Goal: Task Accomplishment & Management: Manage account settings

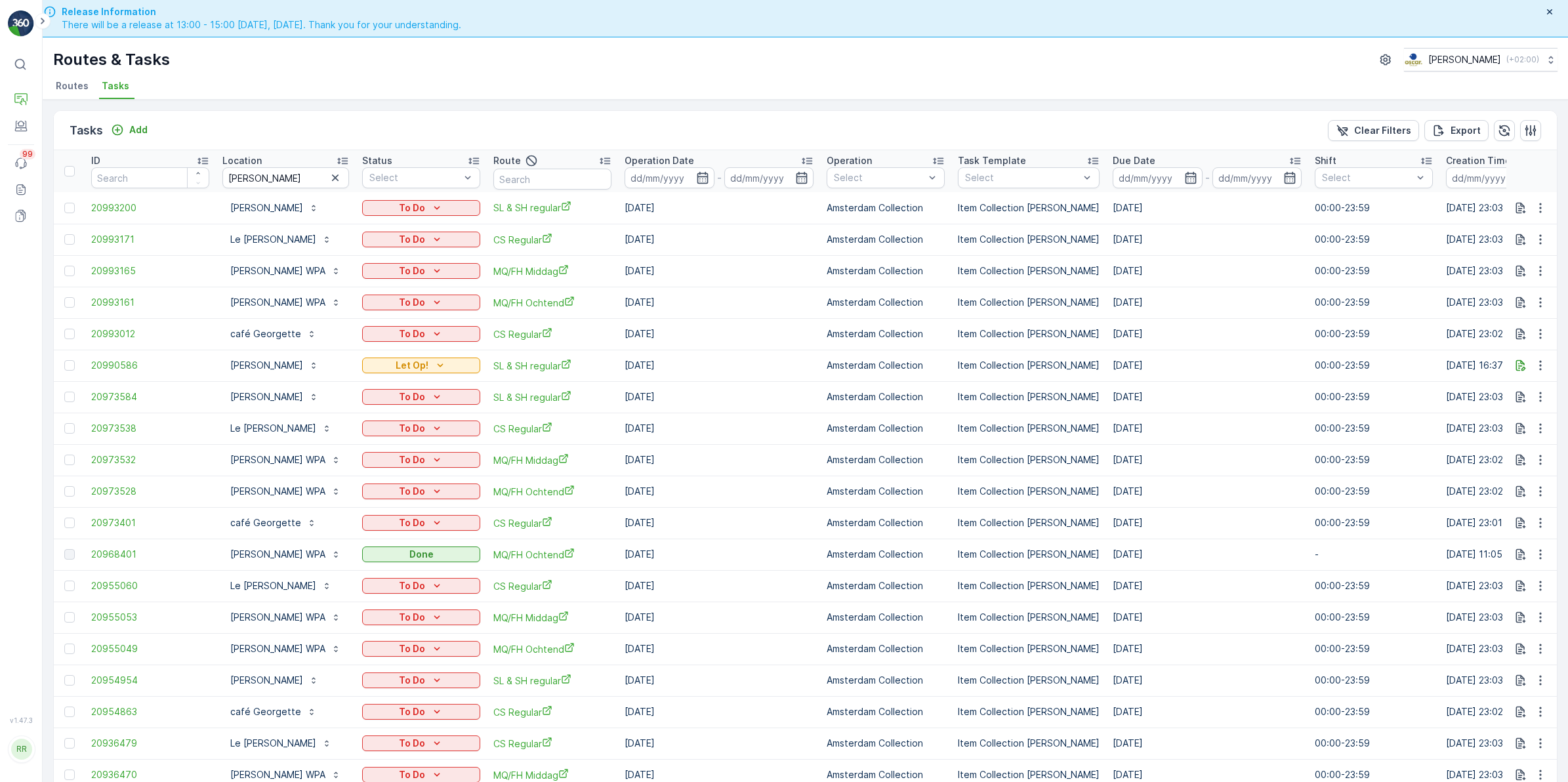
scroll to position [37, 0]
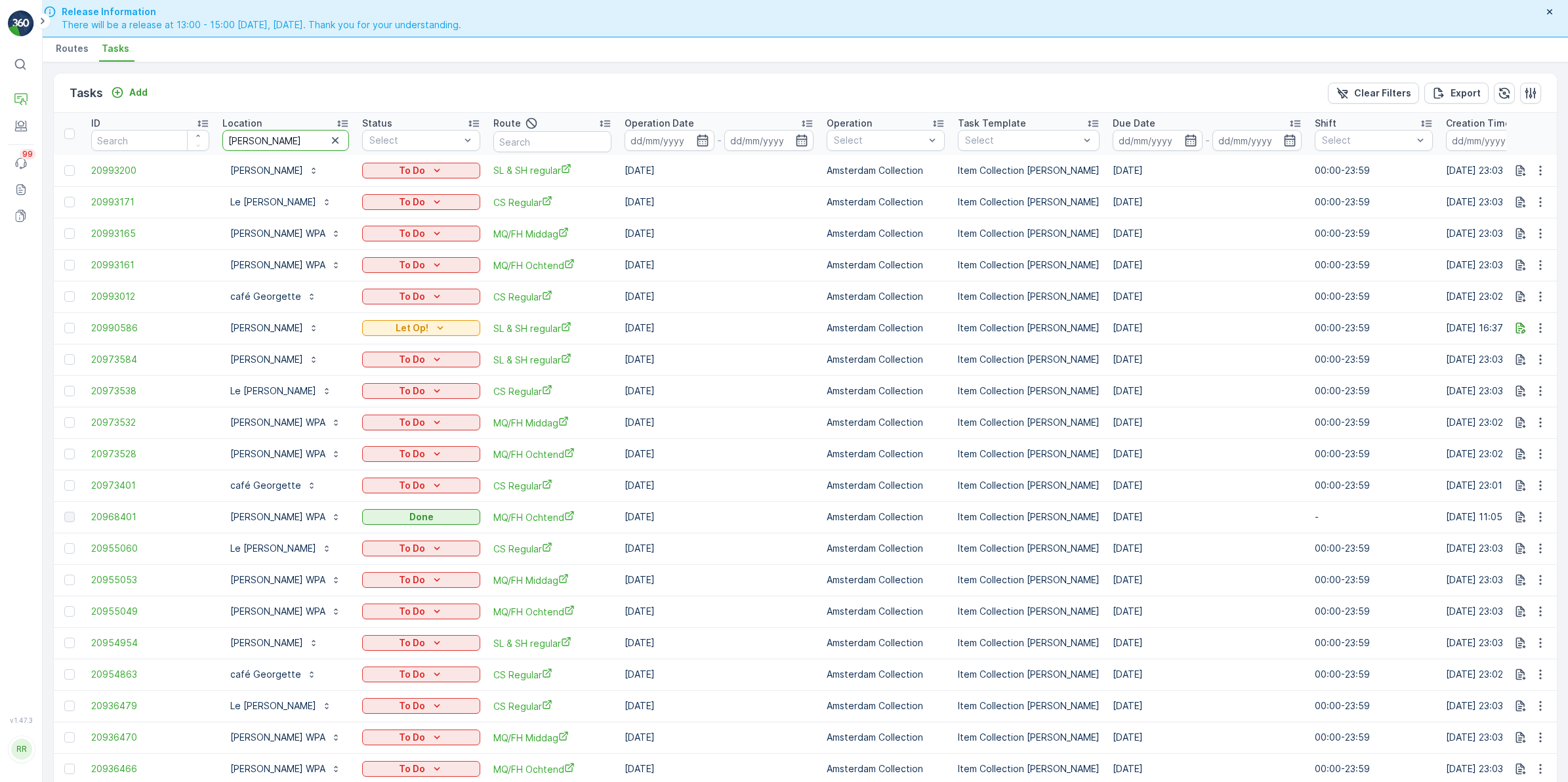
drag, startPoint x: 277, startPoint y: 136, endPoint x: 159, endPoint y: 151, distance: 118.9
click at [159, 151] on tr "ID Location george Status Select Route Operation Date - Operation Select Task T…" at bounding box center [1070, 134] width 2032 height 42
type input "gewoon"
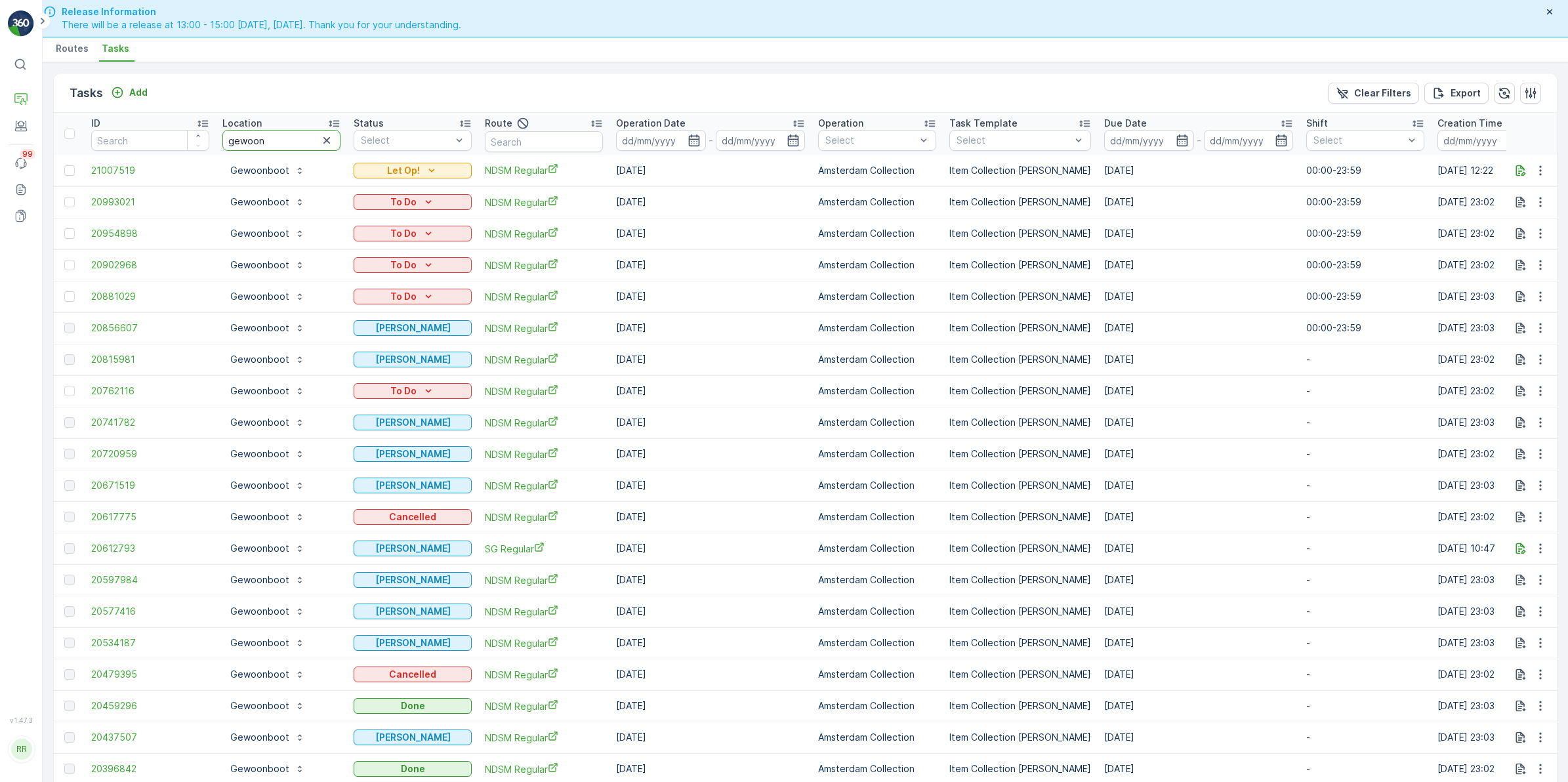
drag, startPoint x: 281, startPoint y: 138, endPoint x: 149, endPoint y: 142, distance: 132.1
click at [149, 142] on tr "ID Location gewoon Status Select Route Operation Date - Operation Select Task T…" at bounding box center [1065, 134] width 2023 height 42
type input "a"
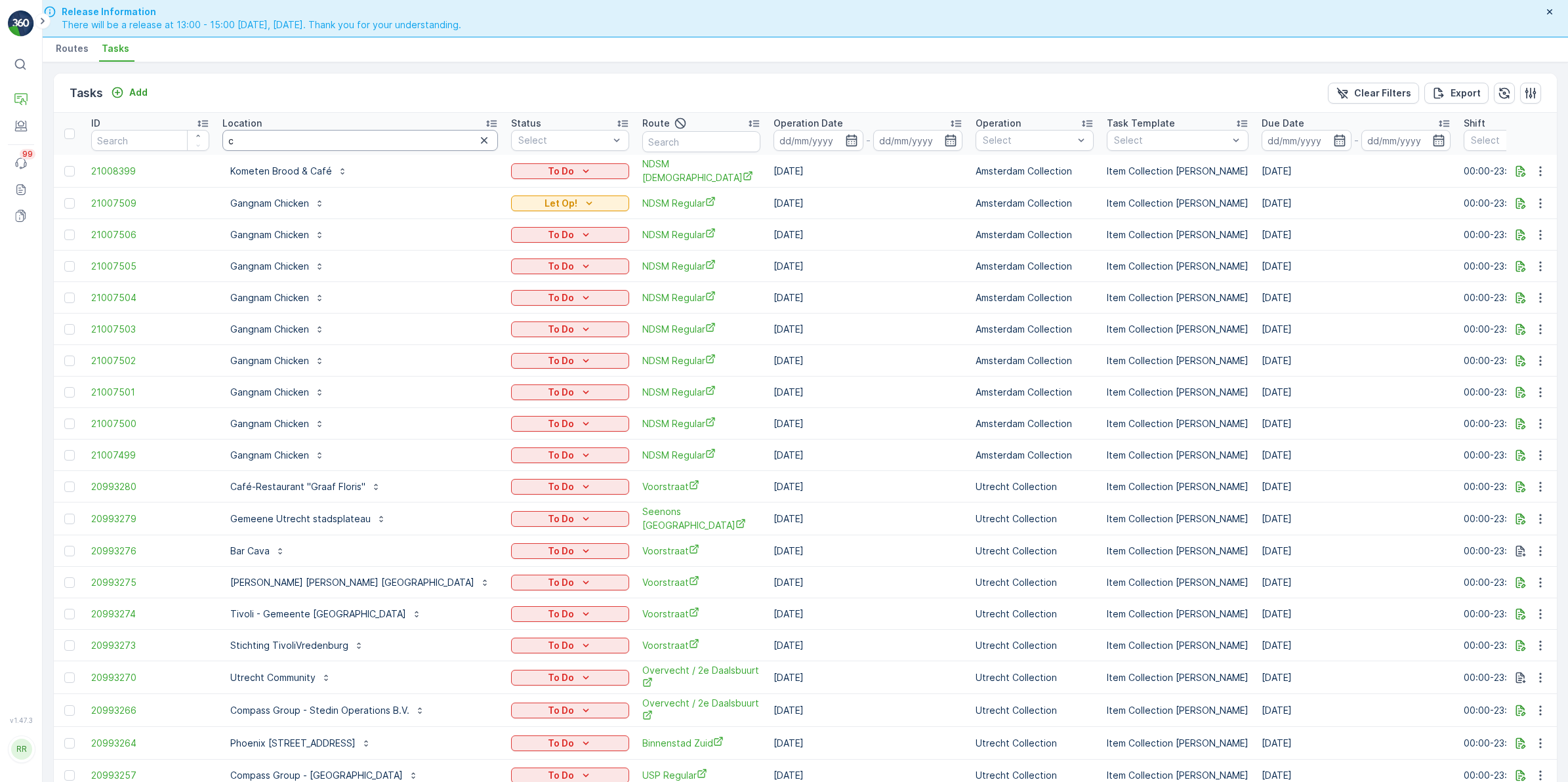
click at [276, 142] on input "c" at bounding box center [360, 140] width 275 height 21
type input "conti"
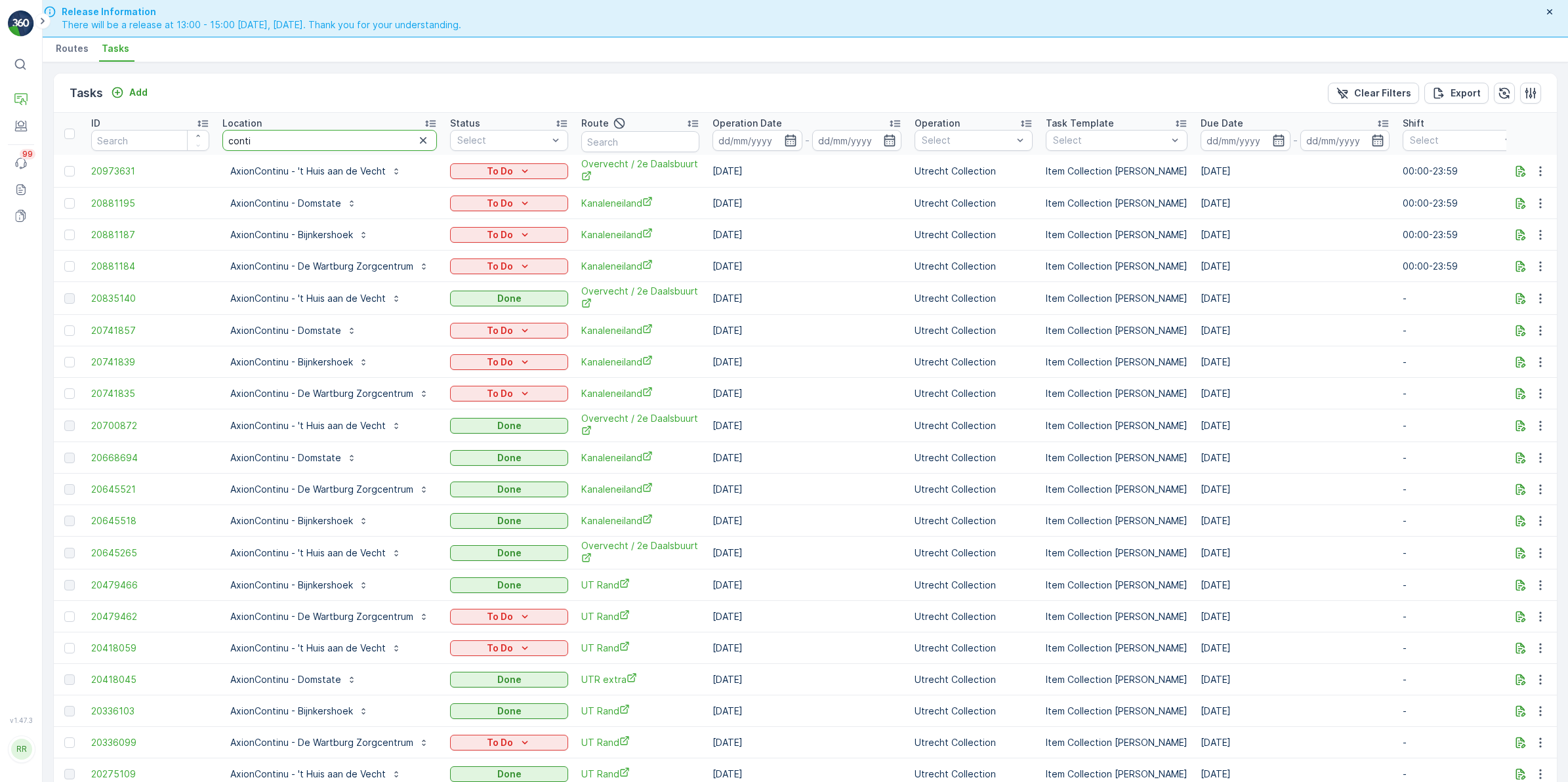
click at [340, 140] on input "conti" at bounding box center [330, 140] width 215 height 21
type input "continu"
click at [312, 235] on p "AxionContinu - Bijnkershoek" at bounding box center [292, 235] width 122 height 13
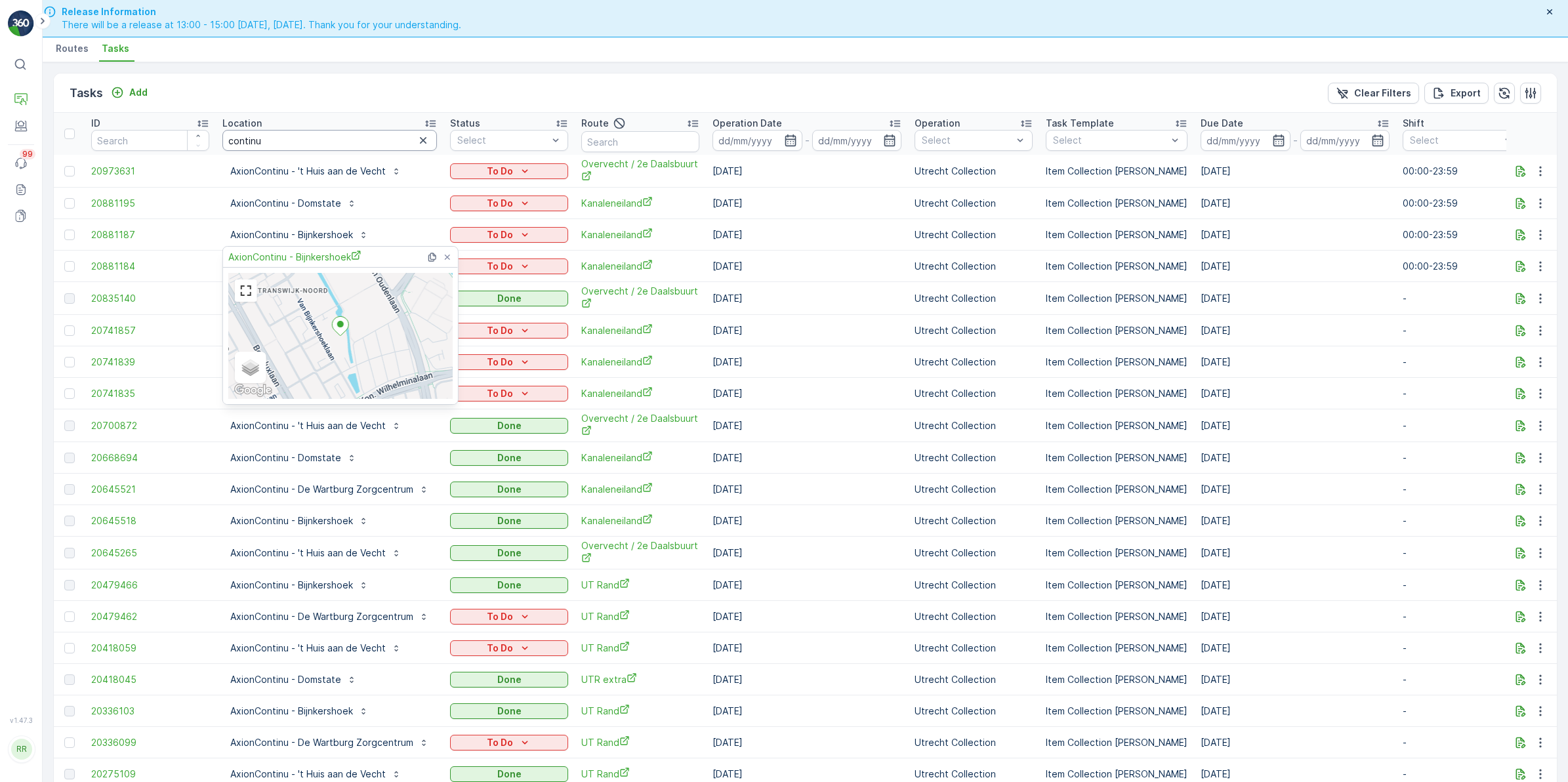
click at [290, 141] on input "continu" at bounding box center [330, 140] width 215 height 21
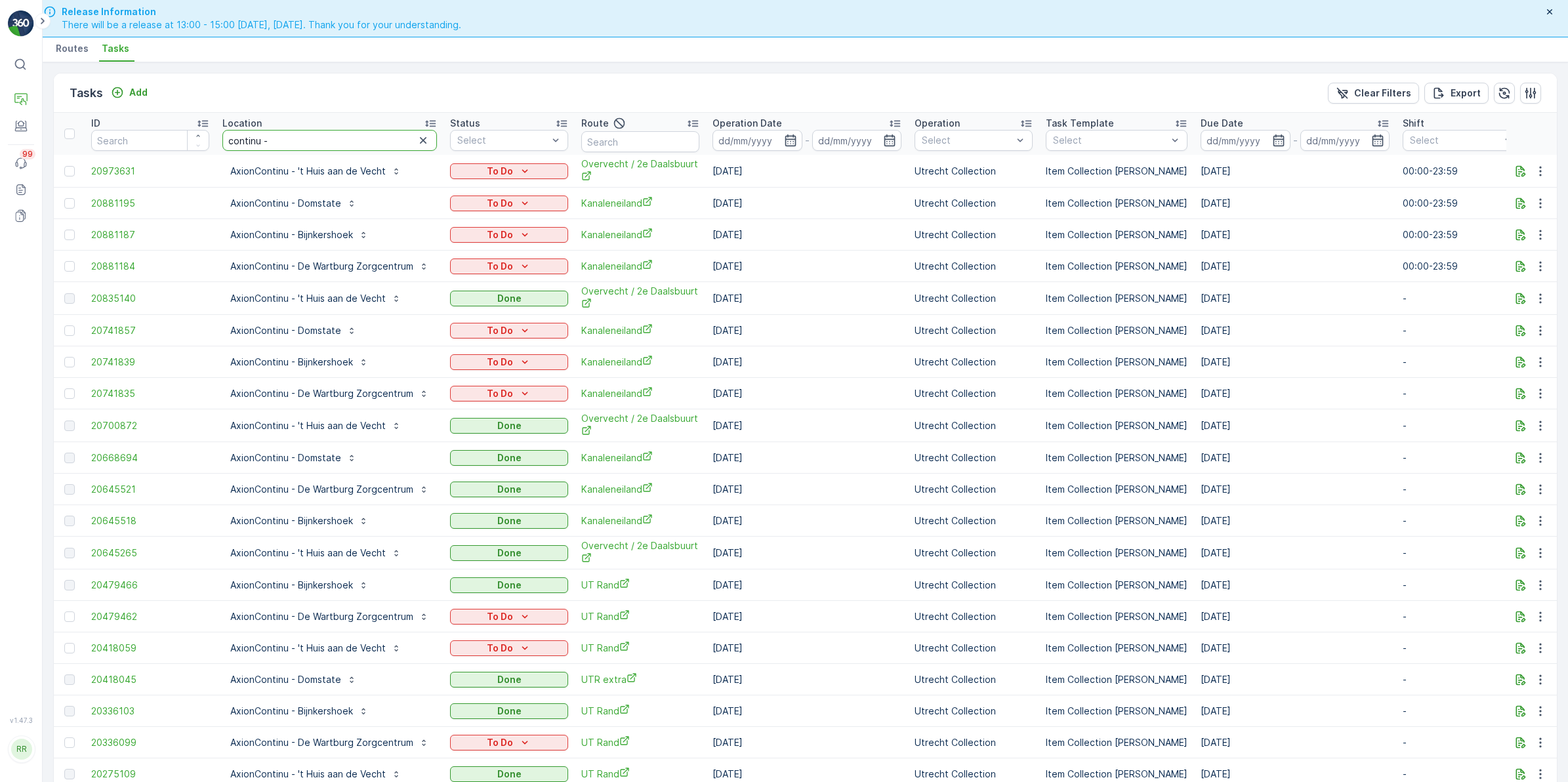
type input "continu -"
click at [292, 141] on input "continu -" at bounding box center [330, 140] width 215 height 21
type input "continu - bijn"
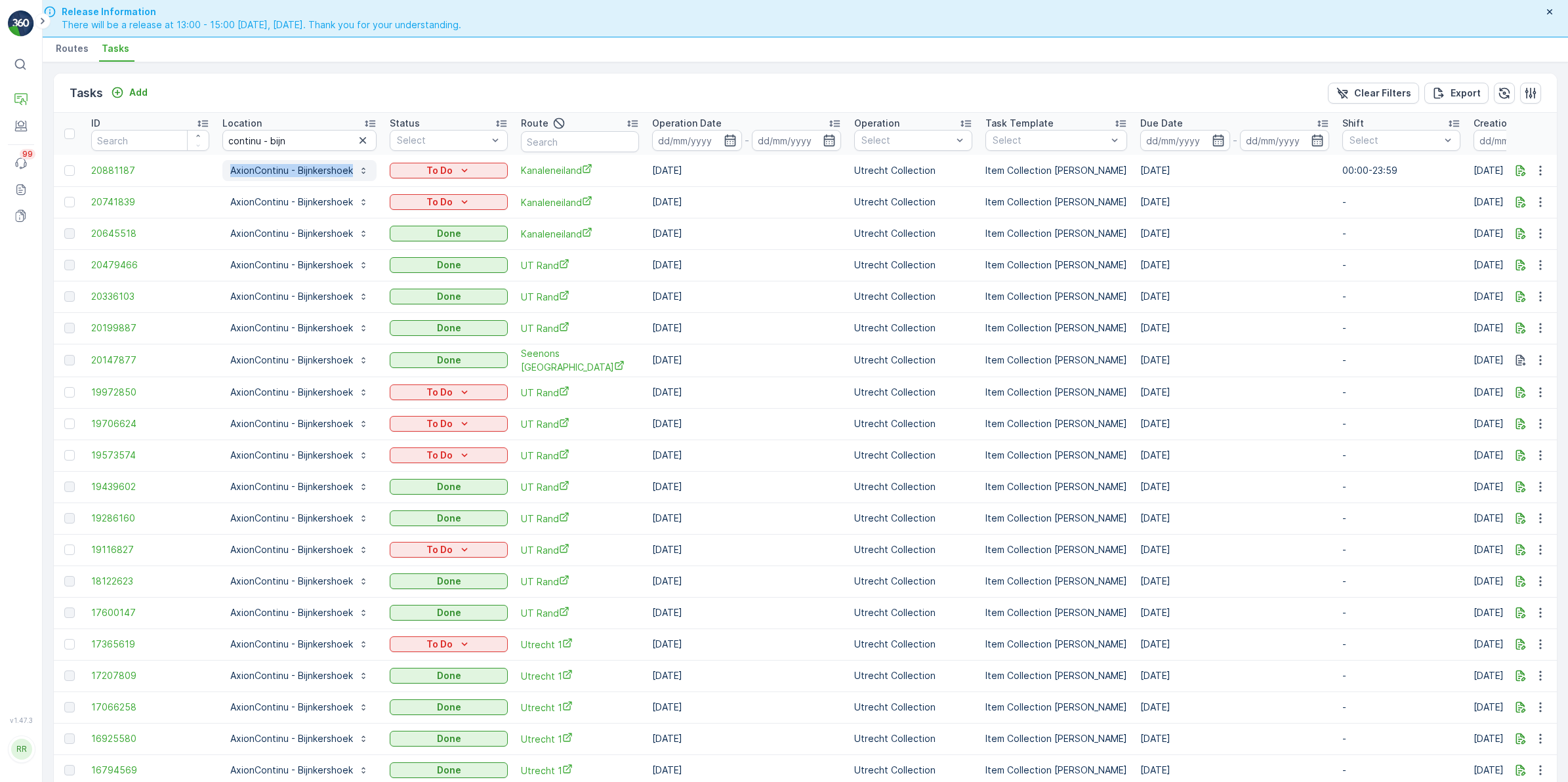
drag, startPoint x: 215, startPoint y: 168, endPoint x: 352, endPoint y: 178, distance: 137.4
click at [352, 178] on tr "20881187 AxionContinu - Bijnkershoek To Do Kanaleneiland 14.08.2025 Utrecht Col…" at bounding box center [1084, 171] width 2060 height 32
copy tr "AxionContinu - Bijnkershoek"
click at [533, 92] on div "Tasks Add Clear Filters Export" at bounding box center [805, 93] width 1503 height 39
click at [1523, 172] on icon "button" at bounding box center [1520, 170] width 13 height 13
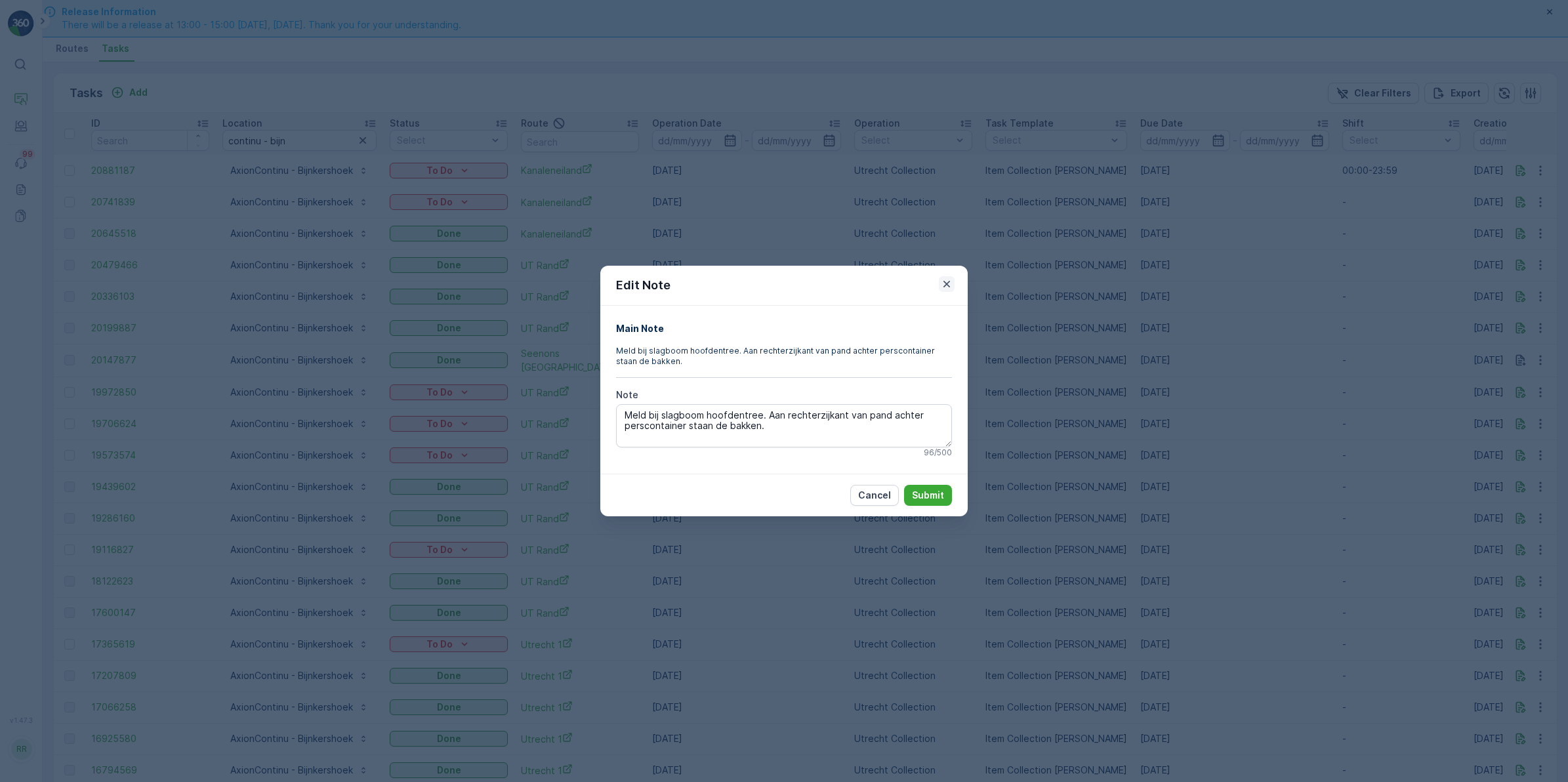
click at [949, 286] on icon "button" at bounding box center [947, 284] width 7 height 7
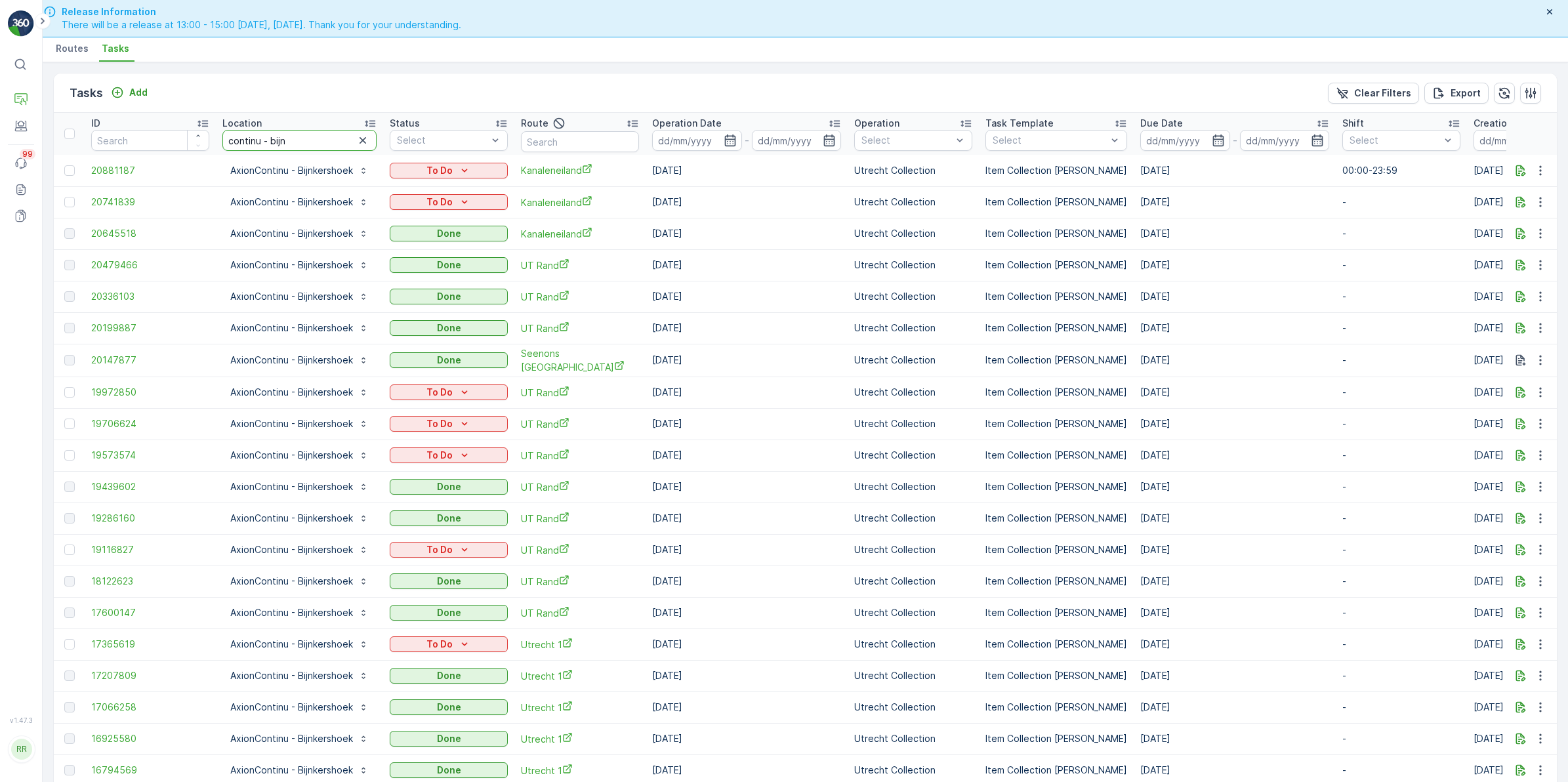
drag, startPoint x: 300, startPoint y: 146, endPoint x: 220, endPoint y: 171, distance: 83.8
click at [217, 168] on table "ID Location continu - bijn Status Select Route Operation Date - Operation Selec…" at bounding box center [1084, 591] width 2060 height 958
type input "resta"
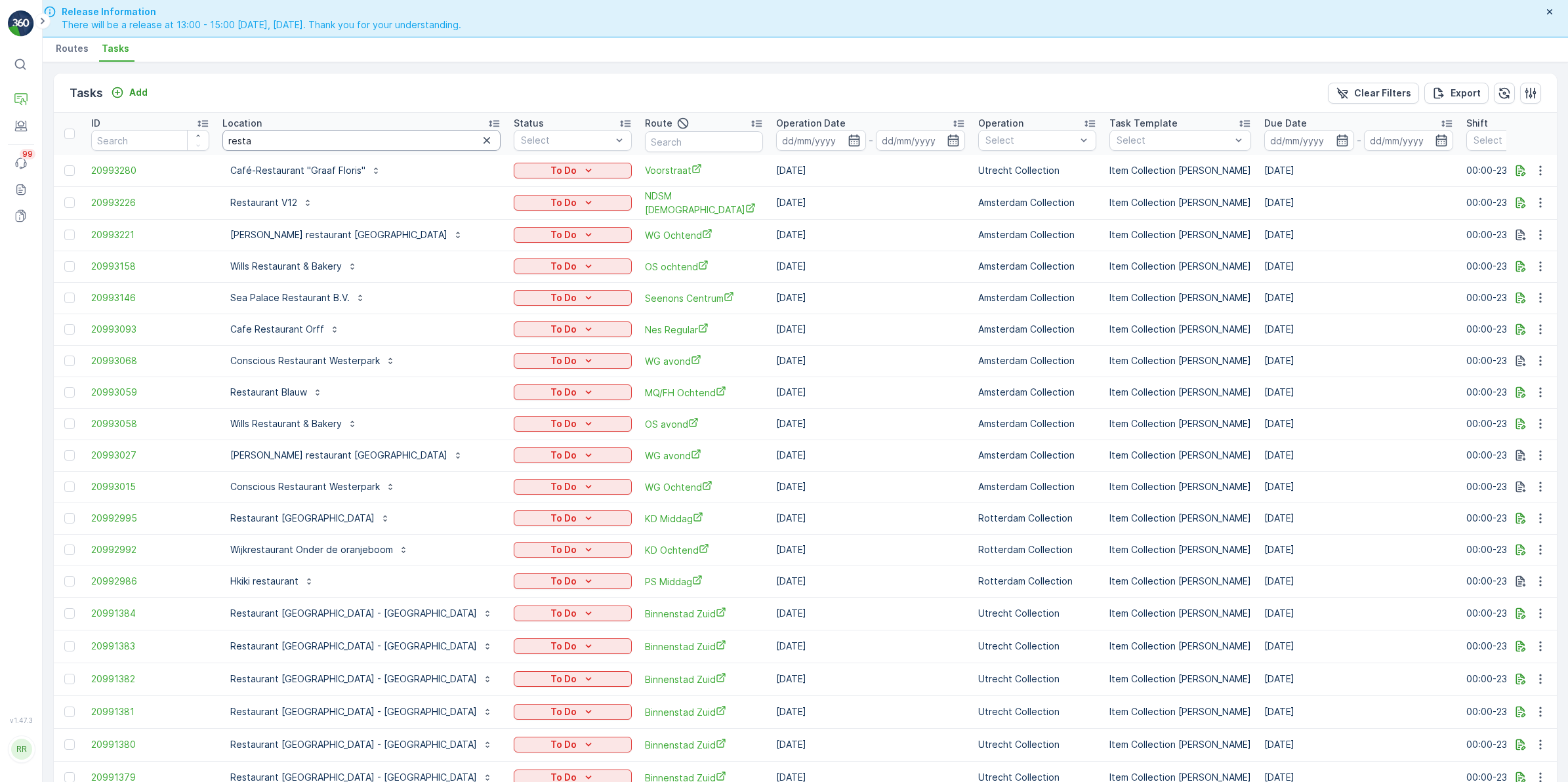
click at [300, 134] on input "resta" at bounding box center [361, 140] width 278 height 21
type input "restaurant blauw"
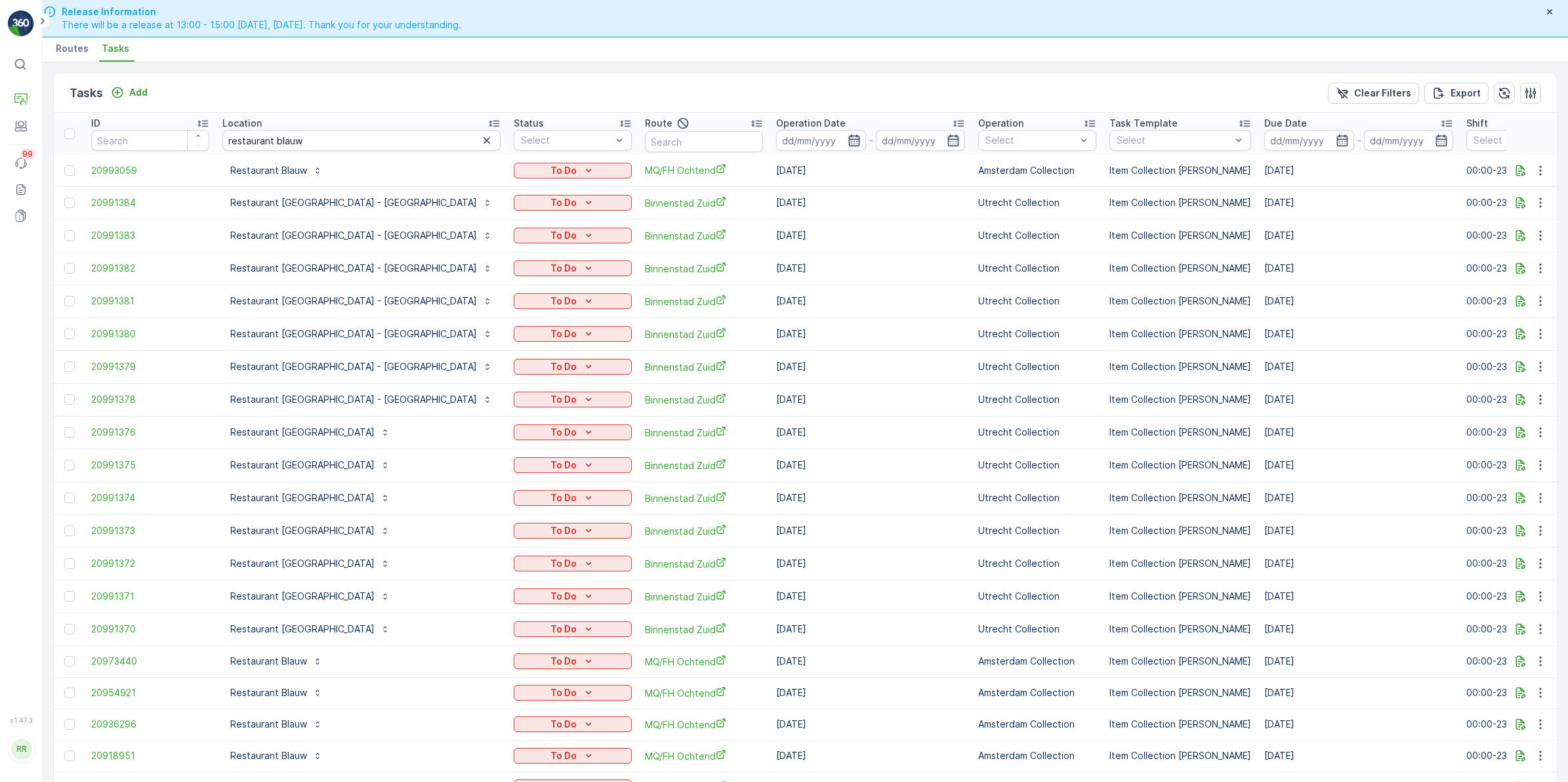
click at [848, 135] on icon "button" at bounding box center [854, 140] width 13 height 13
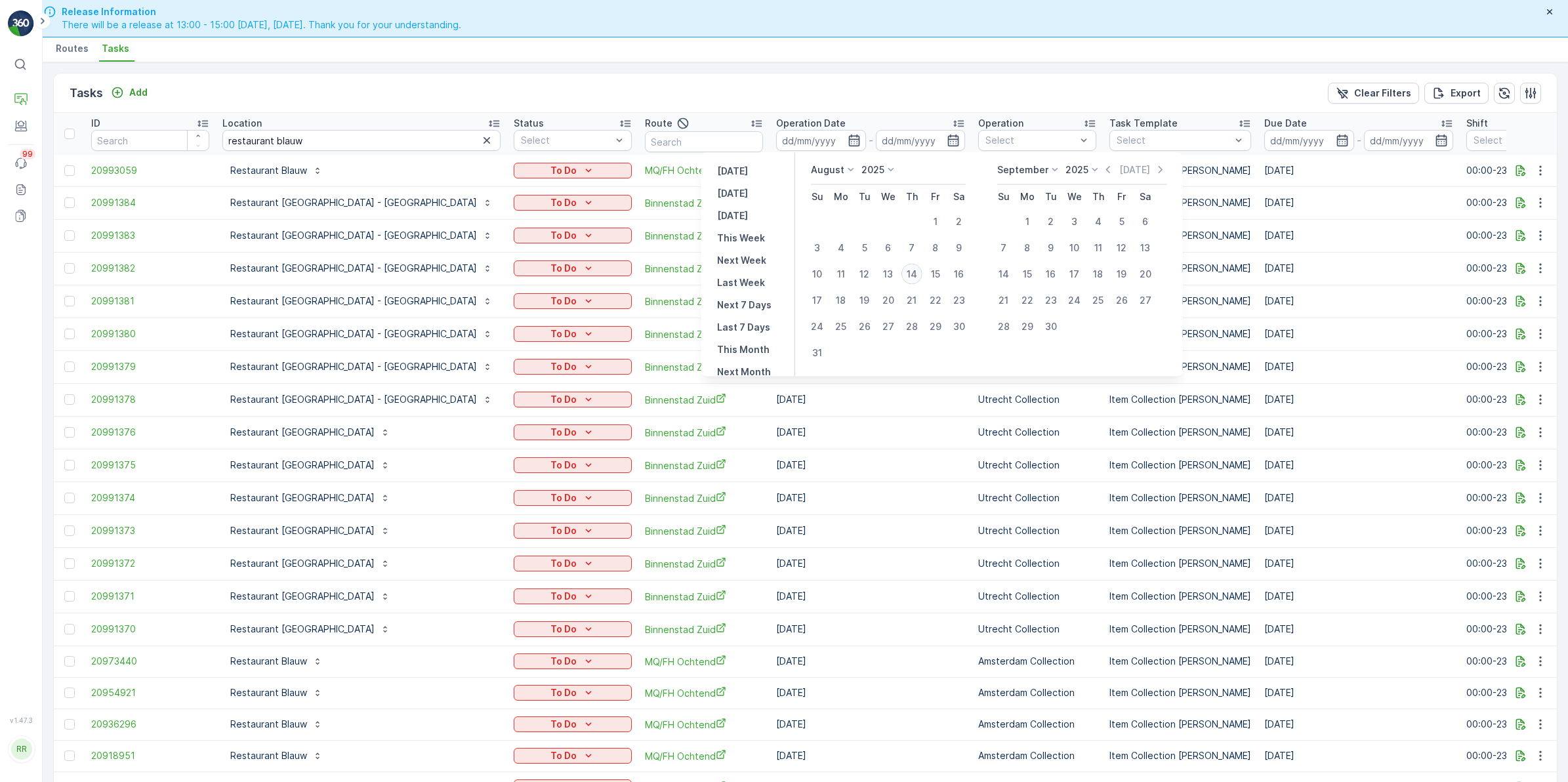
click at [917, 273] on div "14" at bounding box center [912, 274] width 21 height 21
type input "[DATE]"
click at [917, 273] on div "14" at bounding box center [912, 274] width 21 height 21
type input "[DATE]"
click at [917, 273] on div "14" at bounding box center [912, 274] width 21 height 21
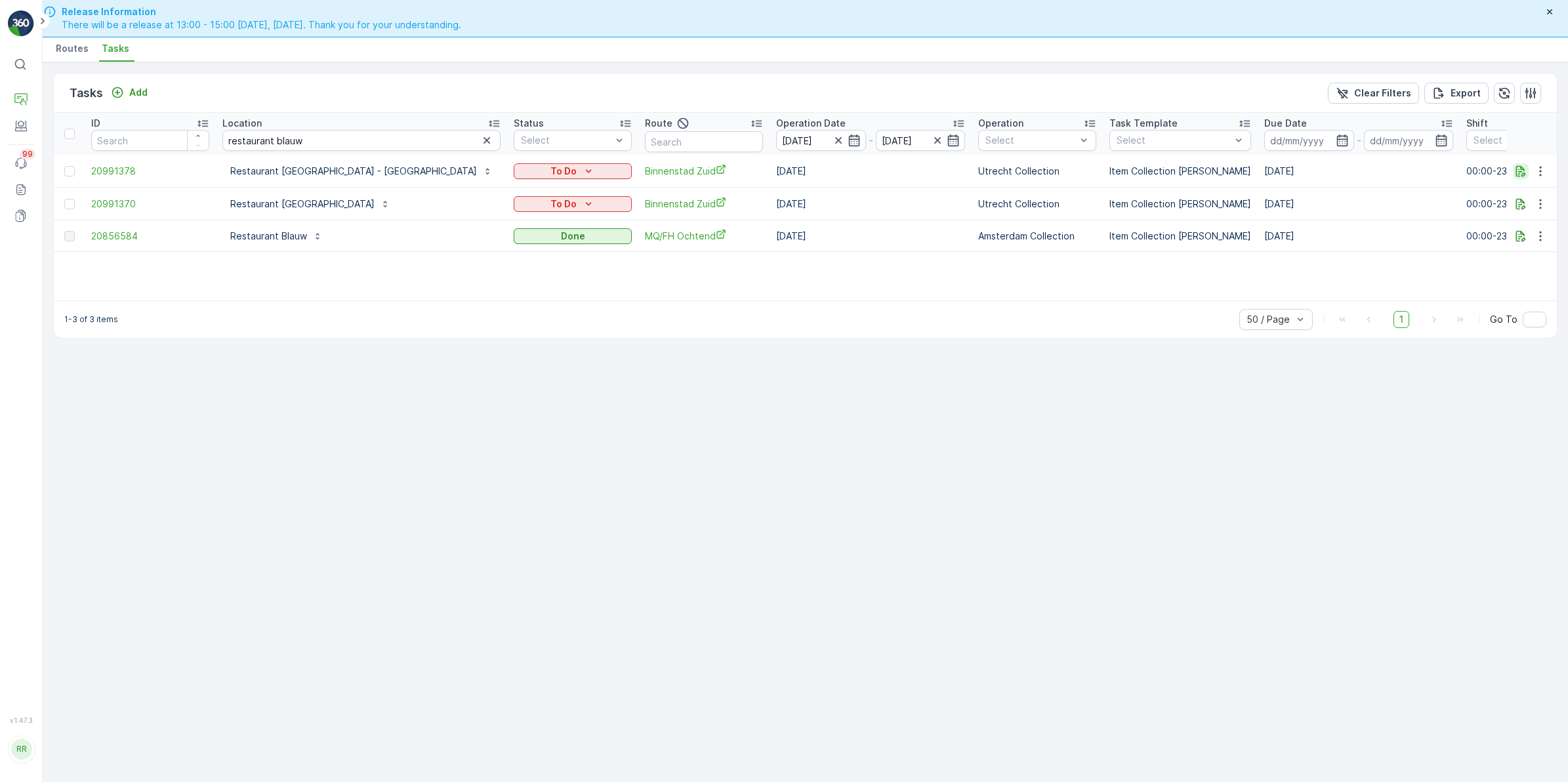
click at [1520, 169] on icon "button" at bounding box center [1521, 171] width 10 height 11
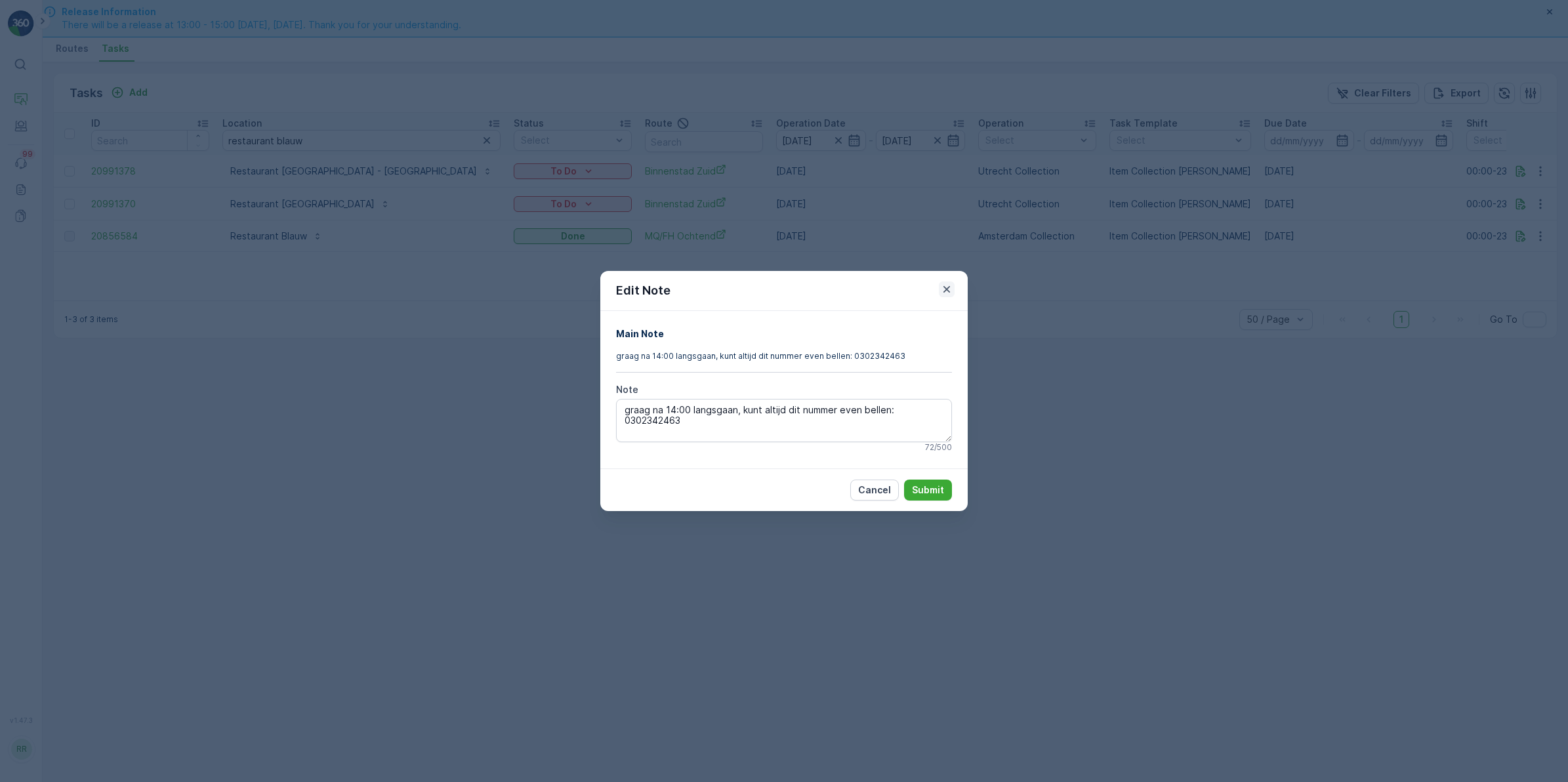
click at [949, 288] on icon "button" at bounding box center [946, 289] width 13 height 13
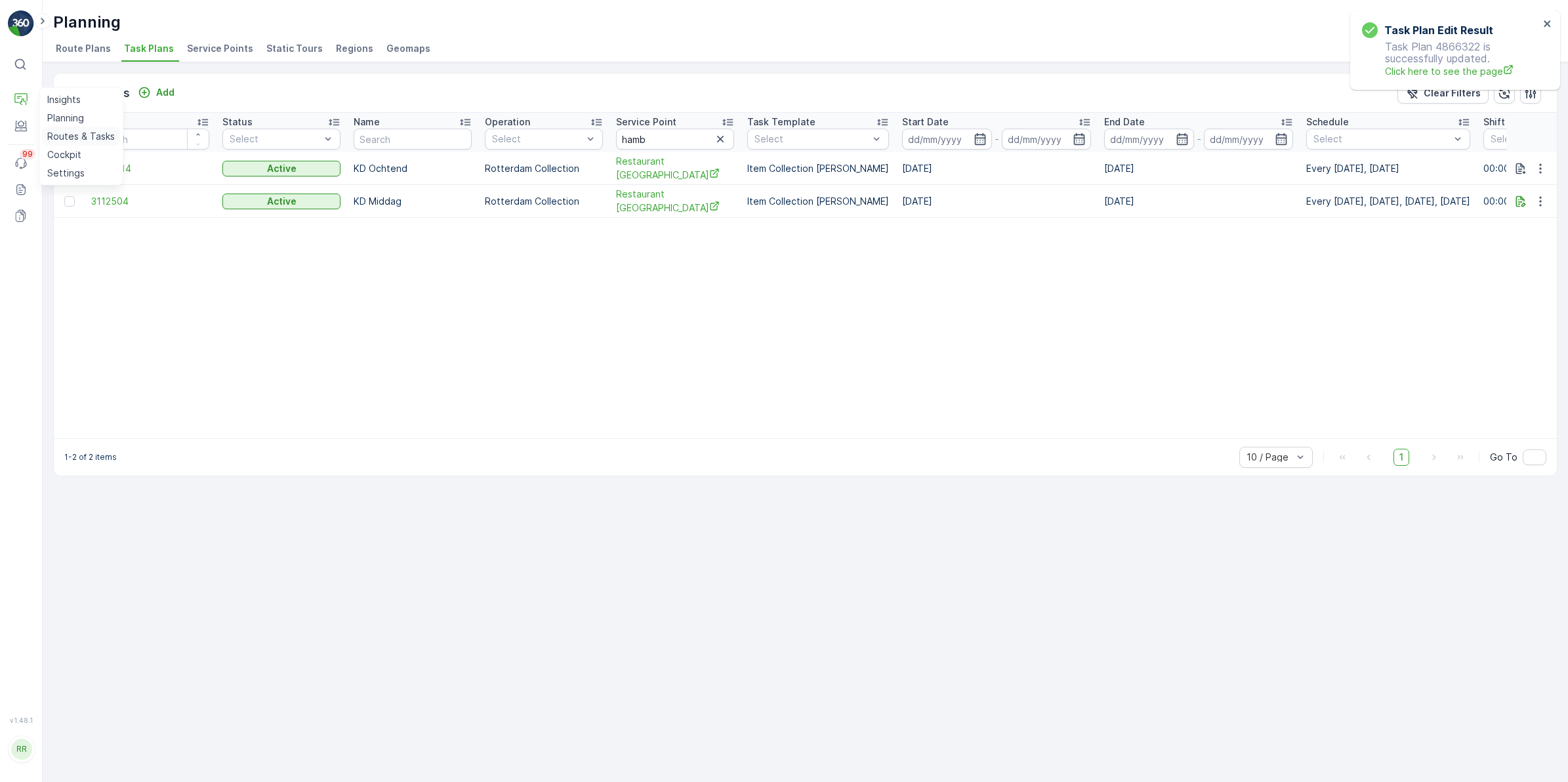
click at [76, 134] on p "Routes & Tasks" at bounding box center [81, 136] width 67 height 13
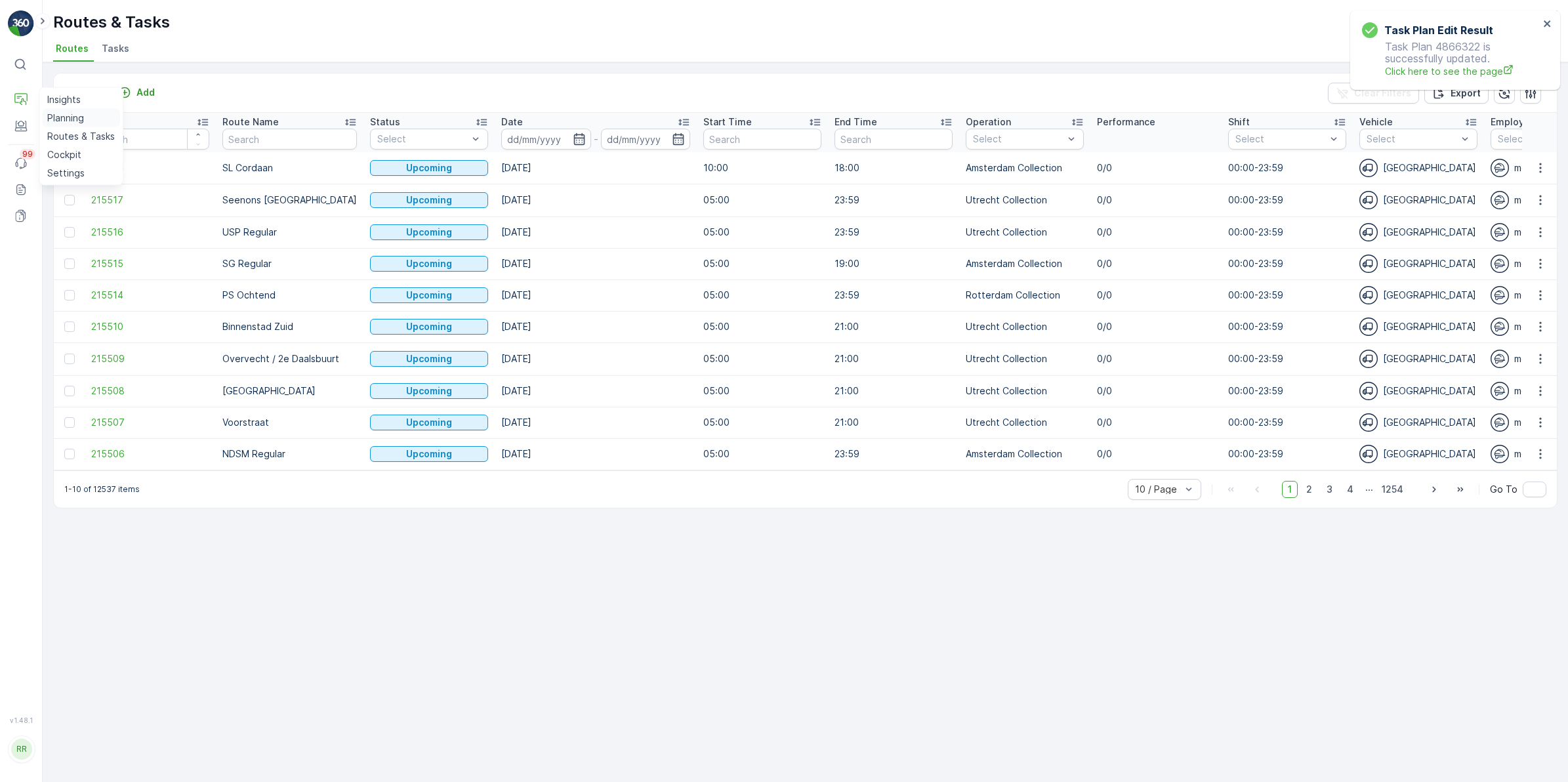
click at [66, 112] on p "Planning" at bounding box center [65, 118] width 36 height 13
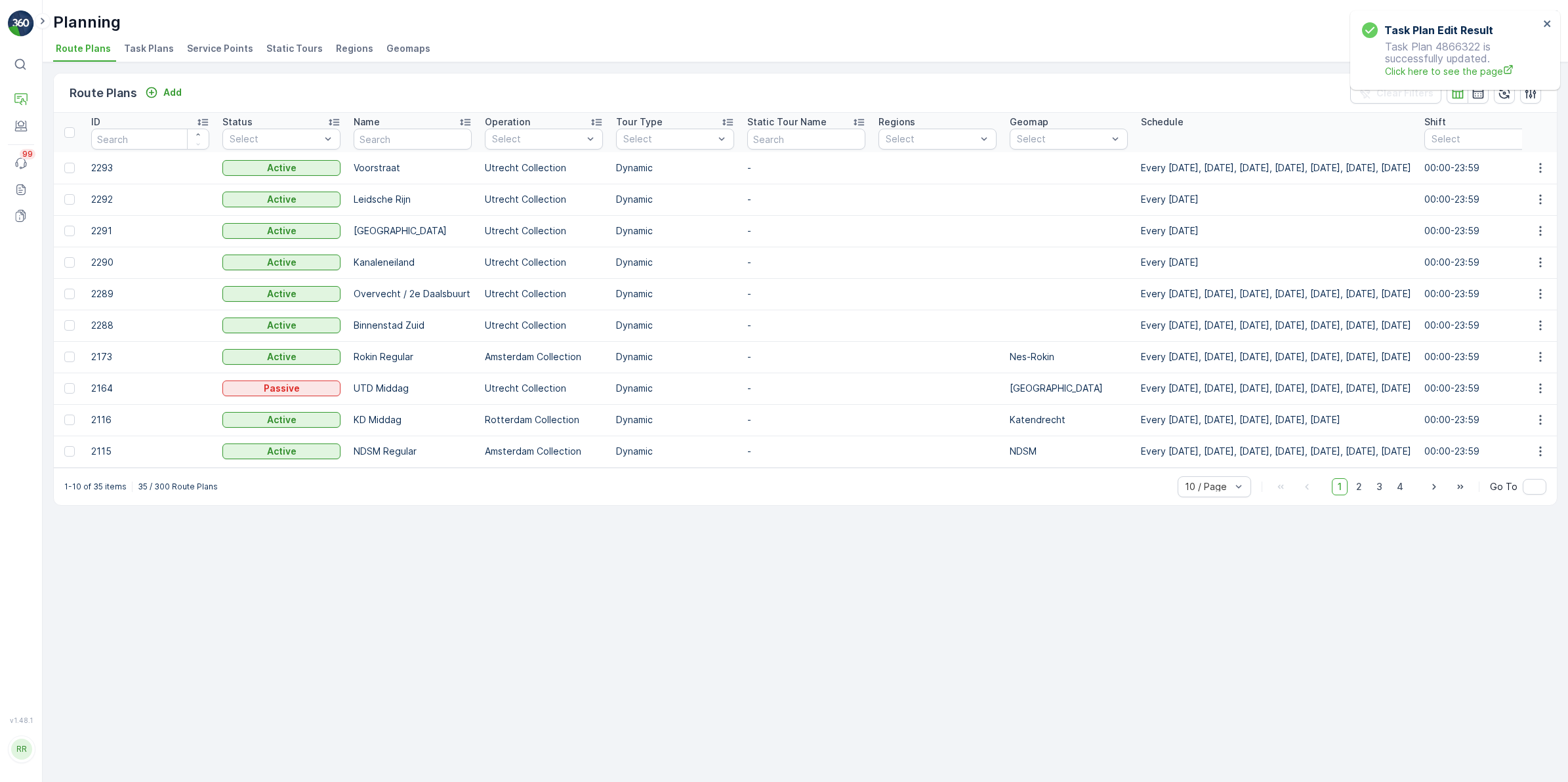
click at [147, 50] on span "Task Plans" at bounding box center [149, 48] width 50 height 13
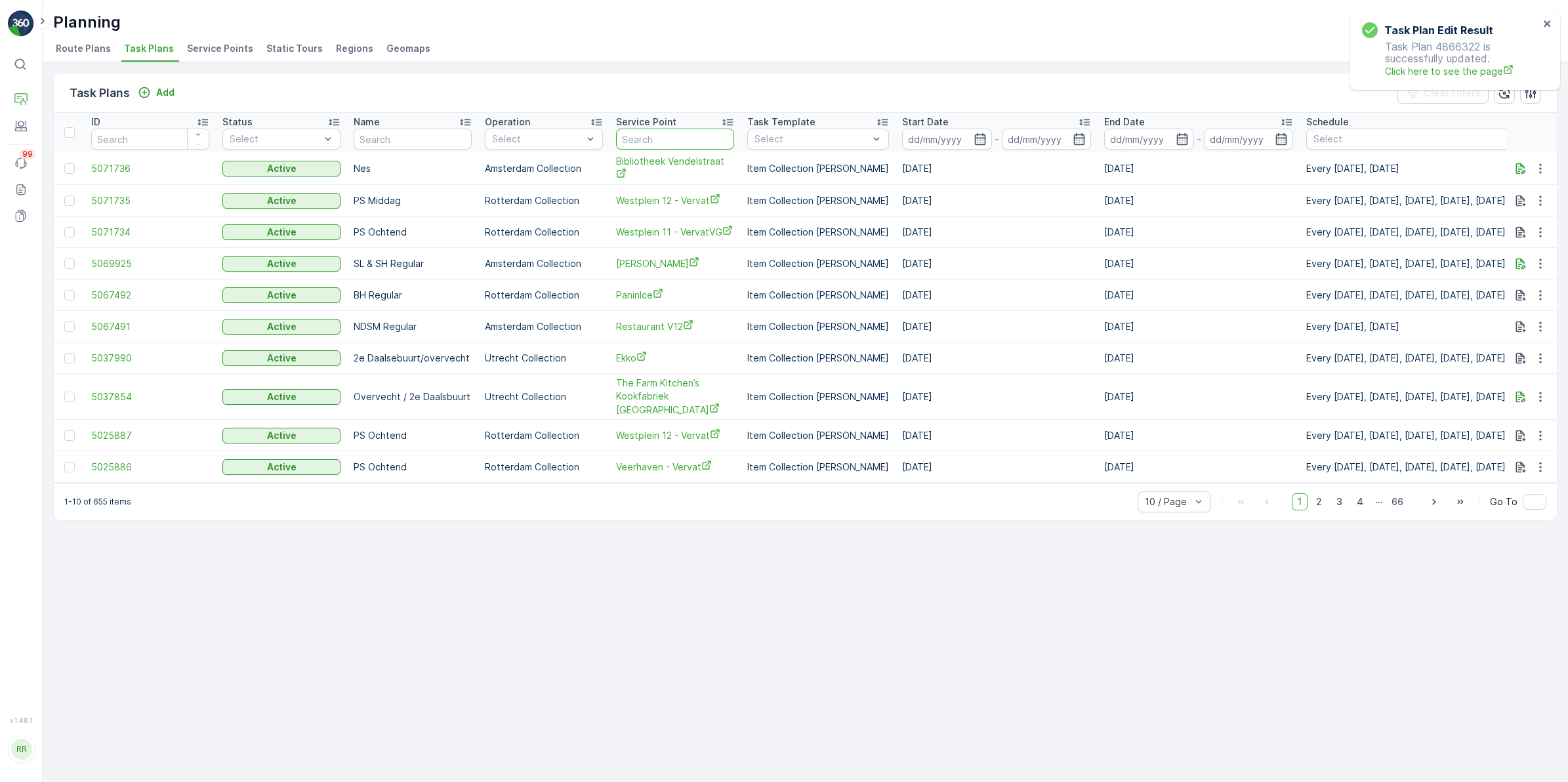
click at [678, 138] on input "text" at bounding box center [675, 139] width 118 height 21
type input "bij"
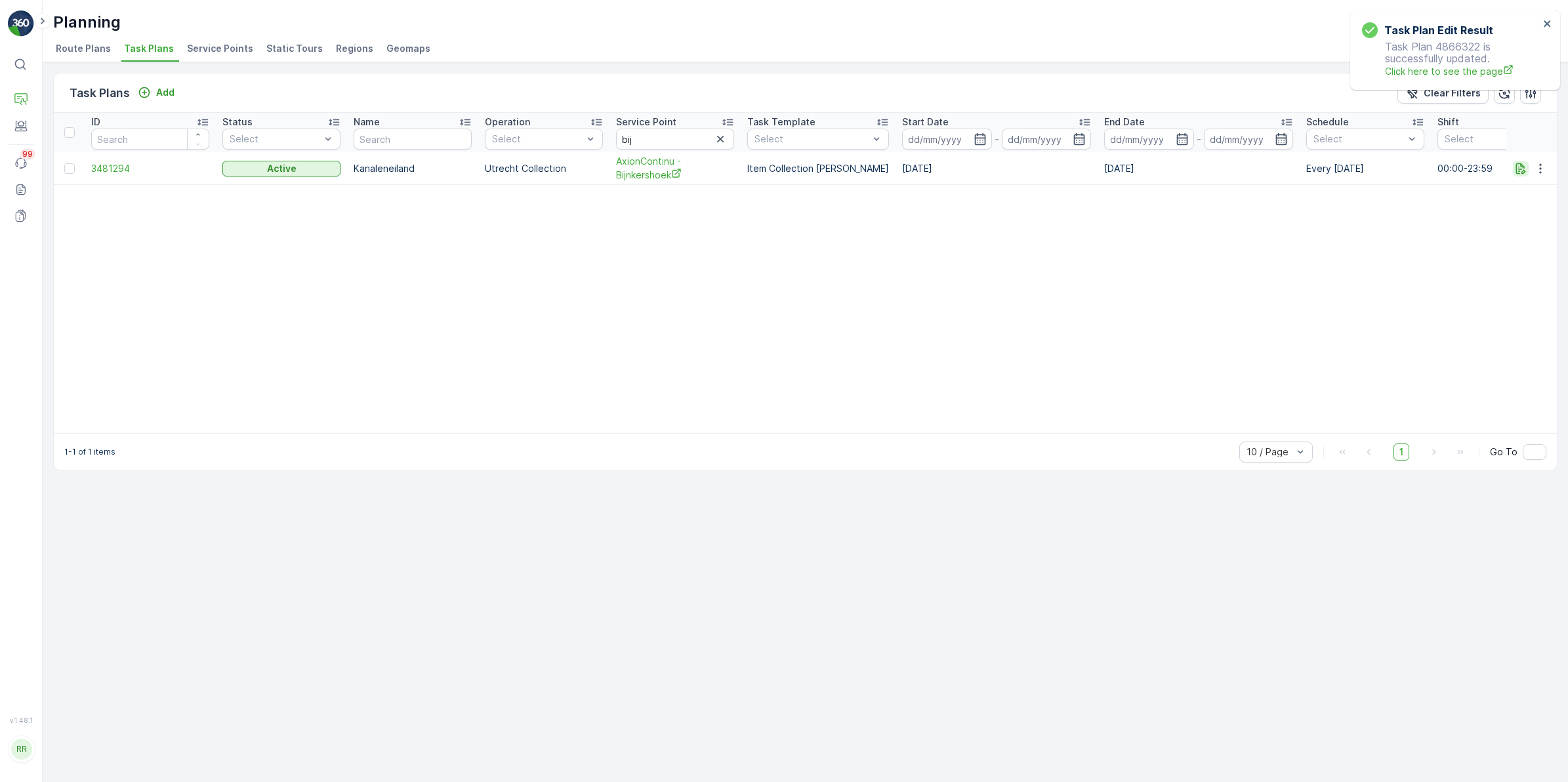
click at [1513, 168] on button "button" at bounding box center [1520, 169] width 16 height 16
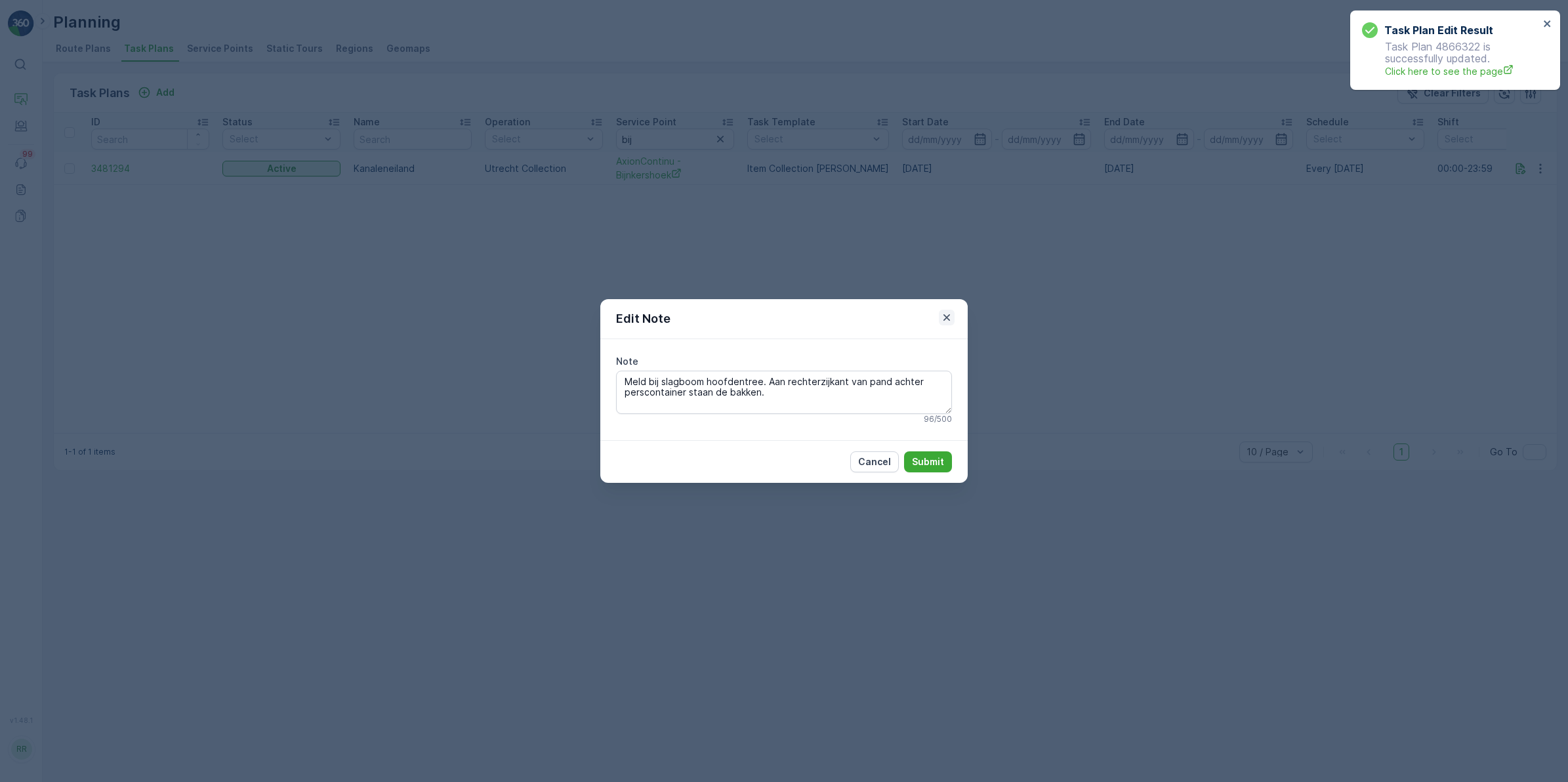
click at [949, 319] on icon "button" at bounding box center [946, 317] width 13 height 13
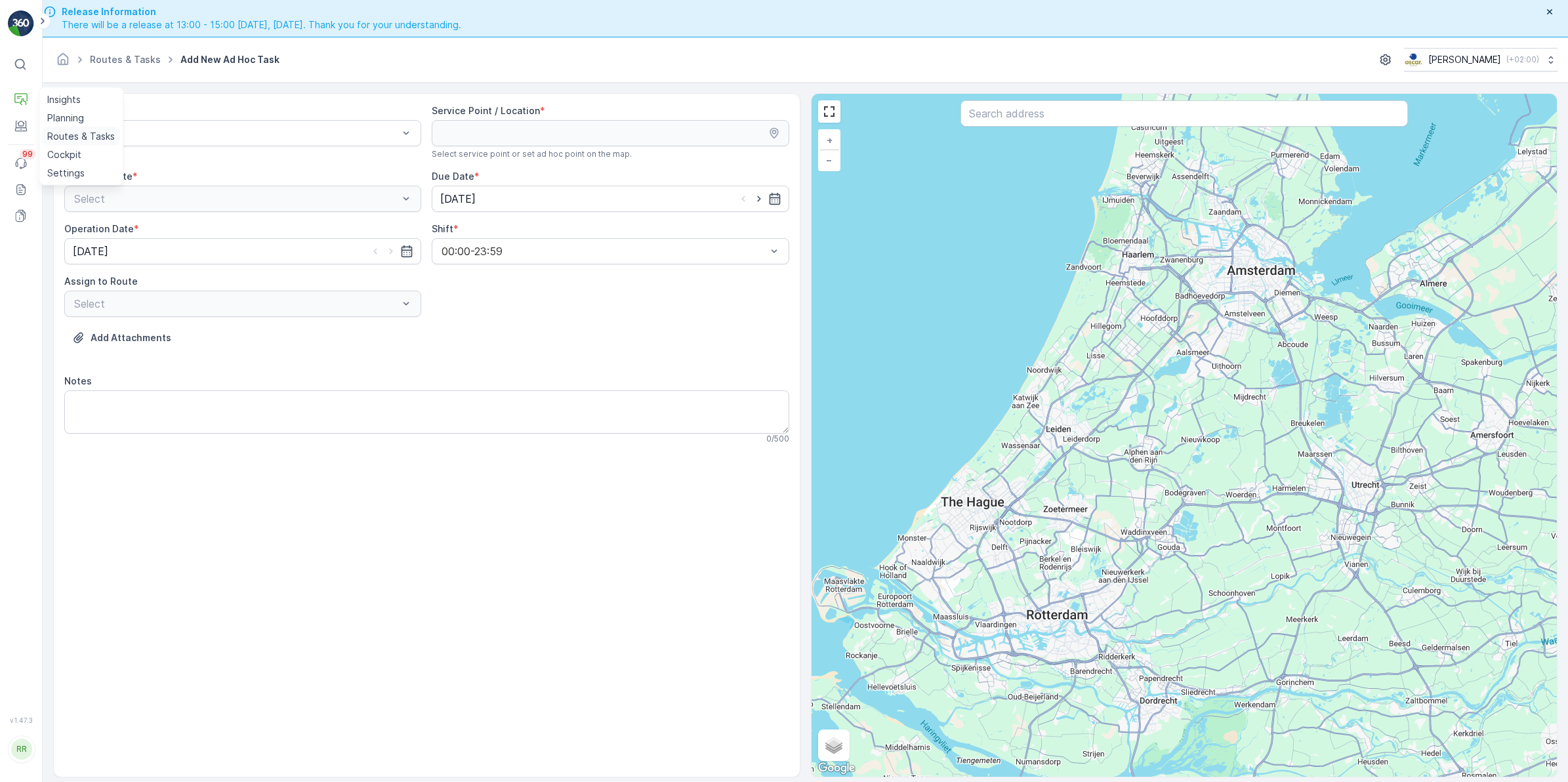
click at [73, 135] on p "Routes & Tasks" at bounding box center [81, 136] width 67 height 13
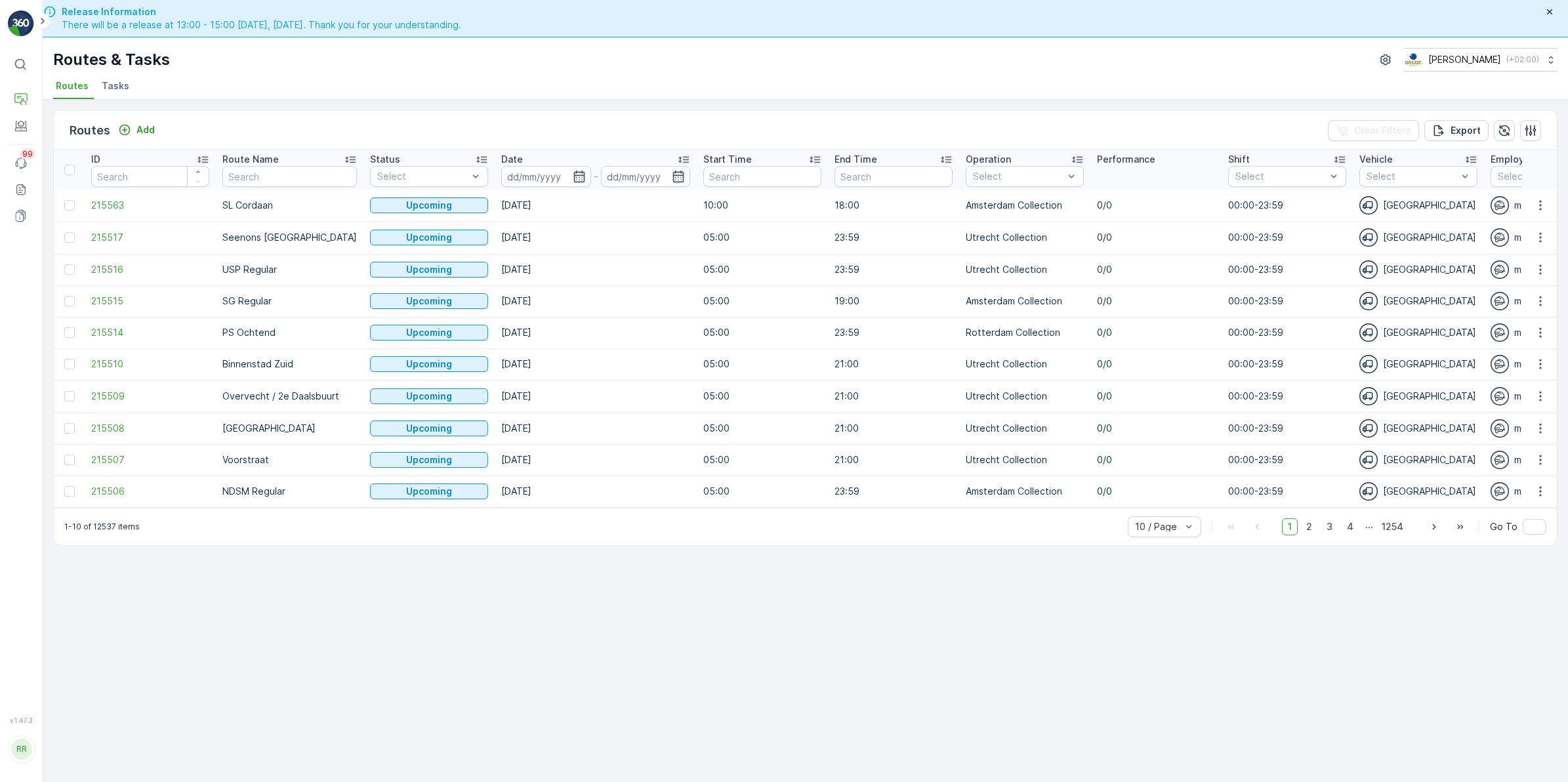
click at [121, 85] on span "Tasks" at bounding box center [116, 85] width 28 height 13
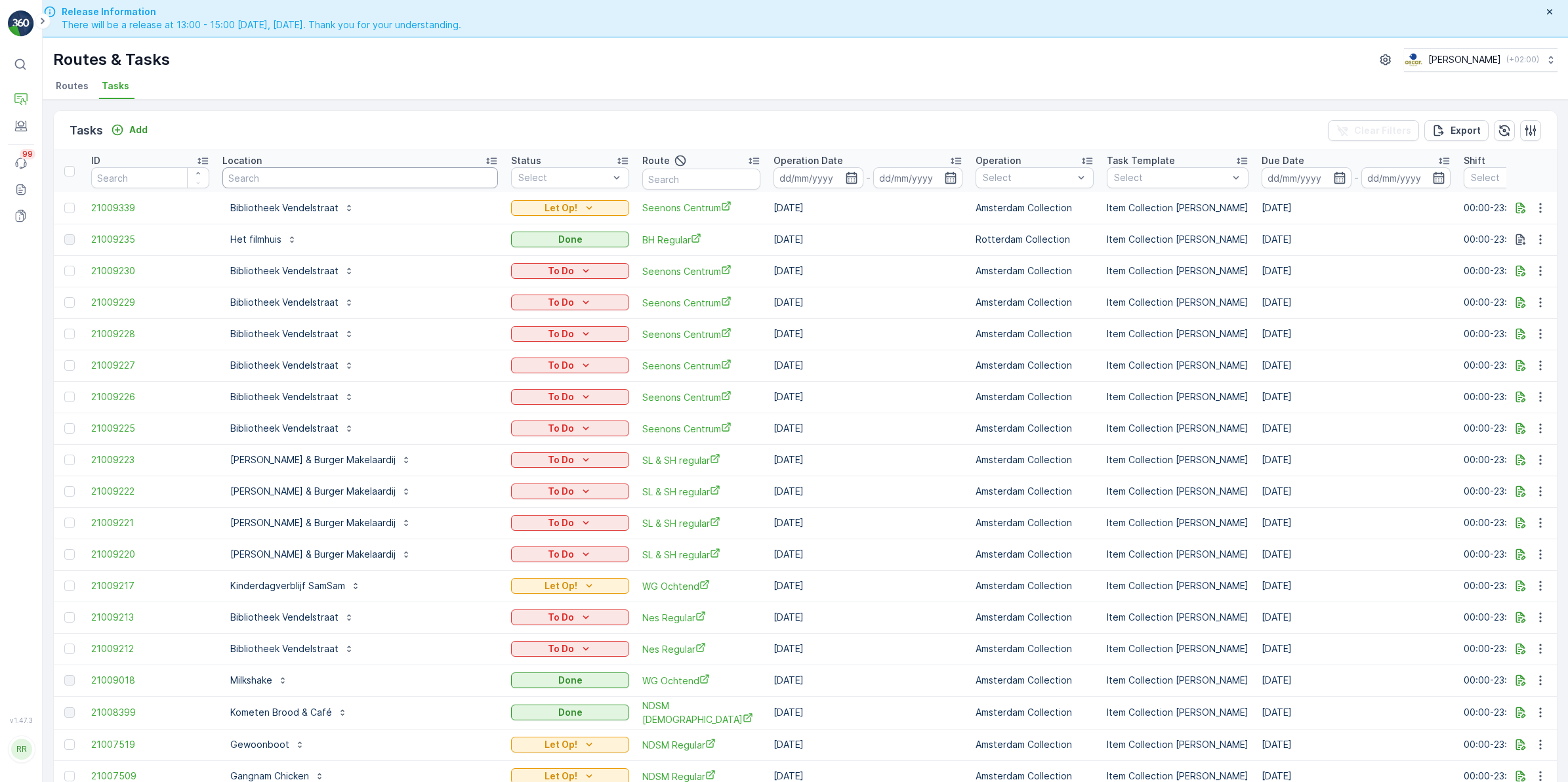
click at [356, 174] on input "text" at bounding box center [360, 178] width 275 height 21
click at [642, 178] on input "text" at bounding box center [701, 179] width 118 height 21
type input "binnen"
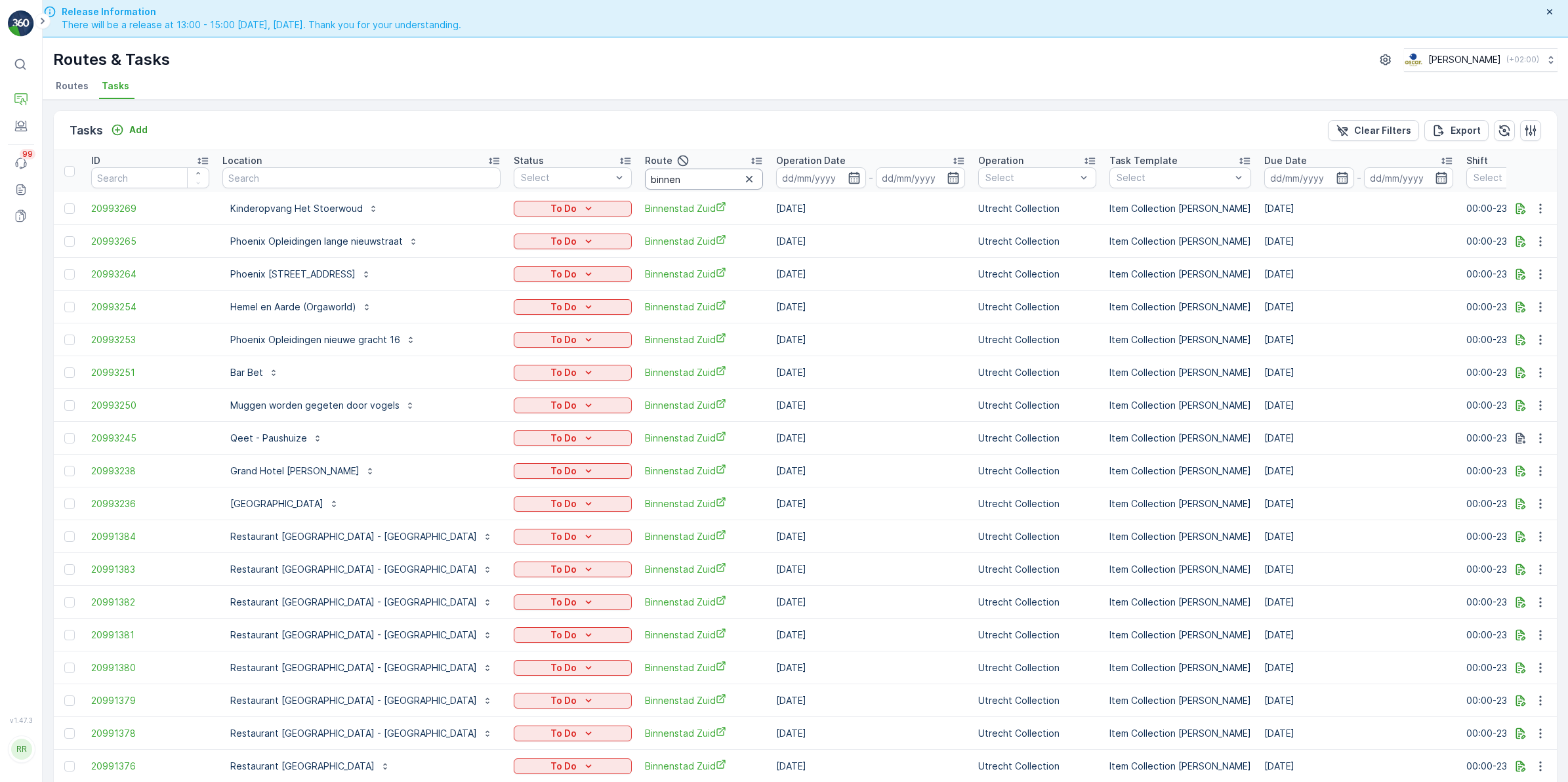
click at [645, 177] on input "binnen" at bounding box center [704, 179] width 118 height 21
type input "binnenstad"
click at [785, 177] on input at bounding box center [821, 178] width 90 height 21
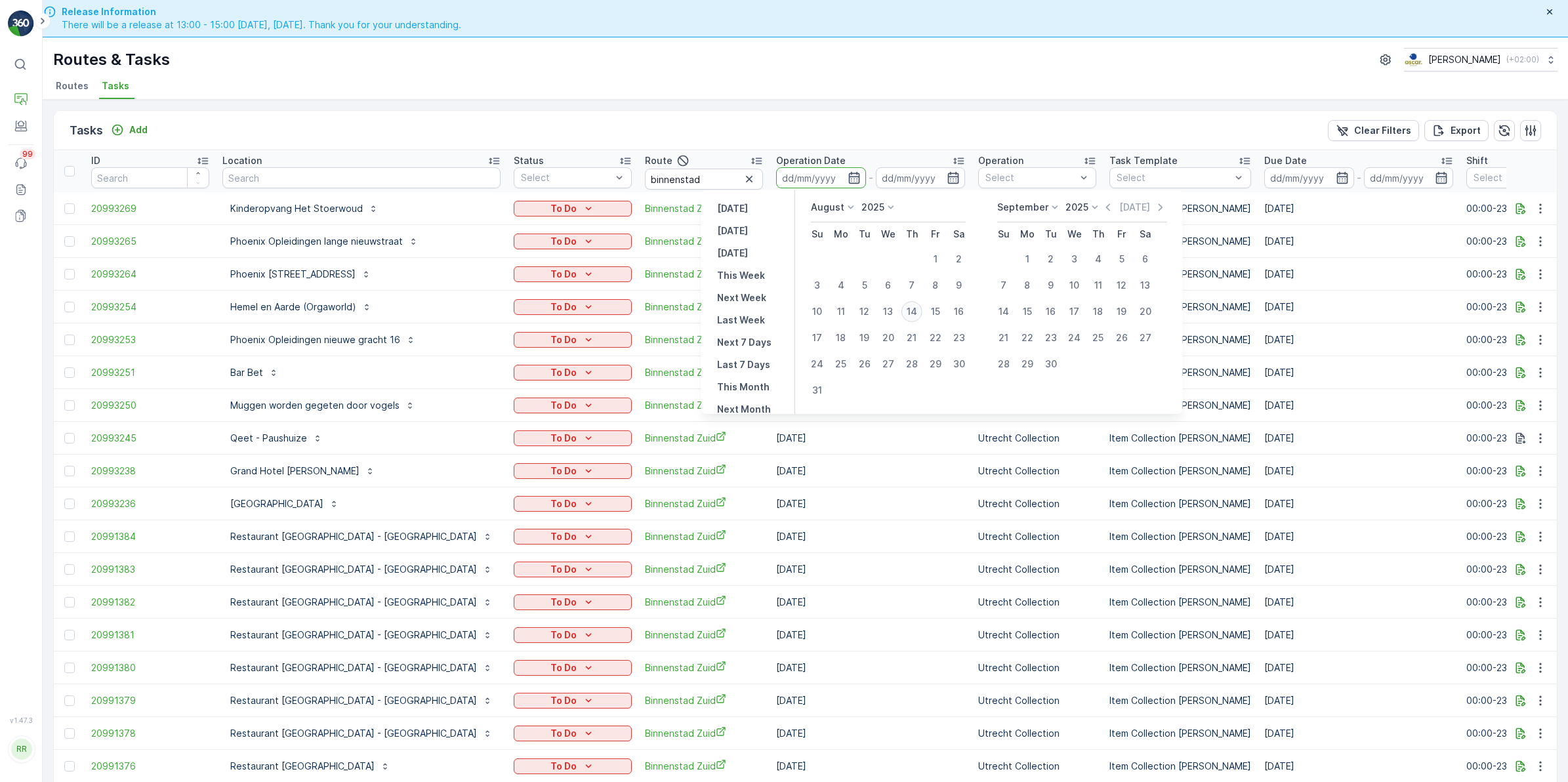
click at [910, 310] on div "14" at bounding box center [912, 312] width 21 height 21
type input "[DATE]"
click at [910, 310] on div "14" at bounding box center [912, 312] width 21 height 21
type input "[DATE]"
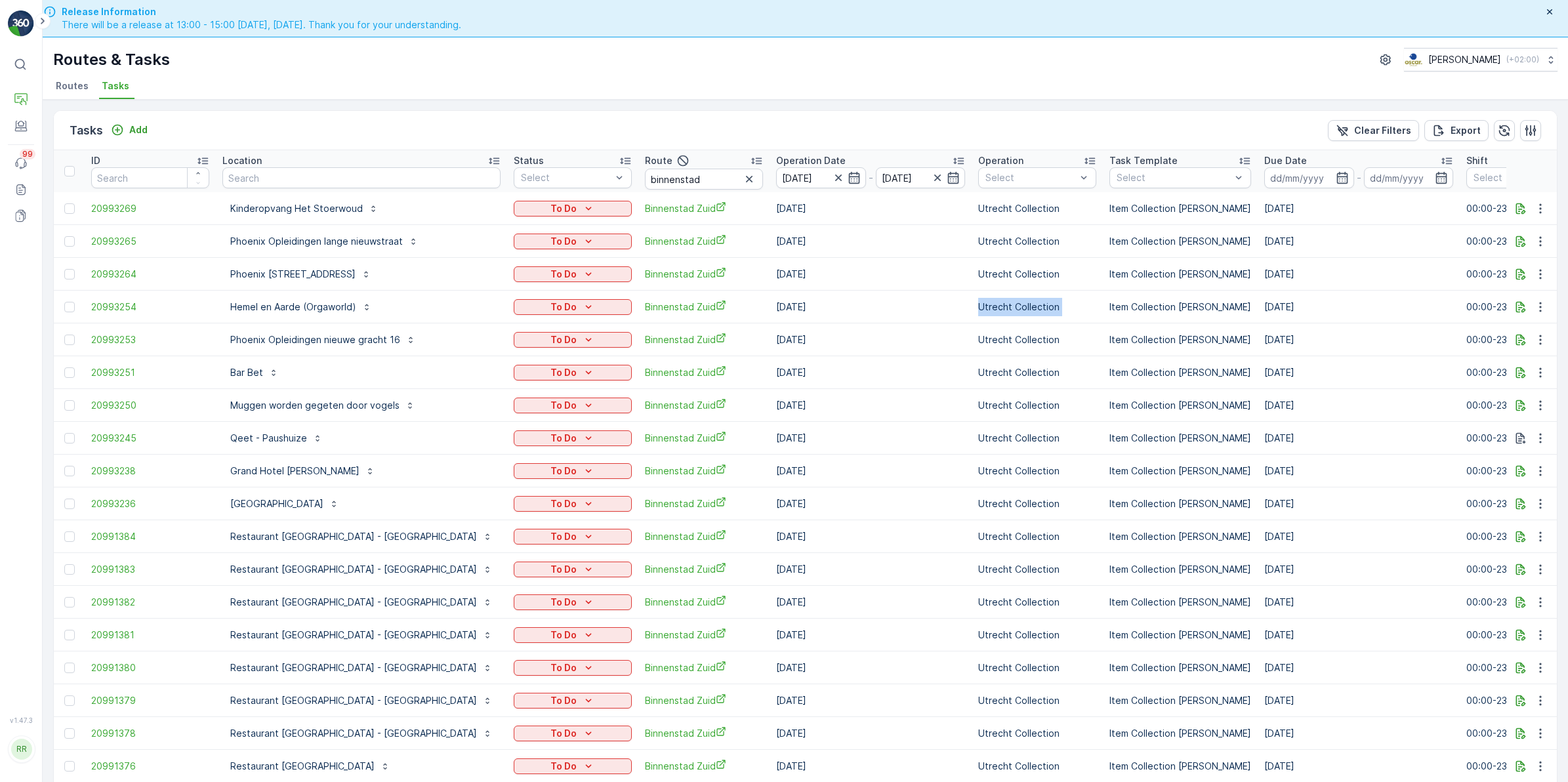
click at [971, 310] on td "Utrecht Collection" at bounding box center [1037, 307] width 131 height 33
drag, startPoint x: 910, startPoint y: 310, endPoint x: 825, endPoint y: 151, distance: 180.3
click at [825, 151] on th "Operation Date 14.08.2025 - 14.08.2025" at bounding box center [870, 171] width 202 height 42
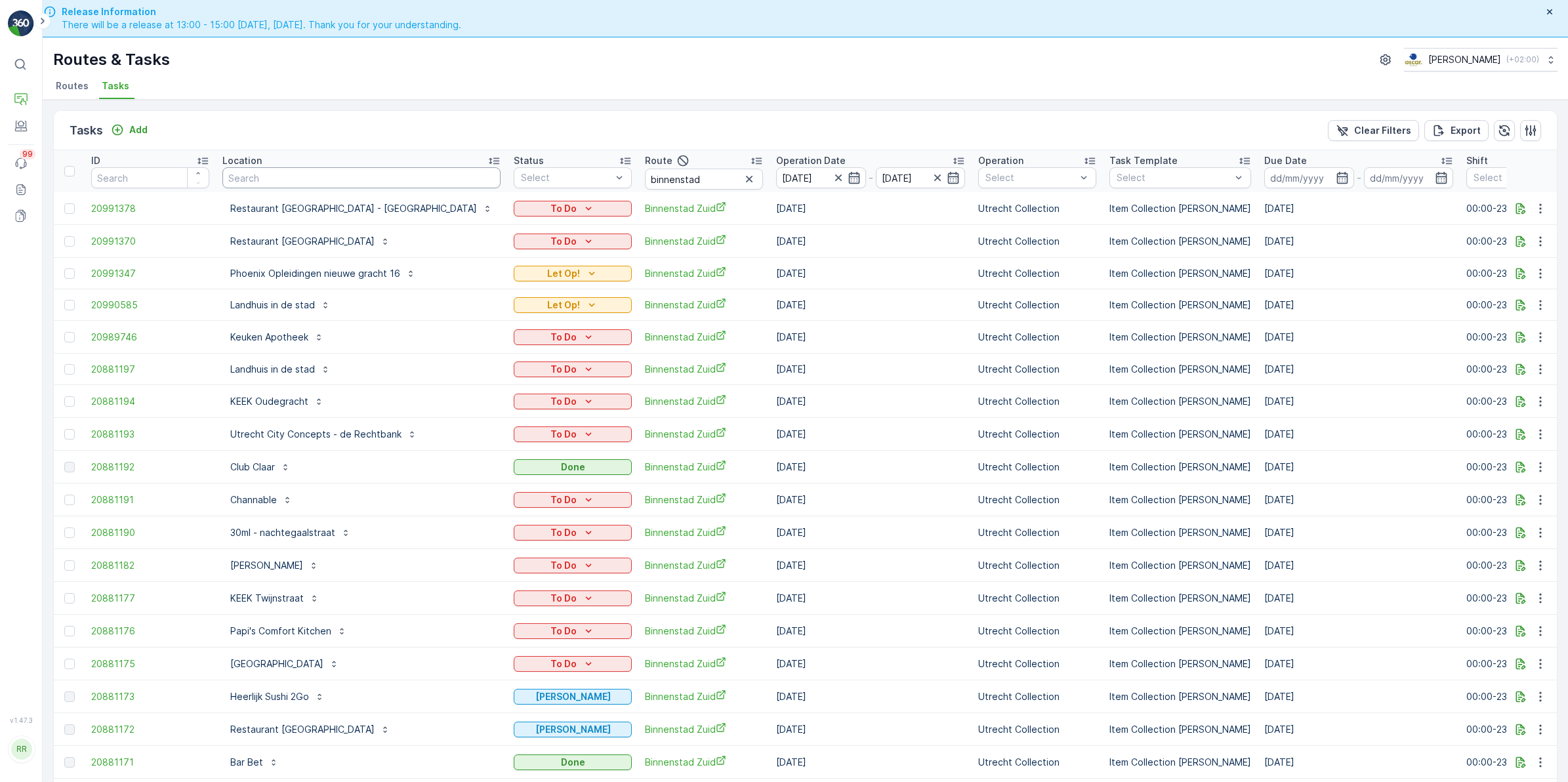
click at [274, 171] on input "text" at bounding box center [361, 178] width 278 height 21
click at [742, 182] on icon "button" at bounding box center [749, 179] width 13 height 13
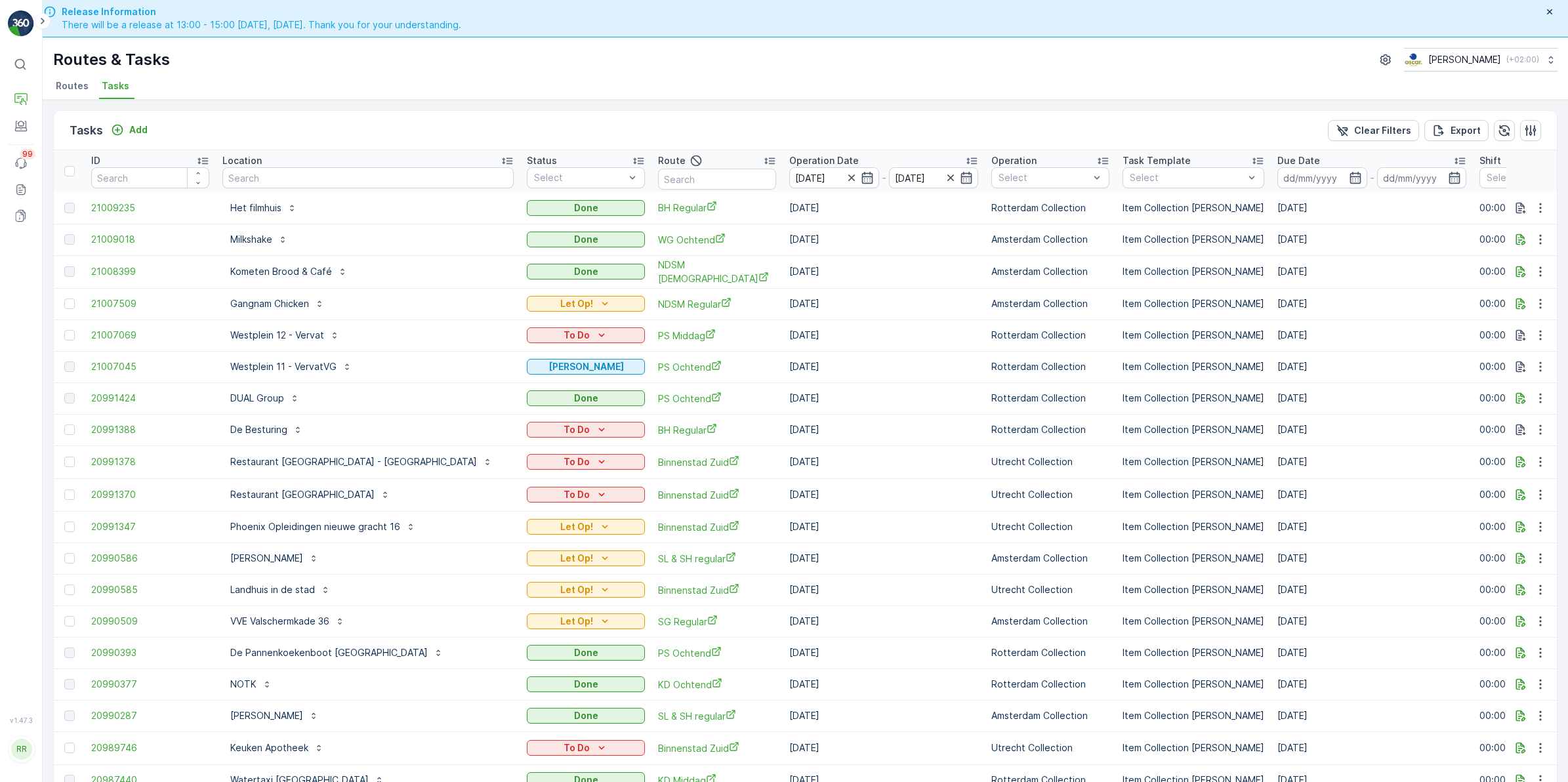
click at [347, 178] on input "text" at bounding box center [367, 178] width 291 height 21
type input "land"
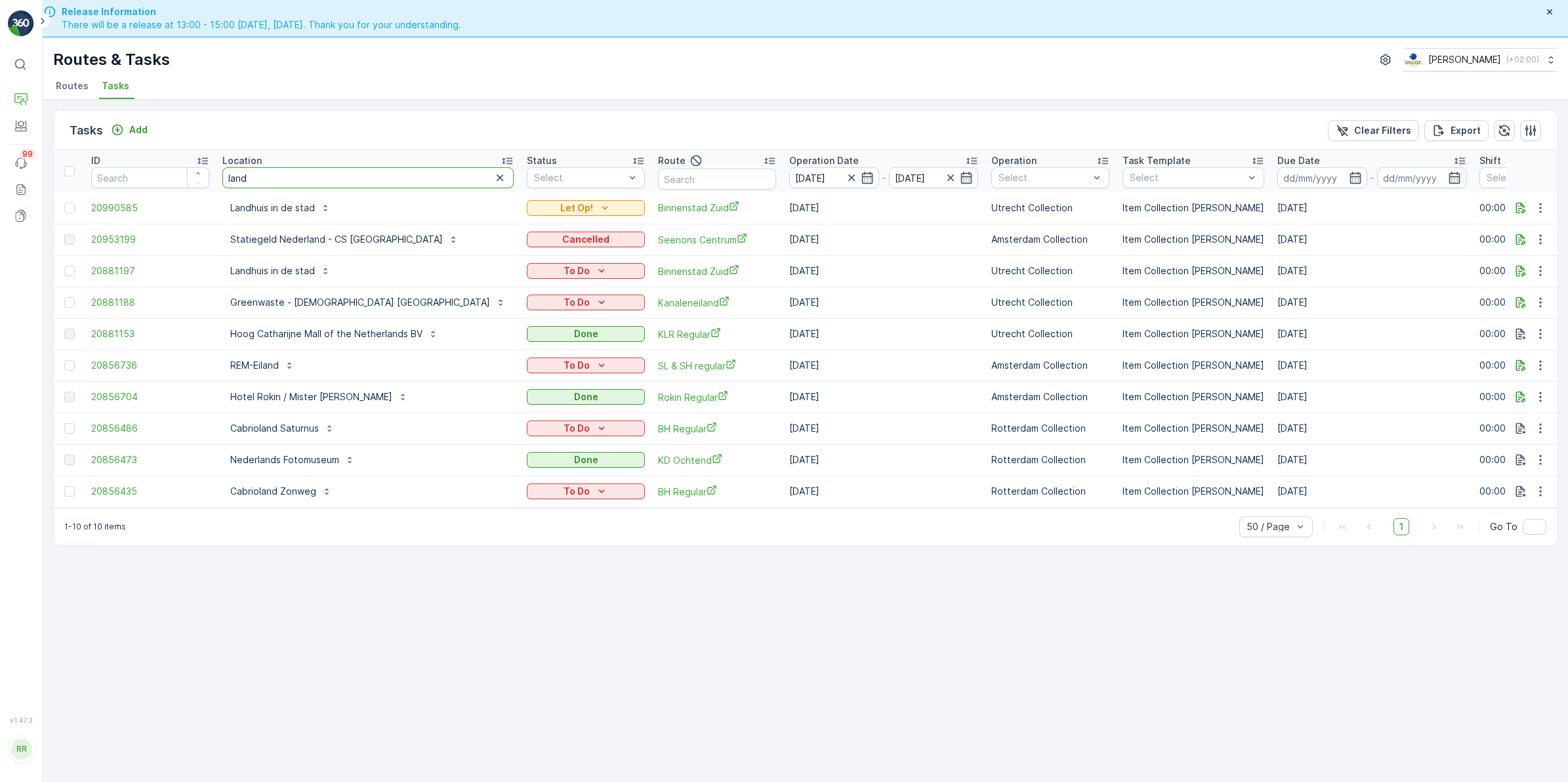
click at [323, 172] on input "land" at bounding box center [367, 178] width 291 height 21
drag, startPoint x: 367, startPoint y: 178, endPoint x: 145, endPoint y: 195, distance: 222.6
click at [145, 195] on table "ID Location land Status Select Route Operation Date 14.08.2025 - 14.08.2025 Ope…" at bounding box center [1152, 329] width 2197 height 358
type input "gewoonboot"
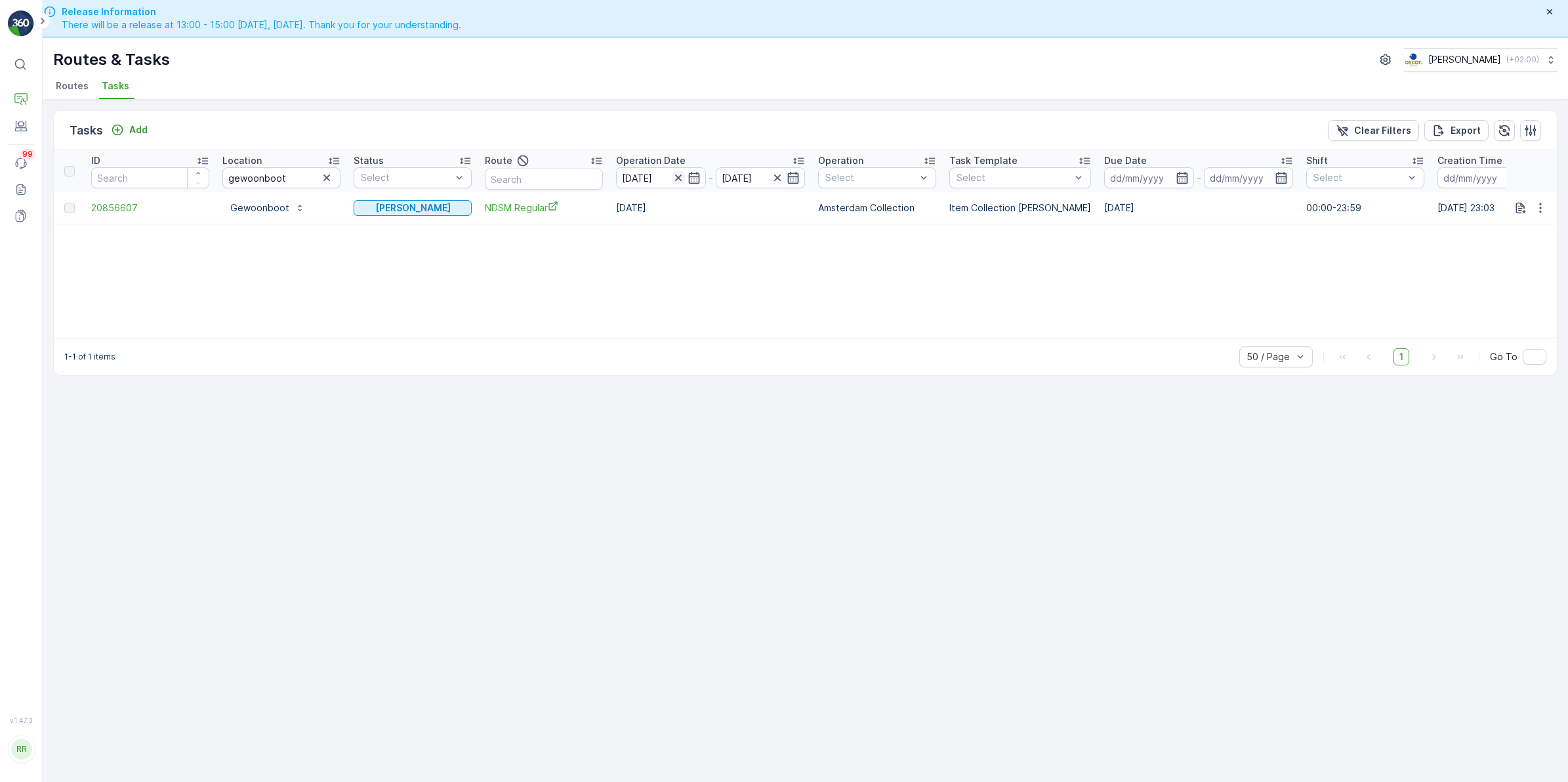
click at [680, 176] on icon "button" at bounding box center [678, 178] width 13 height 13
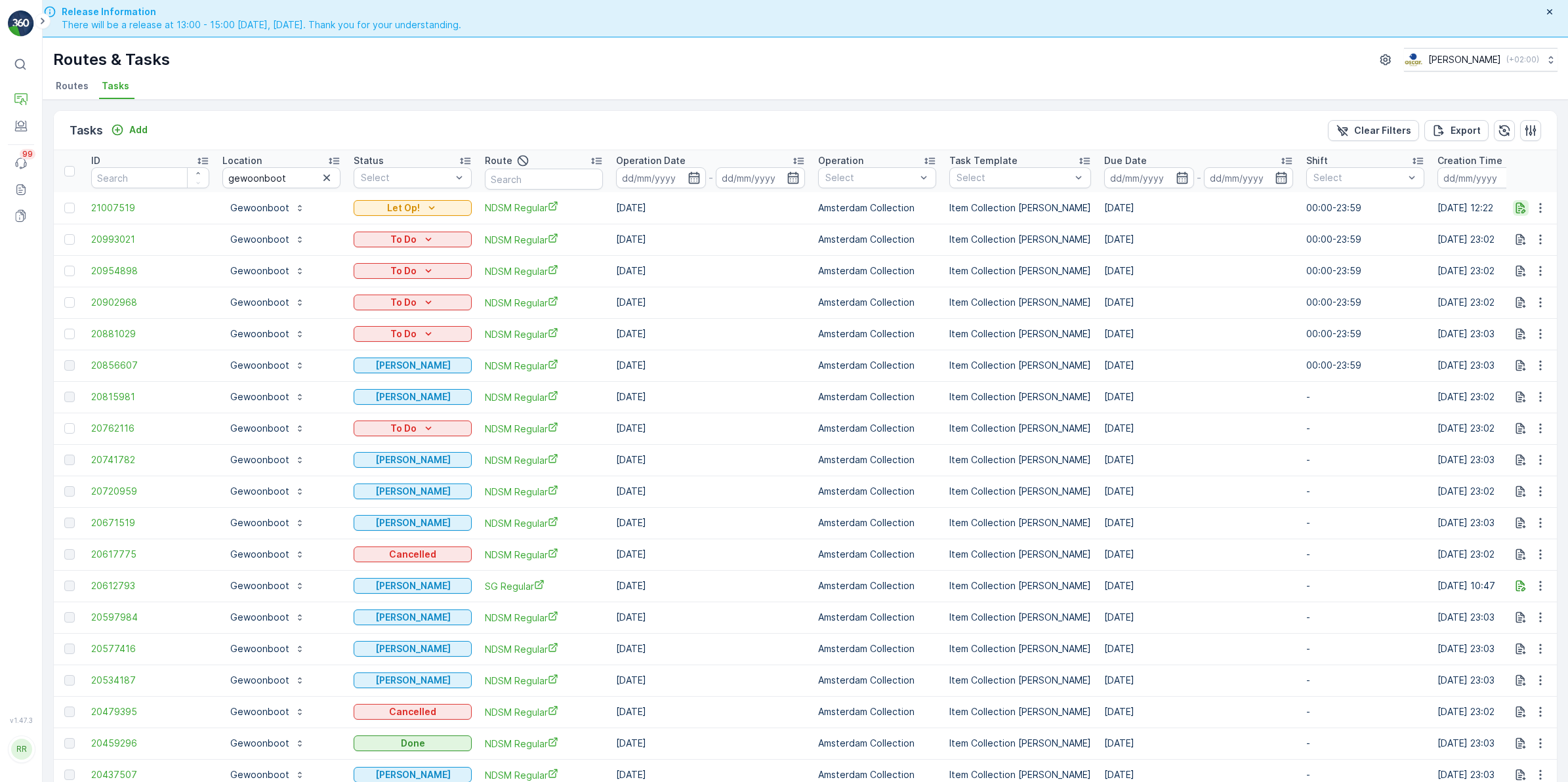
click at [1519, 209] on icon "button" at bounding box center [1520, 208] width 13 height 13
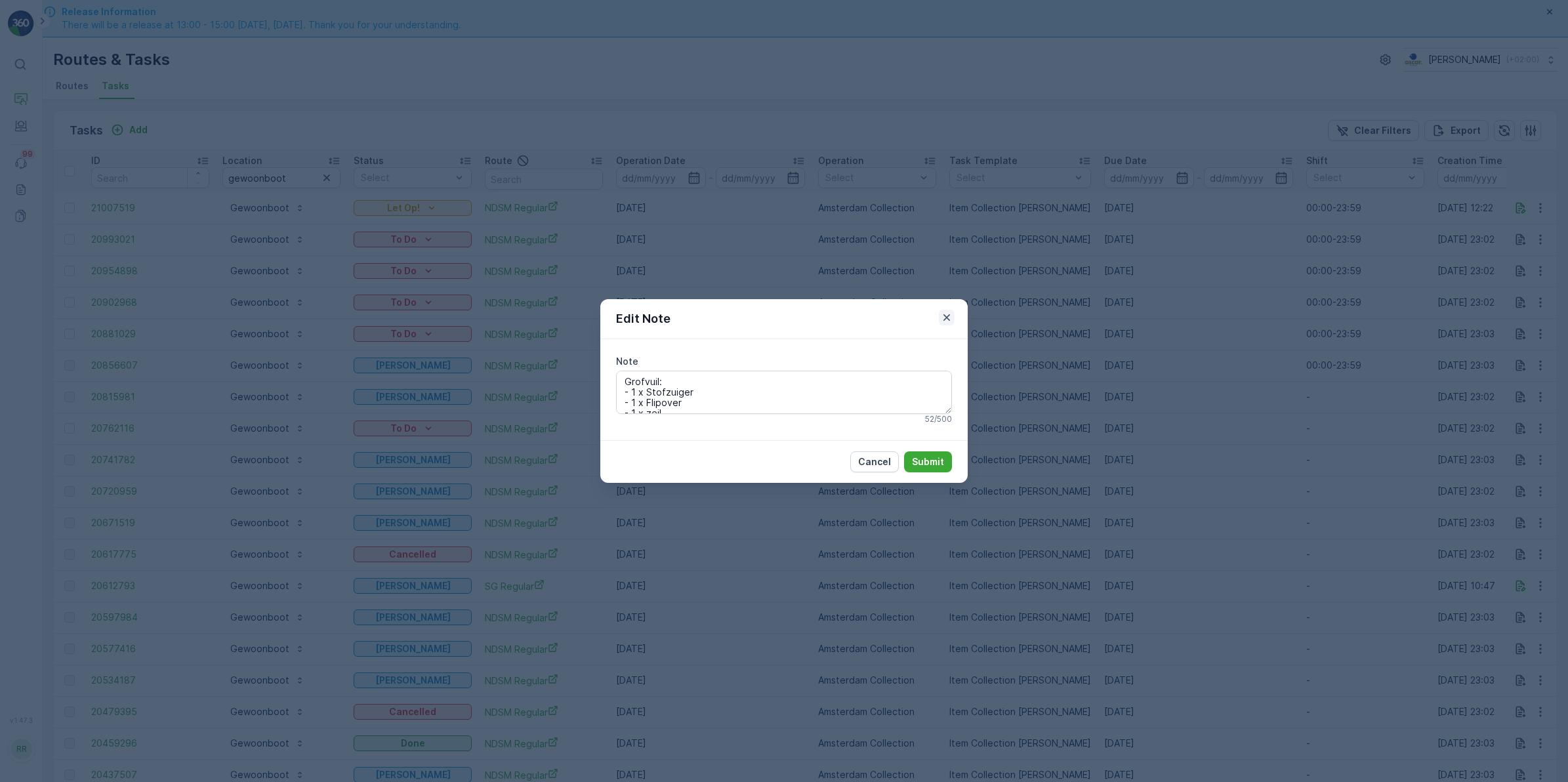
click at [946, 317] on icon "button" at bounding box center [947, 318] width 7 height 7
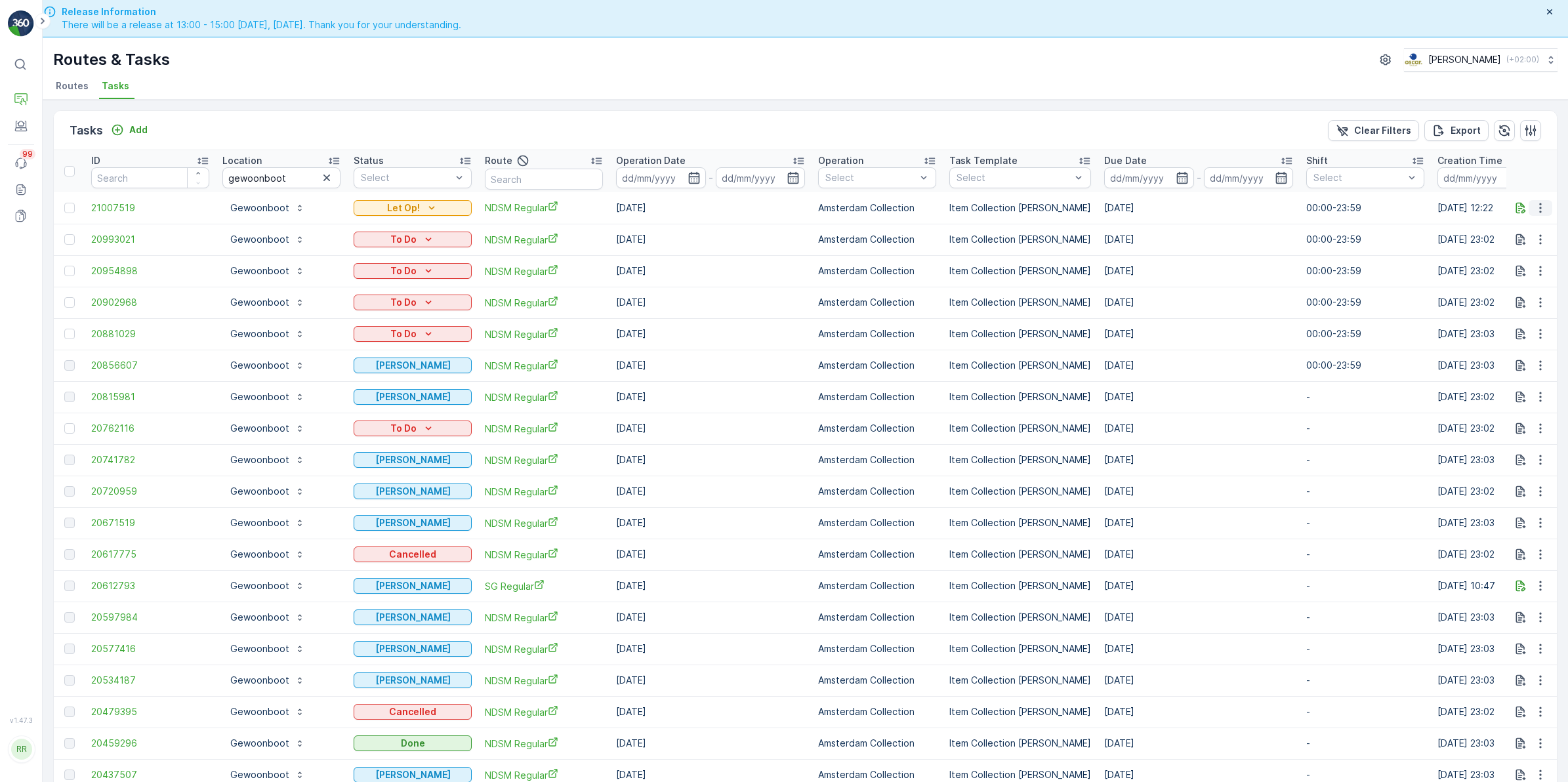
click at [1538, 210] on icon "button" at bounding box center [1540, 208] width 13 height 13
click at [429, 205] on icon "Let Op!" at bounding box center [431, 208] width 13 height 13
click at [382, 239] on span "Done" at bounding box center [373, 245] width 23 height 13
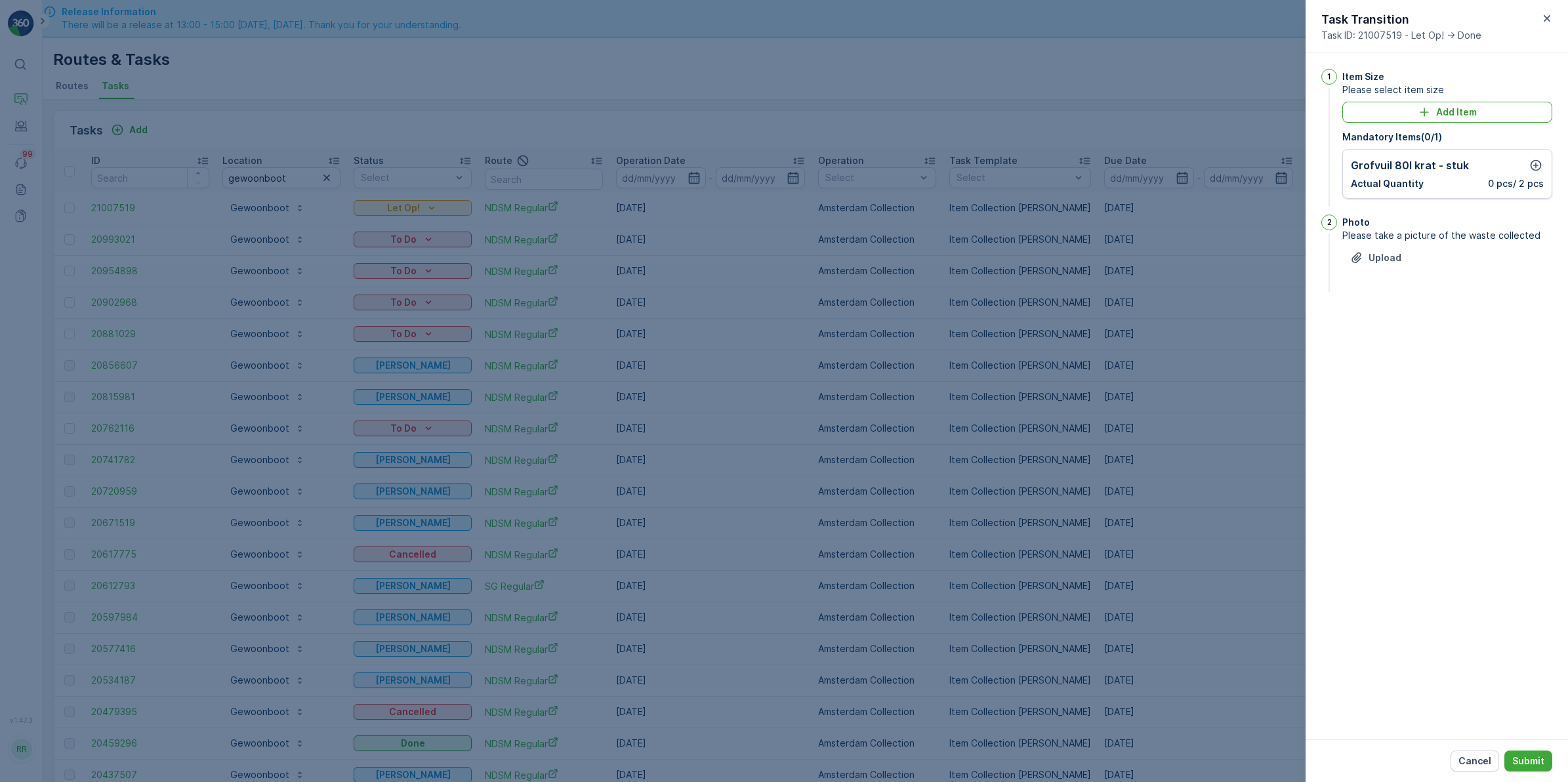
drag, startPoint x: 1207, startPoint y: 430, endPoint x: 1204, endPoint y: 443, distance: 13.3
click at [1207, 430] on div at bounding box center [784, 391] width 1568 height 782
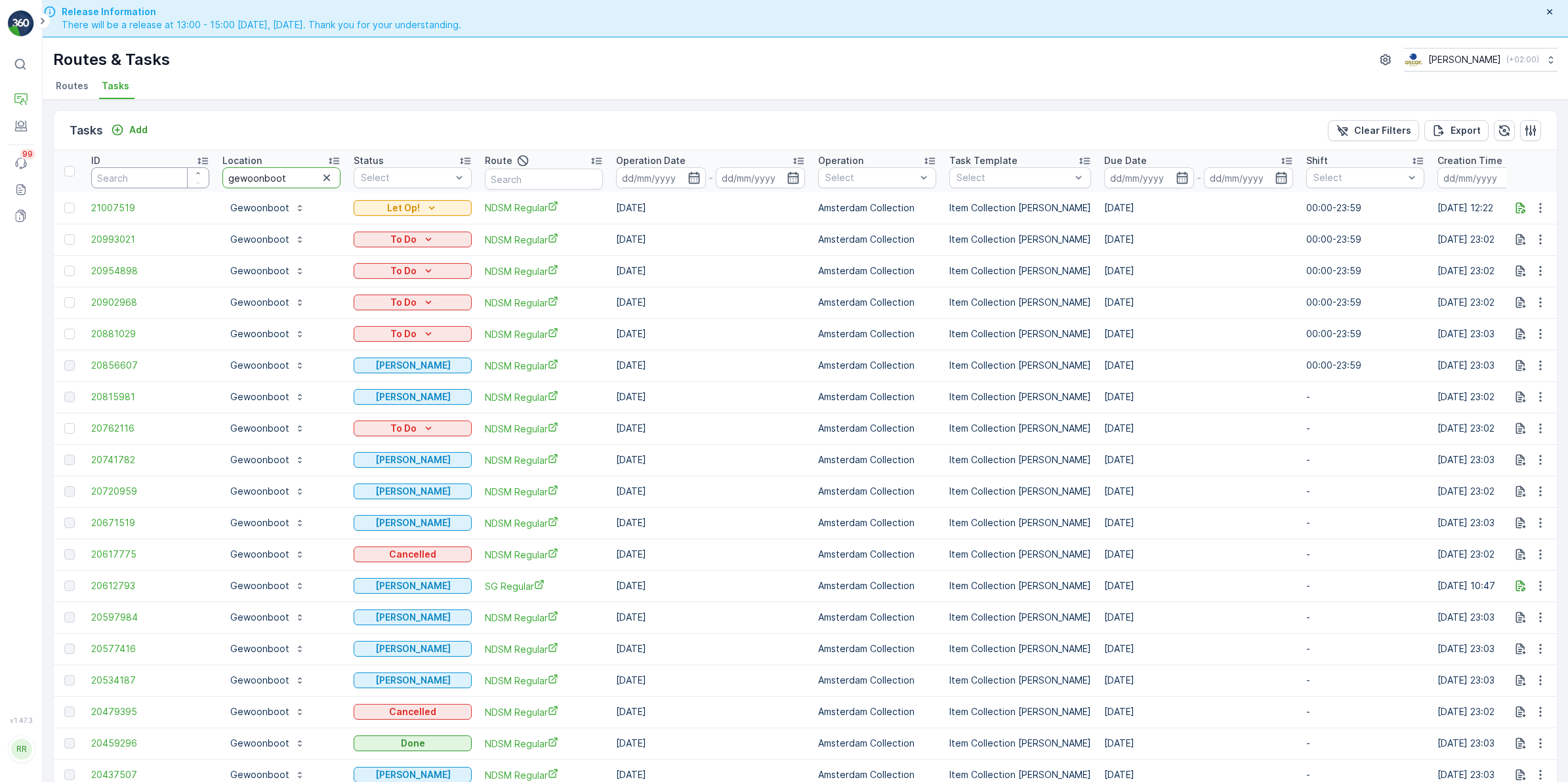
drag, startPoint x: 305, startPoint y: 178, endPoint x: 162, endPoint y: 177, distance: 143.0
click at [162, 177] on tr "ID Location gewoonboot Status Select Route Operation Date - Operation Select Ta…" at bounding box center [1065, 171] width 2023 height 42
type input "mugge"
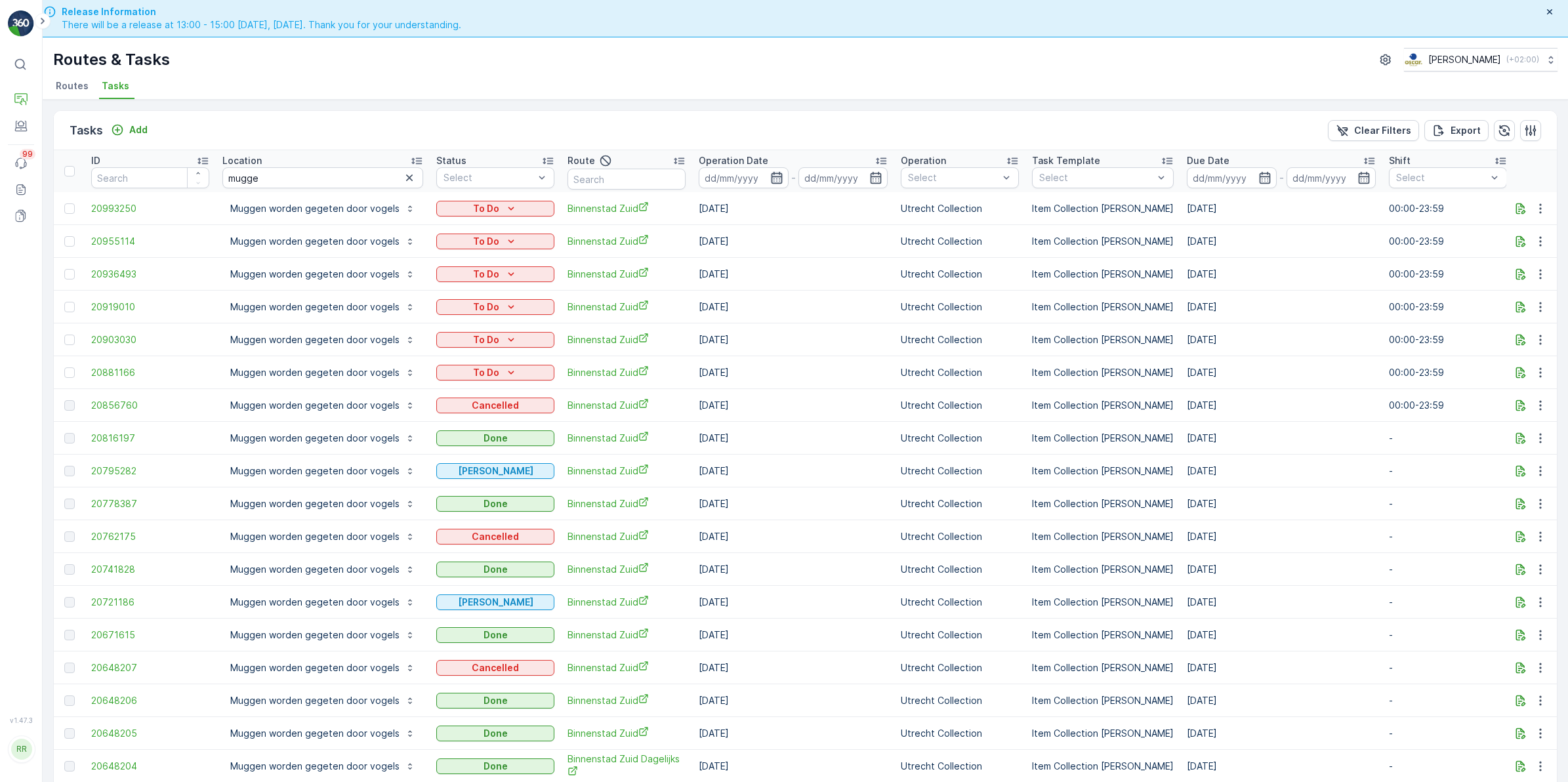
click at [770, 179] on icon "button" at bounding box center [776, 178] width 13 height 13
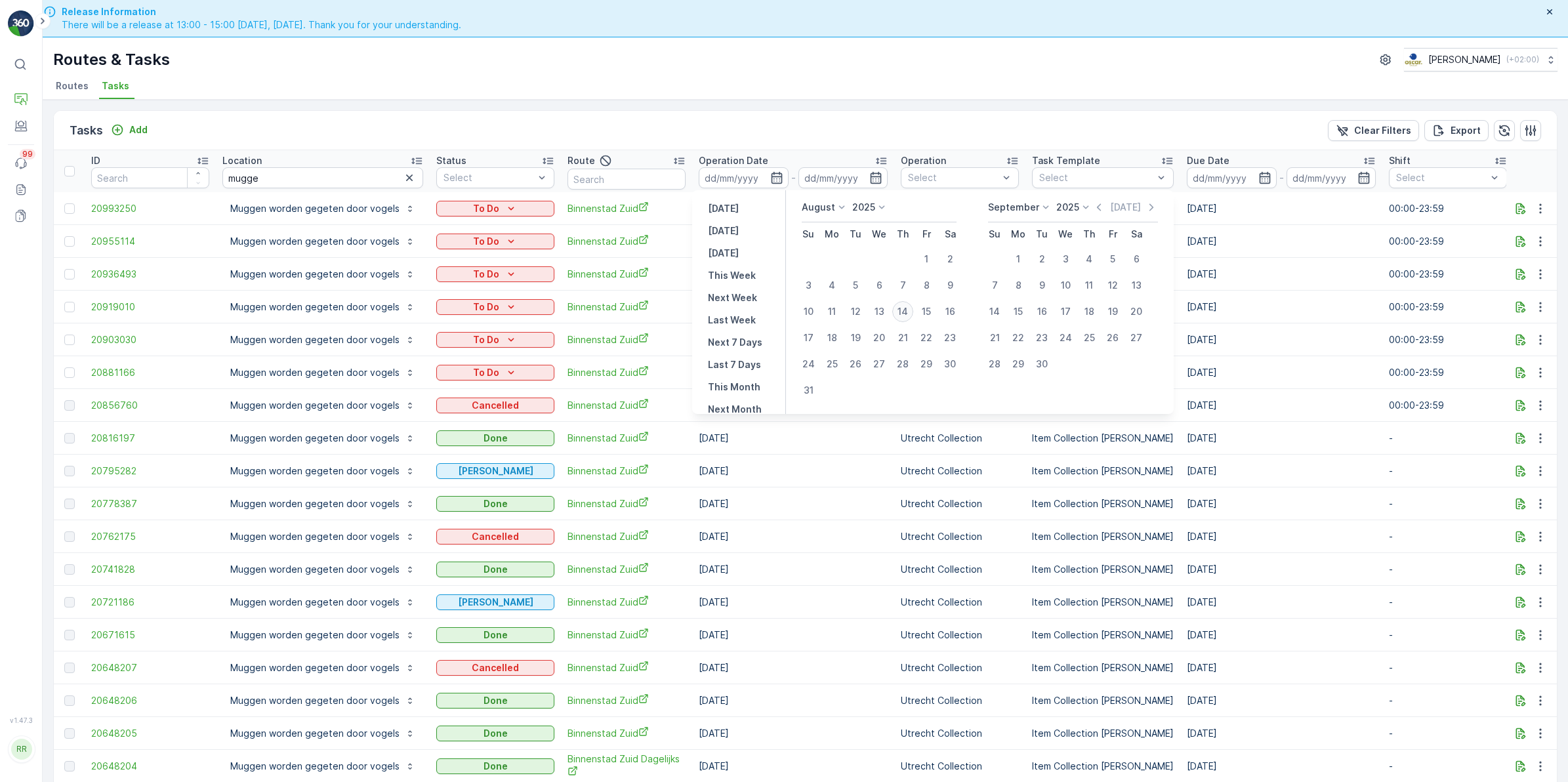
click at [897, 317] on div "14" at bounding box center [903, 312] width 21 height 21
type input "[DATE]"
click at [897, 317] on div "14" at bounding box center [903, 312] width 21 height 21
type input "[DATE]"
click at [897, 317] on div "14" at bounding box center [903, 312] width 21 height 21
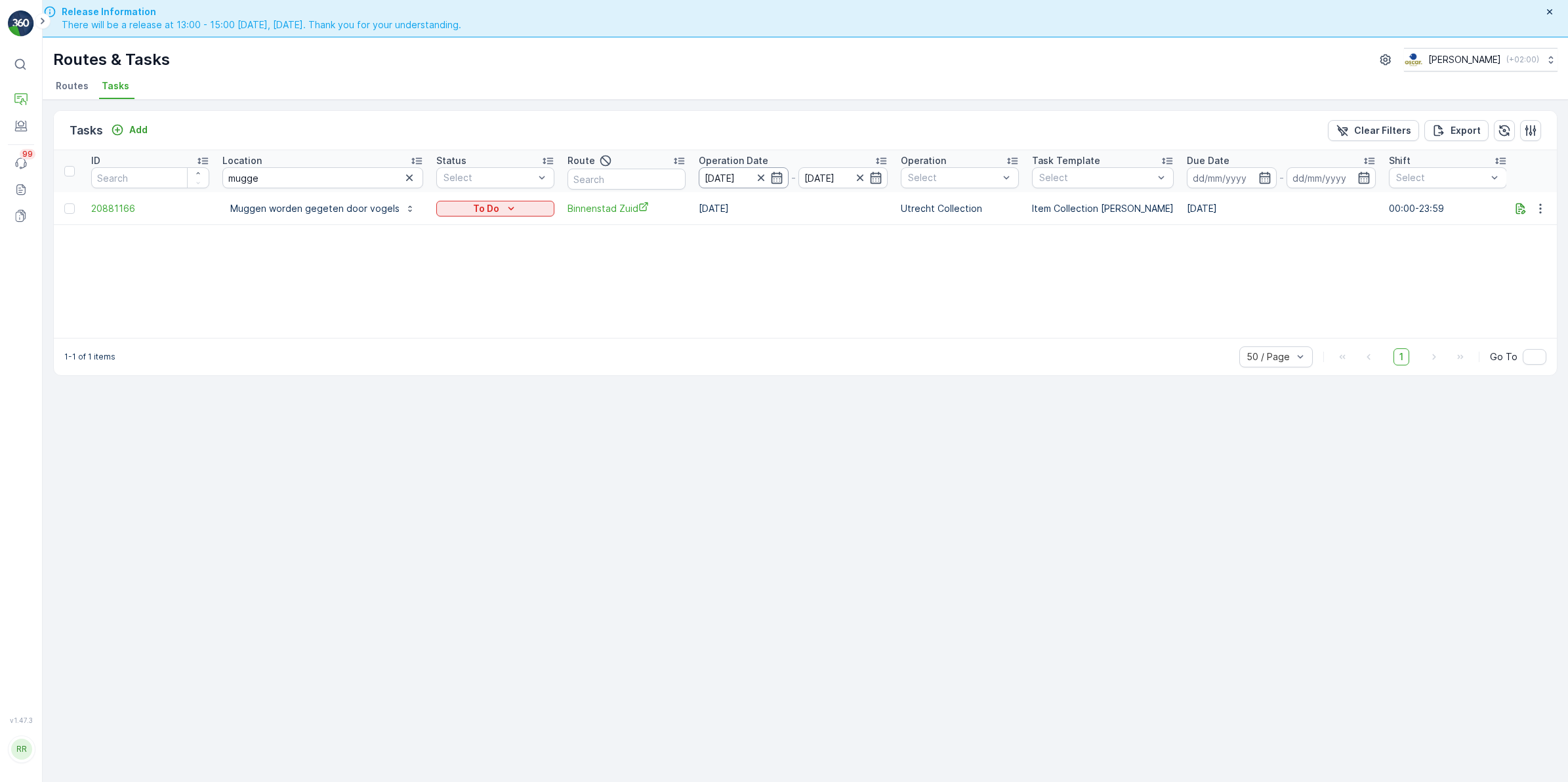
drag, startPoint x: 767, startPoint y: 178, endPoint x: 771, endPoint y: 185, distance: 8.1
click at [770, 178] on icon "button" at bounding box center [776, 178] width 13 height 13
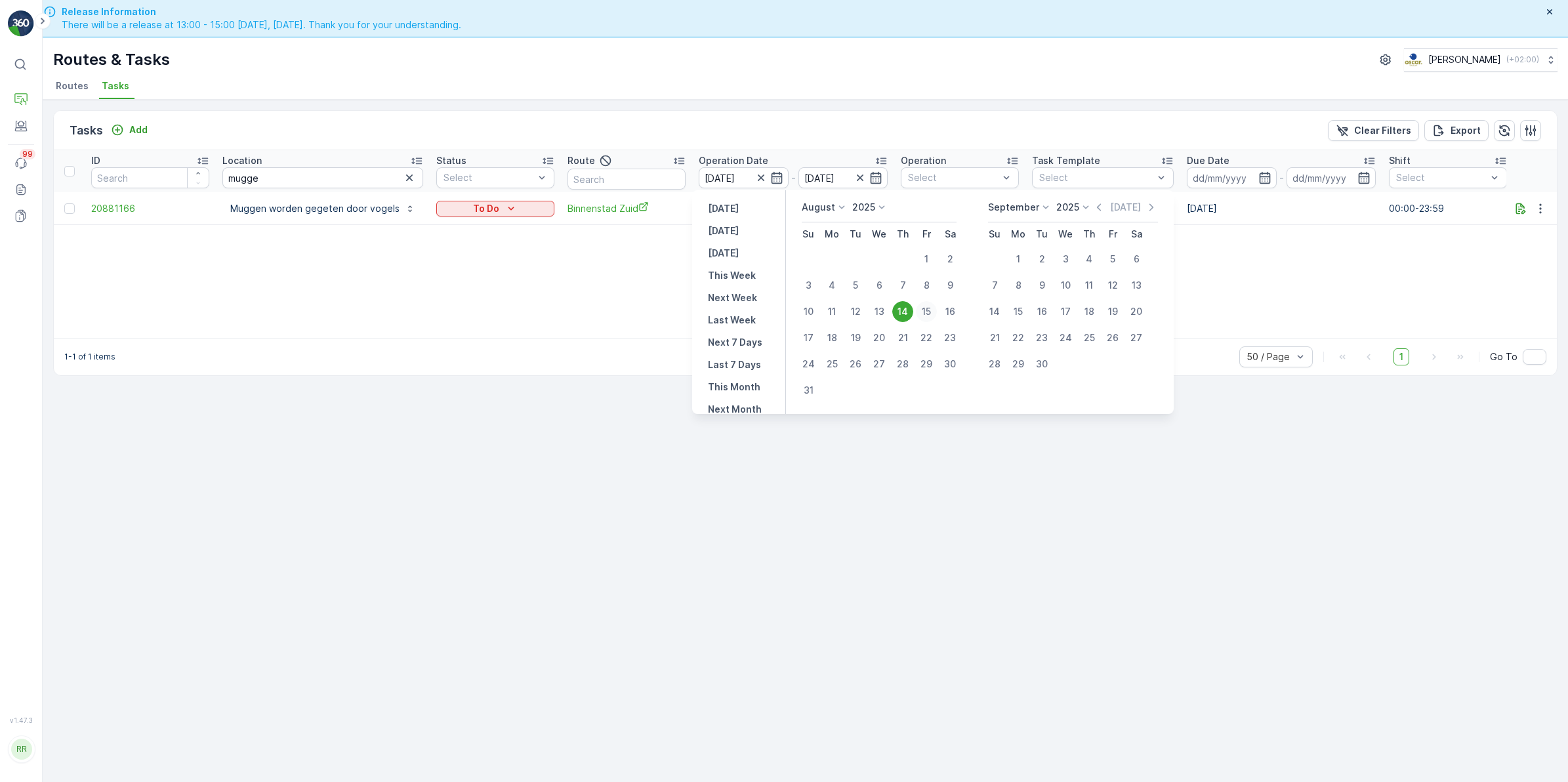
click at [923, 315] on div "15" at bounding box center [926, 312] width 21 height 21
type input "[DATE]"
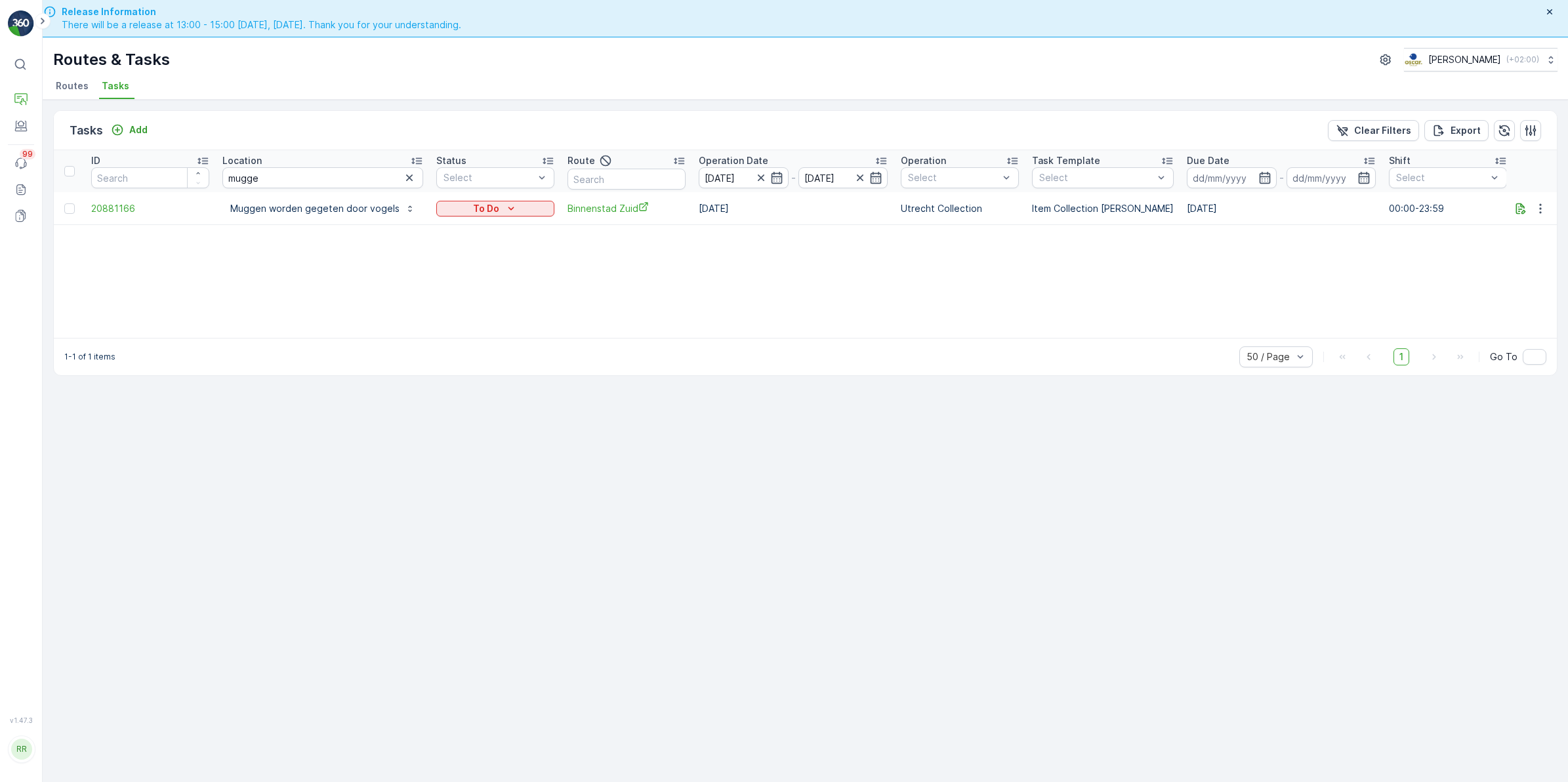
click at [923, 315] on div "ID Location mugge Status Select Route Operation Date 14.08.2025 - 15.08.2025 Op…" at bounding box center [805, 244] width 1503 height 188
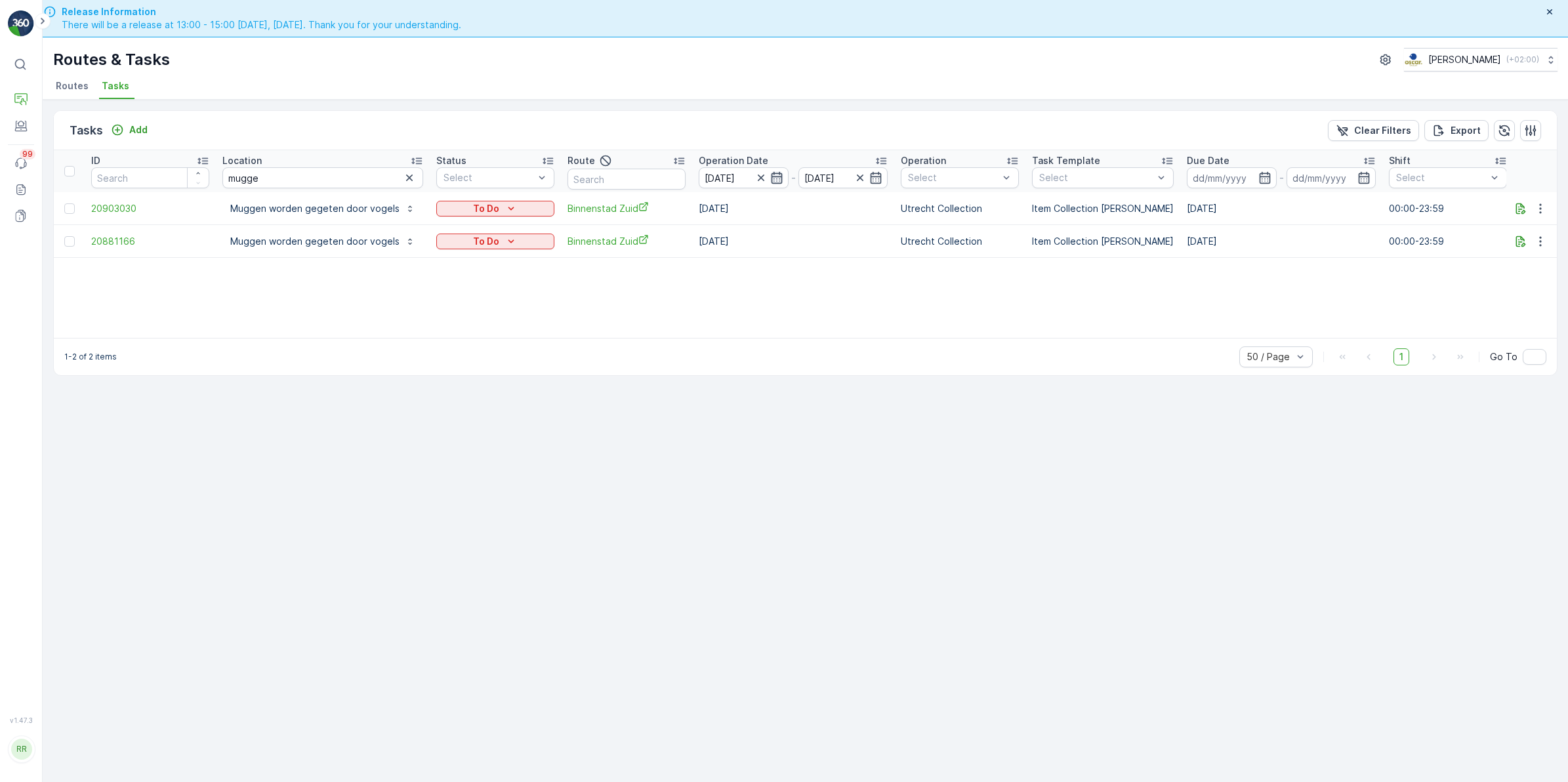
click at [775, 172] on icon "button" at bounding box center [776, 178] width 13 height 13
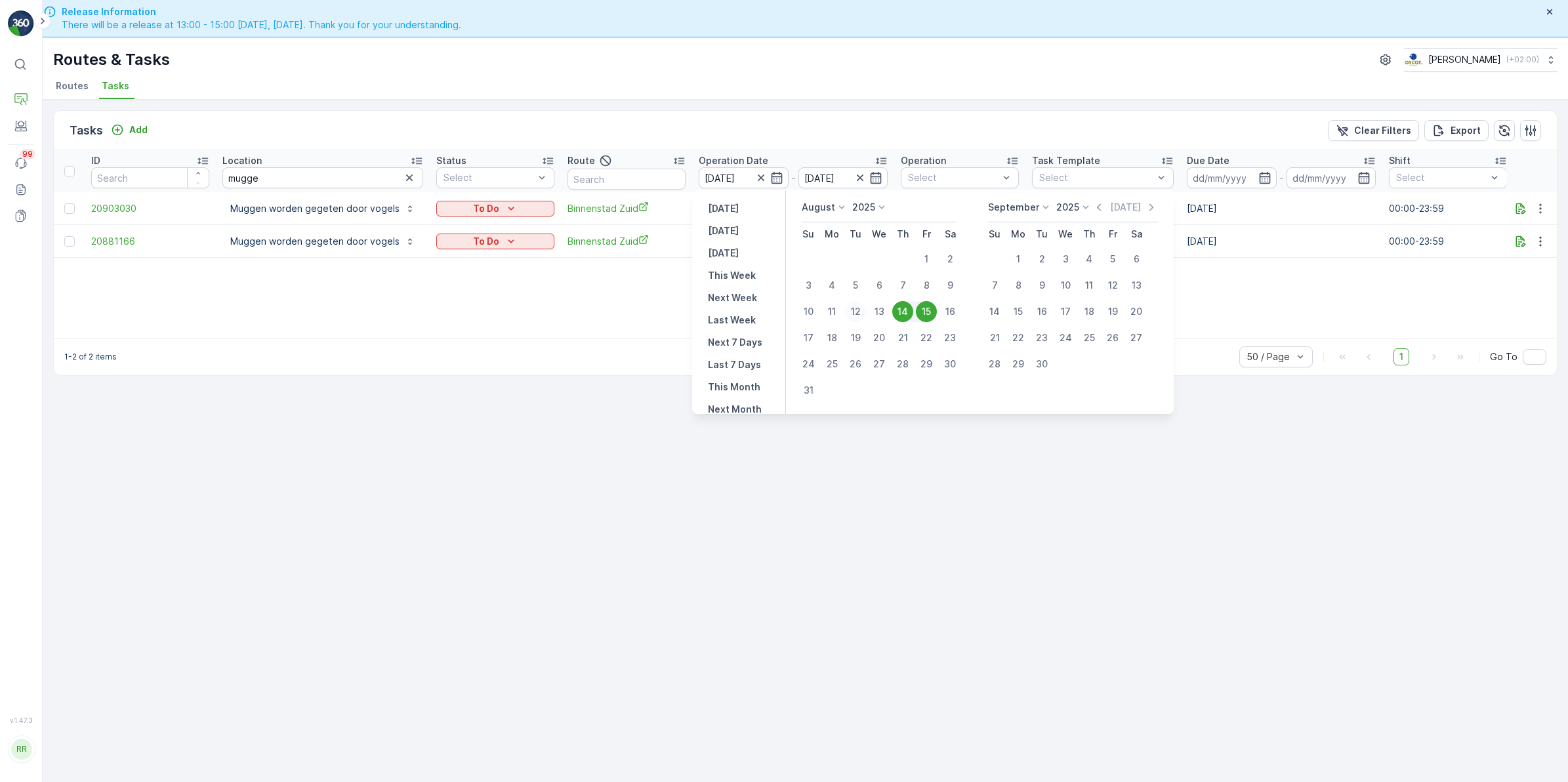
click at [861, 313] on div "12" at bounding box center [855, 312] width 21 height 21
type input "[DATE]"
click at [861, 313] on div "12" at bounding box center [855, 312] width 21 height 21
type input "[DATE]"
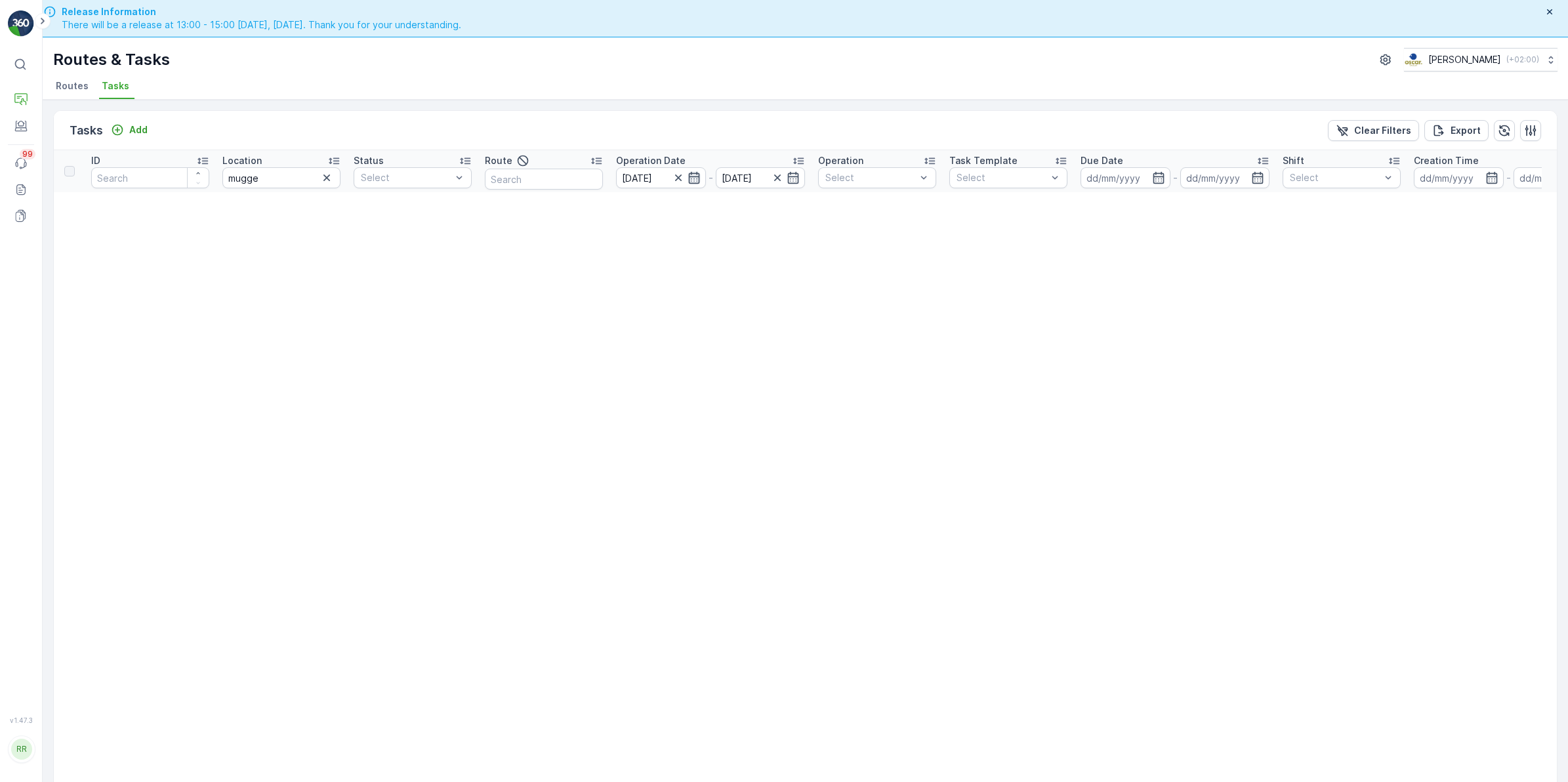
click at [694, 180] on icon "button" at bounding box center [694, 178] width 13 height 13
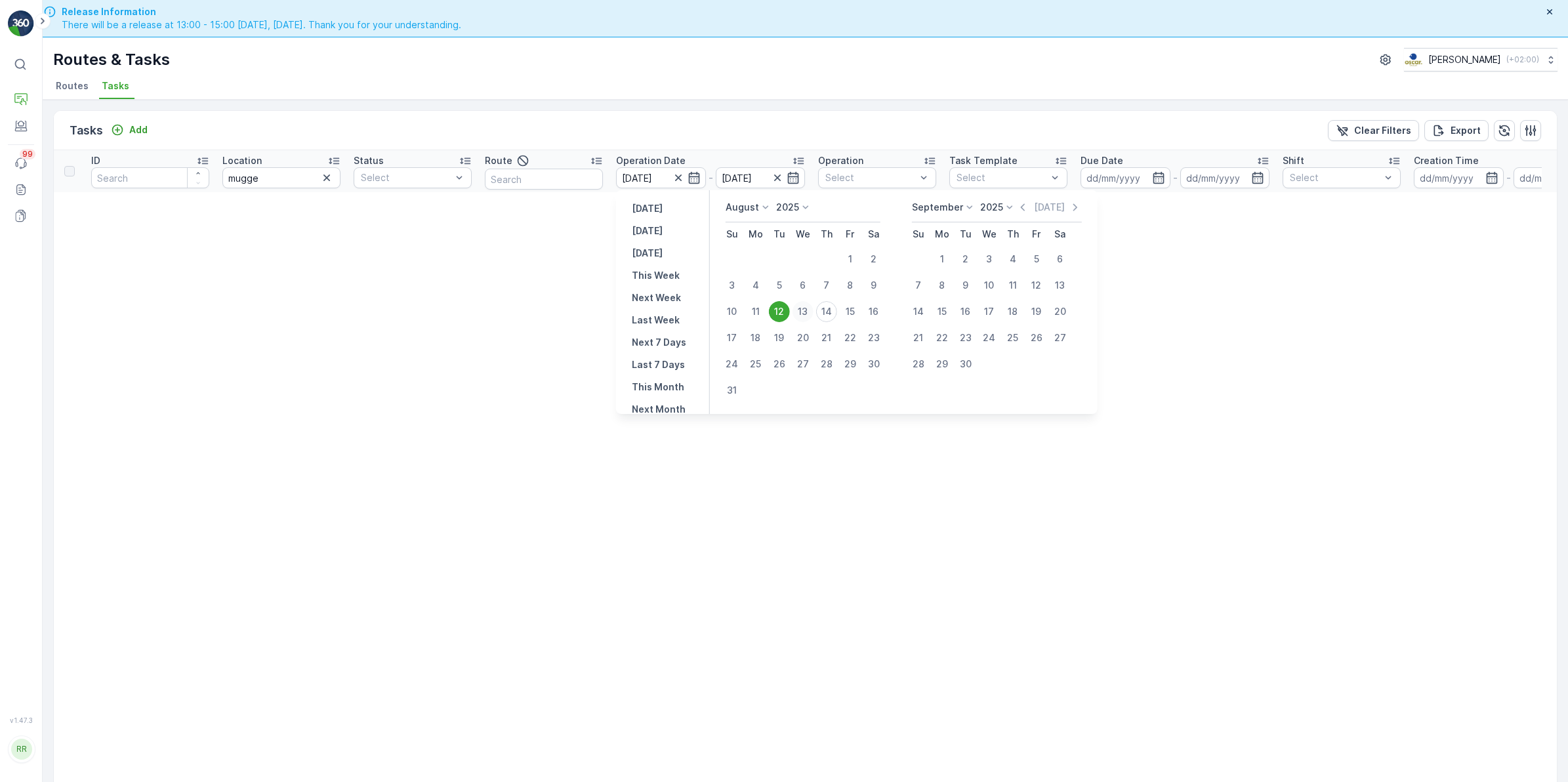
click at [804, 310] on div "13" at bounding box center [803, 312] width 21 height 21
type input "[DATE]"
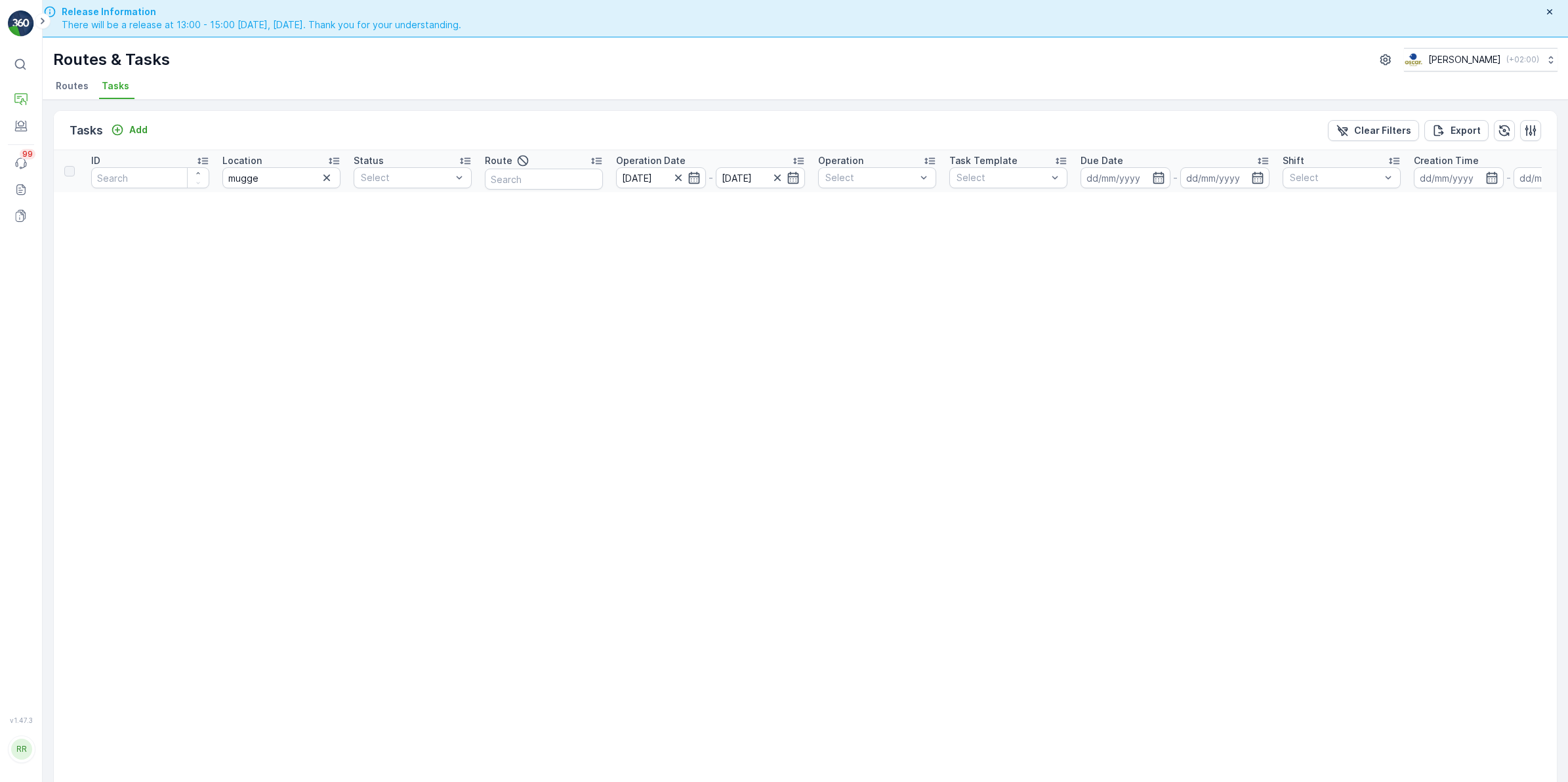
drag, startPoint x: 804, startPoint y: 310, endPoint x: 738, endPoint y: 134, distance: 188.0
click at [738, 134] on div "Tasks Add Clear Filters Export" at bounding box center [805, 130] width 1503 height 39
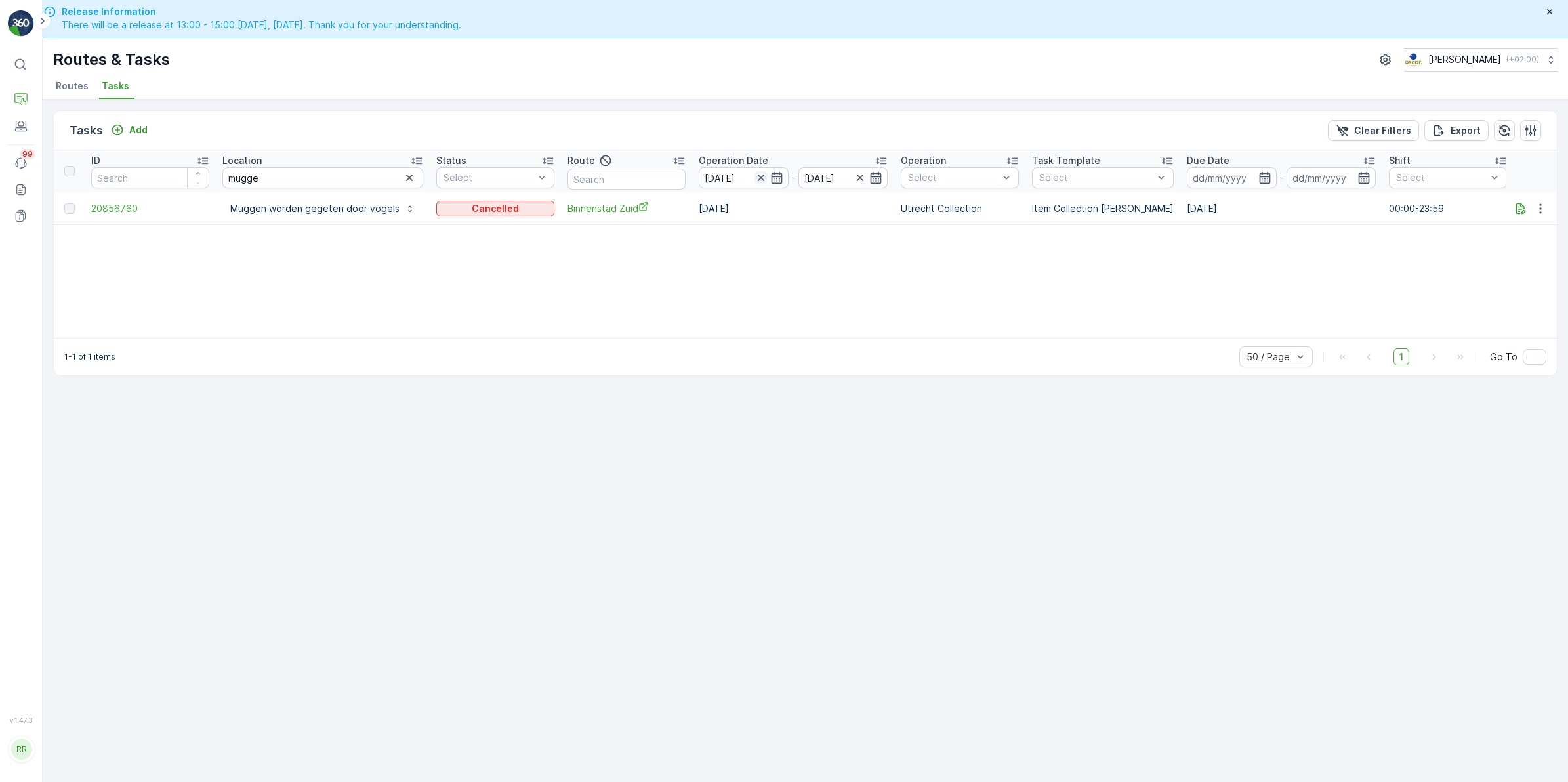
click at [755, 180] on icon "button" at bounding box center [760, 178] width 13 height 13
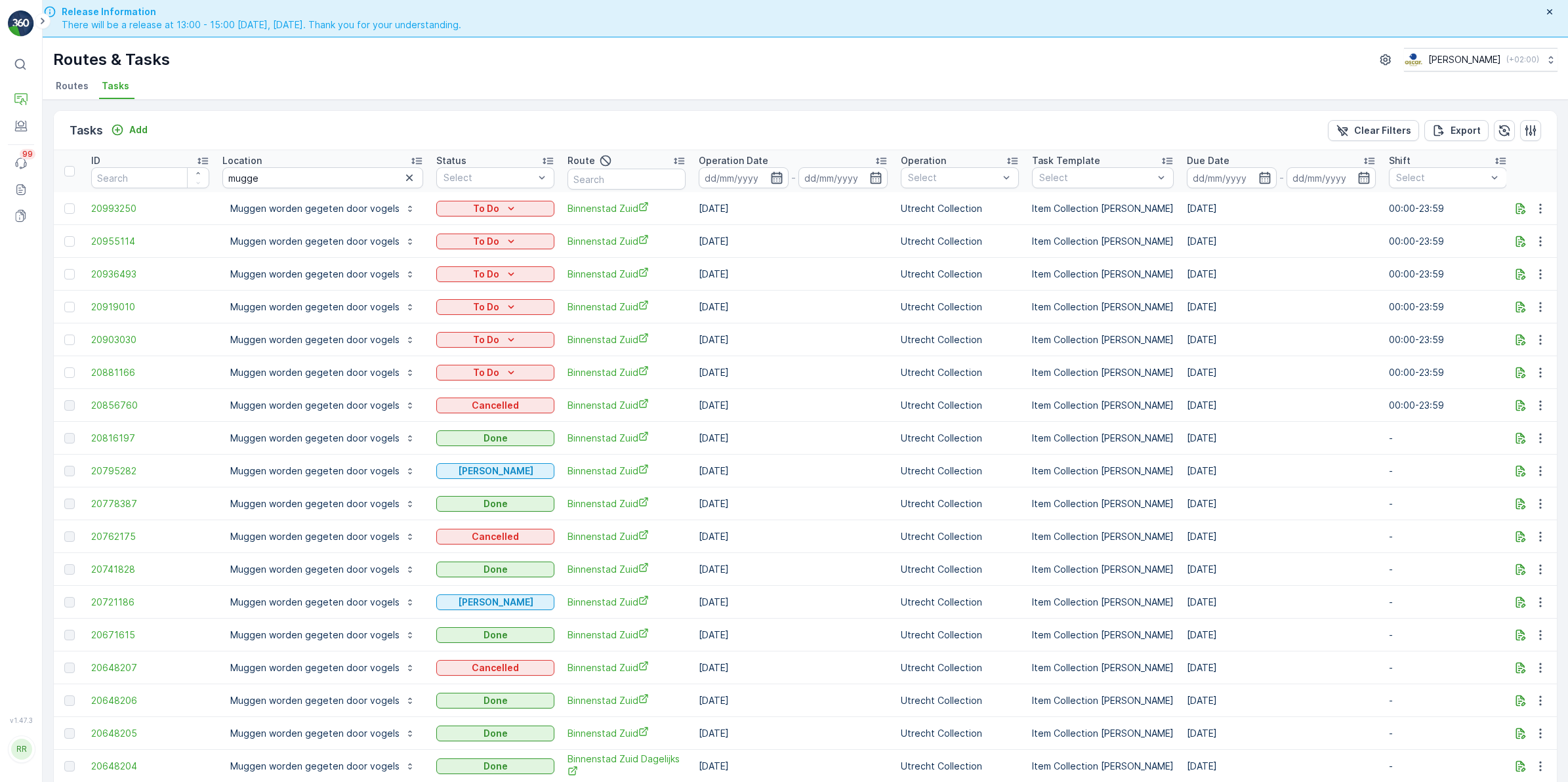
click at [772, 179] on icon "button" at bounding box center [776, 178] width 11 height 12
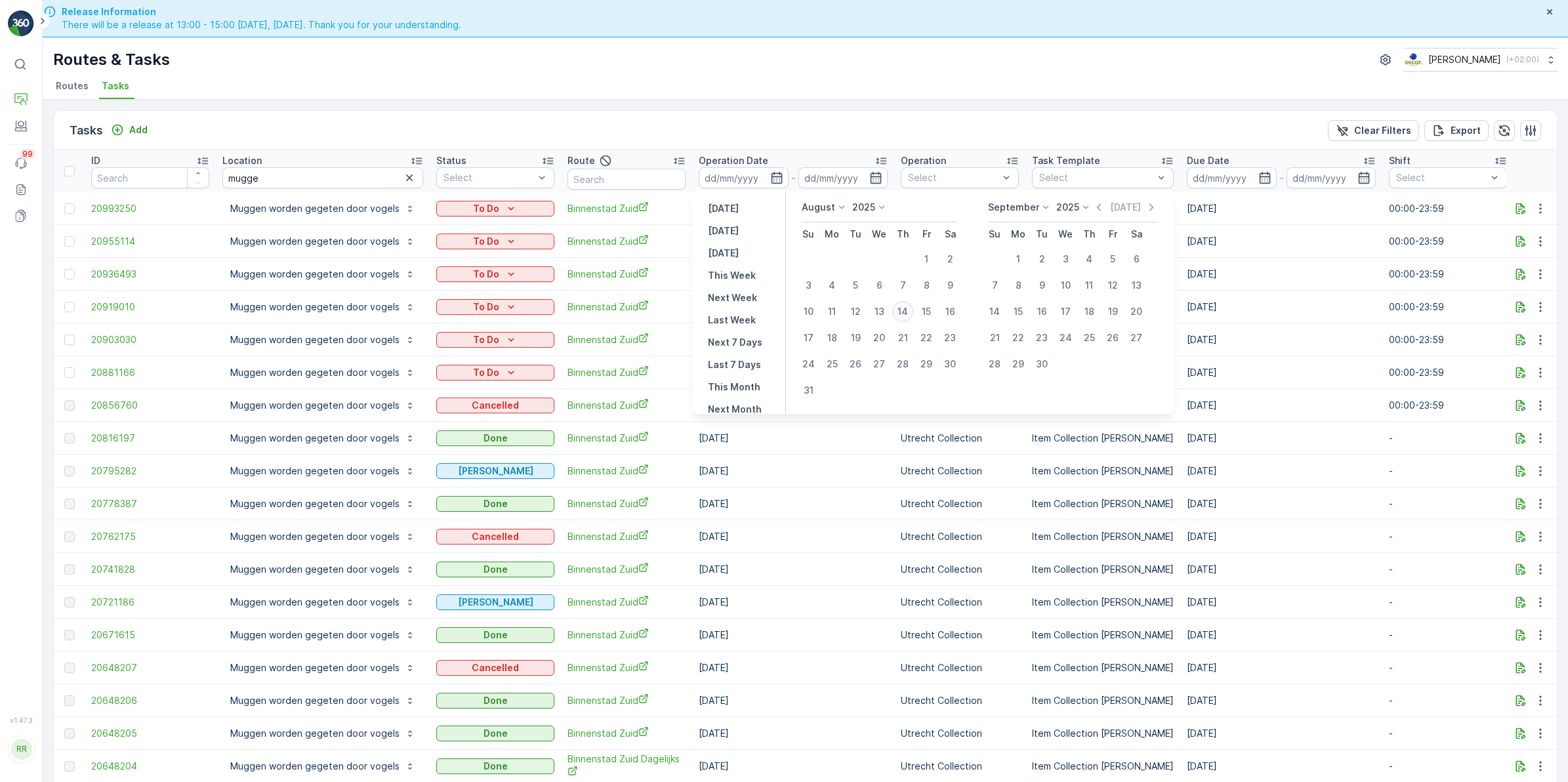
click at [907, 310] on div "14" at bounding box center [903, 312] width 21 height 21
type input "[DATE]"
click at [907, 310] on div "14" at bounding box center [903, 312] width 21 height 21
type input "[DATE]"
click at [907, 310] on div "14" at bounding box center [903, 312] width 21 height 21
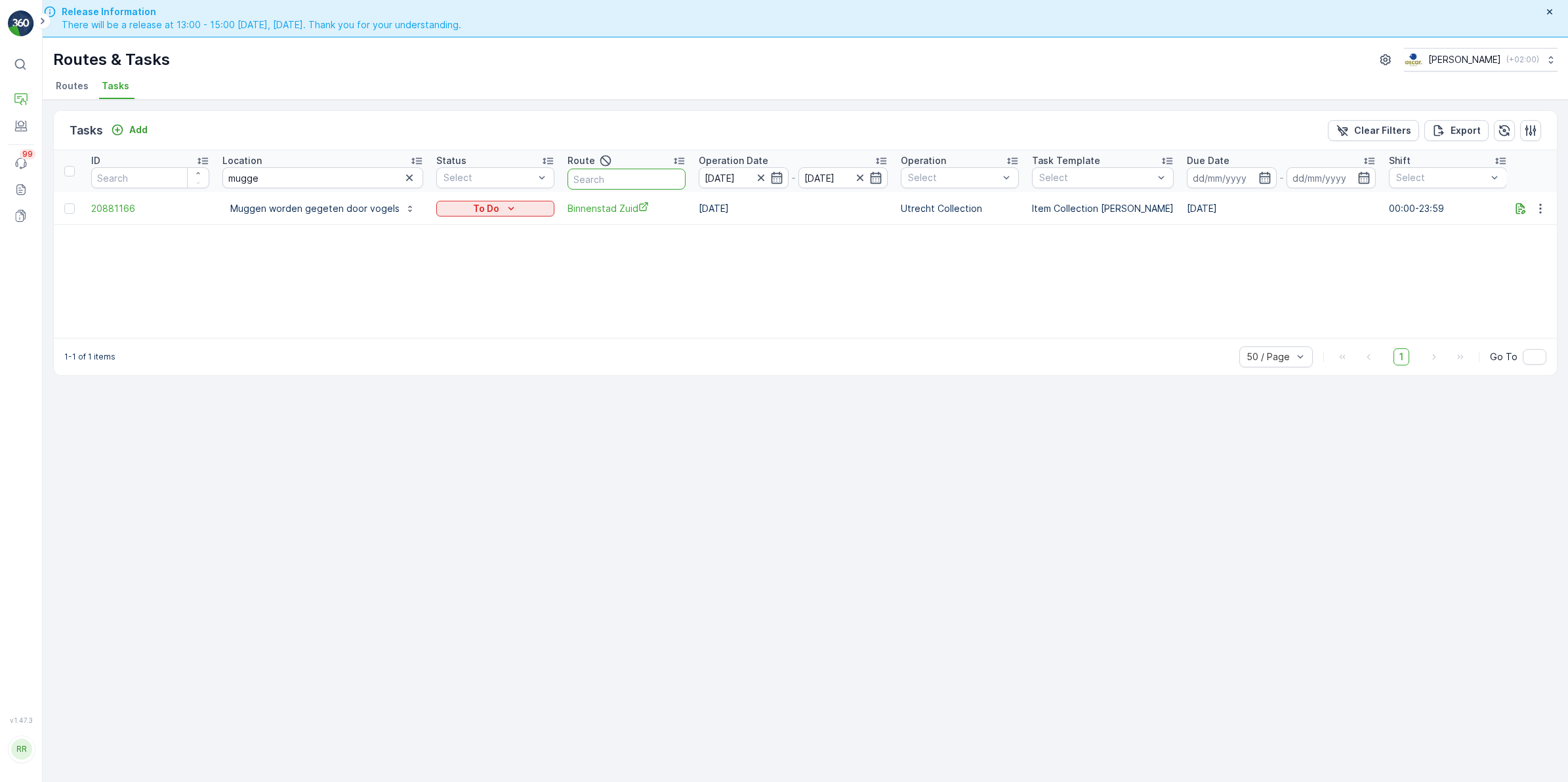
click at [594, 172] on input "text" at bounding box center [627, 179] width 118 height 21
click at [402, 174] on icon "button" at bounding box center [409, 178] width 13 height 13
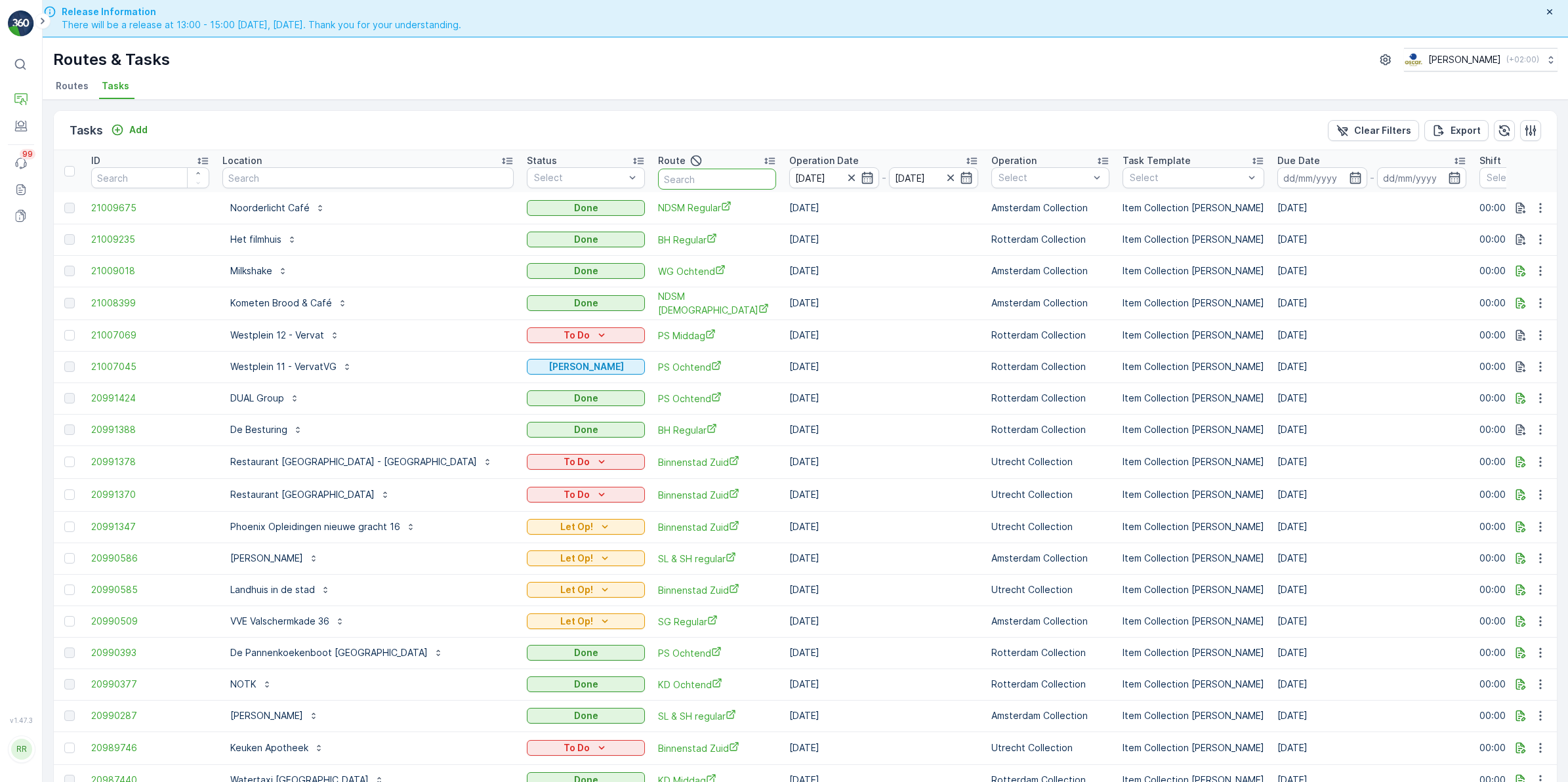
click at [660, 171] on input "text" at bounding box center [717, 179] width 118 height 21
type input "voorst"
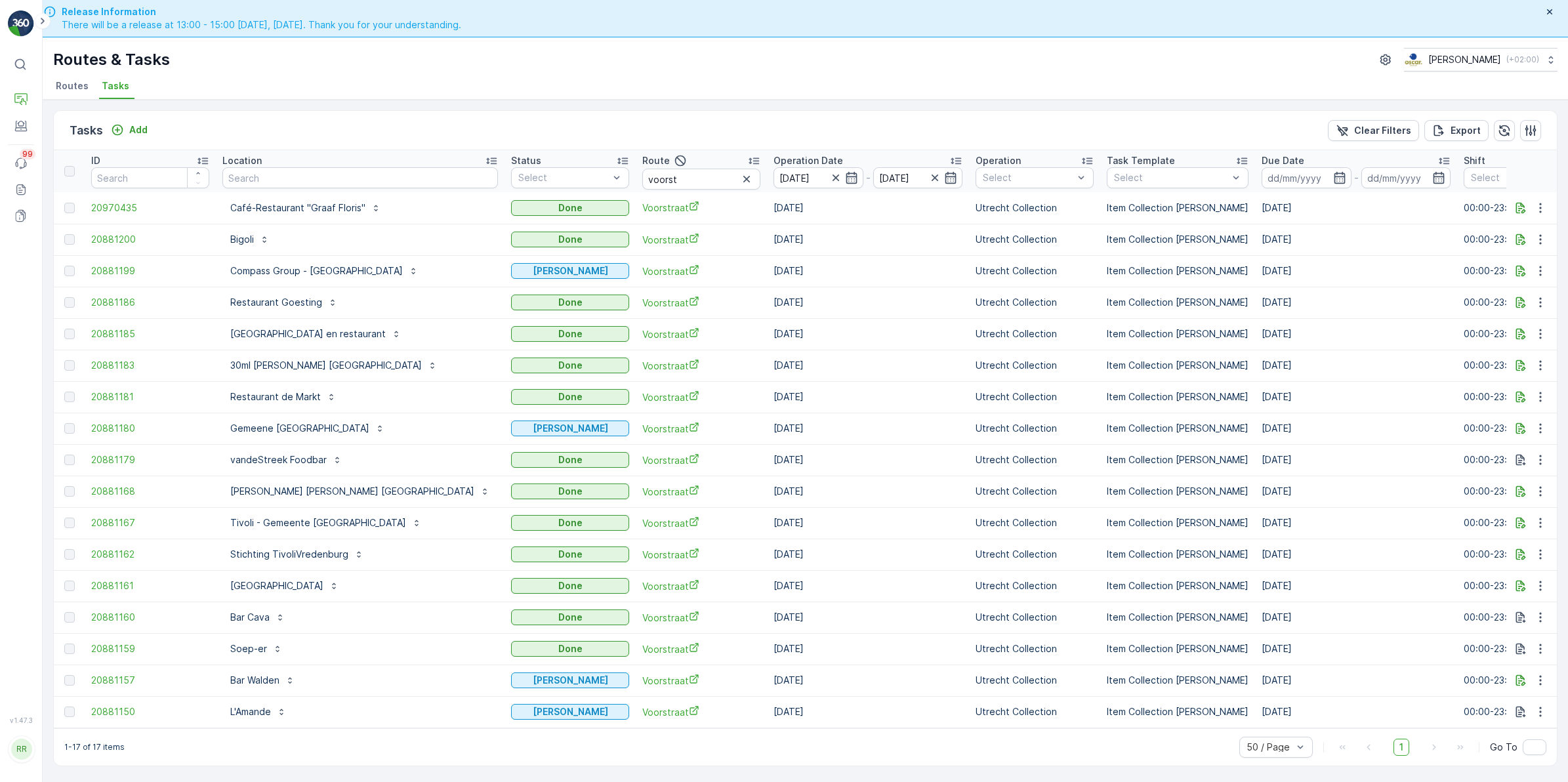
click at [740, 179] on icon "button" at bounding box center [746, 179] width 13 height 13
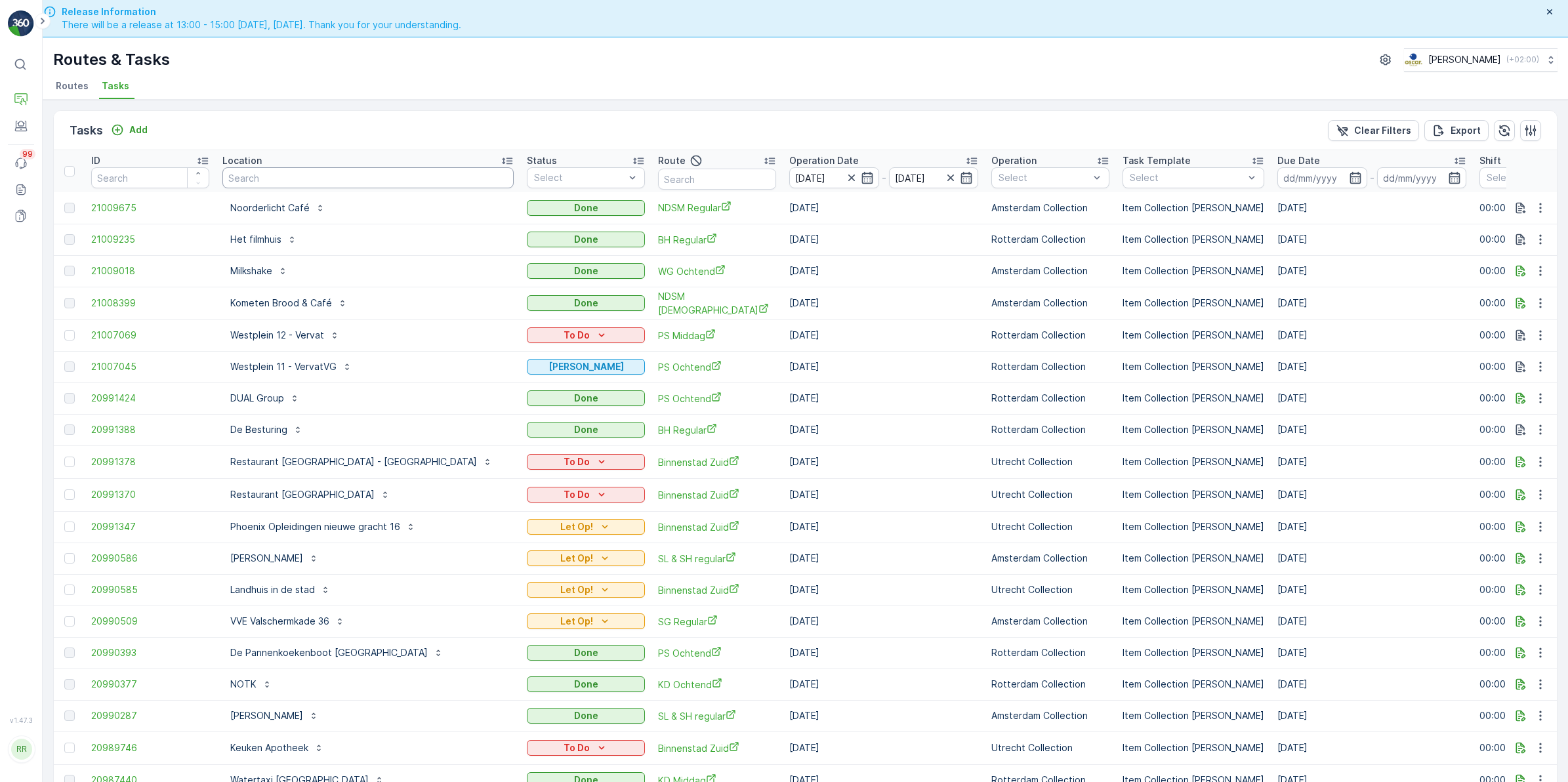
click at [303, 174] on input "text" at bounding box center [367, 178] width 291 height 21
type input "bijk"
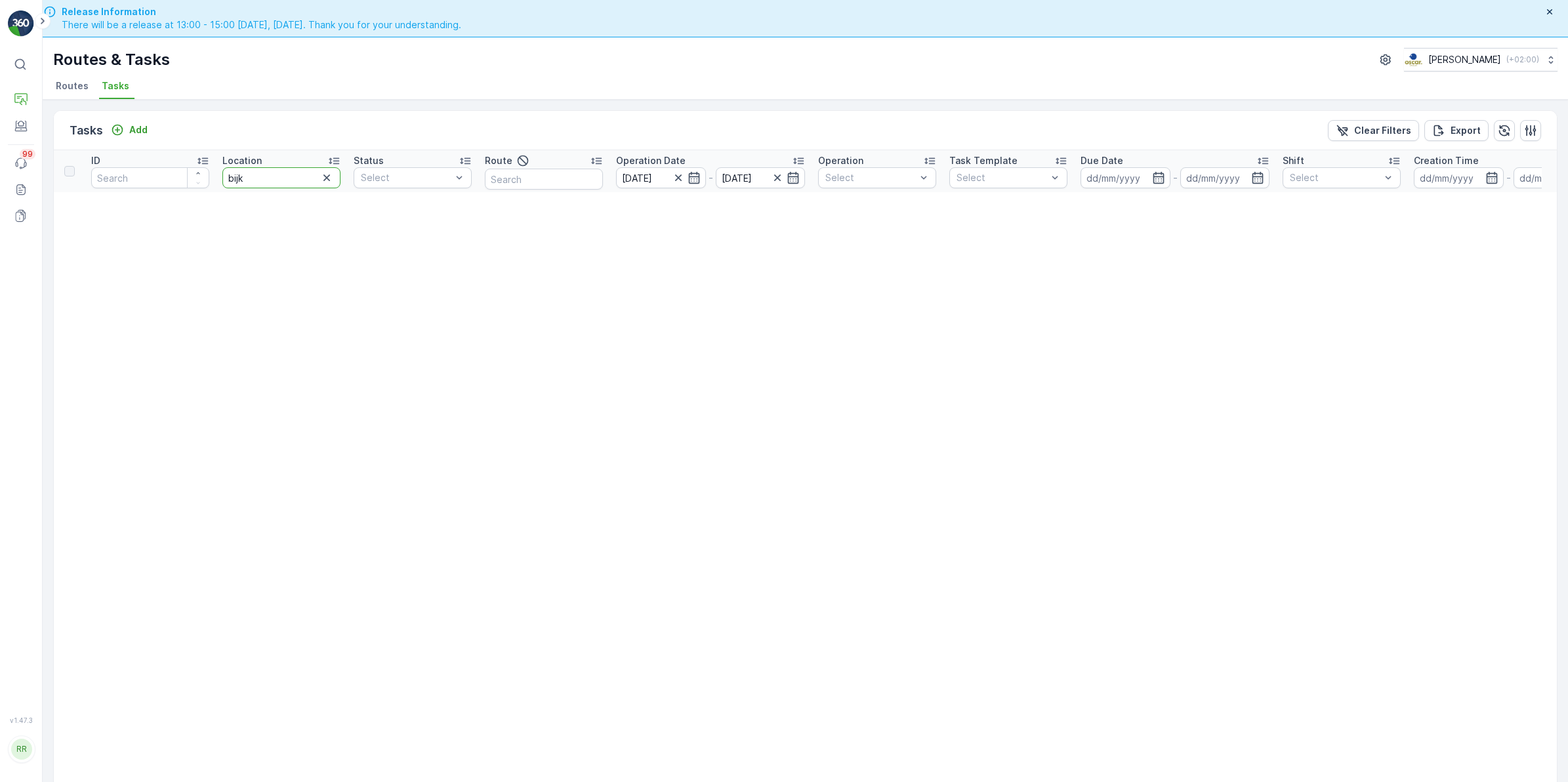
click at [302, 168] on input "bijk" at bounding box center [281, 178] width 118 height 21
type input "bijck"
click at [297, 176] on input "bijck" at bounding box center [281, 178] width 118 height 21
type input "bijnker"
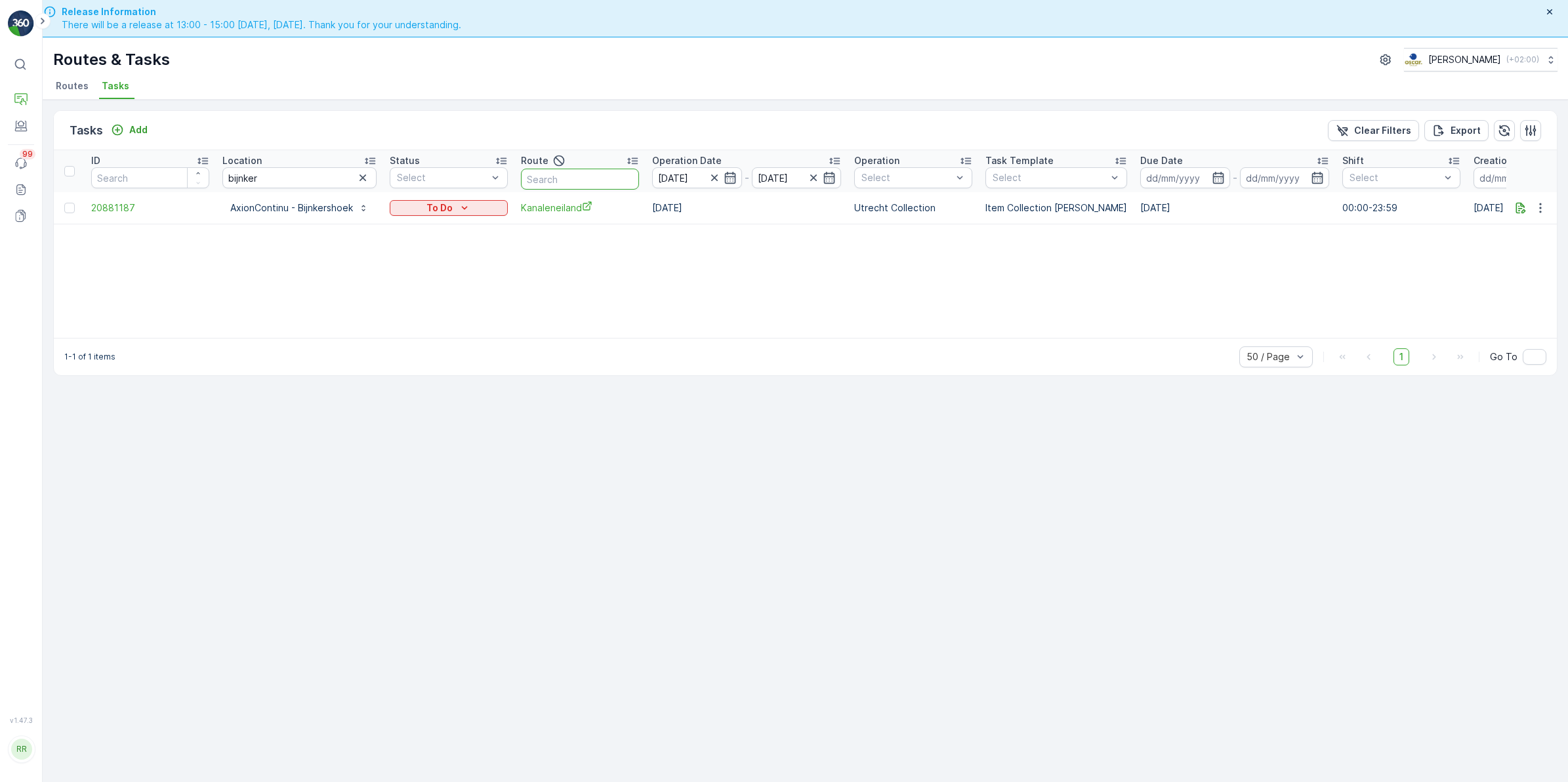
click at [575, 174] on input "text" at bounding box center [580, 179] width 118 height 21
click at [358, 182] on icon "button" at bounding box center [363, 178] width 13 height 13
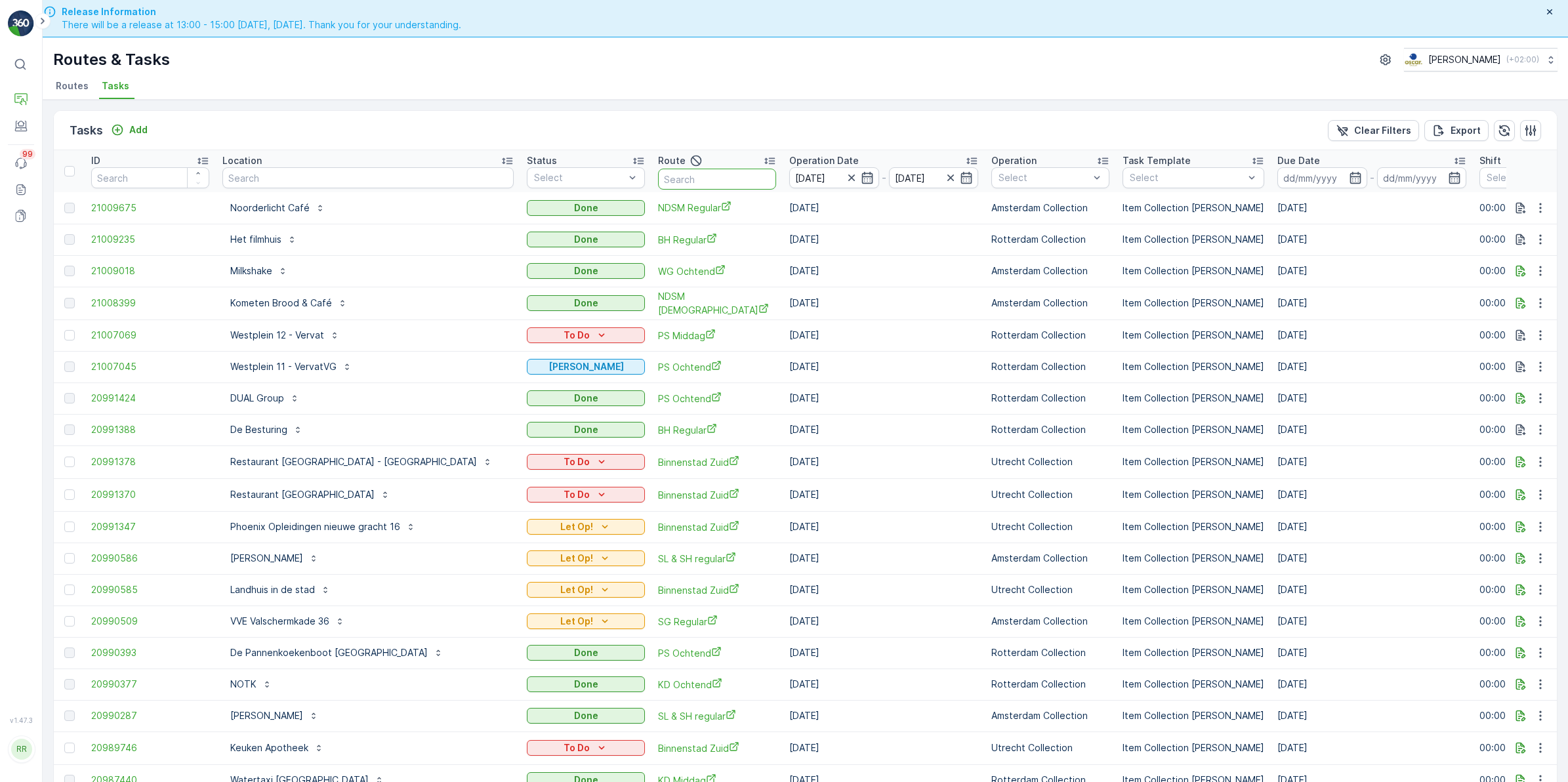
click at [673, 171] on input "text" at bounding box center [717, 179] width 118 height 21
type input "kanale"
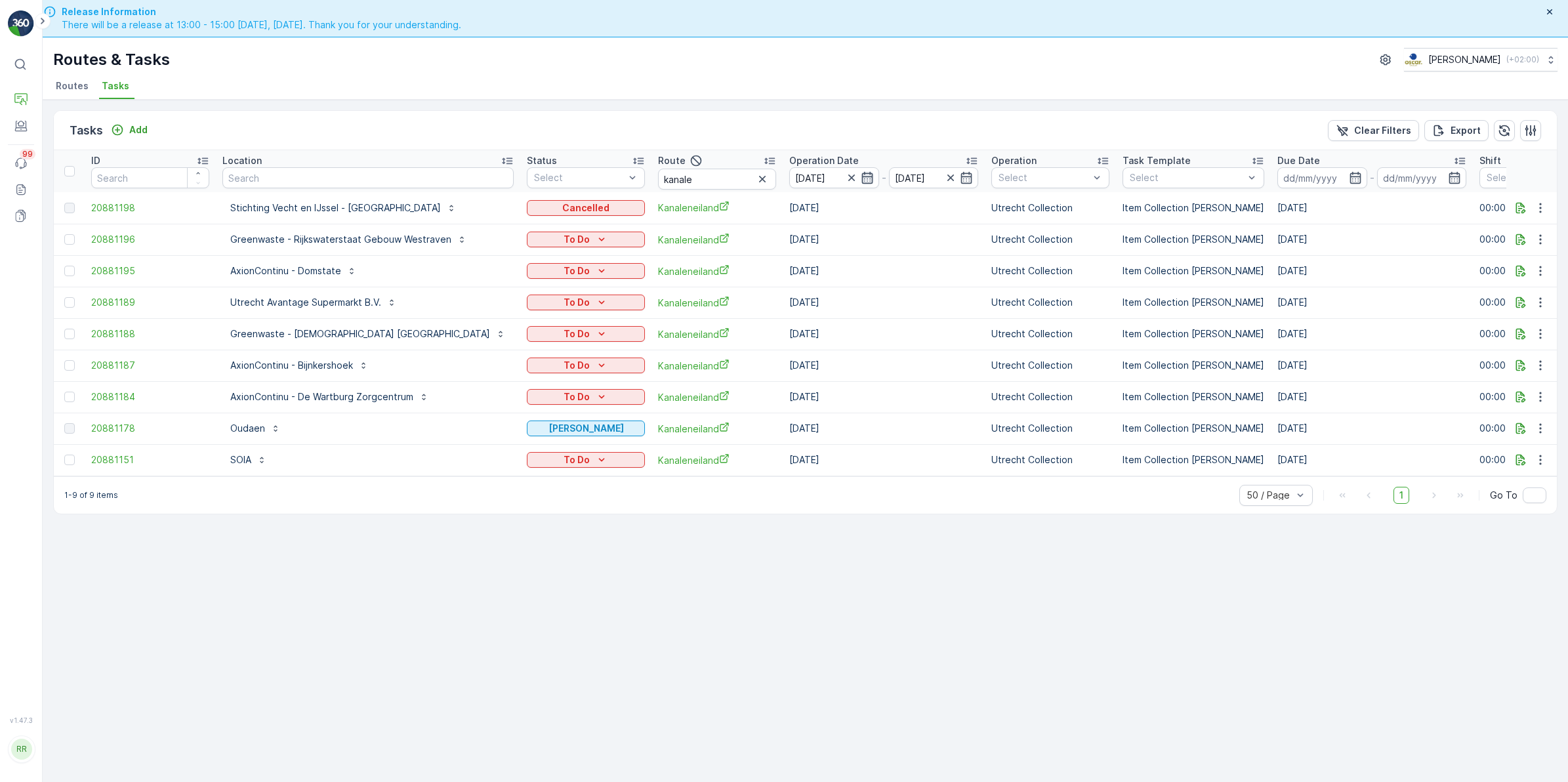
click at [861, 174] on icon "button" at bounding box center [867, 178] width 13 height 13
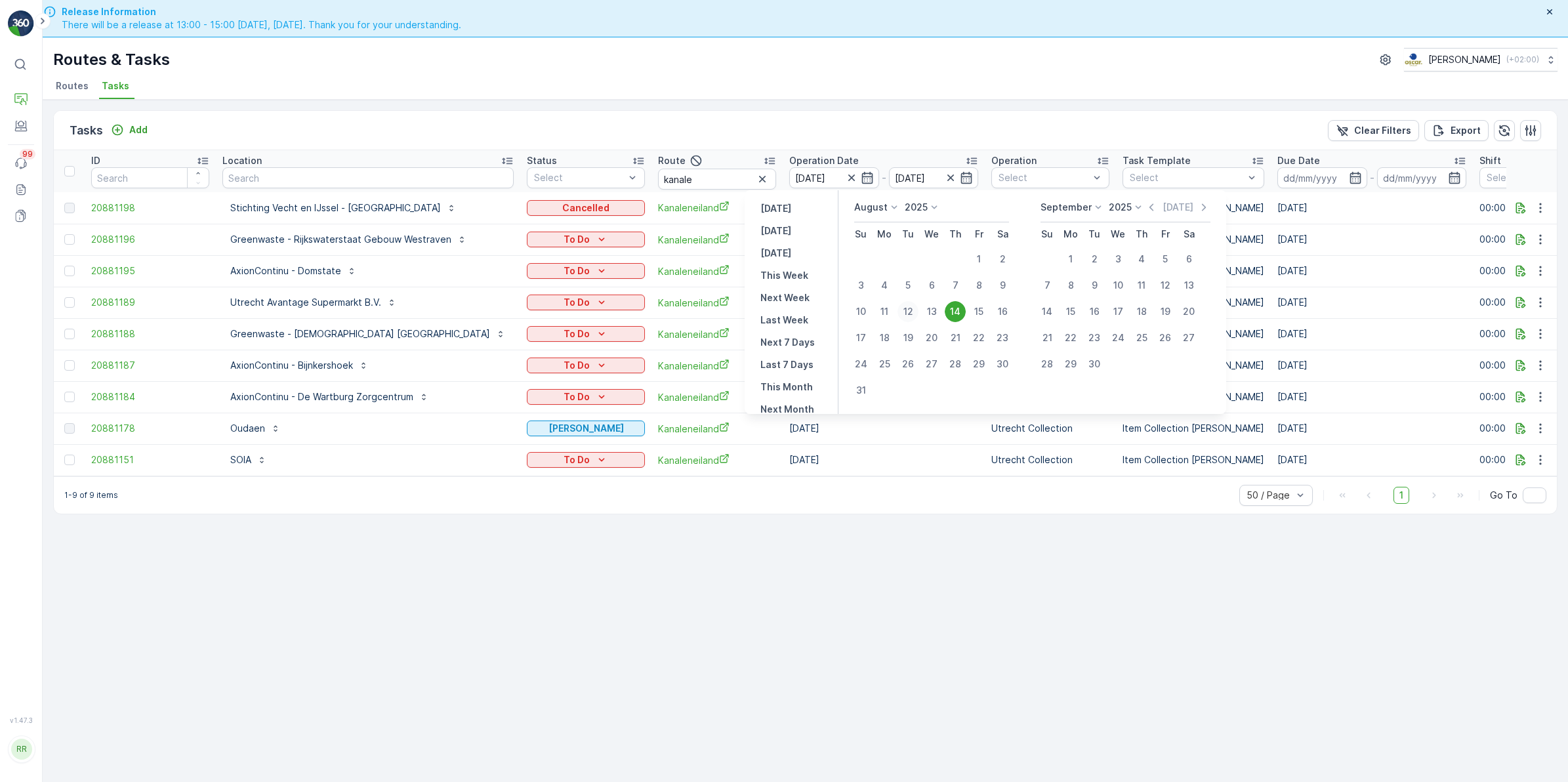
click at [903, 312] on div "12" at bounding box center [907, 312] width 21 height 21
type input "[DATE]"
click at [956, 313] on div "14" at bounding box center [955, 312] width 21 height 21
type input "[DATE]"
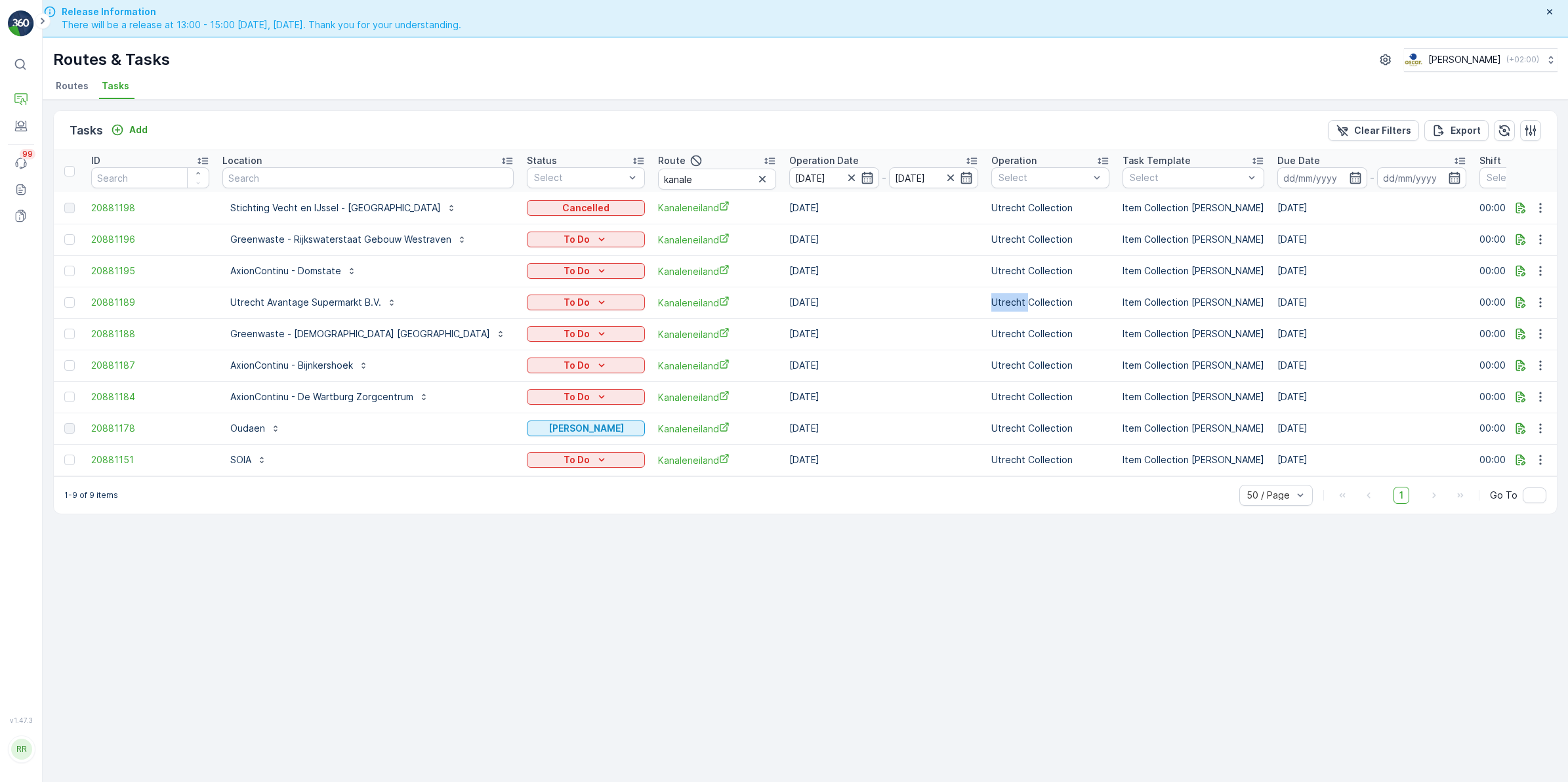
click at [985, 313] on td "Utrecht Collection" at bounding box center [1050, 303] width 131 height 32
drag, startPoint x: 956, startPoint y: 313, endPoint x: 863, endPoint y: 123, distance: 211.5
click at [863, 123] on div "Tasks Add Clear Filters Export" at bounding box center [805, 130] width 1503 height 39
click at [861, 182] on icon "button" at bounding box center [867, 178] width 13 height 13
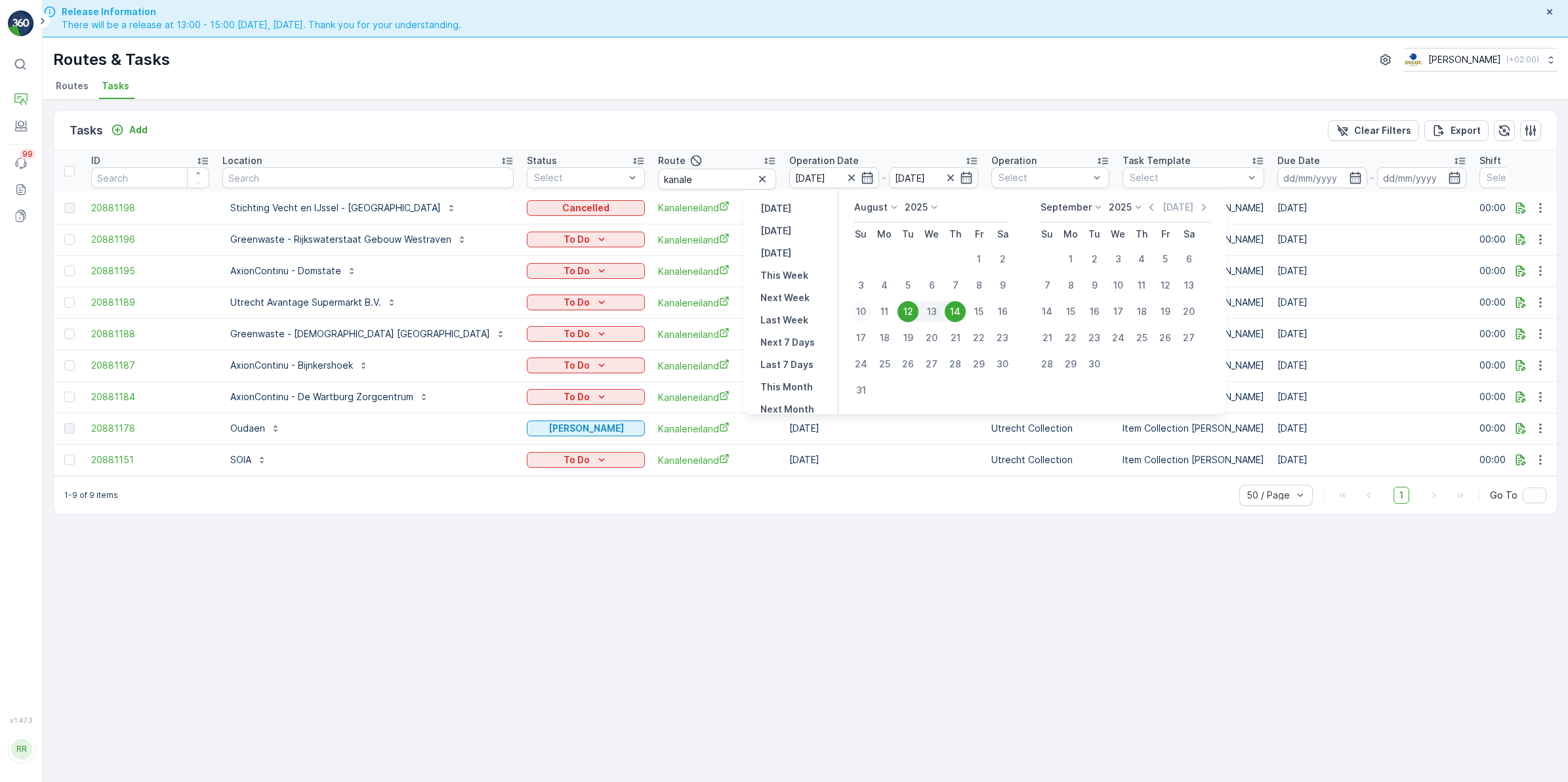
click at [860, 312] on div "10" at bounding box center [861, 312] width 21 height 21
type input "[DATE]"
click at [1001, 316] on div "16" at bounding box center [1002, 312] width 21 height 21
type input "[DATE]"
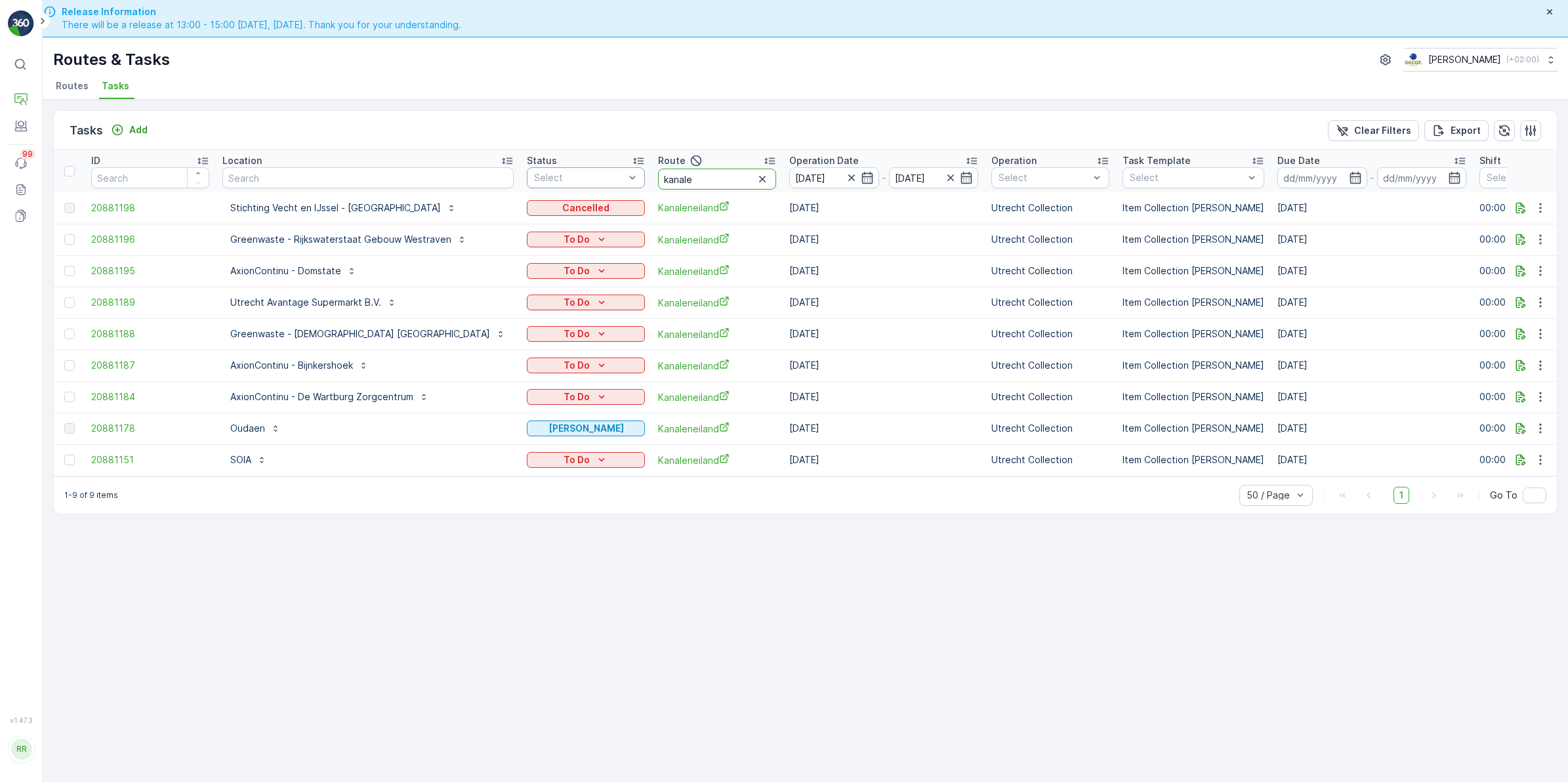
drag, startPoint x: 698, startPoint y: 178, endPoint x: 496, endPoint y: 175, distance: 202.0
click at [496, 175] on tr "ID Location Status Select Route kanale Operation Date 10.08.2025 - 16.08.2025 O…" at bounding box center [1152, 171] width 2197 height 42
type input "binnen"
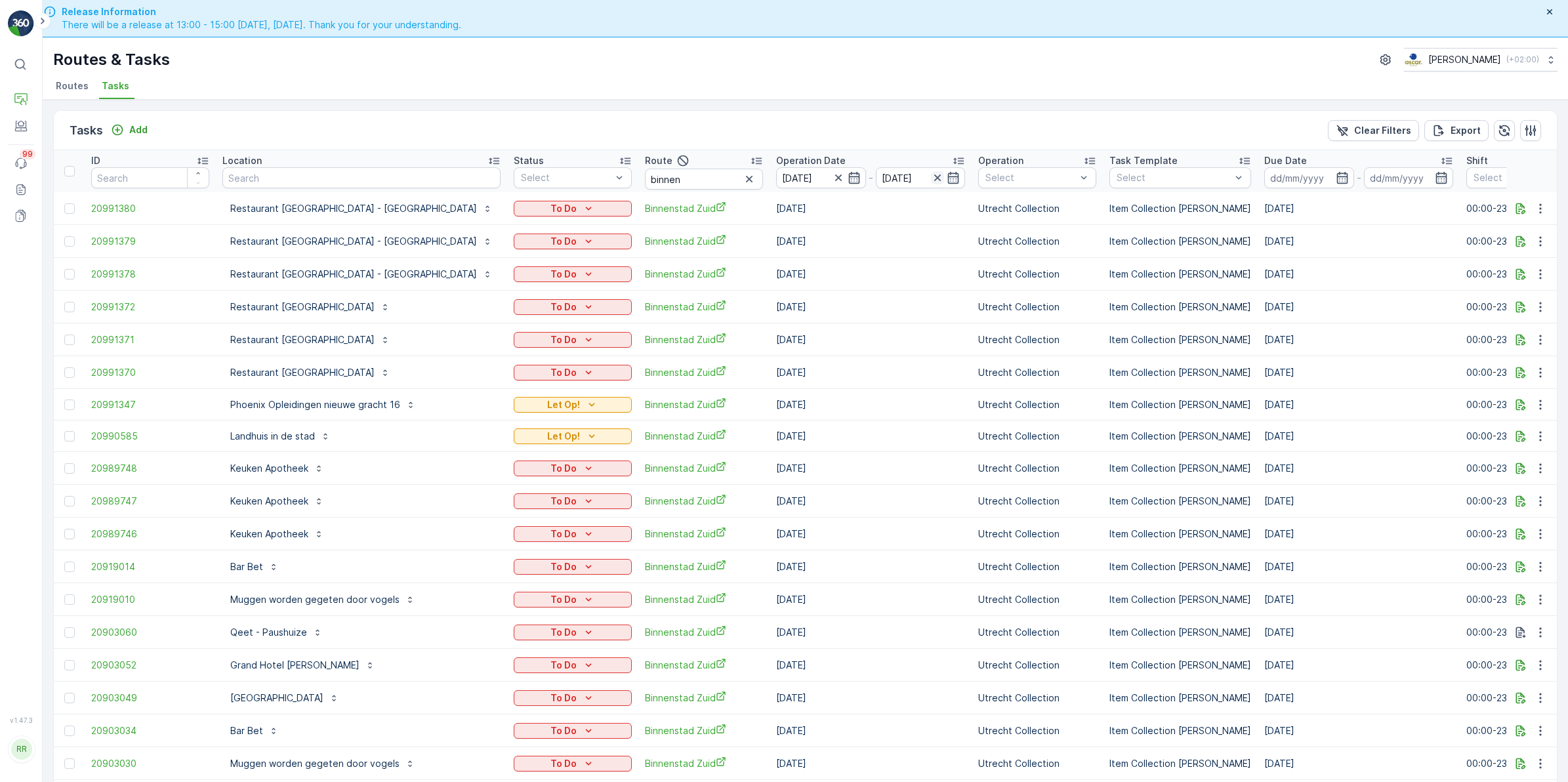
click at [934, 178] on icon "button" at bounding box center [938, 178] width 7 height 7
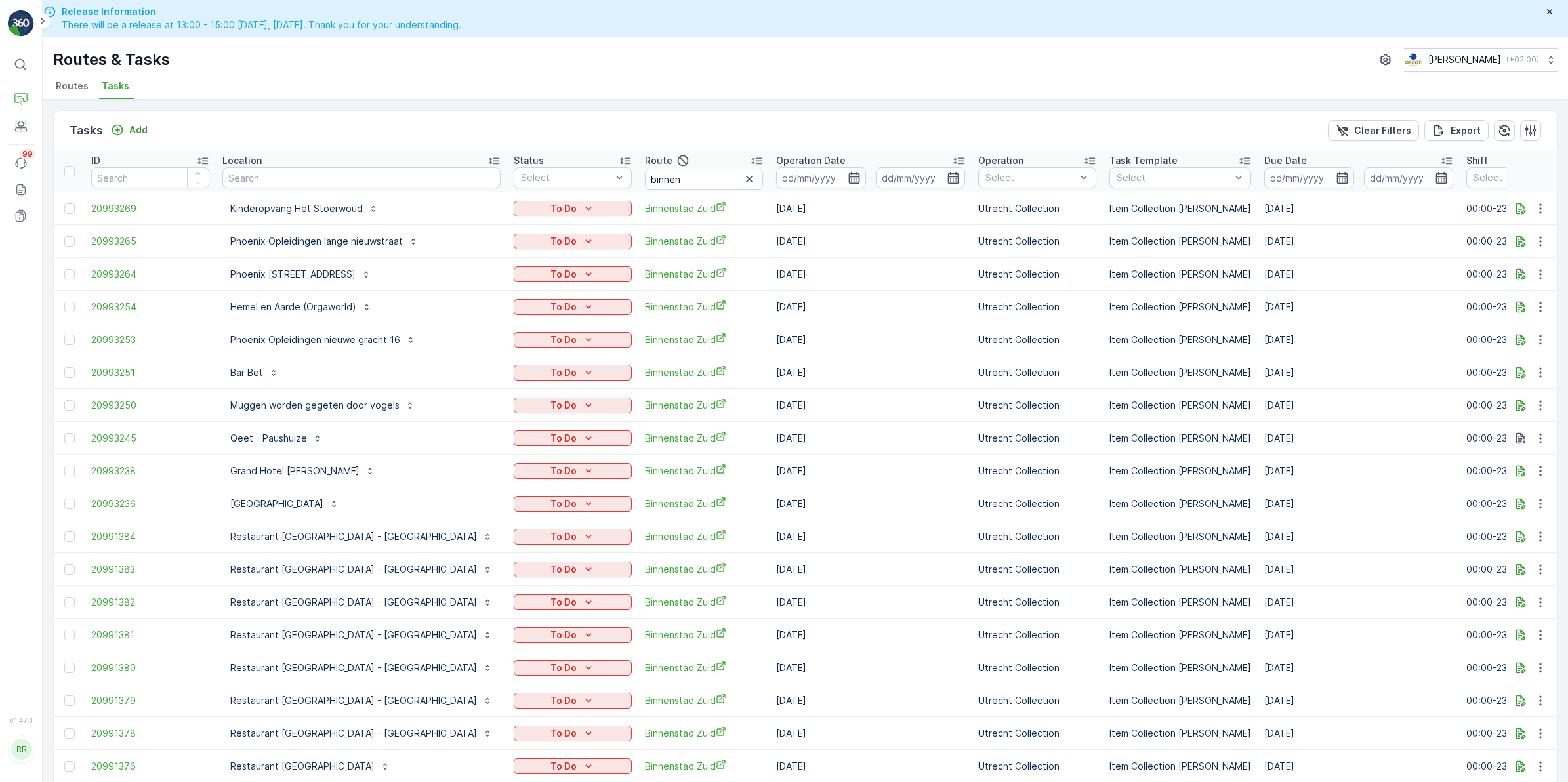
click at [848, 176] on icon "button" at bounding box center [854, 178] width 13 height 13
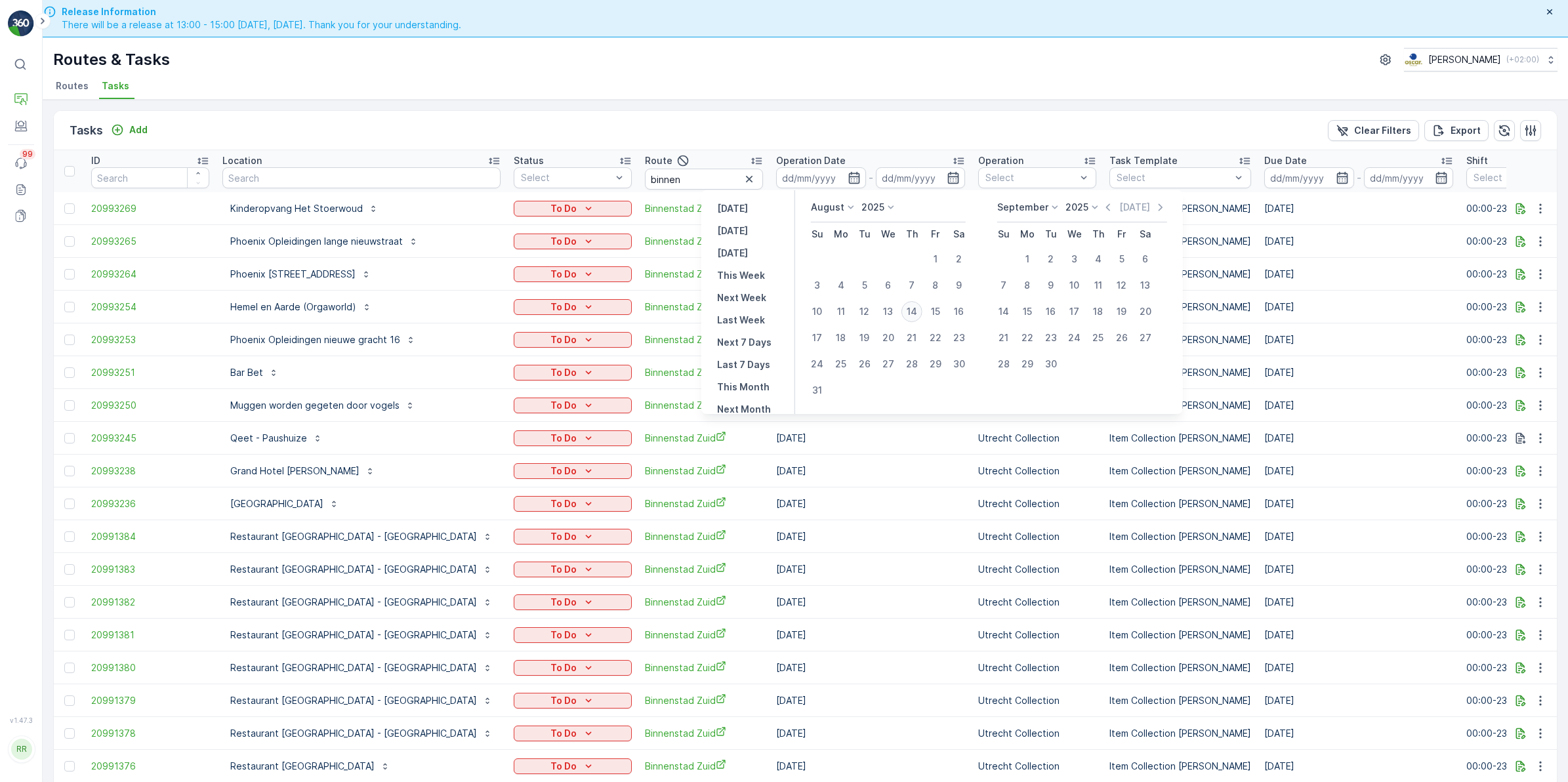
click at [913, 316] on div "14" at bounding box center [912, 312] width 21 height 21
type input "[DATE]"
click at [913, 316] on div "14" at bounding box center [912, 312] width 21 height 21
type input "[DATE]"
click at [913, 316] on div "14" at bounding box center [912, 312] width 21 height 21
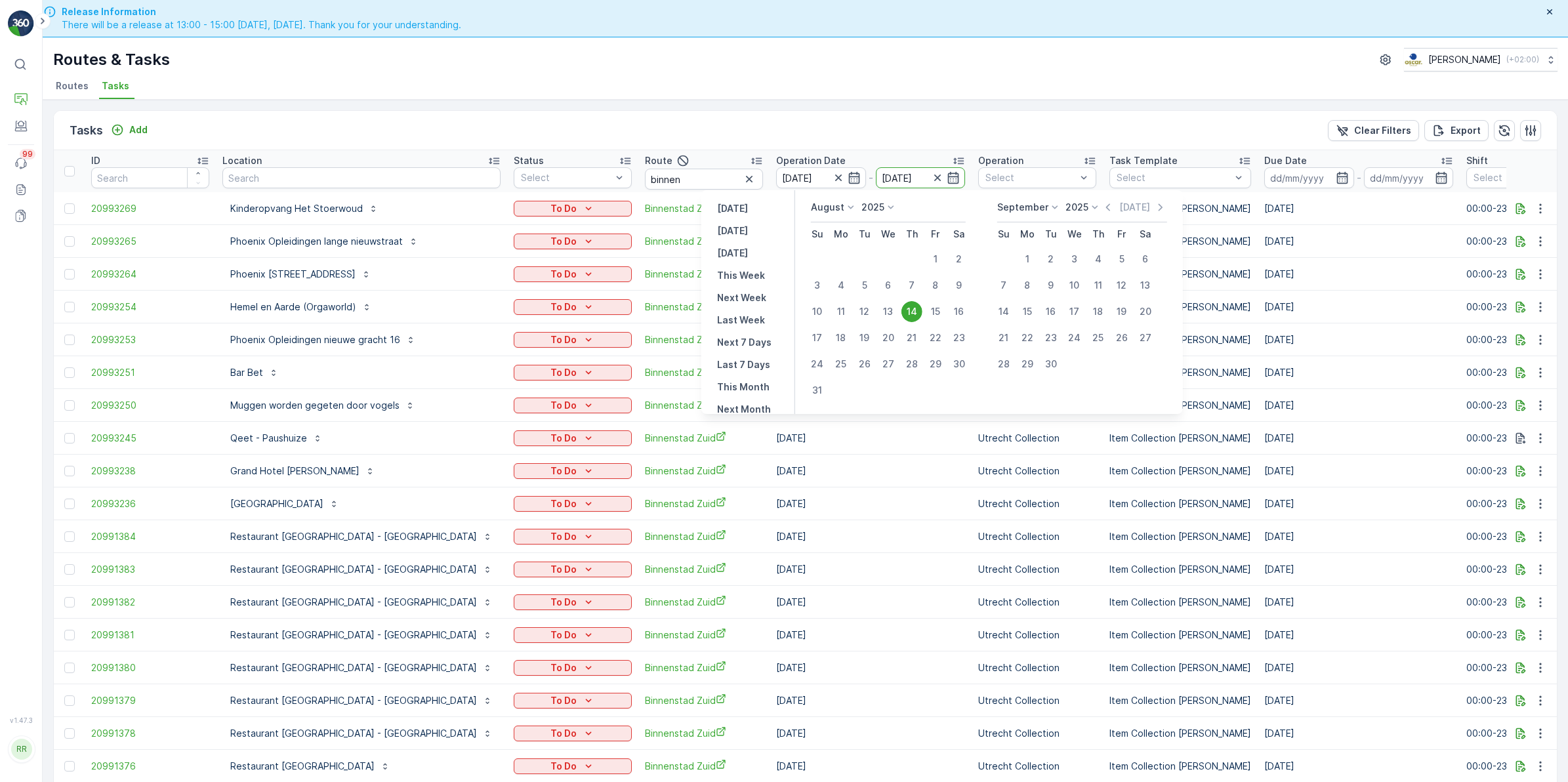
click at [971, 316] on td "Utrecht Collection" at bounding box center [1037, 307] width 131 height 33
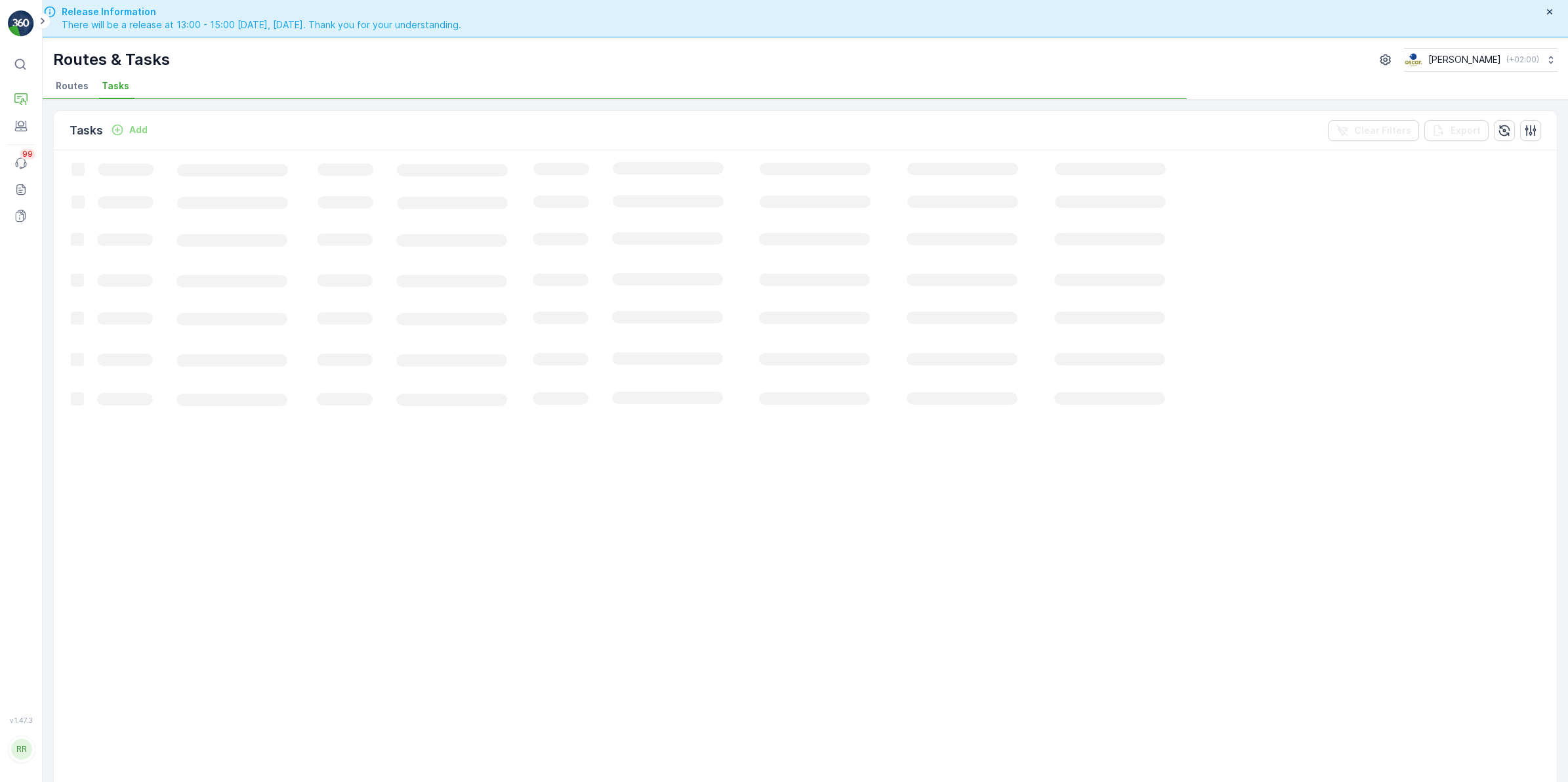
drag, startPoint x: 913, startPoint y: 316, endPoint x: 850, endPoint y: 145, distance: 182.2
click at [850, 145] on div "Tasks Add Clear Filters Export" at bounding box center [805, 130] width 1503 height 39
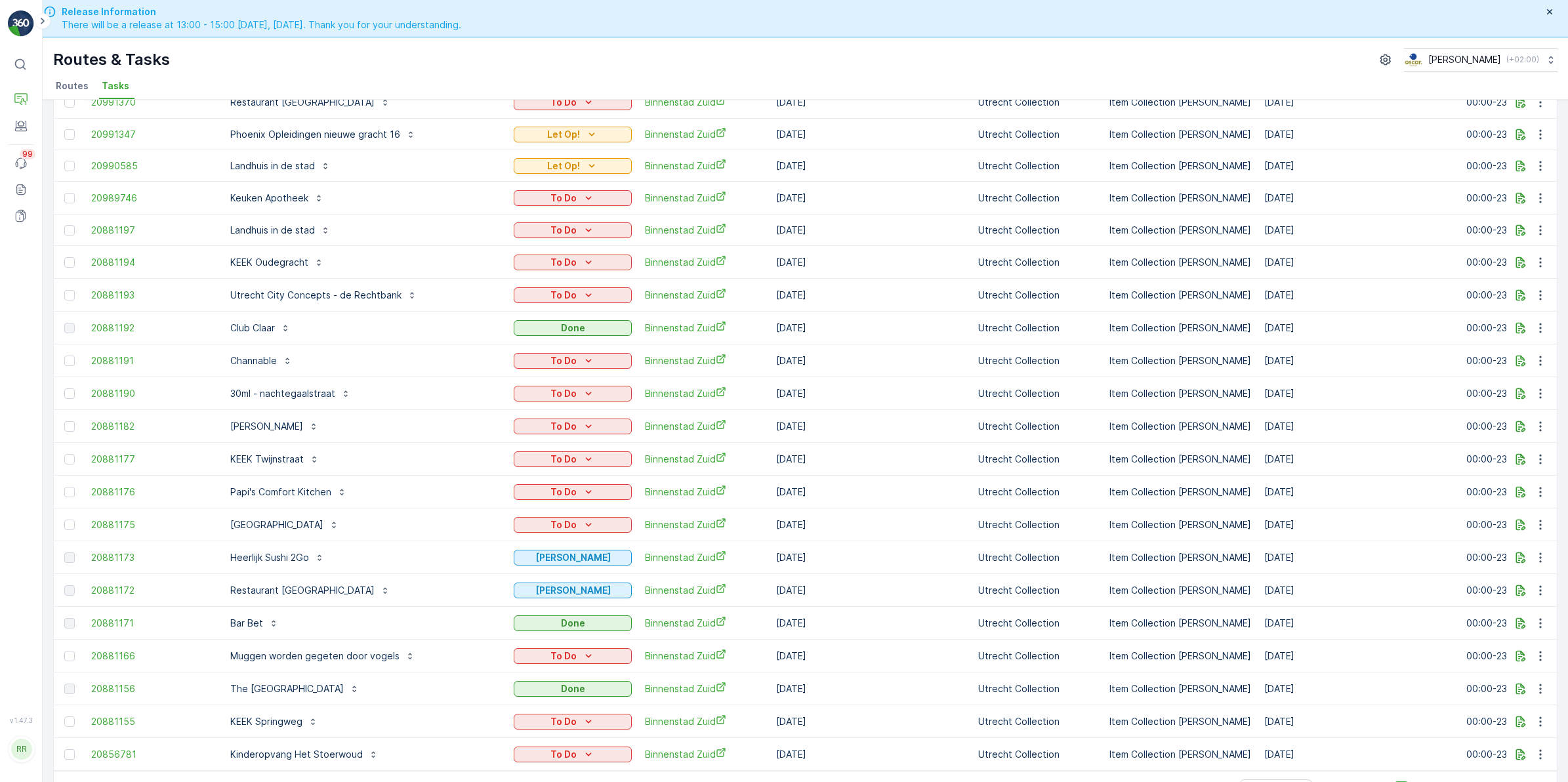
scroll to position [148, 0]
click at [582, 650] on icon "To Do" at bounding box center [588, 656] width 13 height 13
click at [474, 699] on span "Let Op!" at bounding box center [462, 704] width 33 height 13
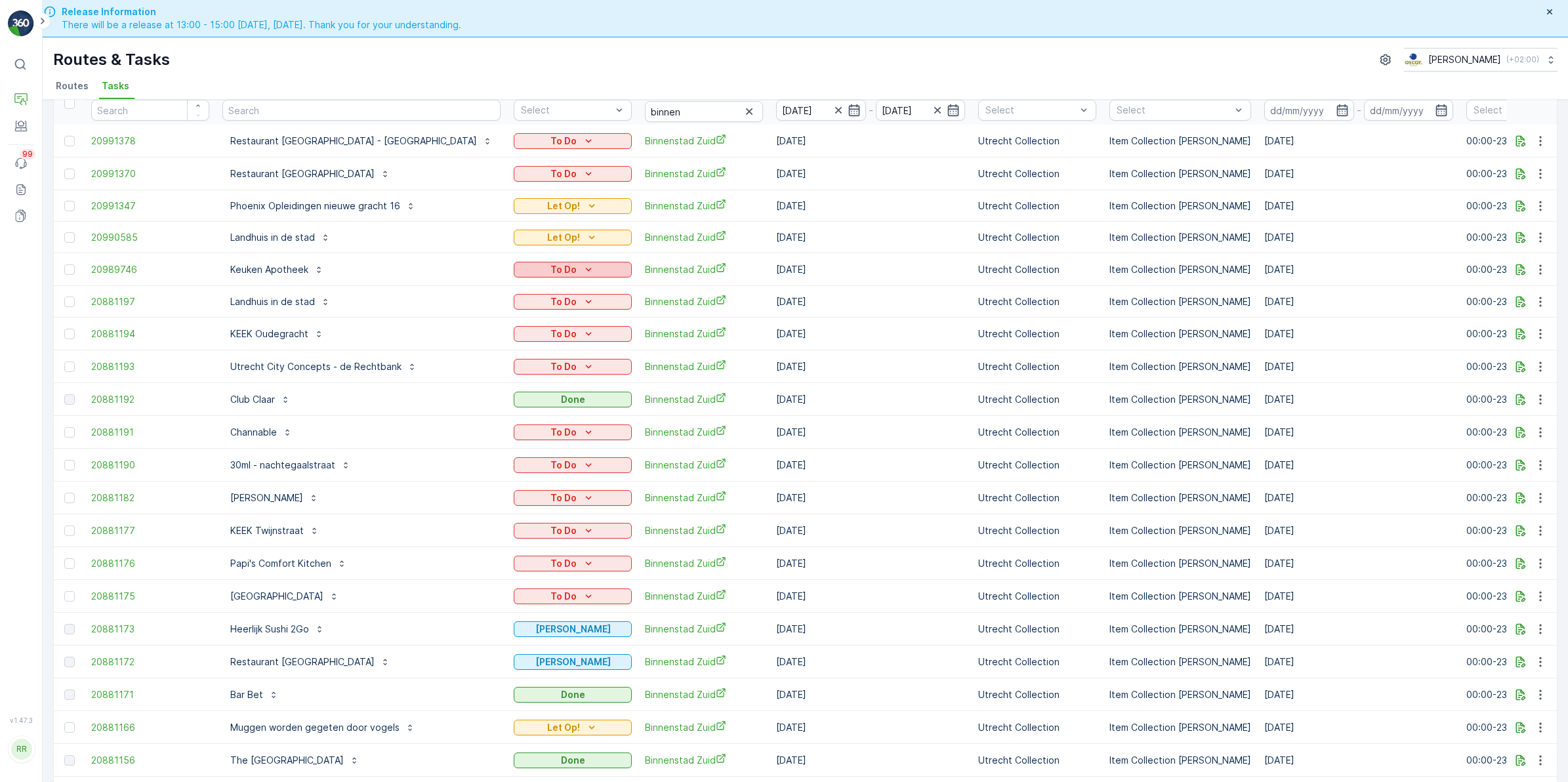
scroll to position [0, 0]
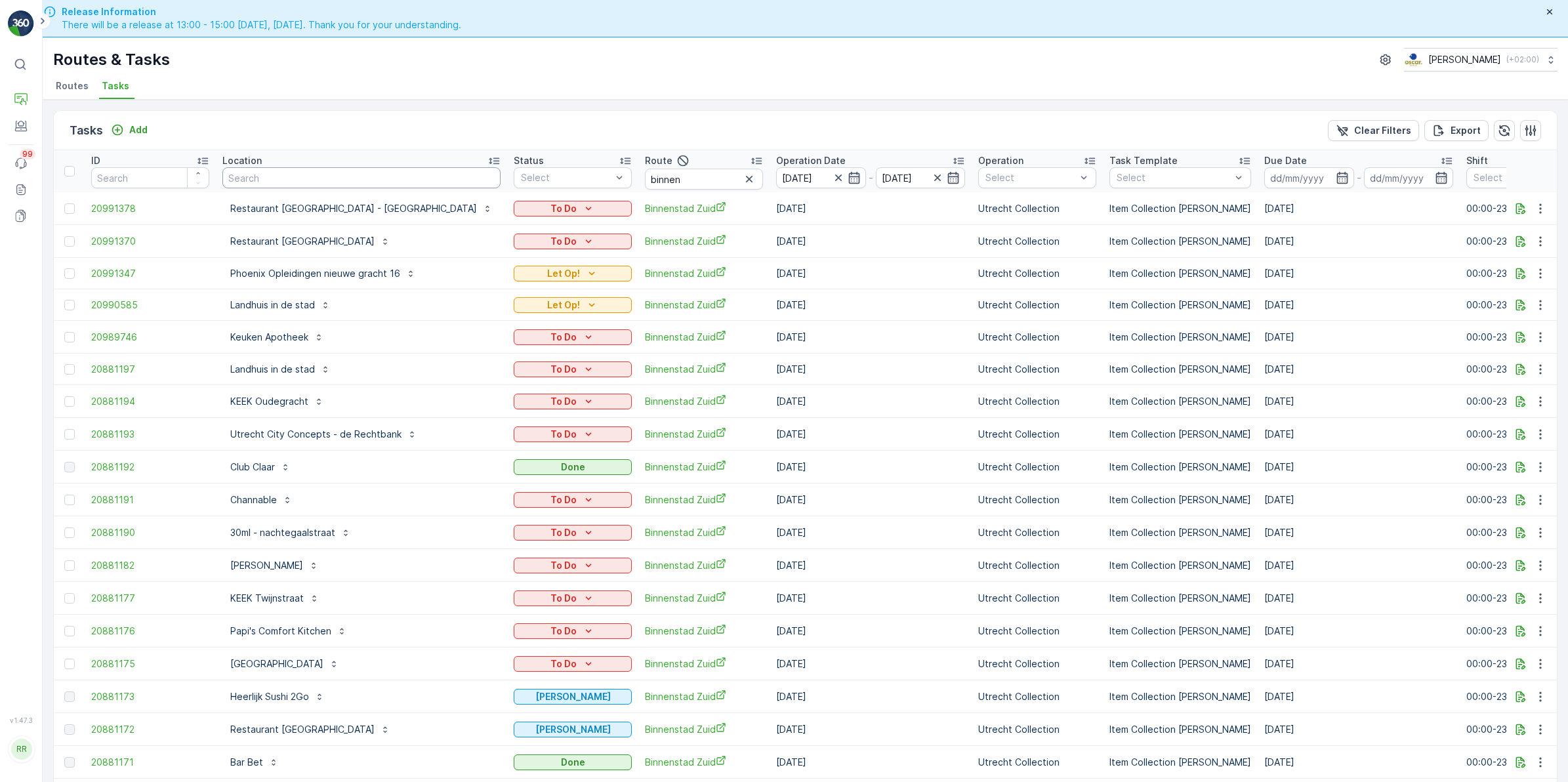
click at [330, 175] on input "text" at bounding box center [361, 178] width 278 height 21
type input "mug"
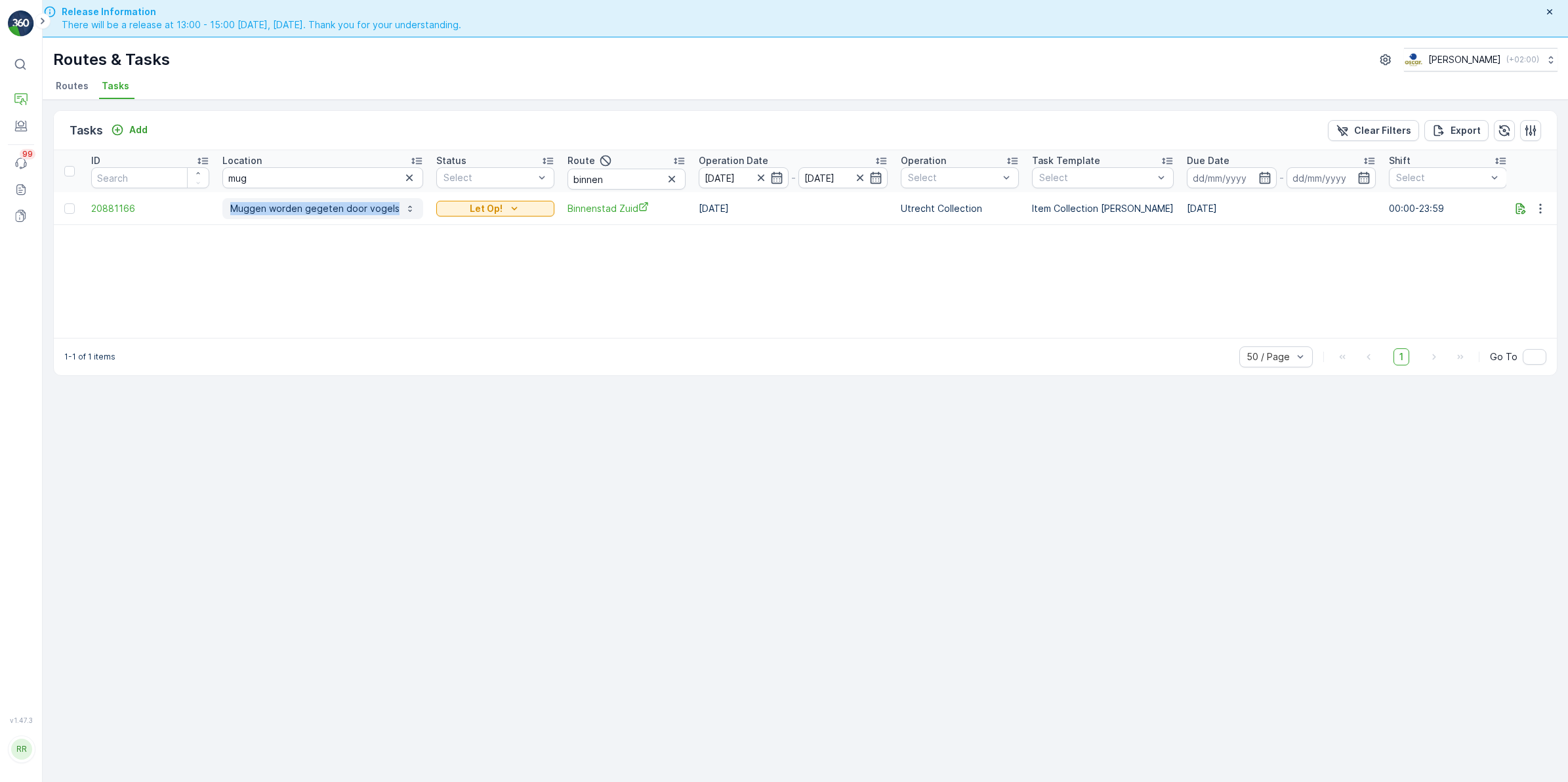
drag, startPoint x: 217, startPoint y: 204, endPoint x: 396, endPoint y: 215, distance: 179.3
click at [396, 215] on td "Muggen worden gegeten door vogels" at bounding box center [323, 209] width 214 height 33
copy p "Muggen worden gegeten door vogels"
click at [665, 176] on icon "button" at bounding box center [672, 179] width 13 height 13
click at [351, 184] on input "mug" at bounding box center [323, 178] width 201 height 21
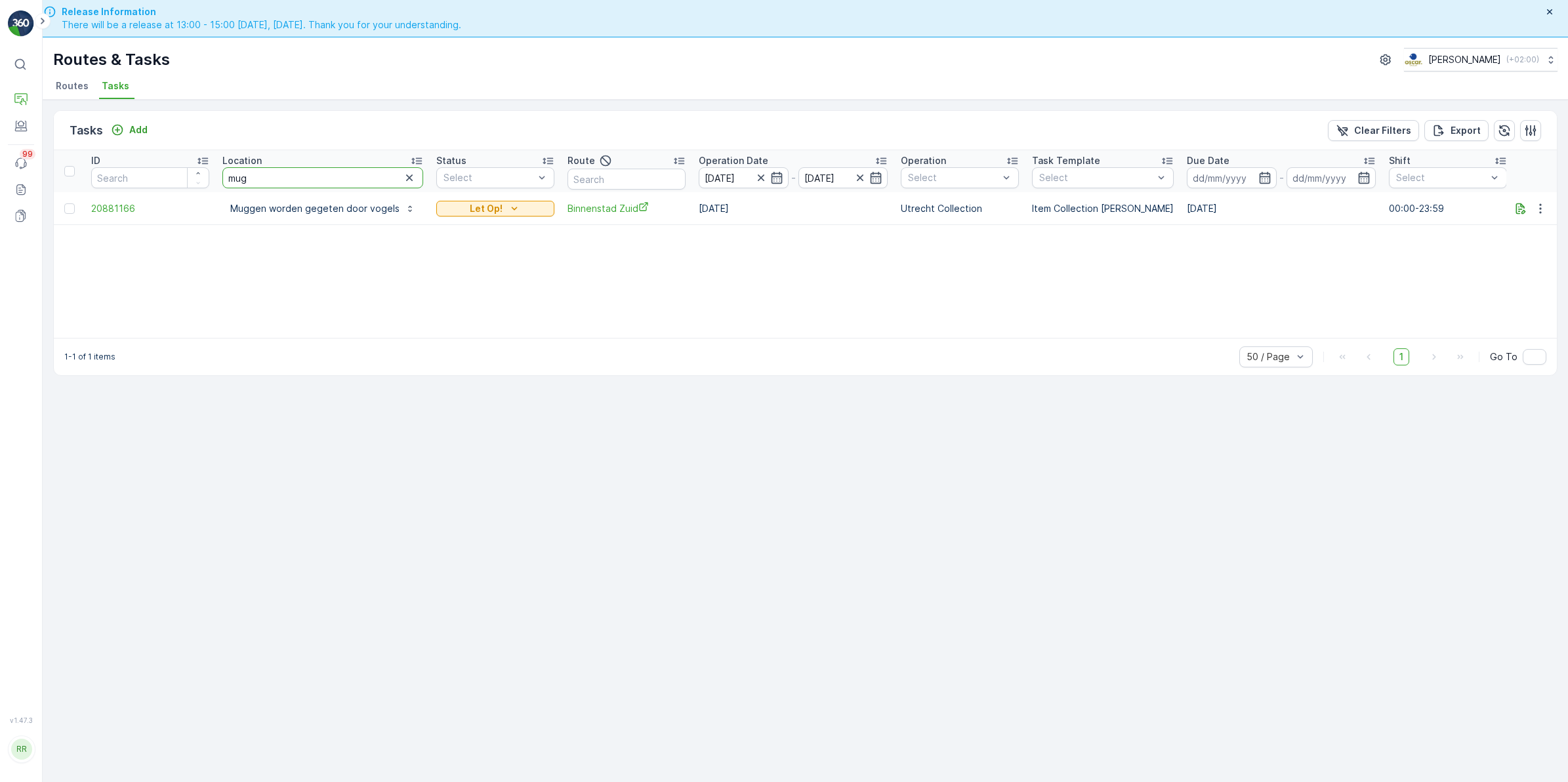
drag, startPoint x: 245, startPoint y: 178, endPoint x: 175, endPoint y: 182, distance: 70.1
click at [175, 182] on tr "ID Location mug Status Select Route Operation Date 14.08.2025 - 14.08.2025 Oper…" at bounding box center [1106, 171] width 2106 height 42
type input "kitchen"
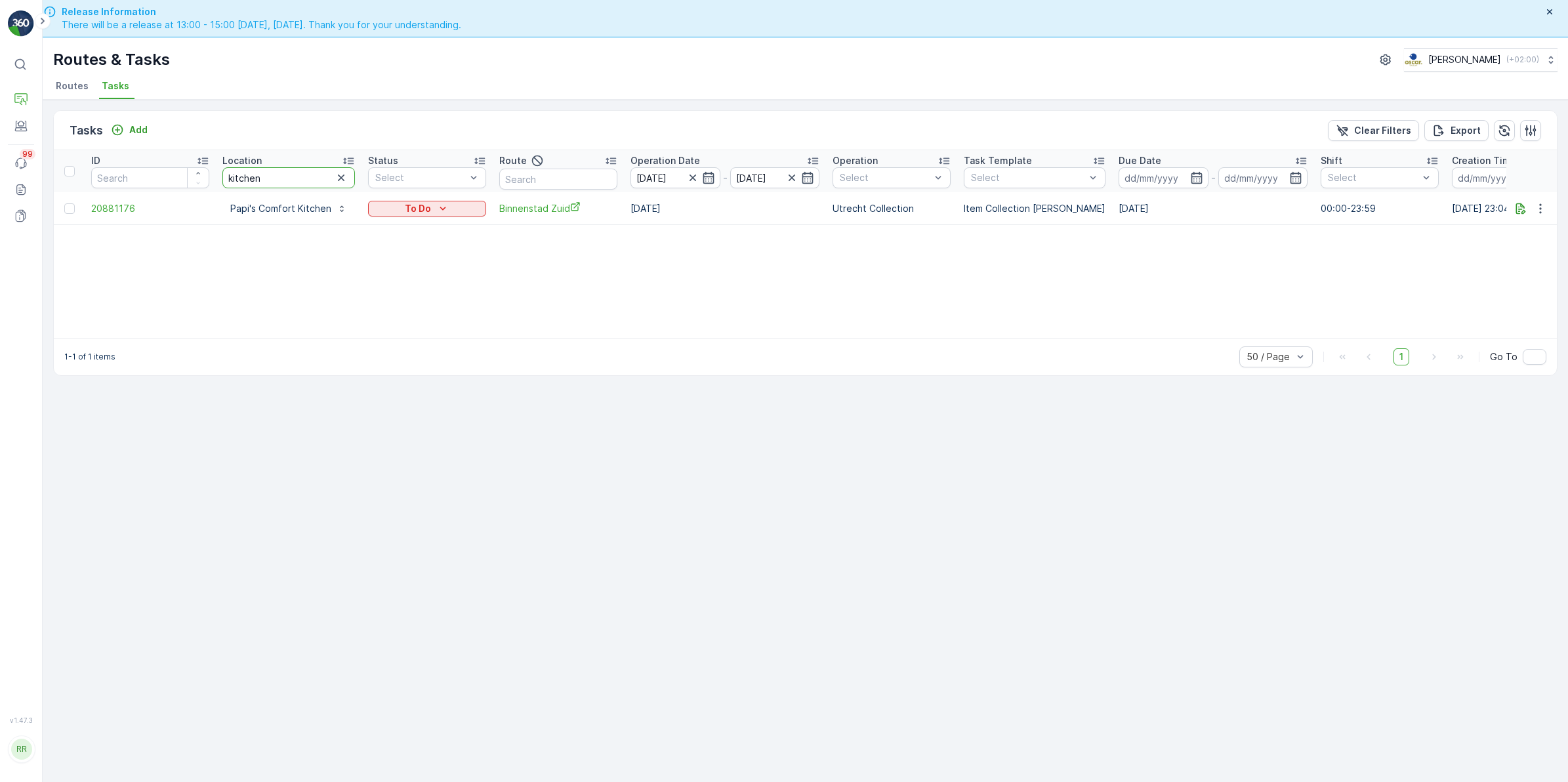
click at [199, 182] on tr "ID Location kitchen Status Select Route Operation Date 14.08.2025 - 14.08.2025 …" at bounding box center [1073, 171] width 2038 height 42
type input "gang"
click at [1517, 208] on icon "button" at bounding box center [1521, 208] width 10 height 11
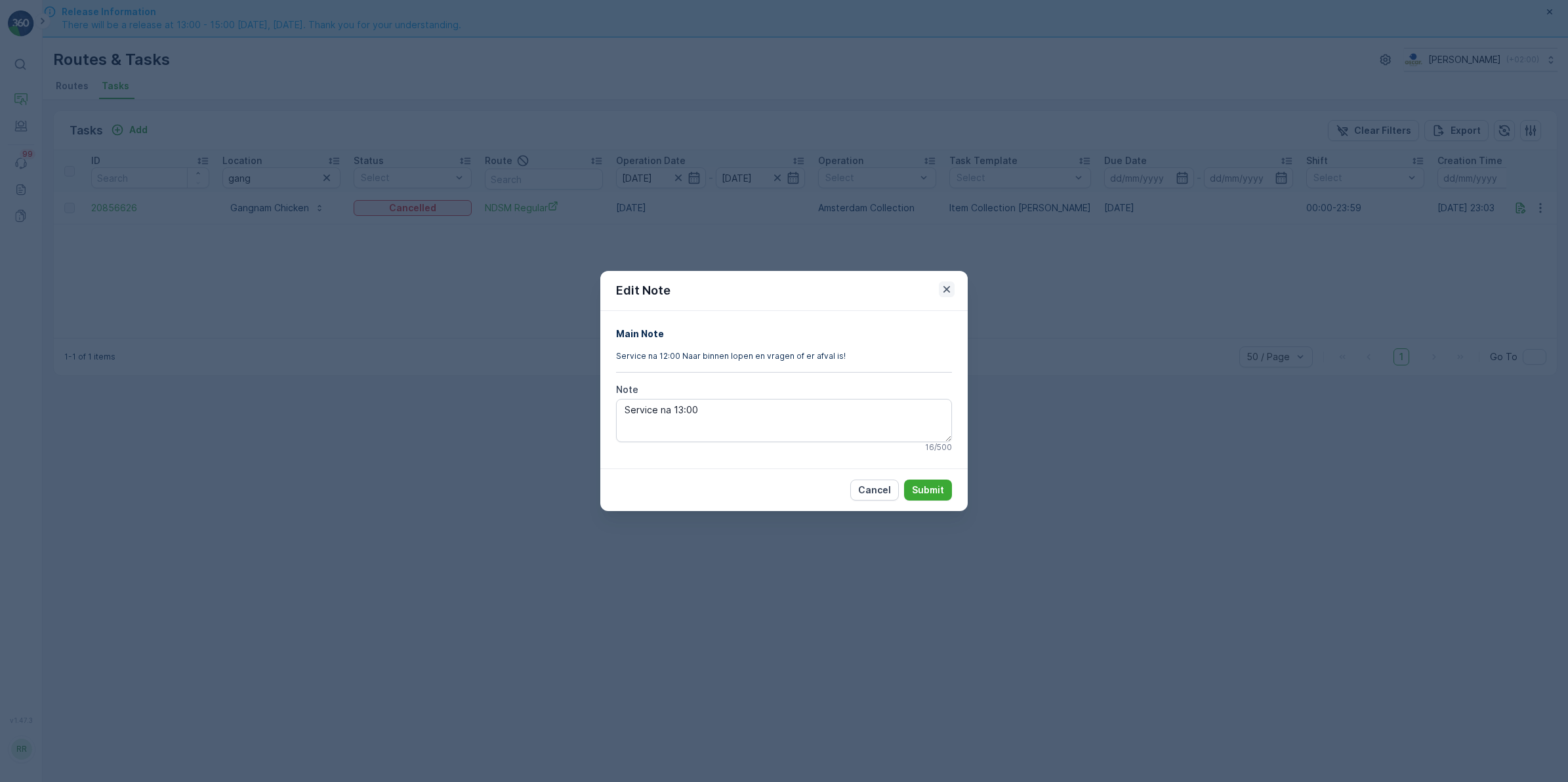
click at [946, 290] on icon "button" at bounding box center [946, 289] width 13 height 13
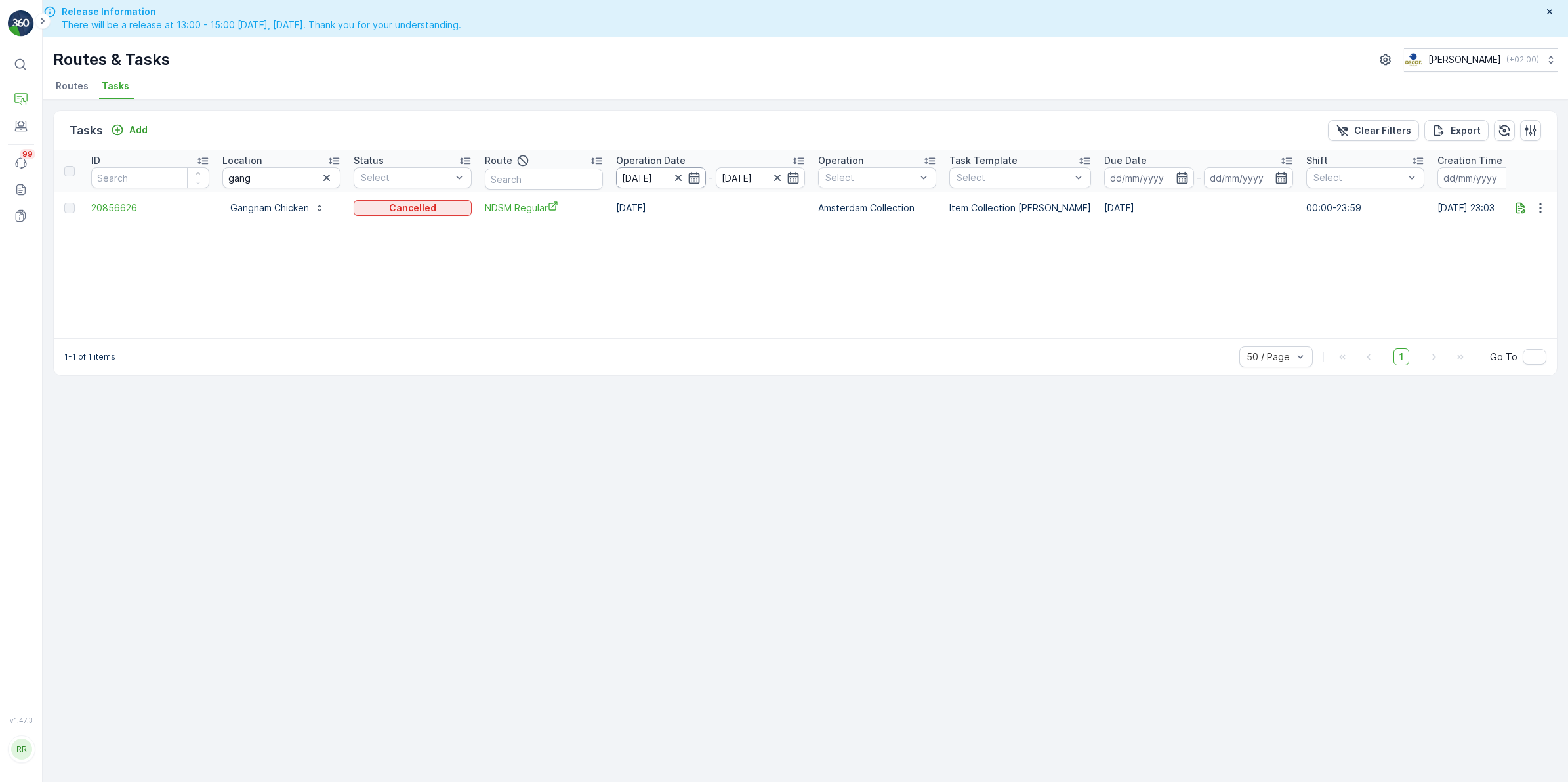
click at [696, 179] on icon "button" at bounding box center [694, 178] width 13 height 13
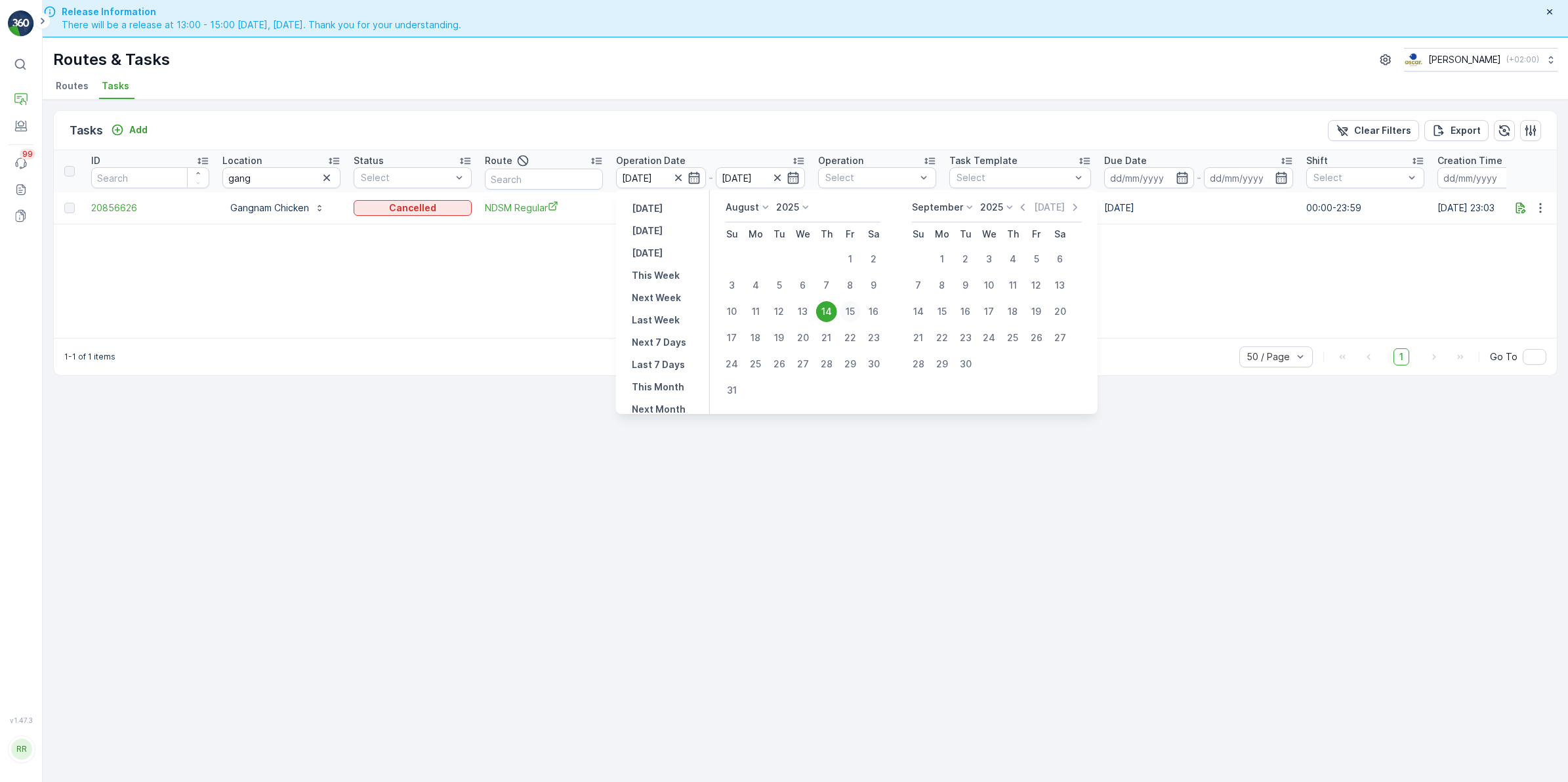
click at [850, 312] on div "15" at bounding box center [850, 312] width 21 height 21
type input "[DATE]"
click at [850, 312] on div "ID Location gang Status Select Route Operation Date 14.08.2025 - 15.08.2025 Ope…" at bounding box center [805, 244] width 1503 height 188
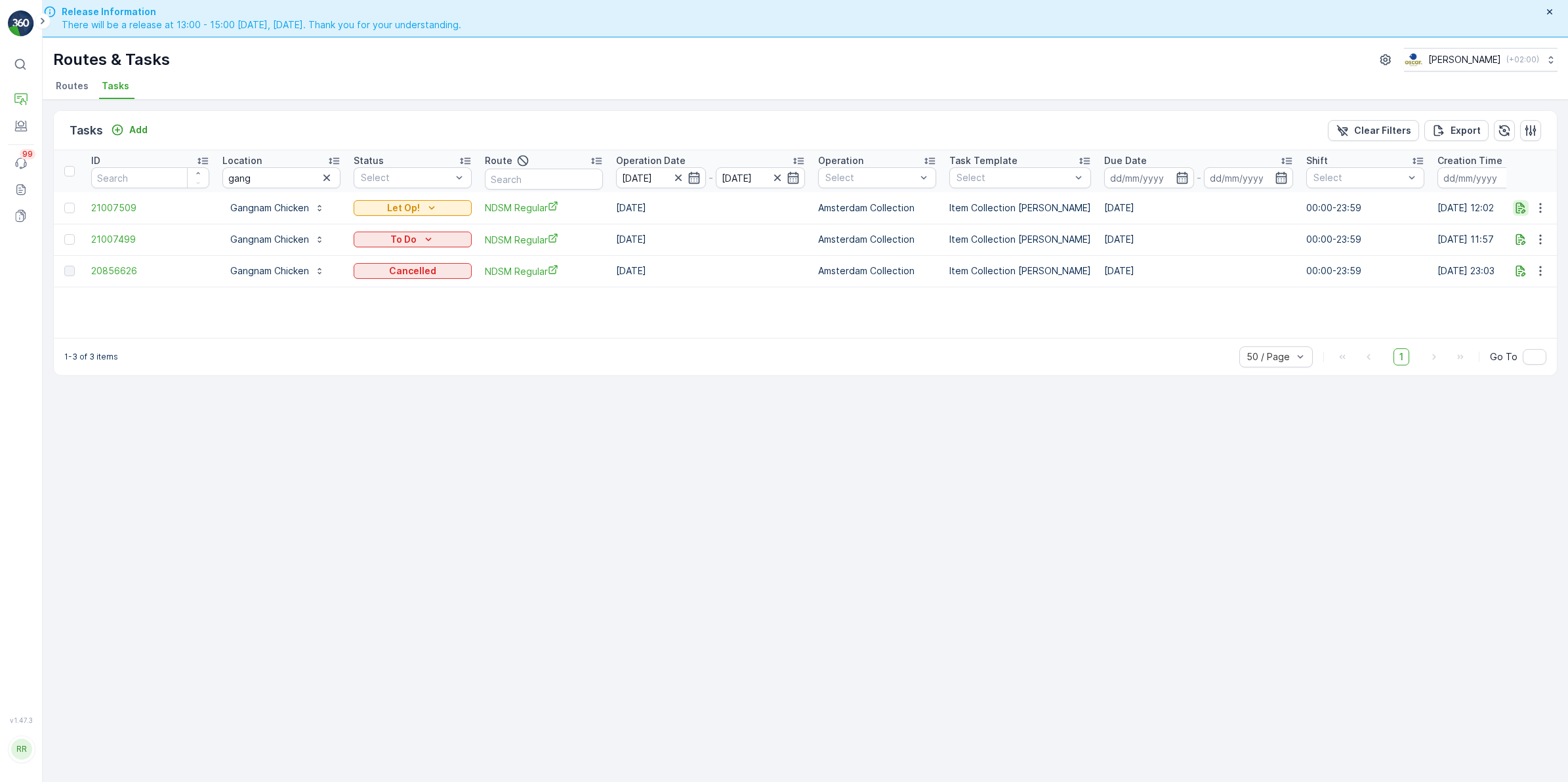
click at [1523, 210] on icon "button" at bounding box center [1521, 208] width 10 height 11
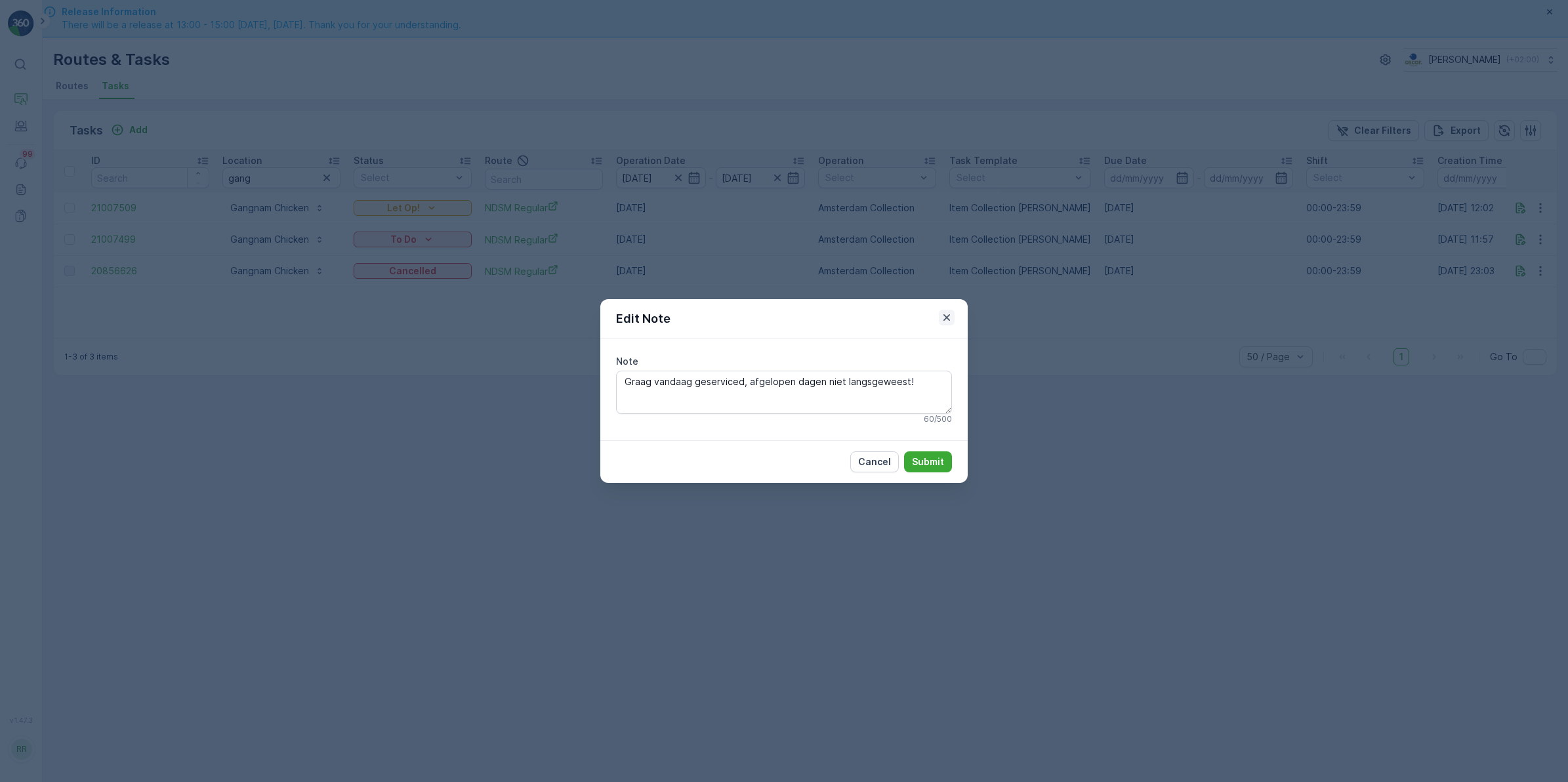
click at [945, 317] on icon "button" at bounding box center [946, 317] width 13 height 13
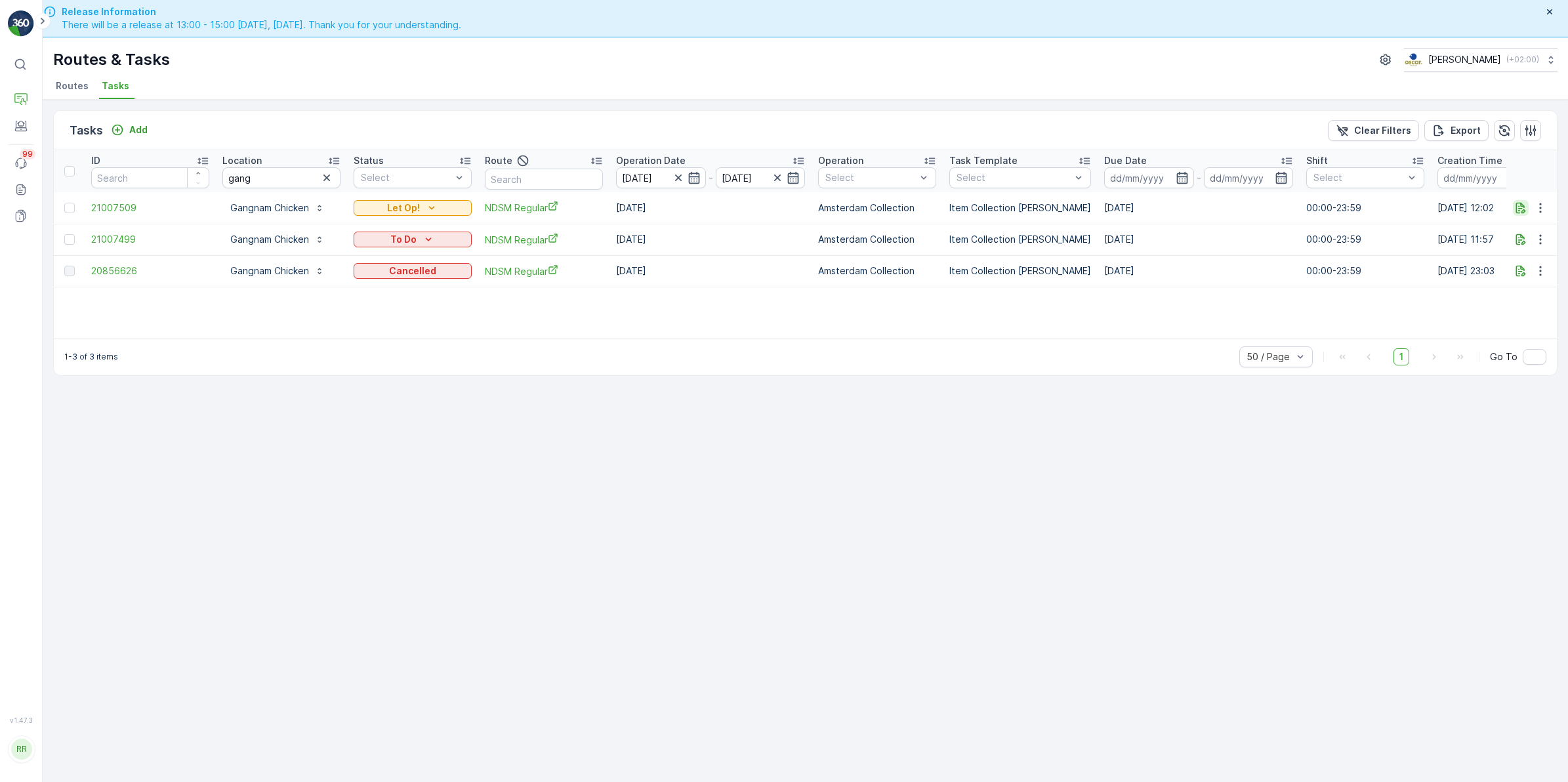
click at [1522, 207] on icon "button" at bounding box center [1520, 208] width 13 height 13
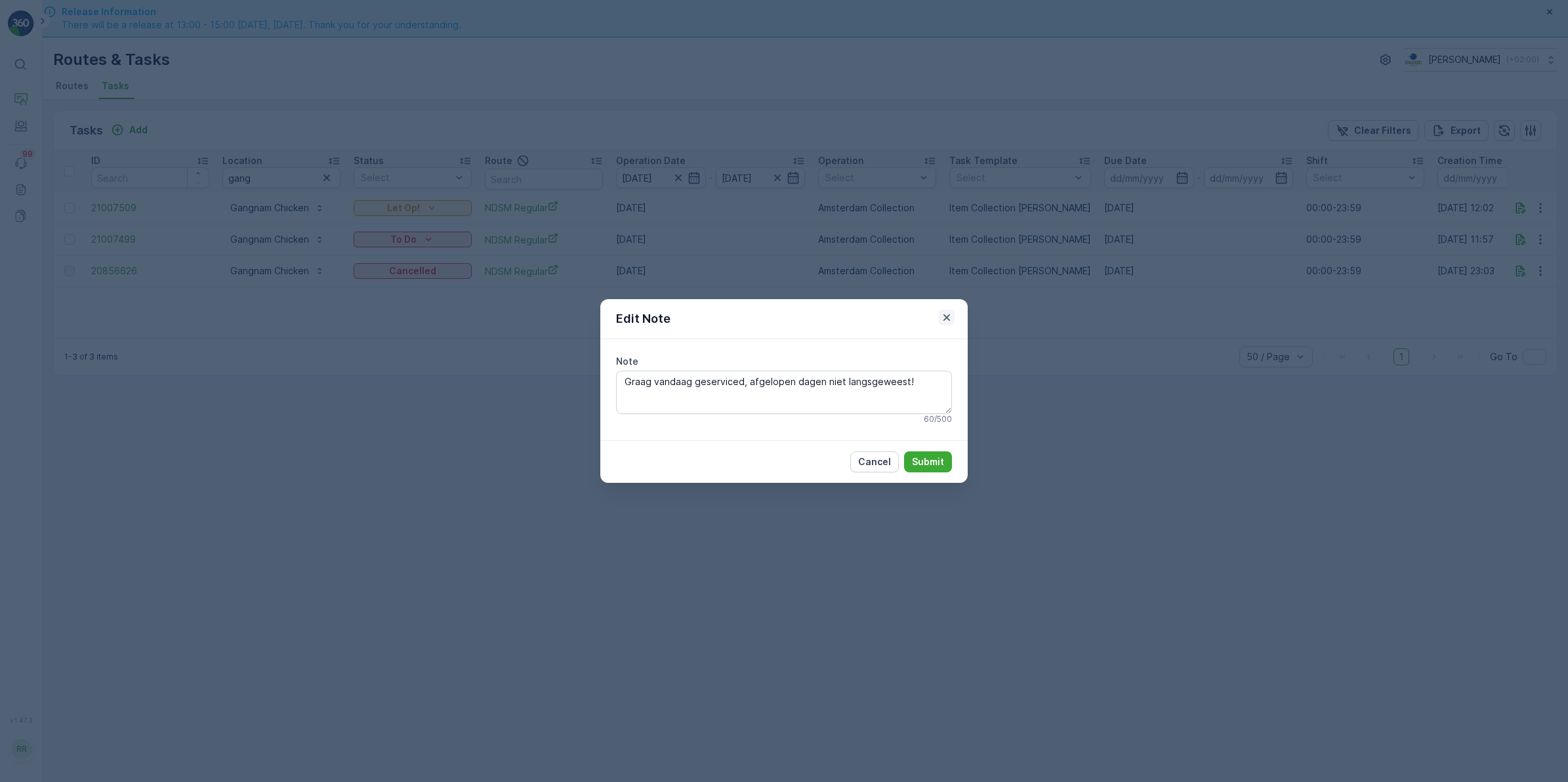
click at [949, 319] on icon "button" at bounding box center [946, 317] width 13 height 13
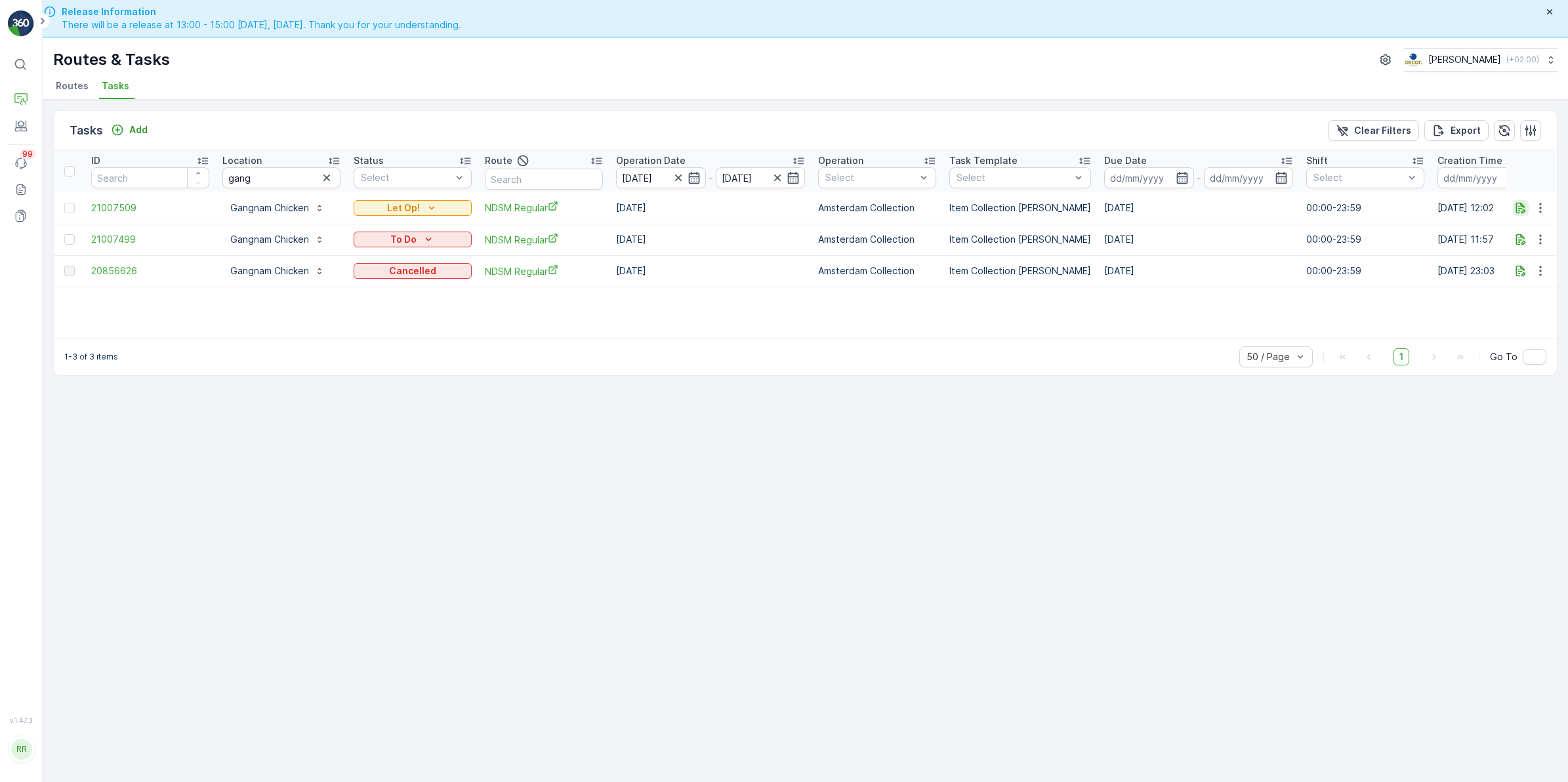
click at [1520, 212] on icon "button" at bounding box center [1520, 208] width 13 height 13
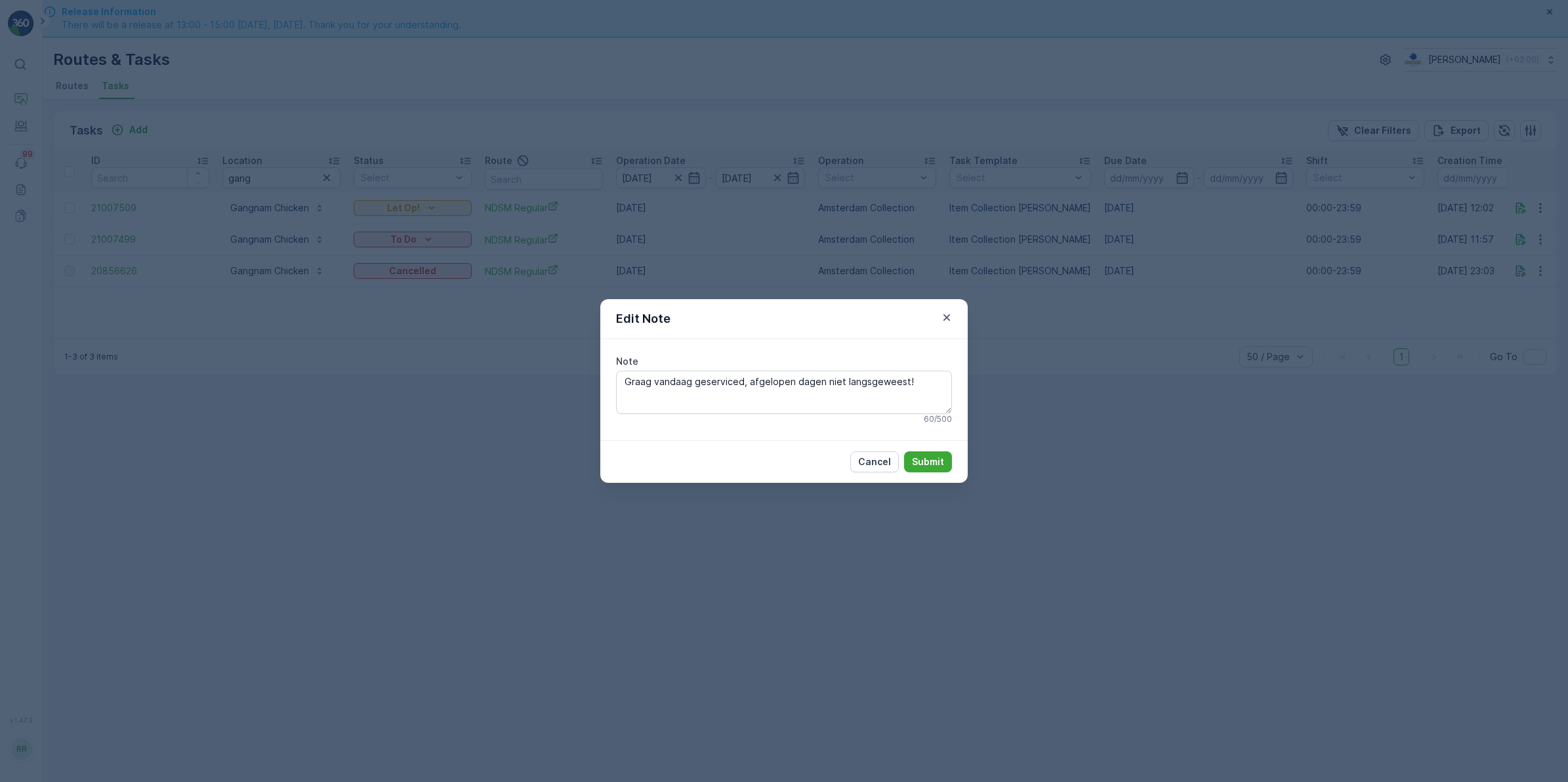
drag, startPoint x: 947, startPoint y: 323, endPoint x: 958, endPoint y: 330, distance: 13.0
click at [948, 323] on icon "button" at bounding box center [946, 317] width 13 height 13
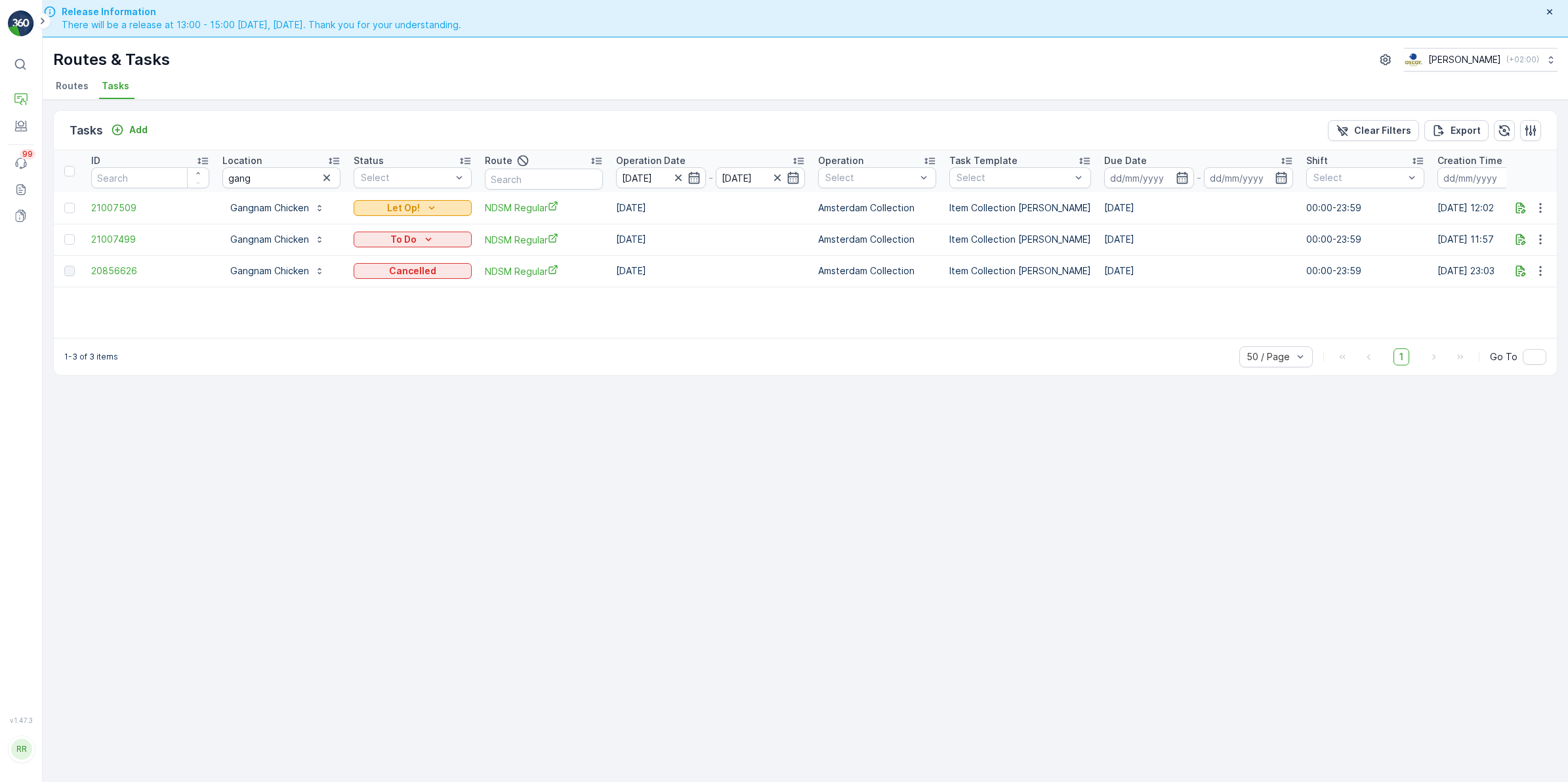
click at [418, 202] on p "Let Op!" at bounding box center [403, 208] width 33 height 13
drag, startPoint x: 541, startPoint y: 436, endPoint x: 558, endPoint y: 411, distance: 30.2
click at [541, 437] on div "Tasks Add Clear Filters Export ID Location gang Status Select Route Operation D…" at bounding box center [805, 460] width 1525 height 720
click at [1525, 211] on icon "button" at bounding box center [1520, 208] width 13 height 13
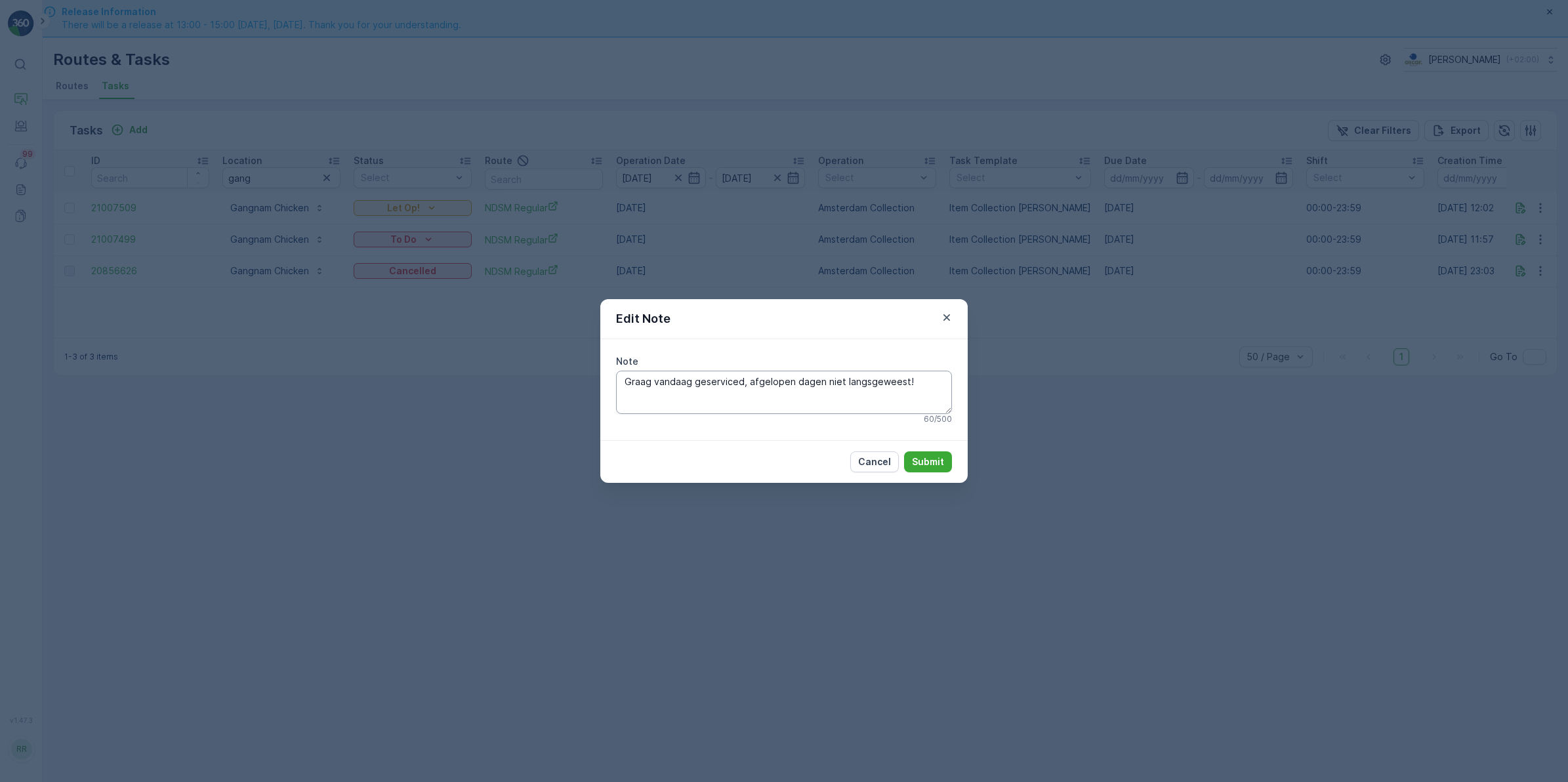
click at [943, 385] on textarea "Graag vandaag geserviced, afgelopen dagen niet langsgeweest!" at bounding box center [784, 392] width 336 height 43
click at [946, 317] on icon "button" at bounding box center [947, 318] width 7 height 7
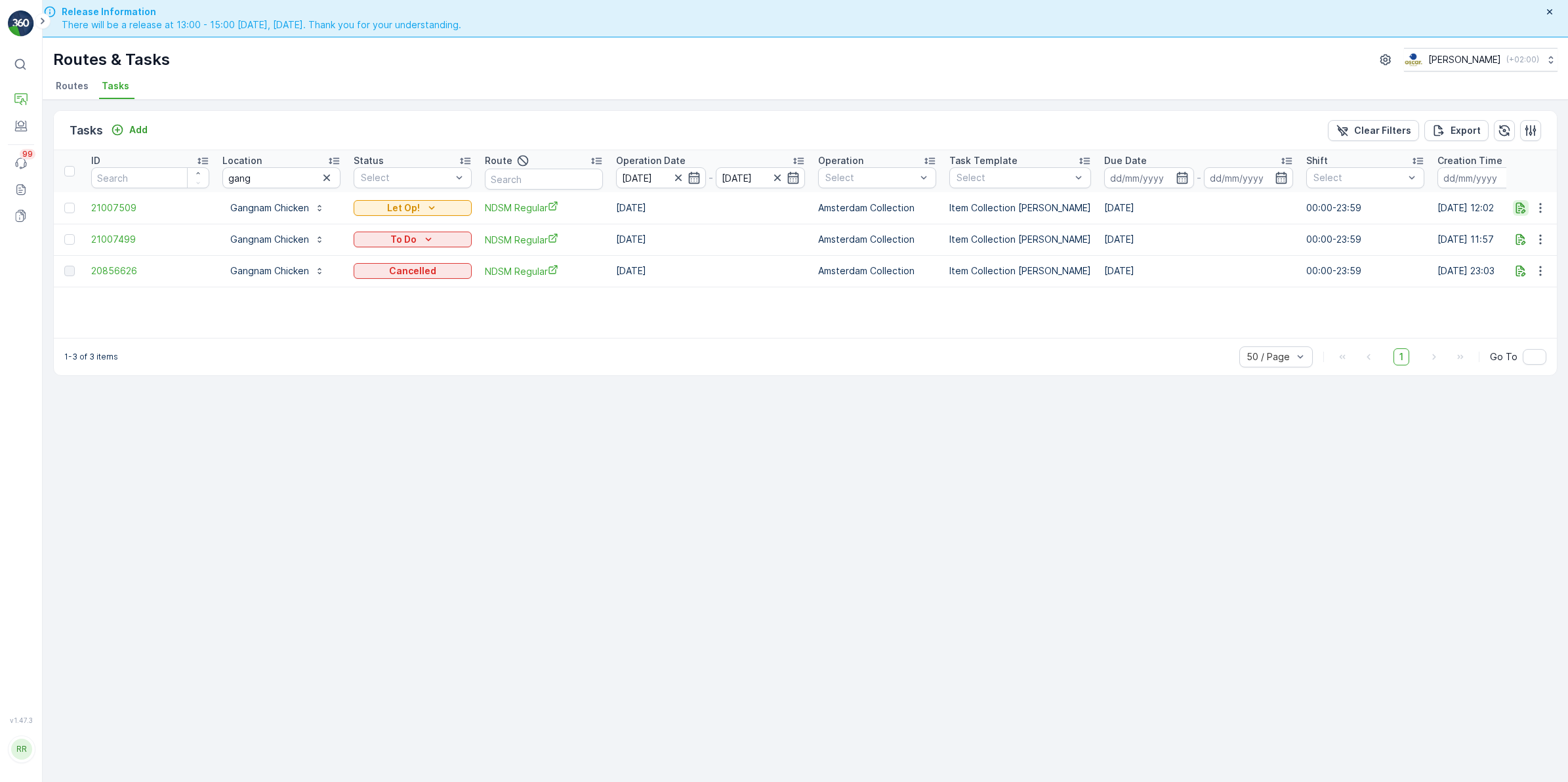
click at [1523, 212] on icon "button" at bounding box center [1521, 208] width 10 height 11
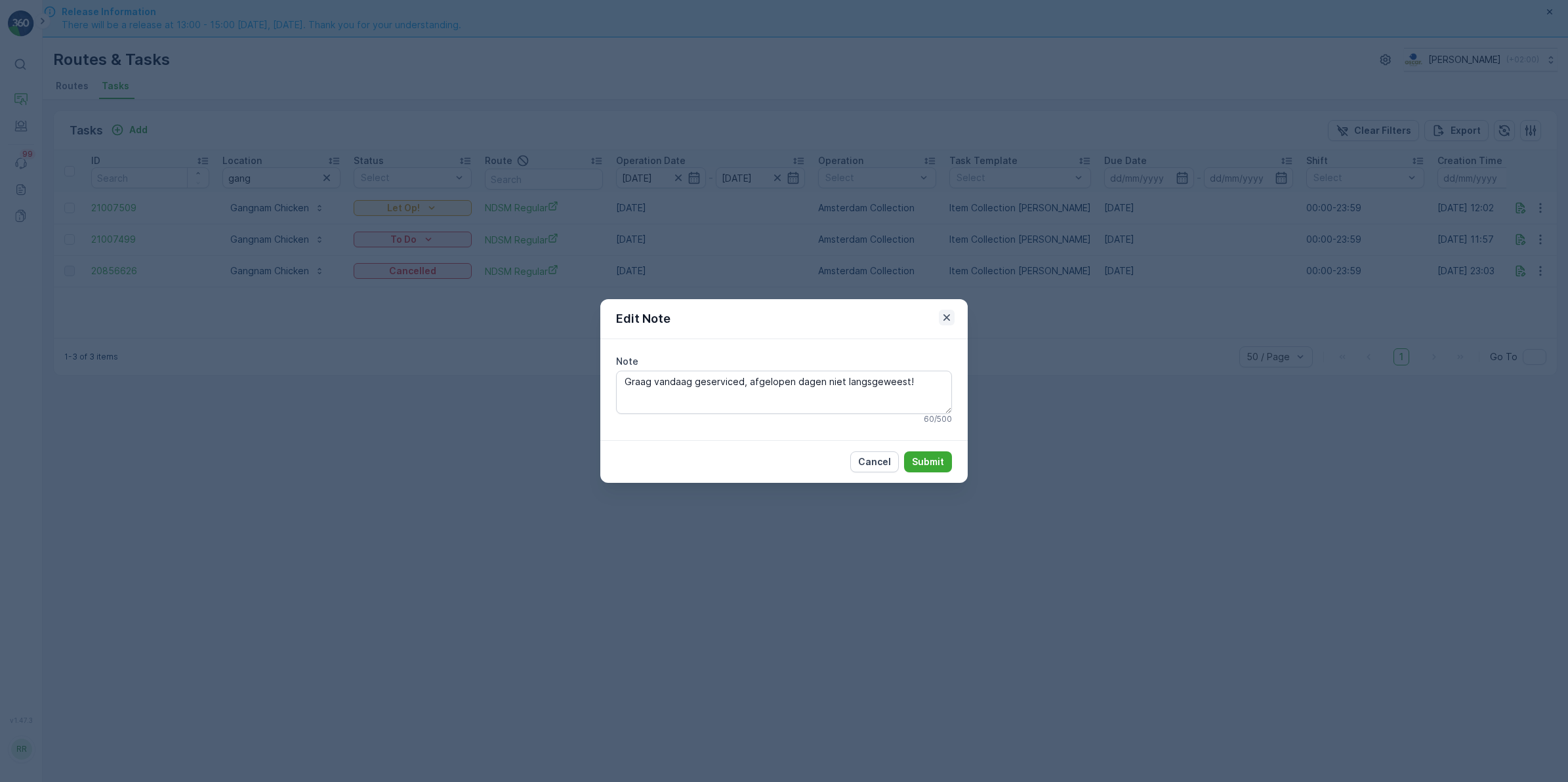
click at [946, 319] on icon "button" at bounding box center [946, 317] width 13 height 13
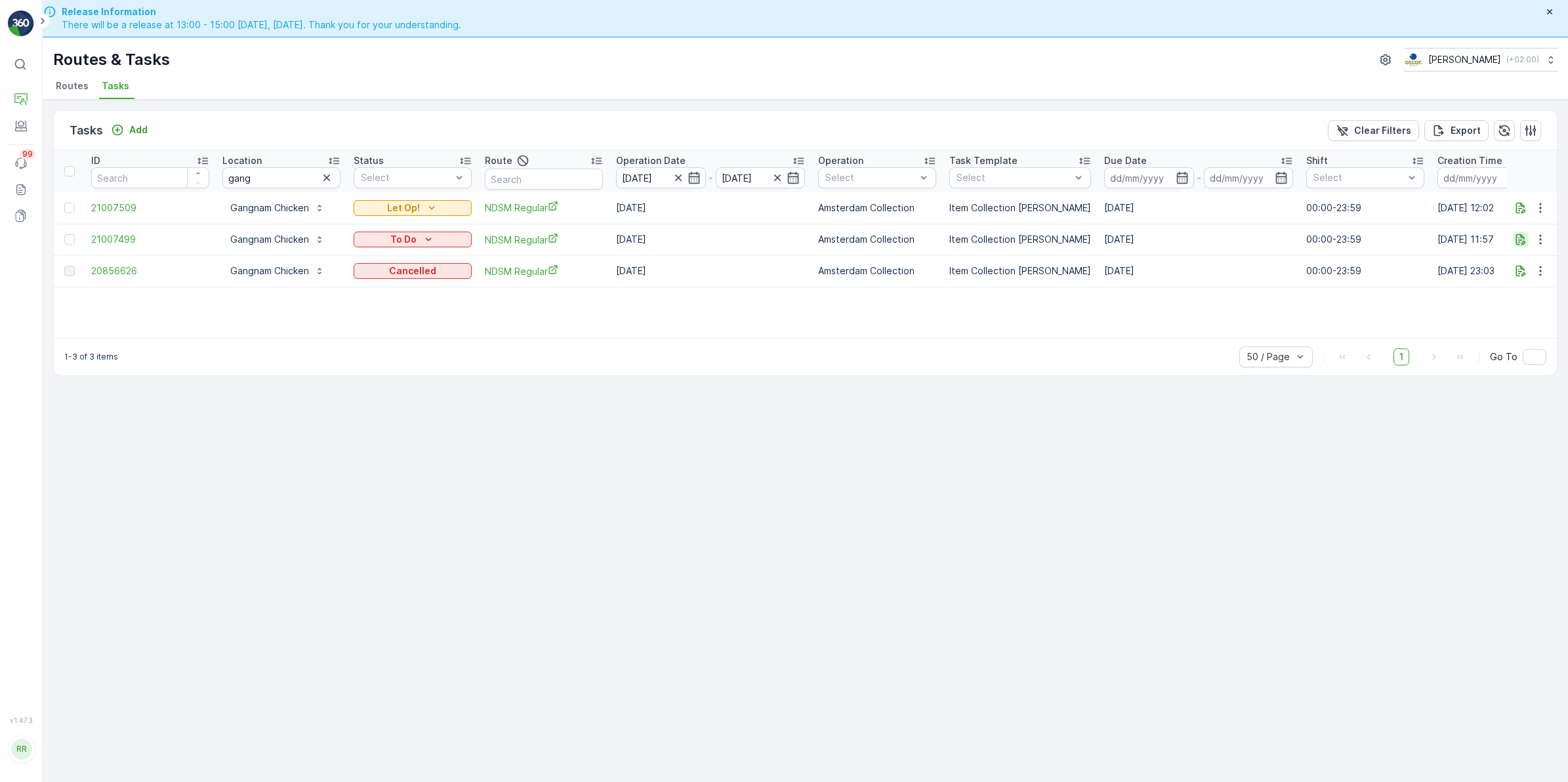
click at [1520, 237] on icon "button" at bounding box center [1521, 240] width 10 height 11
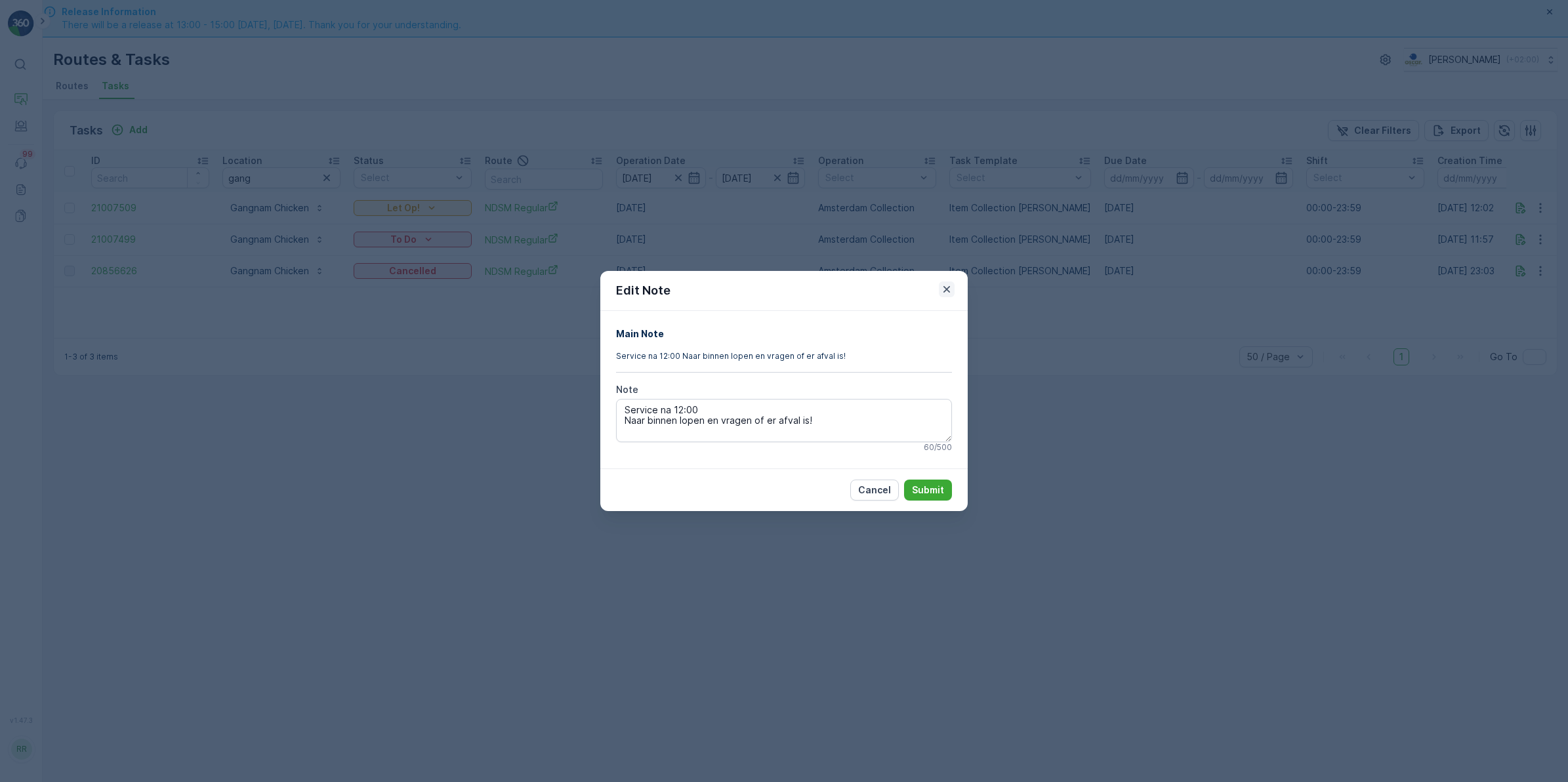
click at [942, 290] on icon "button" at bounding box center [946, 289] width 13 height 13
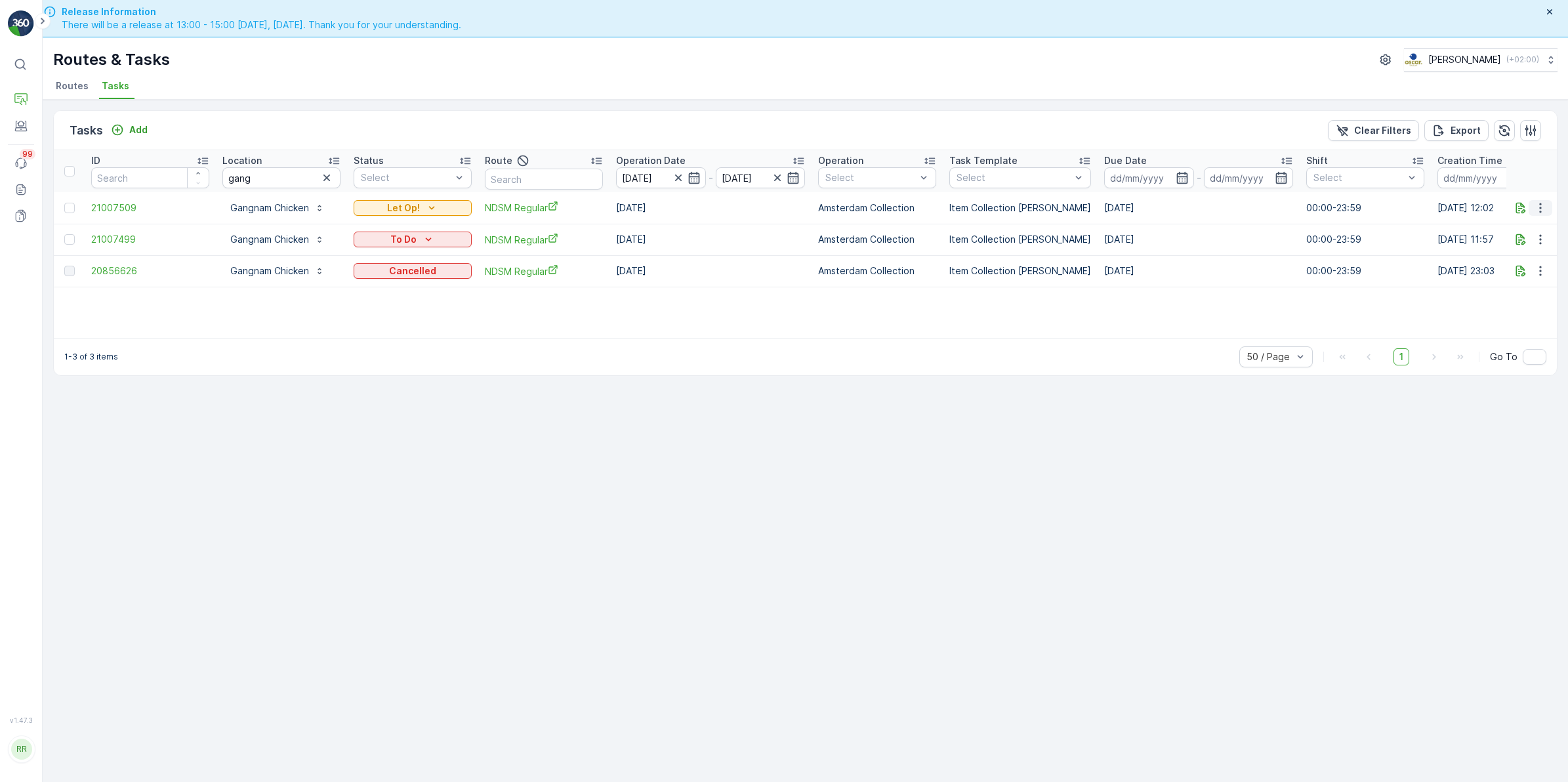
click at [1537, 207] on icon "button" at bounding box center [1540, 208] width 13 height 13
click at [1504, 301] on div "Delete" at bounding box center [1519, 307] width 99 height 19
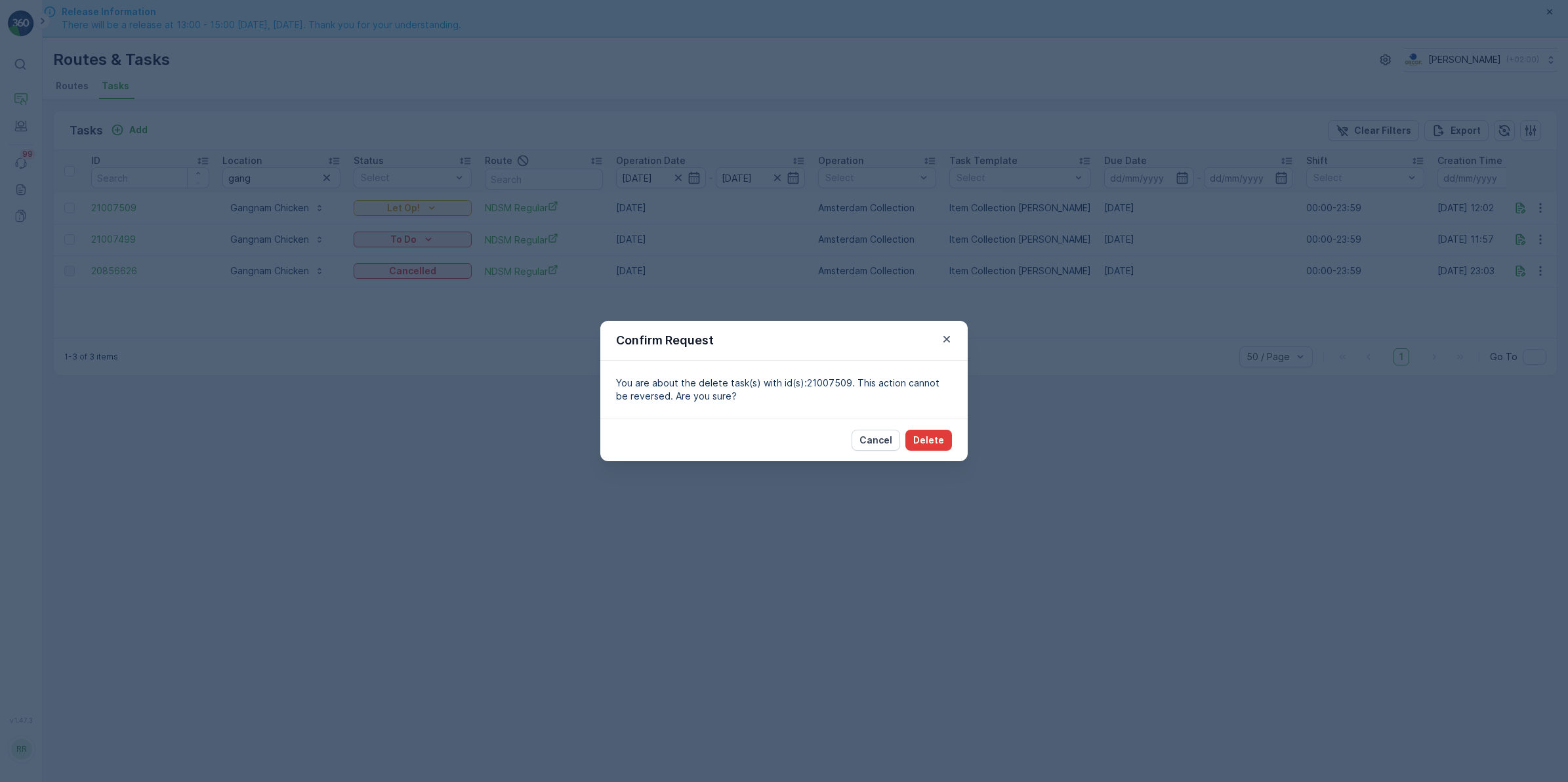
click at [932, 444] on p "Delete" at bounding box center [928, 440] width 31 height 13
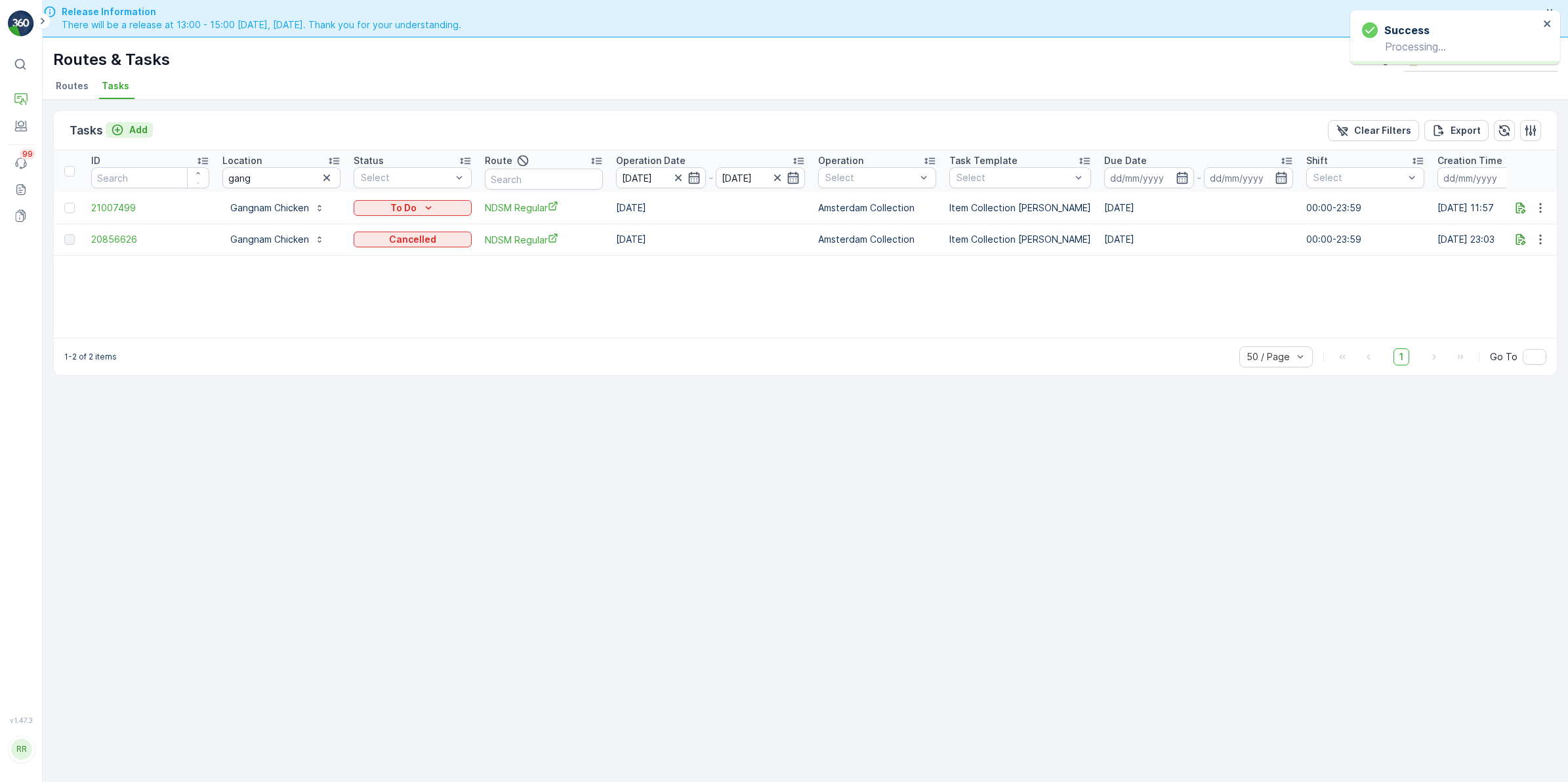
click at [133, 131] on p "Add" at bounding box center [138, 129] width 19 height 13
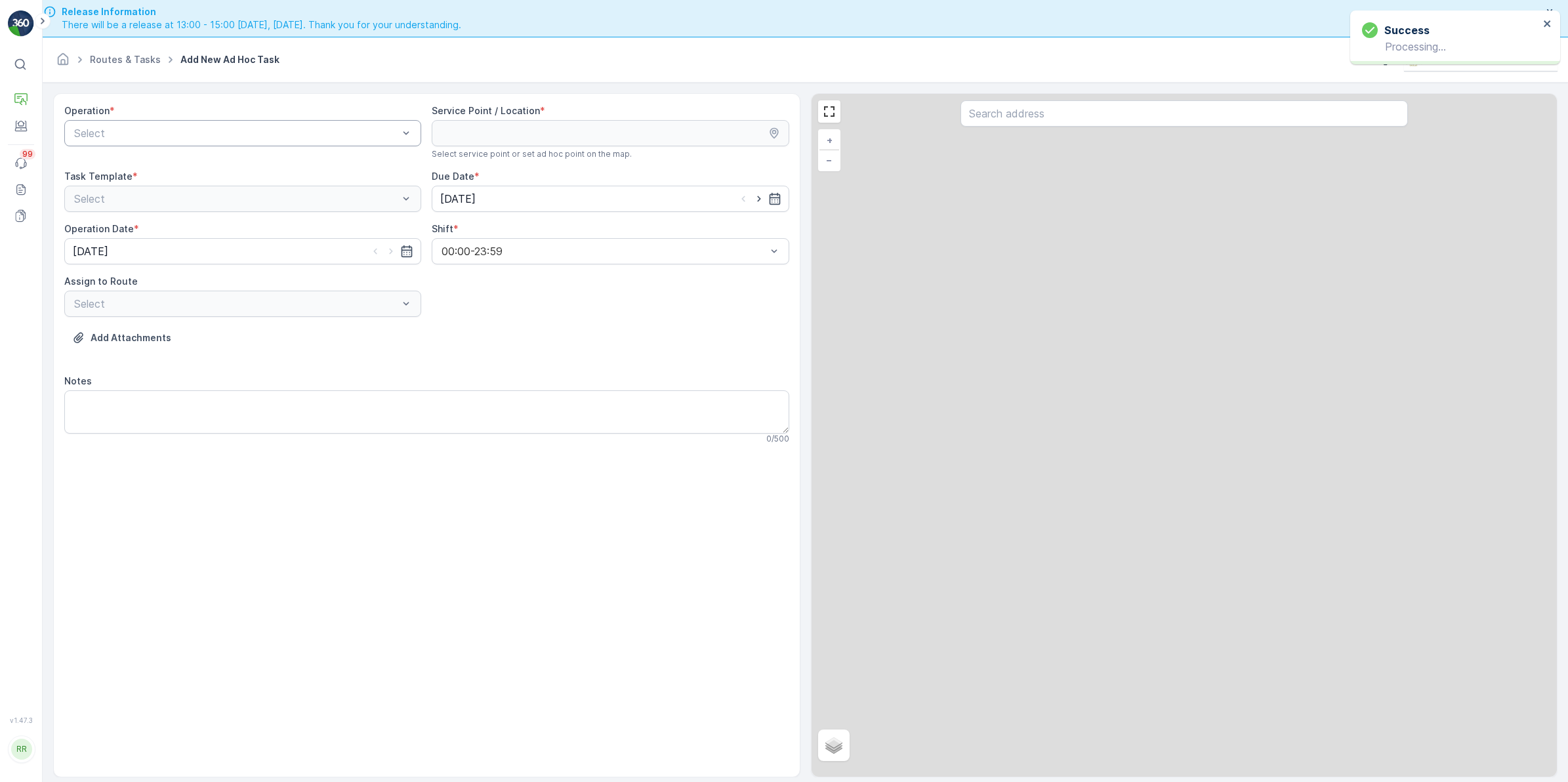
click at [319, 128] on div at bounding box center [236, 133] width 327 height 12
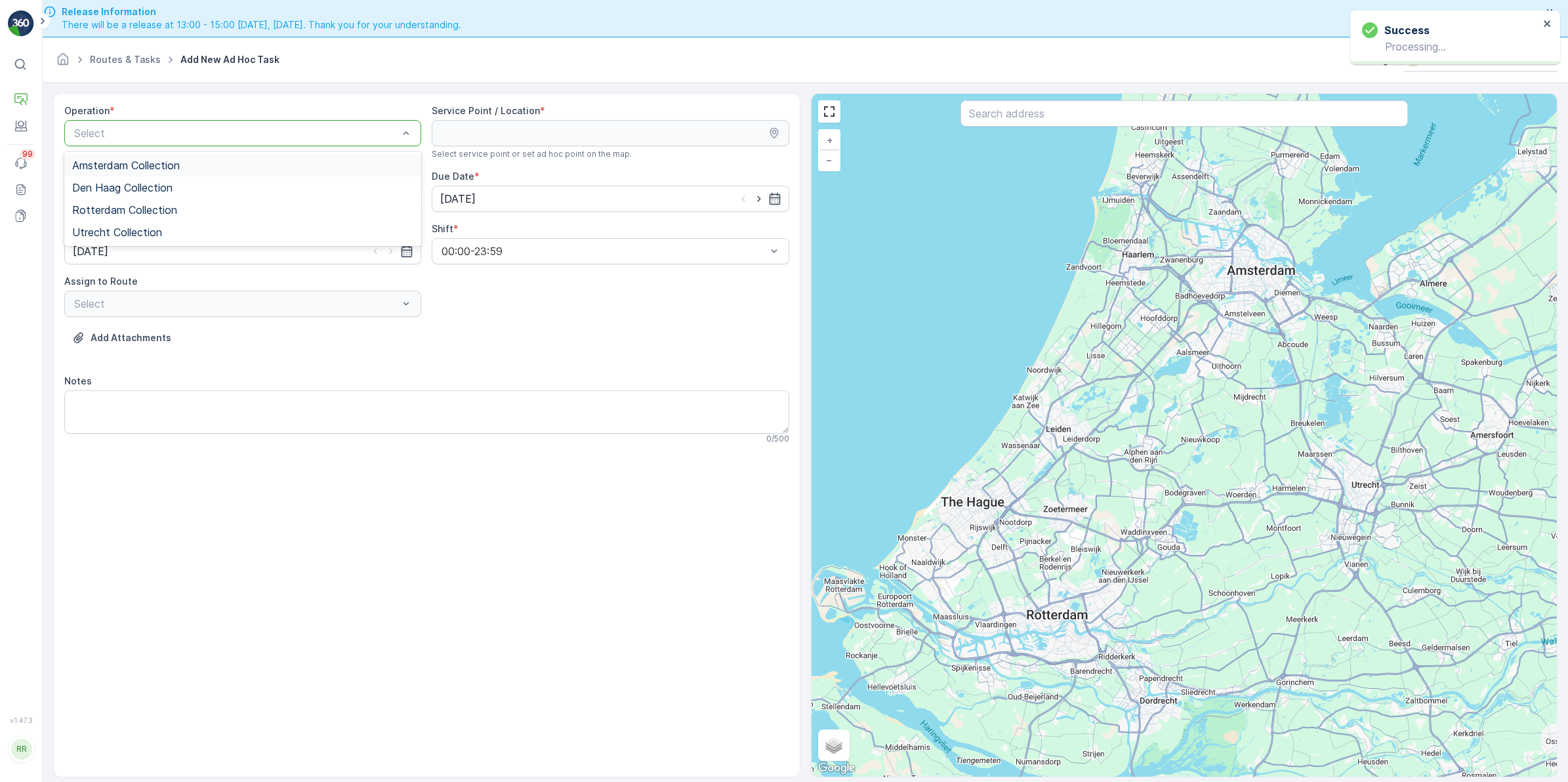
drag, startPoint x: 277, startPoint y: 153, endPoint x: 345, endPoint y: 151, distance: 68.0
click at [277, 154] on div "Amsterdam Collection Den Haag Collection Rotterdam Collection Utrecht Collection" at bounding box center [242, 198] width 357 height 94
click at [205, 167] on div "Amsterdam Collection" at bounding box center [243, 165] width 341 height 12
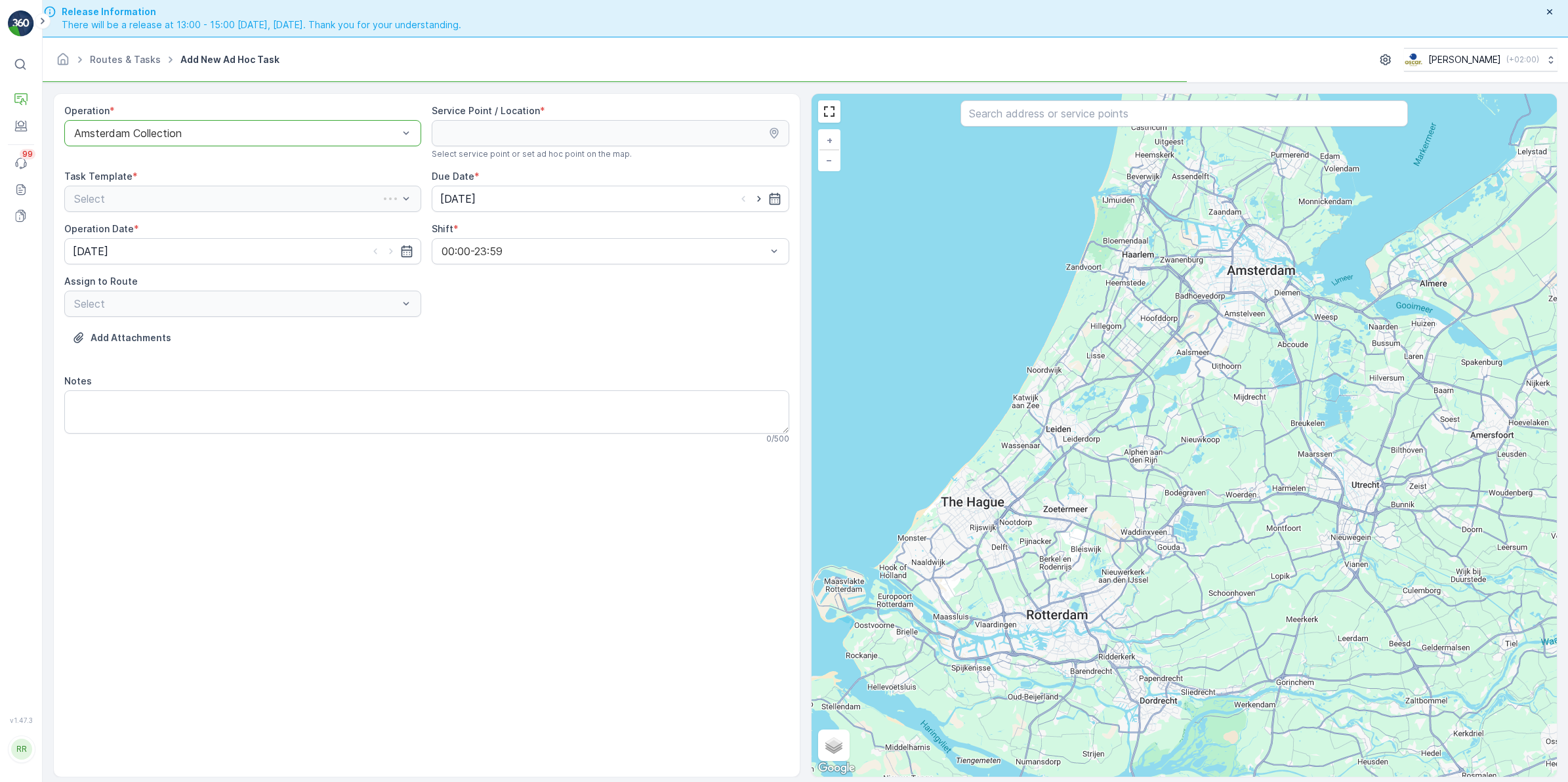
click at [1022, 118] on input "text" at bounding box center [1184, 114] width 447 height 26
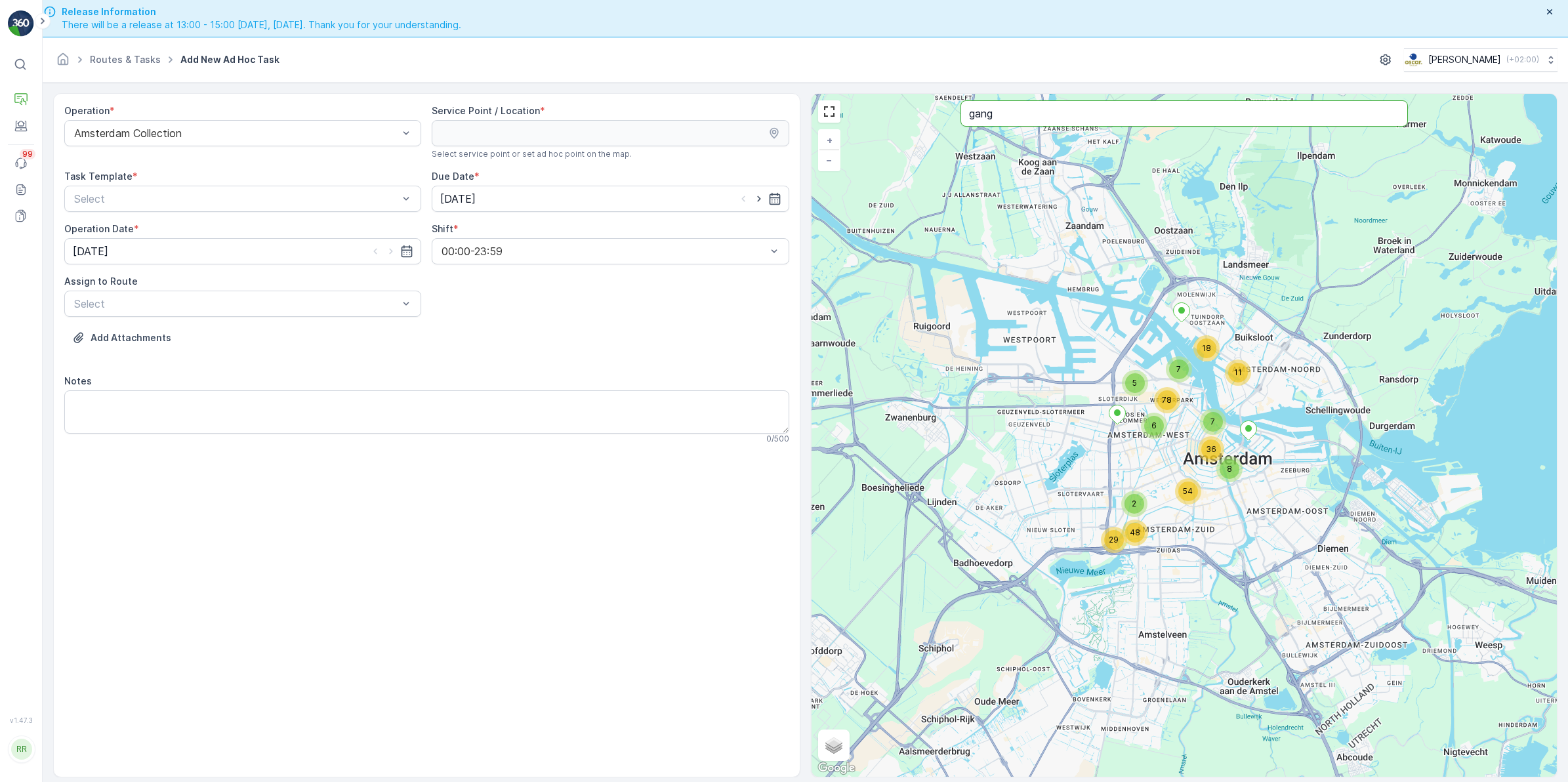
type input "gang"
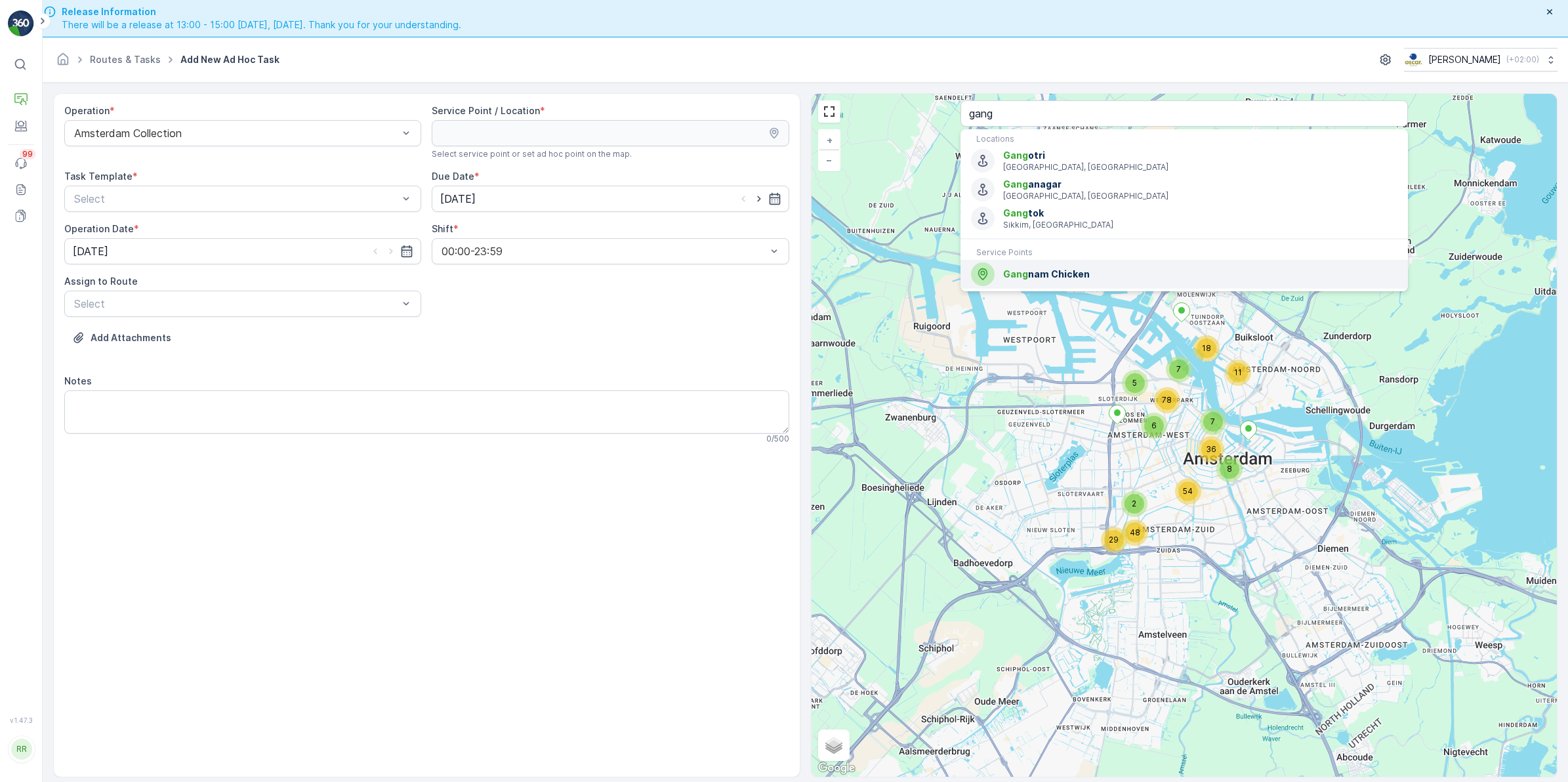
click at [1073, 268] on span "Gang nam Chicken" at bounding box center [1200, 274] width 394 height 13
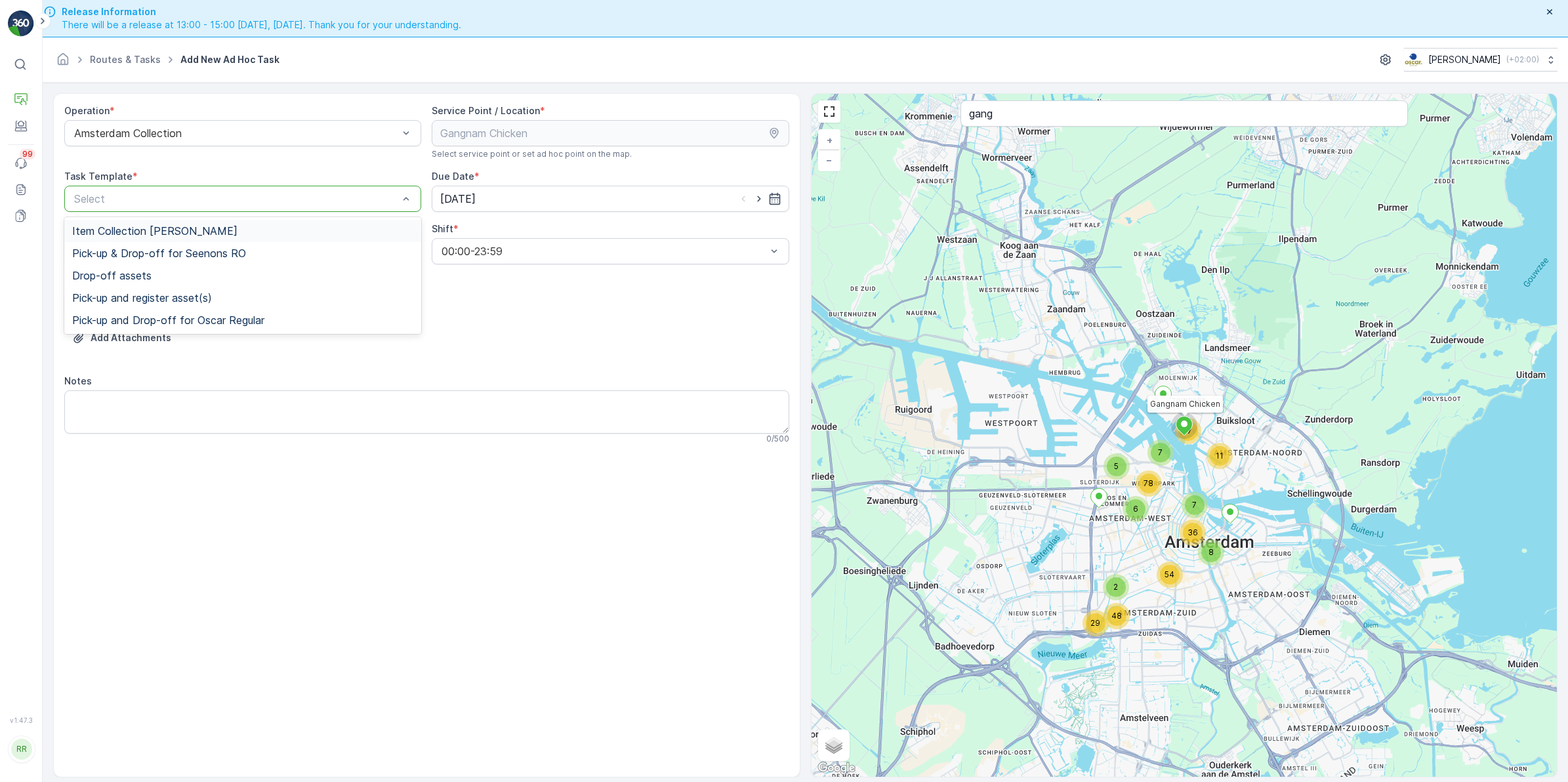
click at [303, 199] on div at bounding box center [236, 198] width 327 height 12
click at [204, 234] on span "Item Collection [PERSON_NAME]" at bounding box center [155, 231] width 165 height 12
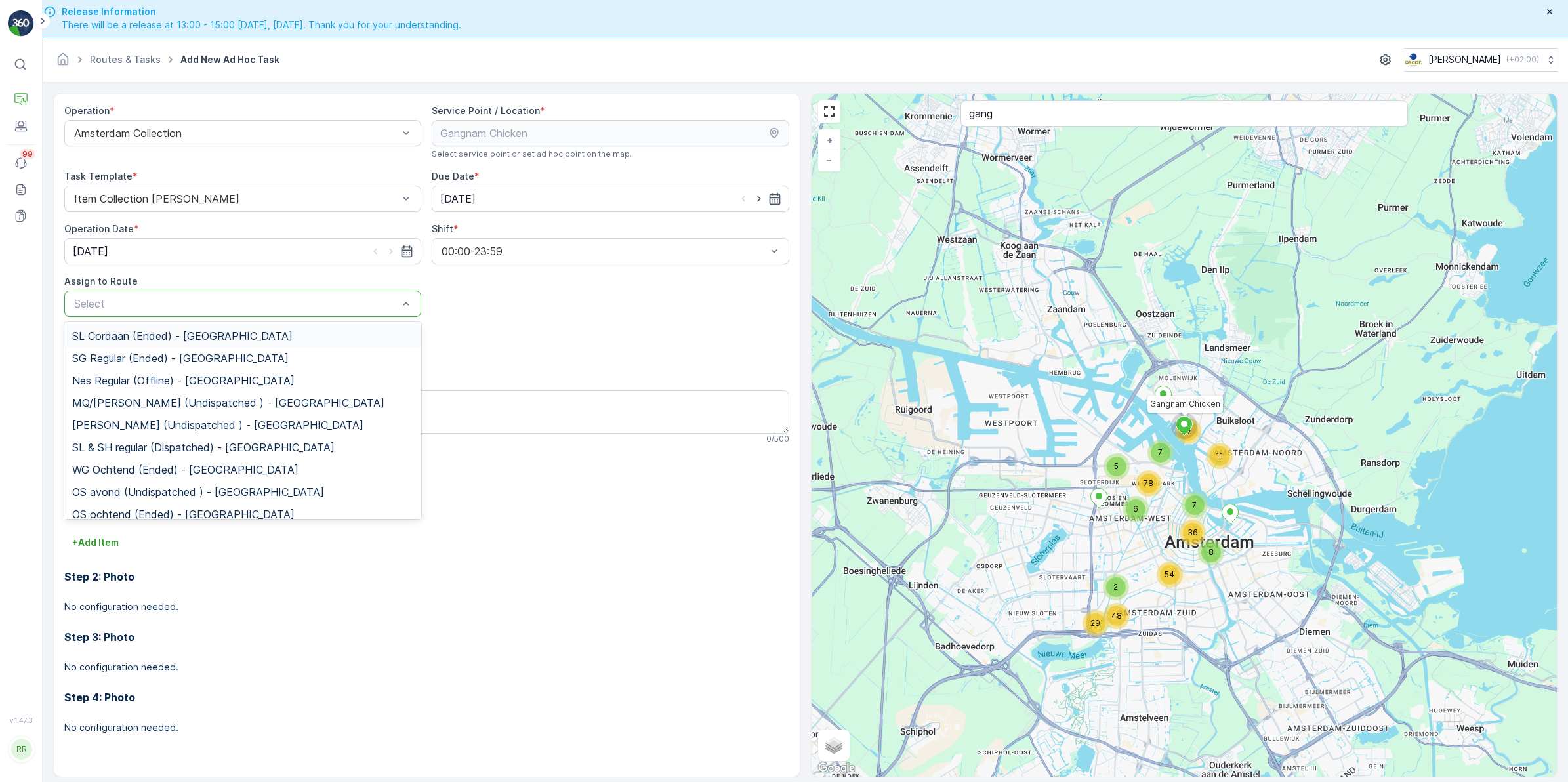
click at [178, 300] on div at bounding box center [236, 304] width 327 height 12
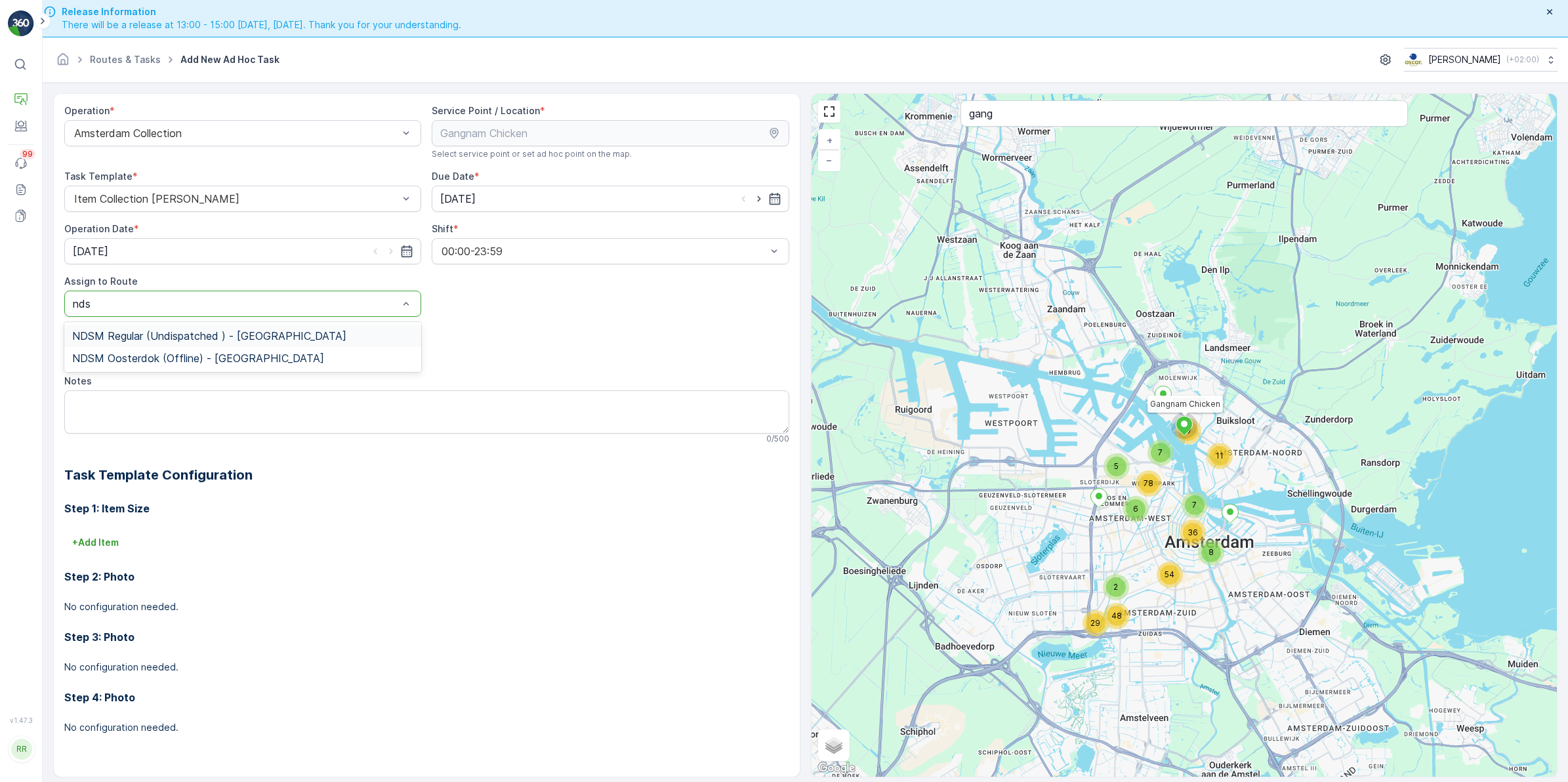
type input "ndsm"
click at [230, 332] on span "NDSM Regular (Undispatched ) - Amsterdam" at bounding box center [209, 336] width 275 height 12
click at [172, 401] on textarea "Notes" at bounding box center [426, 412] width 724 height 43
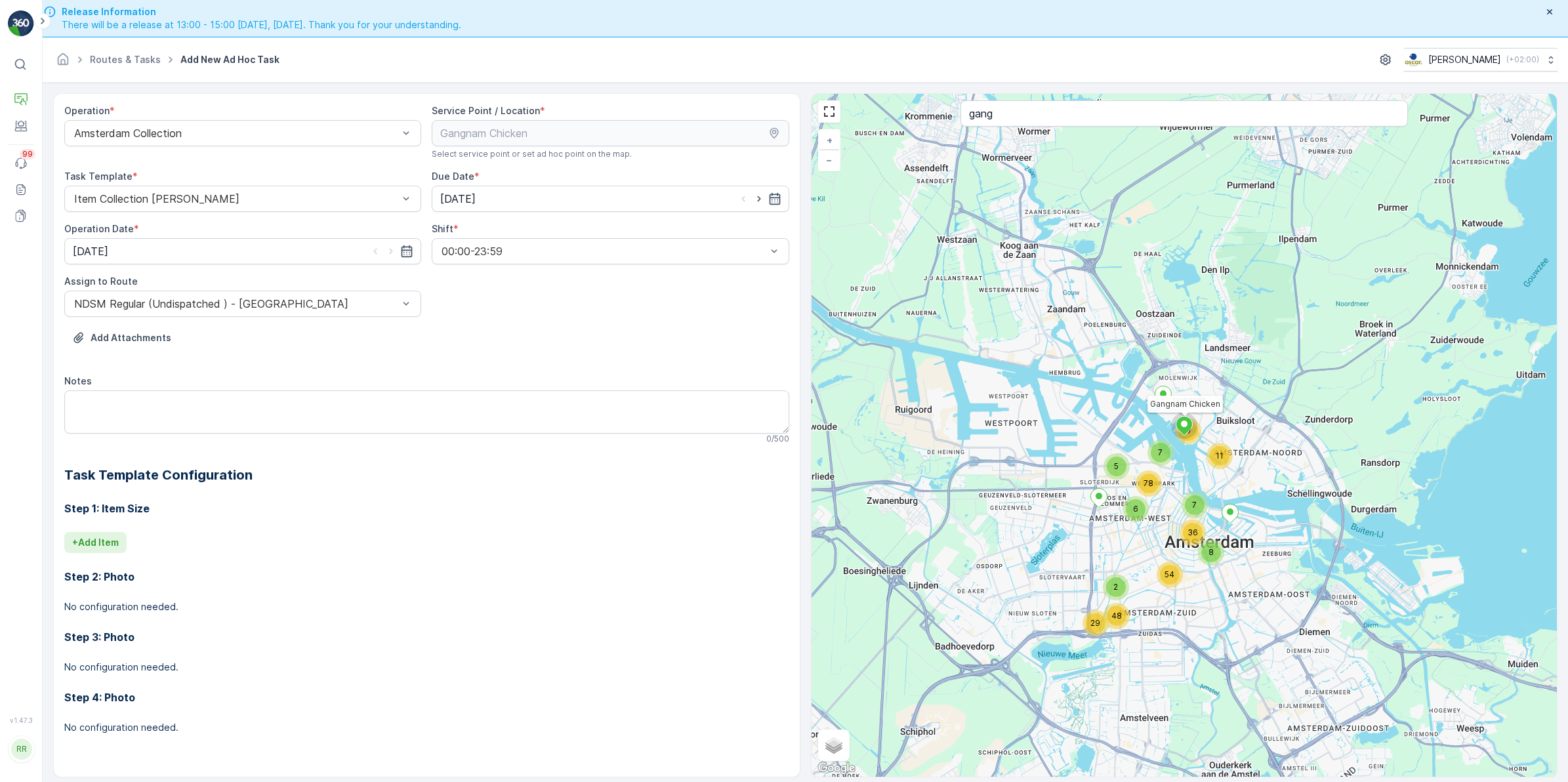
click at [107, 542] on p "+ Add Item" at bounding box center [96, 542] width 47 height 13
click at [158, 561] on div at bounding box center [365, 561] width 583 height 12
click at [222, 551] on div "Select" at bounding box center [370, 561] width 613 height 26
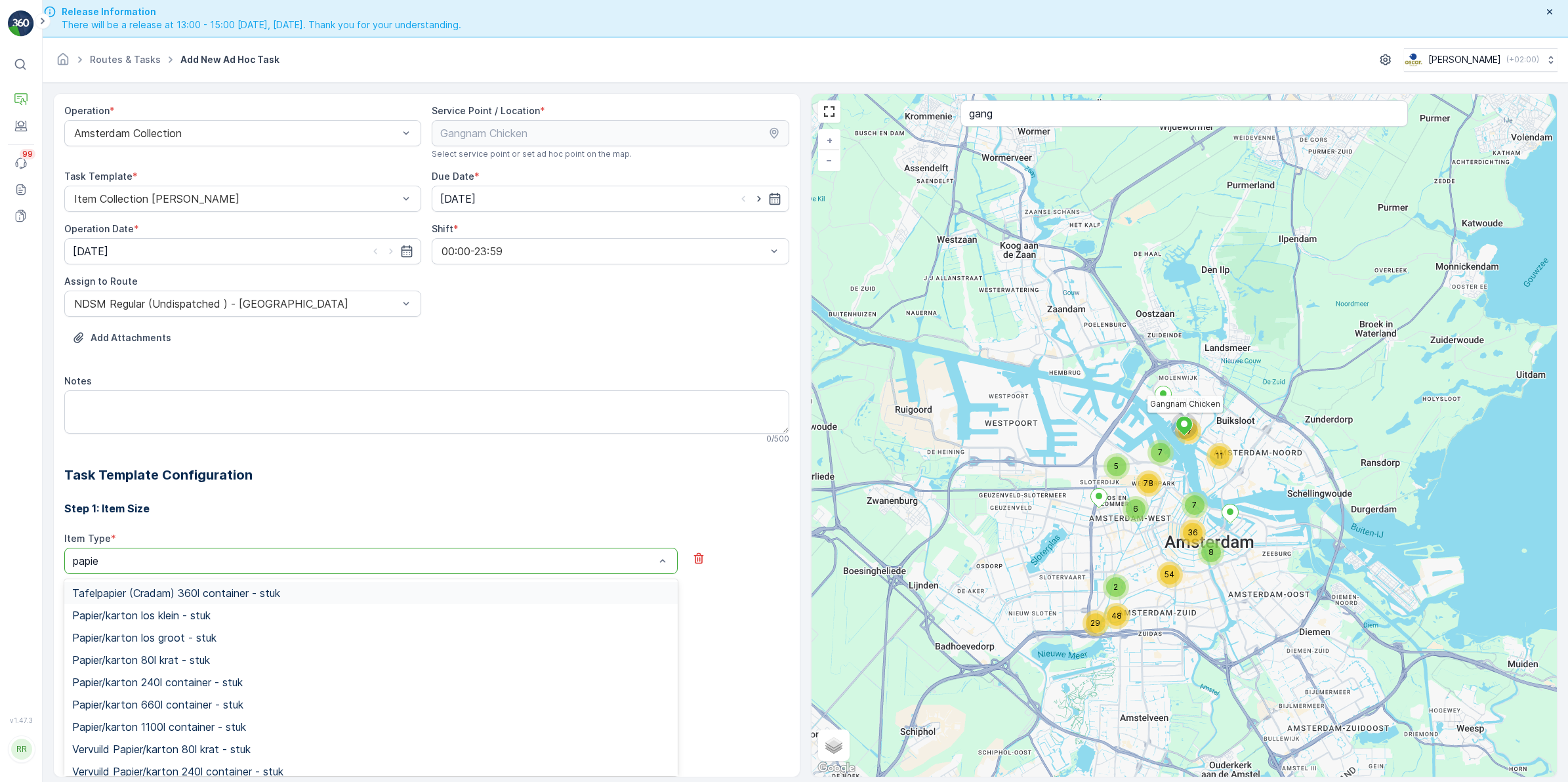
type input "papier"
click at [208, 686] on span "Papier/karton 240l container - stuk" at bounding box center [158, 682] width 171 height 12
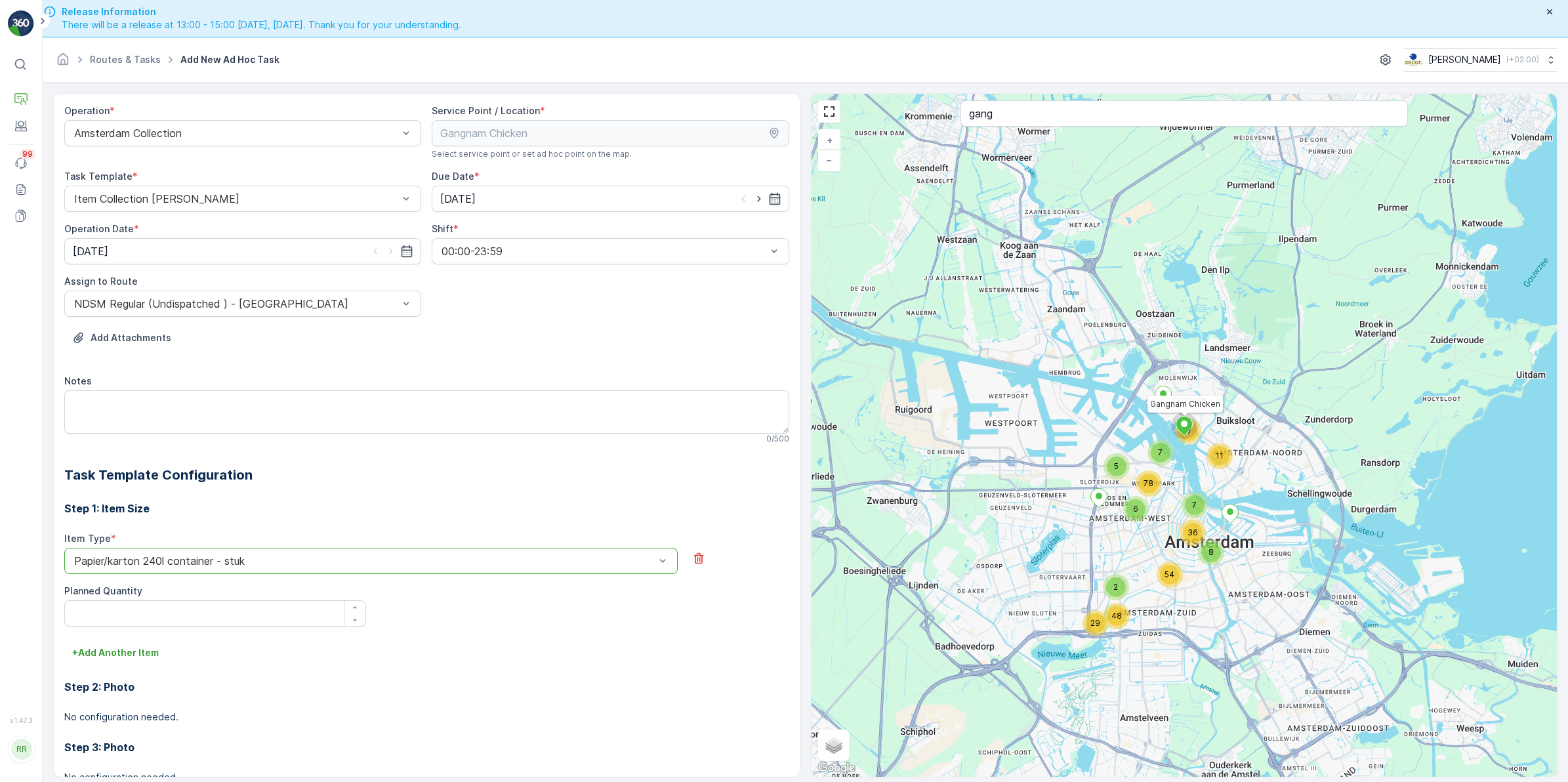
scroll to position [99, 0]
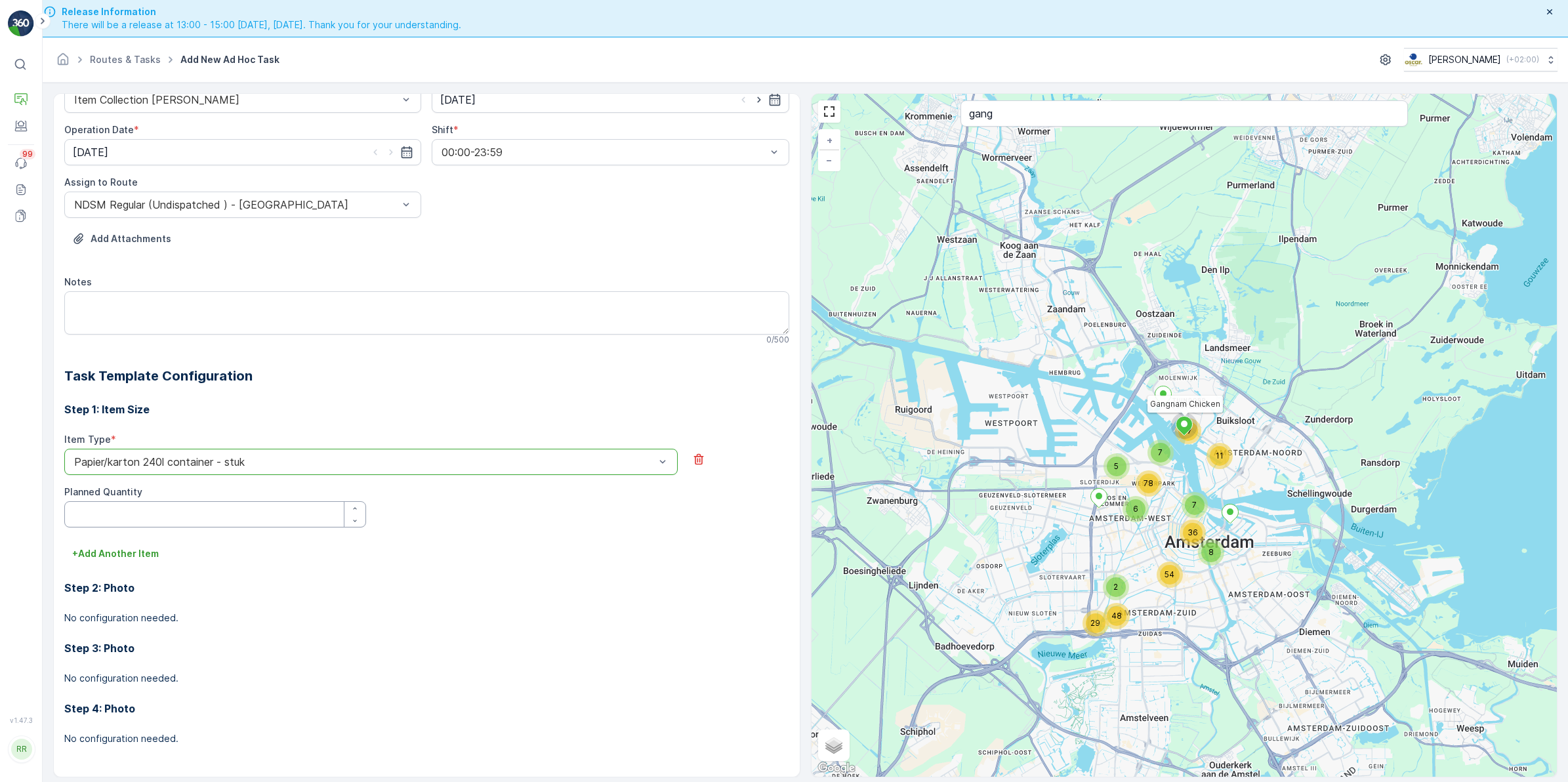
click at [211, 517] on Quantity "Planned Quantity" at bounding box center [215, 514] width 302 height 26
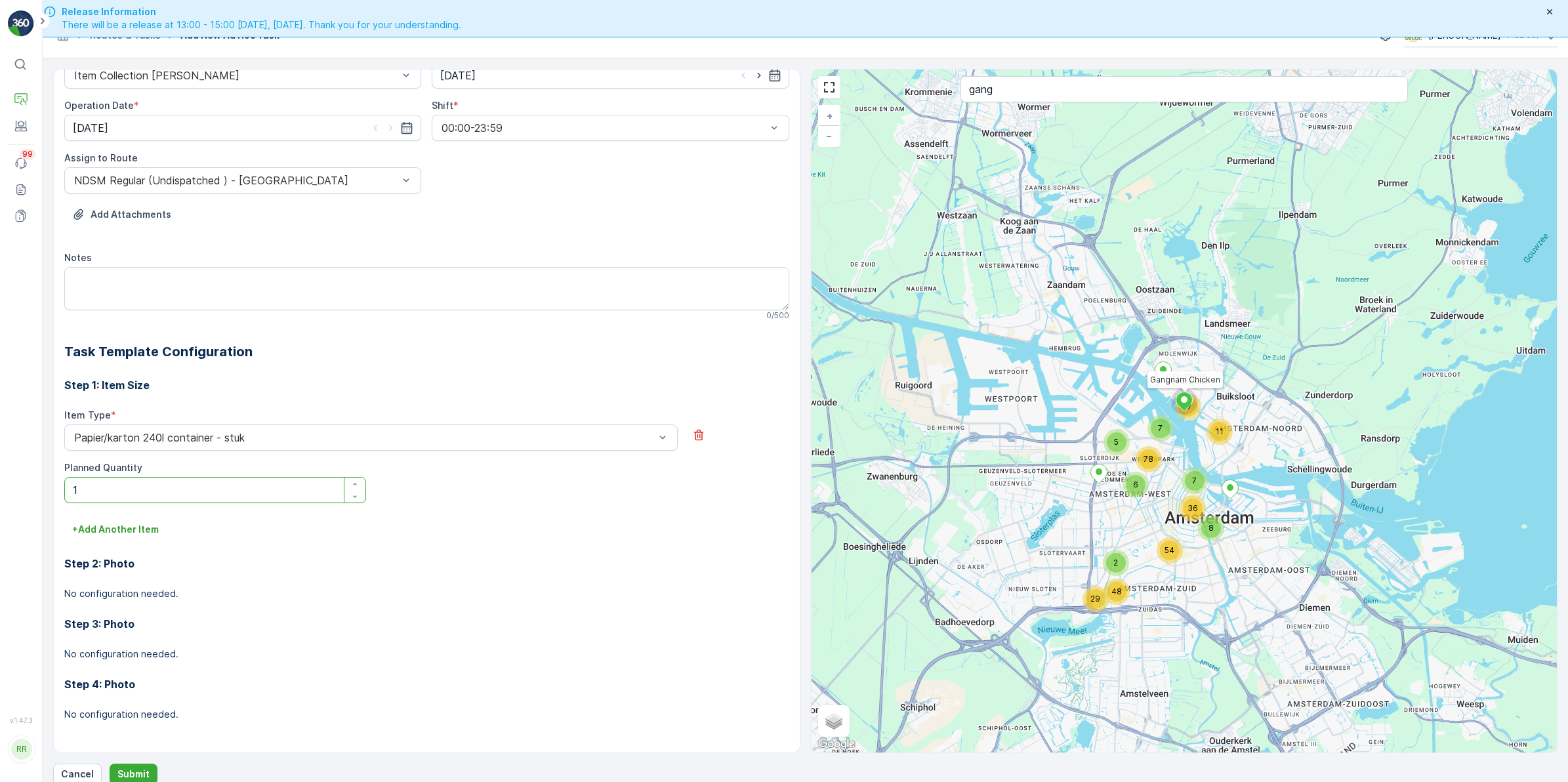
scroll to position [37, 0]
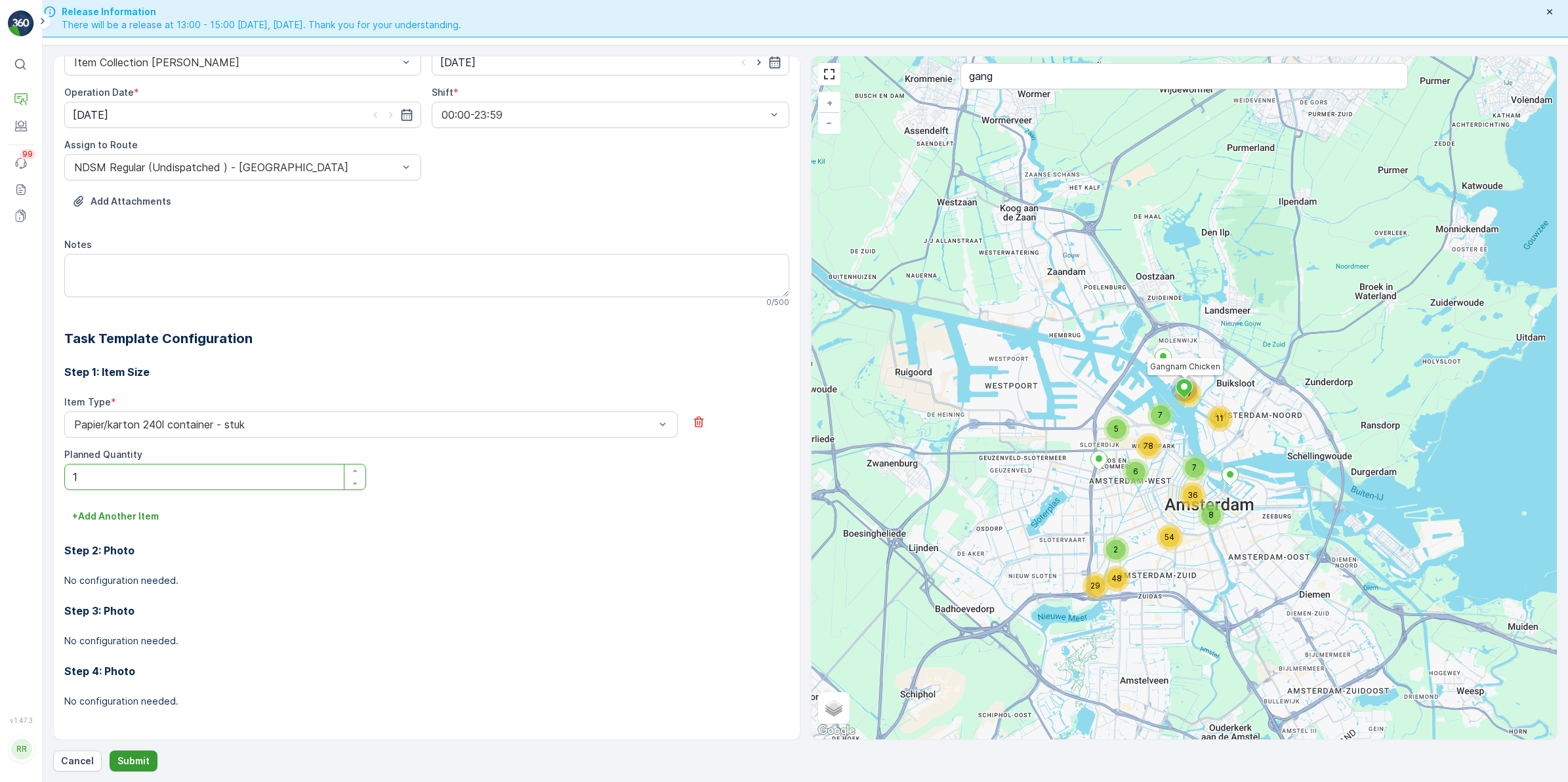
type Quantity "1"
click at [148, 754] on button "Submit" at bounding box center [133, 761] width 48 height 21
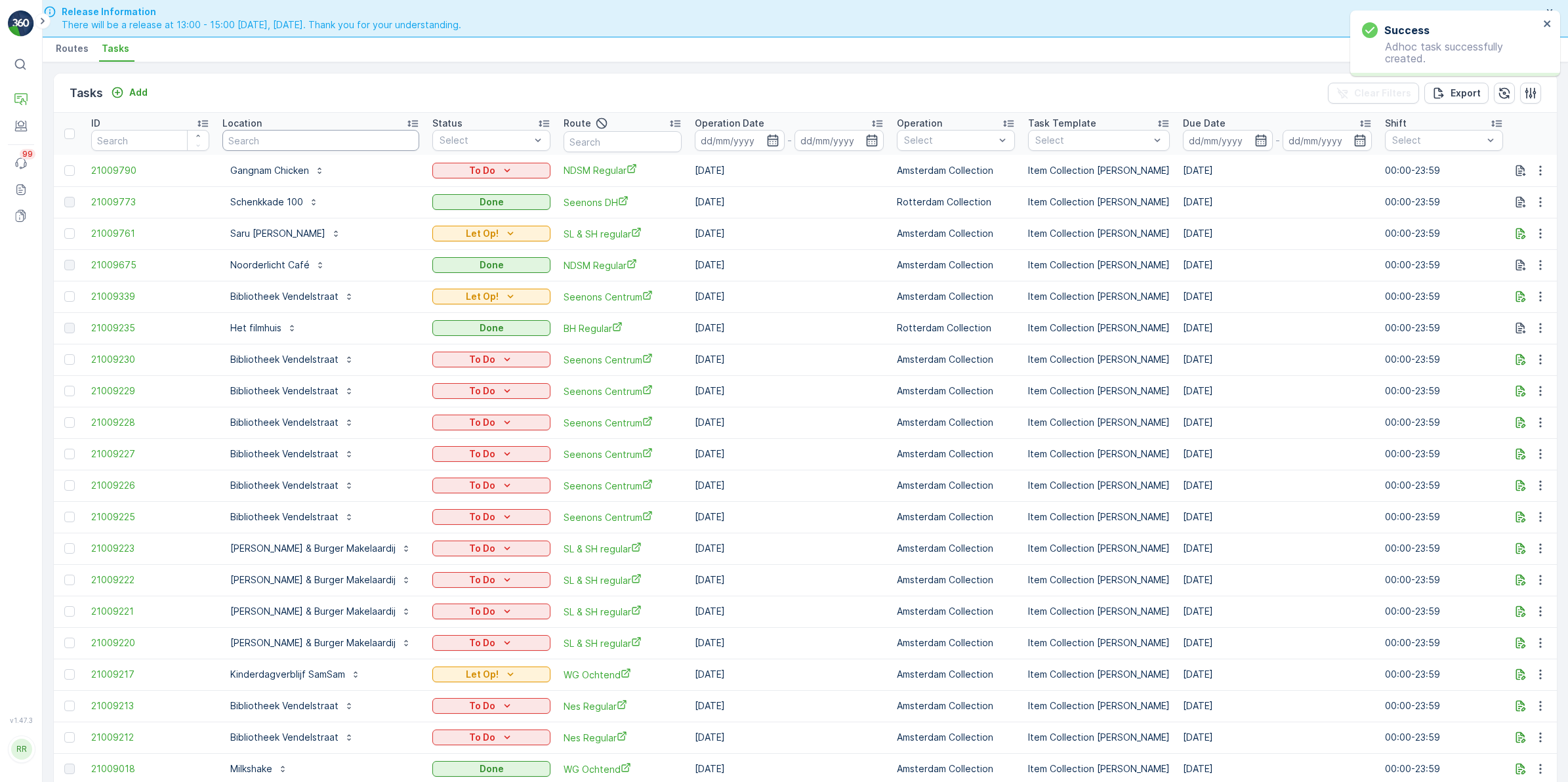
click at [309, 141] on input "text" at bounding box center [321, 140] width 197 height 21
type input "gang"
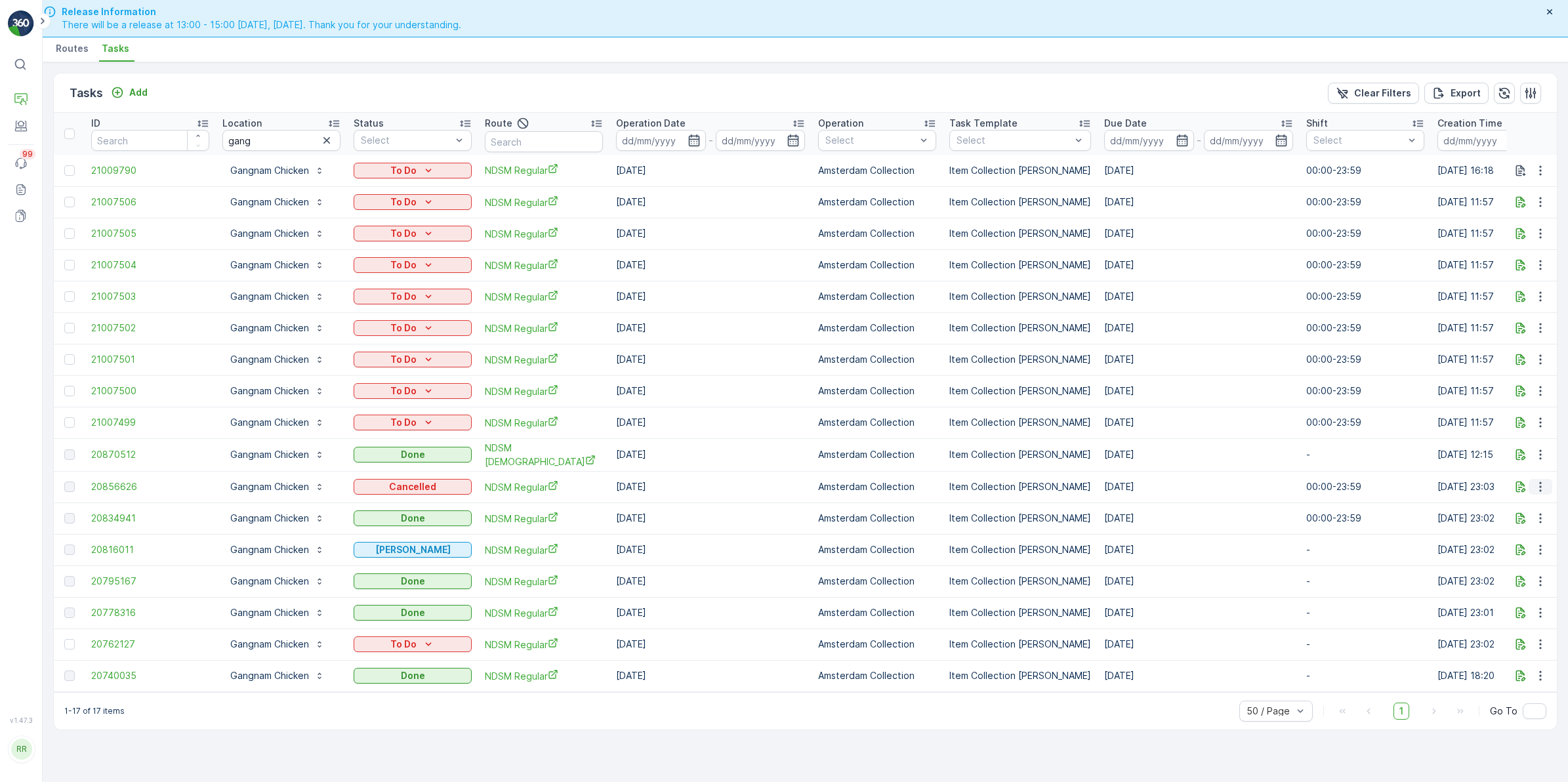
click at [1539, 487] on icon "button" at bounding box center [1540, 487] width 13 height 13
click at [1547, 483] on button "button" at bounding box center [1540, 487] width 23 height 16
click at [1540, 514] on icon "button" at bounding box center [1540, 518] width 13 height 13
click at [1539, 485] on icon "button" at bounding box center [1540, 487] width 2 height 10
click at [1541, 416] on icon "button" at bounding box center [1540, 422] width 13 height 13
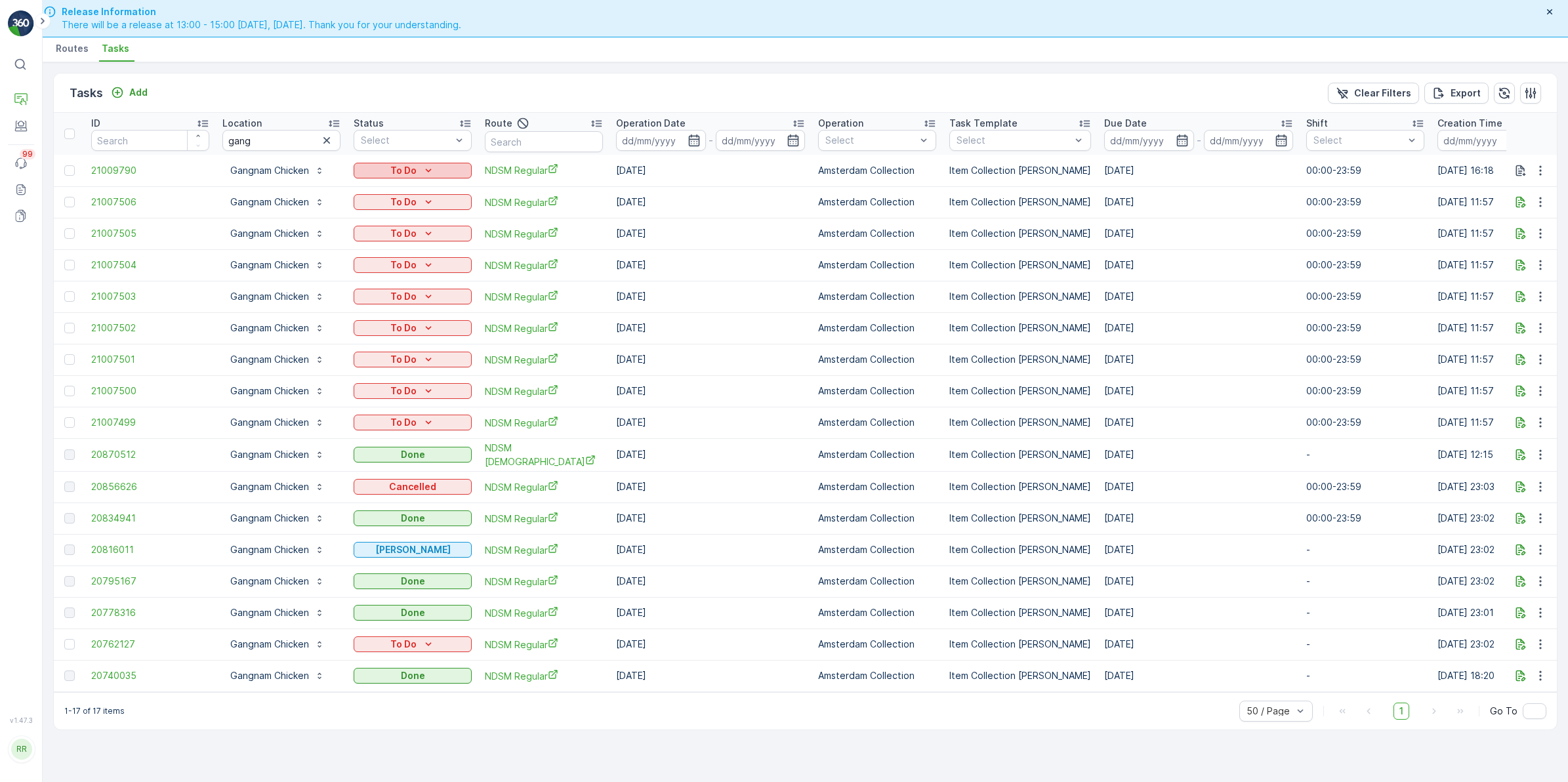
click at [435, 169] on div "To Do" at bounding box center [412, 170] width 107 height 13
click at [374, 227] on span "Done" at bounding box center [373, 226] width 23 height 13
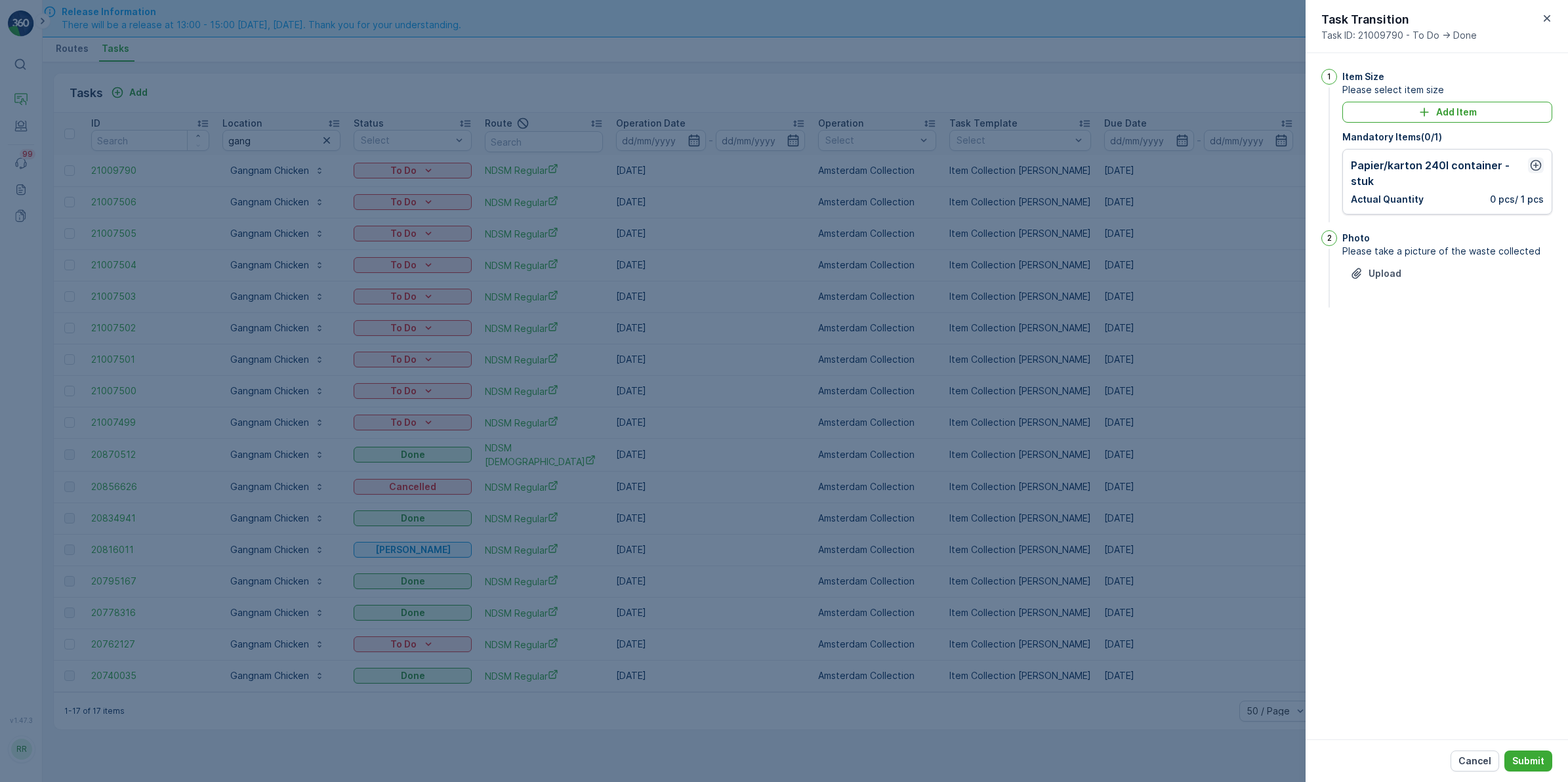
click at [1532, 169] on icon "button" at bounding box center [1536, 166] width 11 height 11
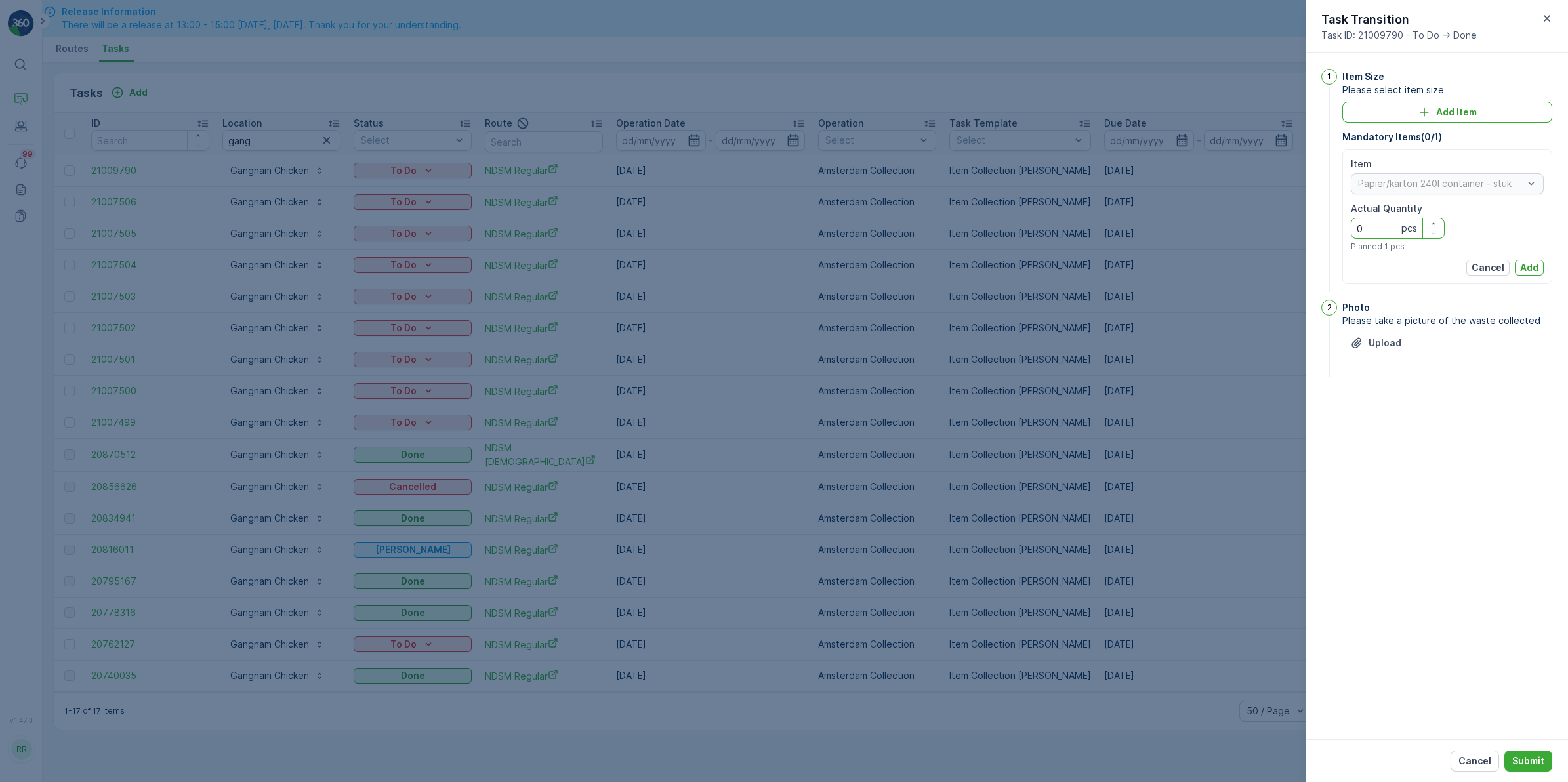
click at [1388, 237] on Quantity "0" at bounding box center [1397, 229] width 94 height 21
type Quantity "1"
click at [1529, 269] on p "Add" at bounding box center [1529, 267] width 19 height 13
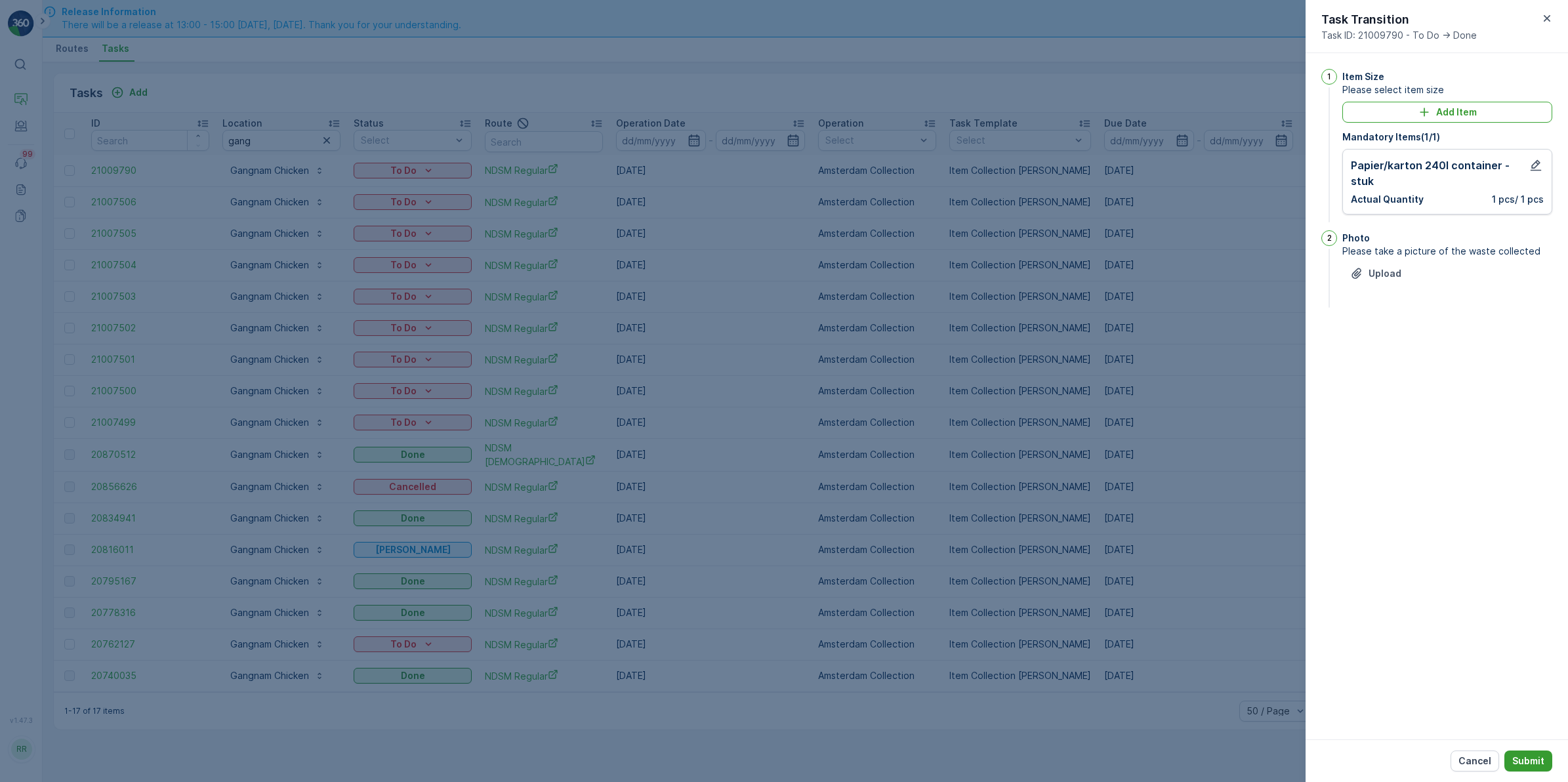
click at [1533, 754] on p "Submit" at bounding box center [1528, 761] width 32 height 13
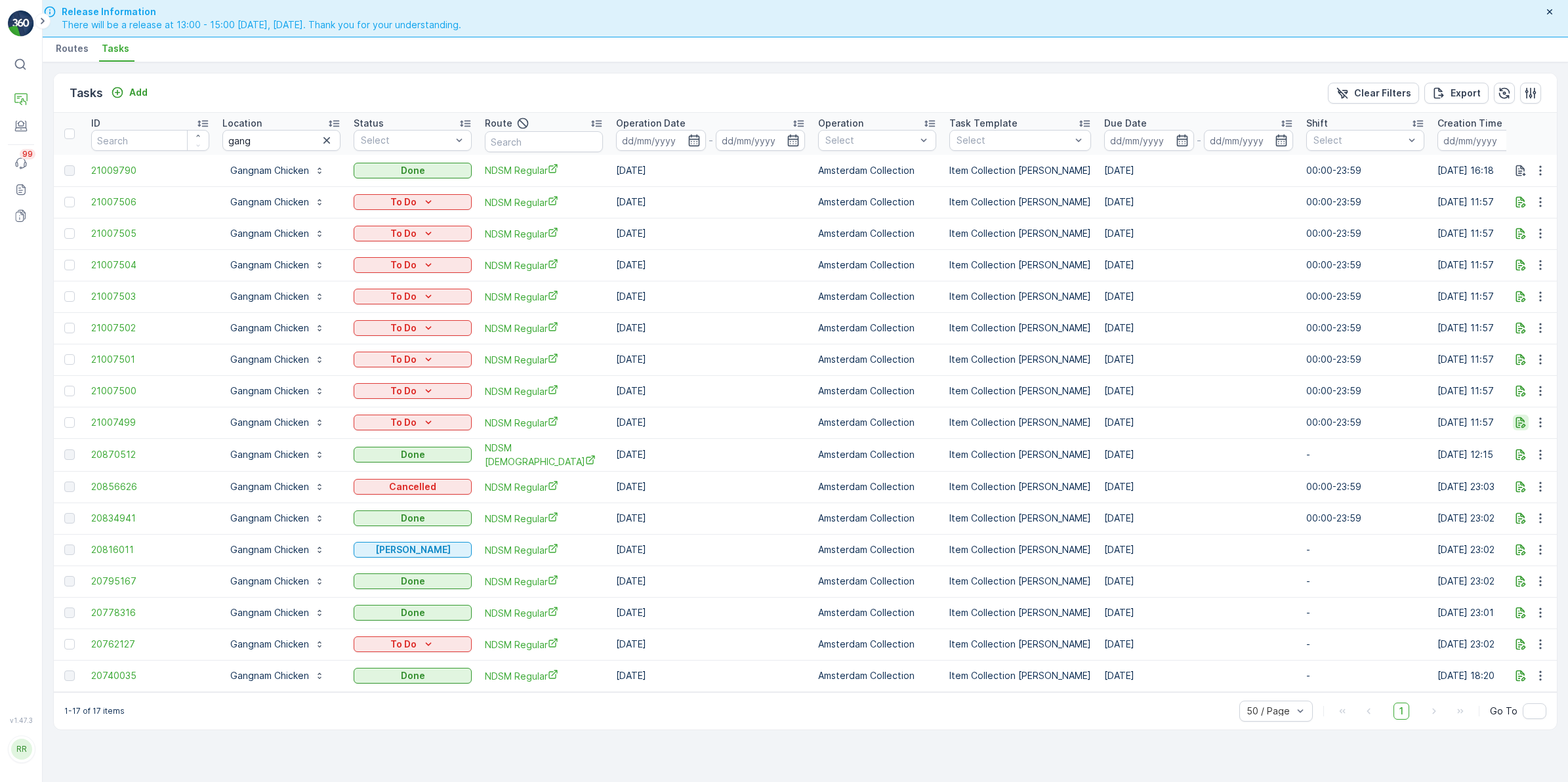
click at [1522, 421] on icon "button" at bounding box center [1521, 423] width 10 height 11
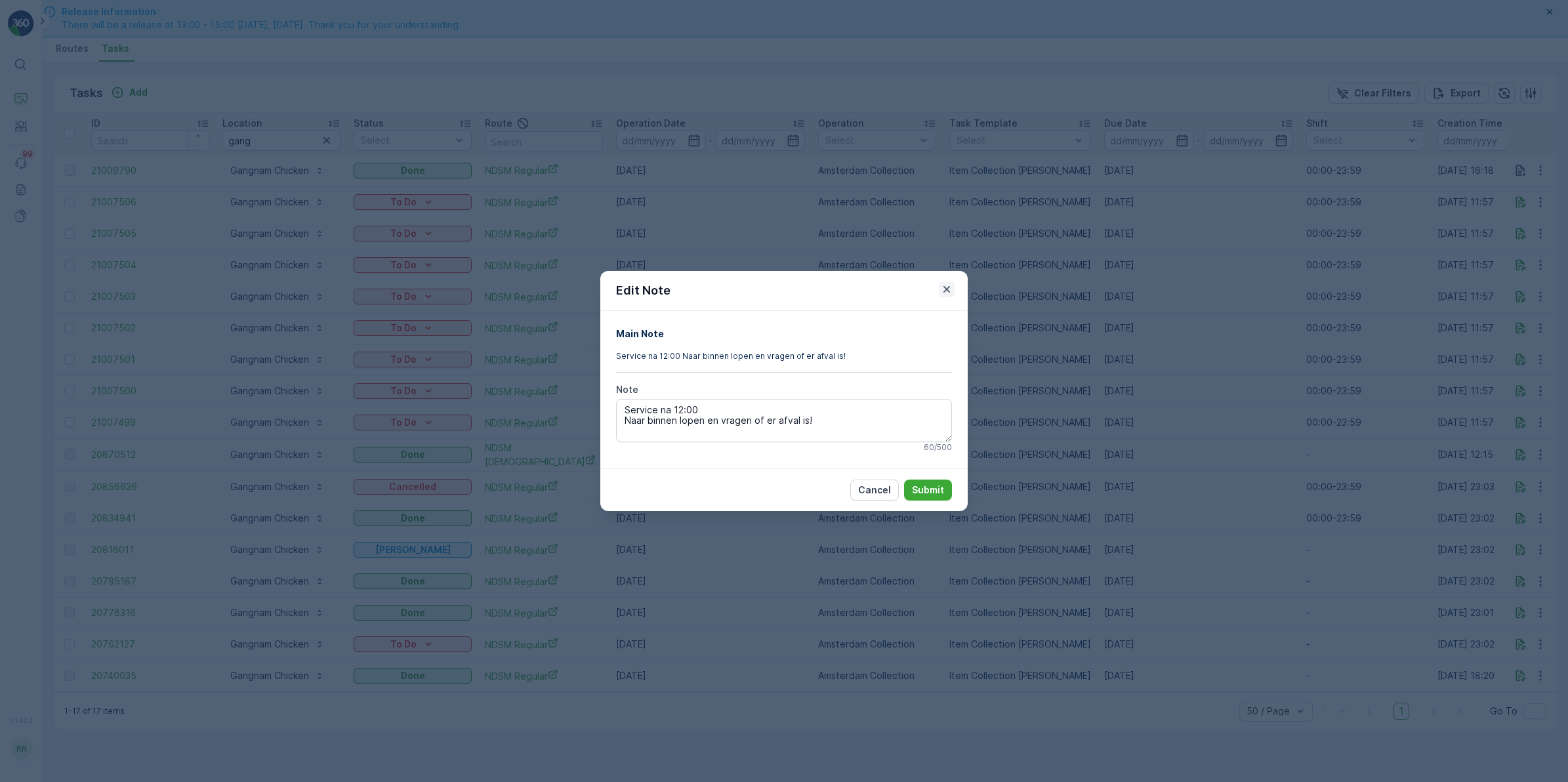
click at [946, 293] on icon "button" at bounding box center [946, 289] width 13 height 13
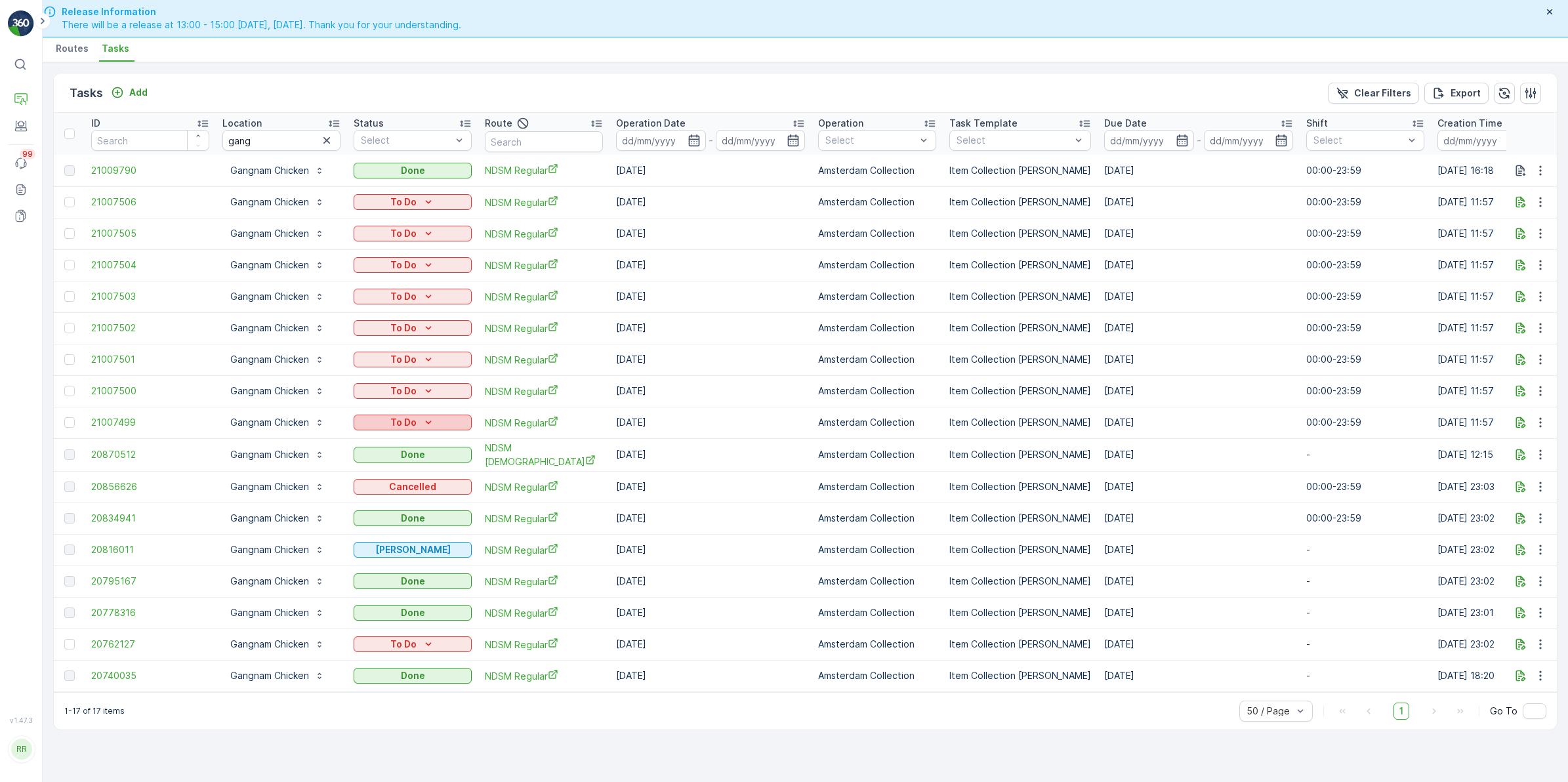
click at [442, 422] on div "To Do" at bounding box center [412, 422] width 107 height 13
click at [395, 438] on div "Let Op!" at bounding box center [398, 441] width 83 height 19
click at [277, 138] on input "gang" at bounding box center [281, 140] width 118 height 21
click at [326, 138] on icon "button" at bounding box center [326, 140] width 13 height 13
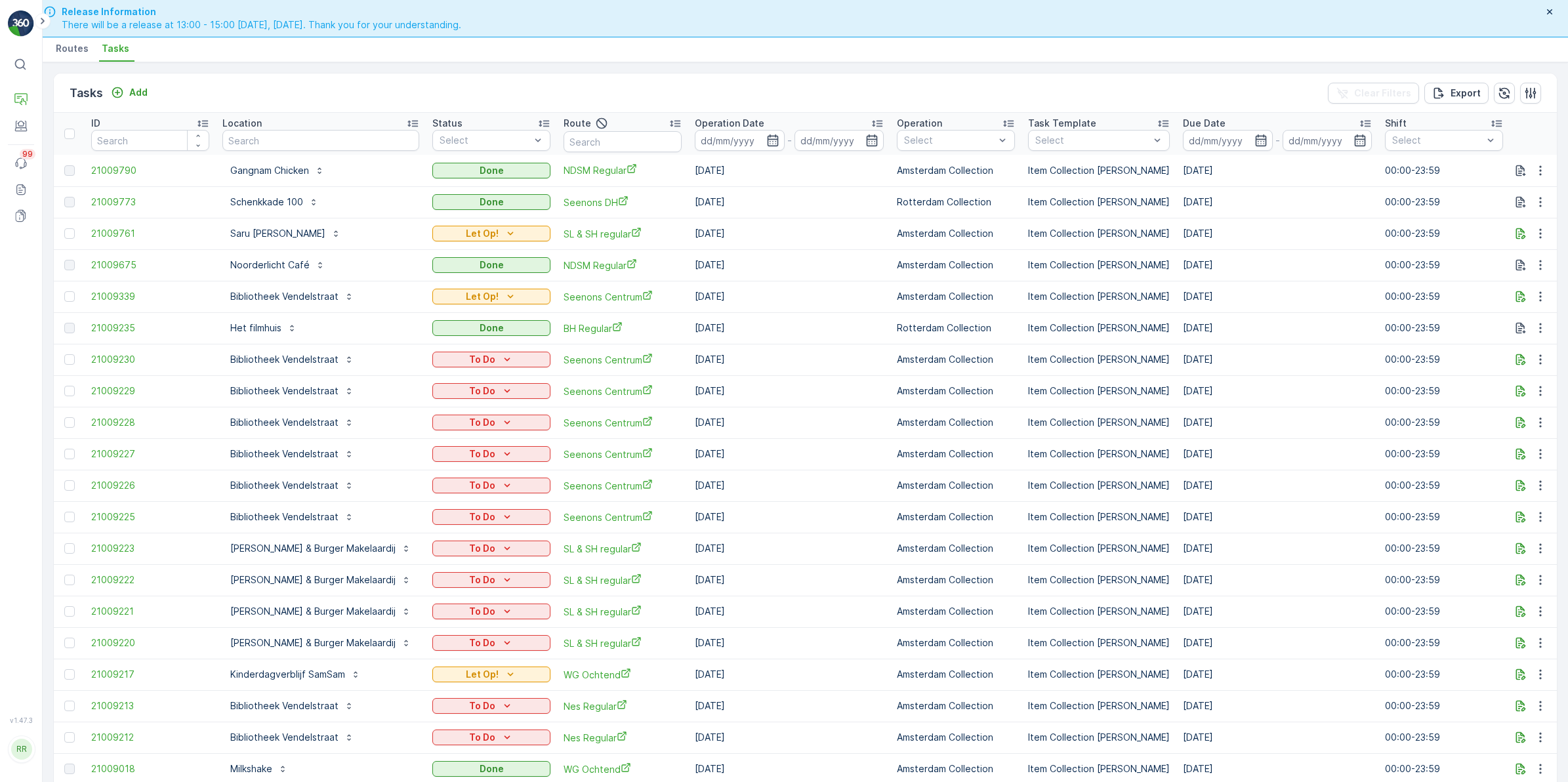
click at [289, 140] on input "text" at bounding box center [321, 140] width 197 height 21
type input "noorder"
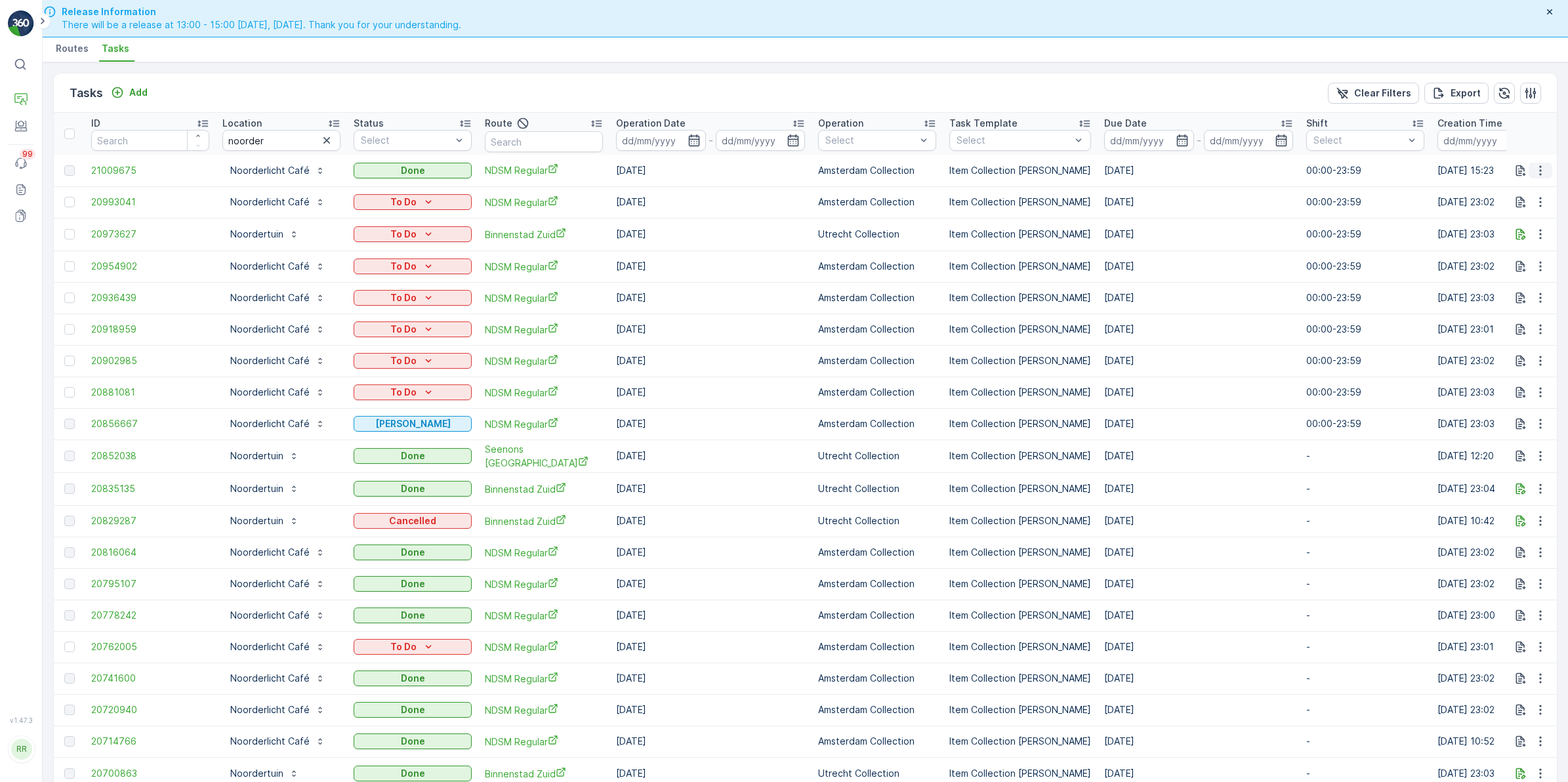
click at [1534, 171] on icon "button" at bounding box center [1540, 170] width 13 height 13
click at [1527, 184] on span "See More Details" at bounding box center [1524, 189] width 76 height 13
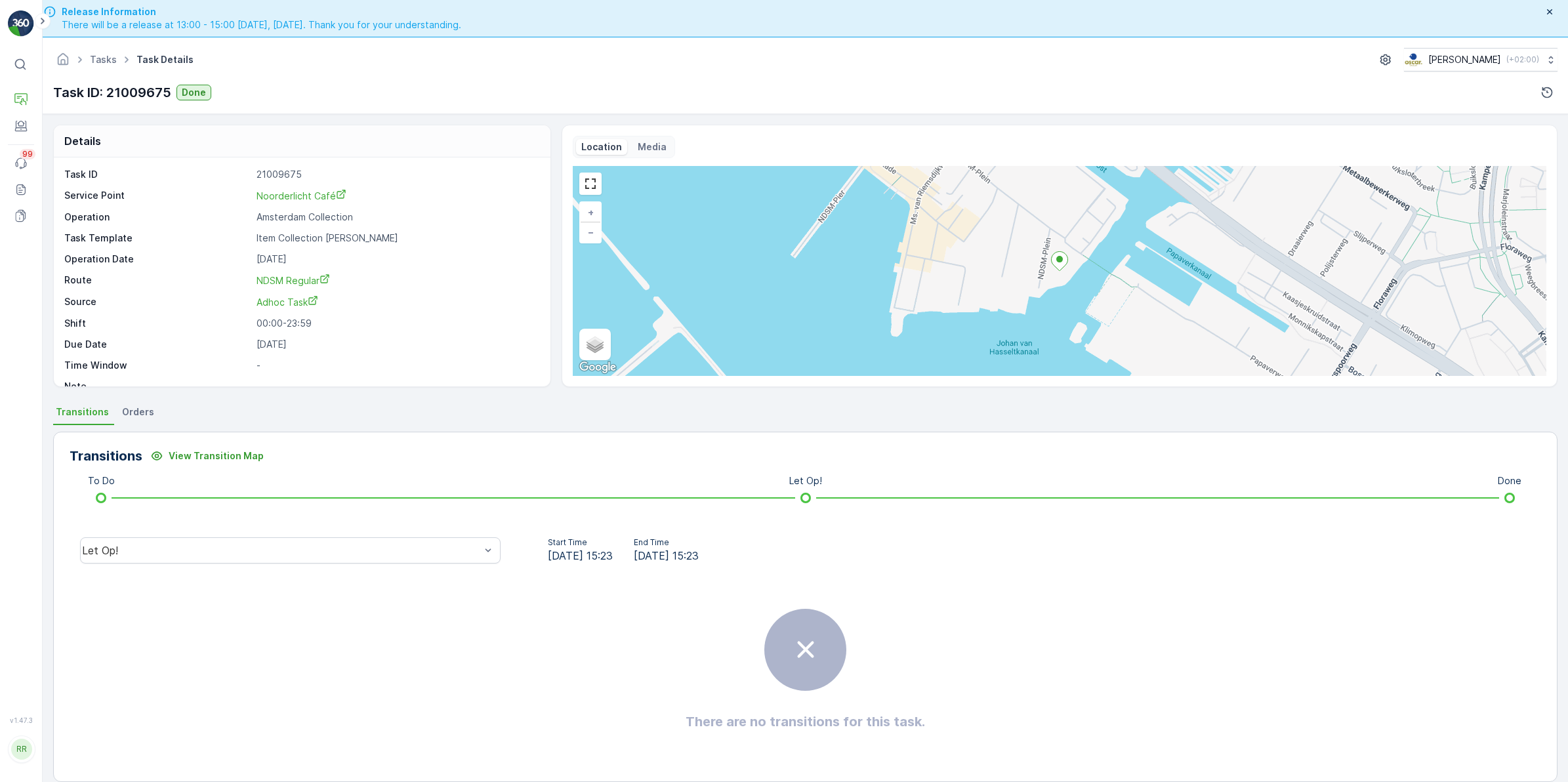
click at [128, 410] on span "Orders" at bounding box center [138, 412] width 32 height 13
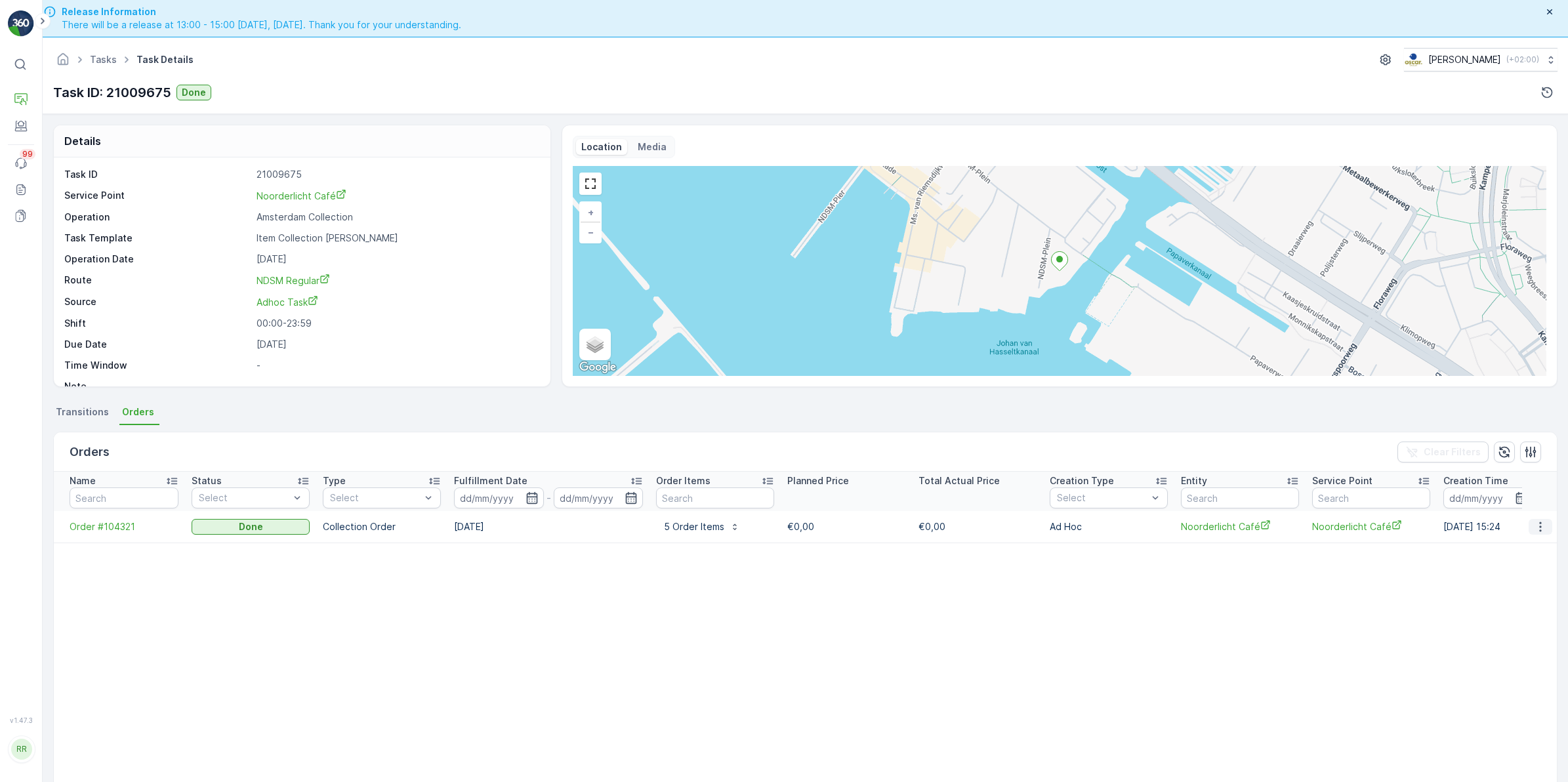
click at [1541, 529] on icon "button" at bounding box center [1540, 527] width 13 height 13
click at [1526, 546] on span "See more details" at bounding box center [1524, 547] width 75 height 13
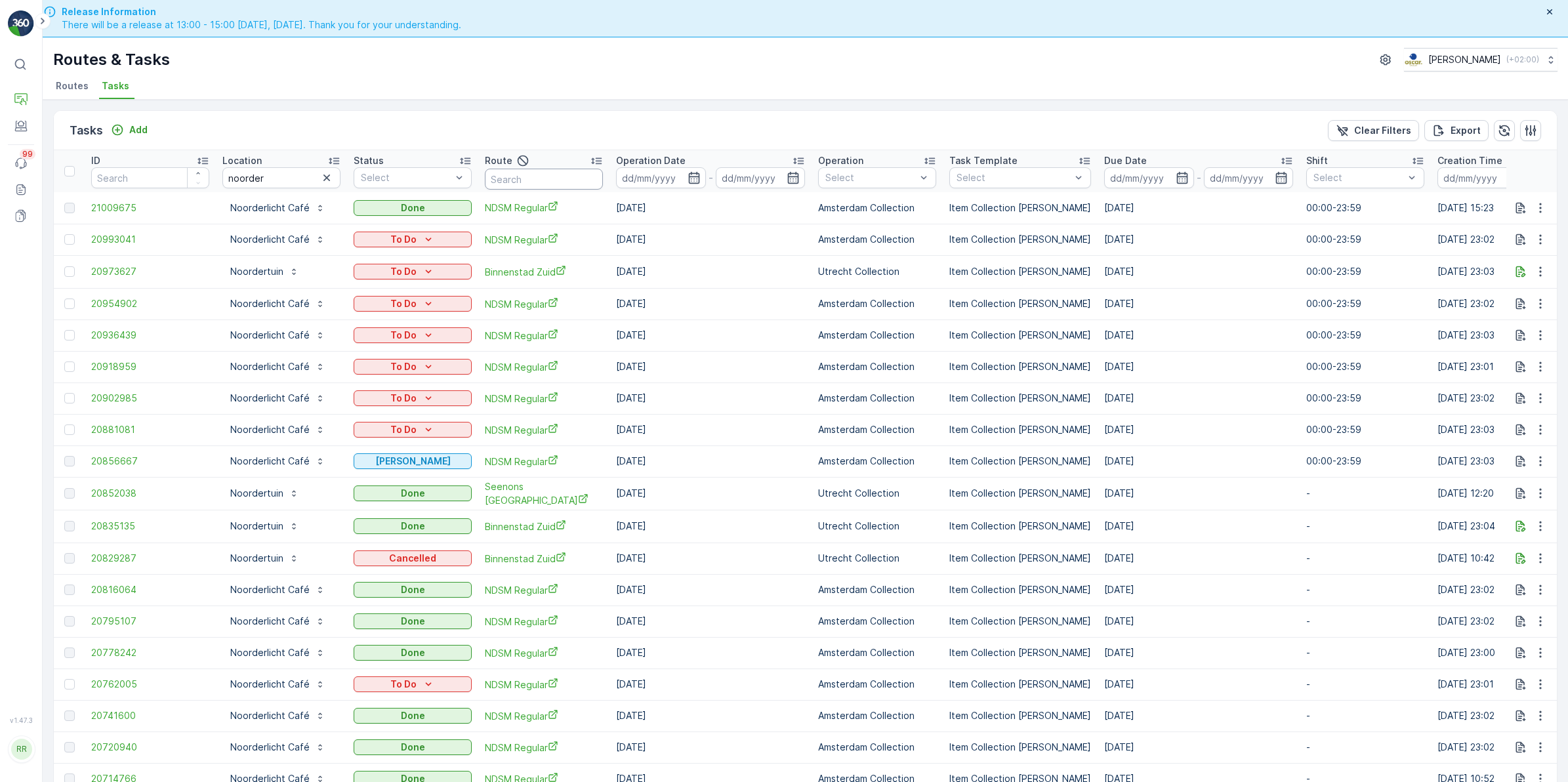
click at [524, 180] on input "text" at bounding box center [544, 179] width 118 height 21
drag, startPoint x: 283, startPoint y: 180, endPoint x: 149, endPoint y: 184, distance: 134.1
click at [149, 184] on tr "ID Location noorder Status Select Route Operation Date - Operation Select Task …" at bounding box center [1065, 171] width 2023 height 42
type input "tacos"
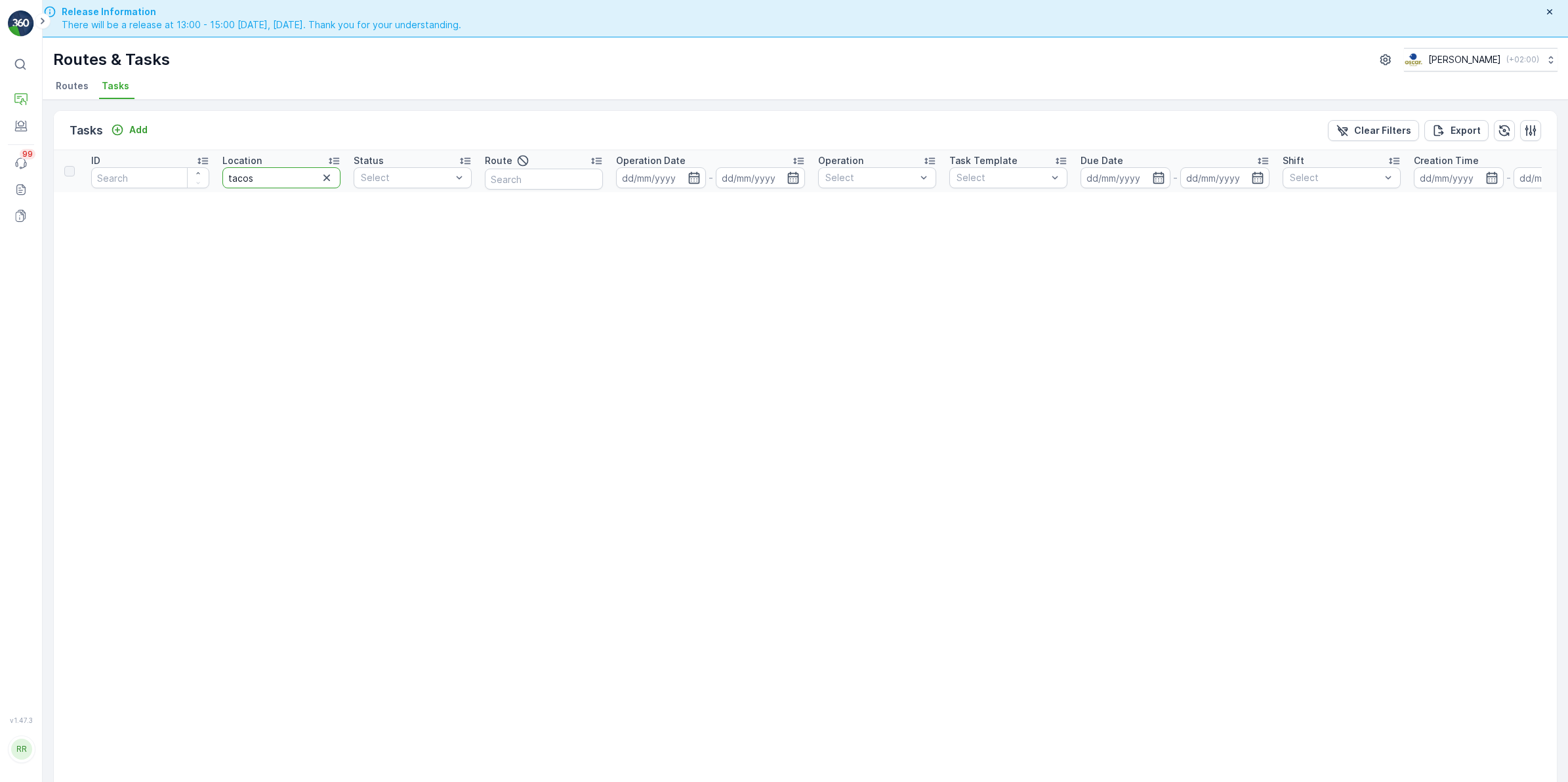
click at [187, 179] on tr "ID Location tacos Status Select Route Operation Date - Operation Select Task Te…" at bounding box center [1035, 171] width 1964 height 42
type input "brut"
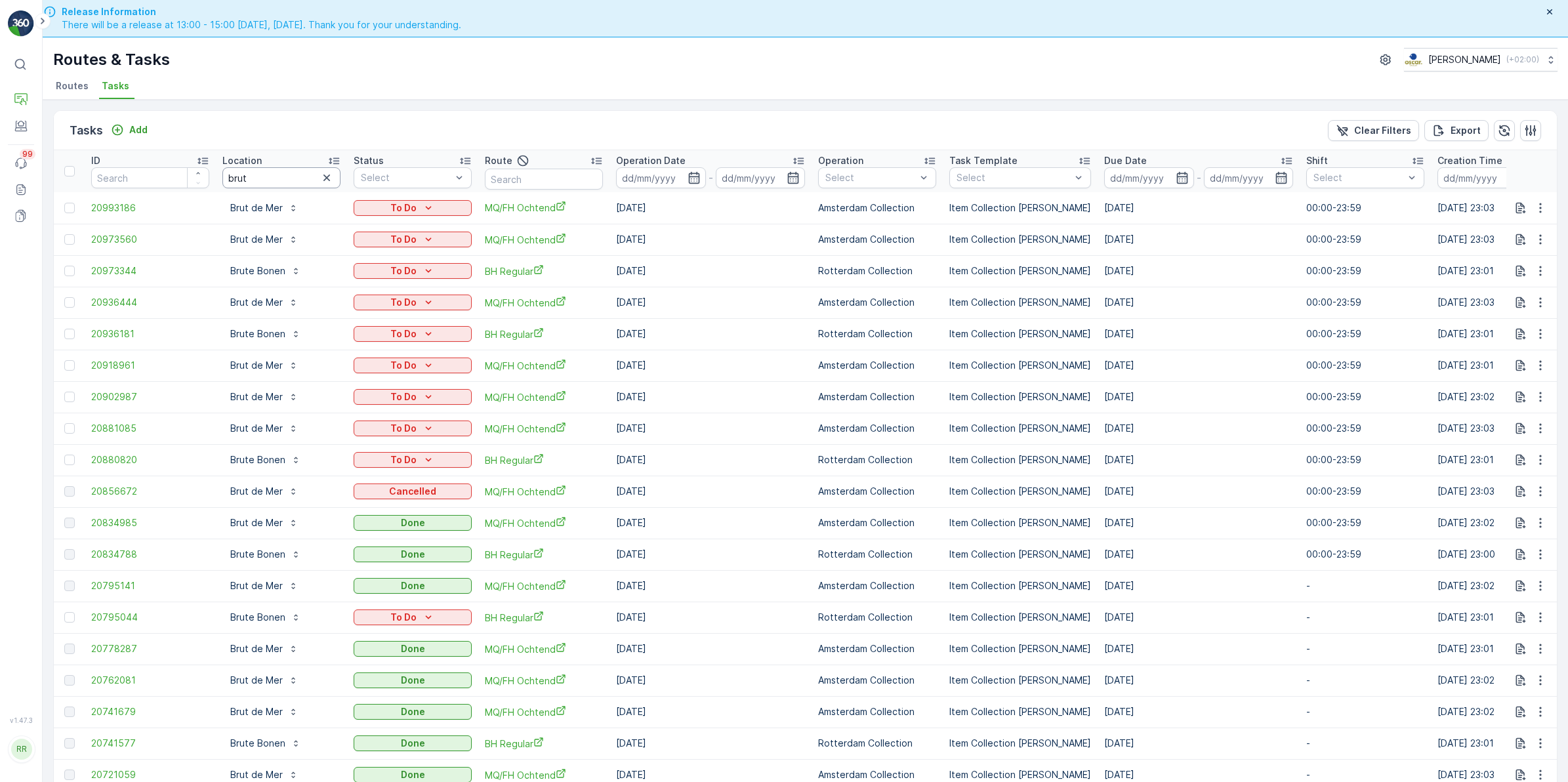
click at [266, 180] on input "brut" at bounding box center [281, 178] width 118 height 21
type input "brutos"
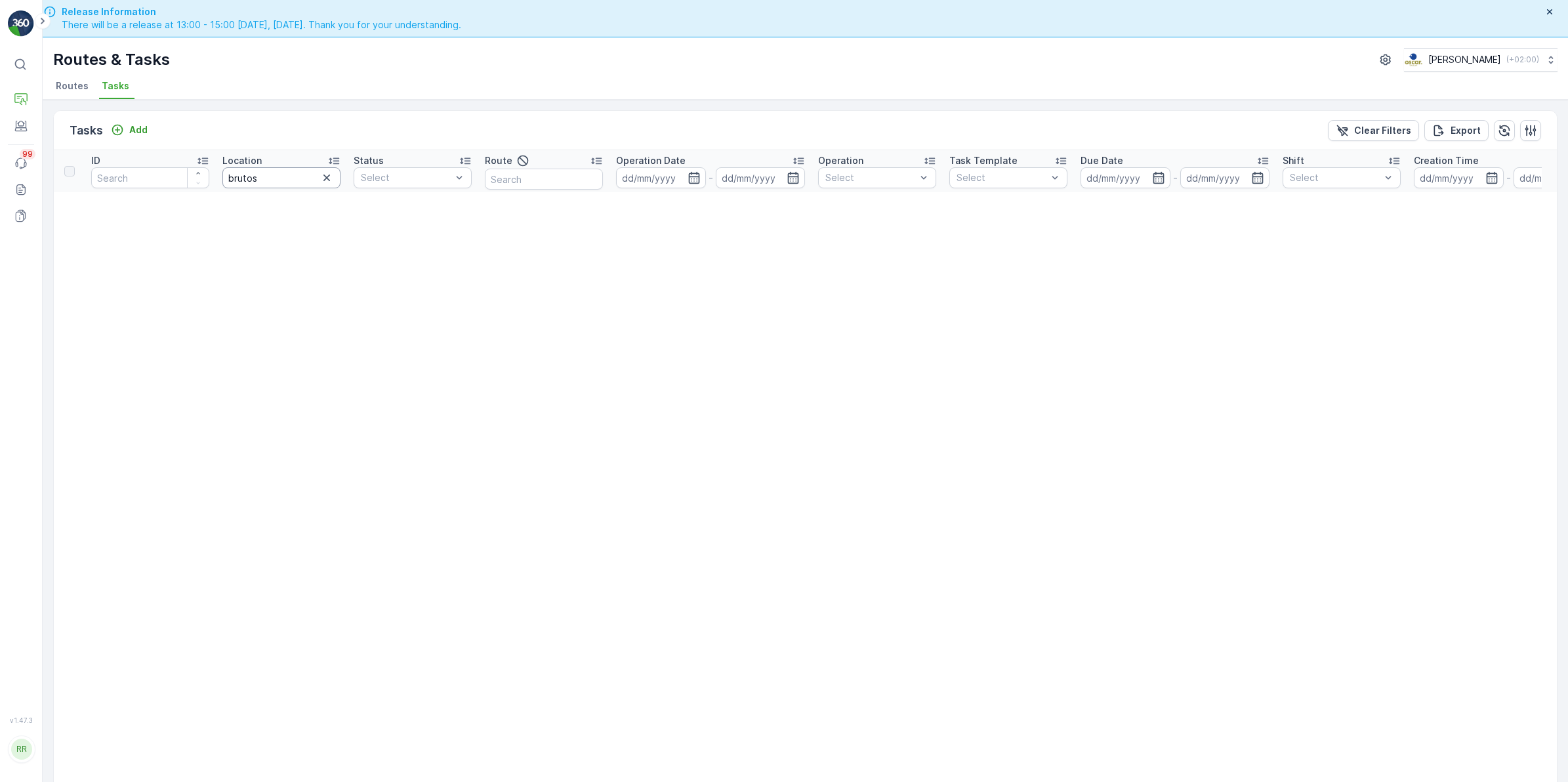
click at [275, 177] on input "brutos" at bounding box center [281, 178] width 118 height 21
type input "bru"
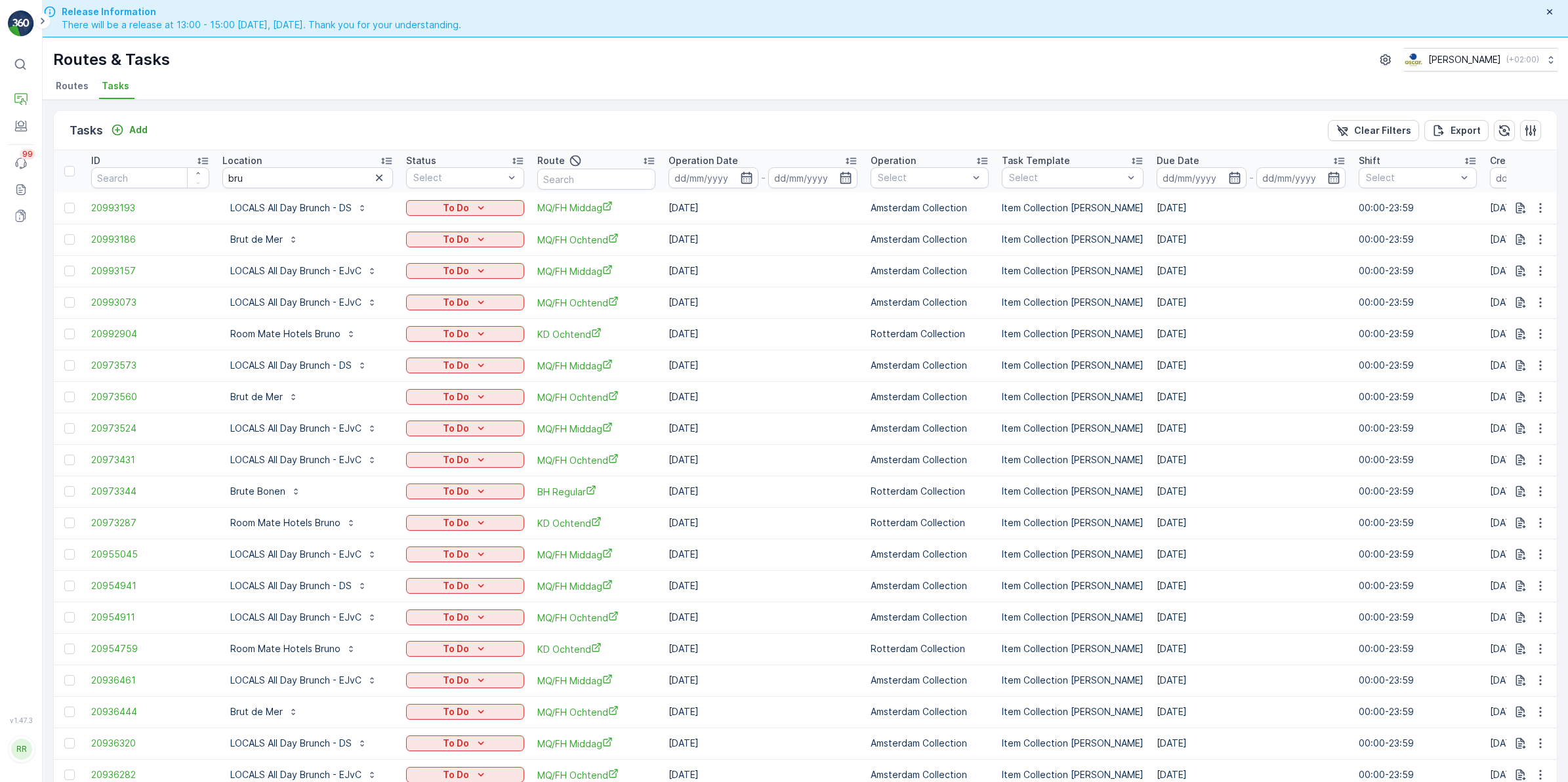
click at [269, 166] on div "Location" at bounding box center [308, 160] width 171 height 13
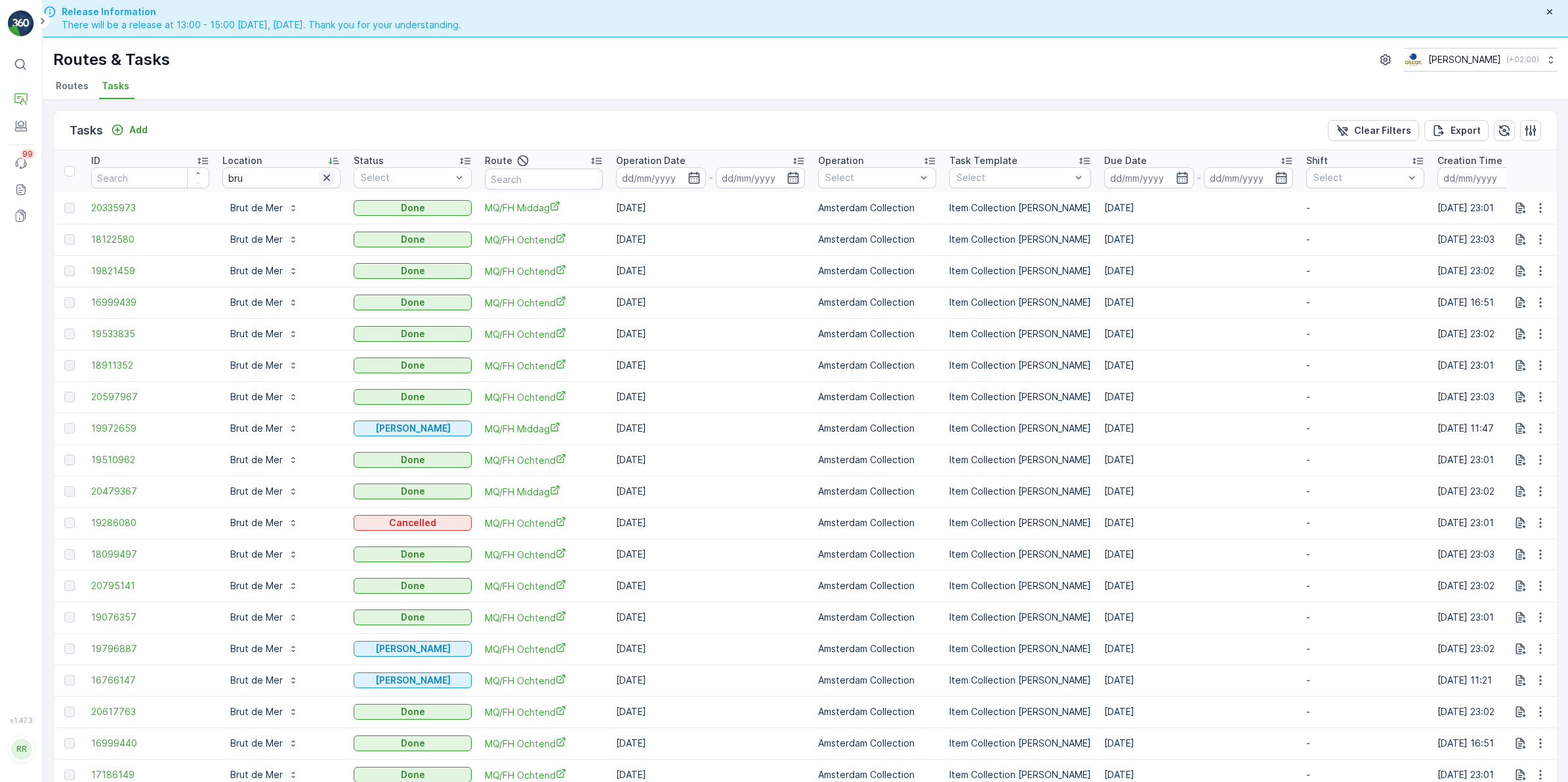
click at [330, 175] on icon "button" at bounding box center [326, 178] width 13 height 13
click at [571, 180] on input "text" at bounding box center [544, 179] width 118 height 21
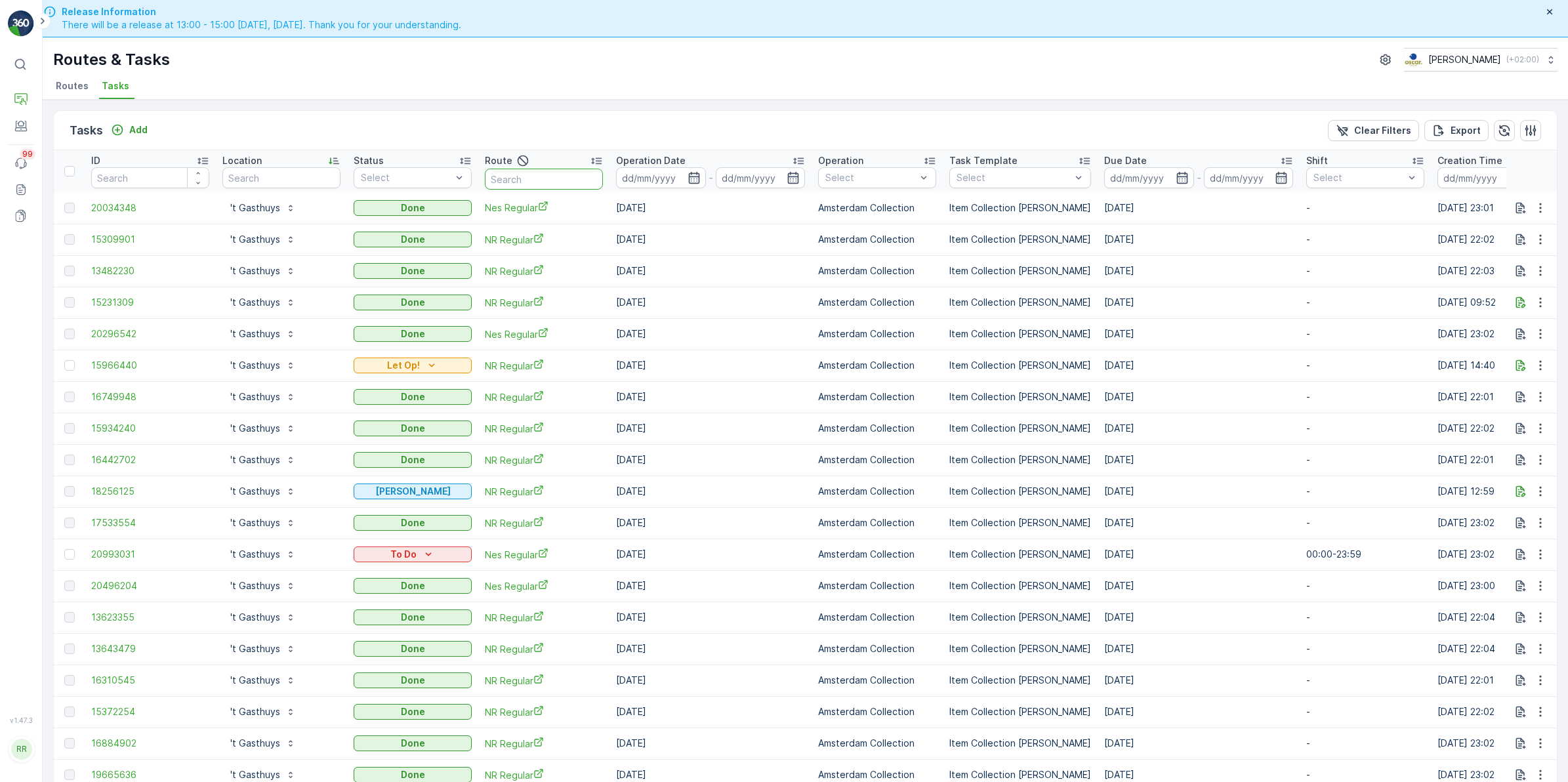
click at [561, 181] on input "text" at bounding box center [544, 179] width 118 height 21
type input "ndsm"
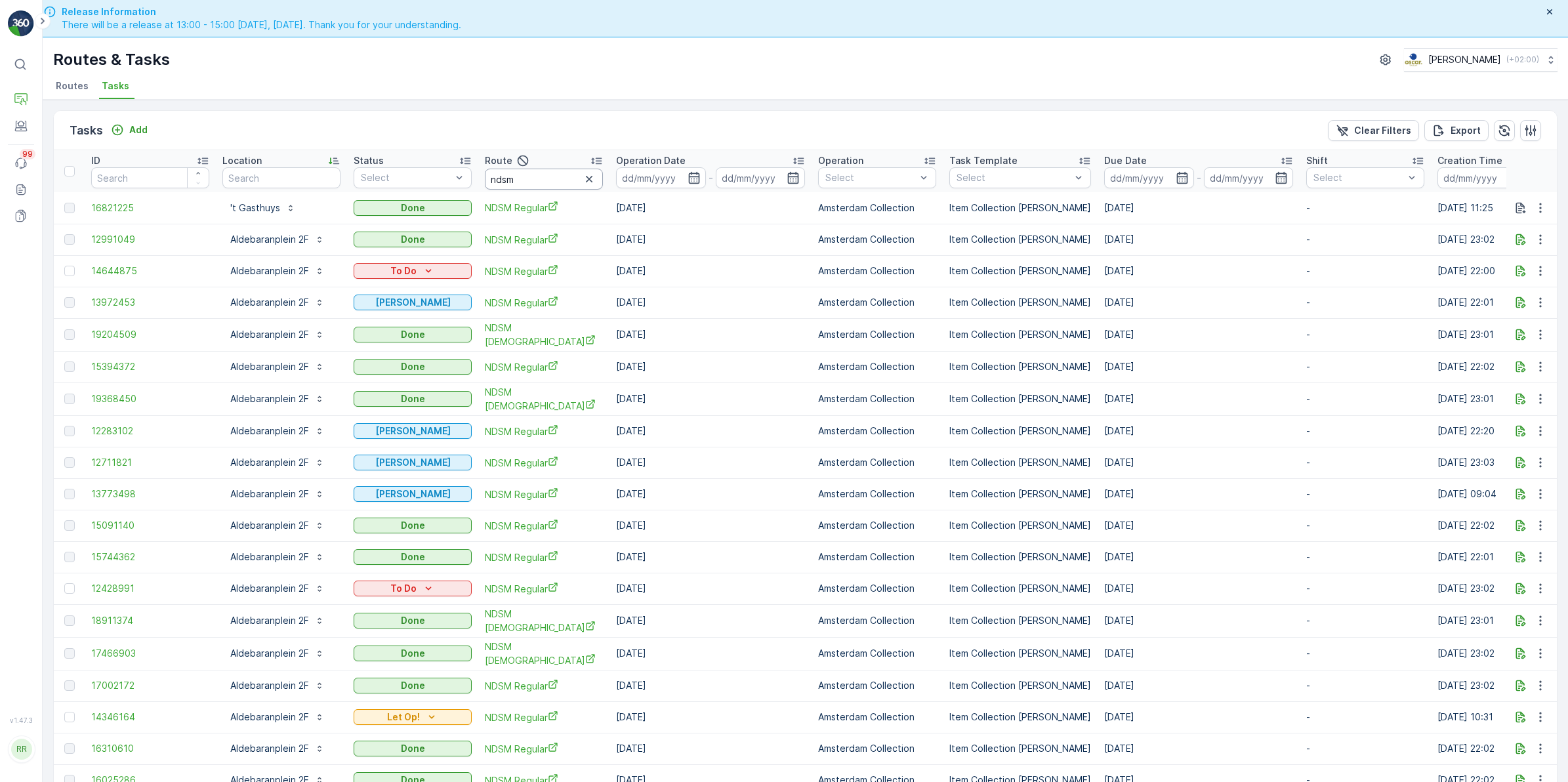
click at [545, 175] on input "ndsm" at bounding box center [544, 179] width 118 height 21
type input "ndsm reg"
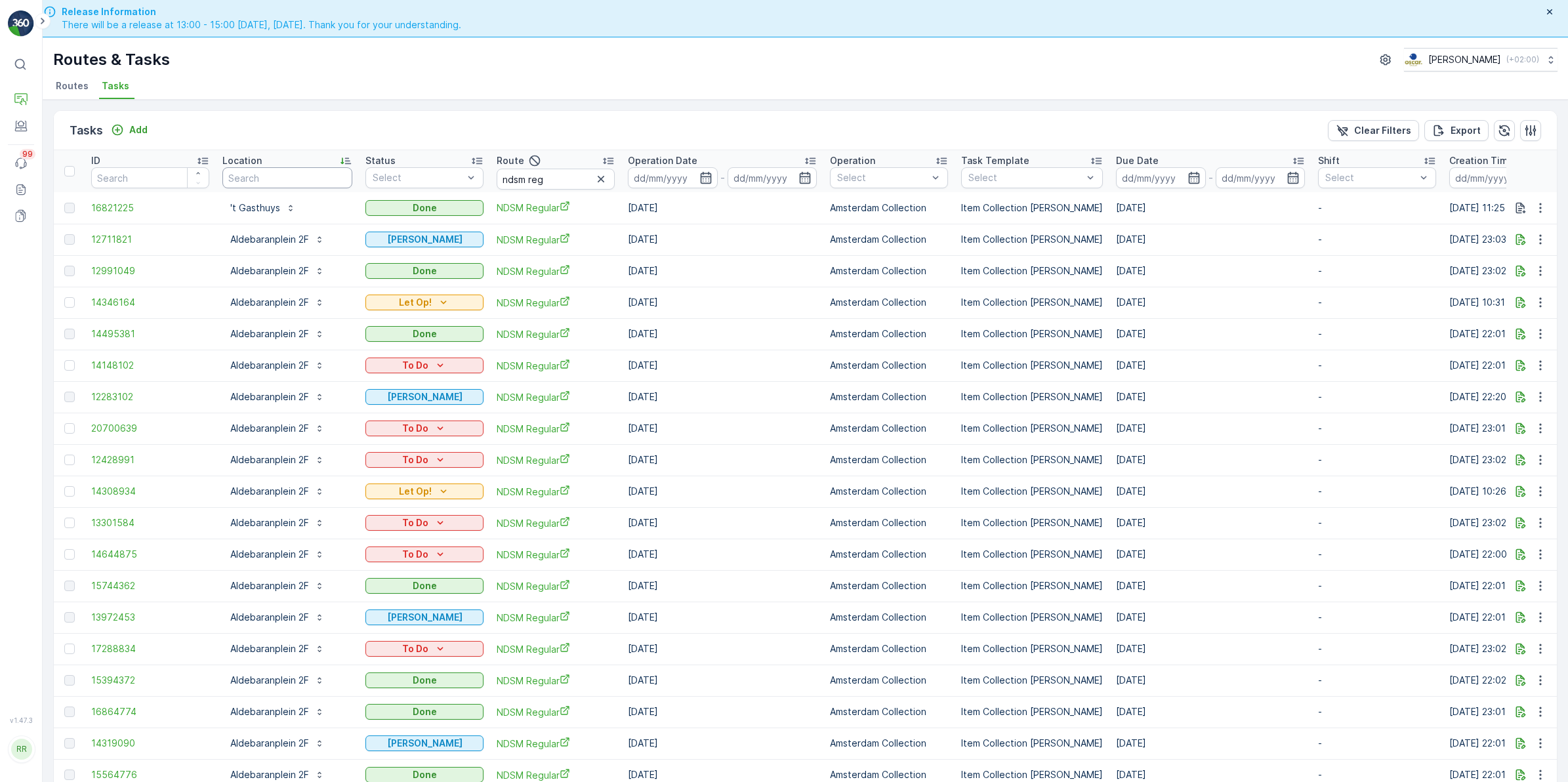
click at [276, 167] on input "text" at bounding box center [287, 178] width 130 height 21
type input "bru"
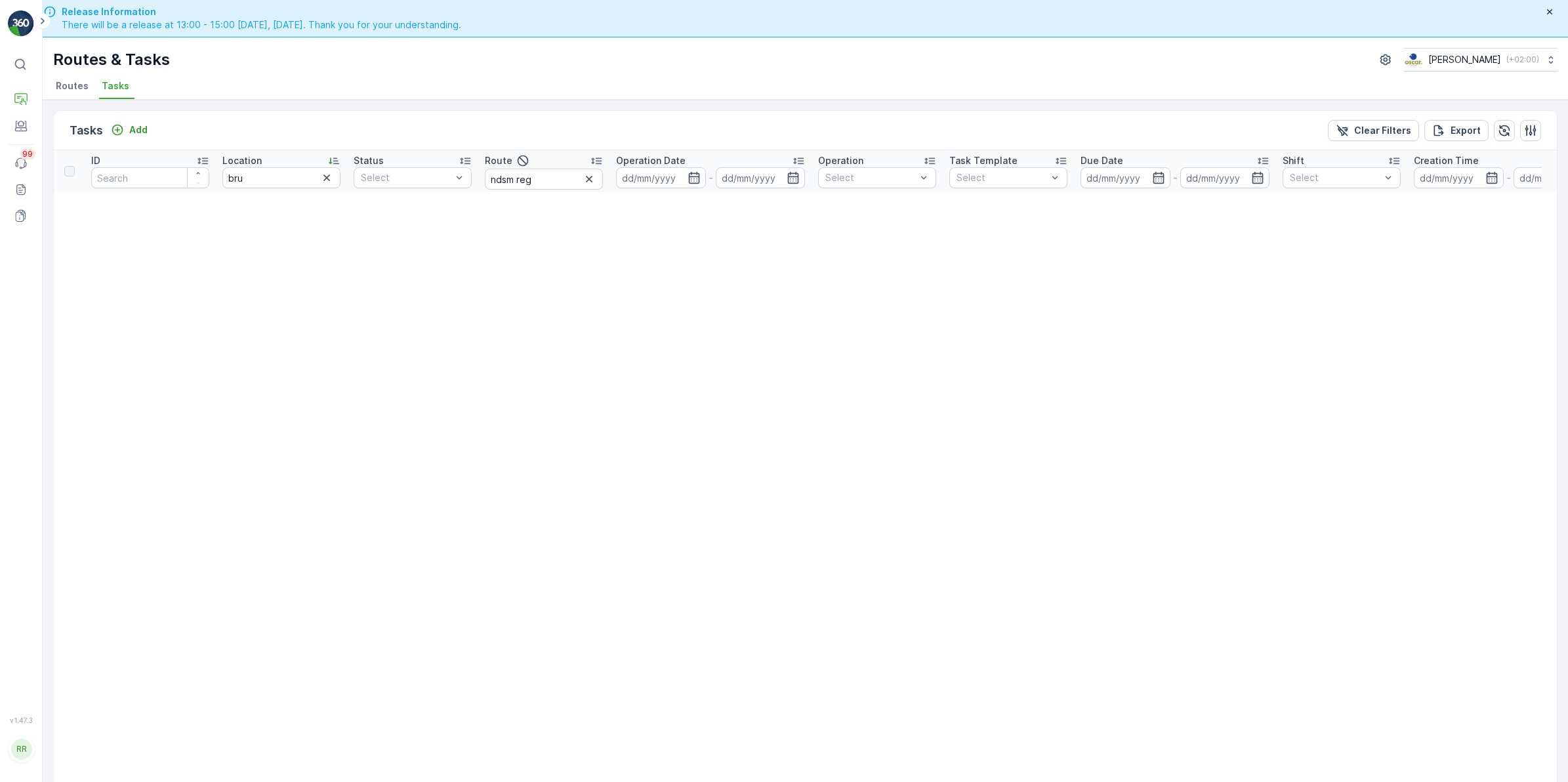
click at [323, 180] on icon "button" at bounding box center [326, 178] width 13 height 13
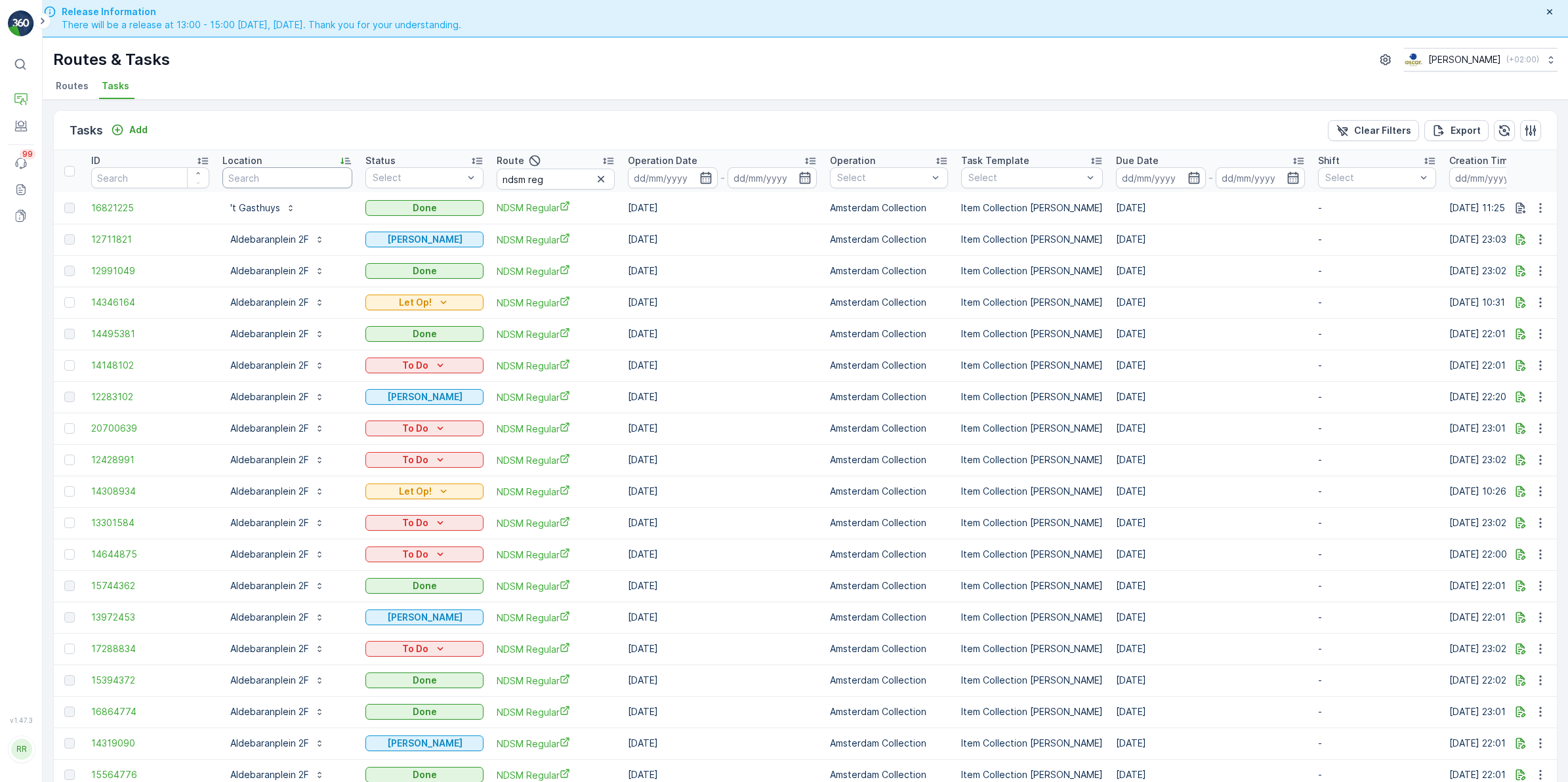
click at [299, 176] on input "text" at bounding box center [287, 178] width 130 height 21
type input "buri"
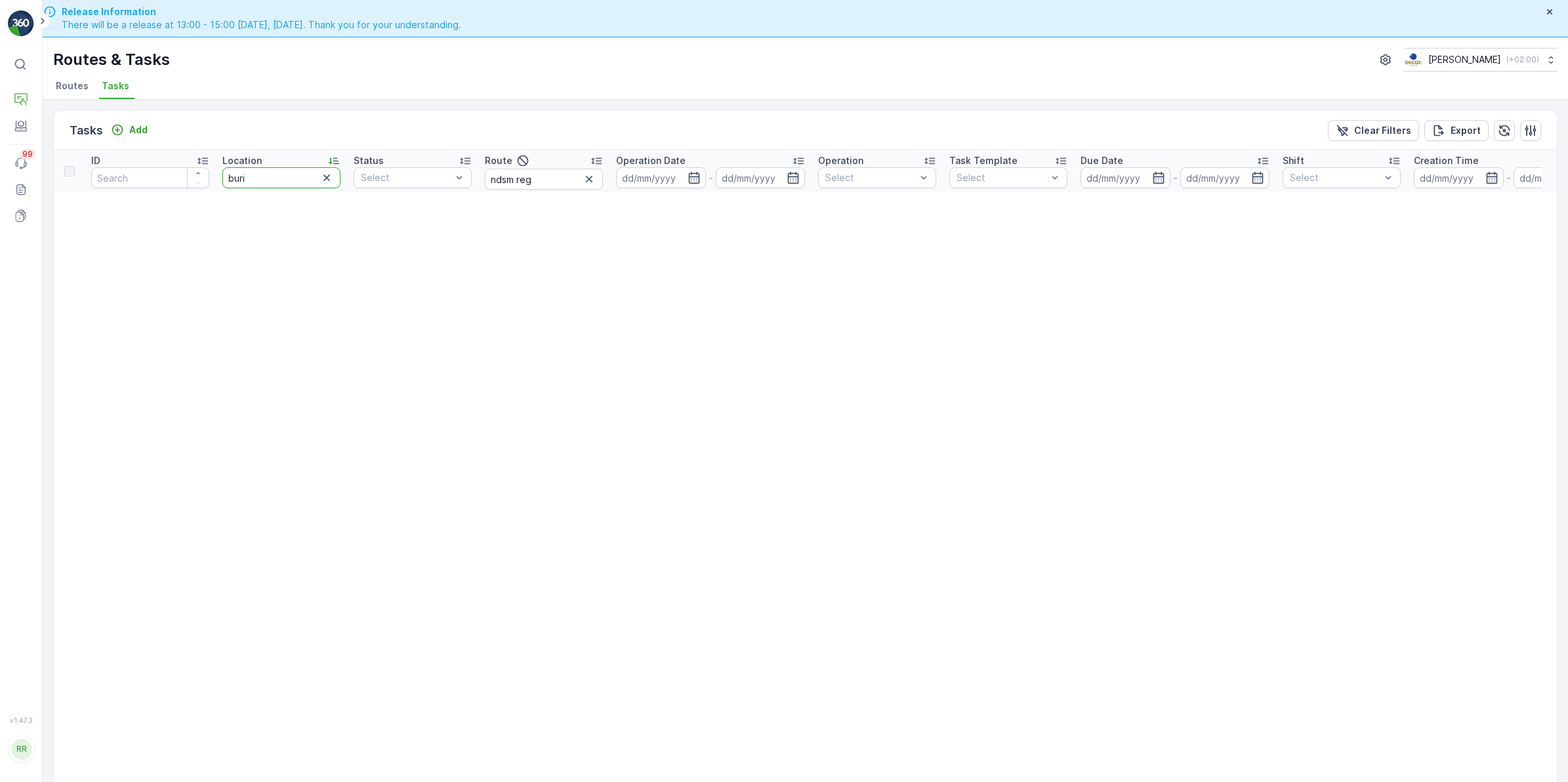
click at [297, 177] on input "buri" at bounding box center [281, 178] width 118 height 21
type input "bur"
click at [297, 167] on input "bur" at bounding box center [281, 178] width 118 height 21
type input "b"
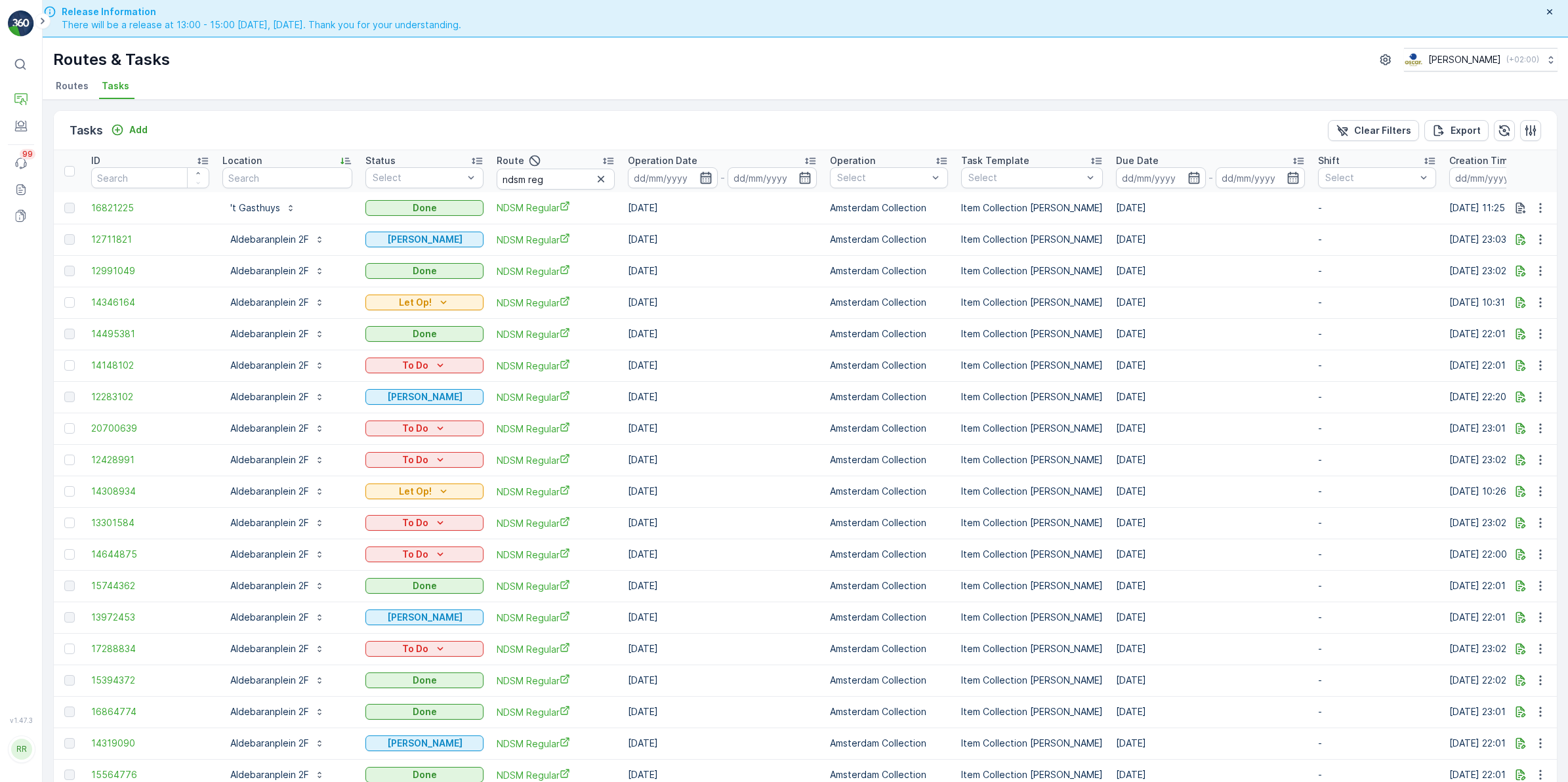
click at [700, 178] on icon "button" at bounding box center [705, 178] width 13 height 13
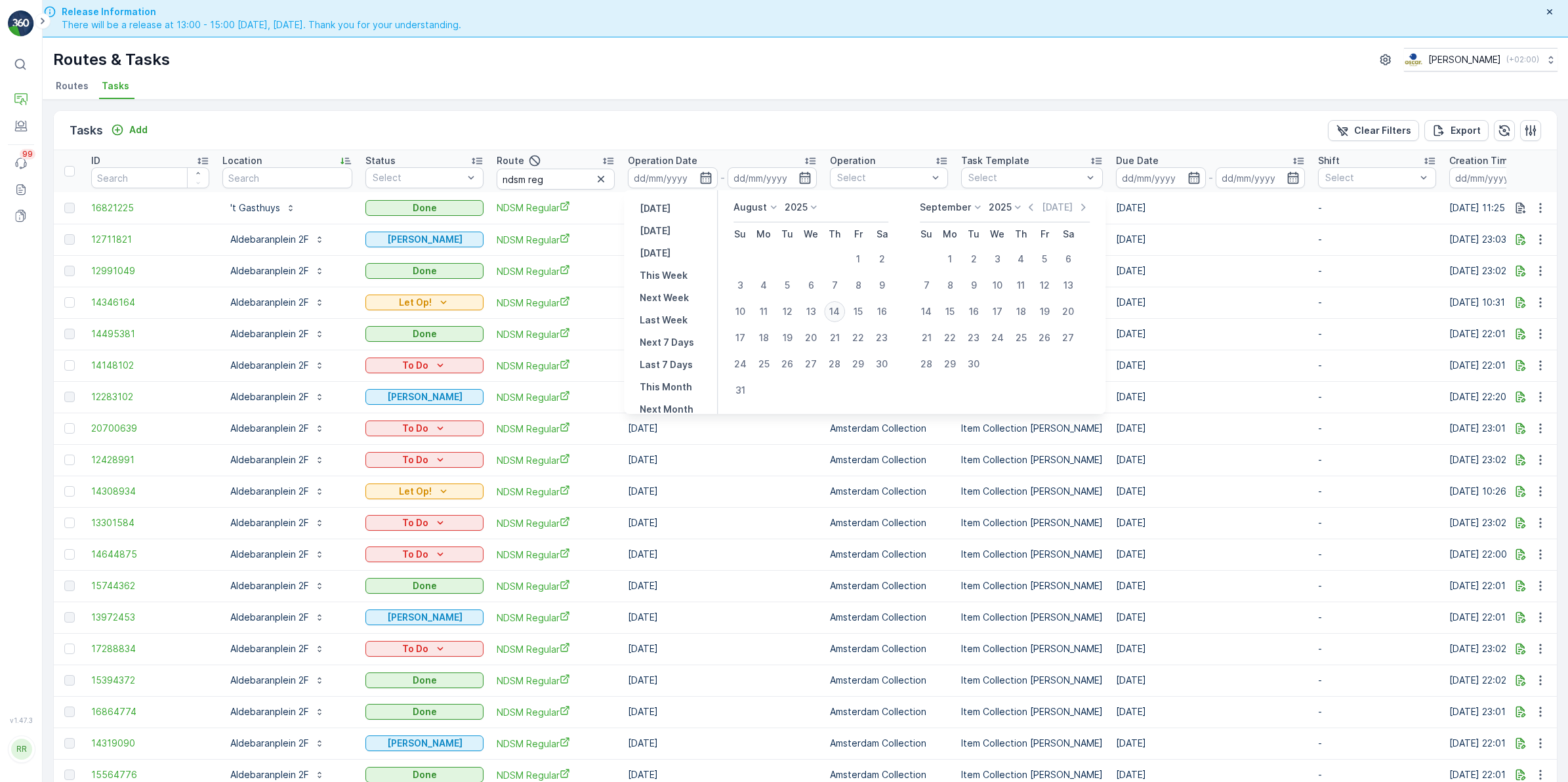
click at [839, 313] on div "14" at bounding box center [834, 312] width 21 height 21
type input "[DATE]"
click at [839, 313] on div "14" at bounding box center [834, 312] width 21 height 21
type input "[DATE]"
click at [839, 313] on div "14" at bounding box center [834, 312] width 21 height 21
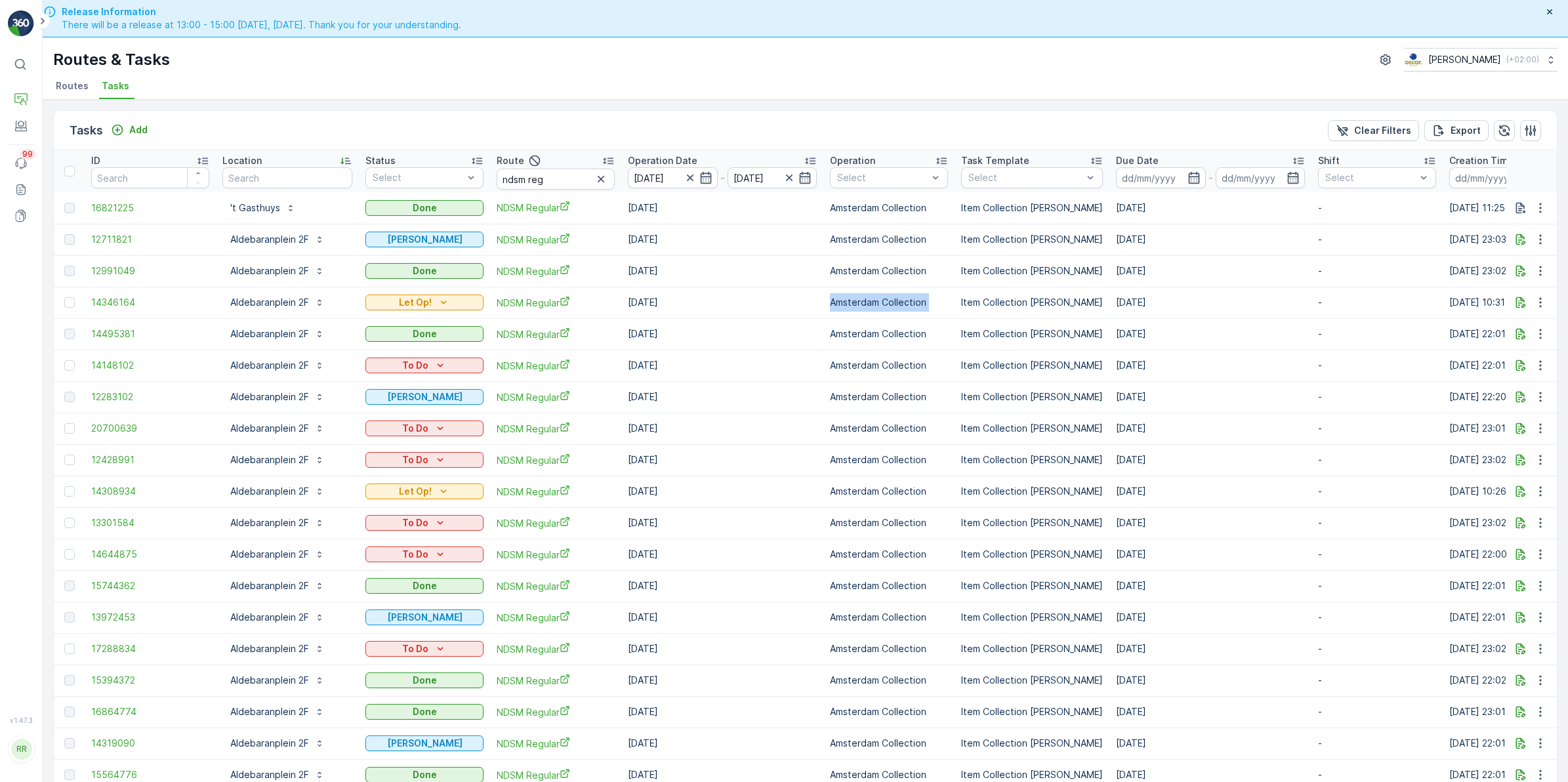
click at [839, 313] on td "Amsterdam Collection" at bounding box center [888, 303] width 131 height 32
drag, startPoint x: 839, startPoint y: 313, endPoint x: 767, endPoint y: 142, distance: 185.5
click at [767, 142] on div "Tasks Add Clear Filters Export" at bounding box center [805, 130] width 1503 height 39
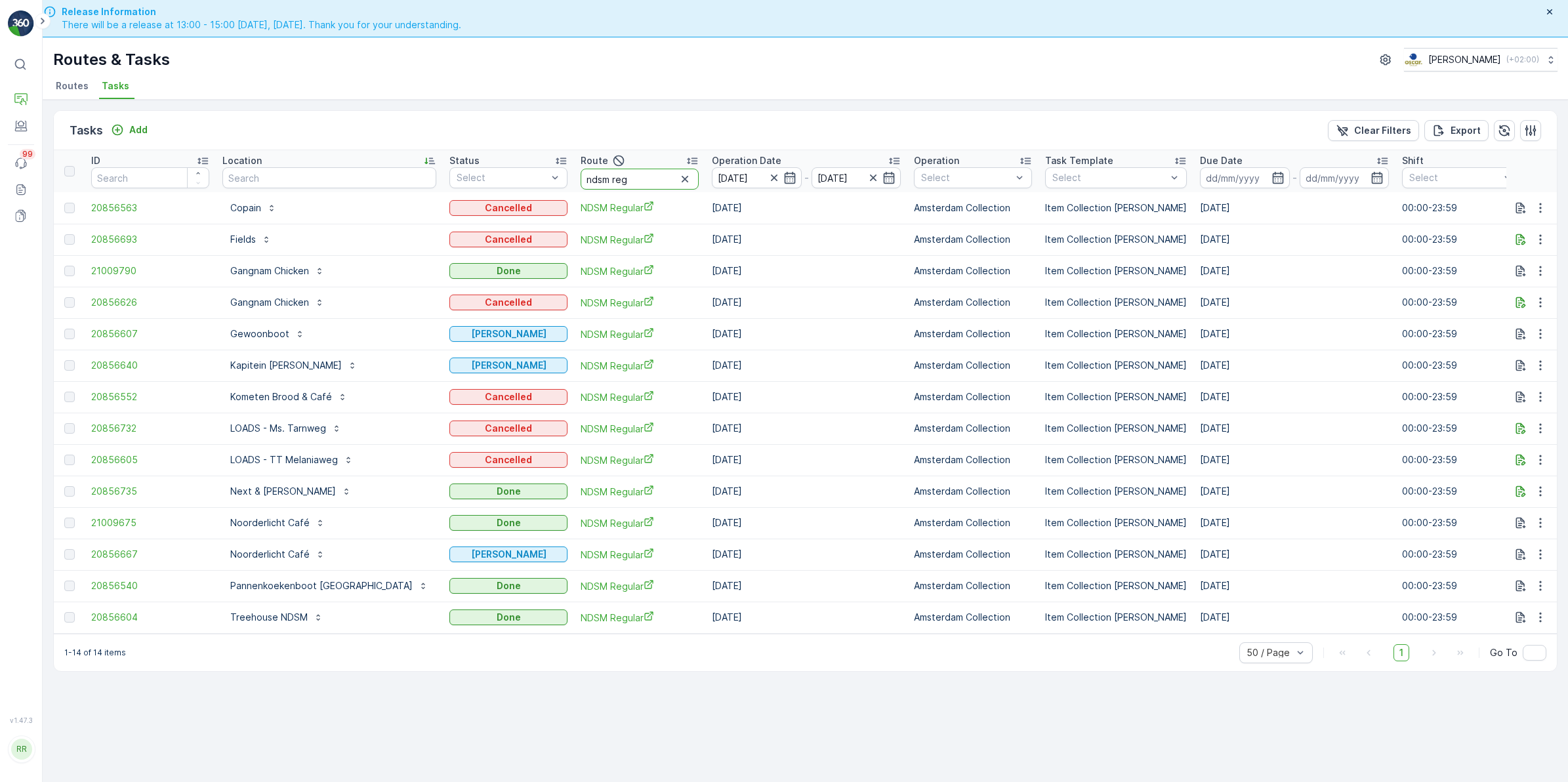
drag, startPoint x: 592, startPoint y: 181, endPoint x: 540, endPoint y: 171, distance: 53.0
click at [581, 171] on input "ndsm reg" at bounding box center [640, 179] width 118 height 21
click at [608, 172] on input "ndsm reg" at bounding box center [640, 179] width 118 height 21
type input "ndsm"
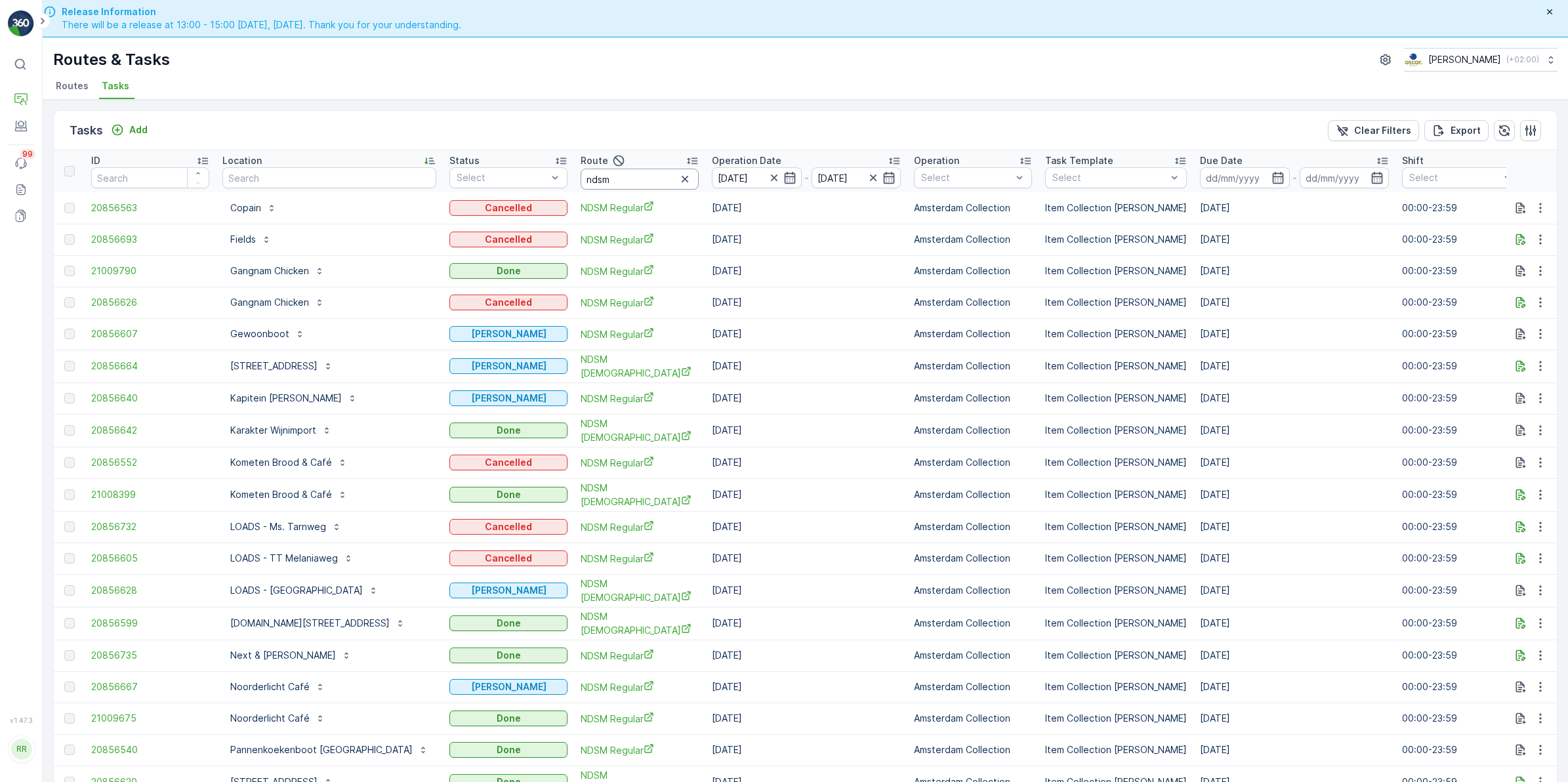
click at [615, 176] on input "ndsm" at bounding box center [640, 179] width 118 height 21
type input "ndsm oo"
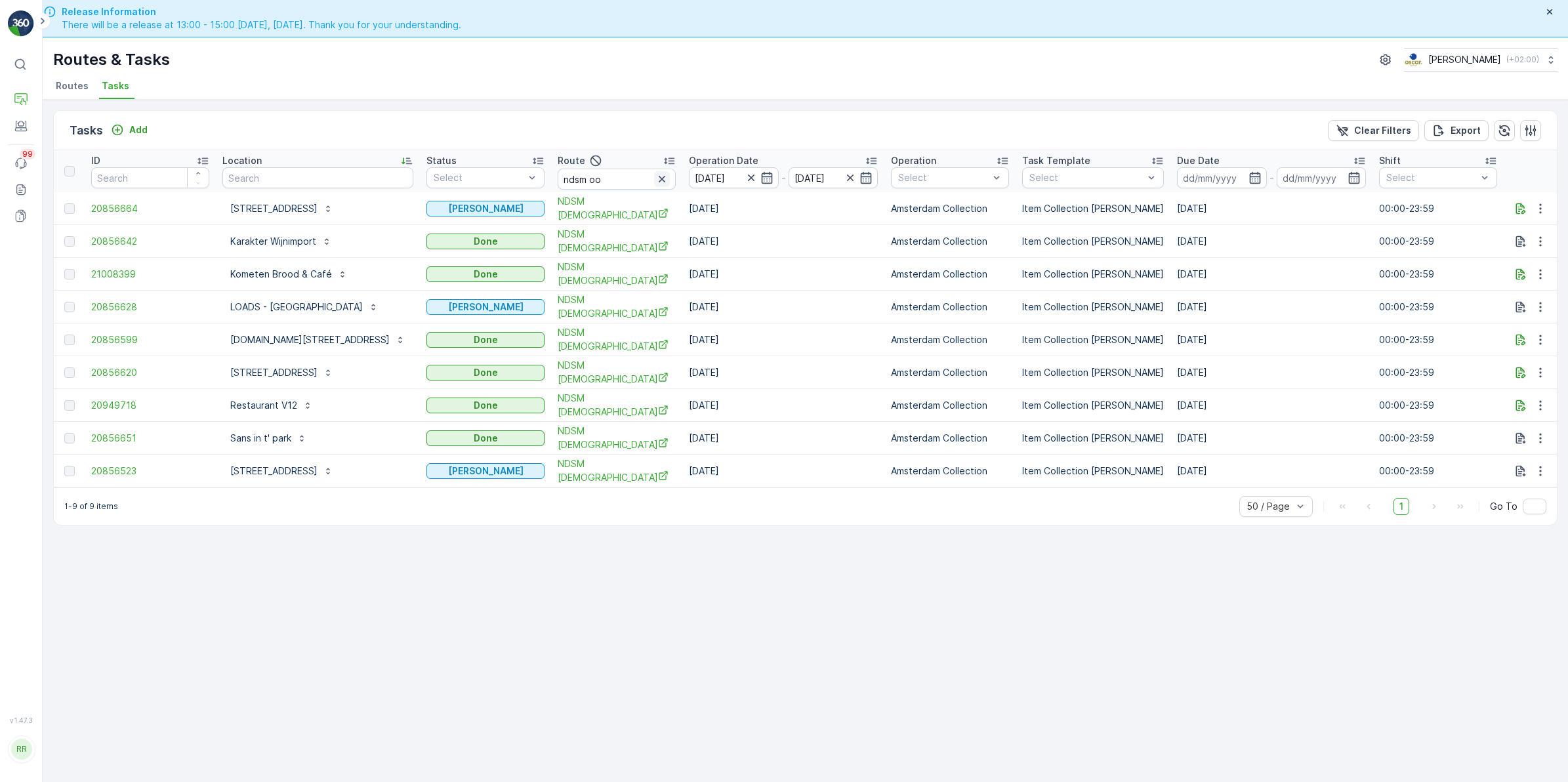
click at [661, 177] on icon "button" at bounding box center [662, 180] width 7 height 7
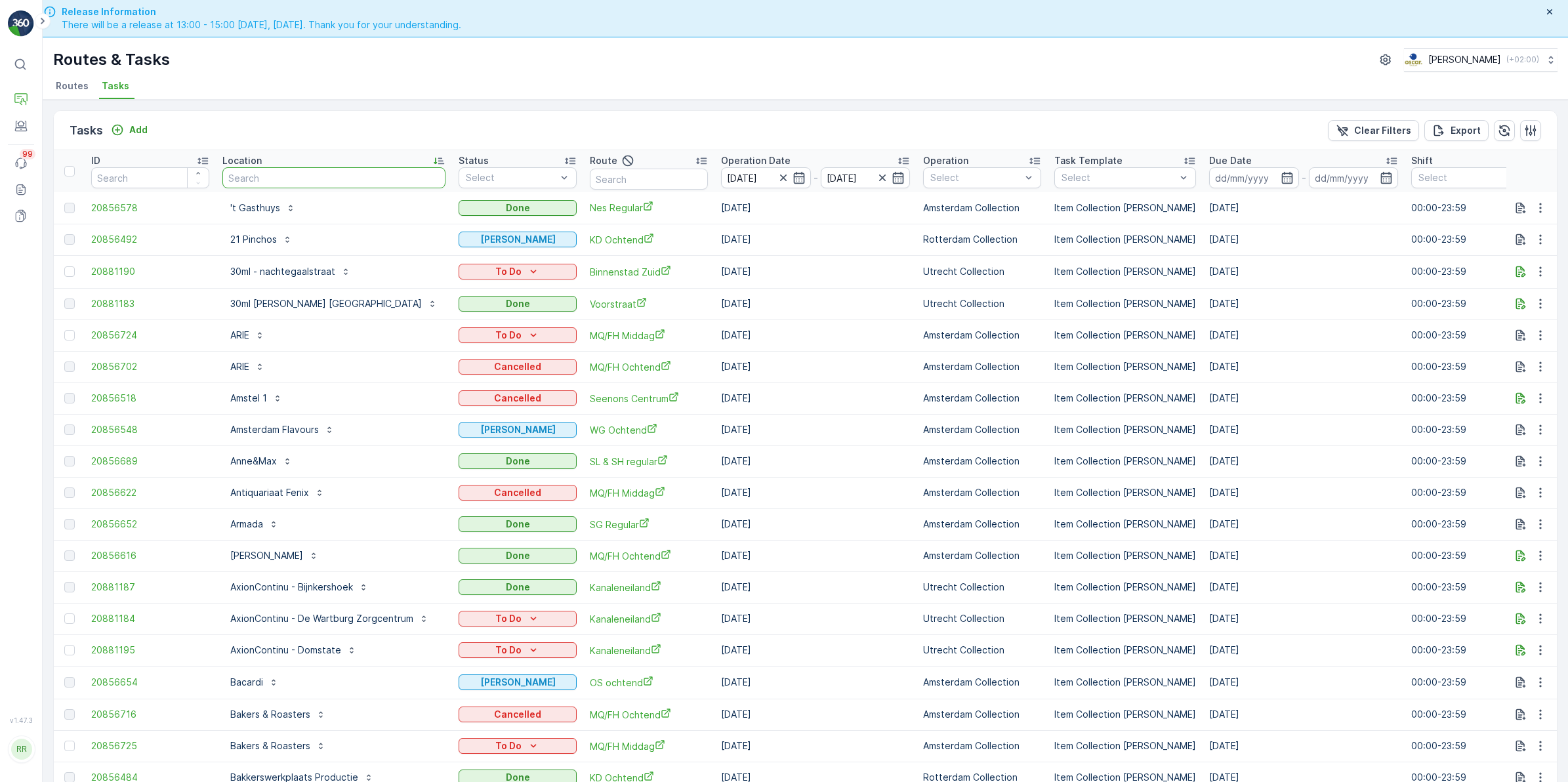
click at [319, 182] on input "text" at bounding box center [334, 178] width 223 height 21
type input "bijnk"
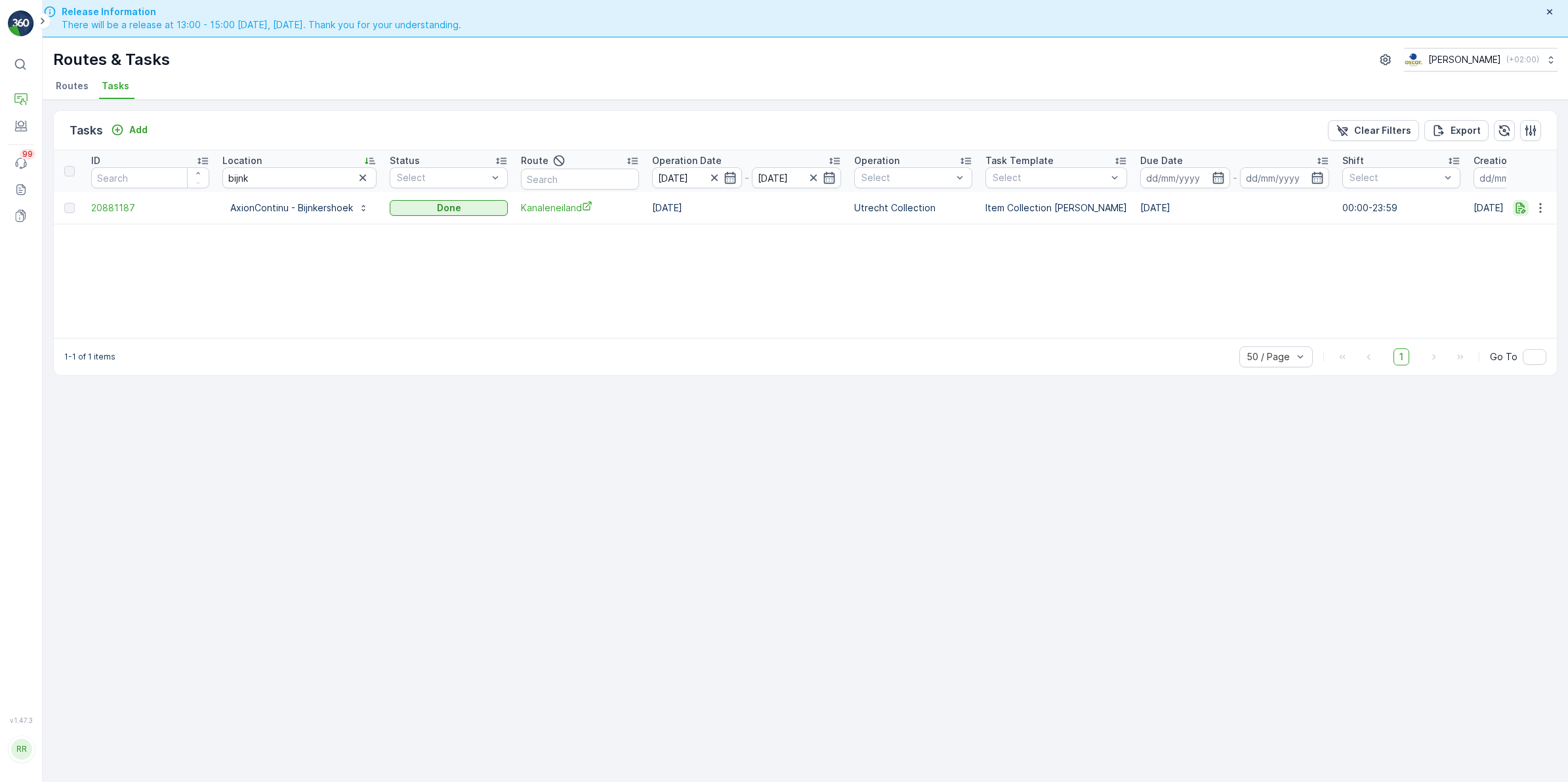
click at [1526, 210] on icon "button" at bounding box center [1520, 208] width 13 height 13
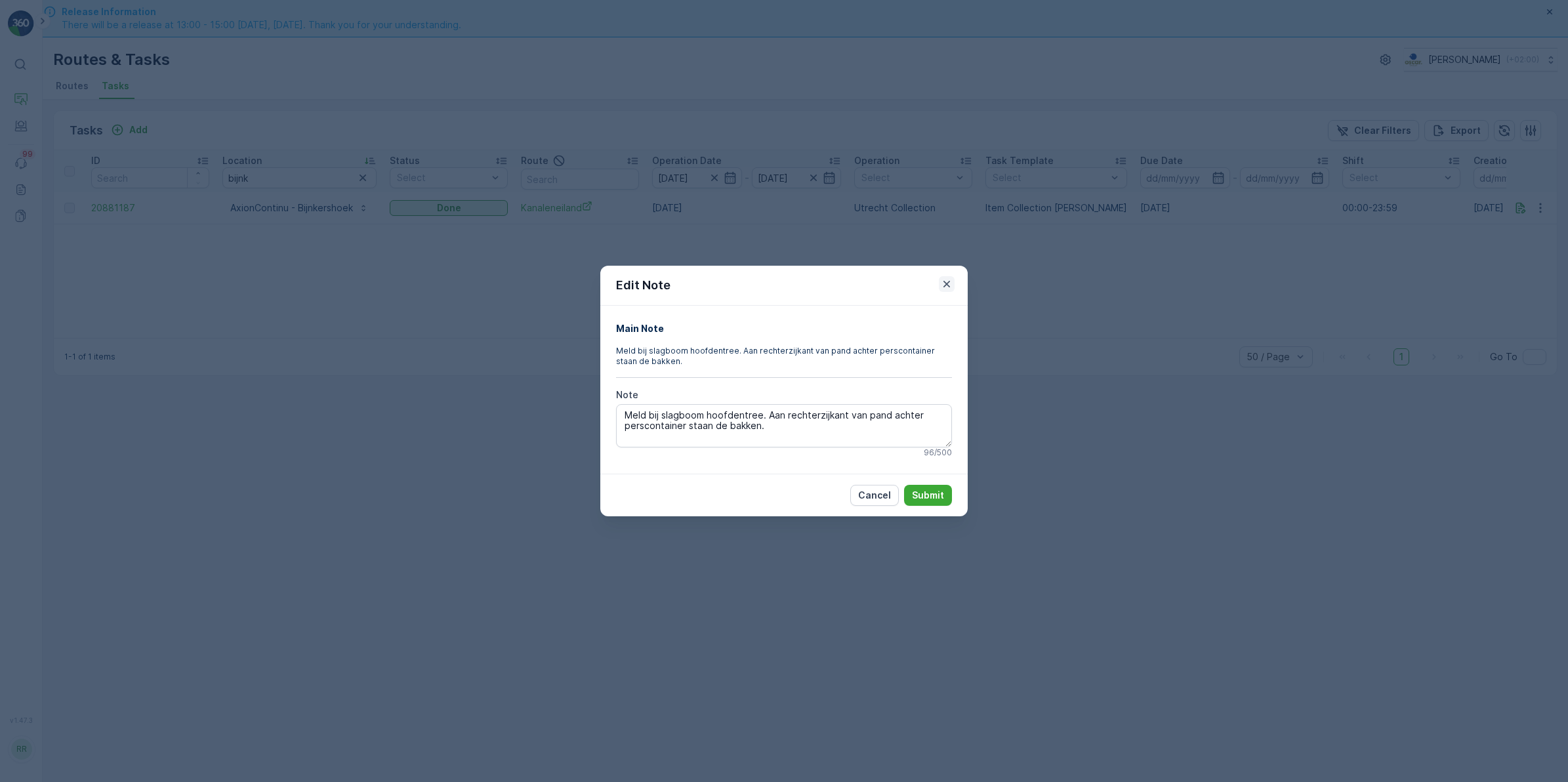
click at [951, 286] on icon "button" at bounding box center [946, 284] width 13 height 13
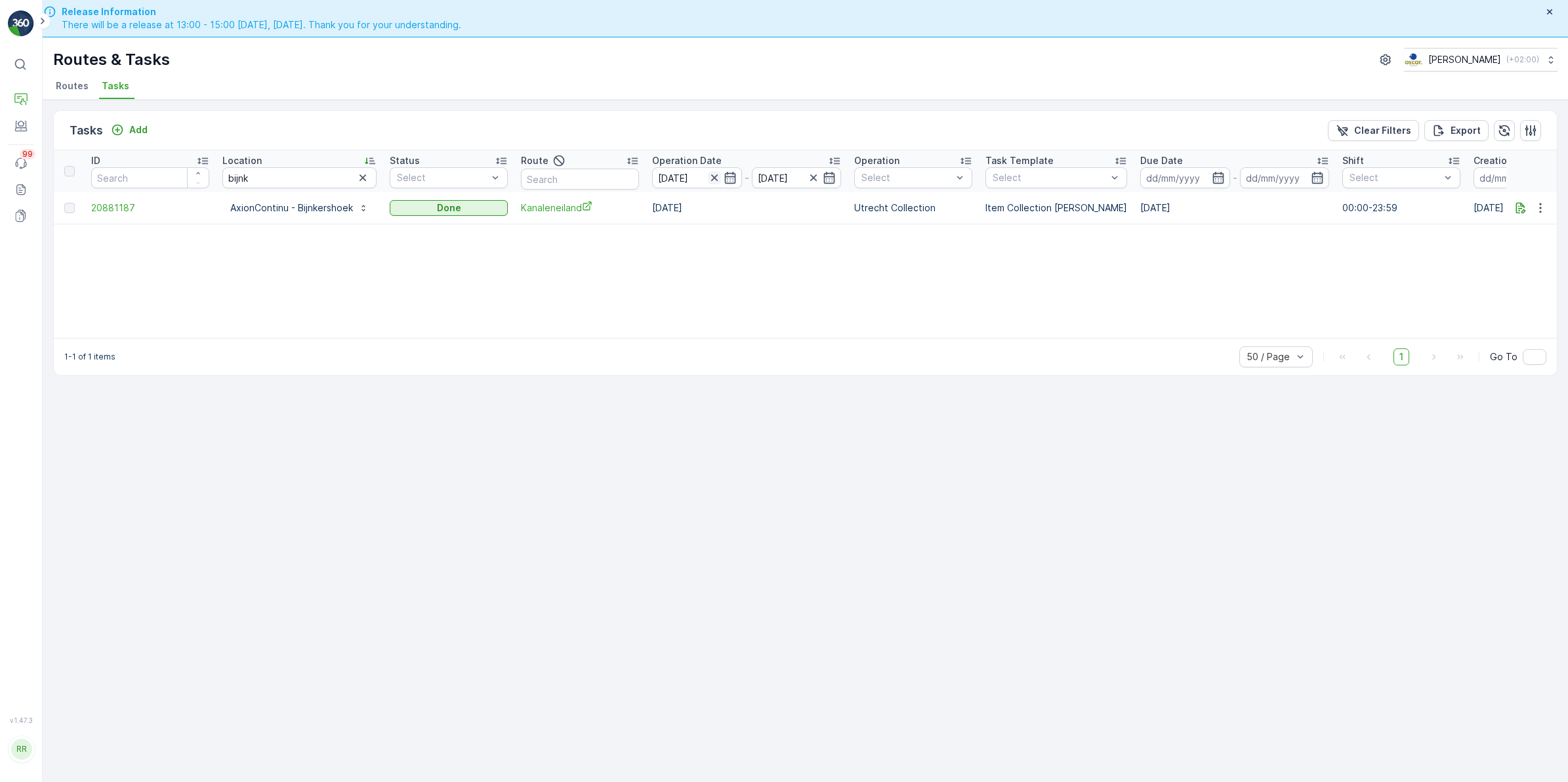
click at [711, 178] on icon "button" at bounding box center [714, 178] width 13 height 13
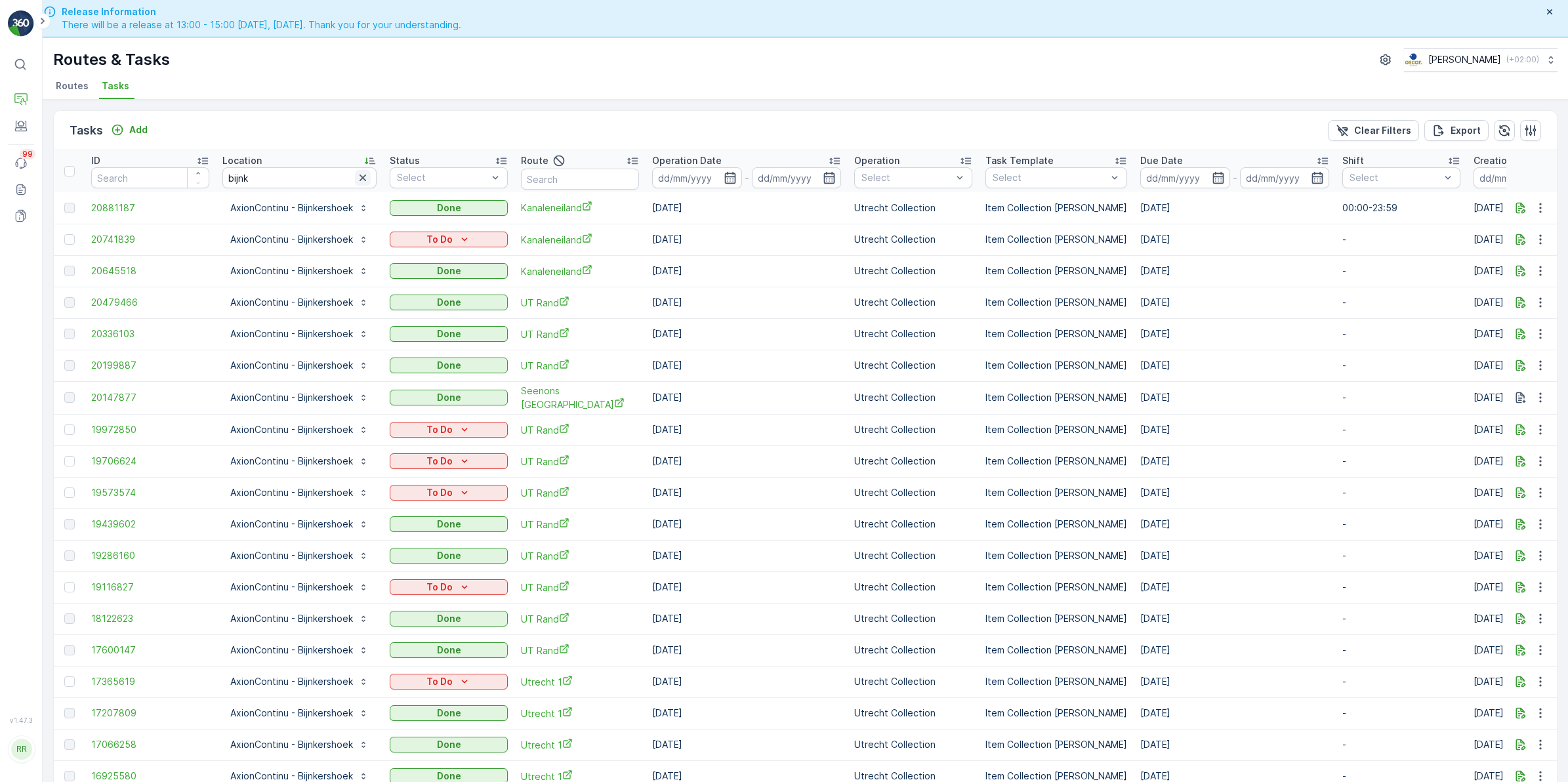
click at [364, 178] on icon "button" at bounding box center [363, 178] width 7 height 7
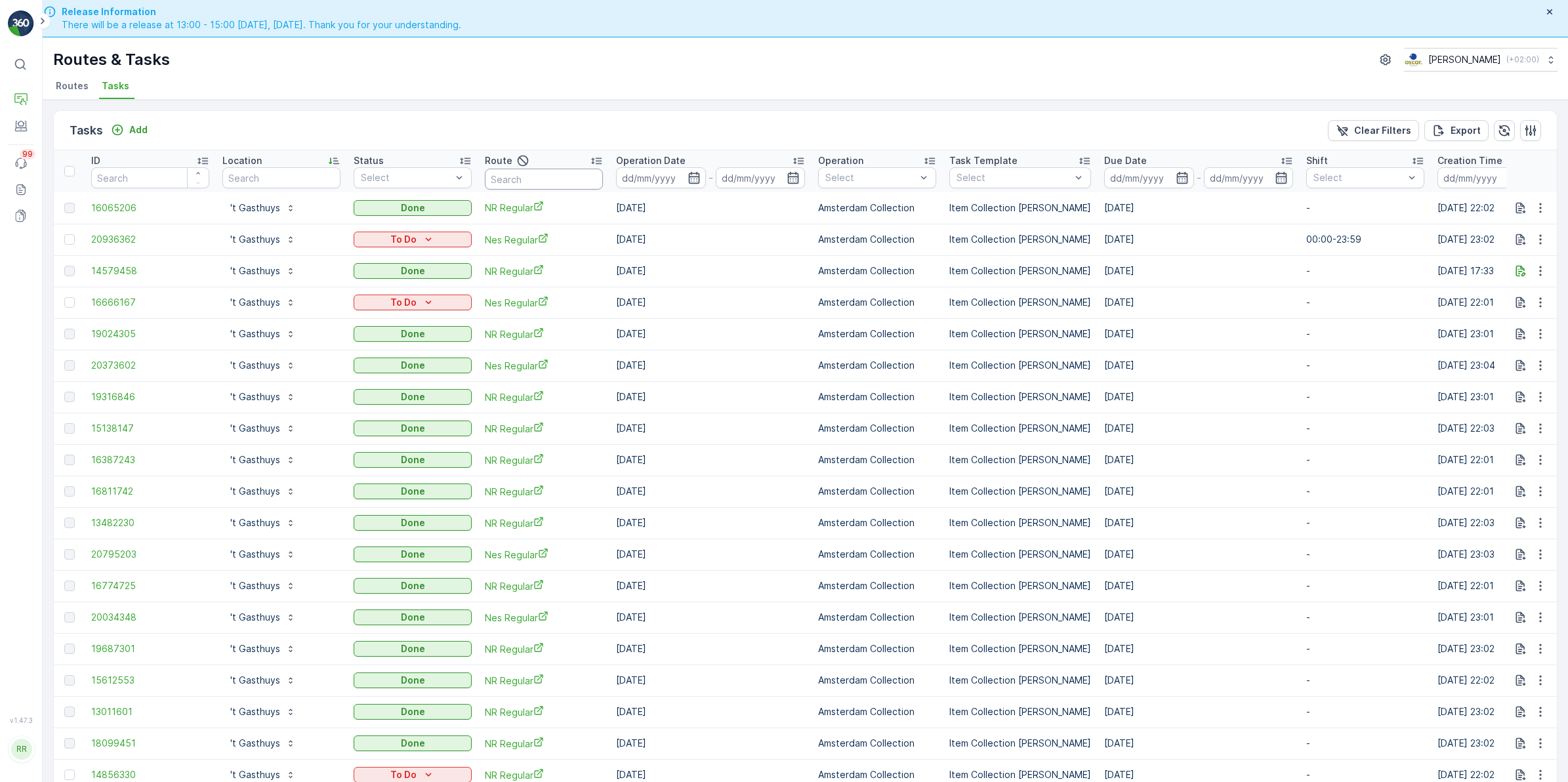
click at [522, 178] on input "text" at bounding box center [544, 179] width 118 height 21
type input "rokin"
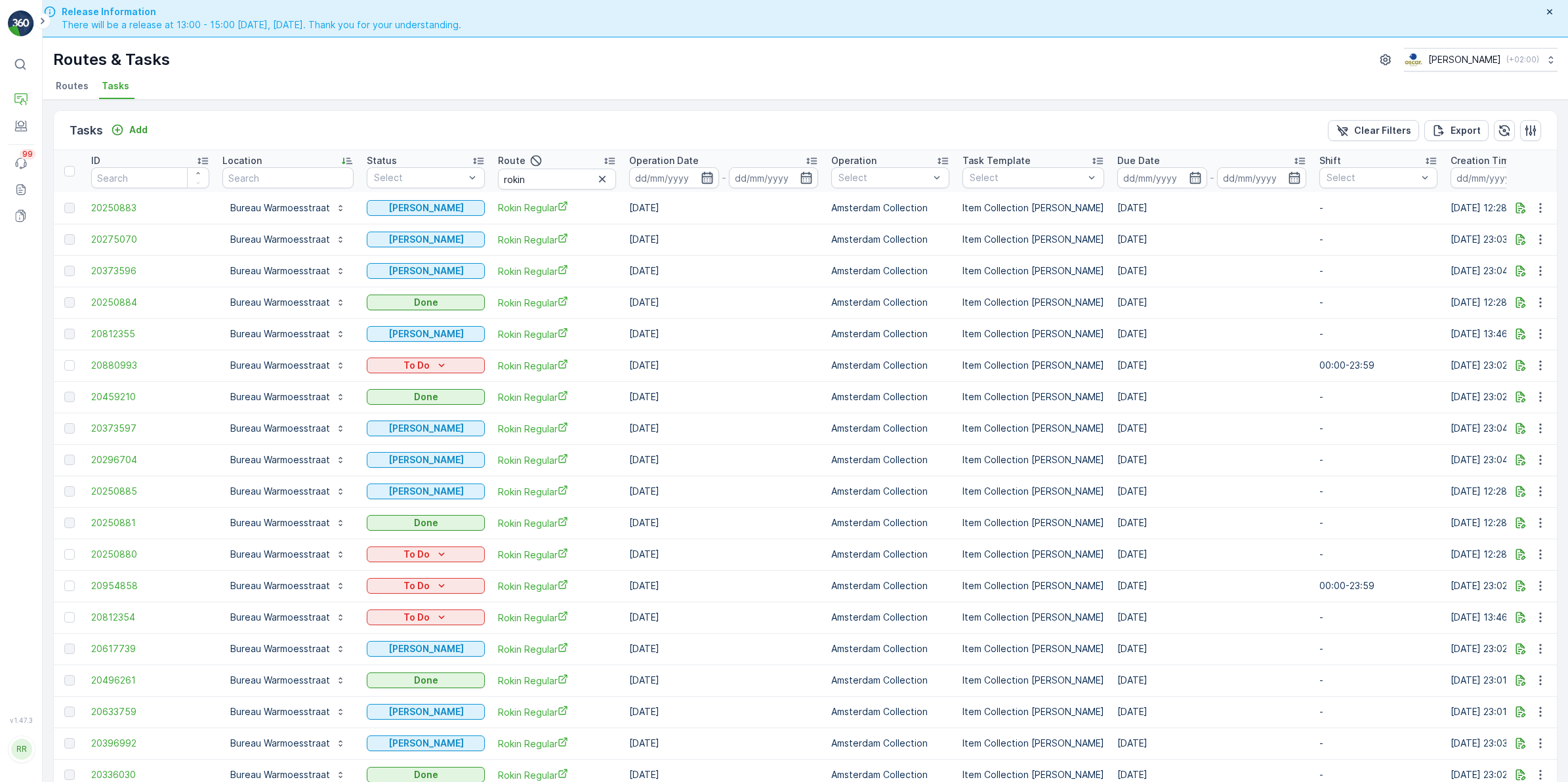
drag, startPoint x: 702, startPoint y: 176, endPoint x: 711, endPoint y: 182, distance: 10.8
click at [703, 176] on icon "button" at bounding box center [707, 178] width 13 height 13
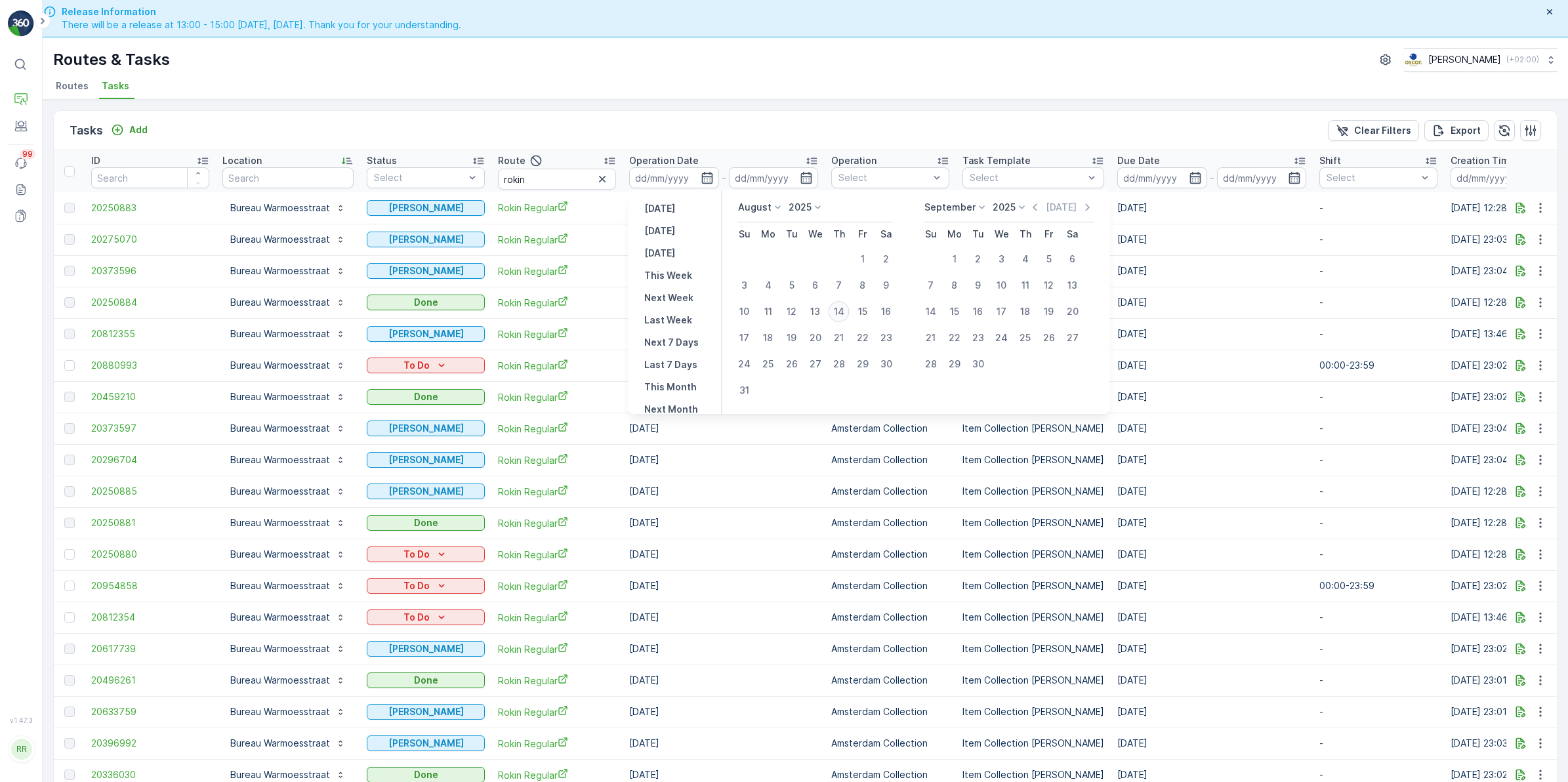
click at [837, 310] on div "14" at bounding box center [839, 312] width 21 height 21
type input "[DATE]"
click at [837, 310] on div "14" at bounding box center [839, 312] width 21 height 21
type input "[DATE]"
click at [840, 312] on div "14" at bounding box center [839, 312] width 21 height 21
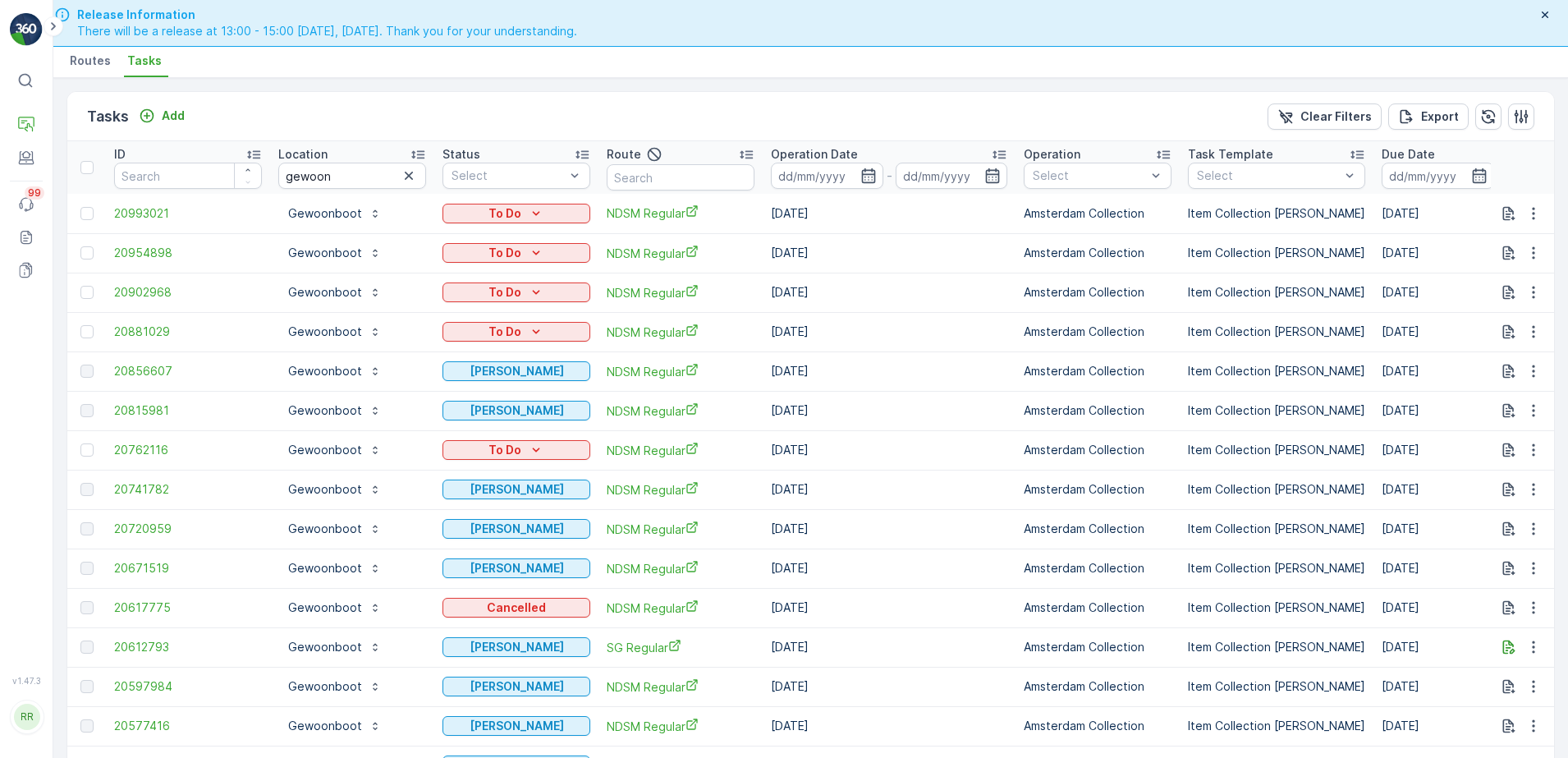
scroll to position [47, 0]
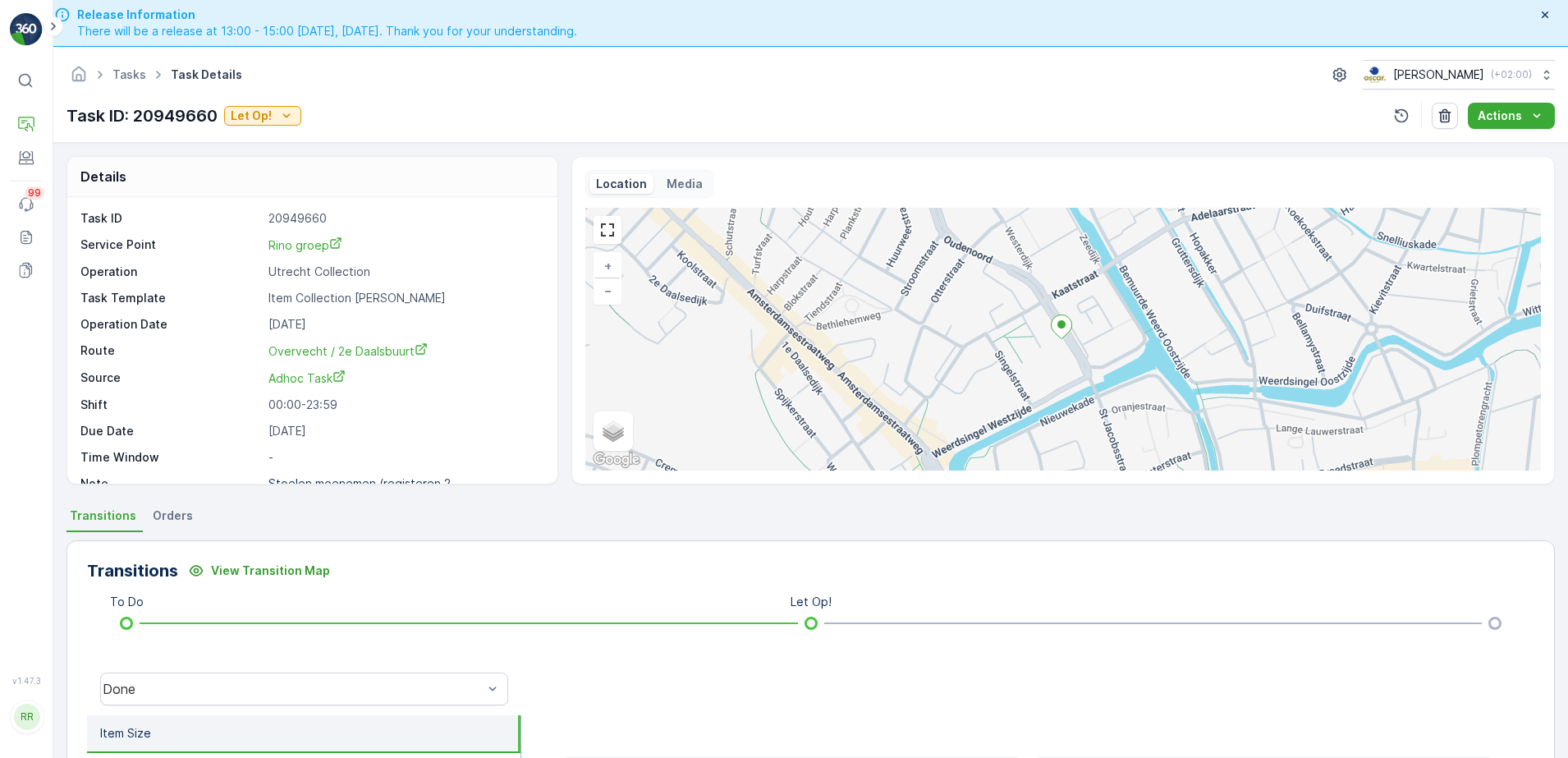
scroll to position [47, 0]
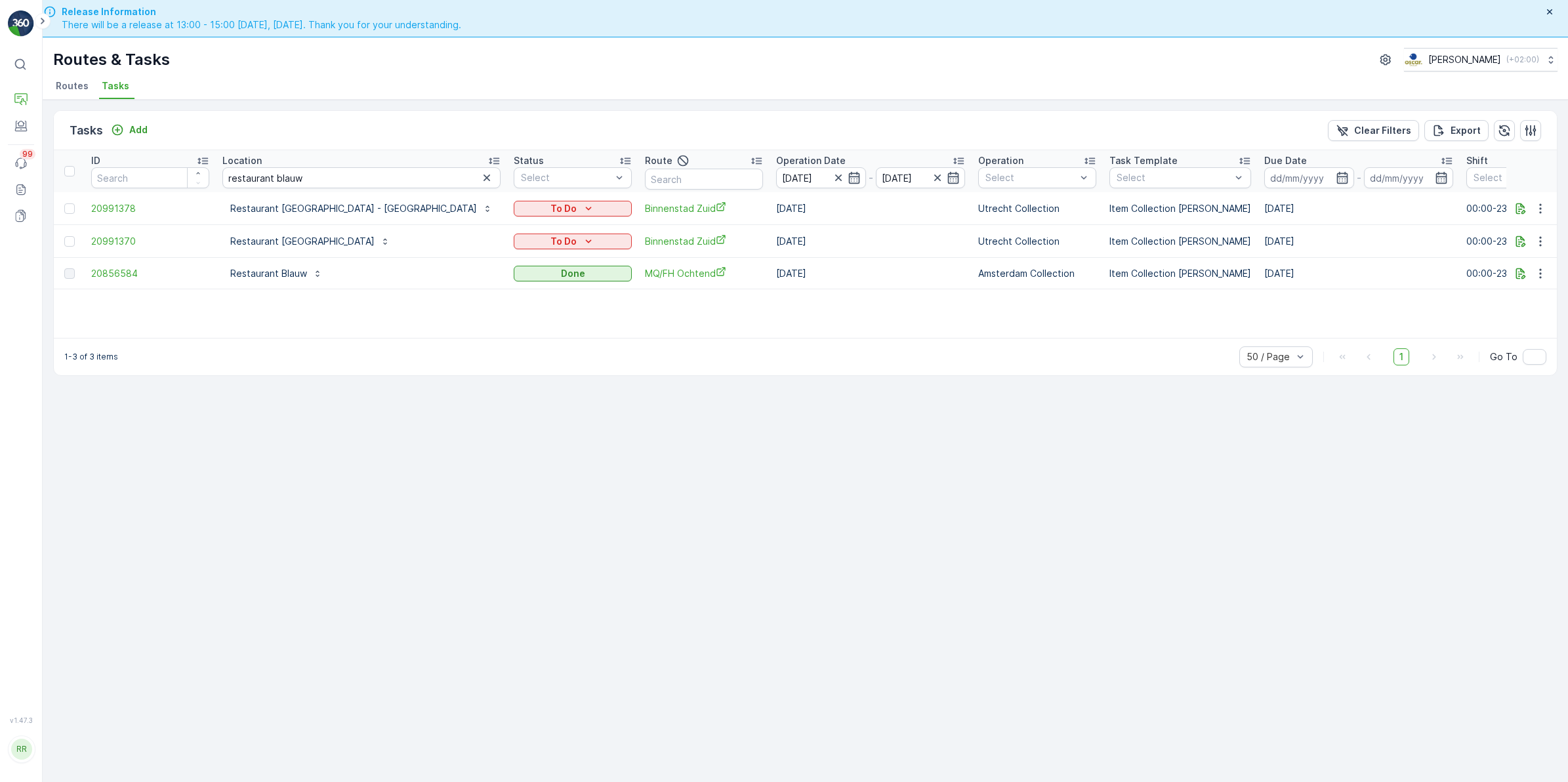
scroll to position [37, 0]
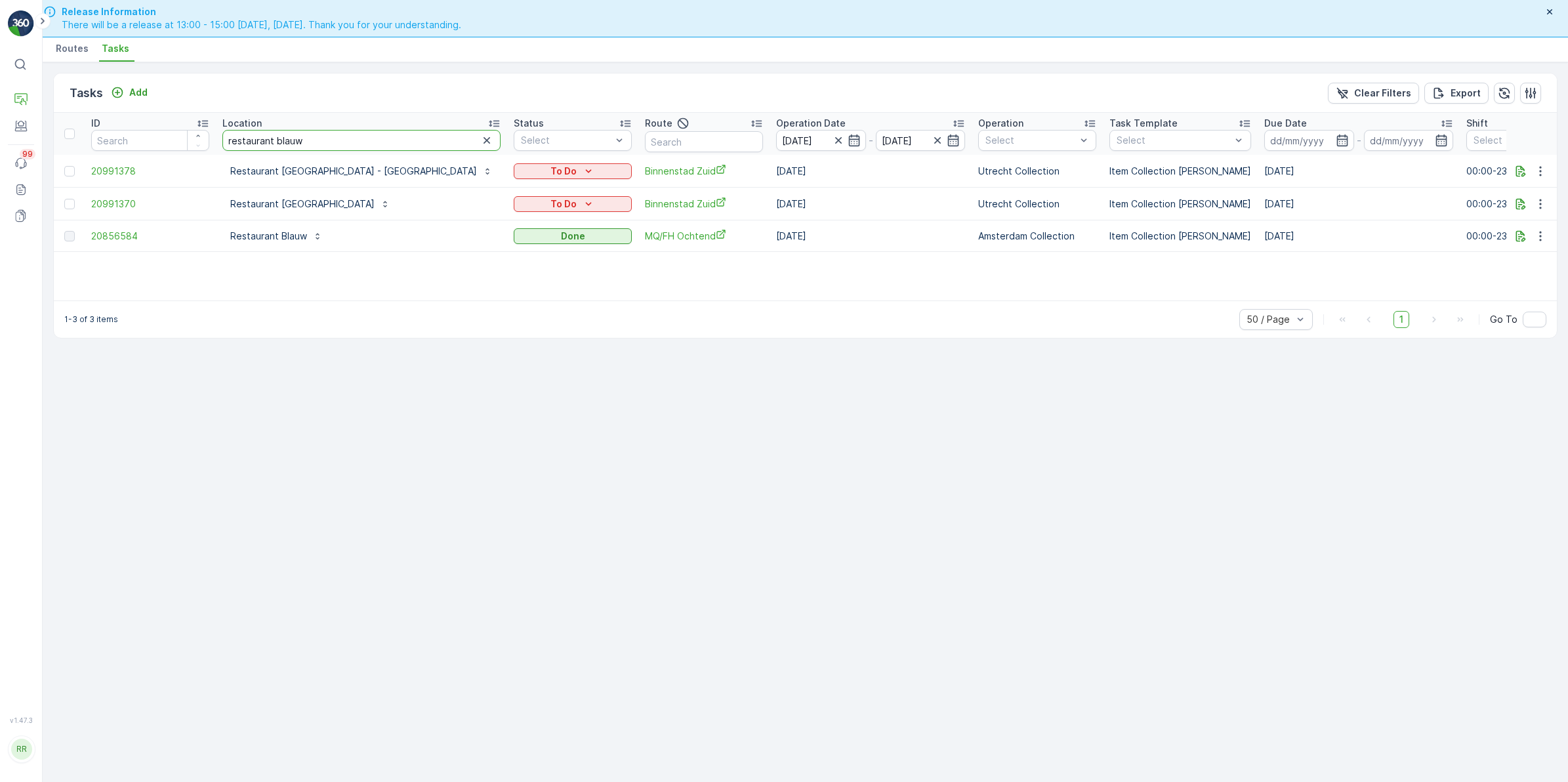
drag, startPoint x: 303, startPoint y: 149, endPoint x: 167, endPoint y: 159, distance: 136.4
click at [172, 162] on table "ID Location restaurant blauw Status Select Route Operation Date [DATE] - [DATE]…" at bounding box center [1146, 182] width 2184 height 139
type input "kaasbar"
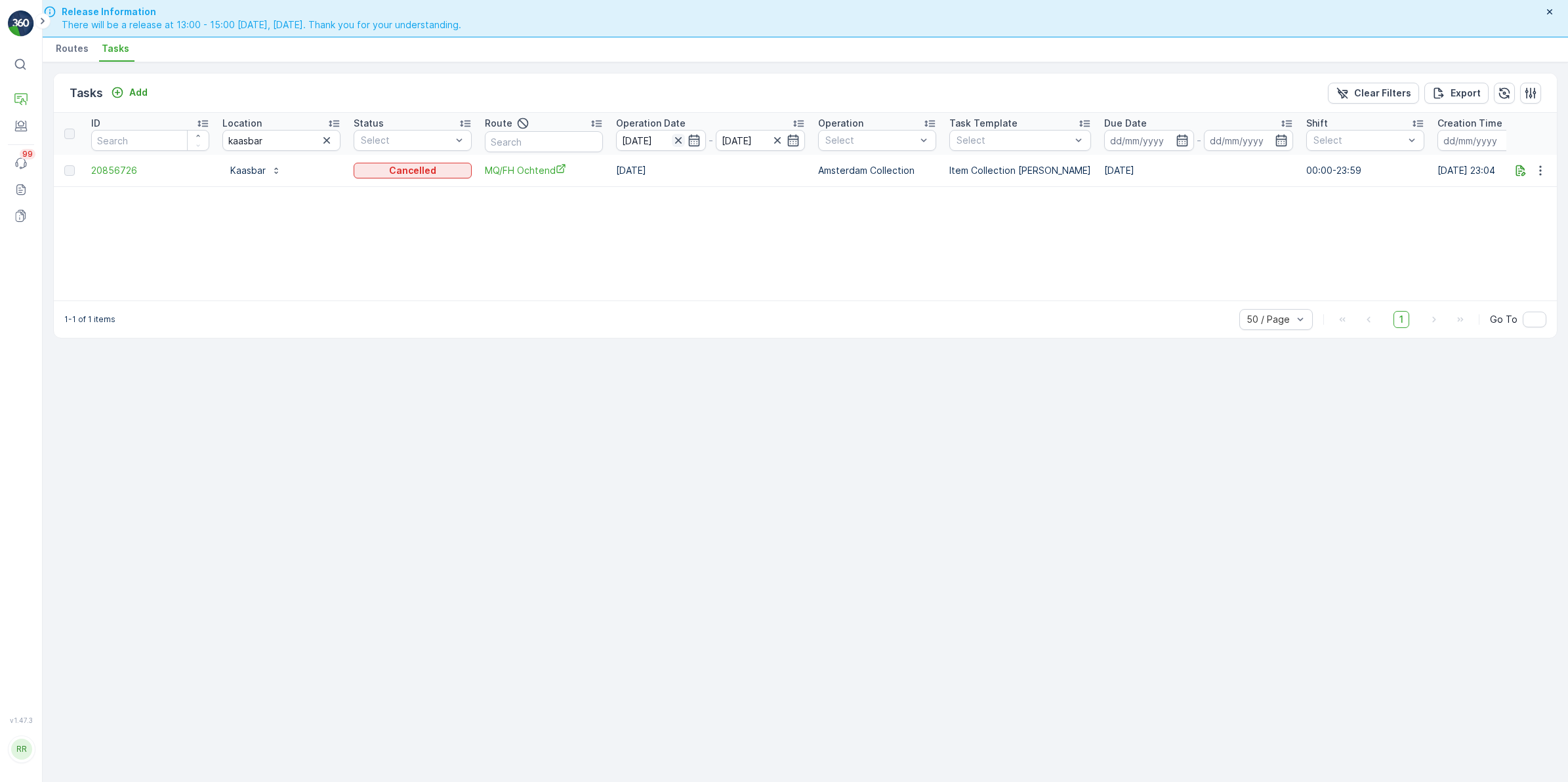
click at [676, 143] on icon "button" at bounding box center [678, 140] width 13 height 13
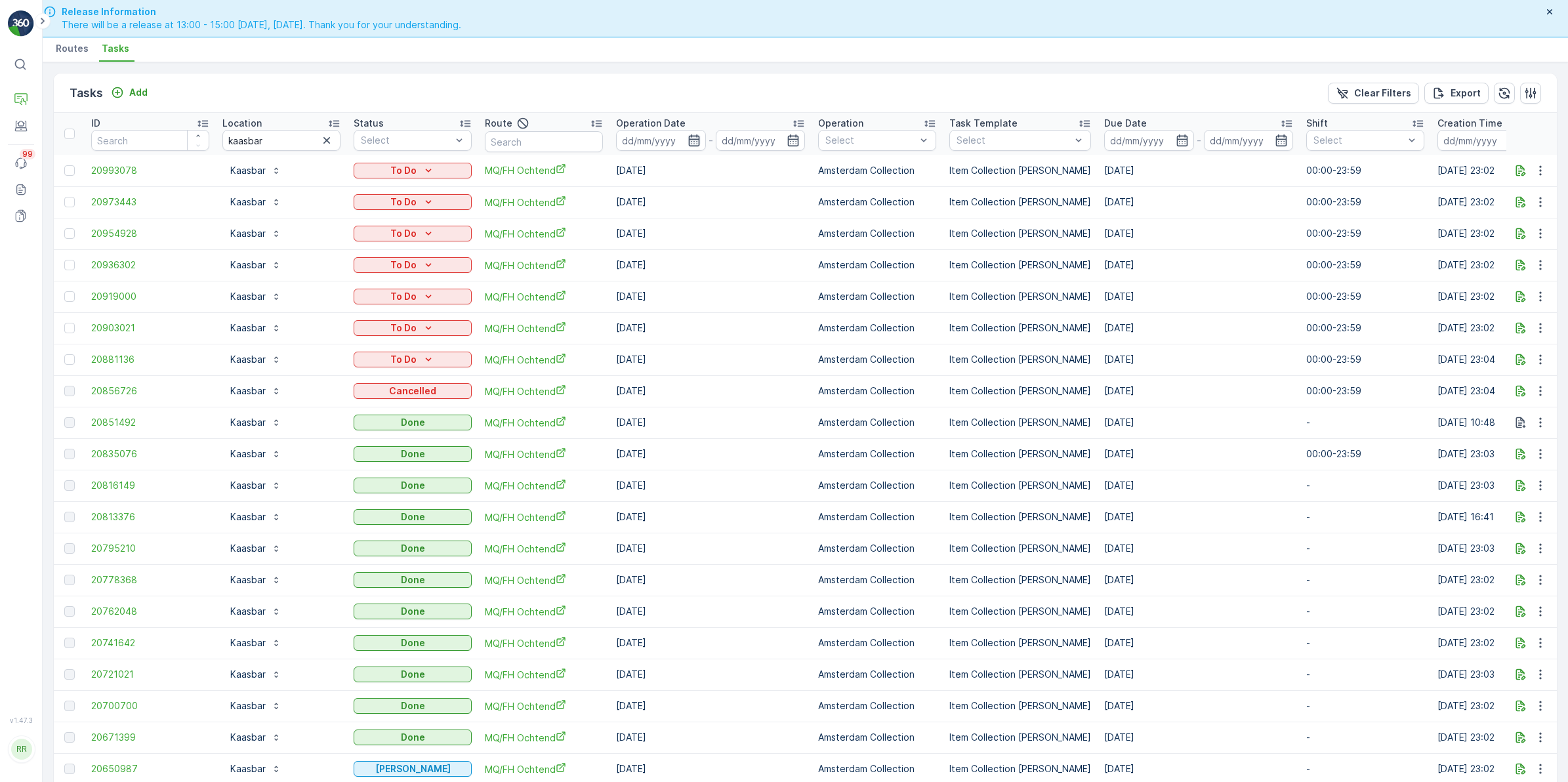
click at [696, 146] on icon "button" at bounding box center [694, 140] width 11 height 12
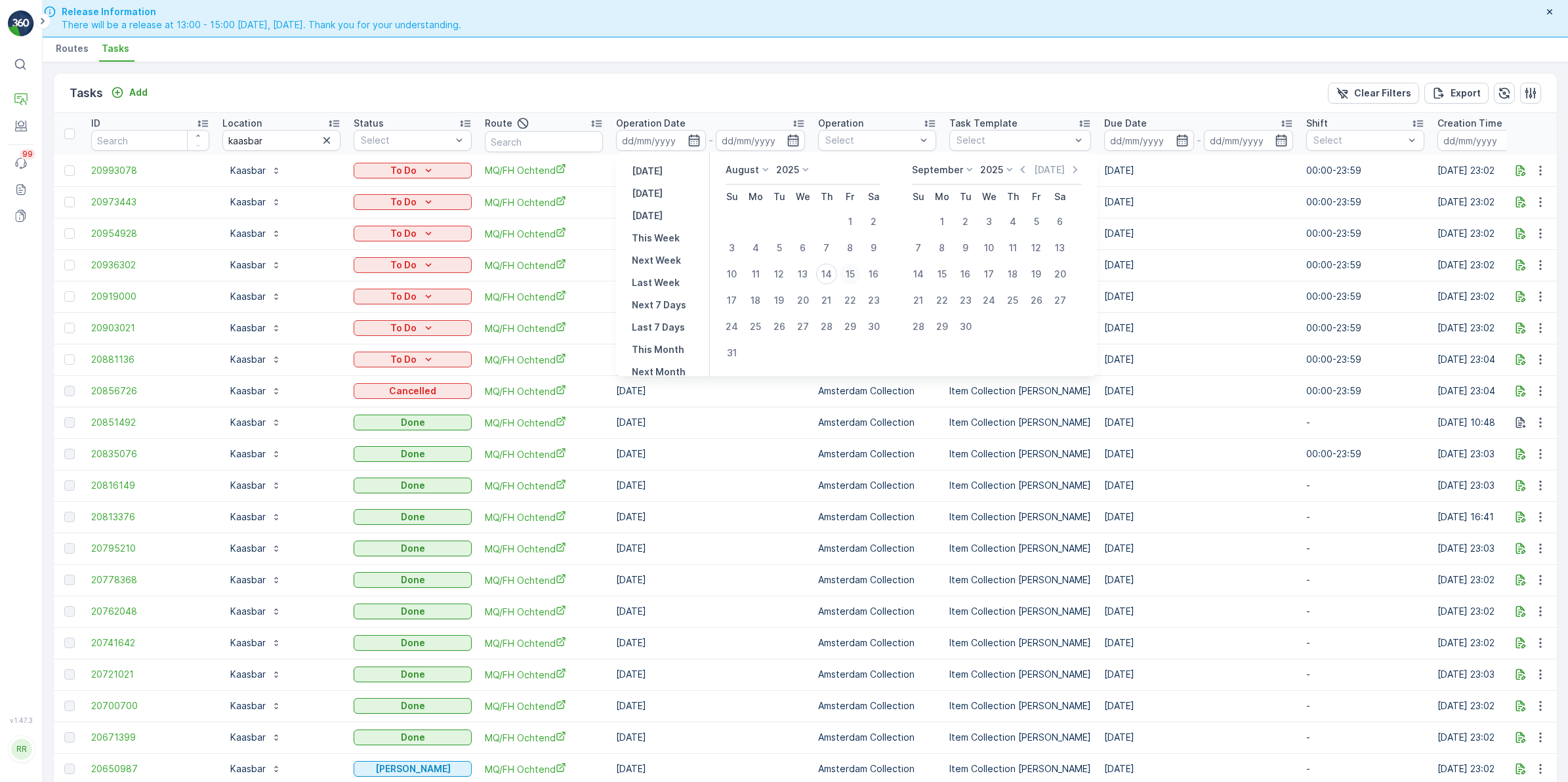
click at [847, 277] on div "15" at bounding box center [850, 274] width 21 height 21
type input "[DATE]"
click at [847, 277] on div "15" at bounding box center [850, 274] width 21 height 21
type input "[DATE]"
click at [847, 277] on div "15" at bounding box center [850, 274] width 21 height 21
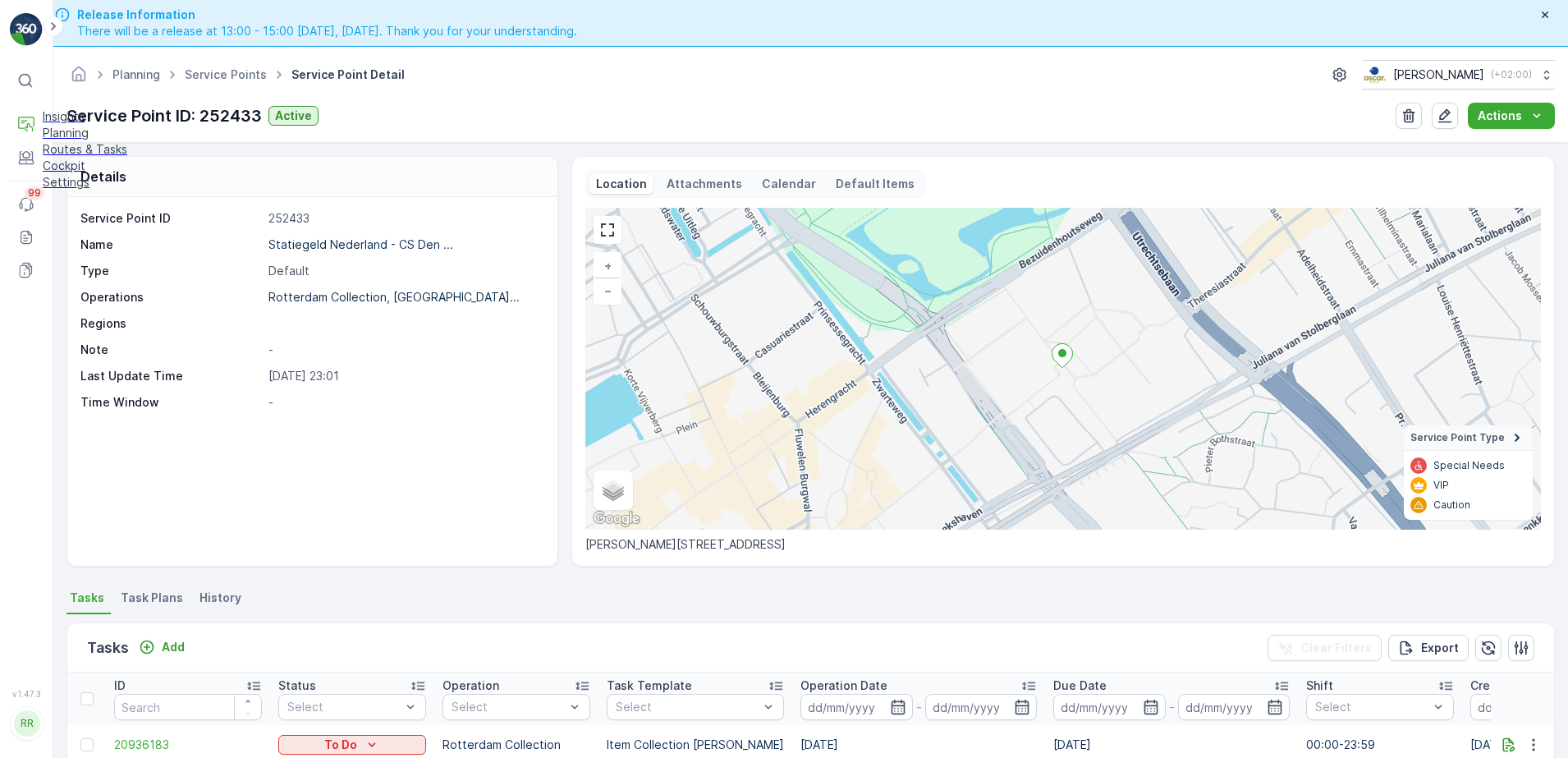
click at [92, 158] on link "Routes & Tasks" at bounding box center [85, 149] width 84 height 16
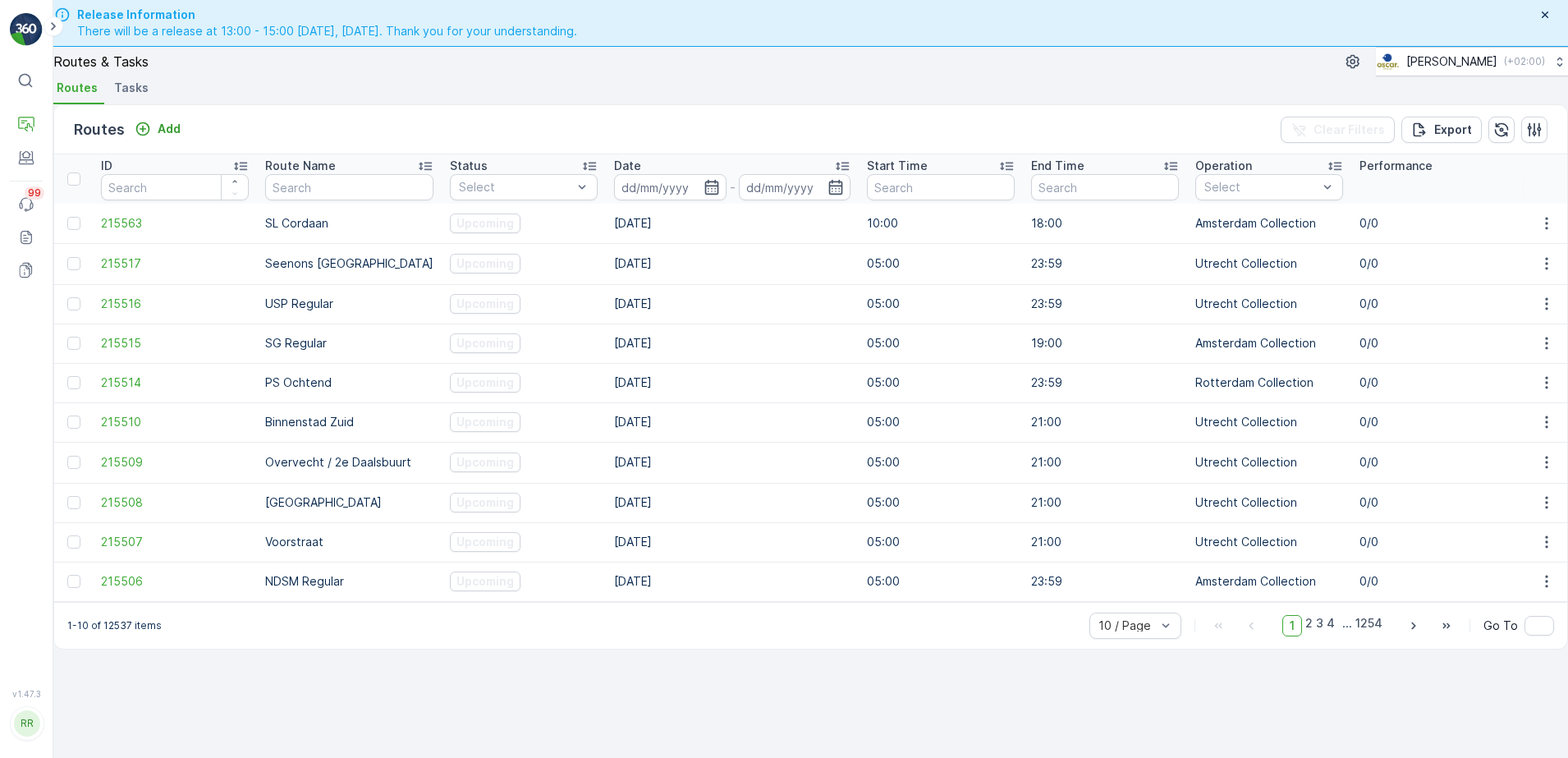
click at [133, 104] on li "Tasks" at bounding box center [133, 90] width 44 height 28
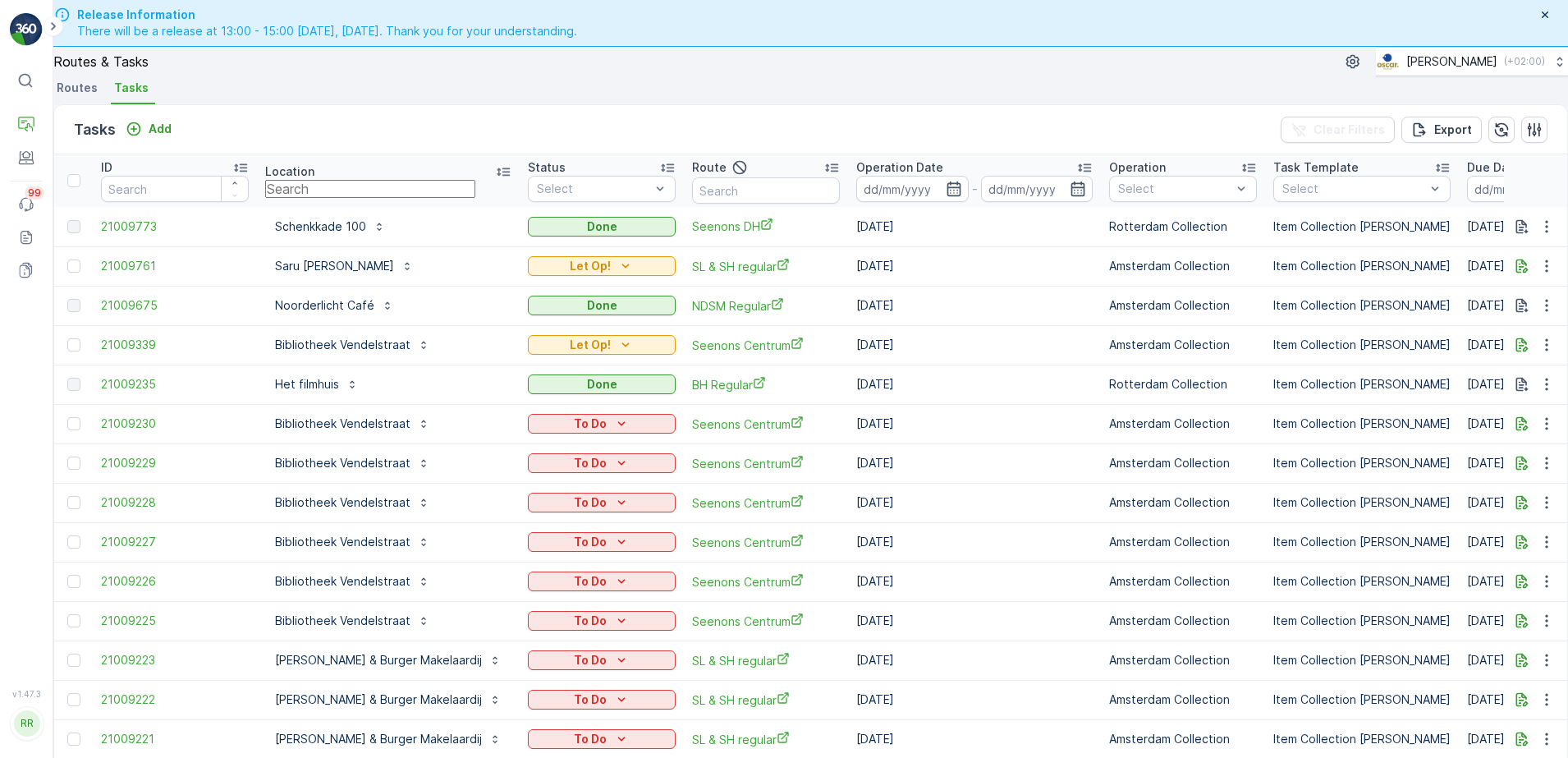
click at [392, 198] on input "text" at bounding box center [370, 189] width 210 height 18
type input "gang"
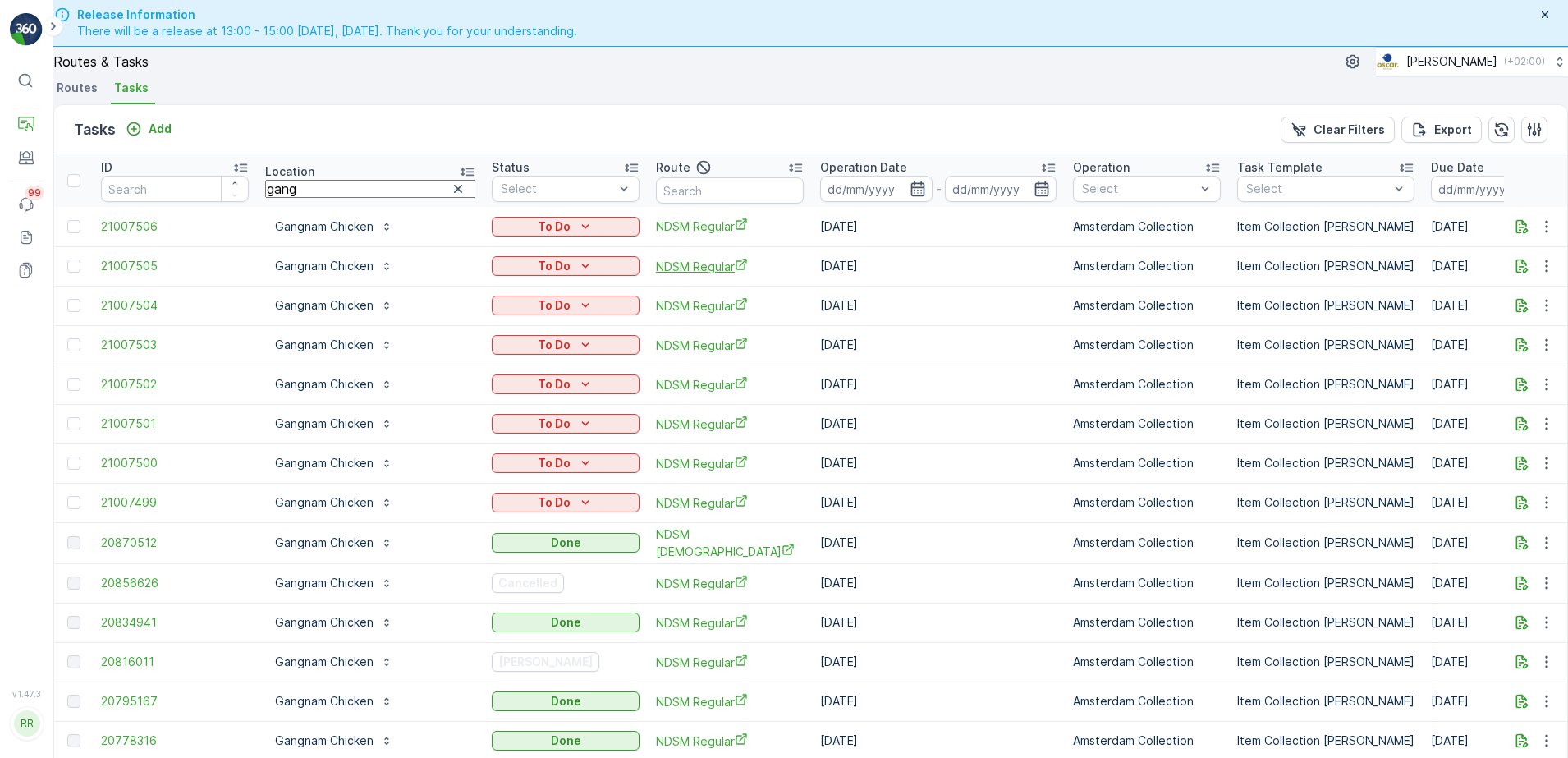
click at [656, 275] on span "NDSM Regular" at bounding box center [730, 266] width 148 height 17
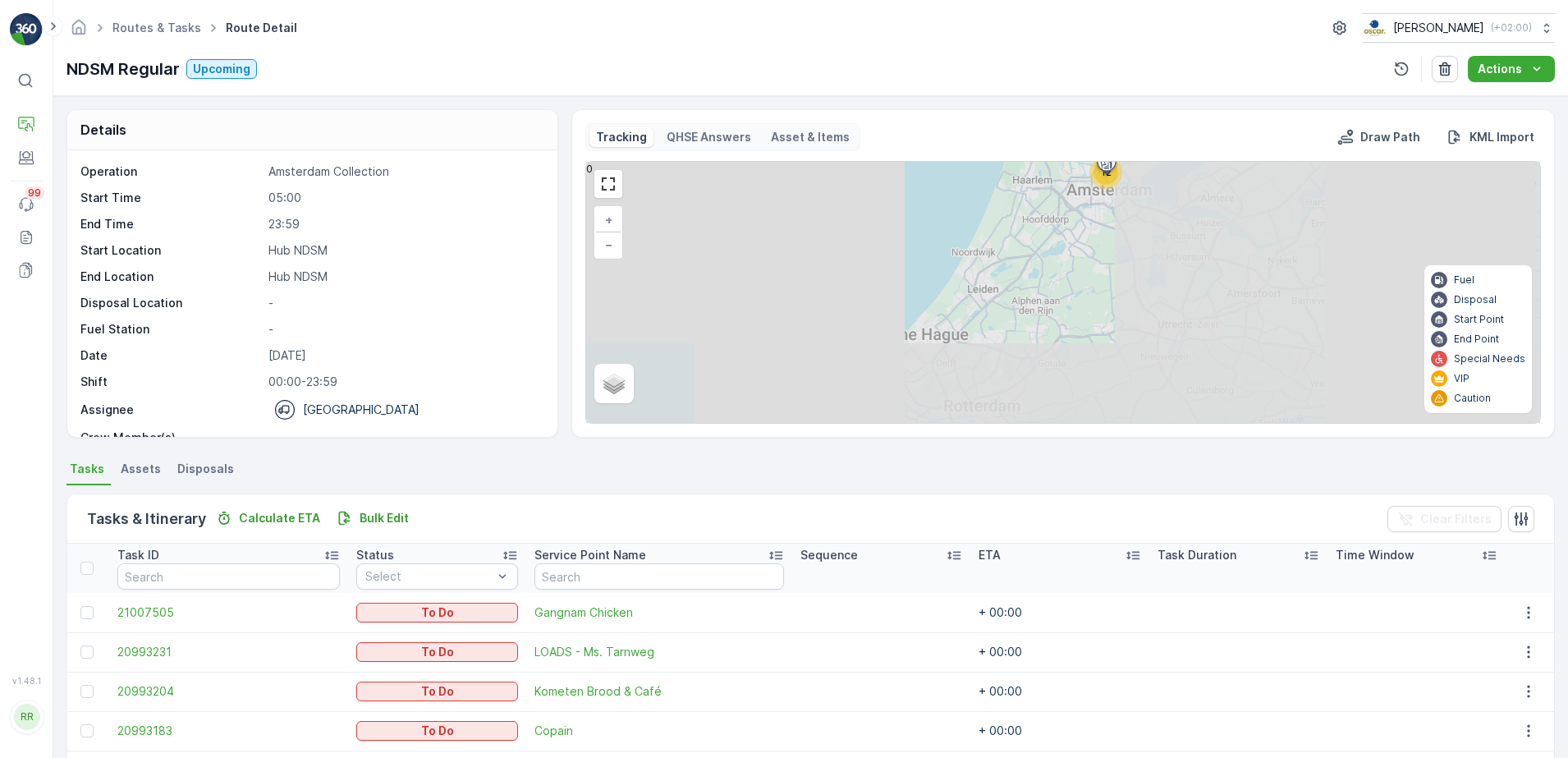
scroll to position [52, 0]
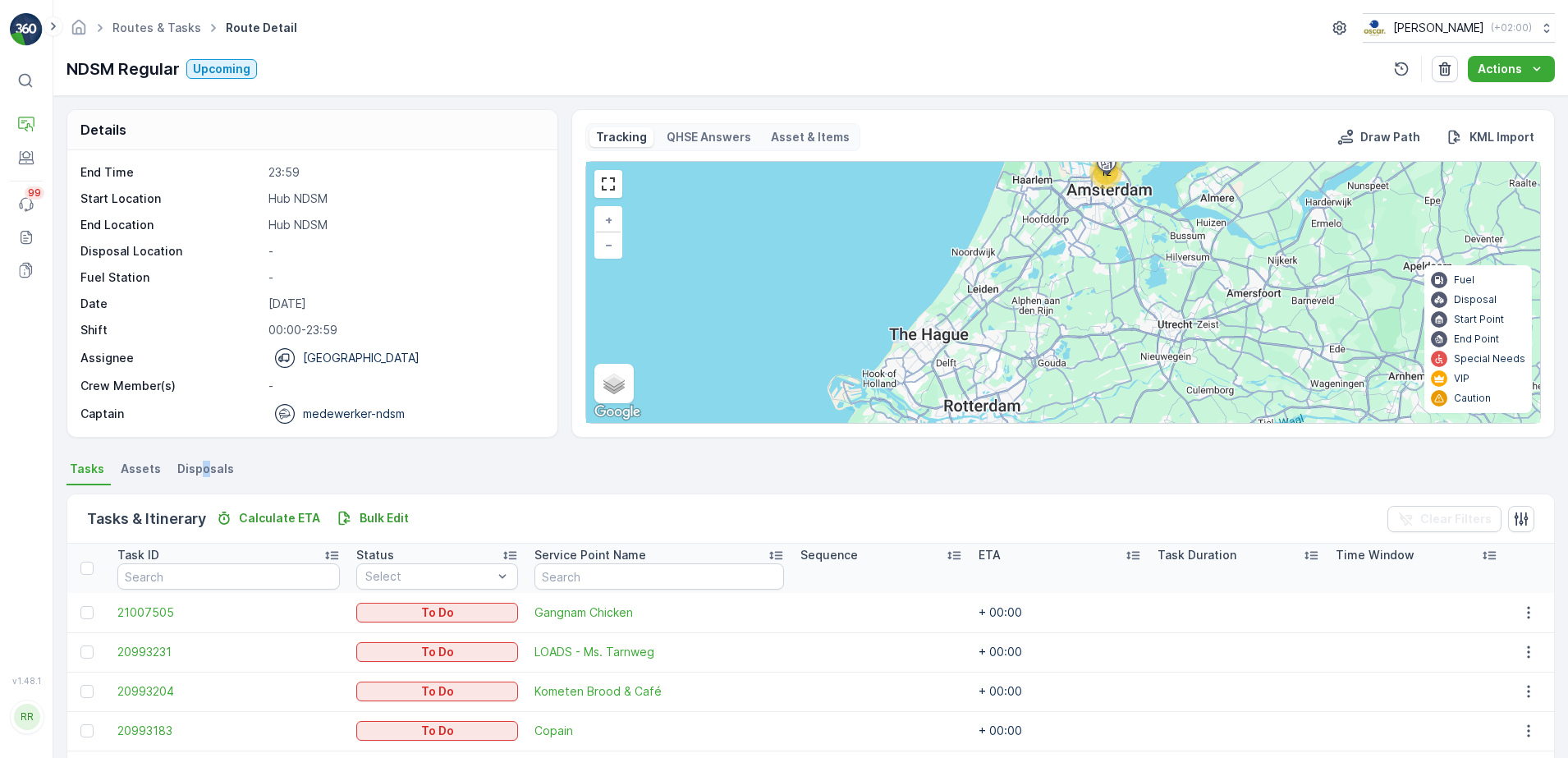
click at [202, 475] on span "Disposals" at bounding box center [206, 469] width 57 height 16
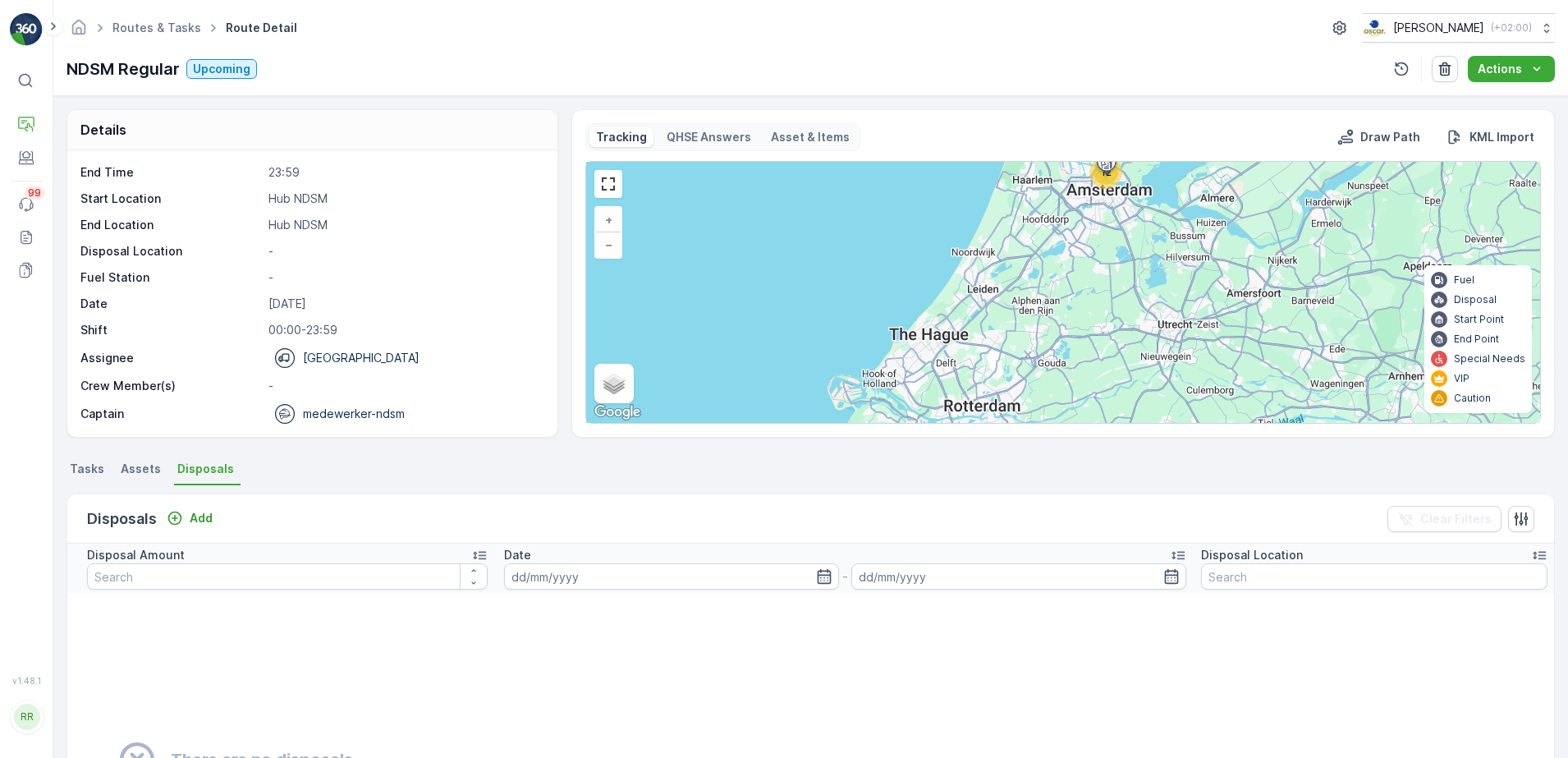
drag, startPoint x: 202, startPoint y: 475, endPoint x: 134, endPoint y: 471, distance: 68.1
click at [134, 471] on span "Assets" at bounding box center [140, 469] width 40 height 16
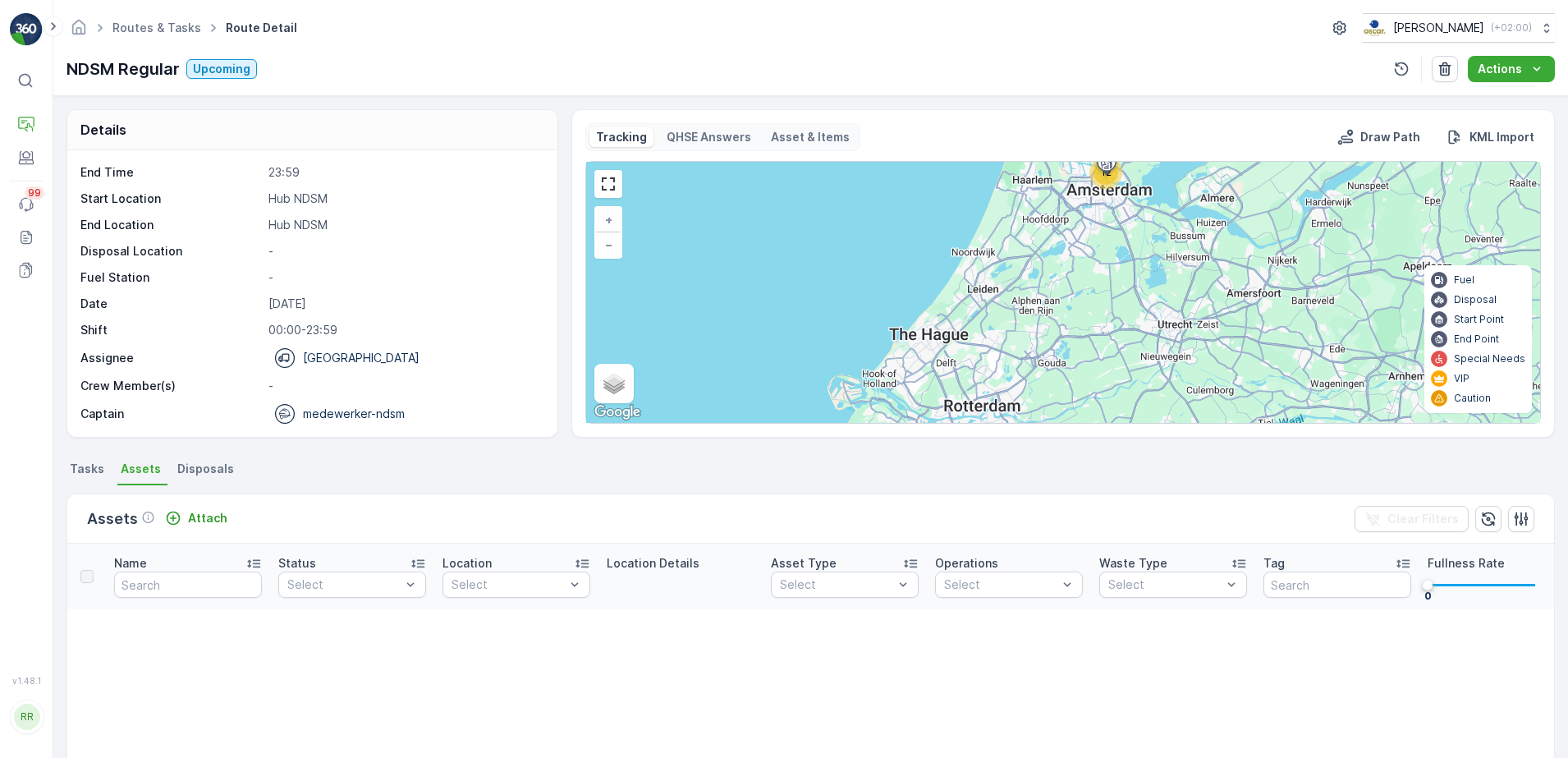
click at [82, 470] on span "Tasks" at bounding box center [87, 469] width 34 height 16
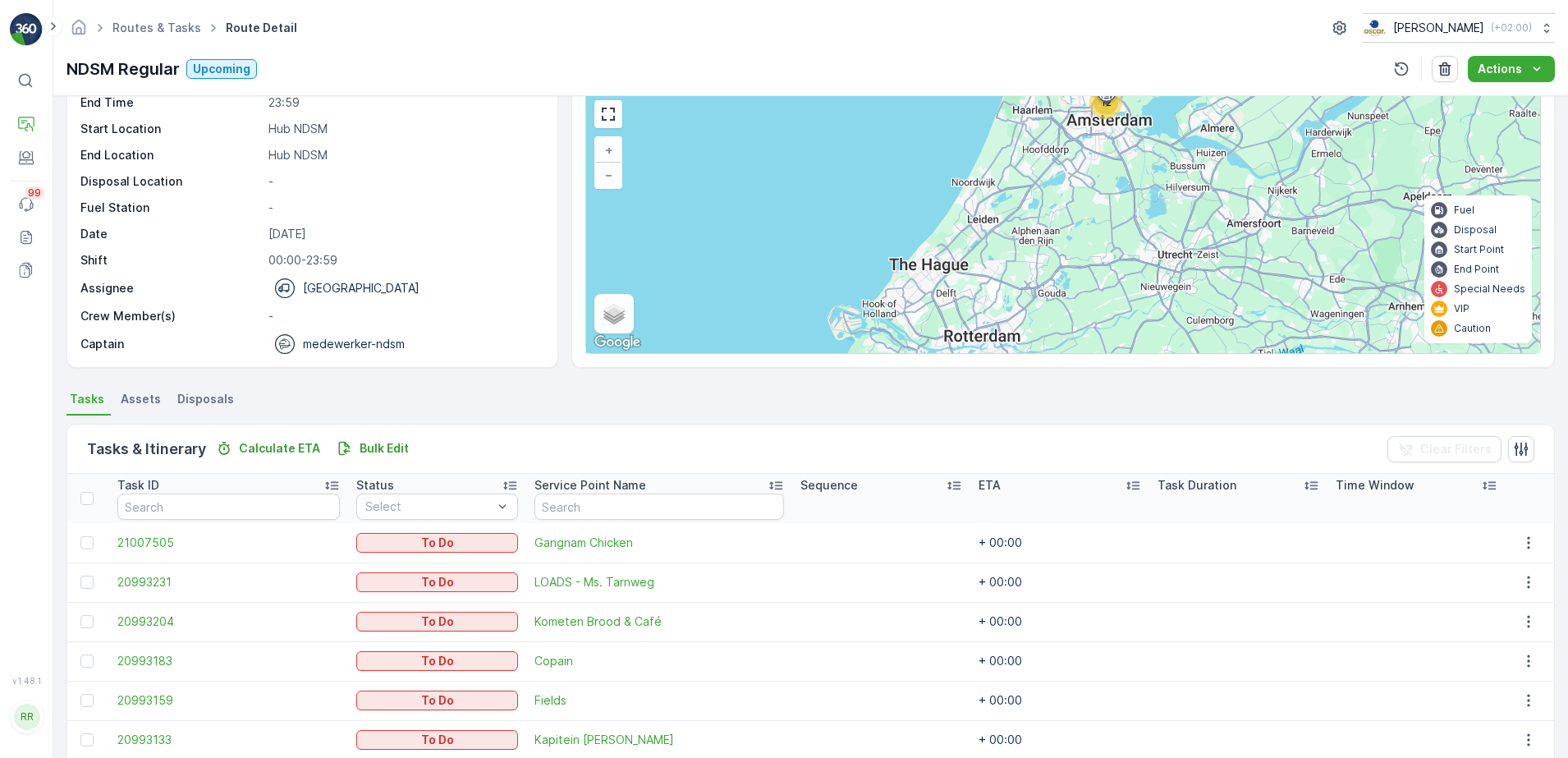
scroll to position [205, 0]
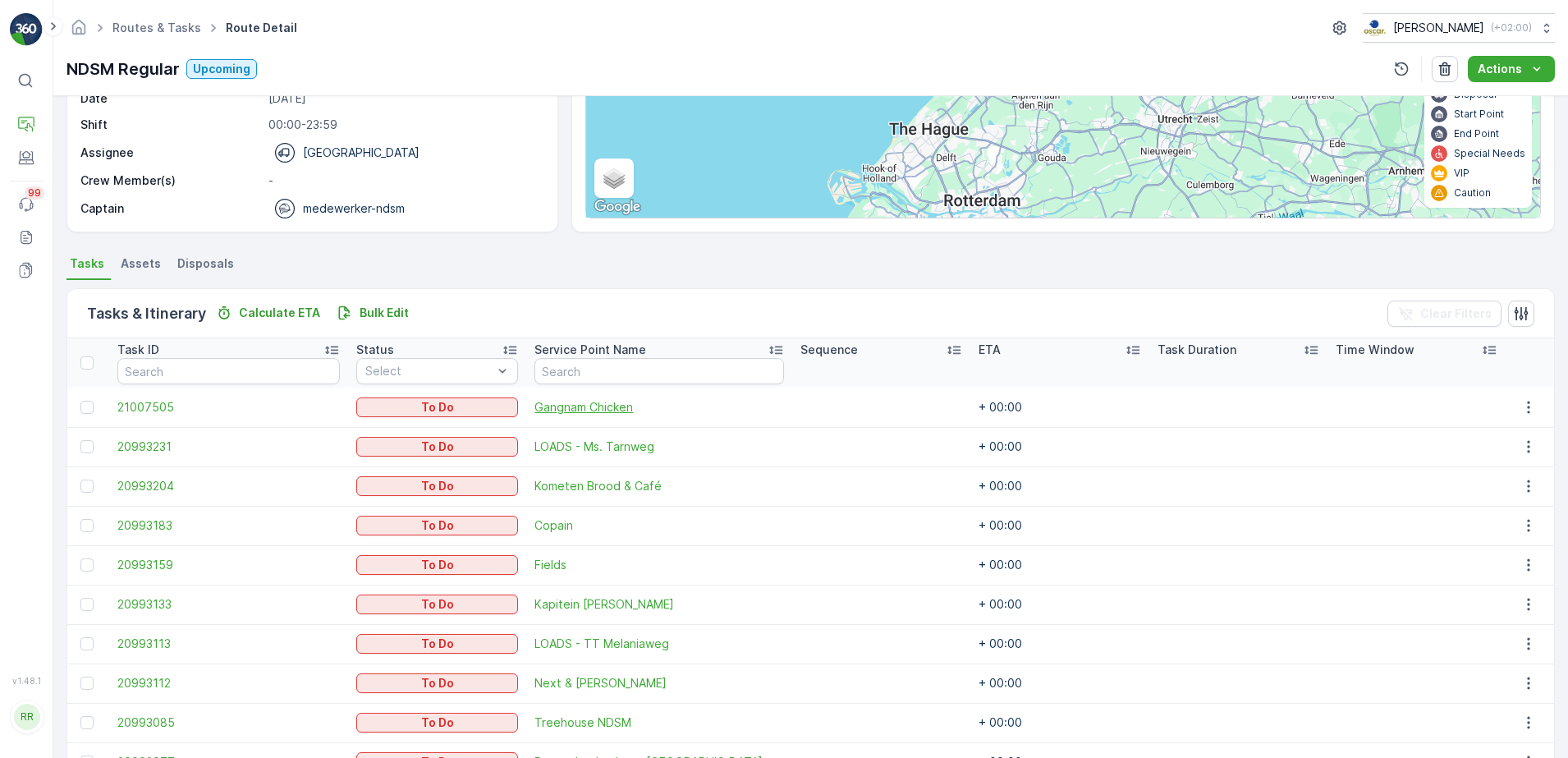
click at [586, 409] on span "Gangnam Chicken" at bounding box center [660, 407] width 250 height 16
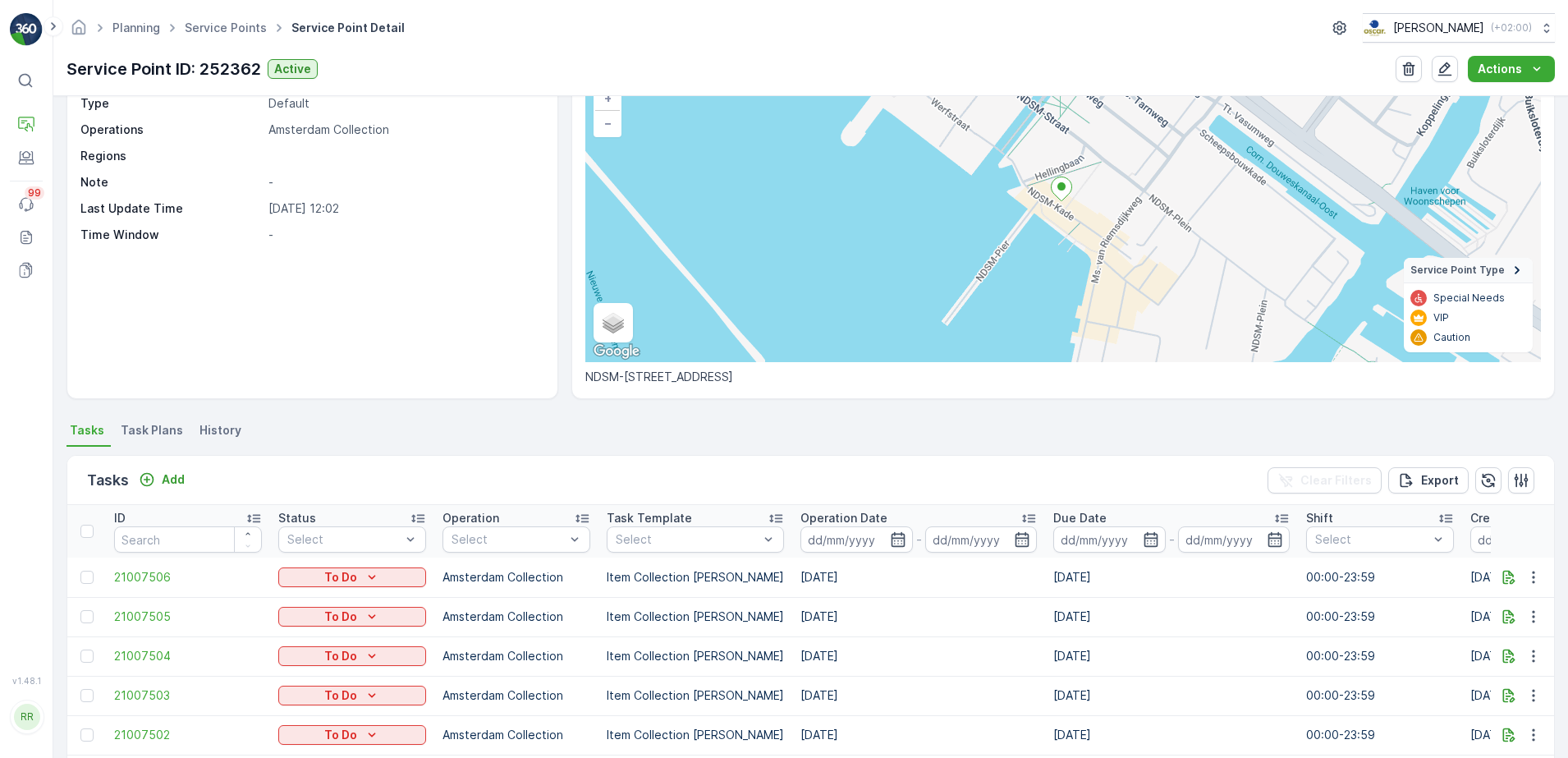
scroll to position [205, 0]
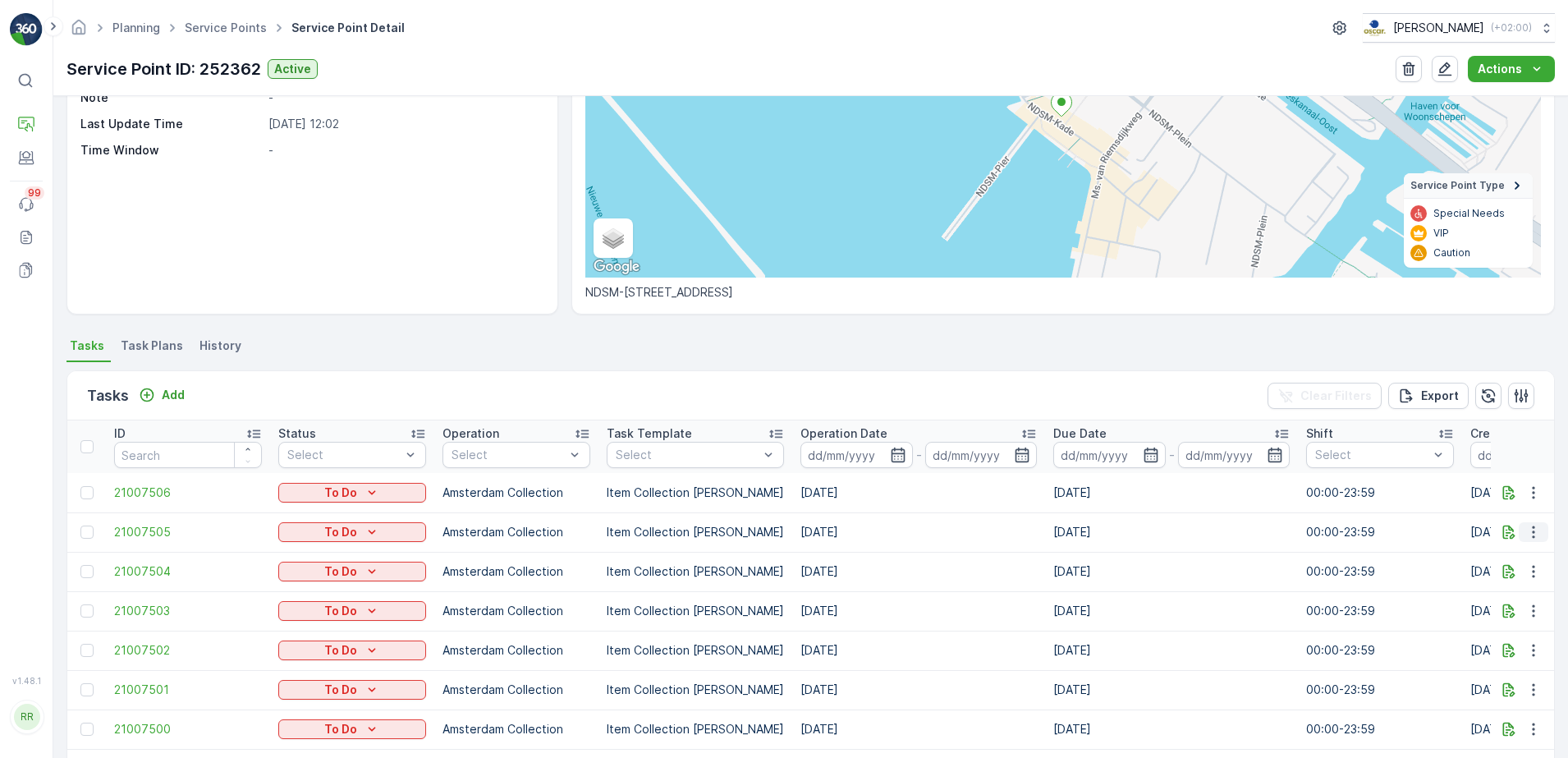
click at [1520, 541] on button "button" at bounding box center [1534, 531] width 29 height 20
click at [1512, 567] on div "See More Details" at bounding box center [1507, 556] width 124 height 23
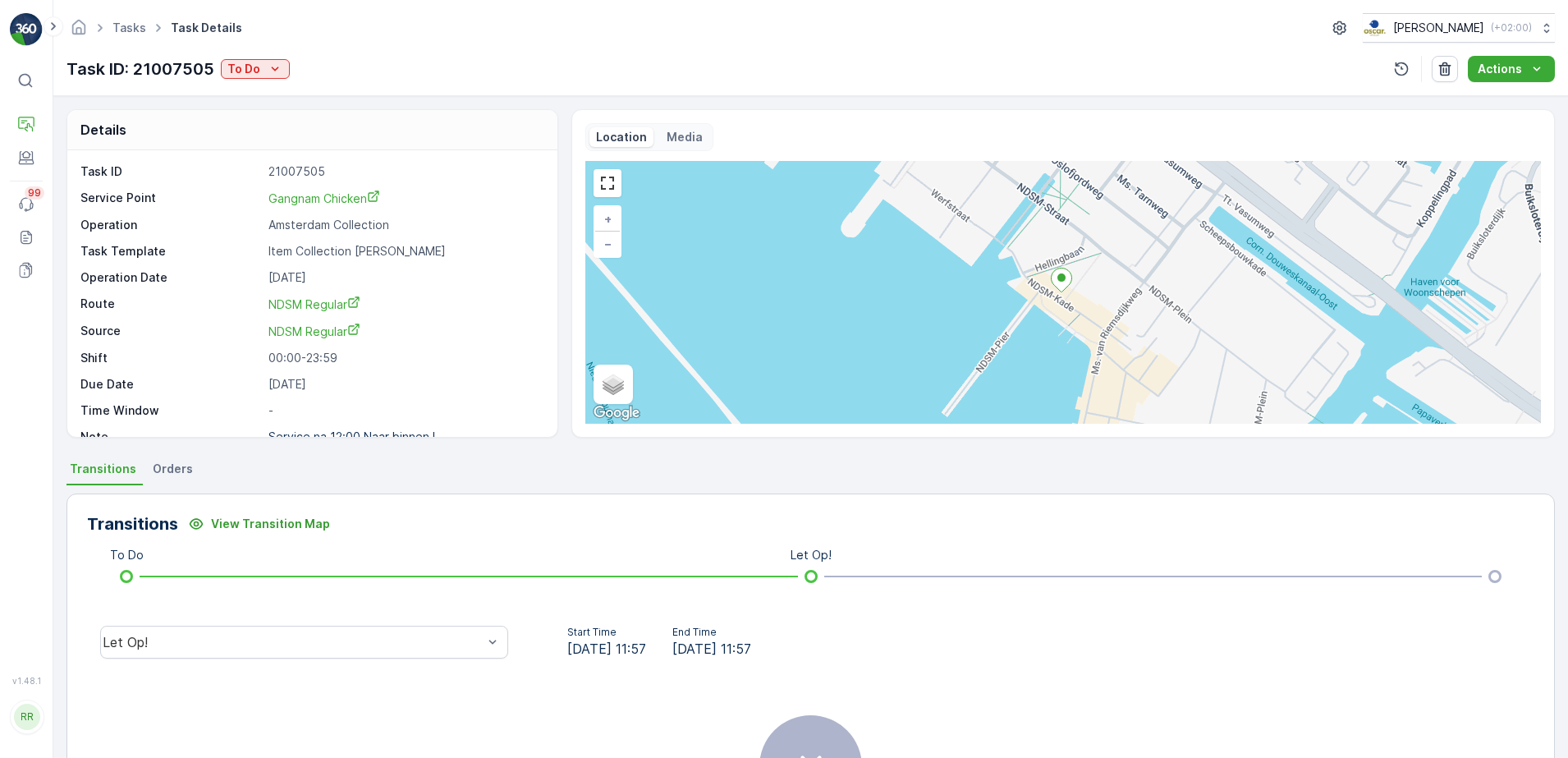
click at [172, 462] on span "Orders" at bounding box center [172, 469] width 40 height 16
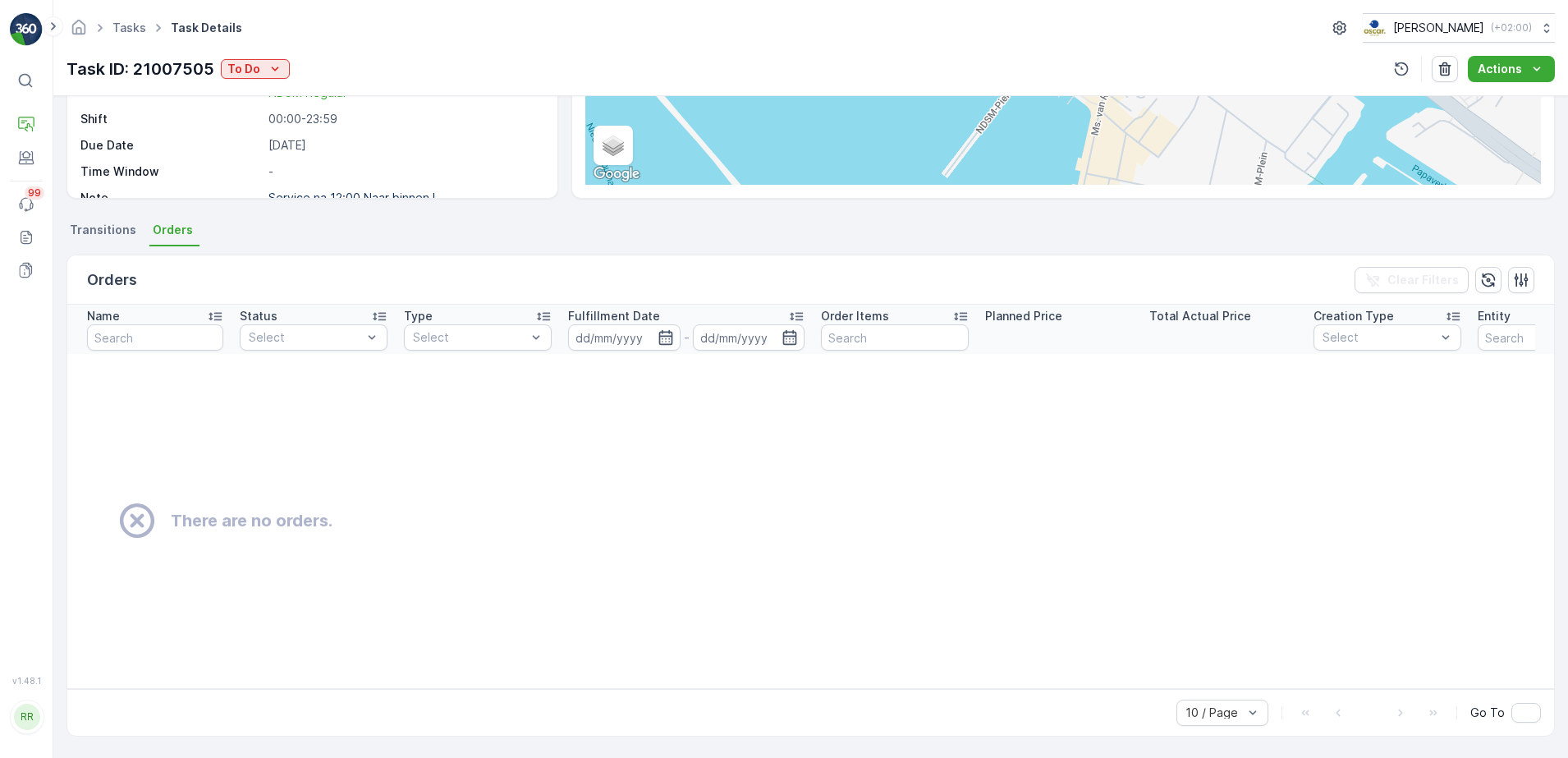
scroll to position [247, 0]
click at [112, 225] on span "Transitions" at bounding box center [102, 229] width 66 height 16
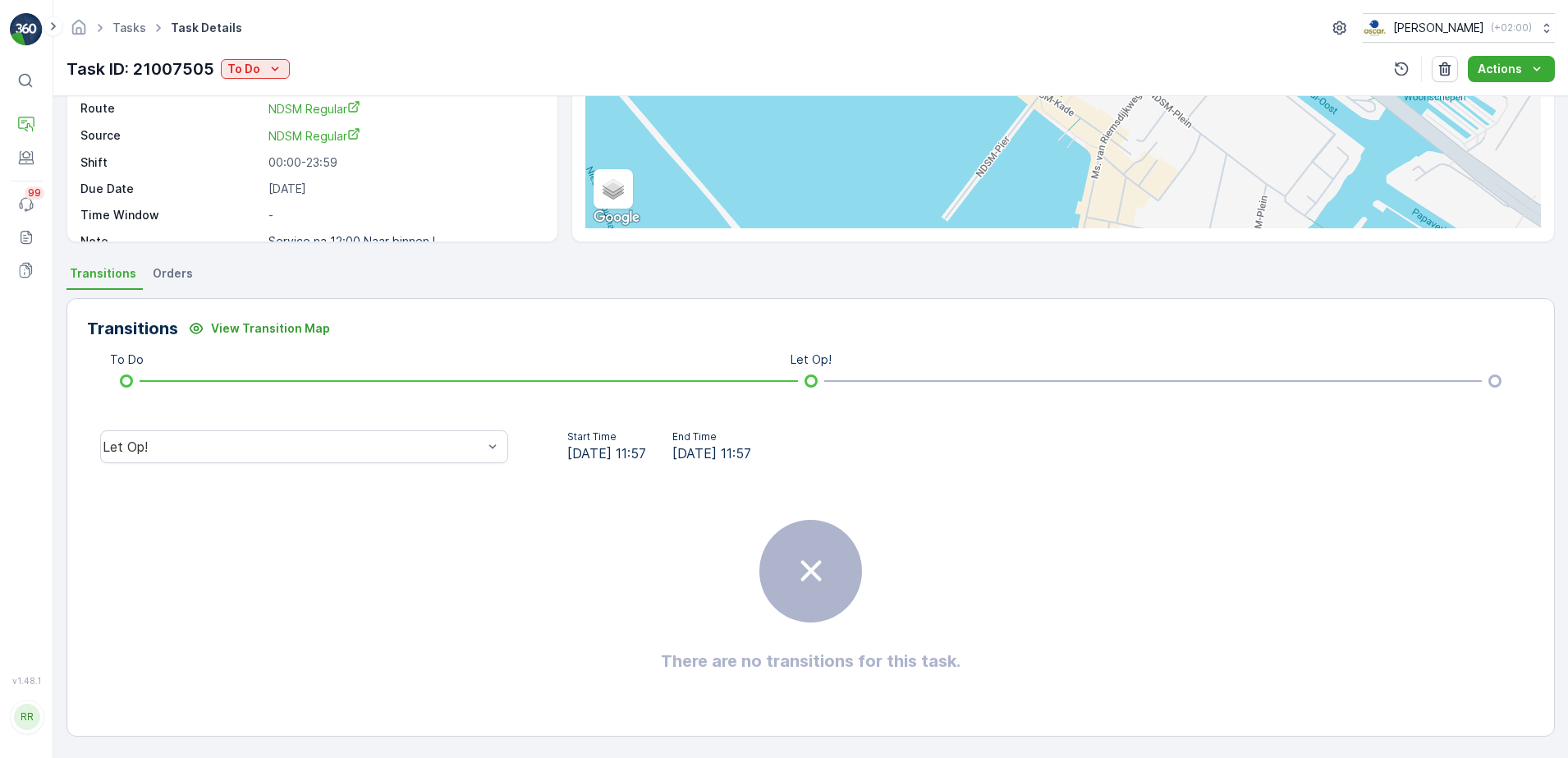
scroll to position [22, 0]
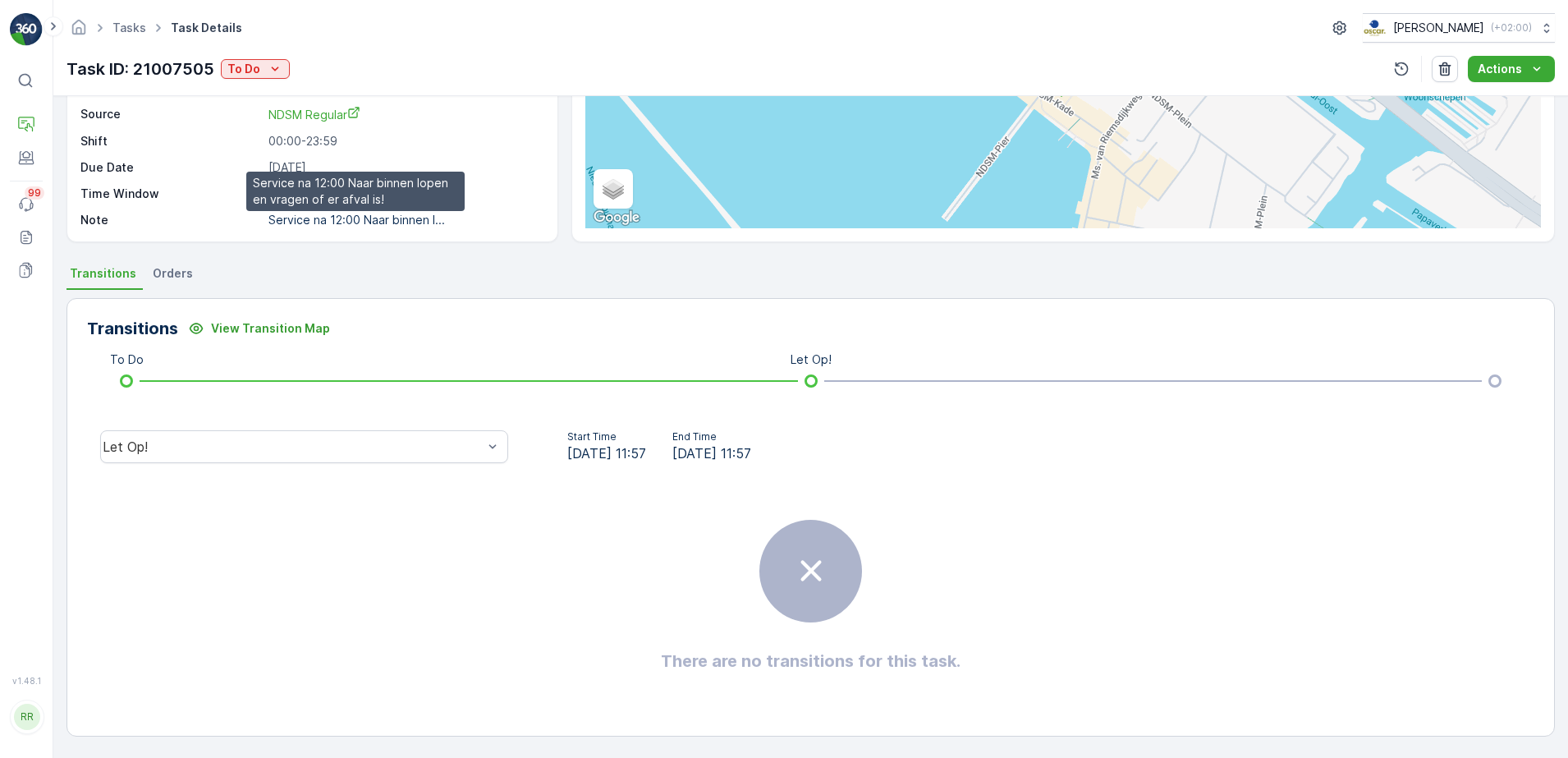
click at [349, 215] on p "Service na 12:00 Naar binnen l..." at bounding box center [356, 220] width 177 height 14
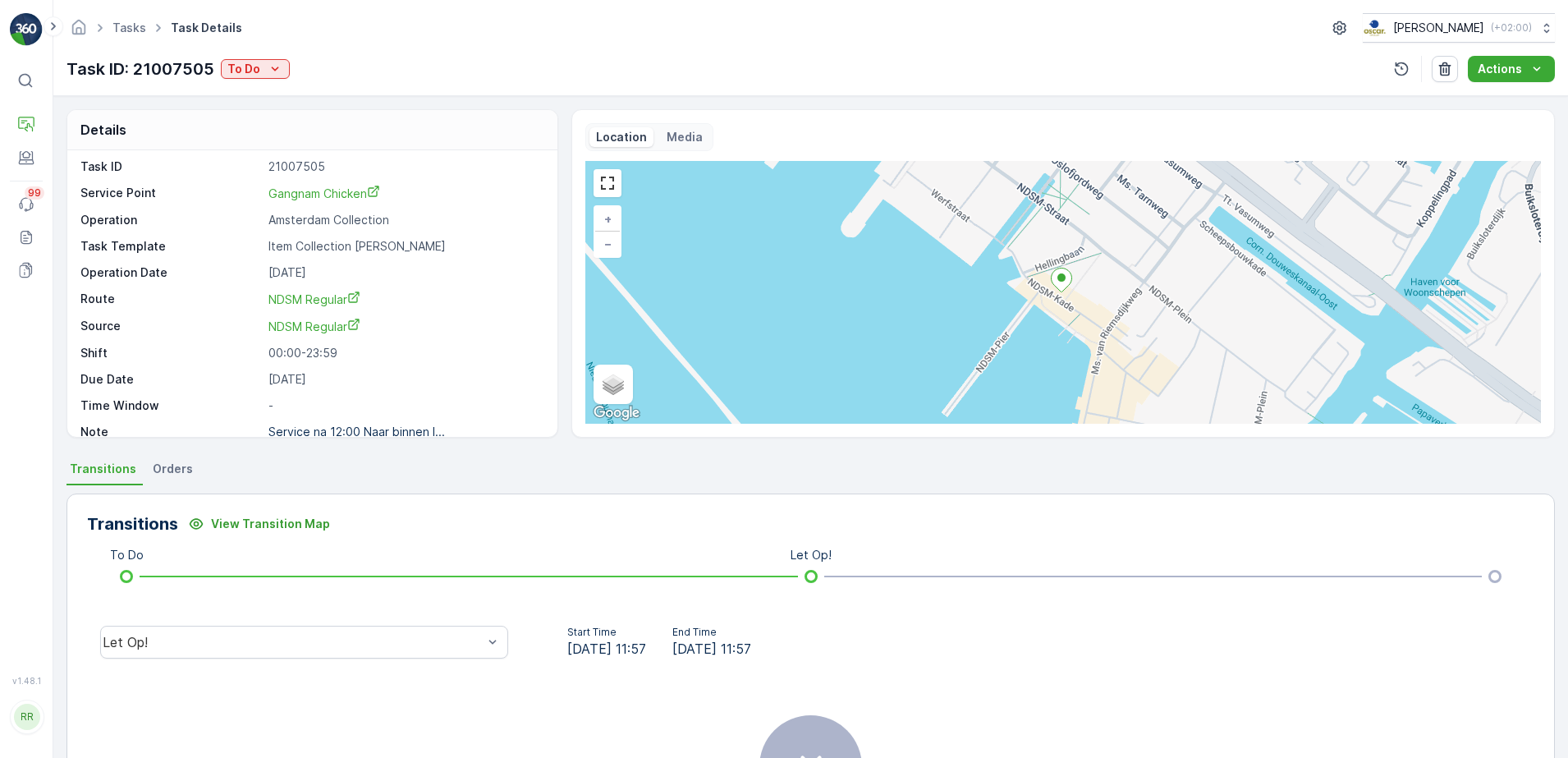
scroll to position [0, 0]
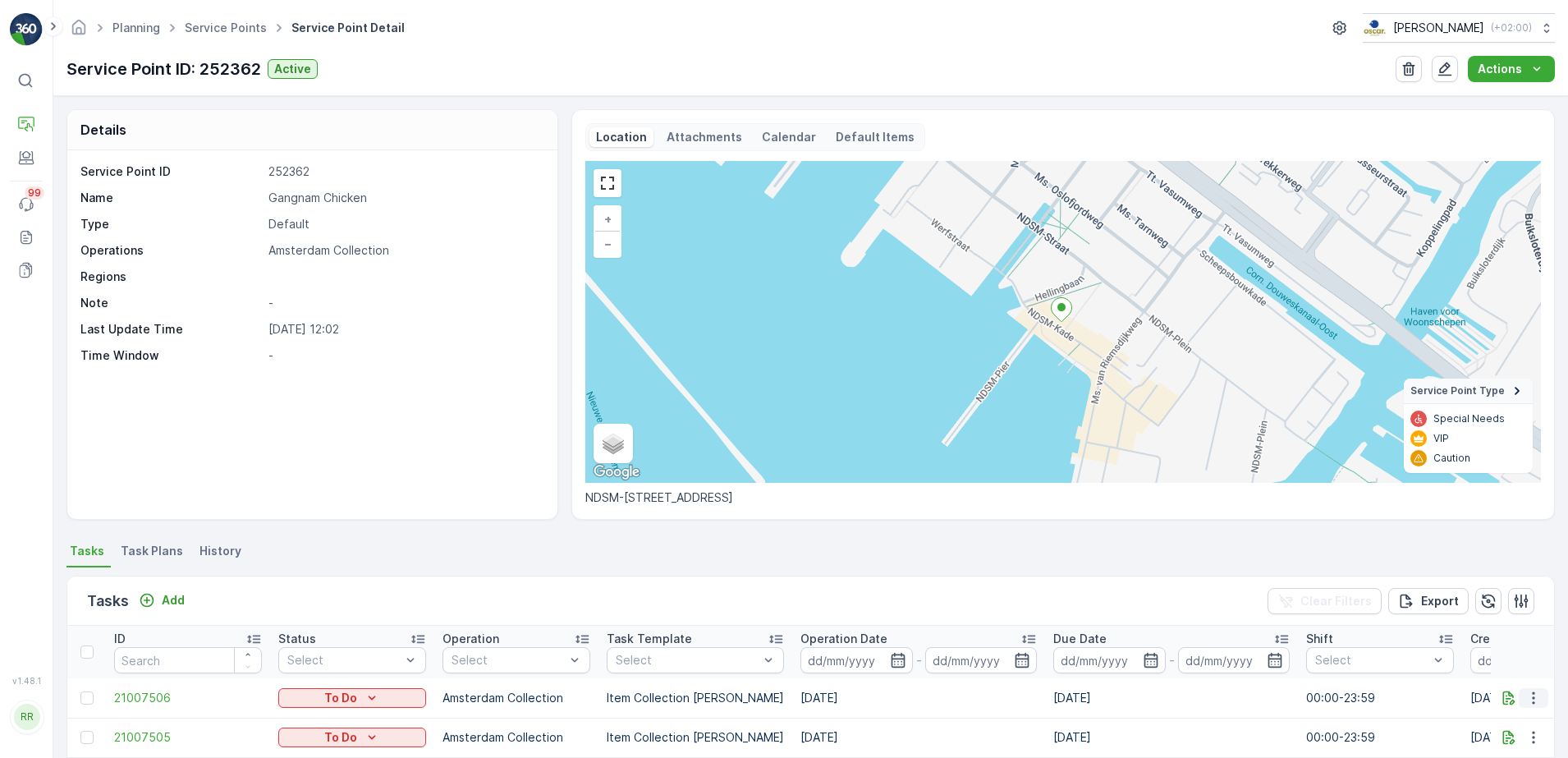
click at [1535, 699] on icon "button" at bounding box center [1533, 698] width 16 height 16
click at [1496, 573] on span "See More Details" at bounding box center [1499, 574] width 96 height 16
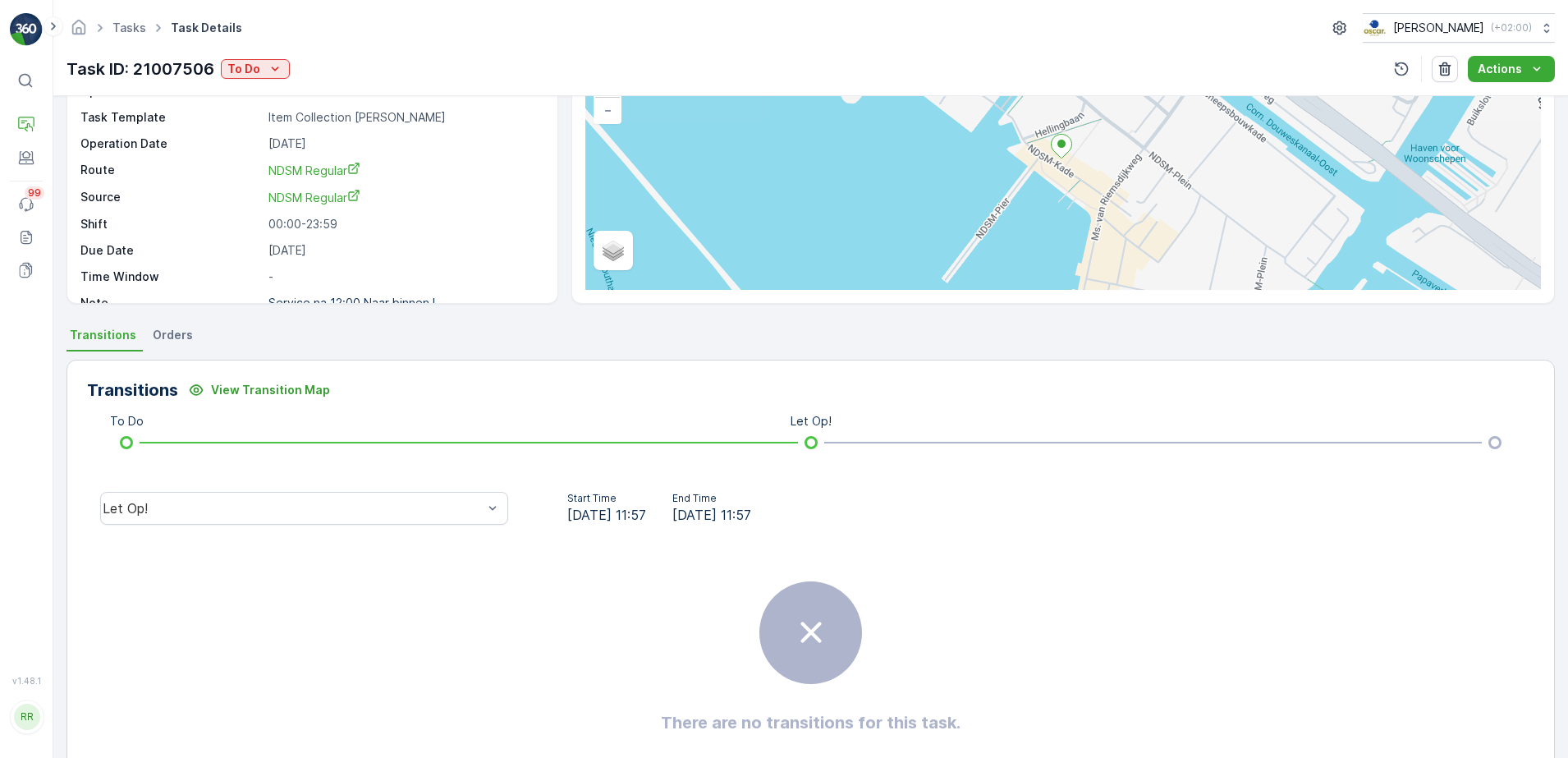
scroll to position [196, 0]
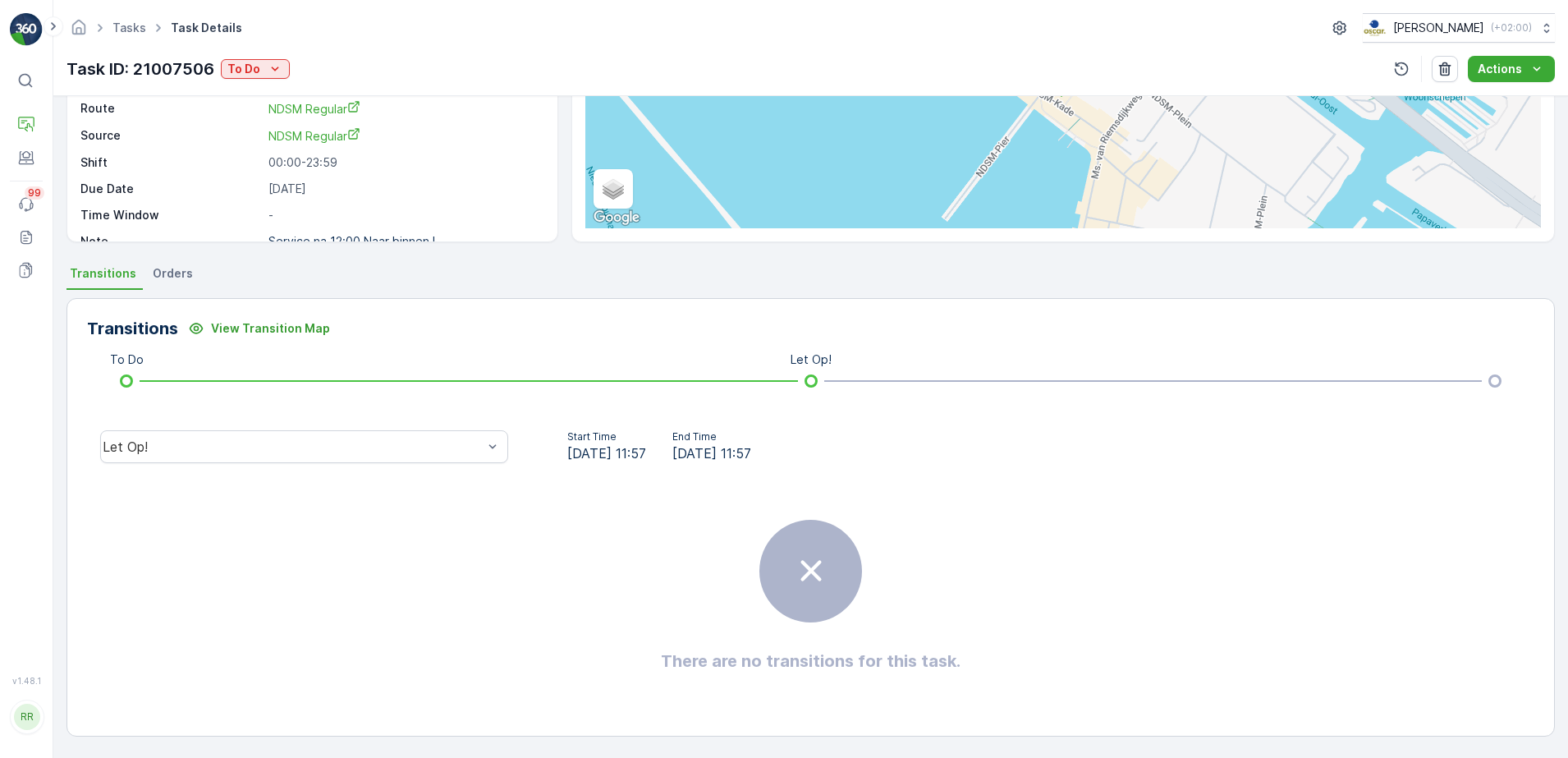
click at [160, 279] on span "Orders" at bounding box center [172, 273] width 40 height 16
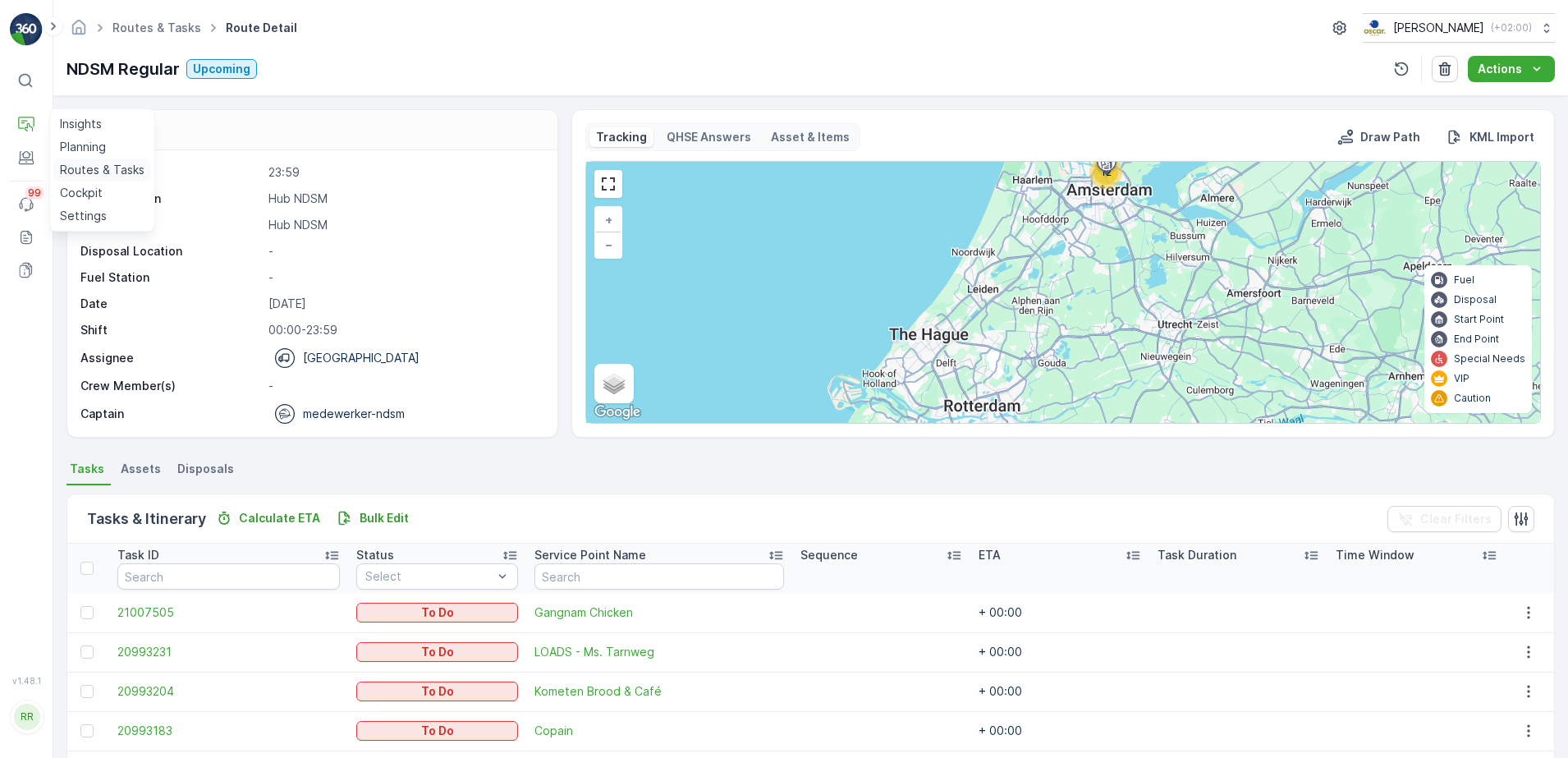
click at [81, 169] on p "Routes & Tasks" at bounding box center [102, 170] width 84 height 16
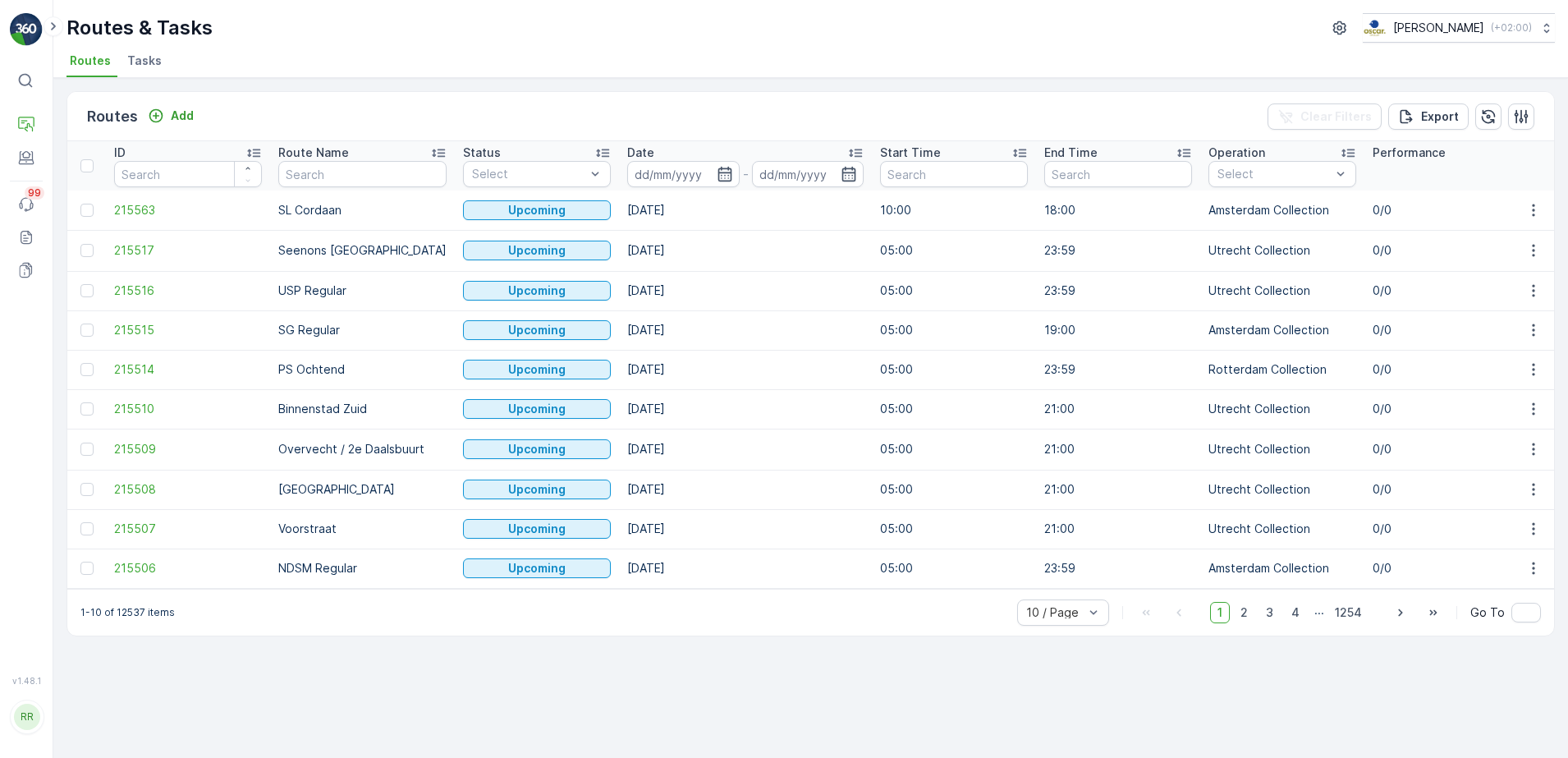
click at [137, 63] on span "Tasks" at bounding box center [145, 60] width 34 height 16
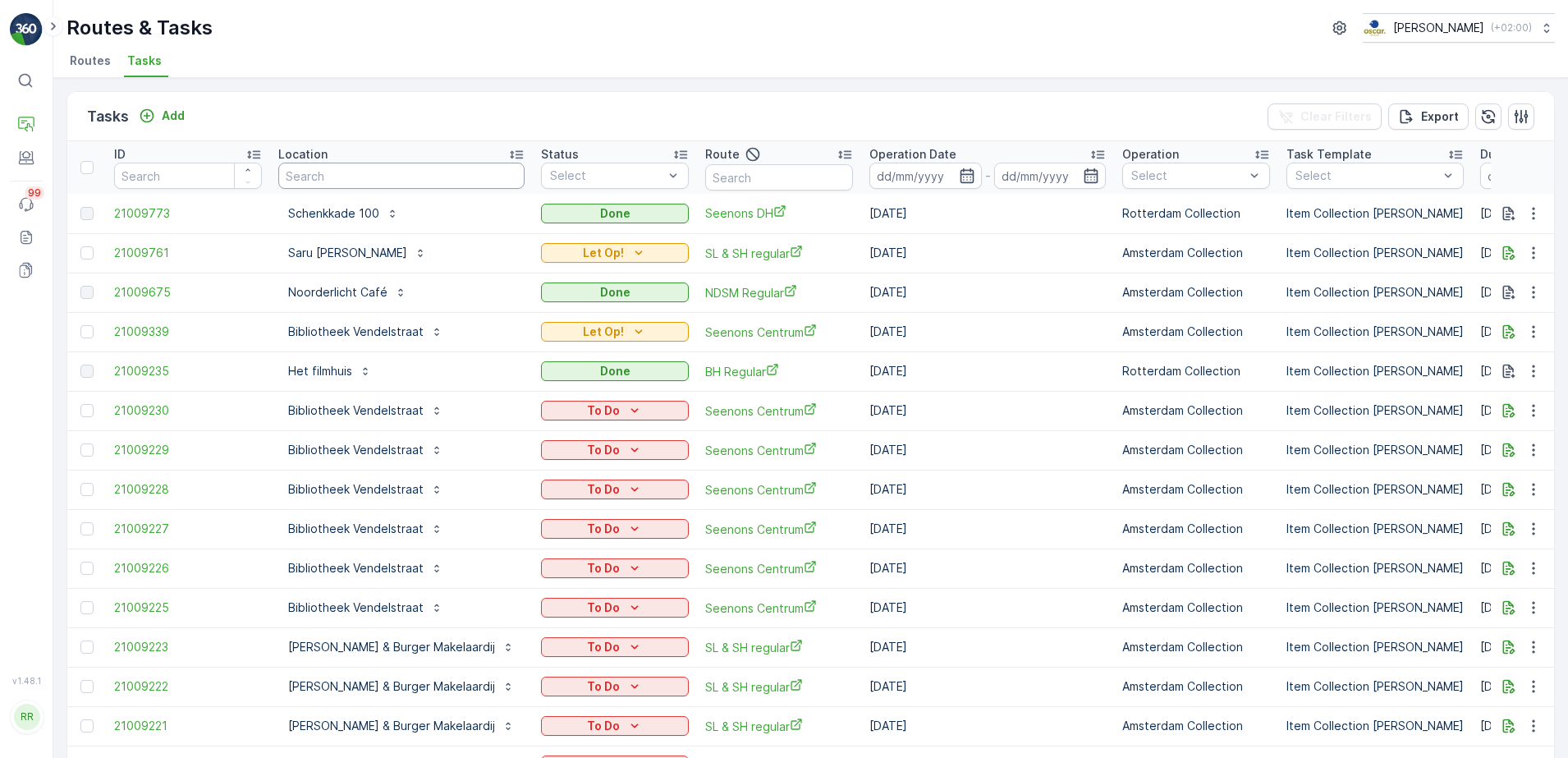
click at [331, 175] on input "text" at bounding box center [401, 176] width 246 height 27
type input "gang"
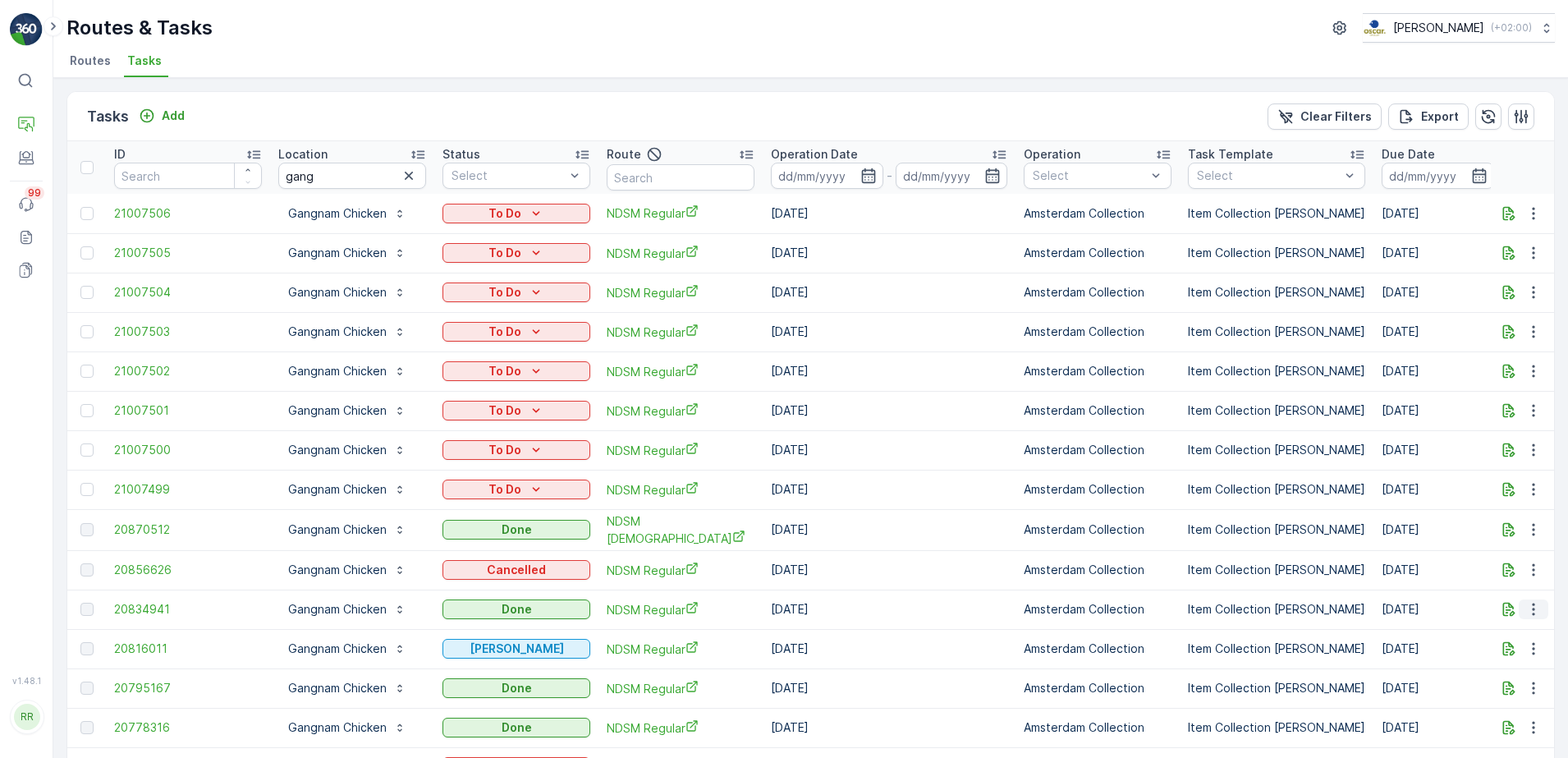
click at [1532, 611] on icon "button" at bounding box center [1533, 610] width 3 height 12
drag, startPoint x: 340, startPoint y: 171, endPoint x: 222, endPoint y: 185, distance: 118.8
click at [222, 185] on tr "ID Location gang Status Select Route Operation Date - Operation Select Task Tem…" at bounding box center [1333, 167] width 2532 height 53
type input "muggen"
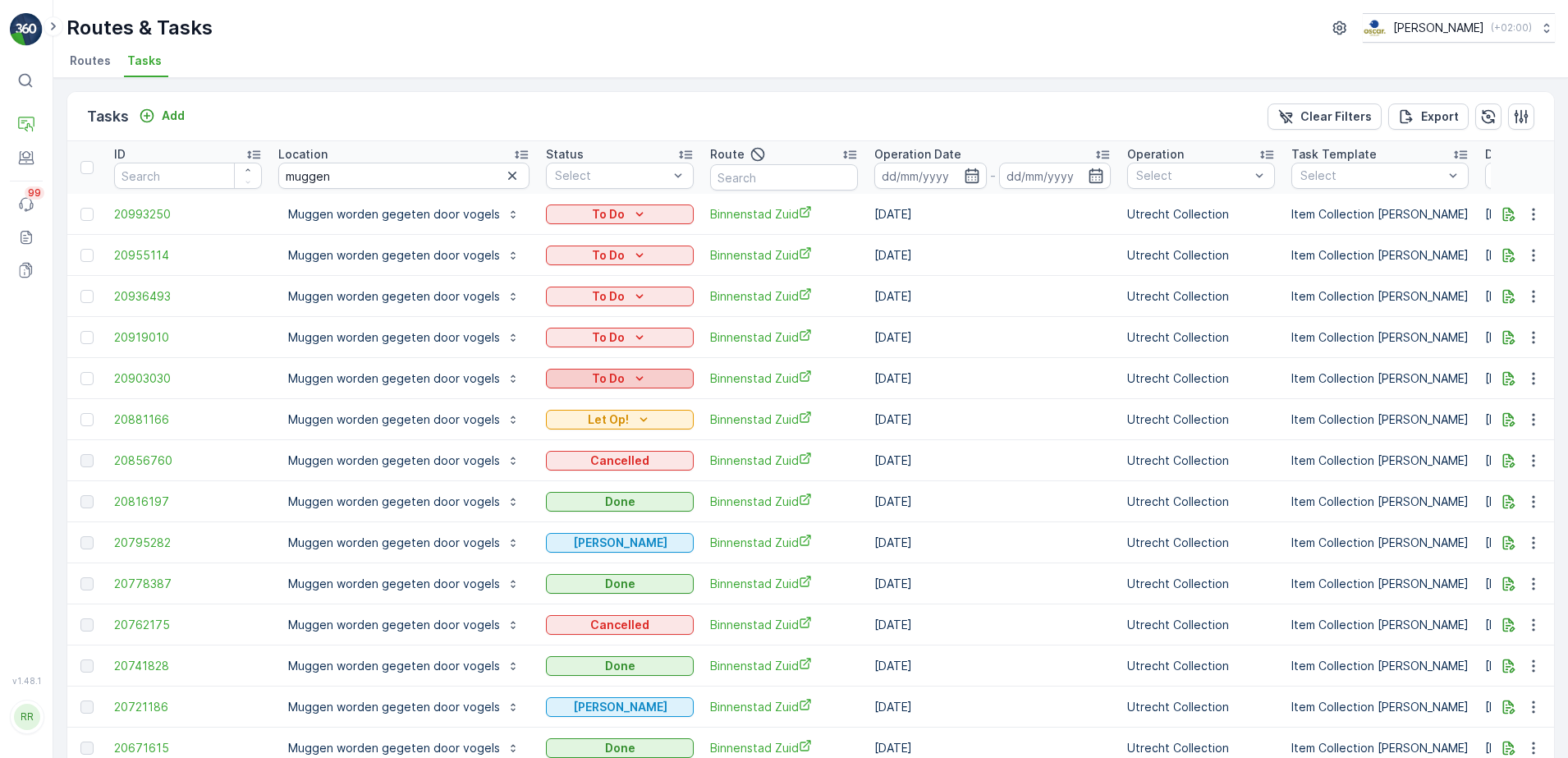
click at [661, 378] on div "To Do" at bounding box center [620, 378] width 134 height 16
click at [414, 123] on div "Tasks Add Clear Filters Export" at bounding box center [810, 116] width 1487 height 49
click at [676, 379] on div "To Do" at bounding box center [620, 378] width 134 height 16
click at [522, 102] on div "Tasks Add Clear Filters Export" at bounding box center [810, 116] width 1487 height 49
click at [647, 379] on div "To Do" at bounding box center [620, 378] width 134 height 16
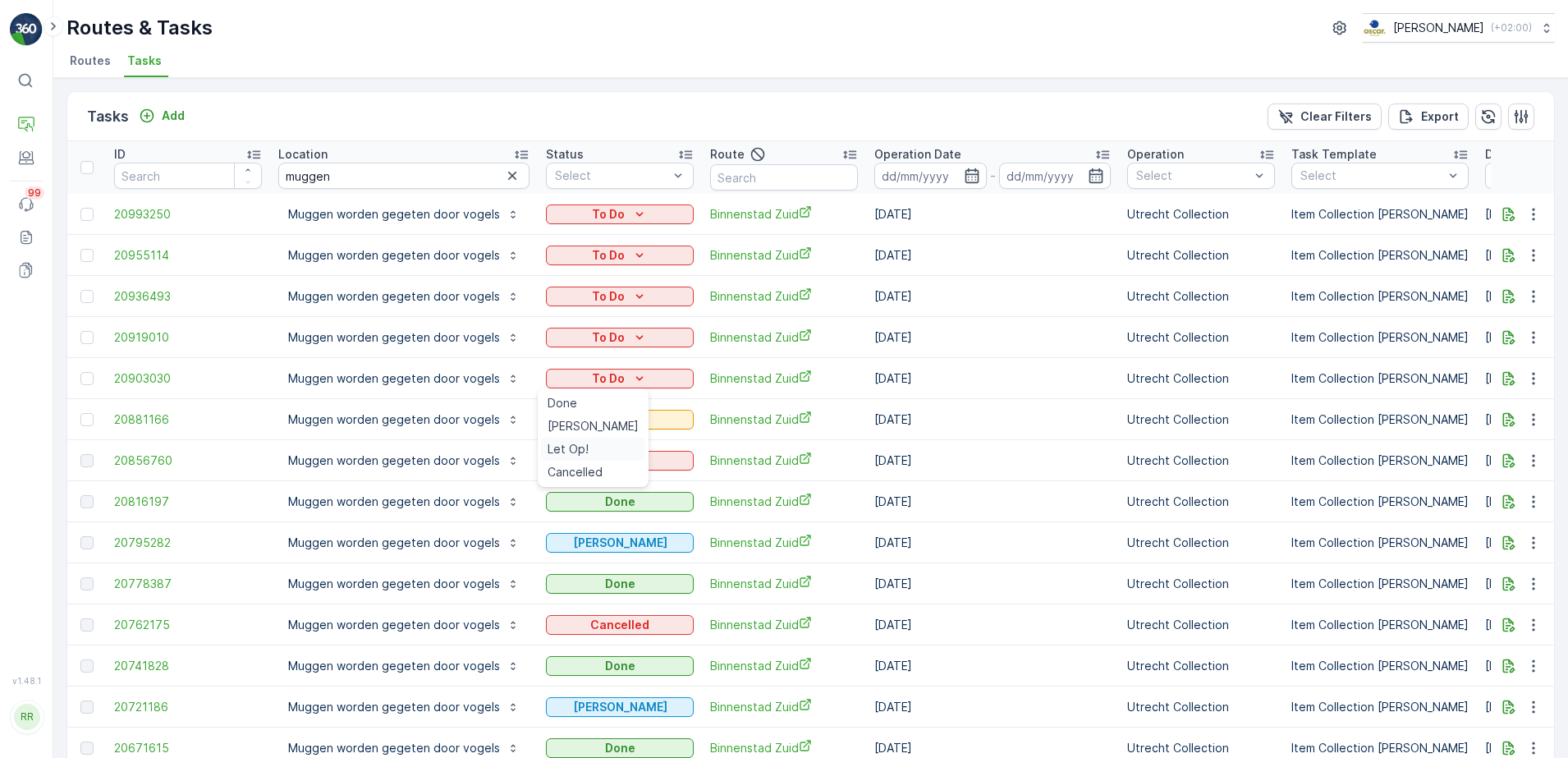
click at [583, 449] on span "Let Op!" at bounding box center [568, 449] width 41 height 16
click at [1502, 421] on icon "button" at bounding box center [1509, 419] width 16 height 16
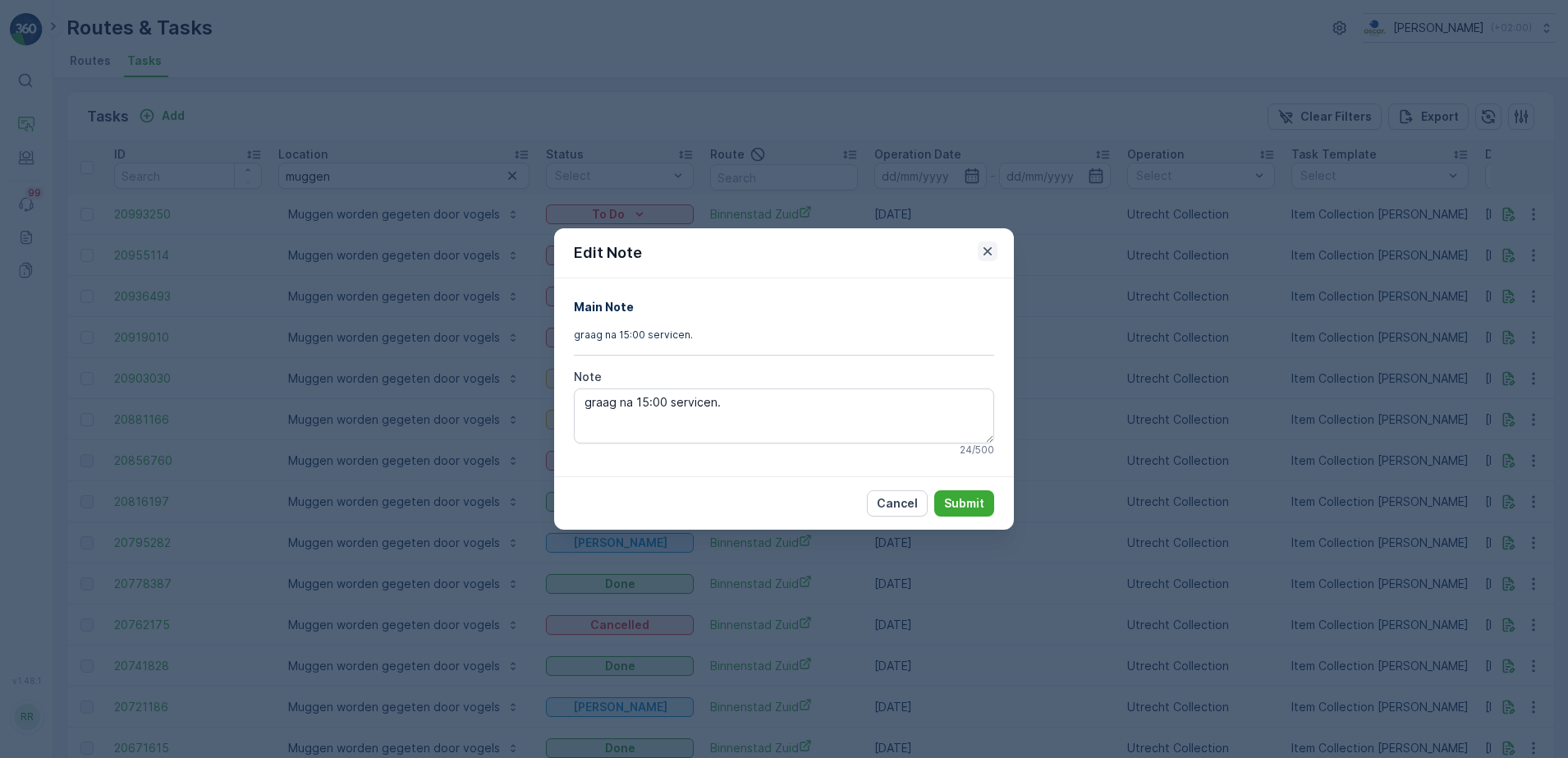
click at [988, 250] on icon "button" at bounding box center [987, 251] width 16 height 16
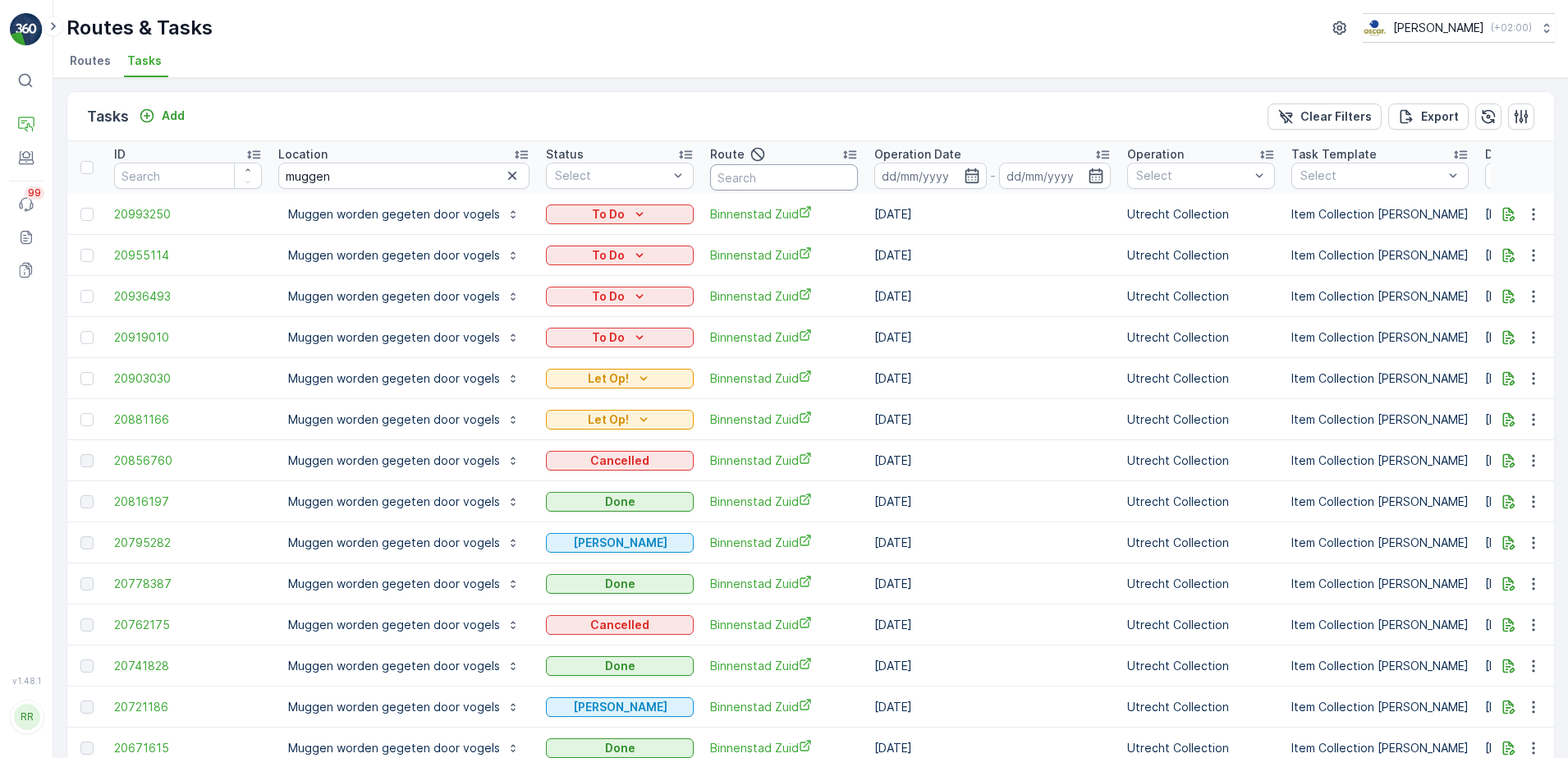
click at [734, 171] on input "text" at bounding box center [784, 177] width 148 height 27
type input "binnen"
click at [778, 177] on input "binnen" at bounding box center [784, 177] width 148 height 27
type input "binnenstad"
click at [493, 179] on input "muggen" at bounding box center [404, 176] width 251 height 27
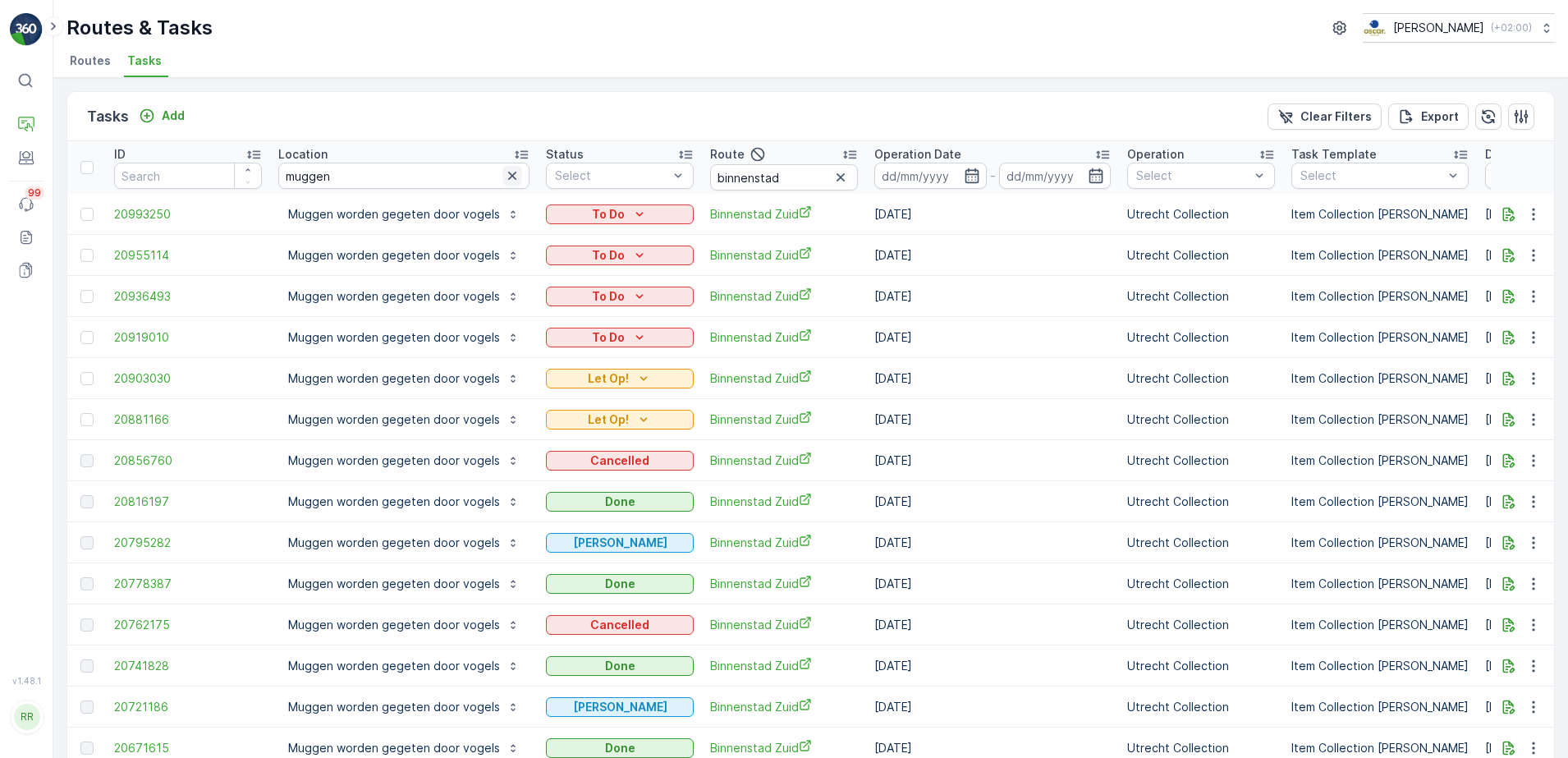
click at [504, 179] on icon "button" at bounding box center [511, 175] width 16 height 16
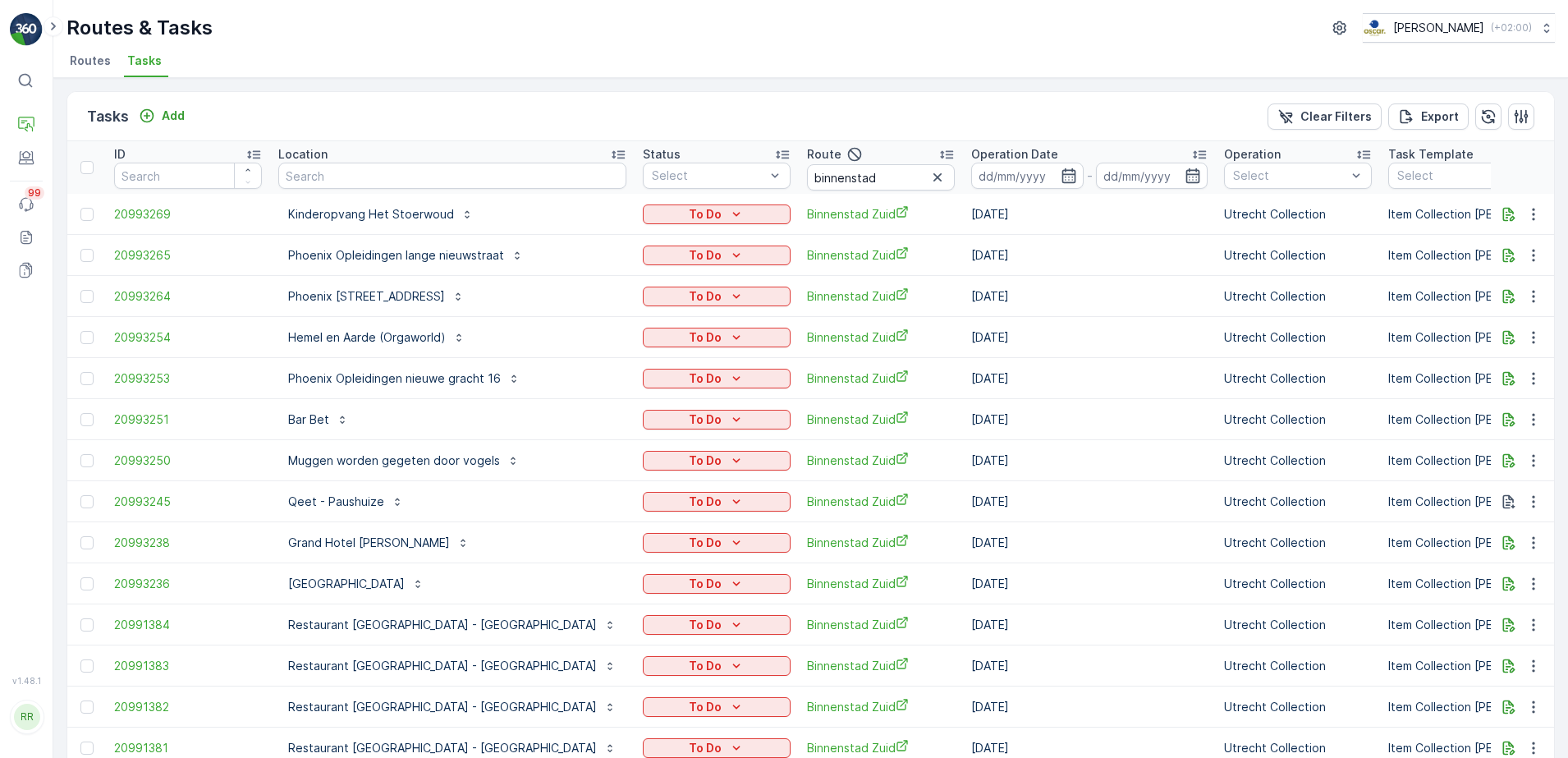
click at [1061, 167] on icon "button" at bounding box center [1069, 175] width 16 height 16
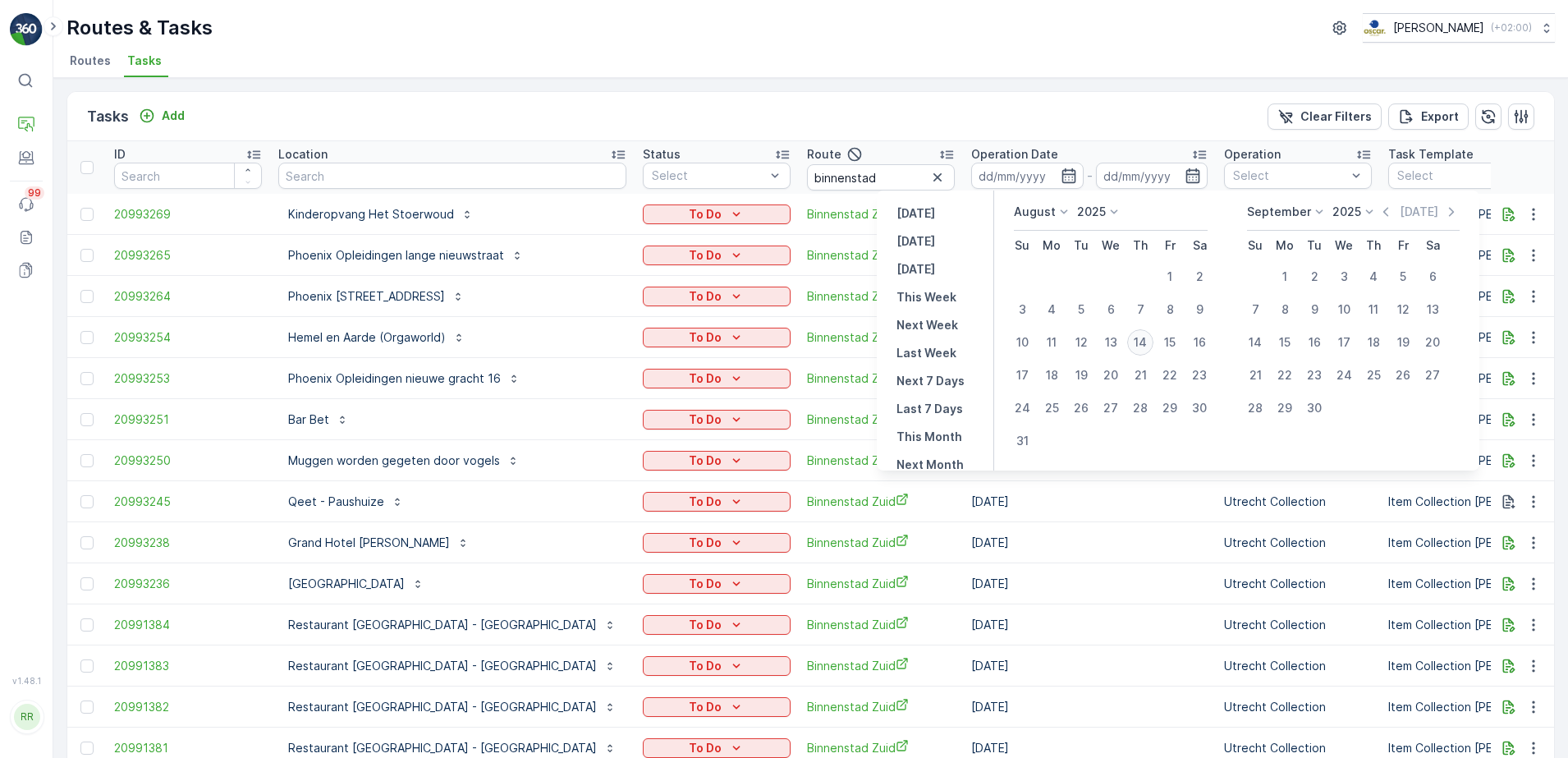
click at [1150, 349] on div "14" at bounding box center [1140, 342] width 27 height 27
type input "[DATE]"
click at [1150, 349] on div "14" at bounding box center [1140, 342] width 27 height 27
type input "[DATE]"
click at [1150, 349] on div "14" at bounding box center [1140, 342] width 27 height 27
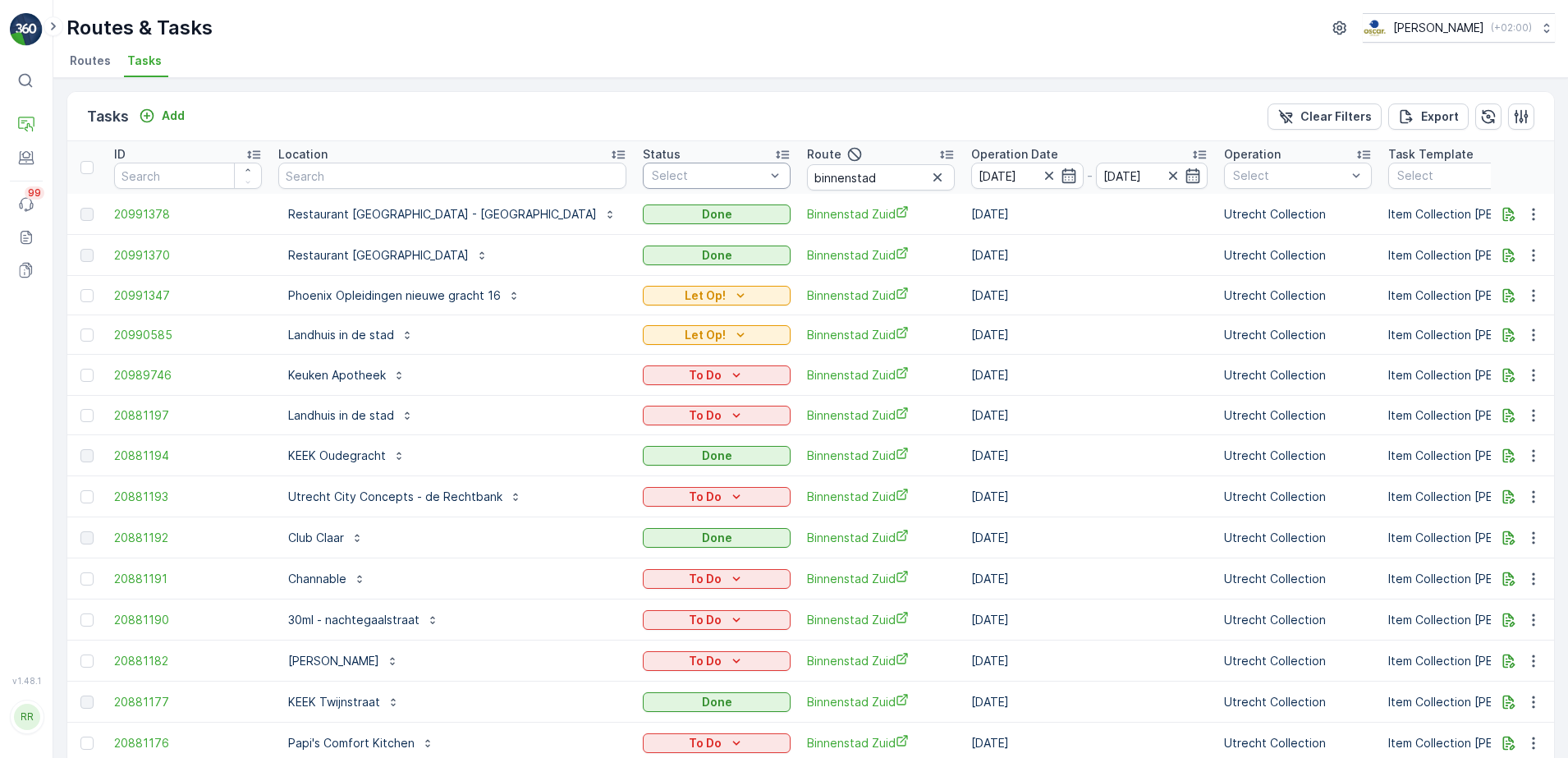
click at [674, 183] on div "Select" at bounding box center [716, 176] width 148 height 27
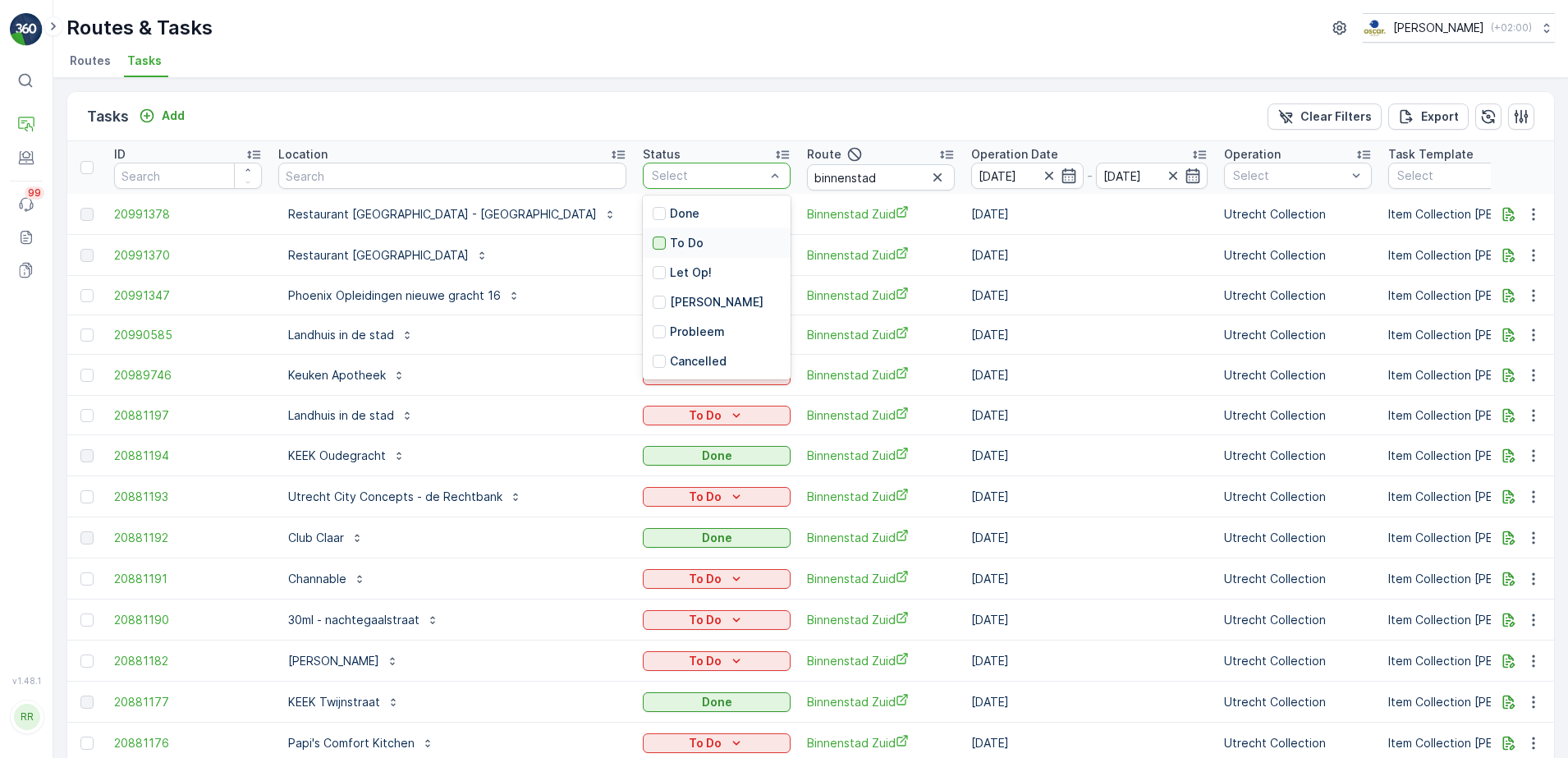
click at [653, 240] on div at bounding box center [659, 243] width 13 height 13
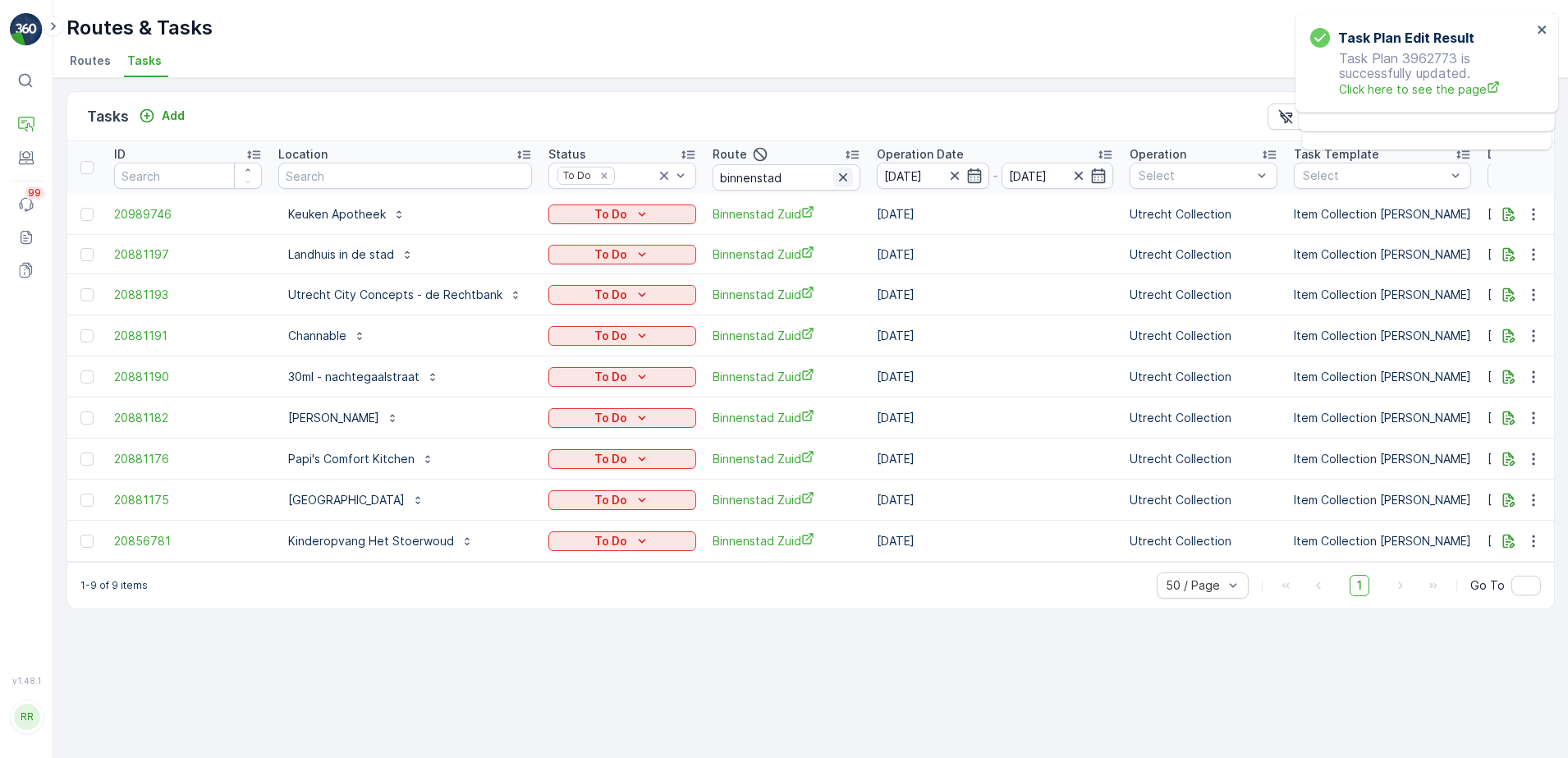
click at [835, 177] on icon "button" at bounding box center [843, 177] width 16 height 16
click at [656, 181] on icon at bounding box center [664, 175] width 16 height 16
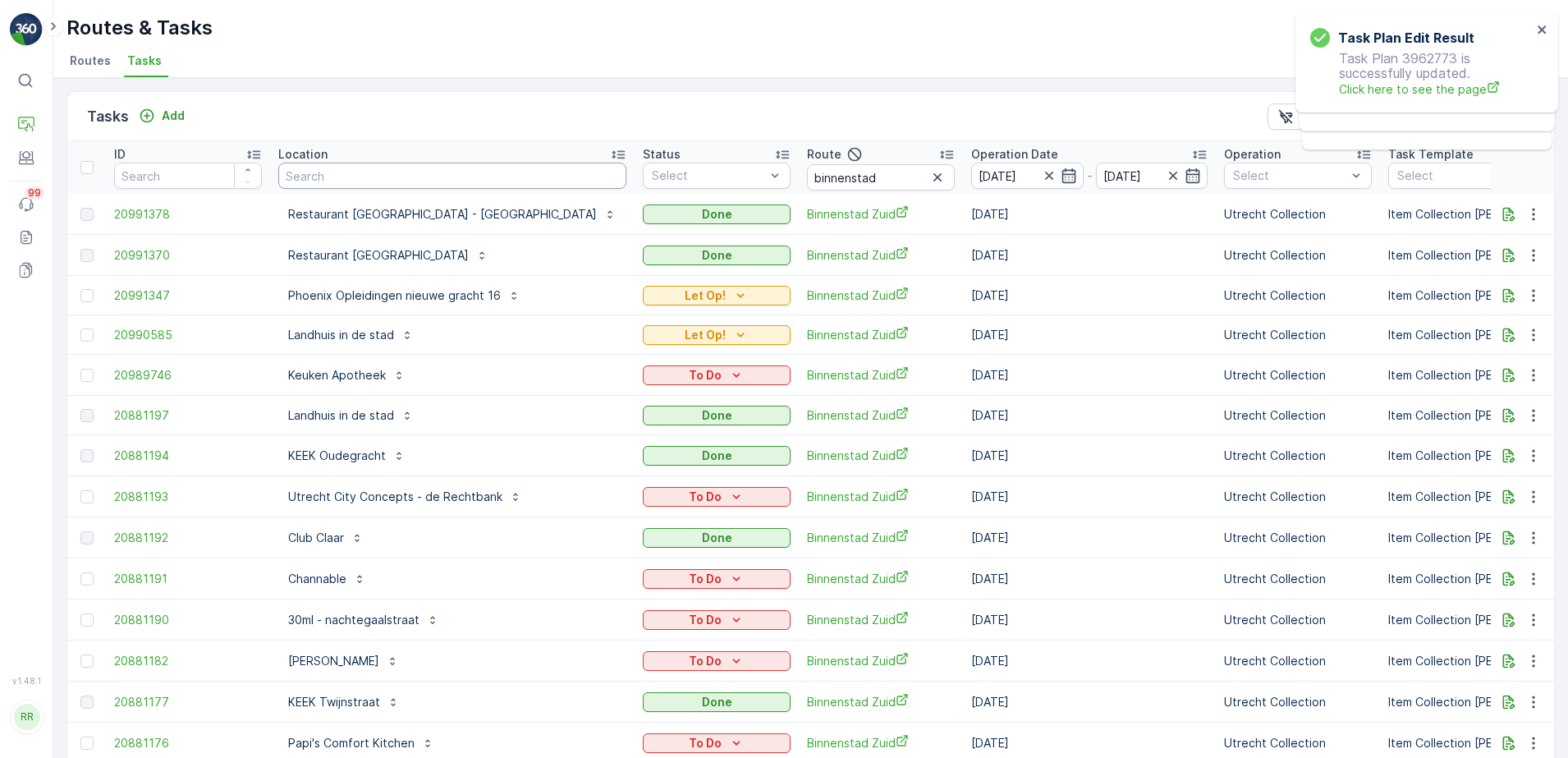
click at [339, 169] on input "text" at bounding box center [452, 176] width 348 height 27
type input "l"
drag, startPoint x: 843, startPoint y: 176, endPoint x: 834, endPoint y: 175, distance: 9.1
click at [929, 175] on icon "button" at bounding box center [937, 177] width 16 height 16
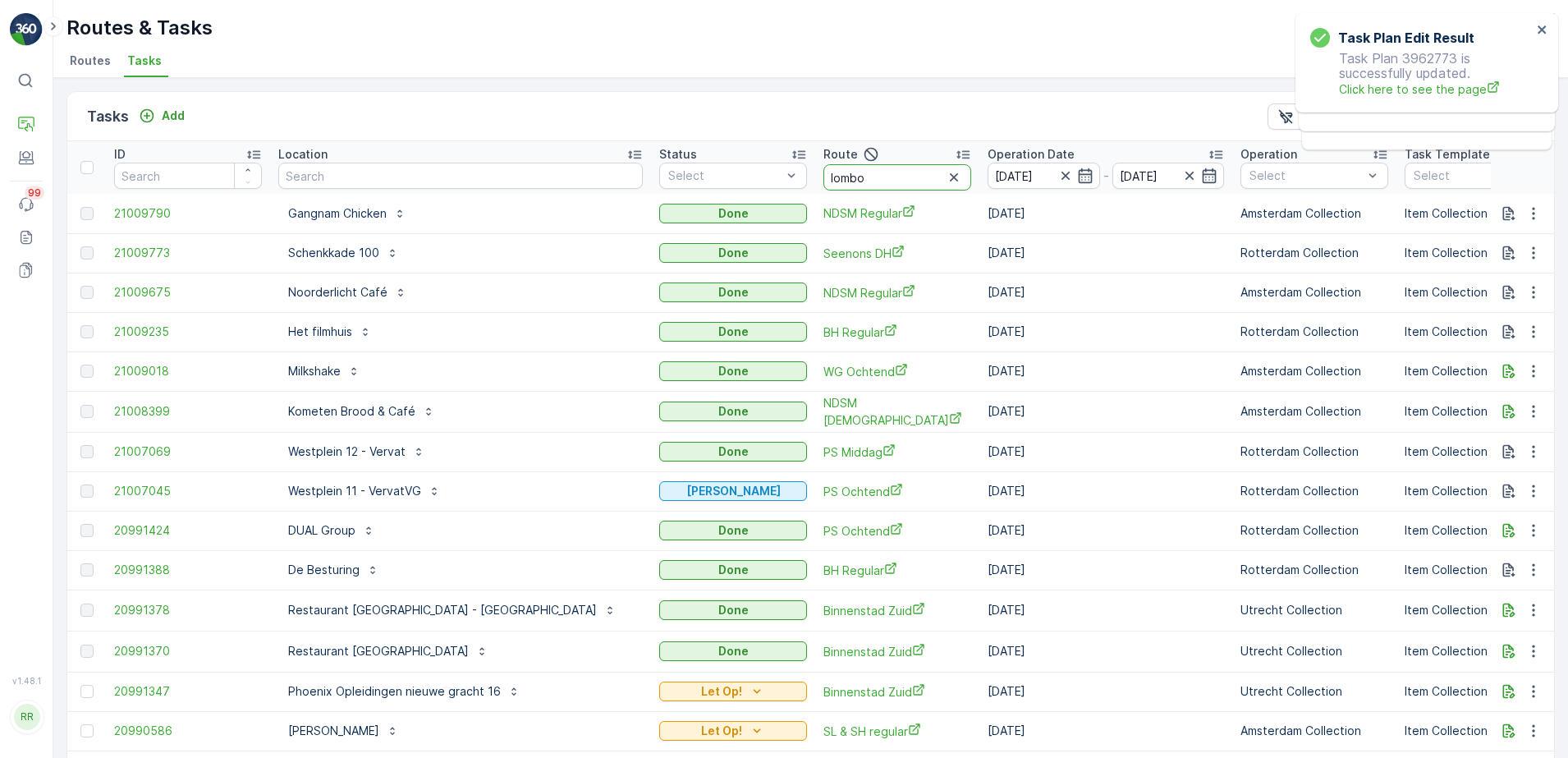
type input "lombok"
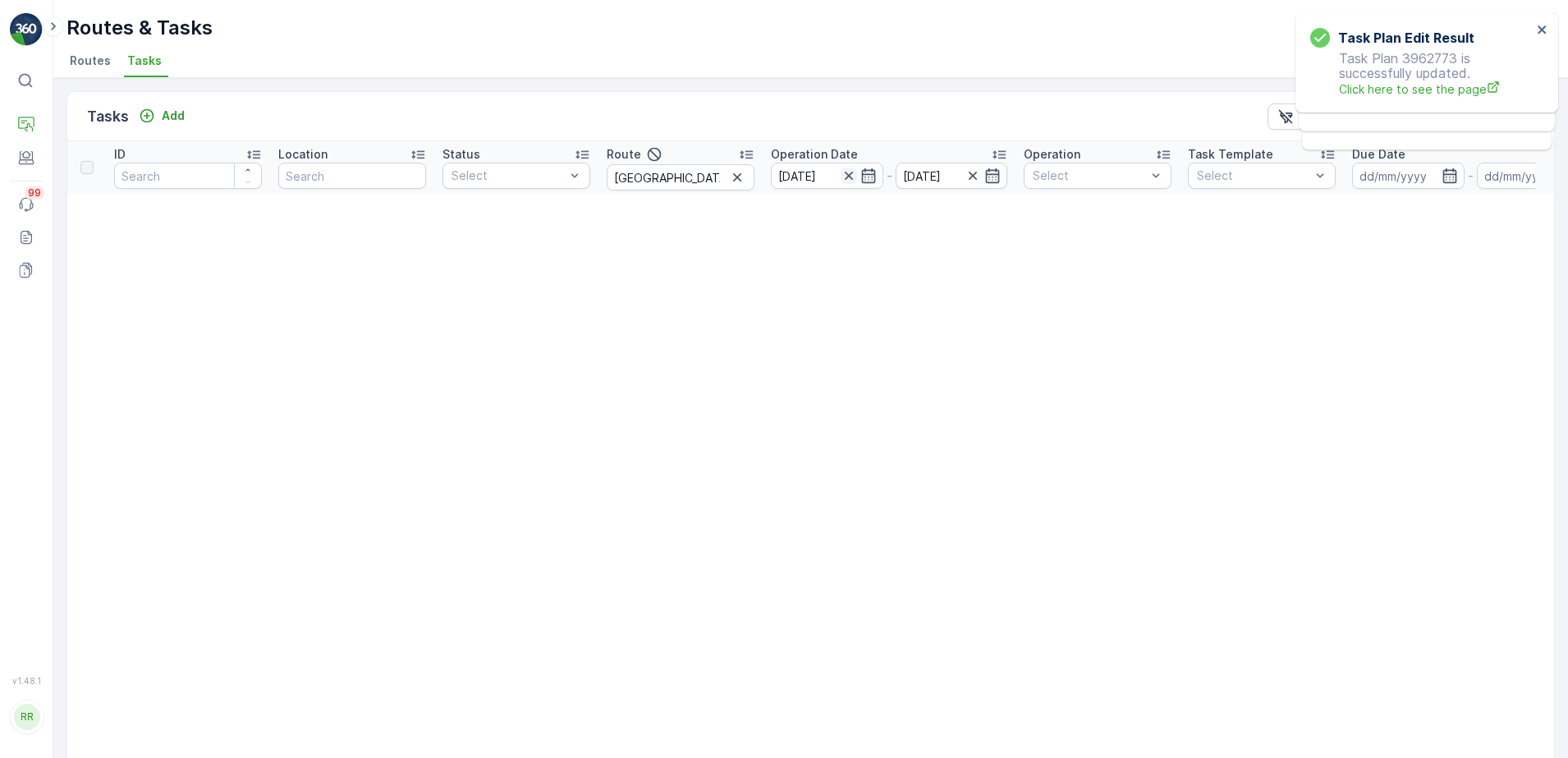
click at [846, 176] on icon "button" at bounding box center [848, 175] width 16 height 16
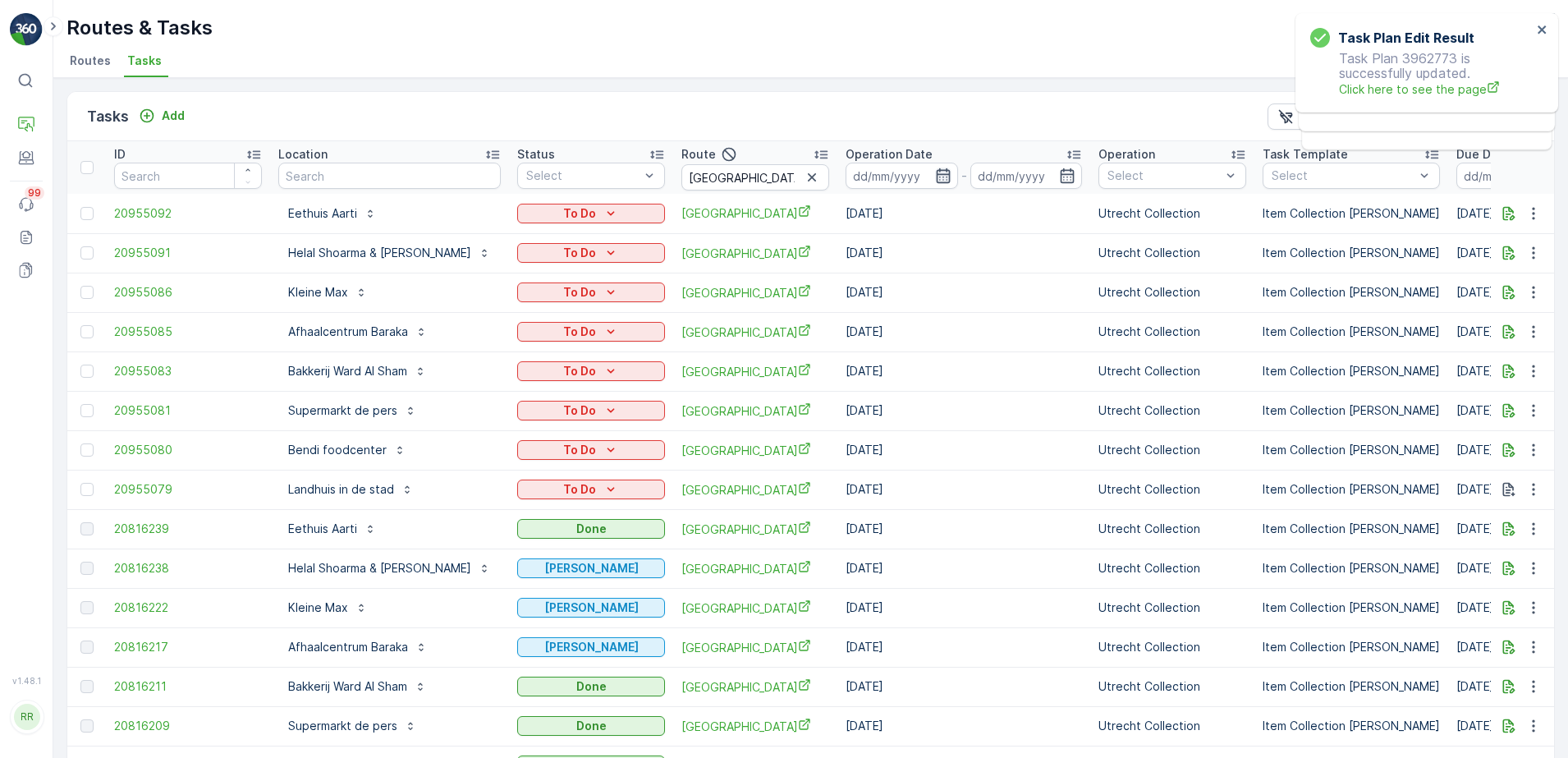
click at [936, 173] on icon "button" at bounding box center [943, 175] width 14 height 15
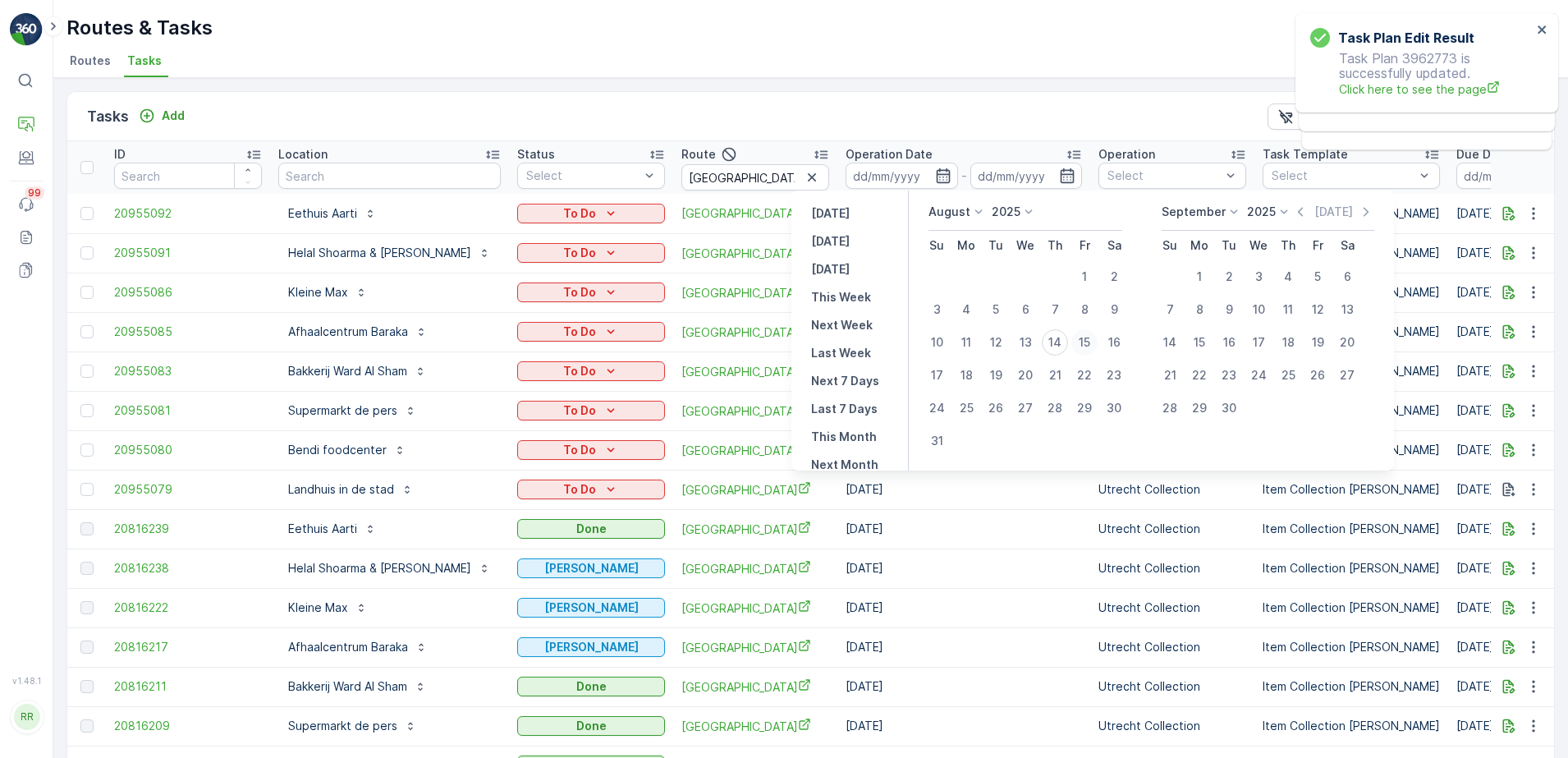
click at [1083, 339] on div "15" at bounding box center [1084, 342] width 27 height 27
type input "[DATE]"
click at [1083, 339] on div "15" at bounding box center [1084, 342] width 27 height 27
type input "[DATE]"
click at [1083, 339] on div "15" at bounding box center [1084, 342] width 27 height 27
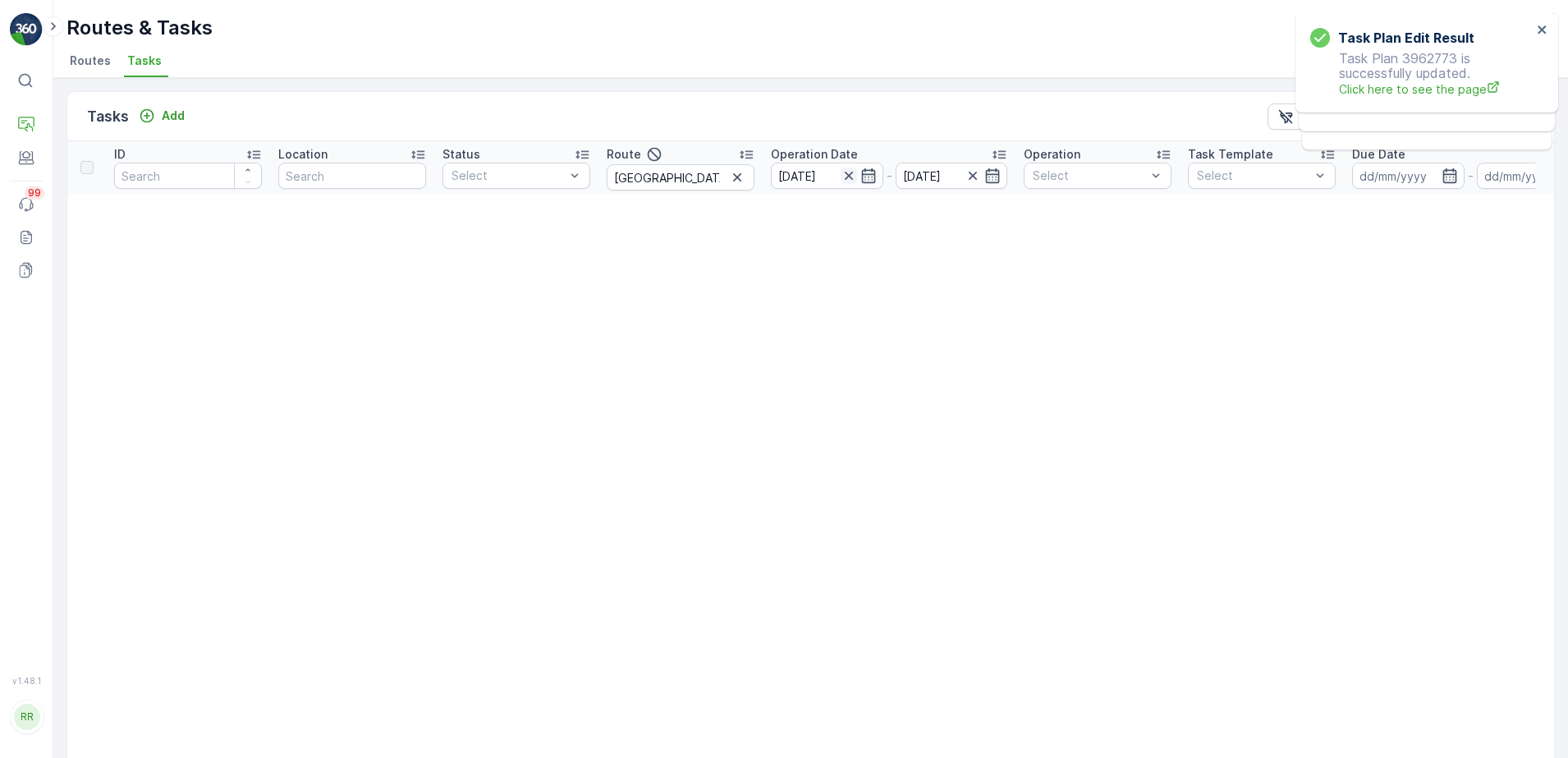
click at [852, 175] on icon "button" at bounding box center [848, 175] width 16 height 16
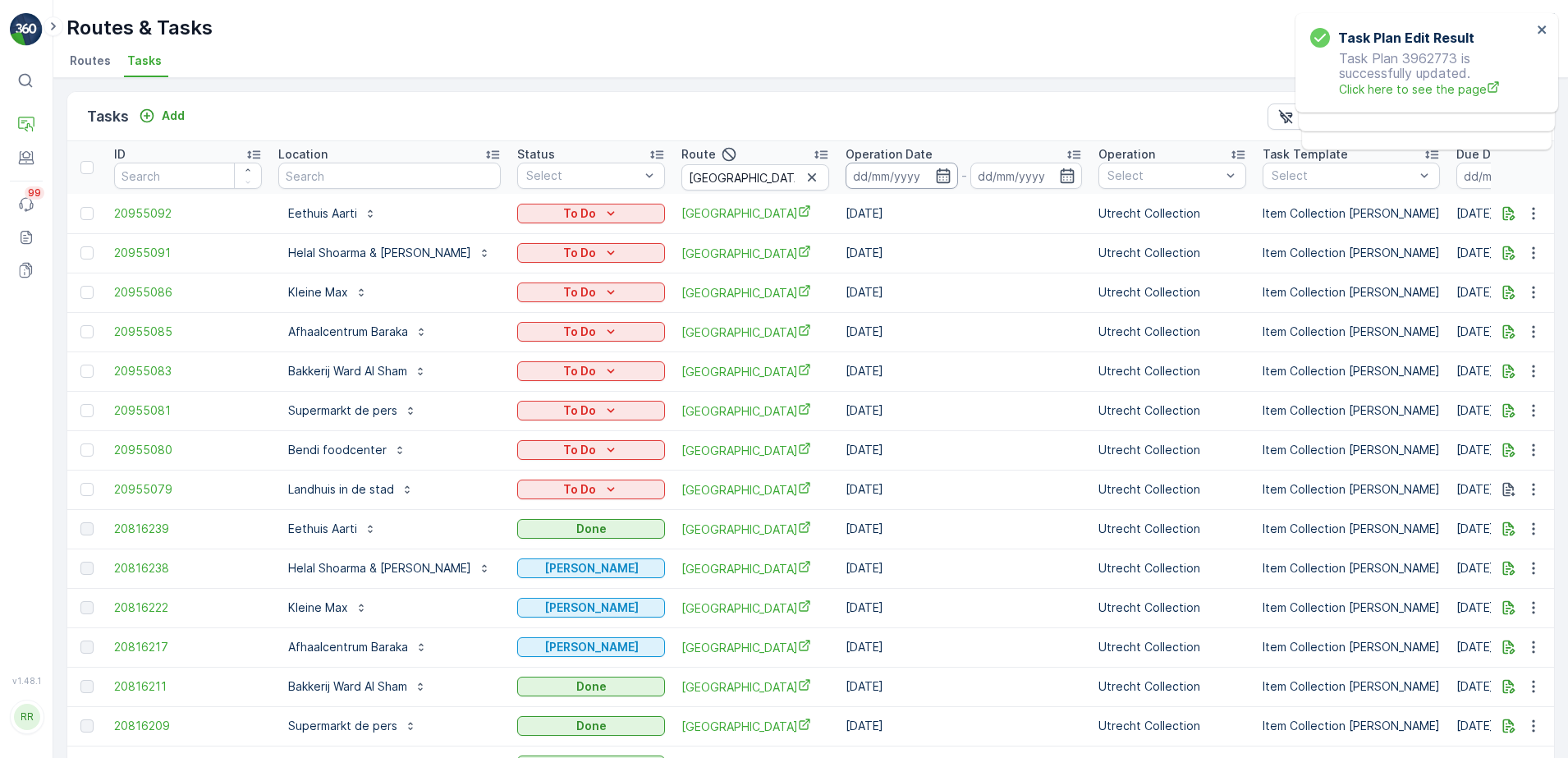
click at [846, 177] on input at bounding box center [902, 176] width 113 height 27
drag, startPoint x: 715, startPoint y: 178, endPoint x: 534, endPoint y: 200, distance: 182.3
type input "binnenstad"
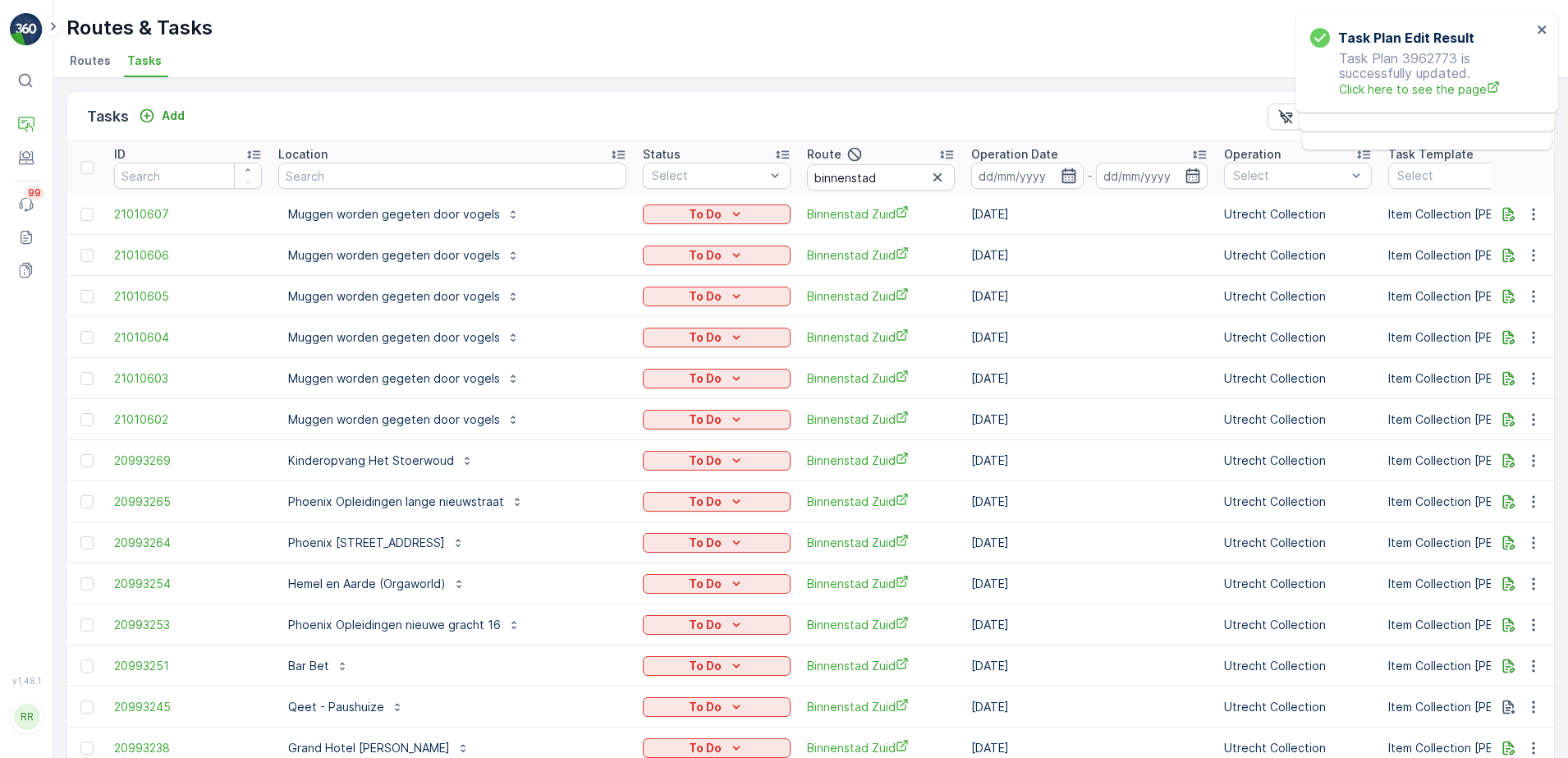
click at [1061, 172] on icon "button" at bounding box center [1069, 175] width 16 height 16
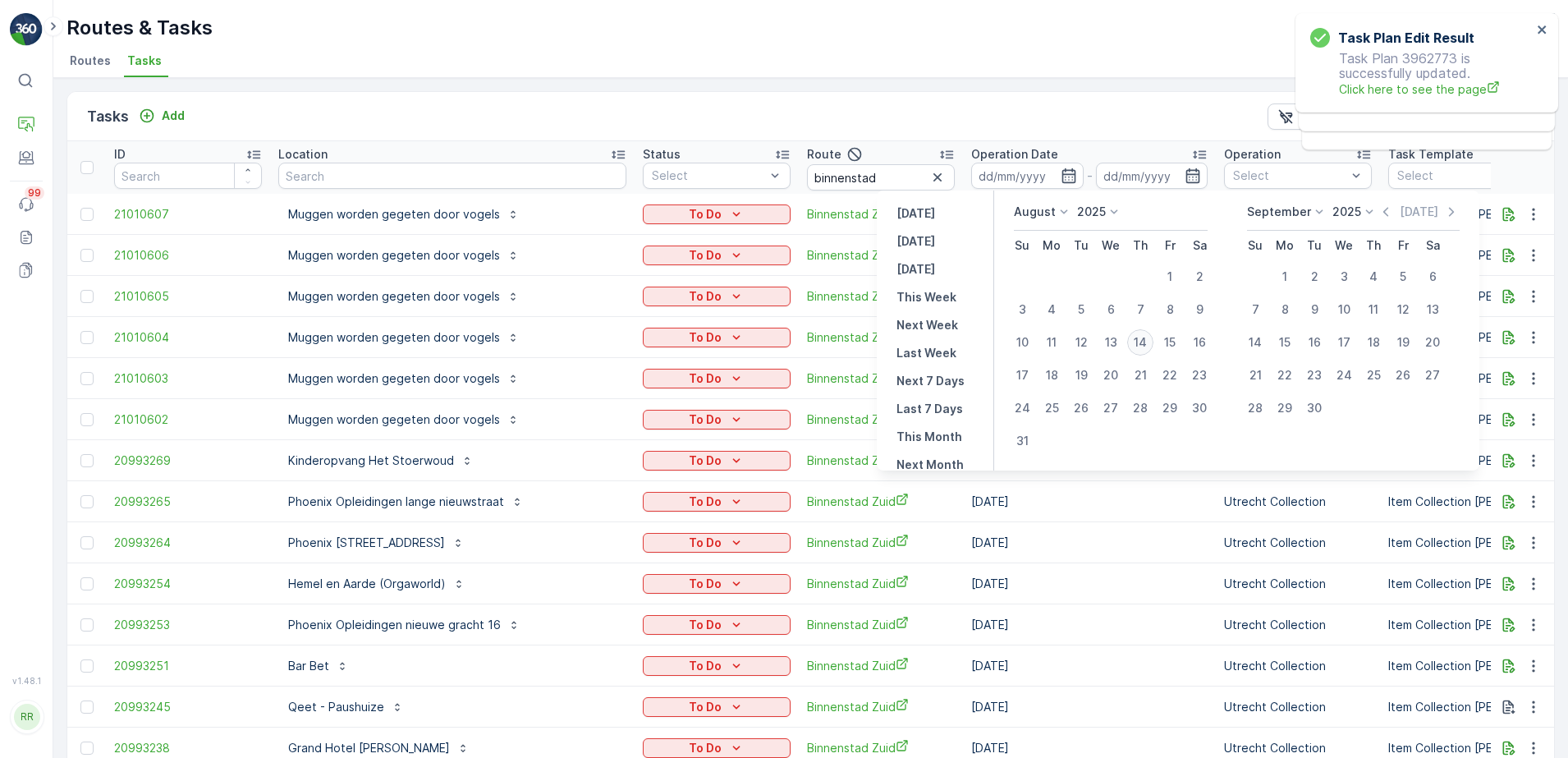
click at [1142, 338] on div "14" at bounding box center [1140, 342] width 27 height 27
type input "[DATE]"
click at [1142, 338] on div "14" at bounding box center [1140, 342] width 27 height 27
type input "[DATE]"
click at [1142, 338] on div "14" at bounding box center [1140, 342] width 27 height 27
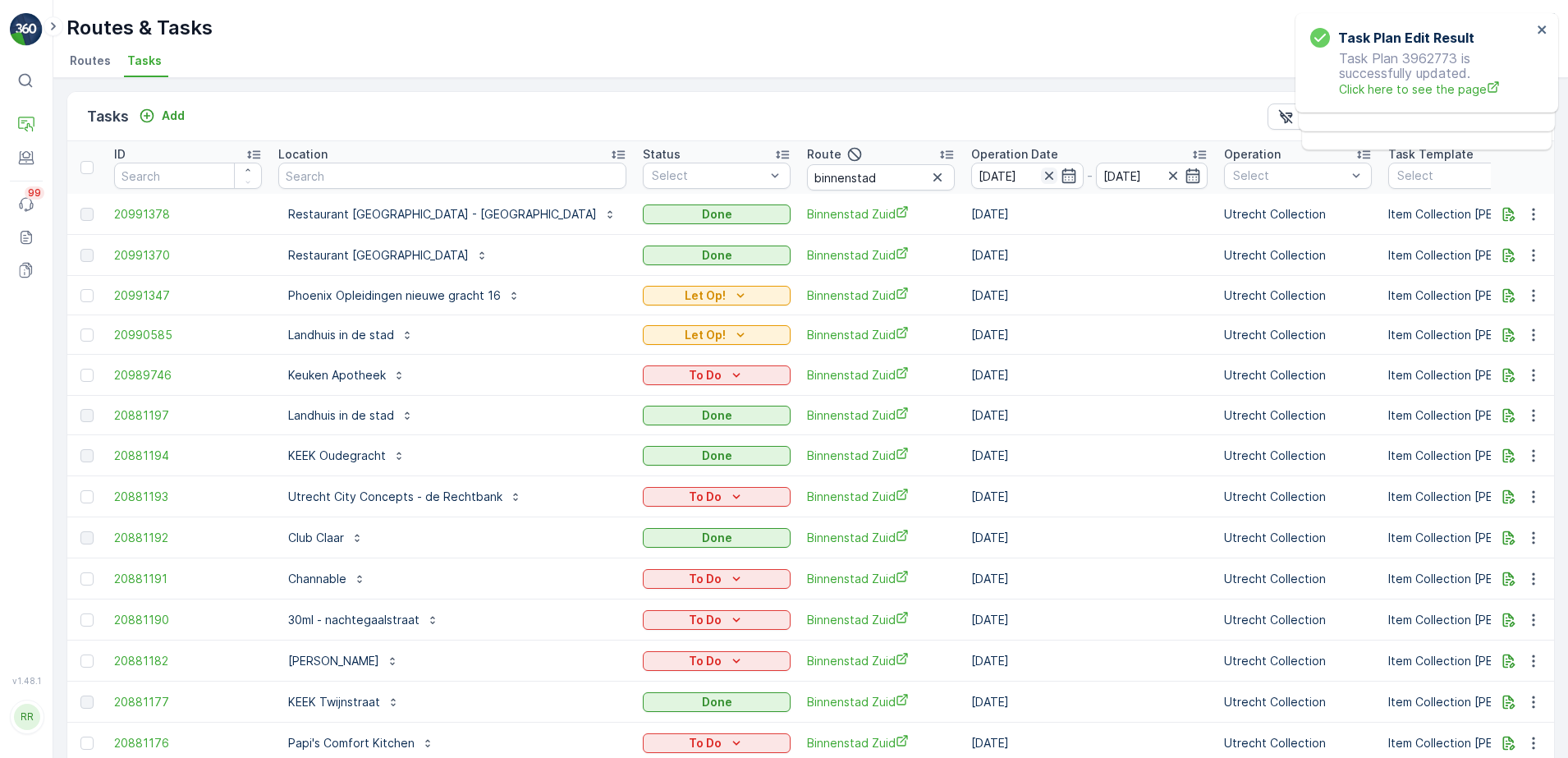
click at [1044, 177] on icon "button" at bounding box center [1049, 176] width 9 height 9
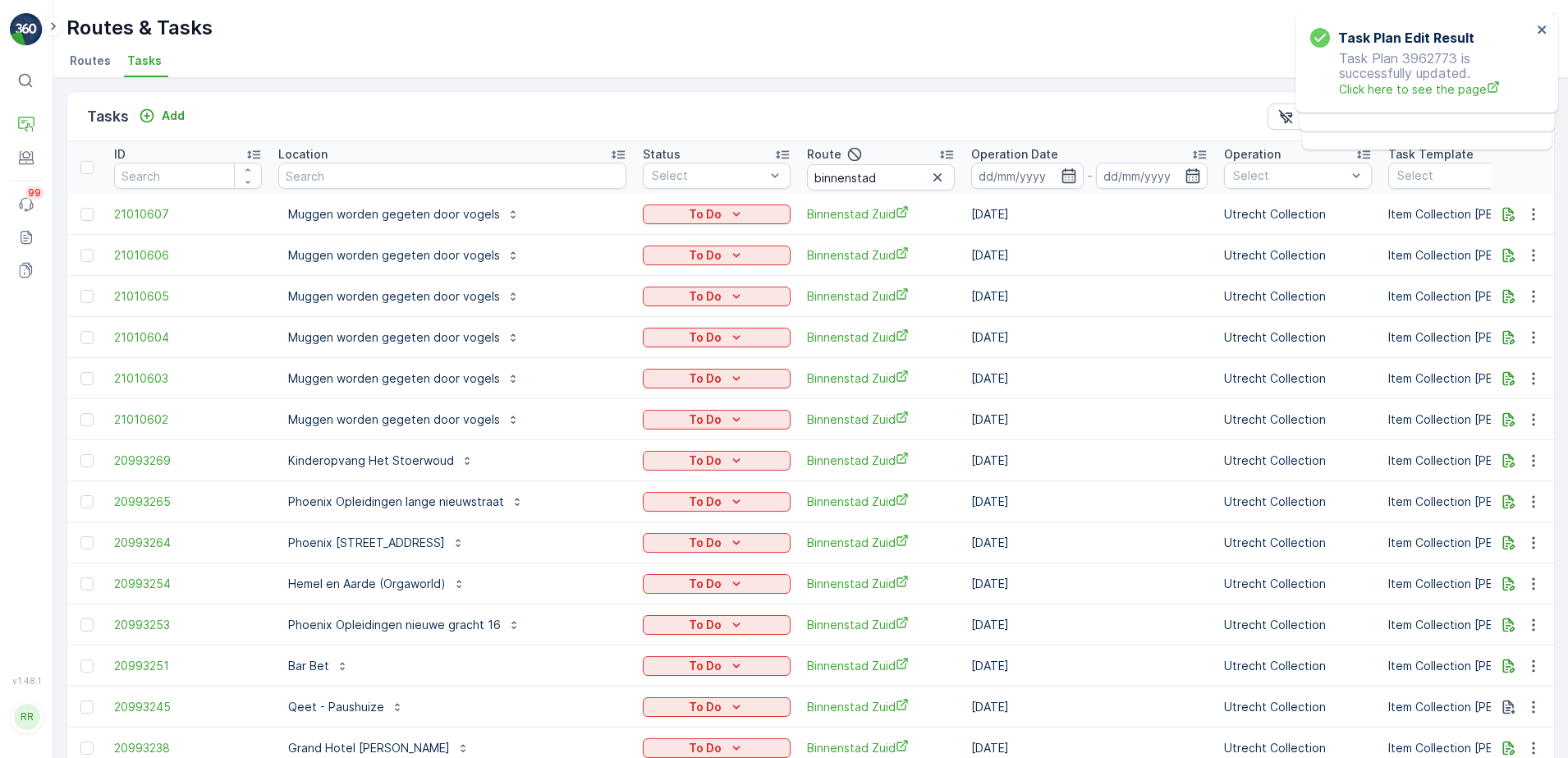
click at [1061, 180] on icon "button" at bounding box center [1069, 175] width 16 height 16
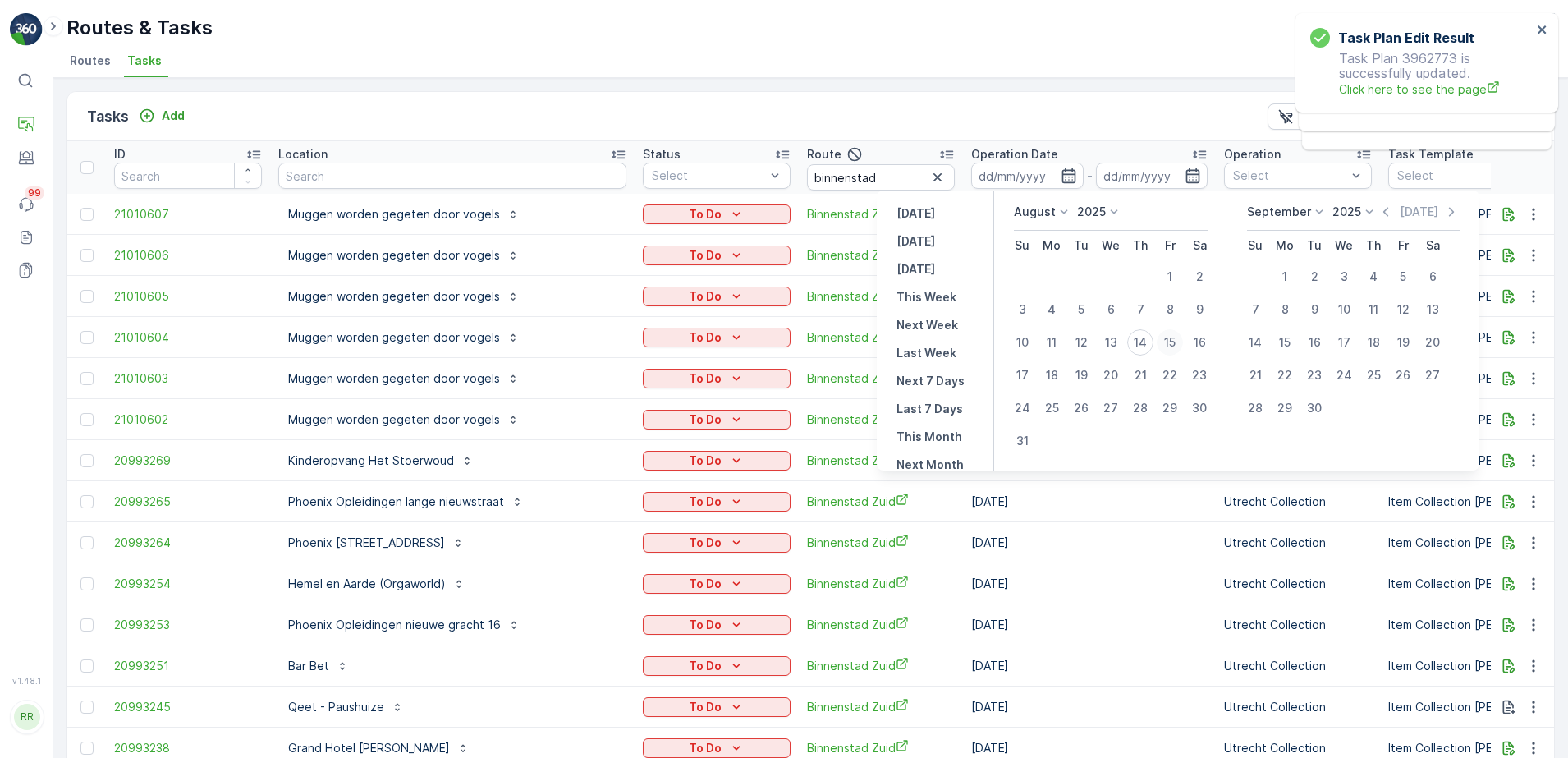
click at [1171, 346] on div "15" at bounding box center [1169, 342] width 27 height 27
type input "[DATE]"
click at [1171, 346] on div "15" at bounding box center [1169, 342] width 27 height 27
type input "[DATE]"
click at [1172, 346] on div "15" at bounding box center [1169, 342] width 27 height 27
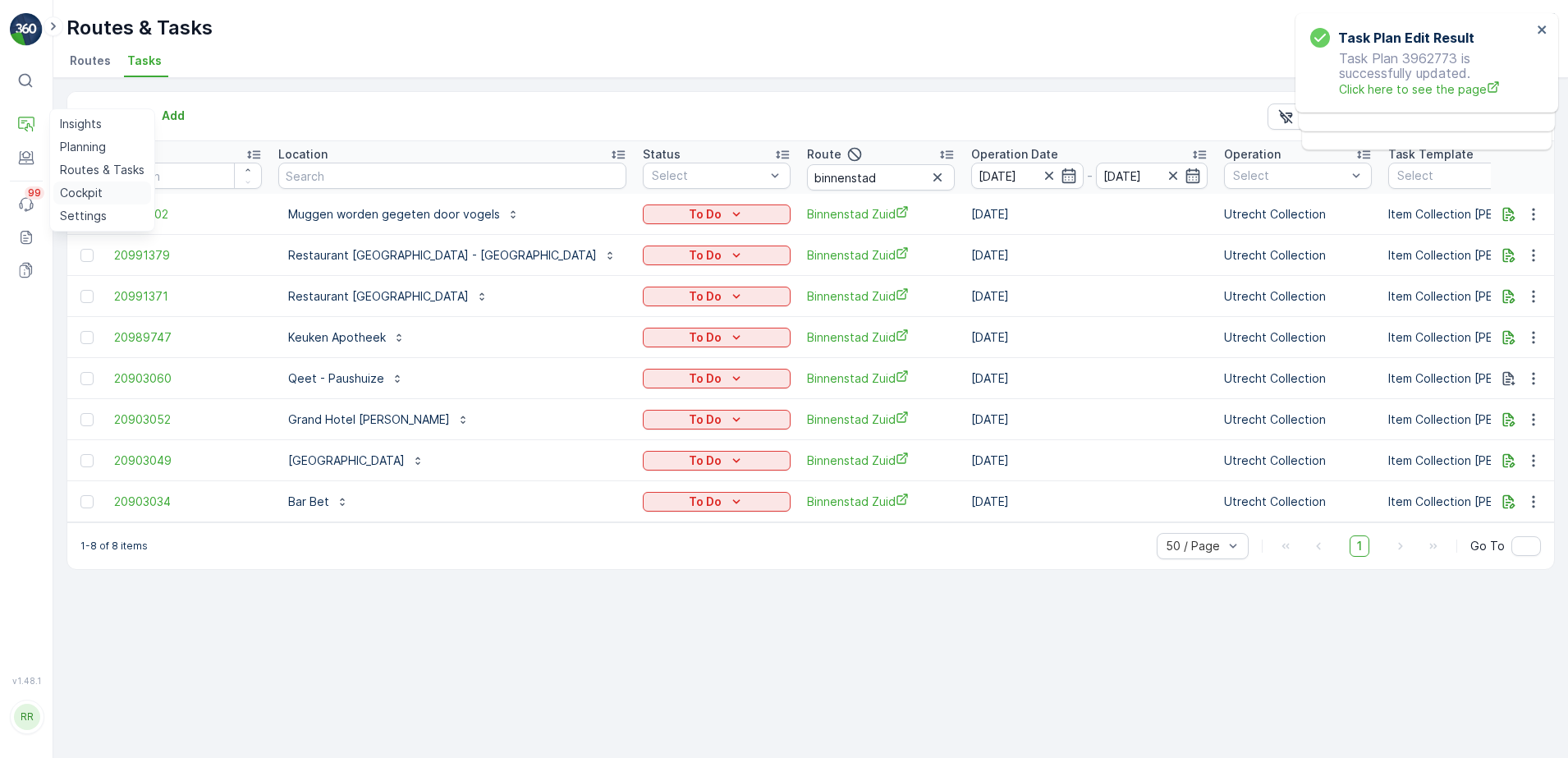
click at [89, 196] on p "Cockpit" at bounding box center [82, 193] width 43 height 16
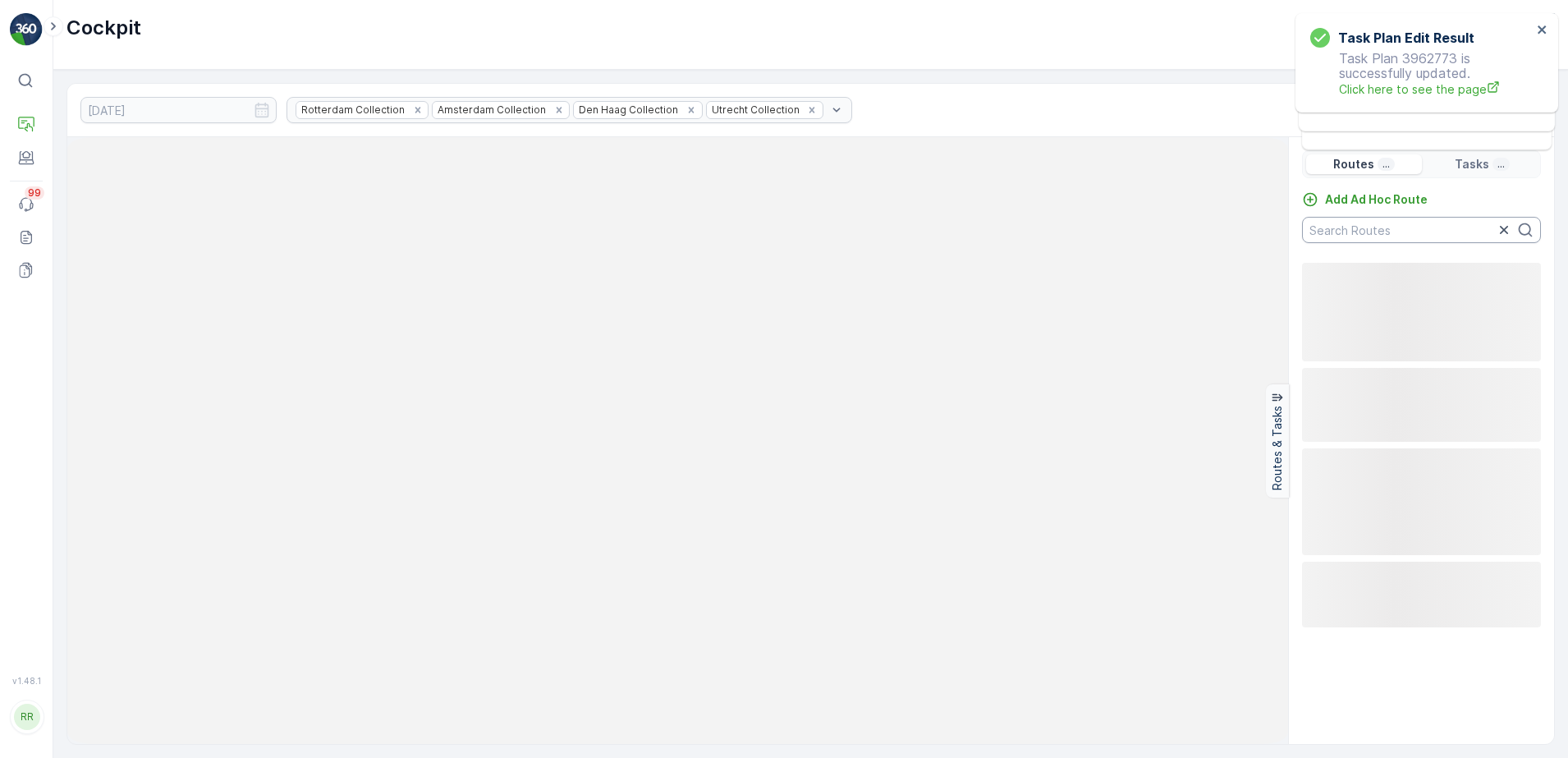
click at [1470, 230] on input "text" at bounding box center [1421, 230] width 239 height 27
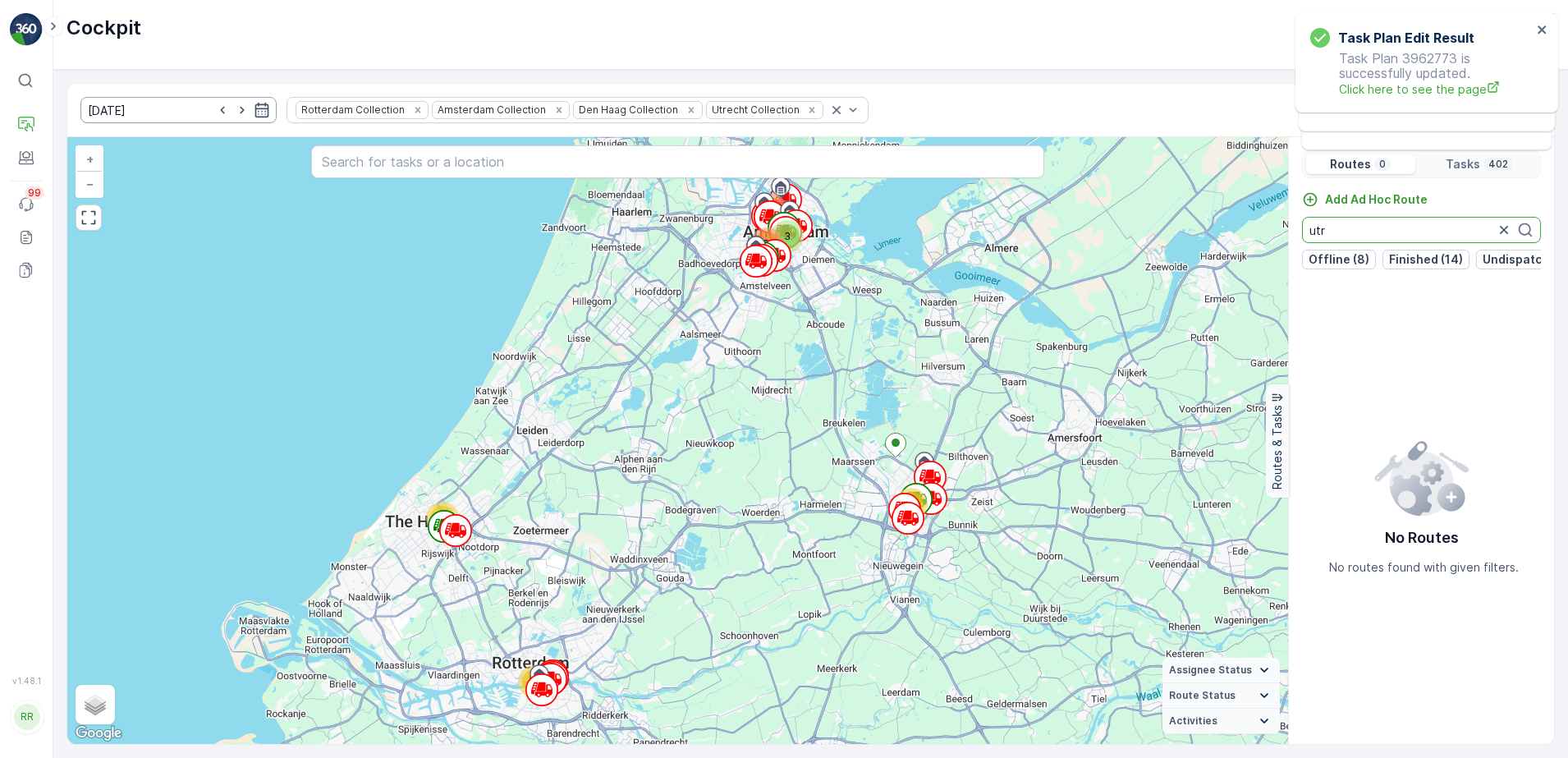
type input "utr"
click at [144, 115] on input "[DATE]" at bounding box center [178, 109] width 196 height 27
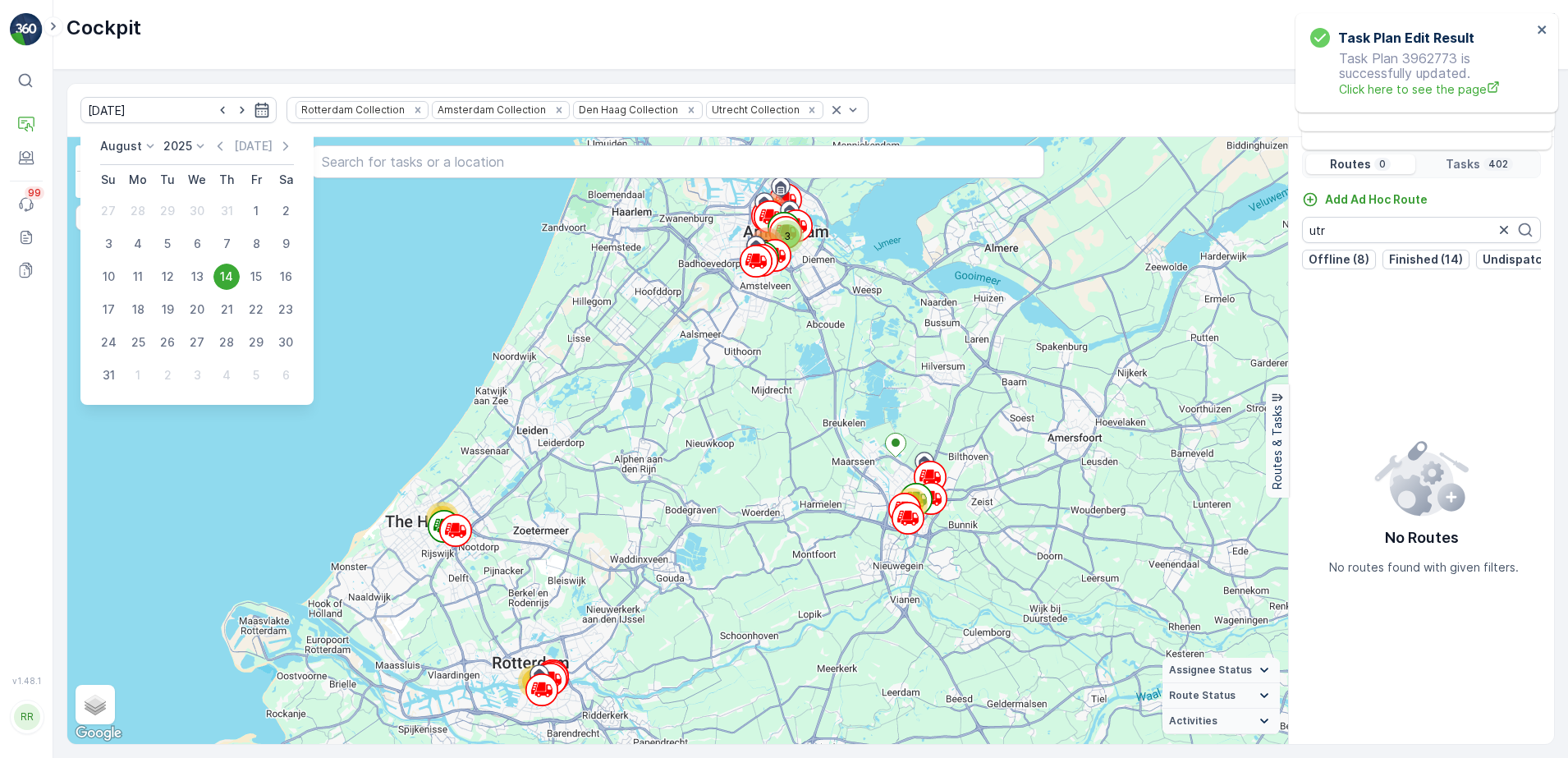
drag, startPoint x: 145, startPoint y: 115, endPoint x: 226, endPoint y: 278, distance: 182.0
click at [226, 278] on div "14" at bounding box center [226, 276] width 27 height 27
click at [226, 278] on div "53 3 102 138 34 71 + − Satellite Roadmap Terrain Hybrid Leaflet Keyboard shortc…" at bounding box center [678, 440] width 1221 height 607
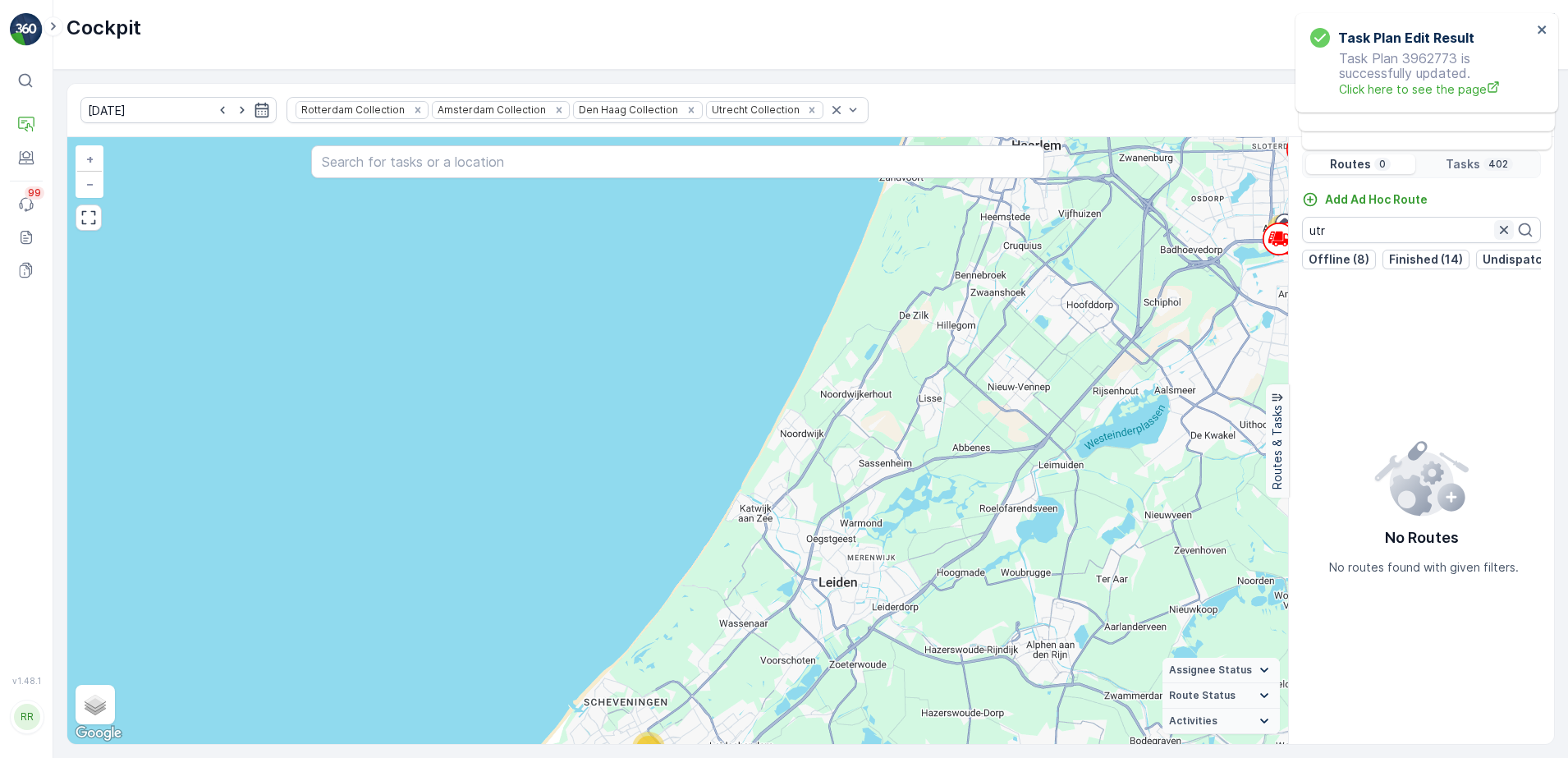
click at [1498, 223] on icon "button" at bounding box center [1503, 229] width 16 height 16
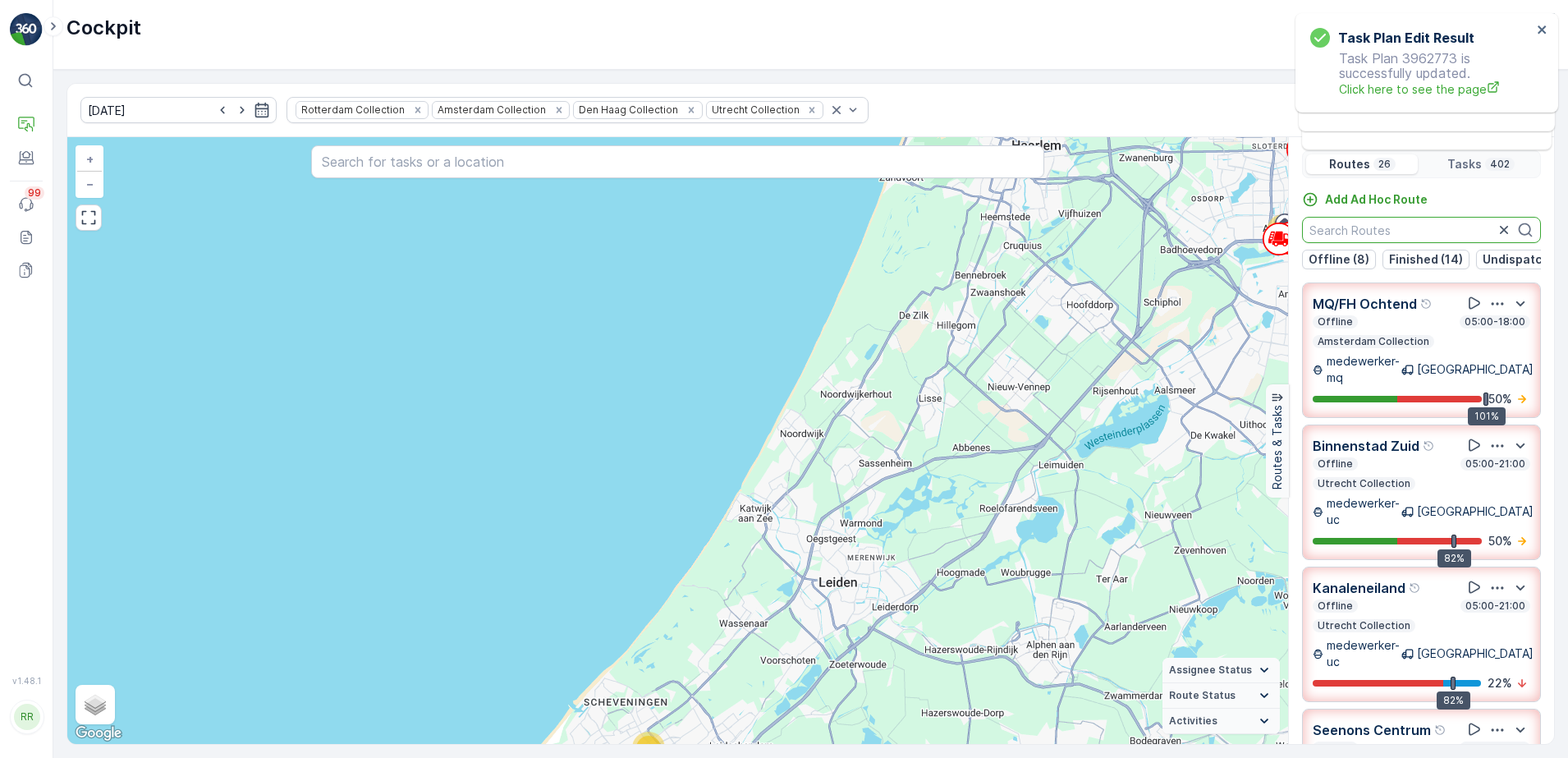
click at [1420, 235] on input "text" at bounding box center [1421, 230] width 239 height 27
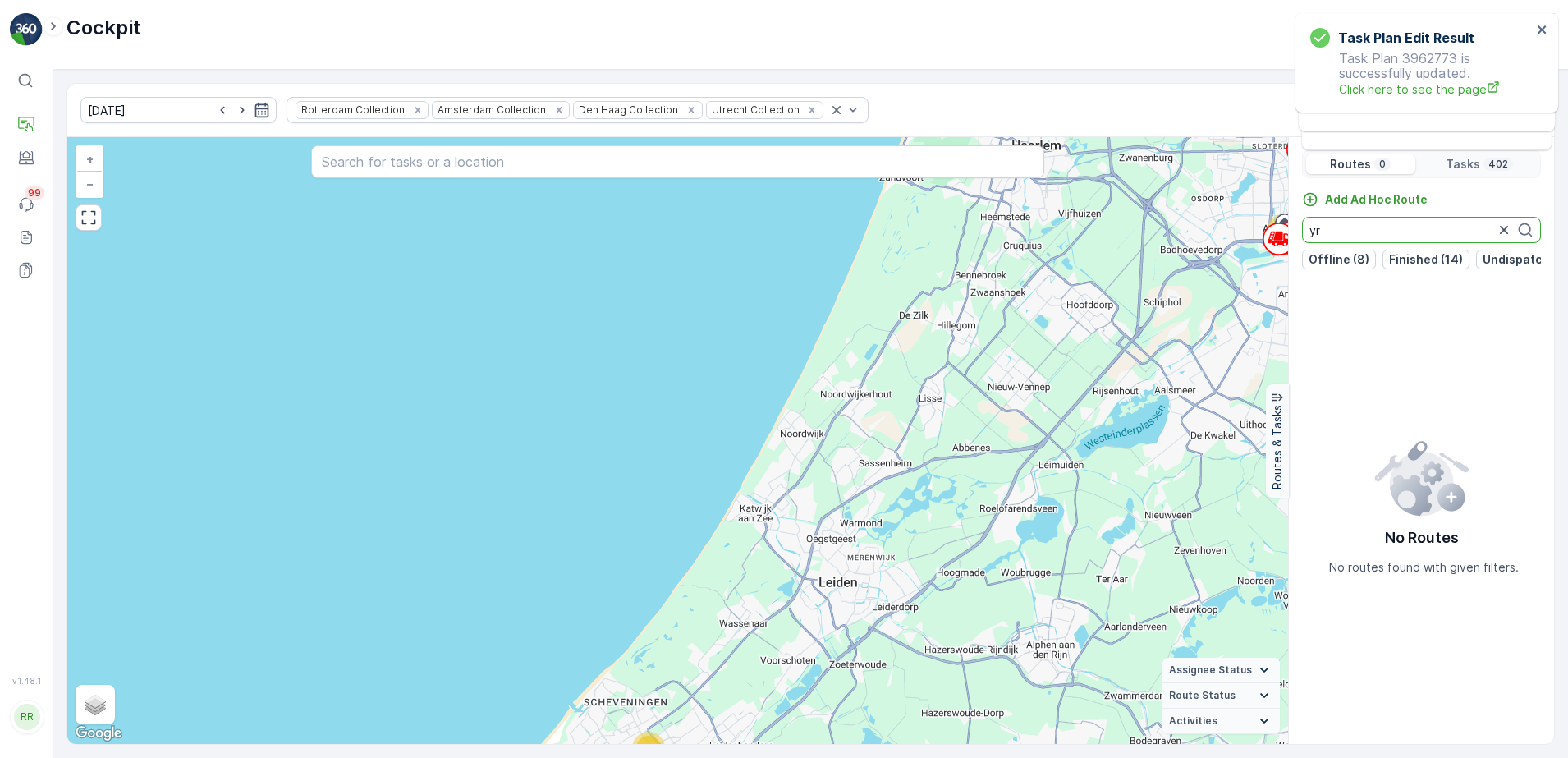
type input "y"
type input "ut"
click at [1503, 229] on icon "button" at bounding box center [1504, 230] width 9 height 9
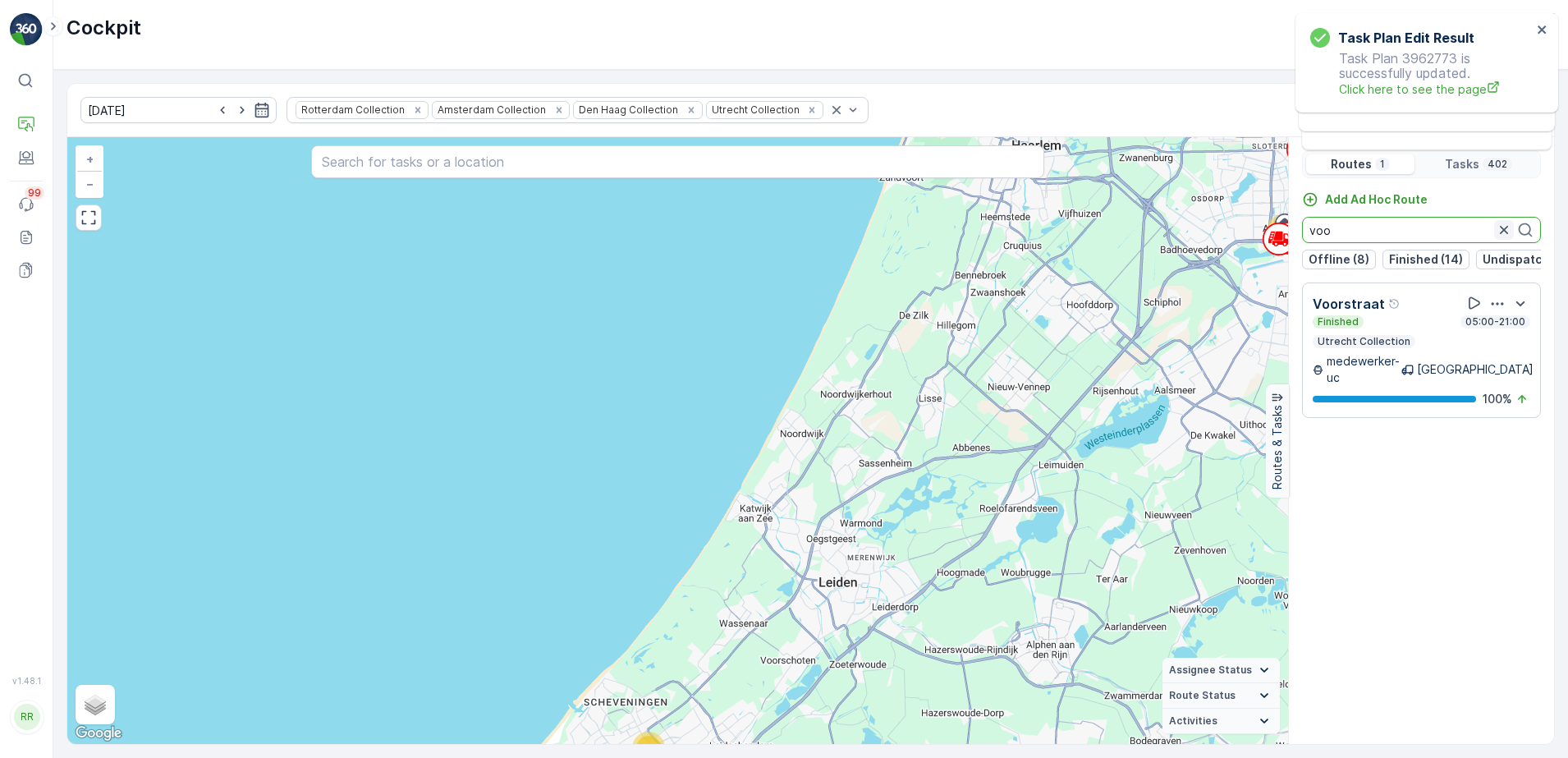
type input "voo"
click at [1504, 234] on icon "button" at bounding box center [1503, 229] width 16 height 16
drag, startPoint x: 1341, startPoint y: 239, endPoint x: 1297, endPoint y: 238, distance: 44.0
click at [1297, 238] on div "Add Ad Hoc Route binne Offline (7) Finished (15) Undispatched (4)" at bounding box center [1422, 230] width 265 height 78
type input "v"
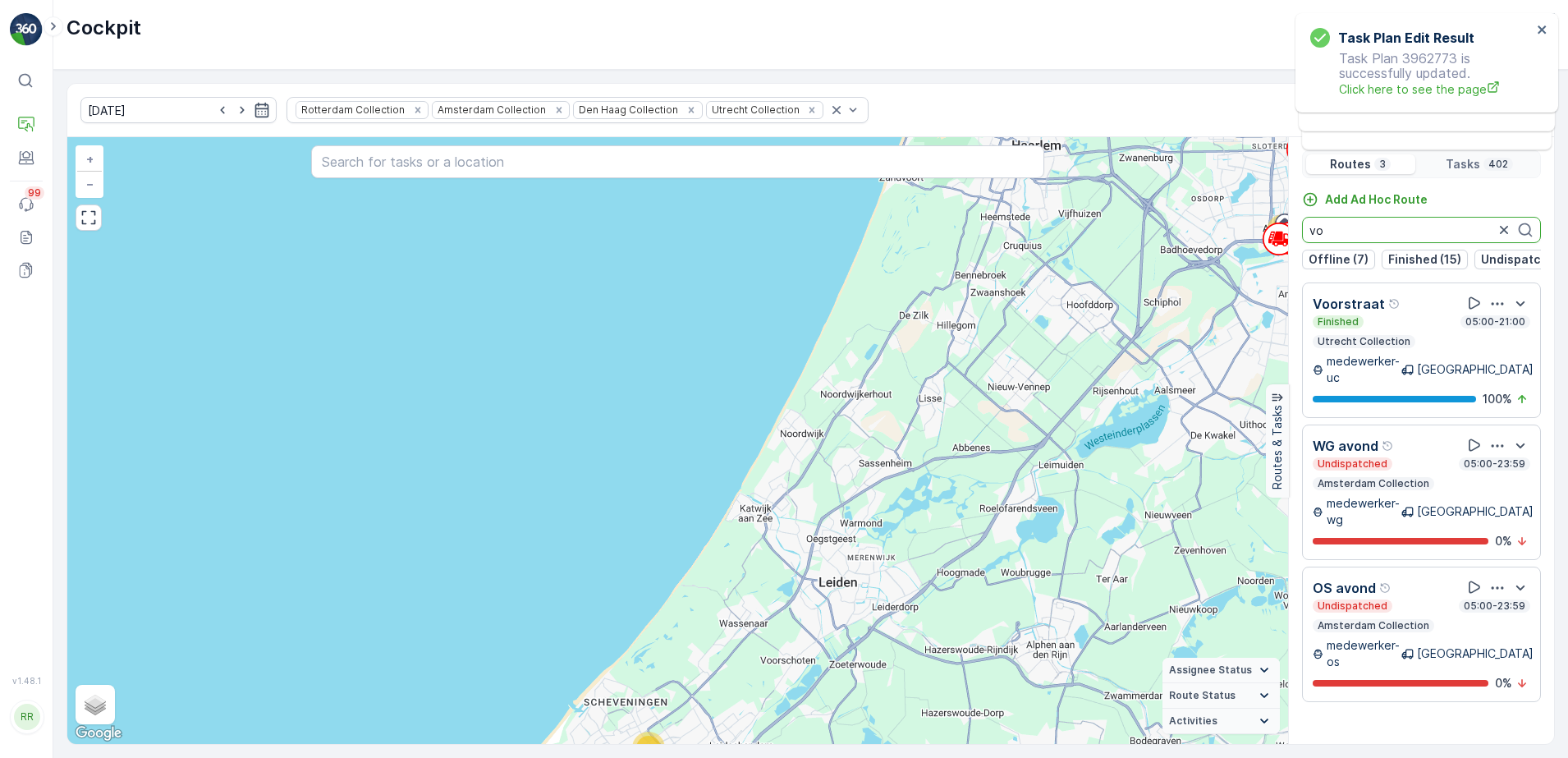
type input "v"
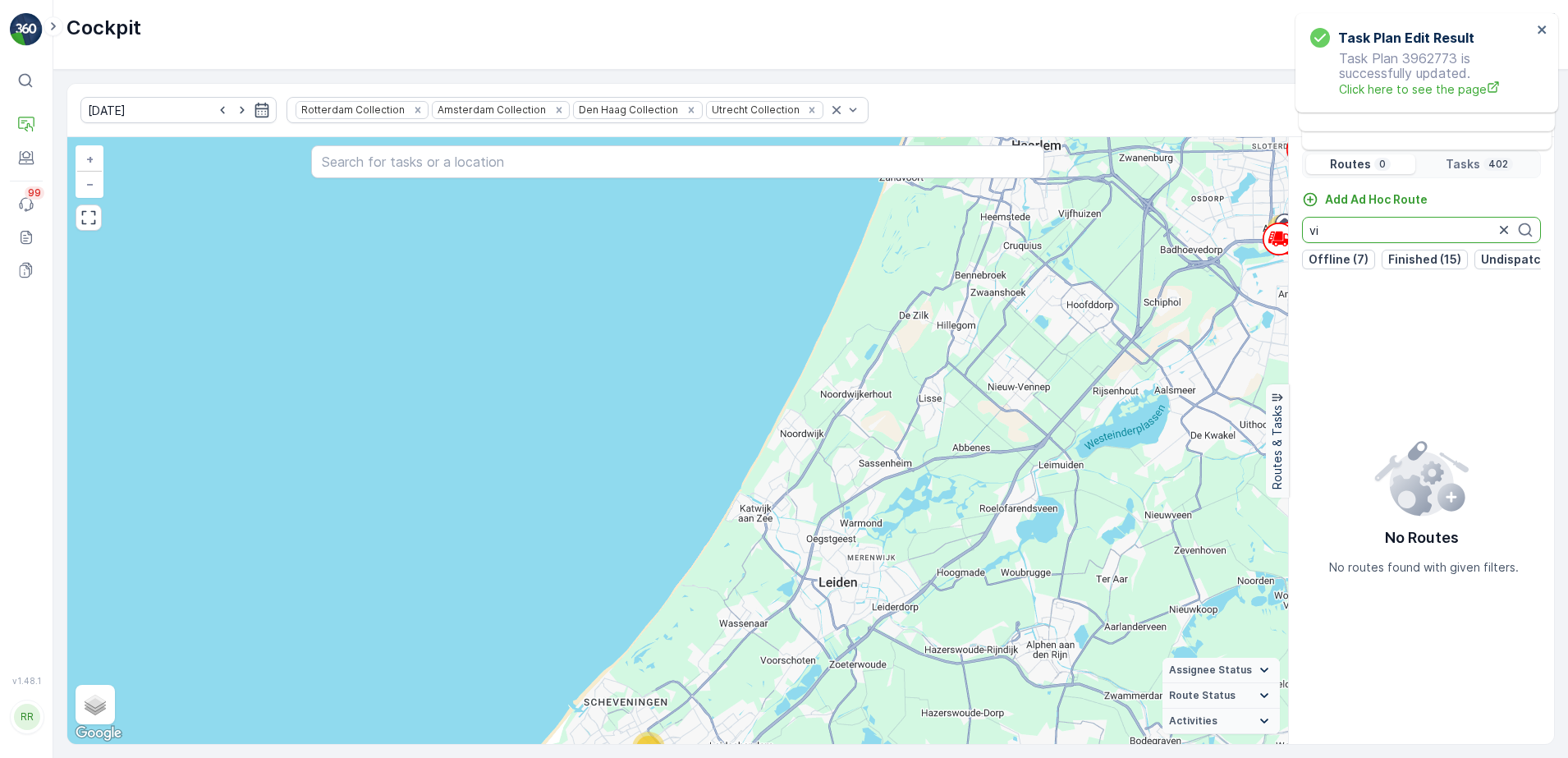
type input "v"
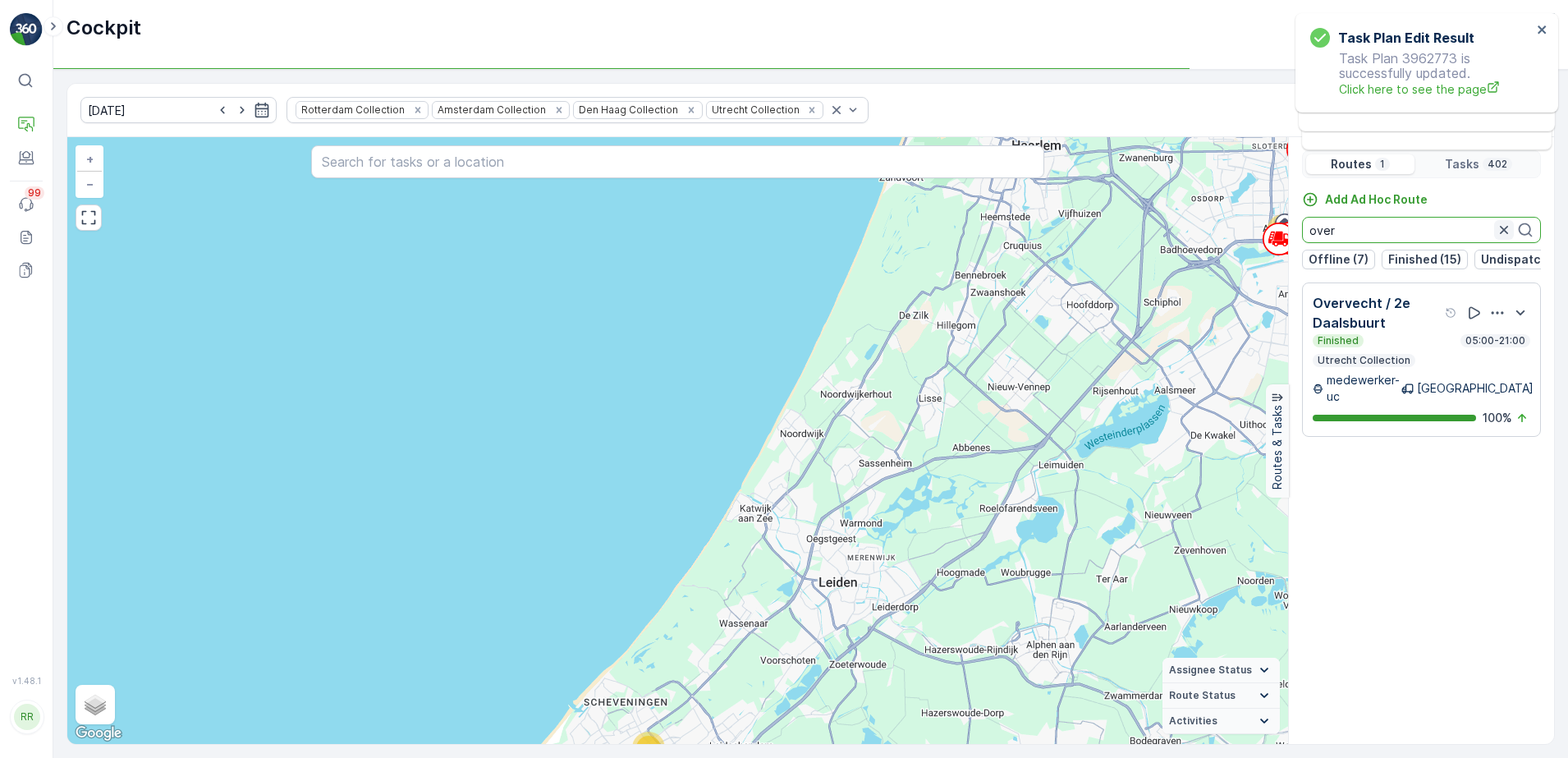
type input "over"
drag, startPoint x: 1502, startPoint y: 225, endPoint x: 1489, endPoint y: 224, distance: 13.0
click at [1502, 224] on icon "button" at bounding box center [1503, 229] width 16 height 16
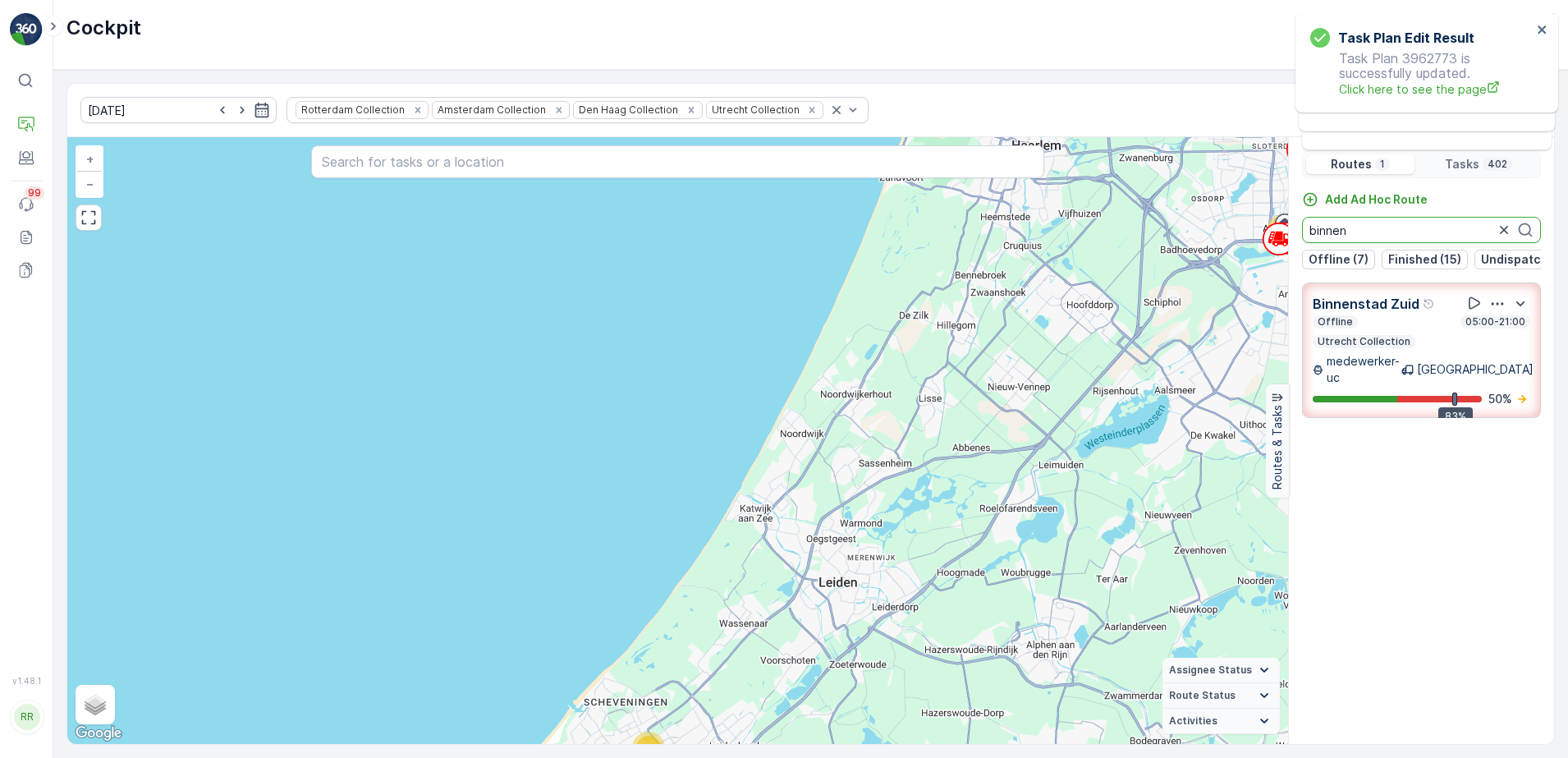
type input "binnen"
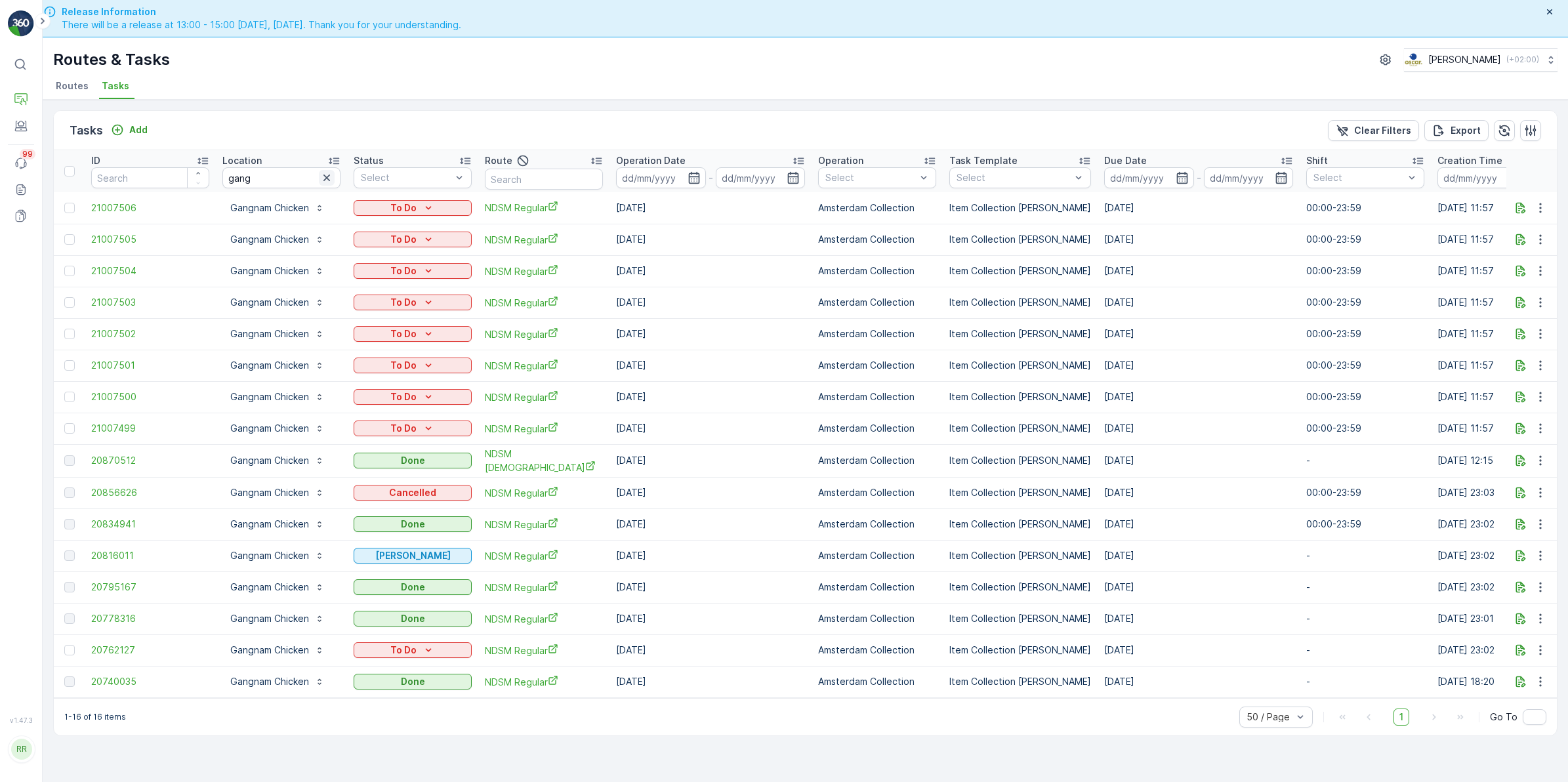
click at [327, 184] on icon "button" at bounding box center [326, 178] width 13 height 13
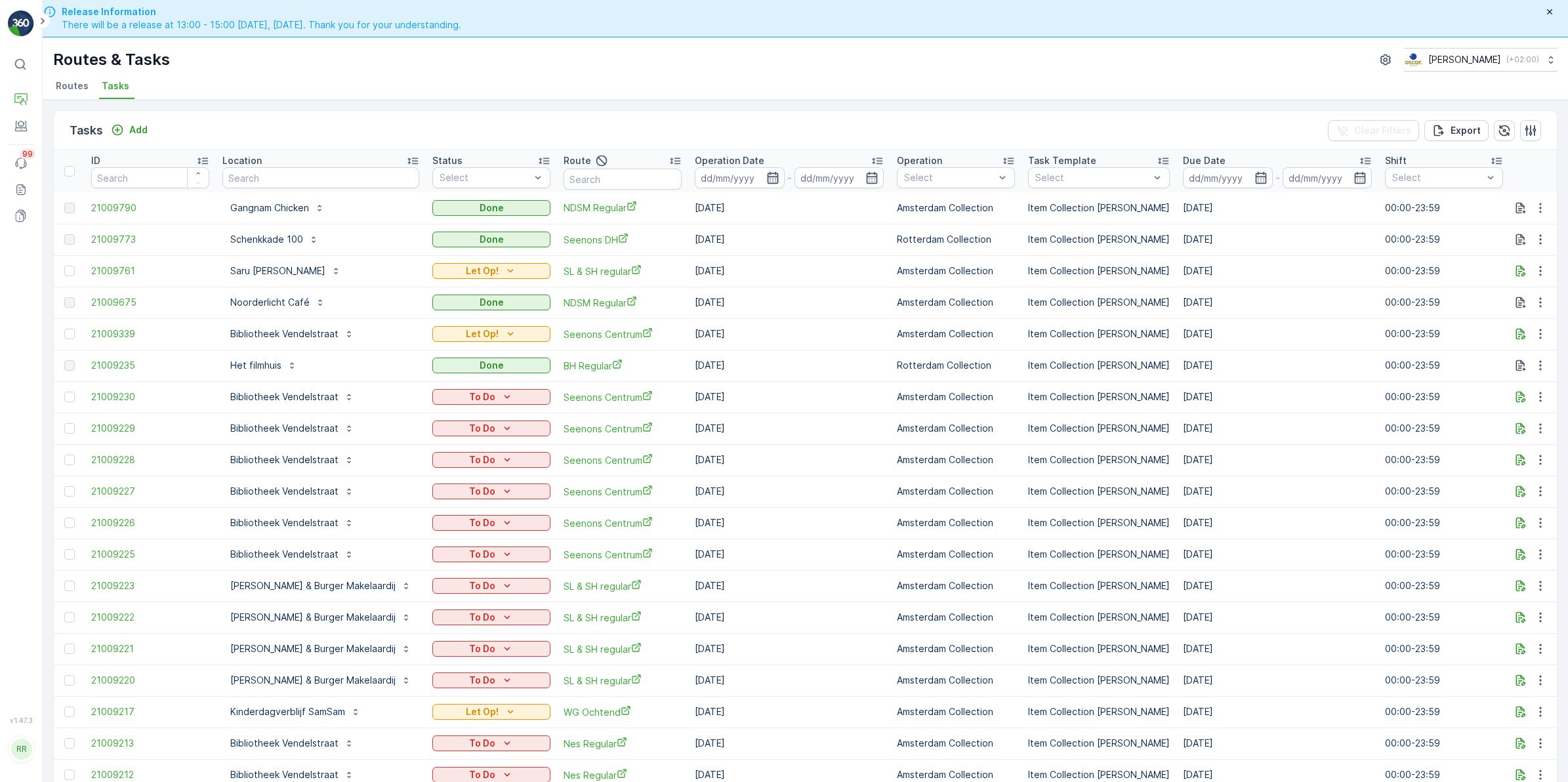
click at [766, 176] on icon "button" at bounding box center [773, 178] width 13 height 13
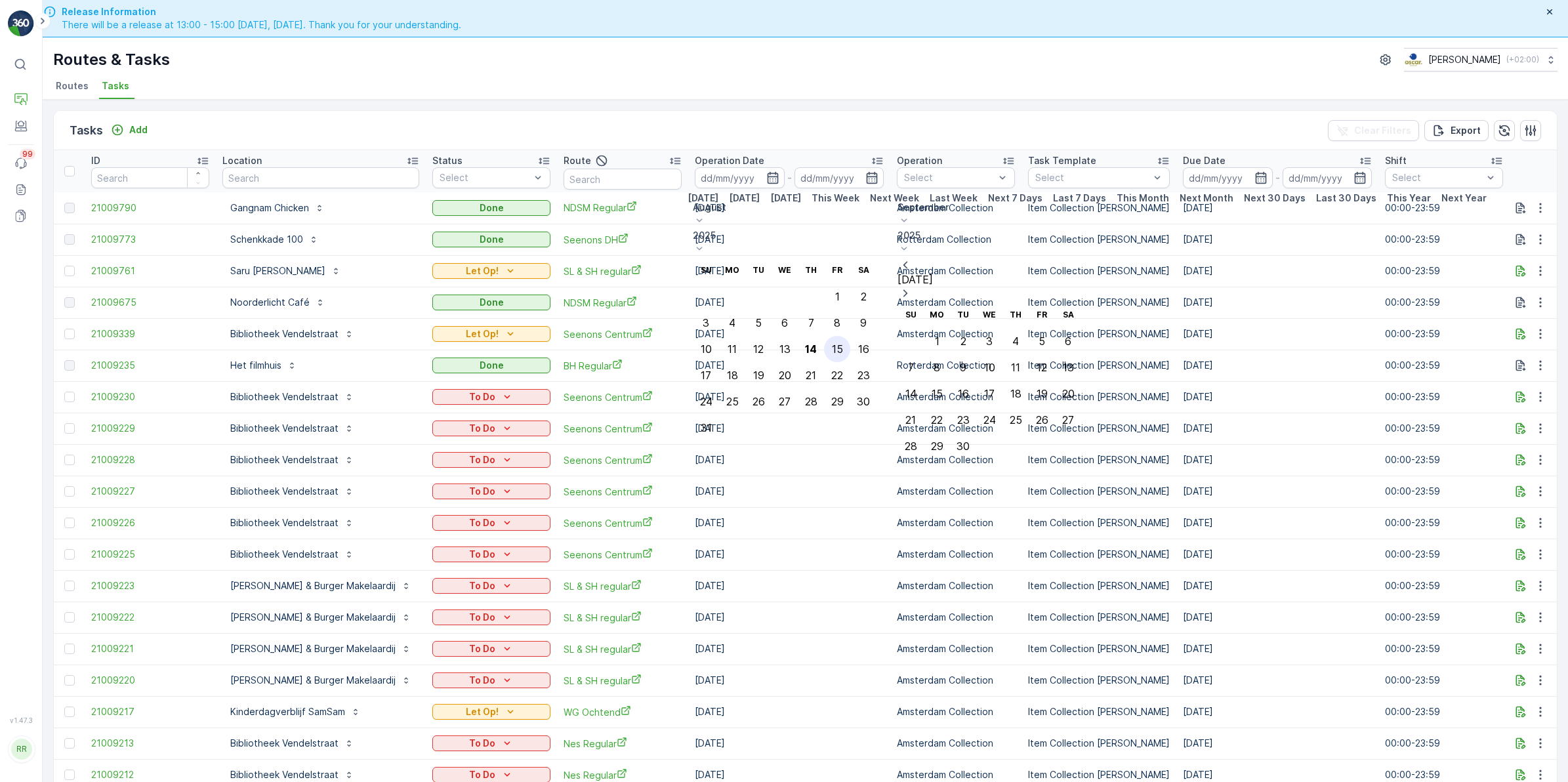
click at [843, 344] on div "15" at bounding box center [837, 349] width 11 height 12
type input "[DATE]"
click at [843, 344] on div "15" at bounding box center [837, 349] width 11 height 12
type input "[DATE]"
click at [843, 344] on div "15" at bounding box center [837, 349] width 11 height 12
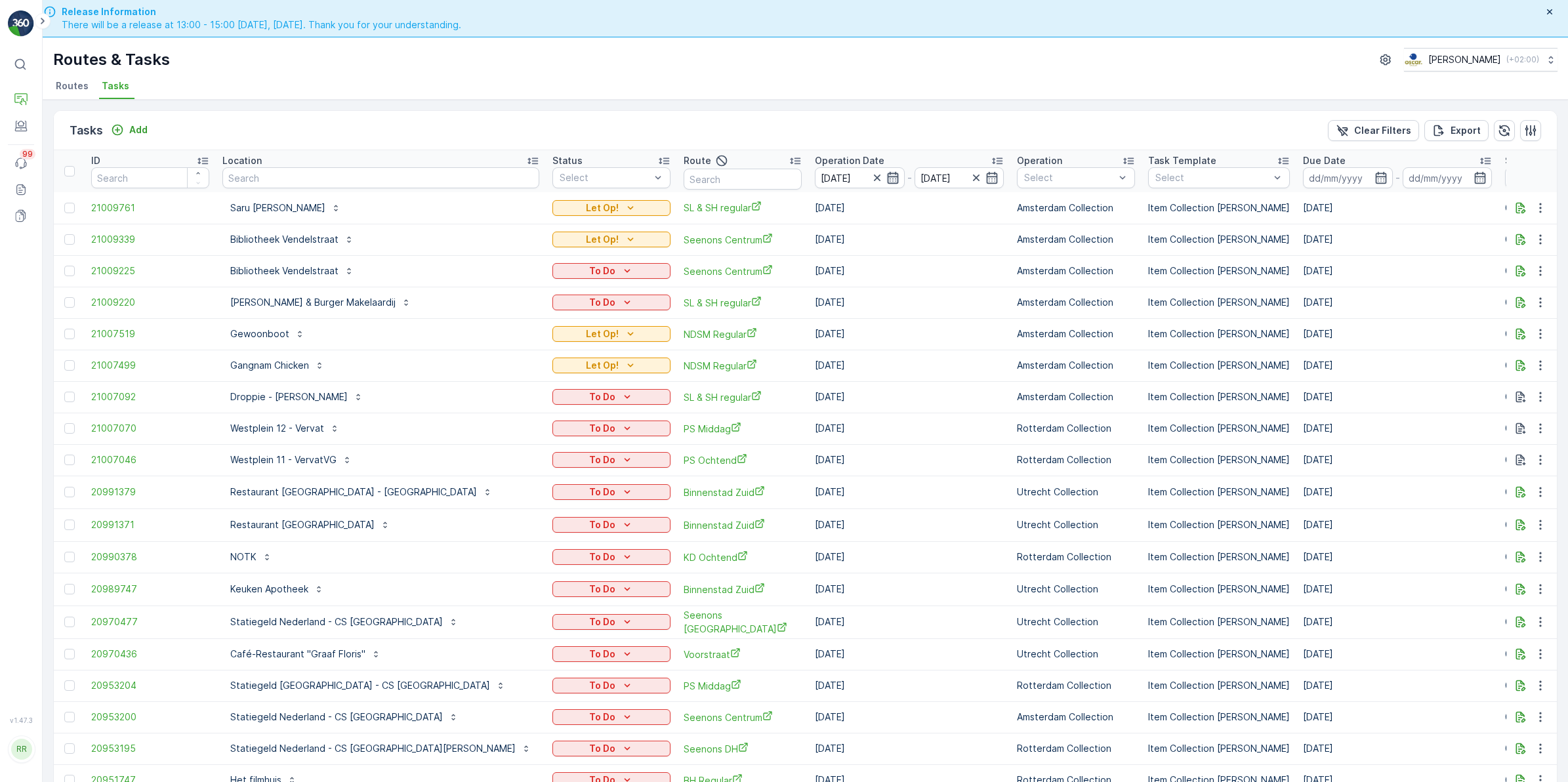
click at [886, 176] on icon "button" at bounding box center [892, 178] width 13 height 13
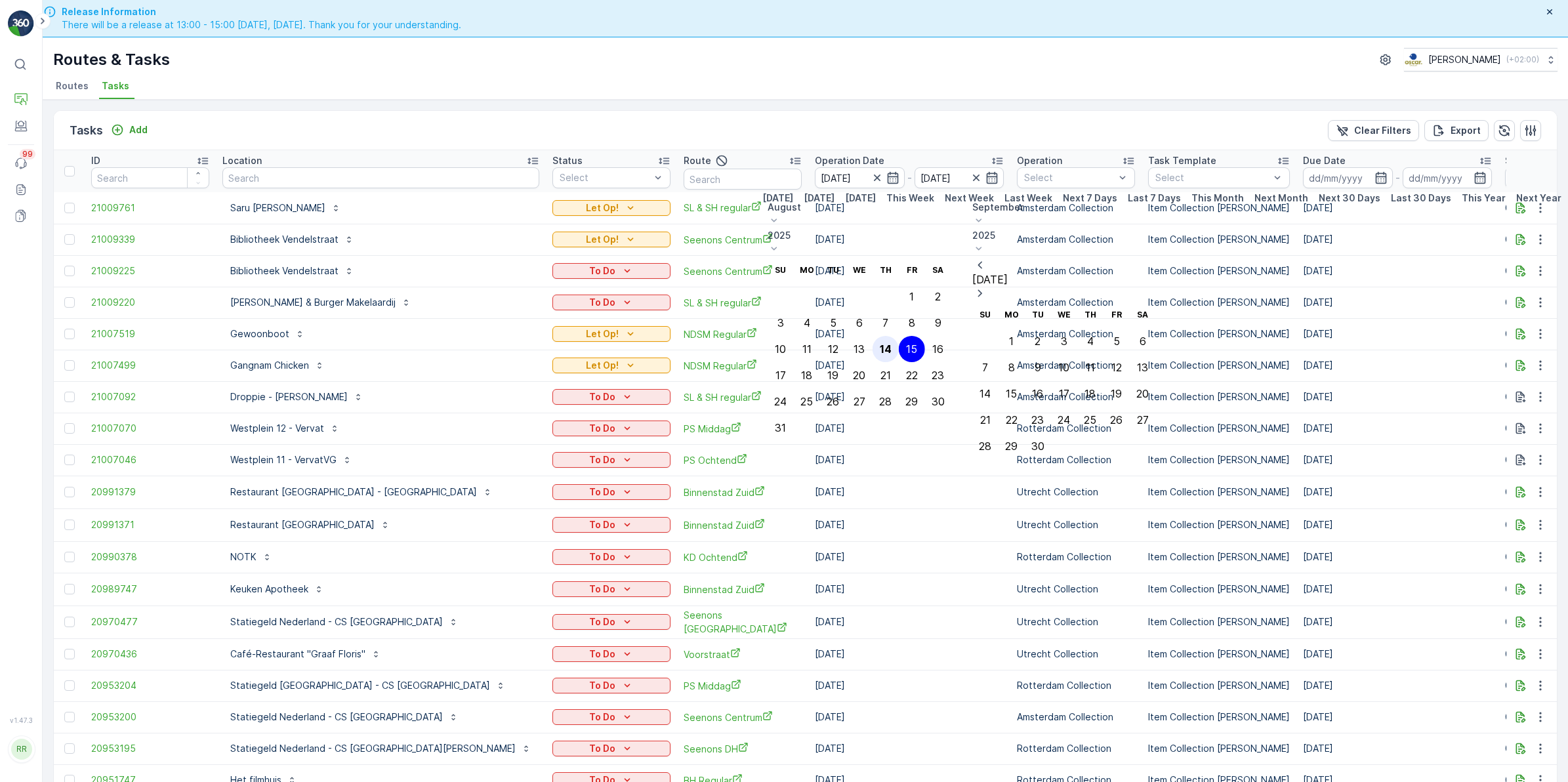
click at [892, 344] on div "14" at bounding box center [885, 349] width 12 height 12
type input "[DATE]"
click at [892, 344] on div "14" at bounding box center [885, 349] width 12 height 12
type input "[DATE]"
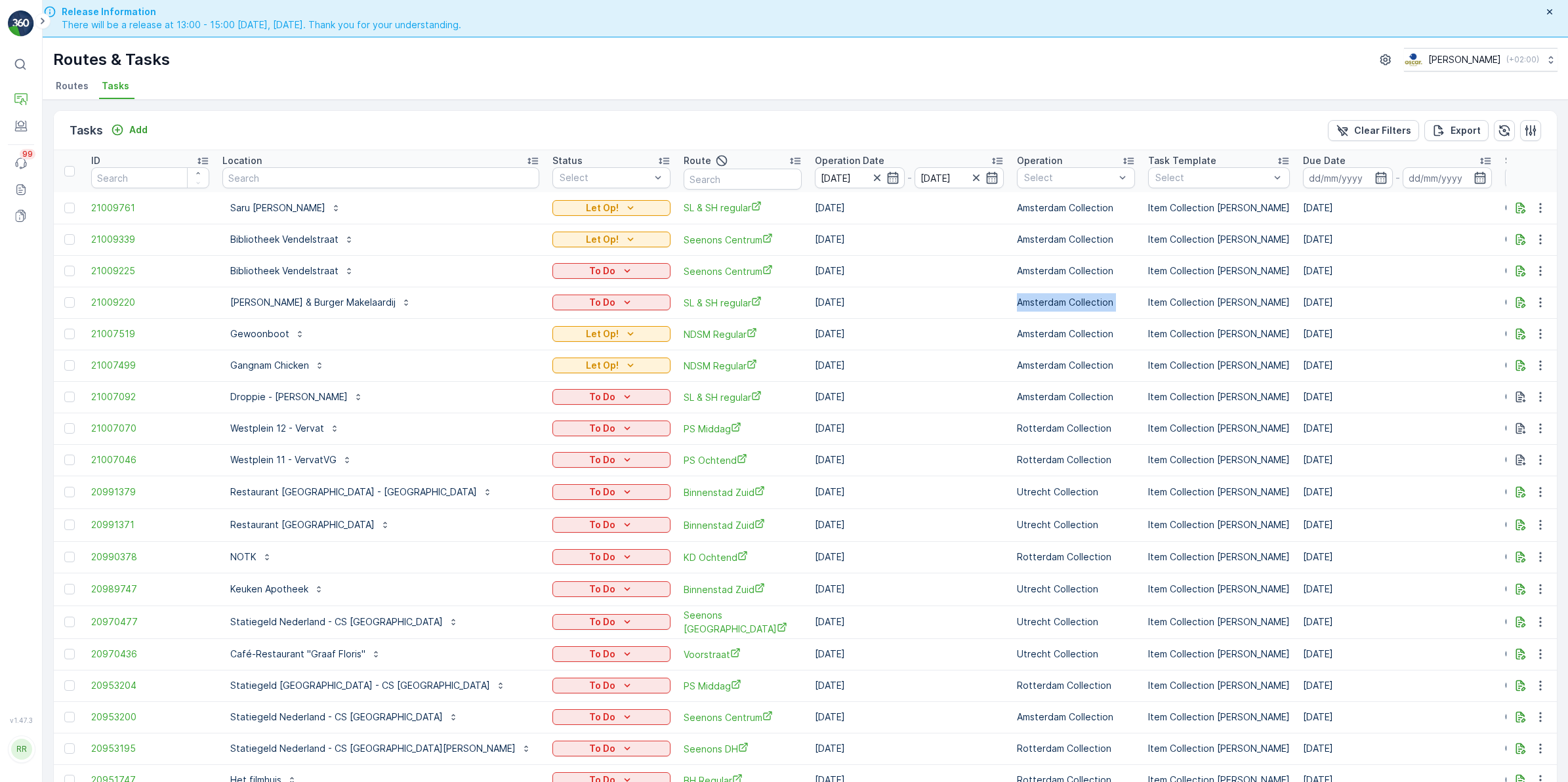
click at [1010, 315] on td "Amsterdam Collection" at bounding box center [1075, 303] width 131 height 32
drag, startPoint x: 965, startPoint y: 315, endPoint x: 858, endPoint y: 126, distance: 217.2
click at [858, 126] on div "Tasks Add Clear Filters Export" at bounding box center [805, 130] width 1503 height 39
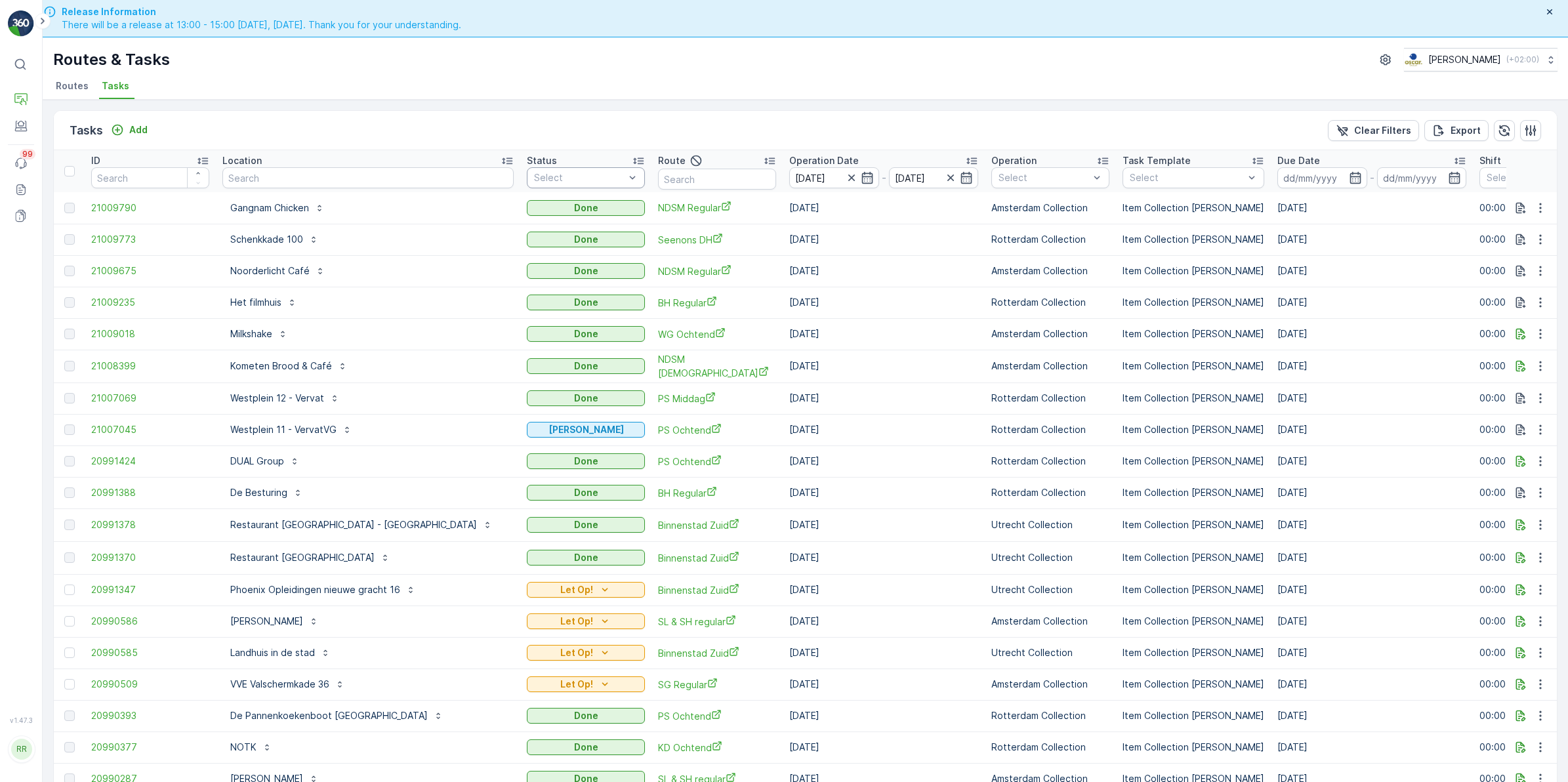
click at [553, 175] on div at bounding box center [579, 178] width 93 height 10
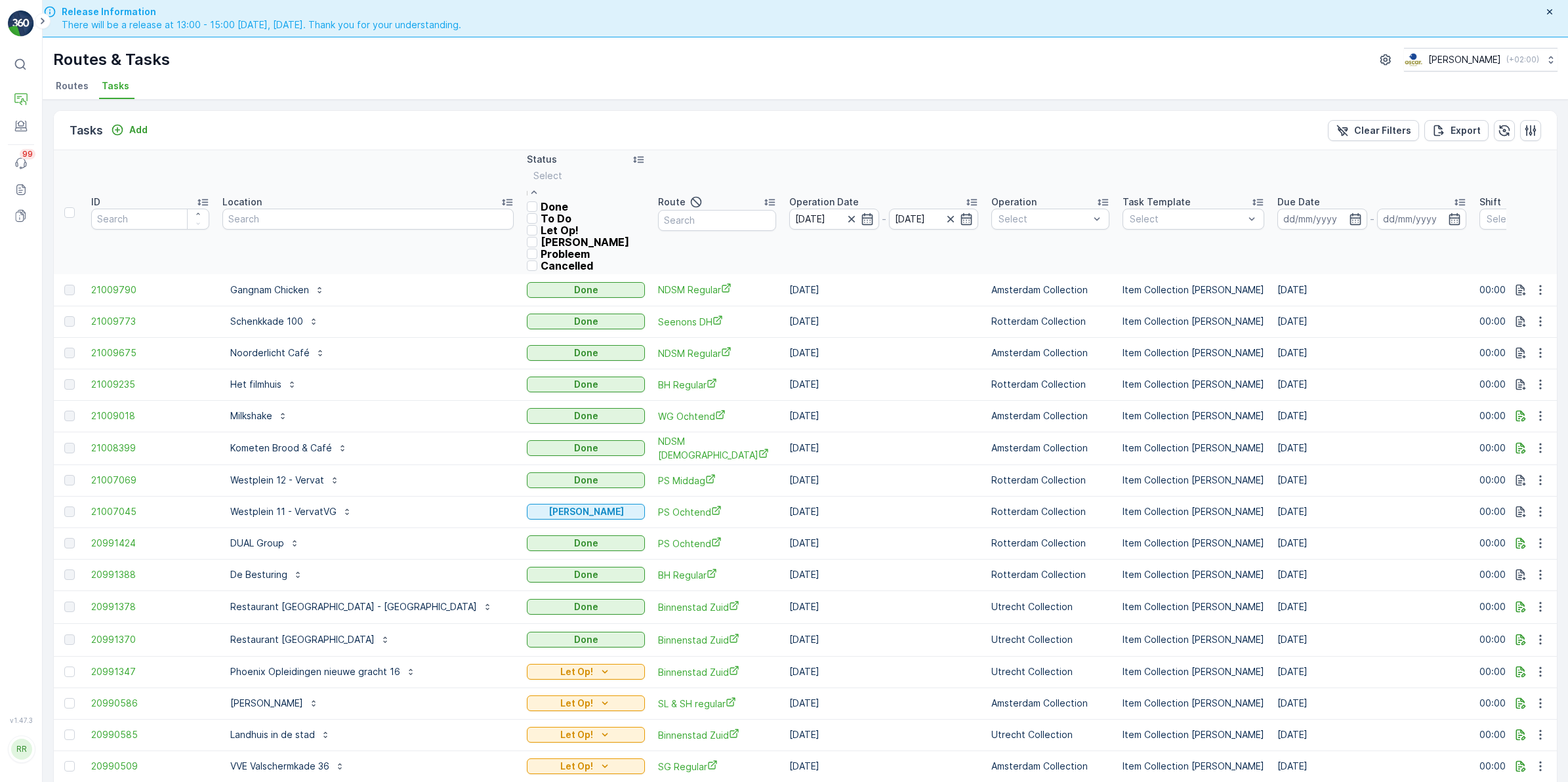
click at [527, 224] on div at bounding box center [532, 218] width 10 height 10
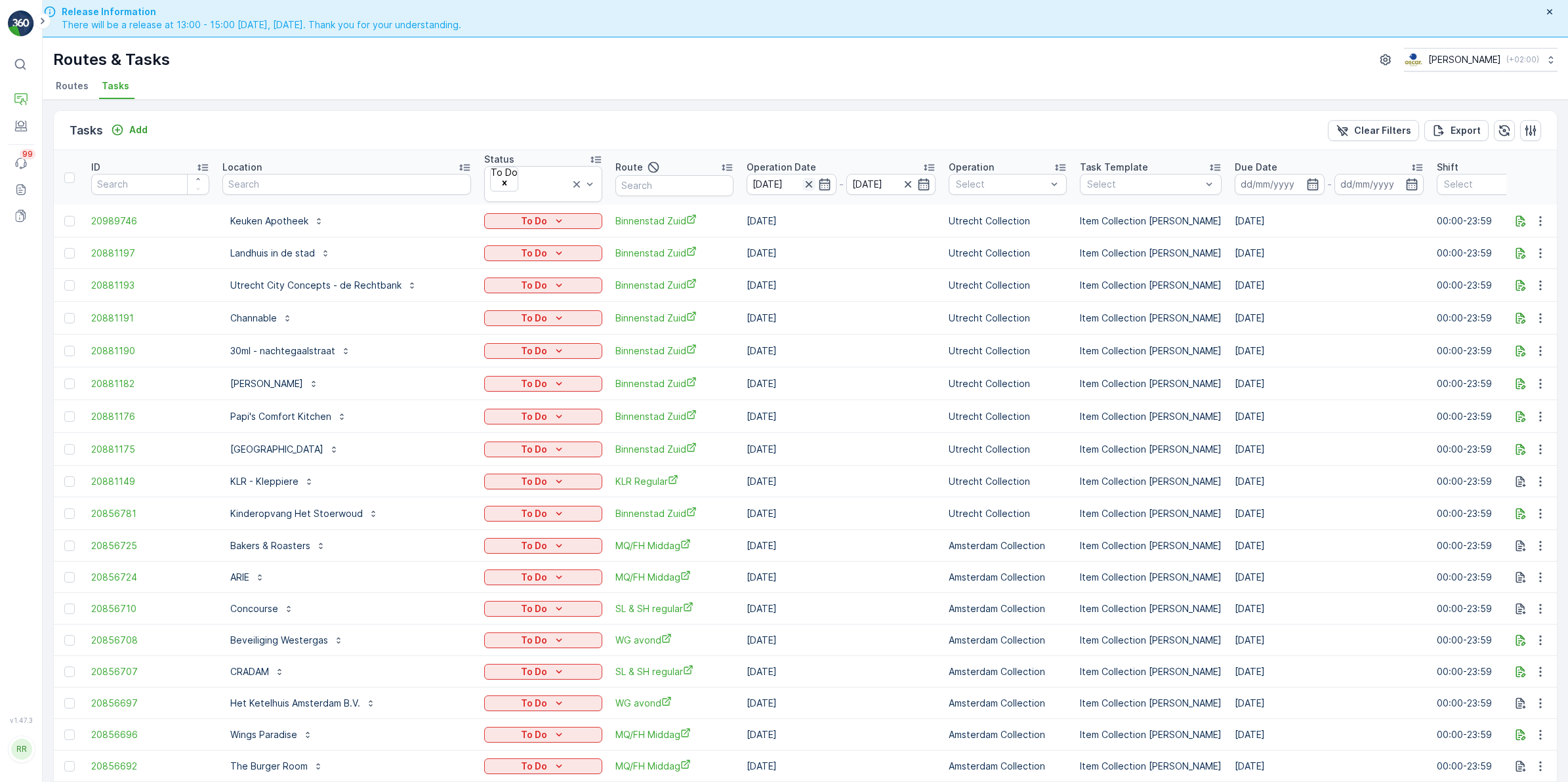
click at [805, 181] on icon "button" at bounding box center [808, 184] width 7 height 7
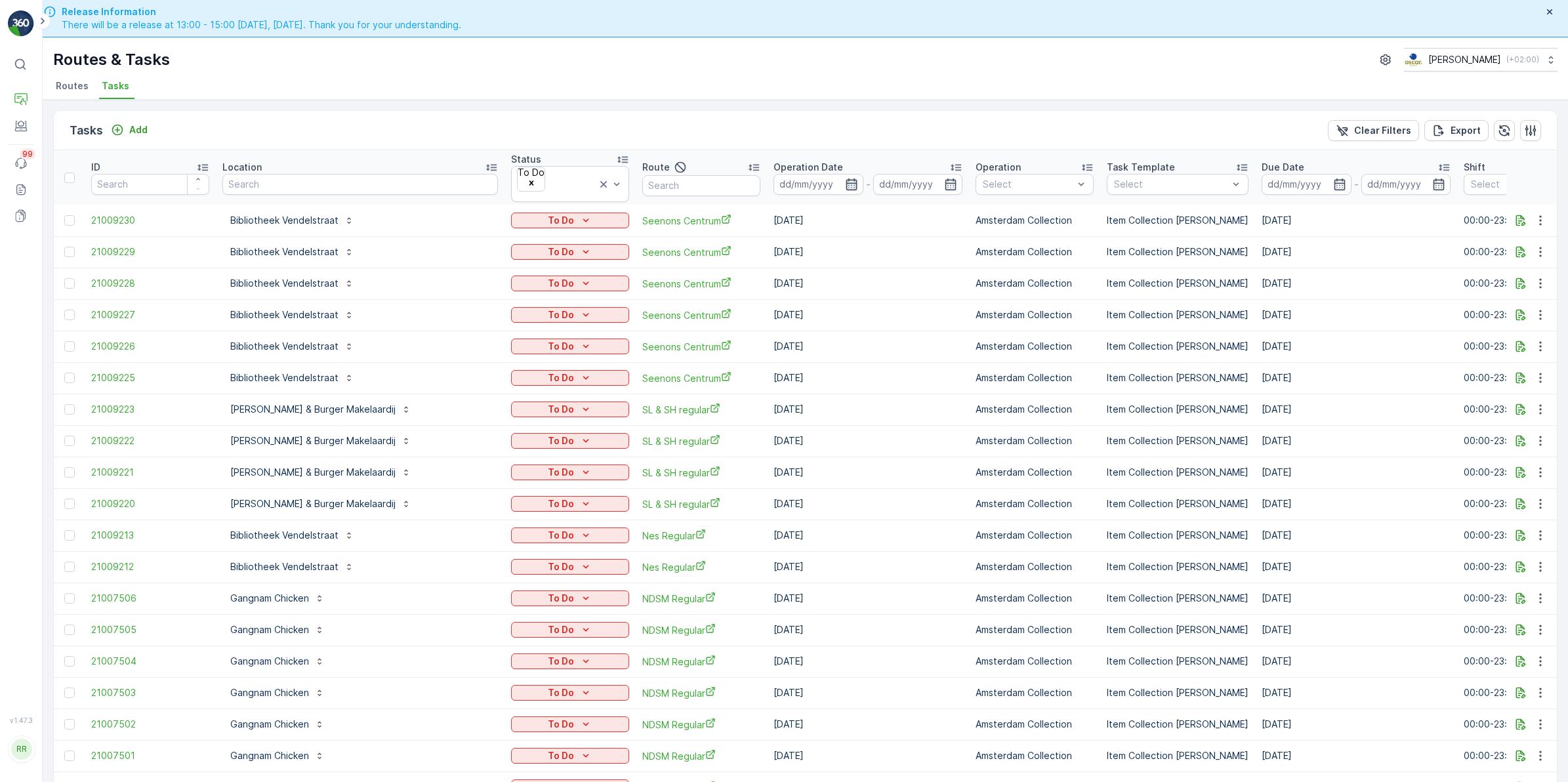
click at [846, 178] on icon "button" at bounding box center [851, 184] width 11 height 12
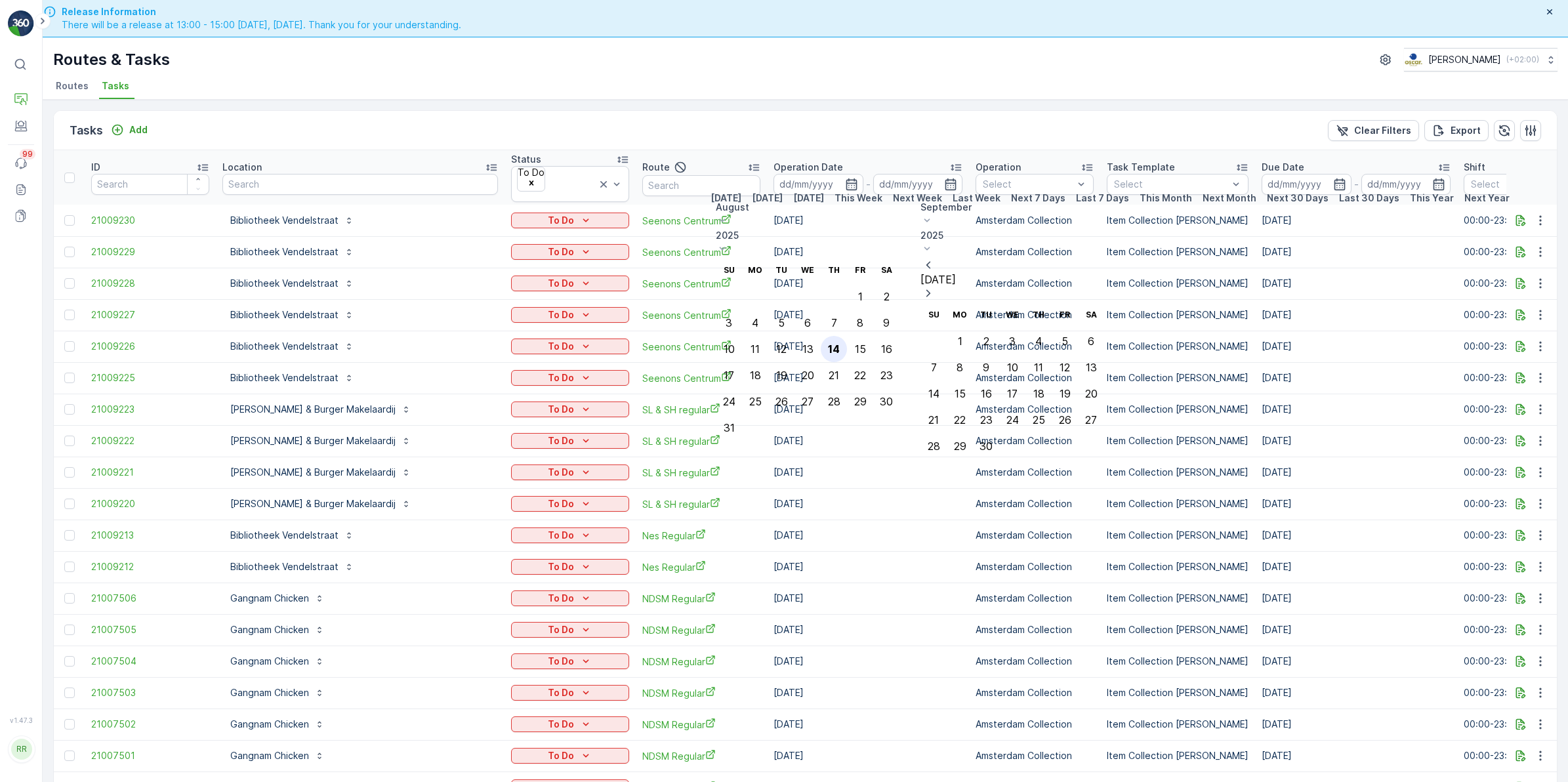
click at [839, 344] on div "14" at bounding box center [833, 349] width 12 height 12
type input "[DATE]"
click at [839, 344] on div "14" at bounding box center [833, 349] width 12 height 12
type input "[DATE]"
click at [839, 344] on div "14" at bounding box center [833, 349] width 12 height 12
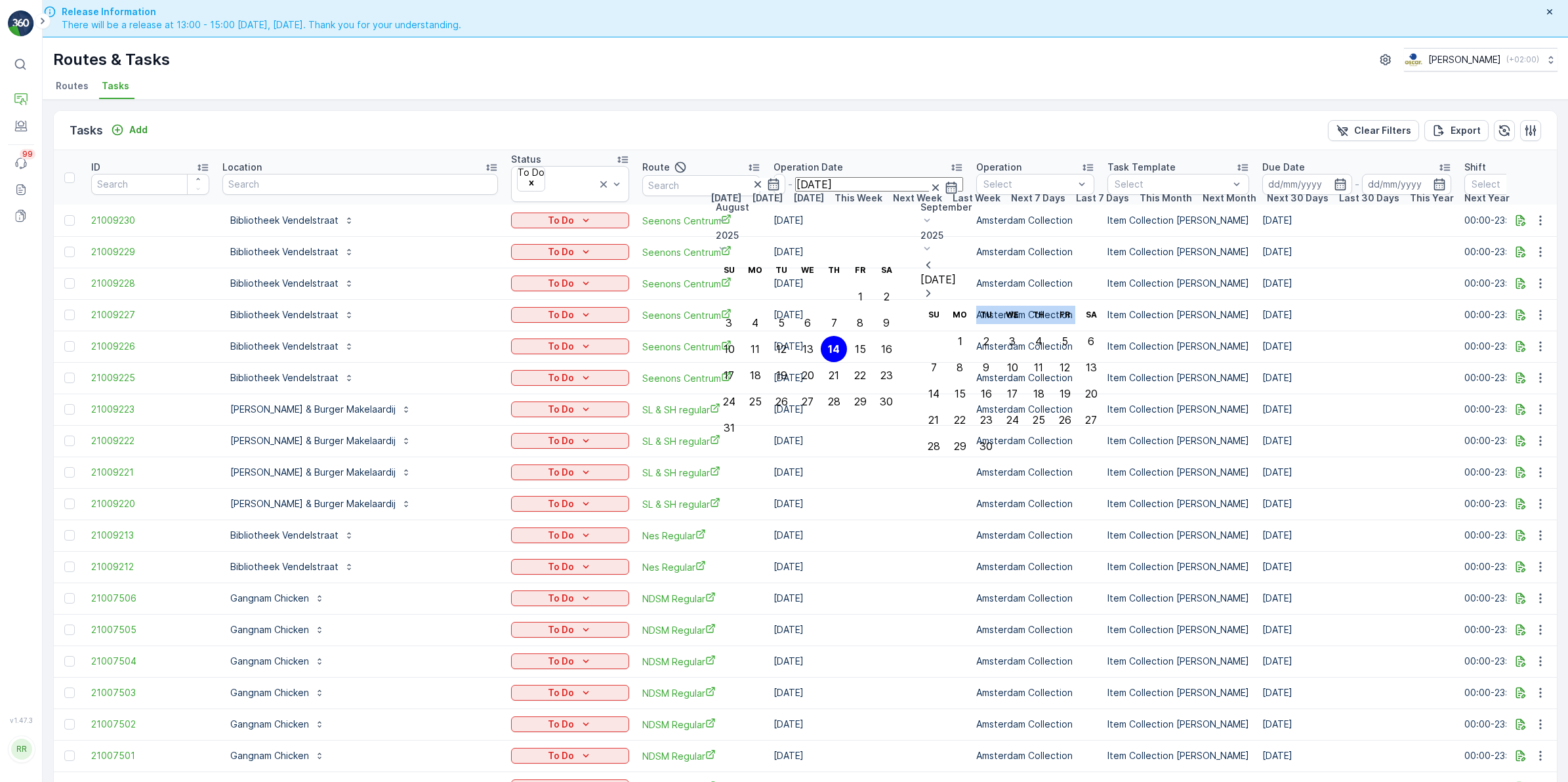
click at [969, 307] on td "Amsterdam Collection" at bounding box center [1035, 315] width 131 height 32
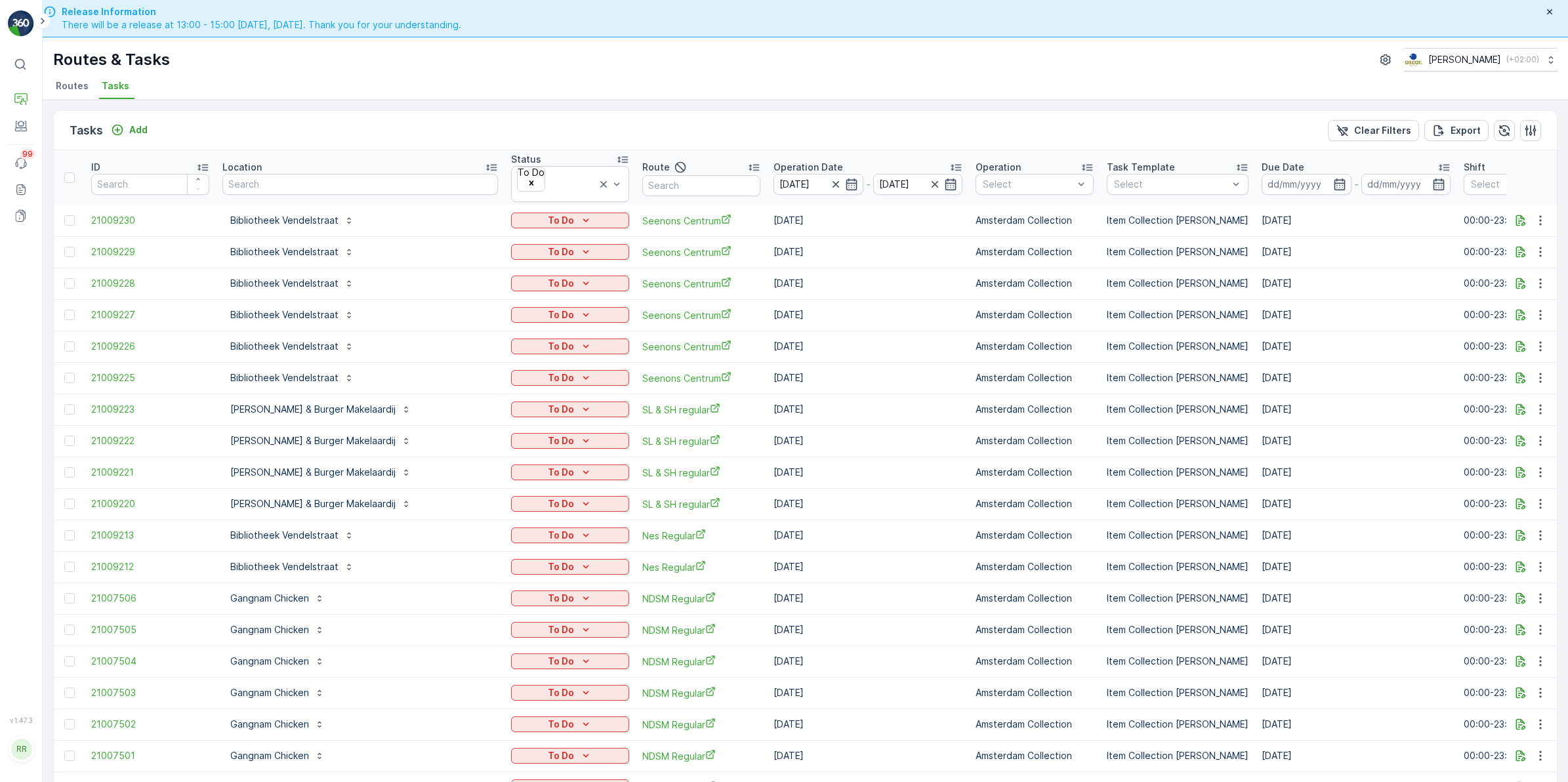
drag, startPoint x: 916, startPoint y: 307, endPoint x: 867, endPoint y: 152, distance: 162.6
click at [867, 152] on th "Operation Date 14.08.2025 - 14.08.2025" at bounding box center [868, 177] width 202 height 54
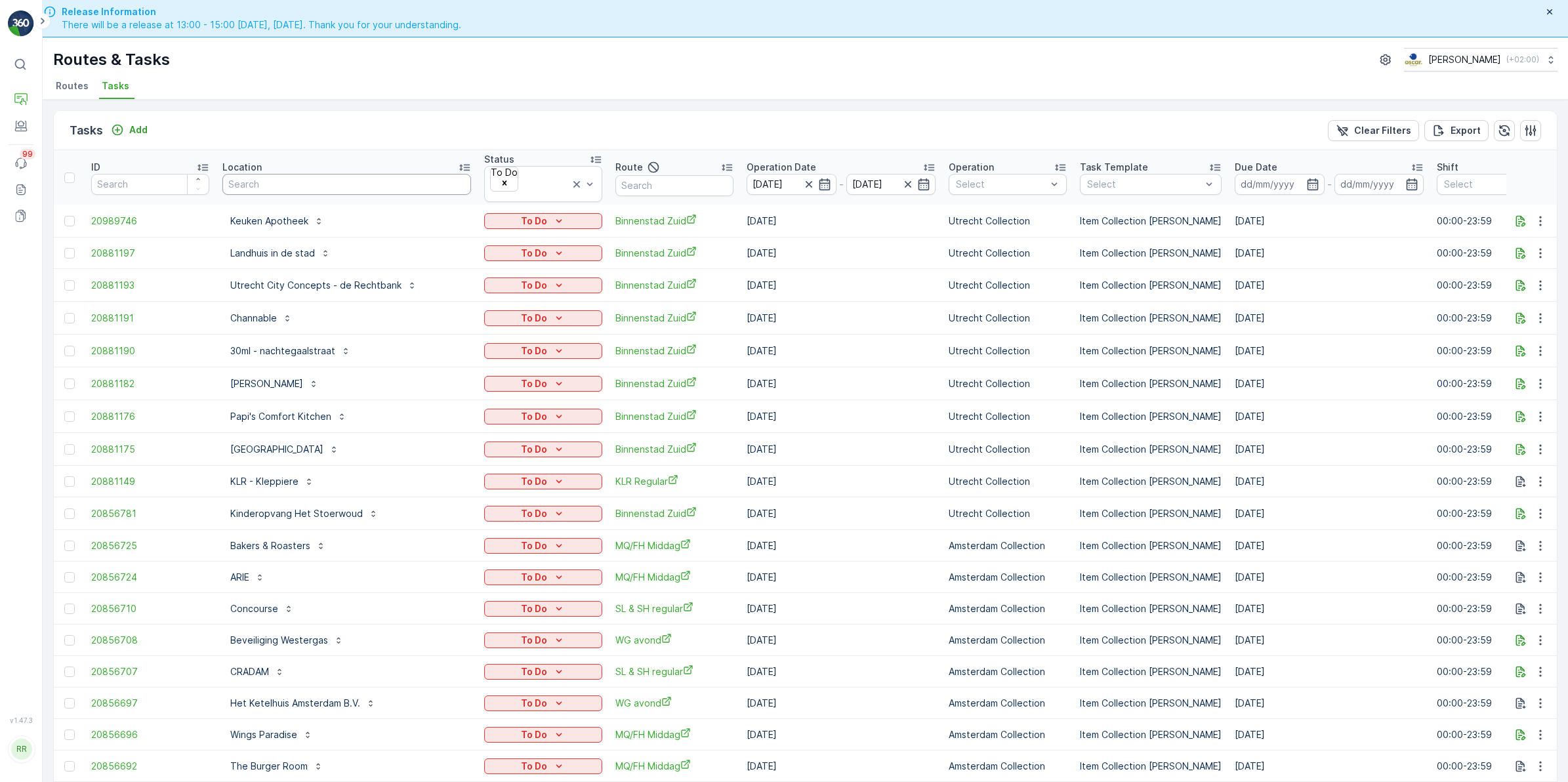
click at [331, 179] on input "text" at bounding box center [346, 184] width 248 height 21
type input "mugg"
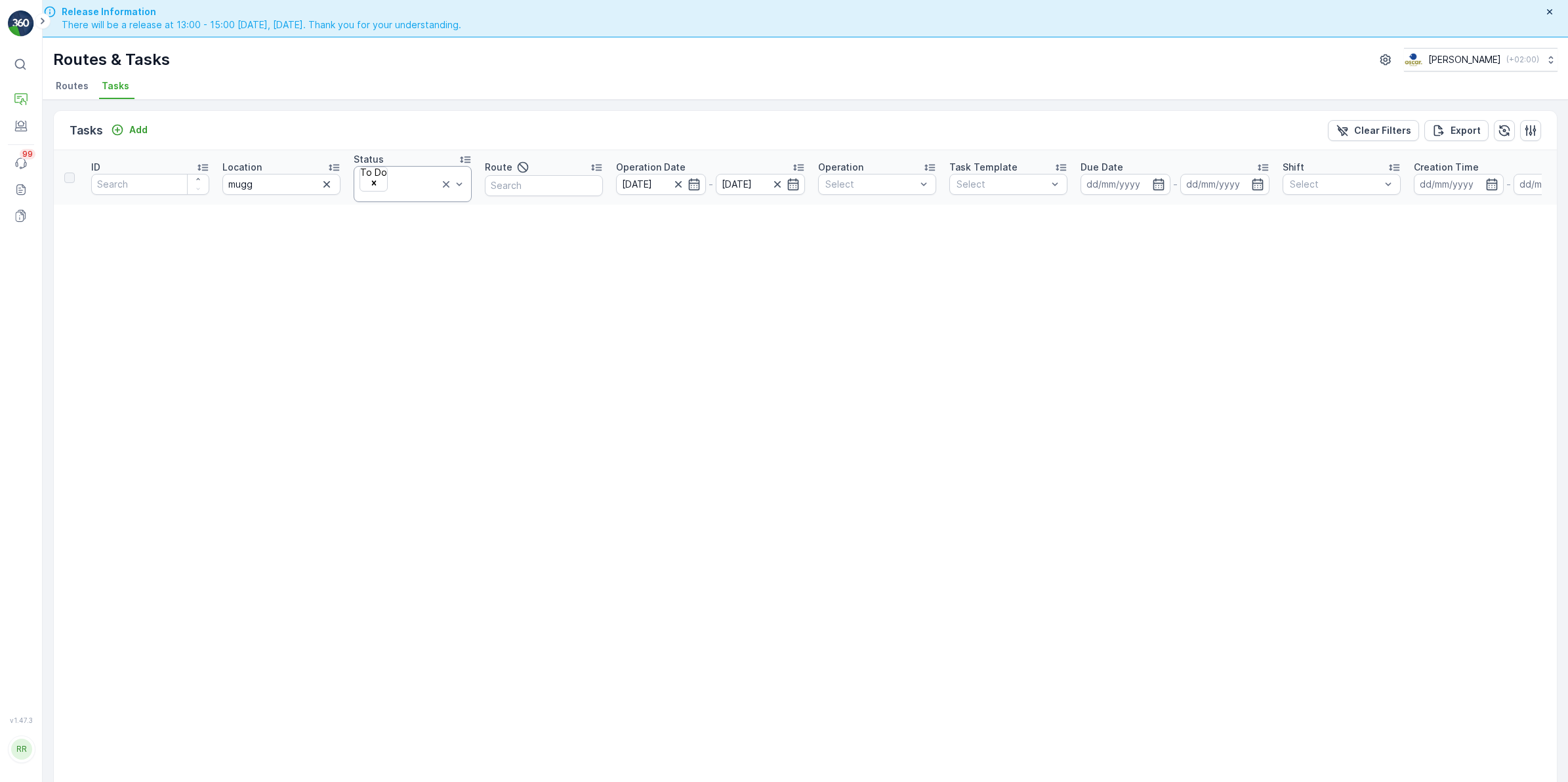
click at [444, 181] on icon at bounding box center [446, 184] width 13 height 13
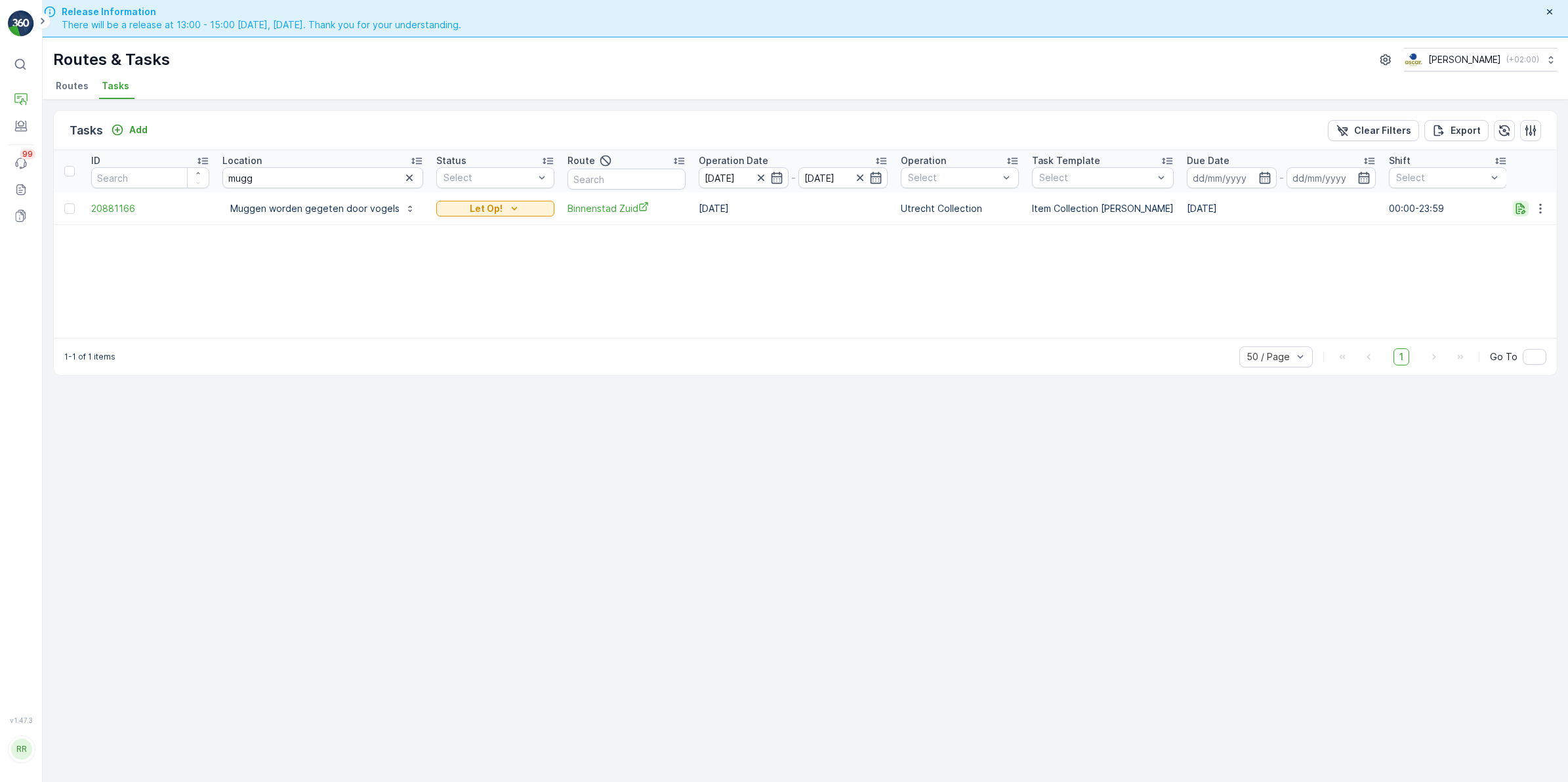
click at [1525, 211] on icon "button" at bounding box center [1521, 209] width 10 height 11
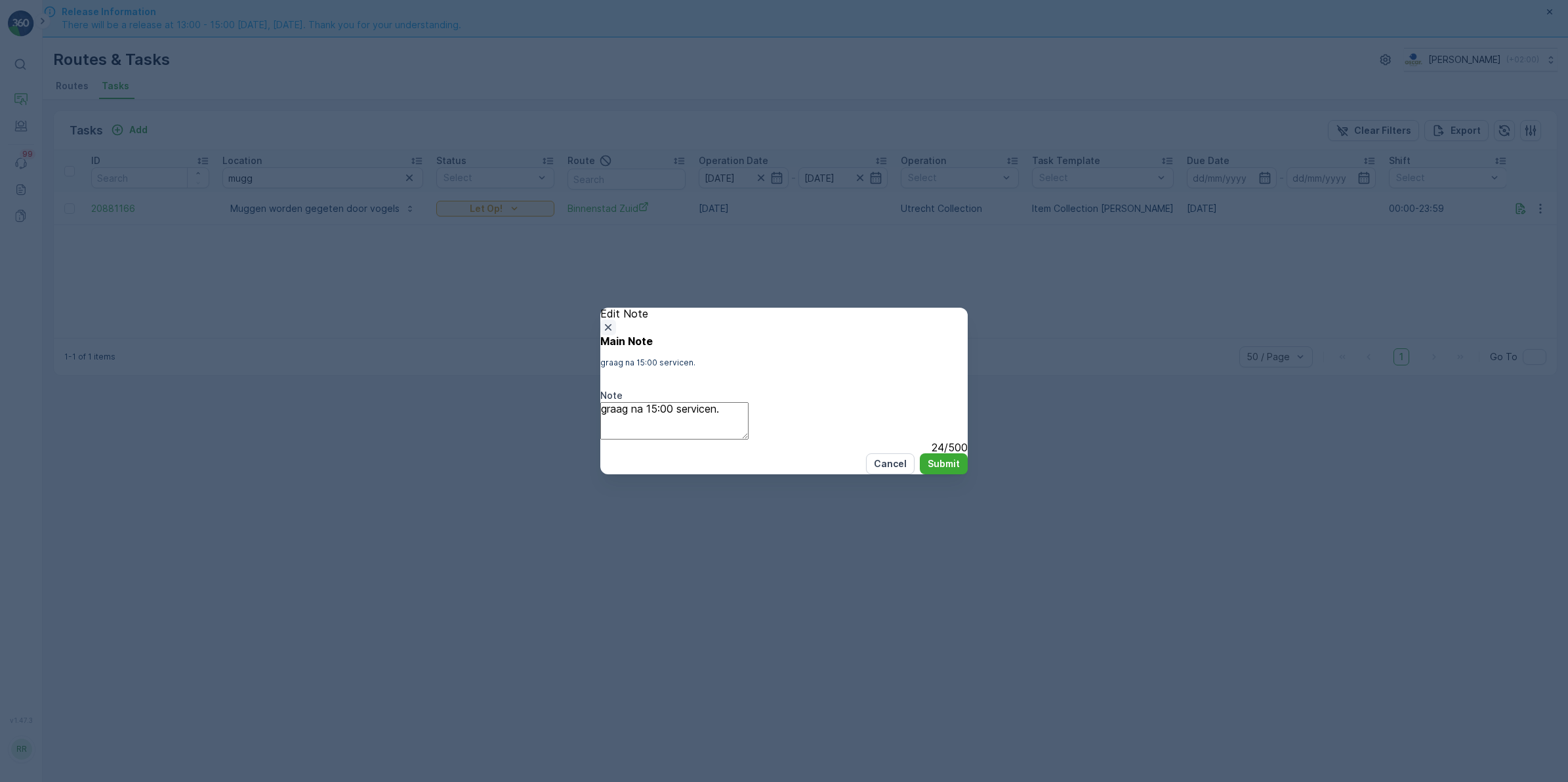
click at [614, 321] on icon "button" at bounding box center [608, 327] width 13 height 13
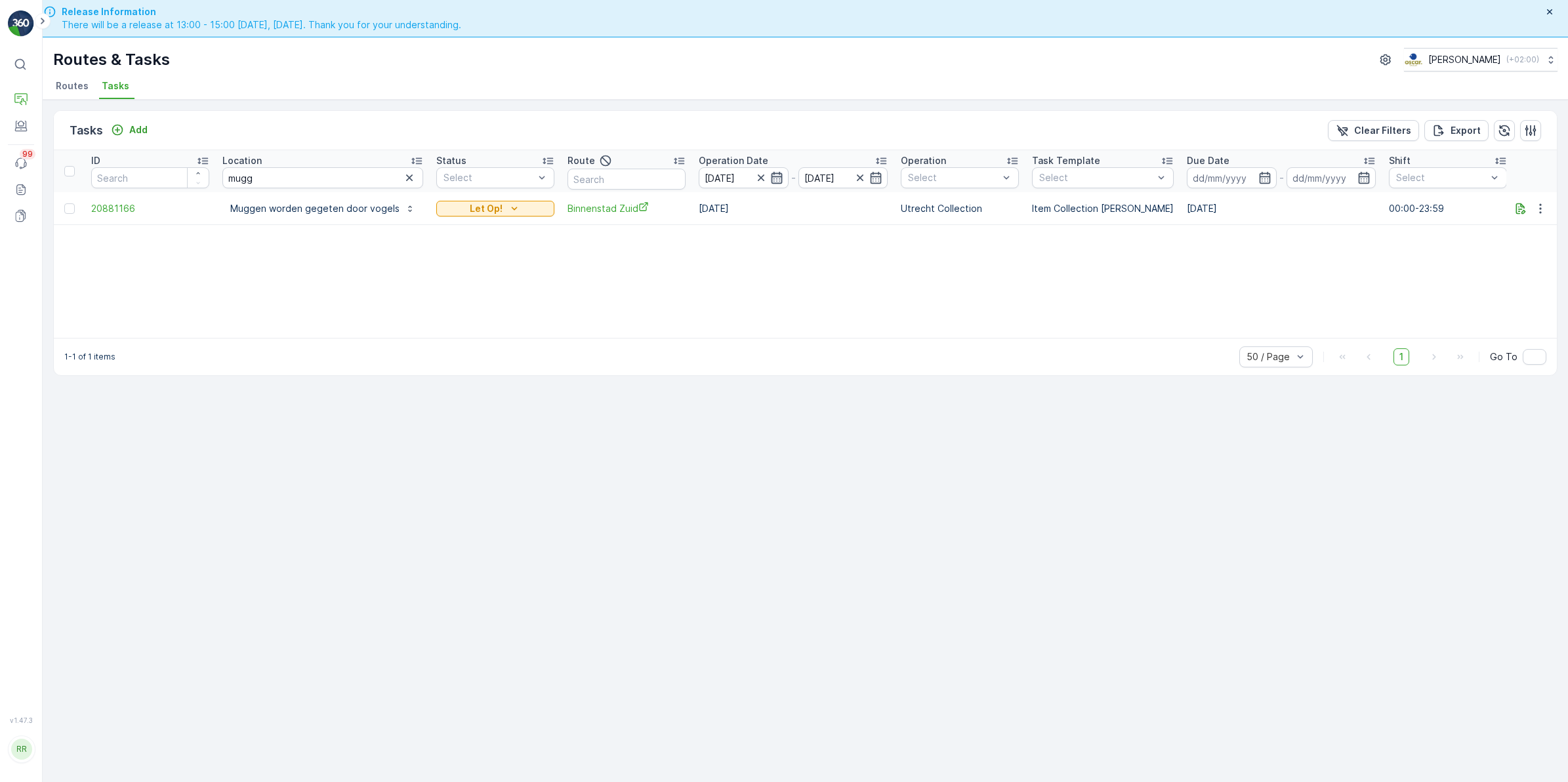
click at [772, 178] on icon "button" at bounding box center [776, 178] width 13 height 13
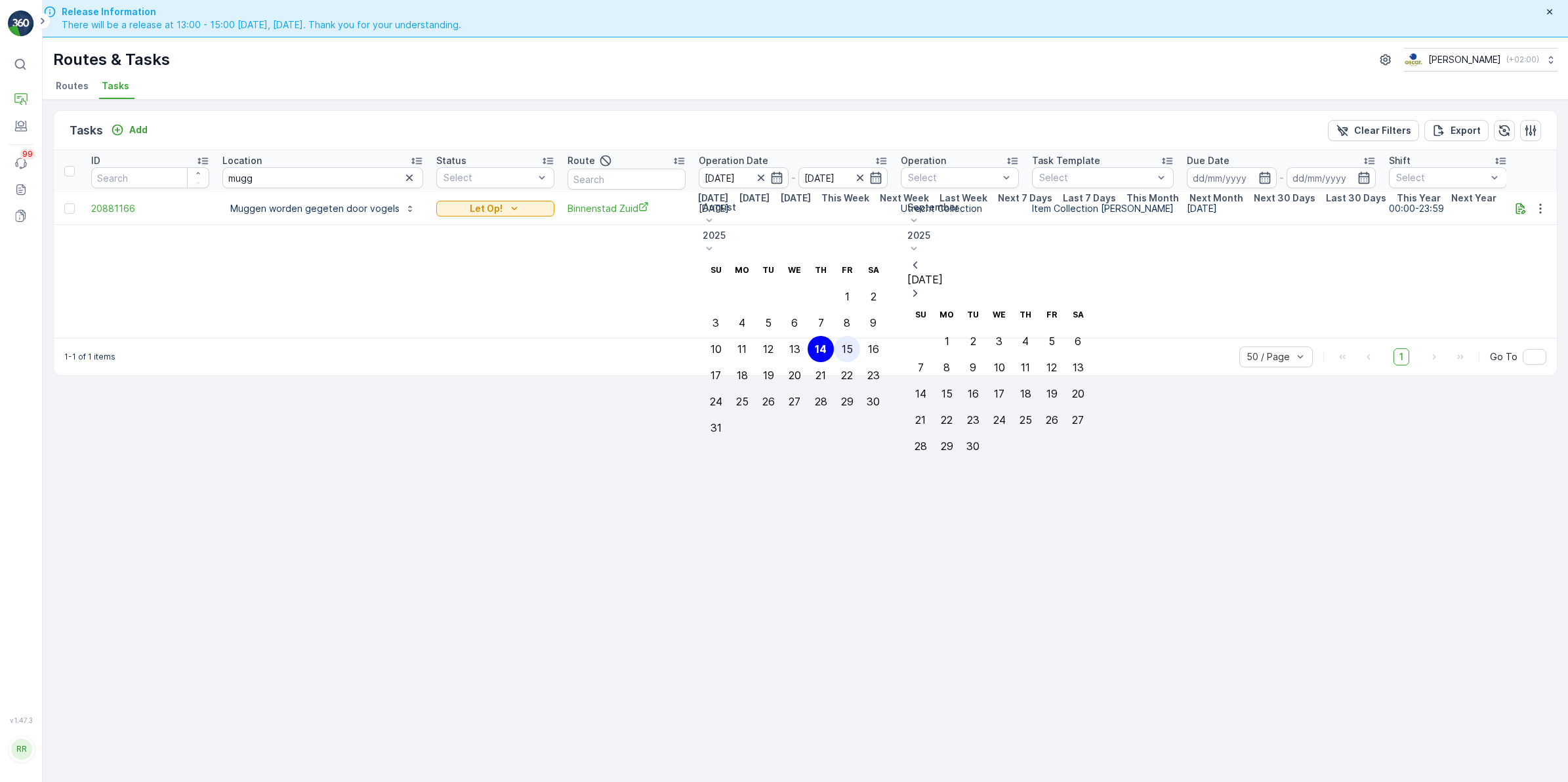
click at [852, 344] on div "15" at bounding box center [847, 349] width 11 height 12
type input "15.08.2025"
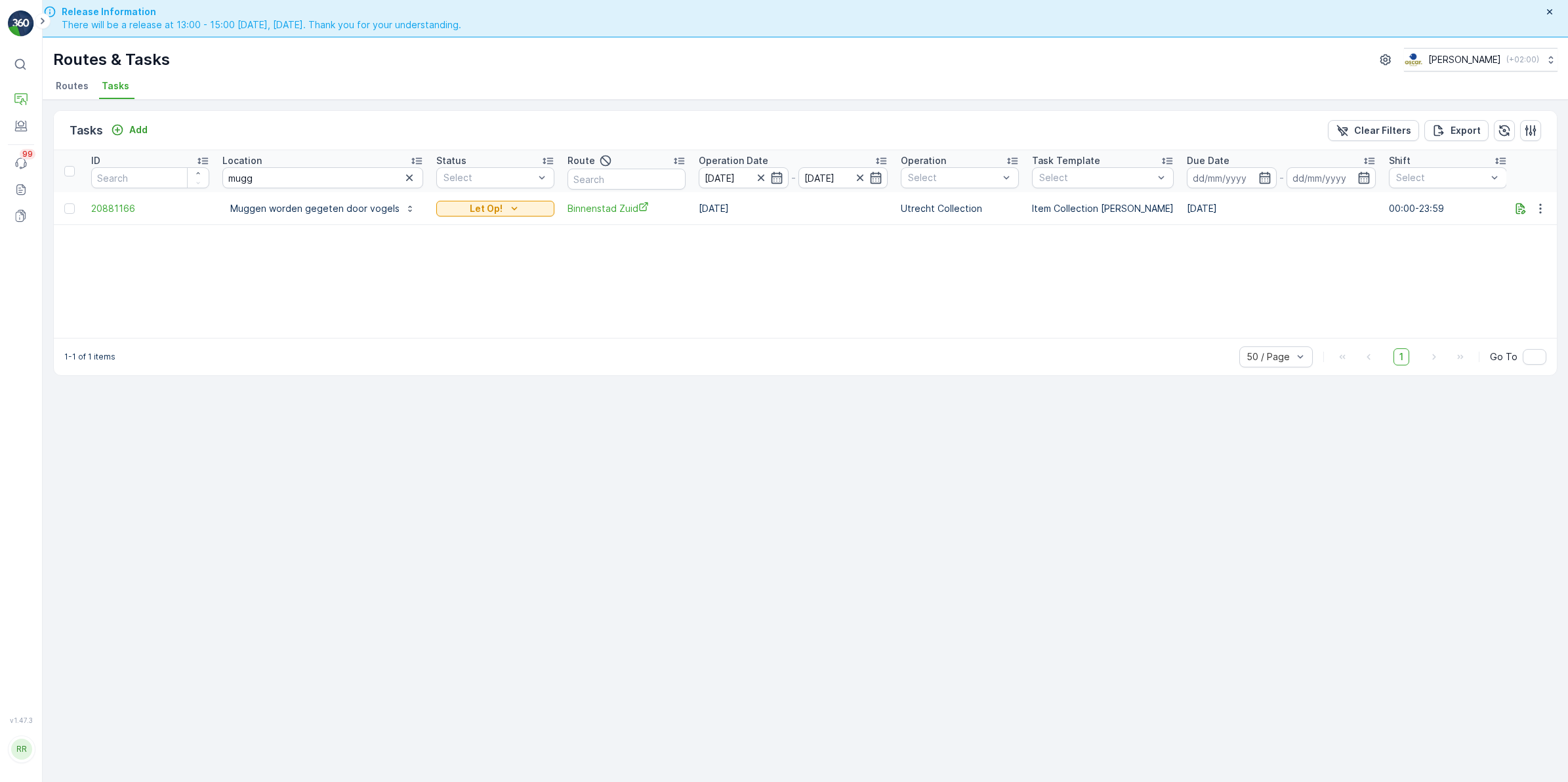
click at [922, 310] on div "ID Location mugg Status Select Route Operation Date 14.08.2025 - 15.08.2025 Ope…" at bounding box center [805, 244] width 1503 height 188
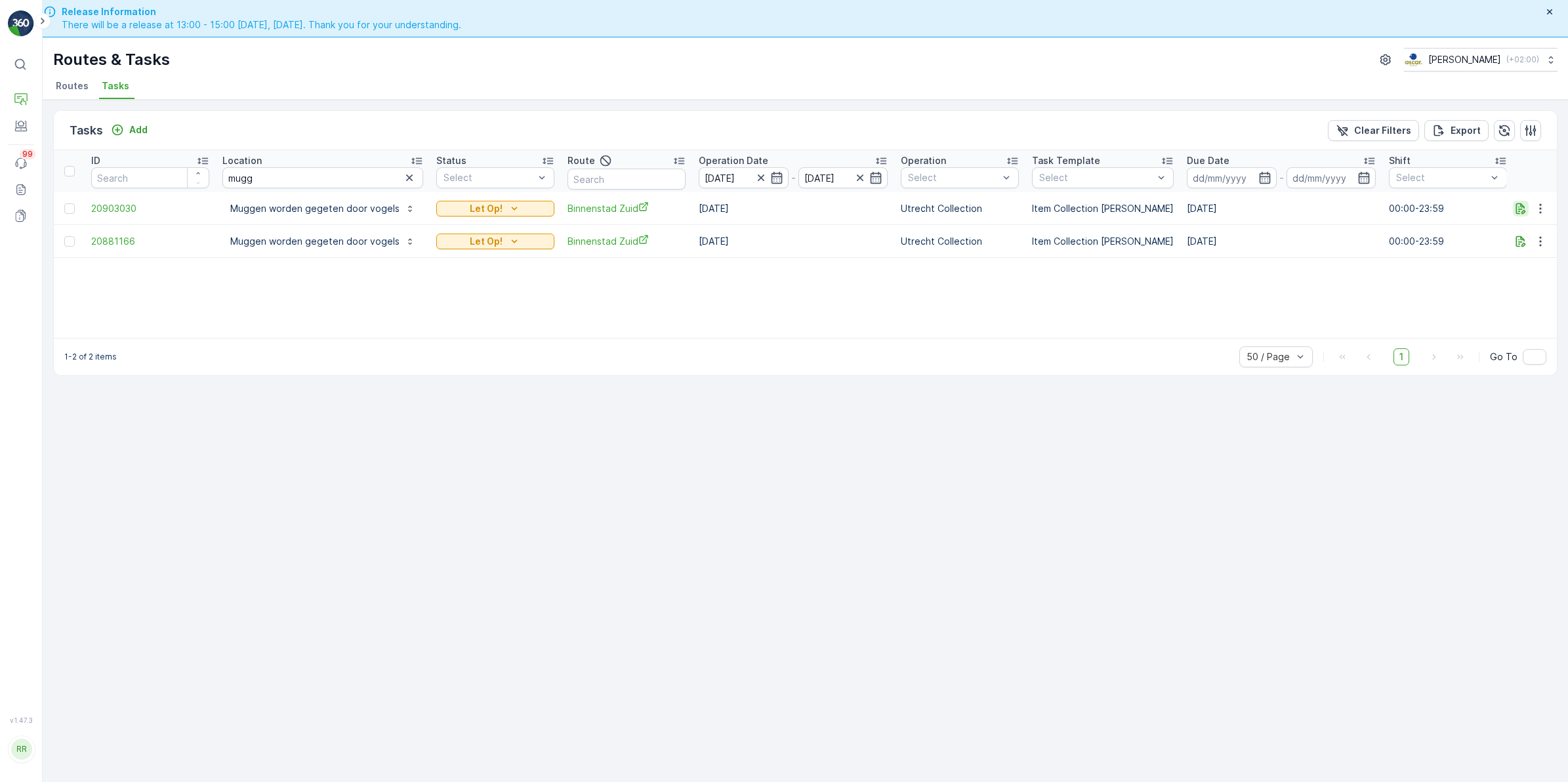
click at [1526, 207] on icon "button" at bounding box center [1520, 209] width 13 height 13
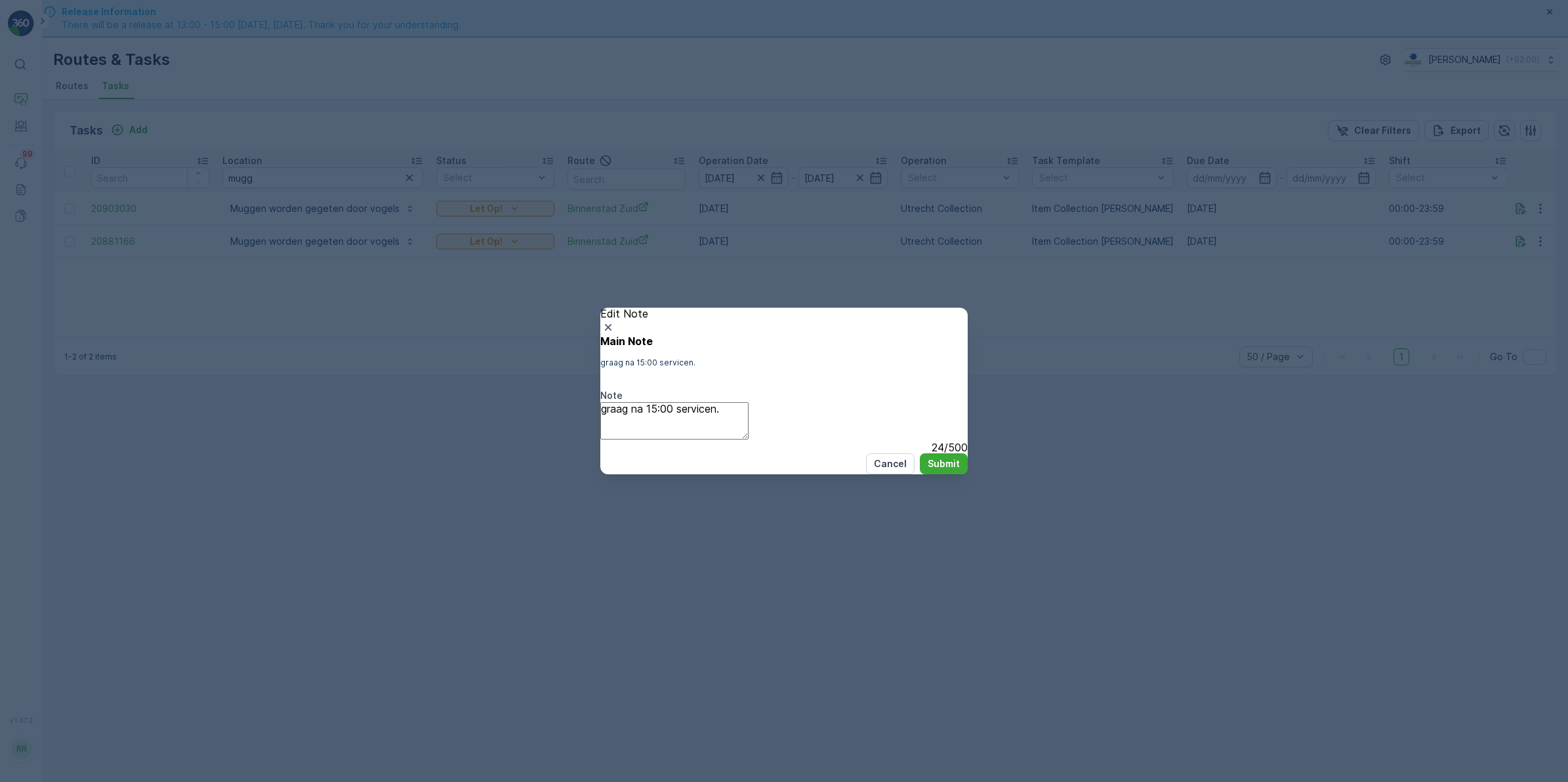
click at [749, 404] on textarea "graag na 15:00 servicen." at bounding box center [674, 421] width 148 height 37
click at [614, 321] on icon "button" at bounding box center [608, 327] width 13 height 13
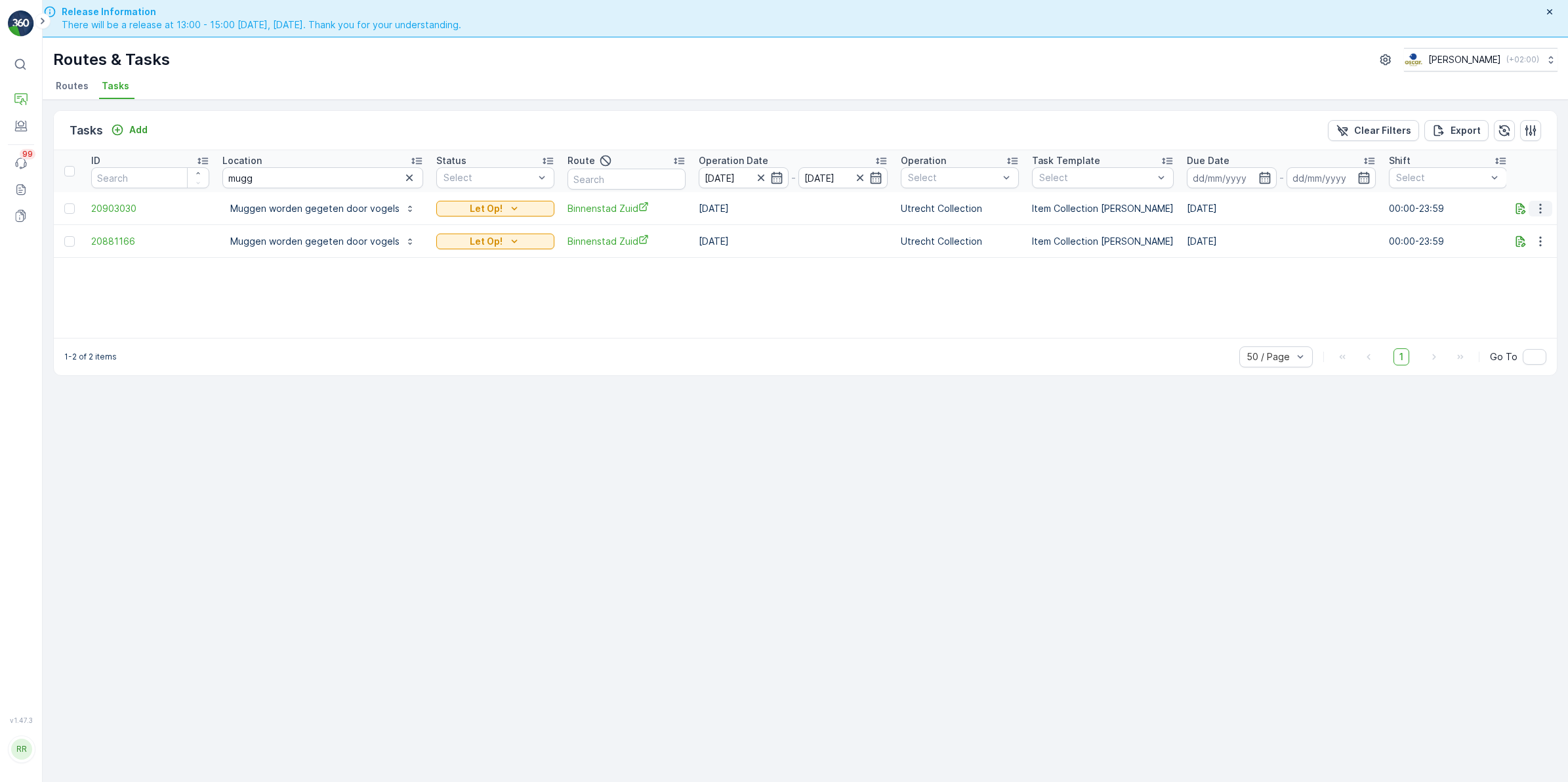
click at [1536, 207] on icon "button" at bounding box center [1540, 209] width 13 height 13
click at [1532, 172] on th at bounding box center [1532, 171] width 51 height 42
click at [493, 243] on p "Let Op!" at bounding box center [486, 241] width 33 height 13
click at [459, 339] on span "Cancelled" at bounding box center [467, 346] width 44 height 13
click at [528, 210] on div "Let Op!" at bounding box center [495, 209] width 107 height 13
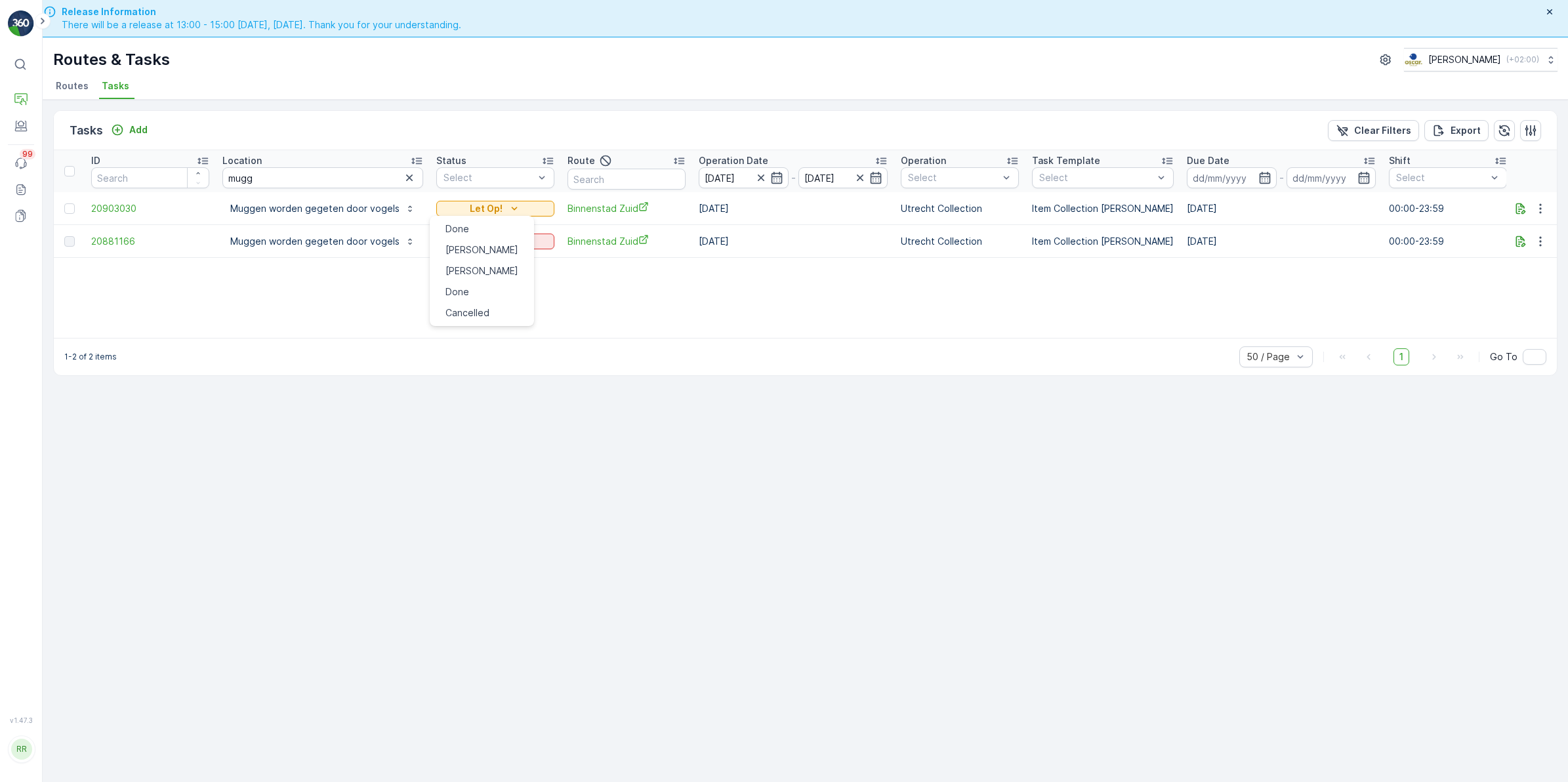
click at [626, 125] on div "Tasks Add Clear Filters Export" at bounding box center [805, 130] width 1503 height 39
click at [1515, 212] on icon "button" at bounding box center [1520, 209] width 13 height 13
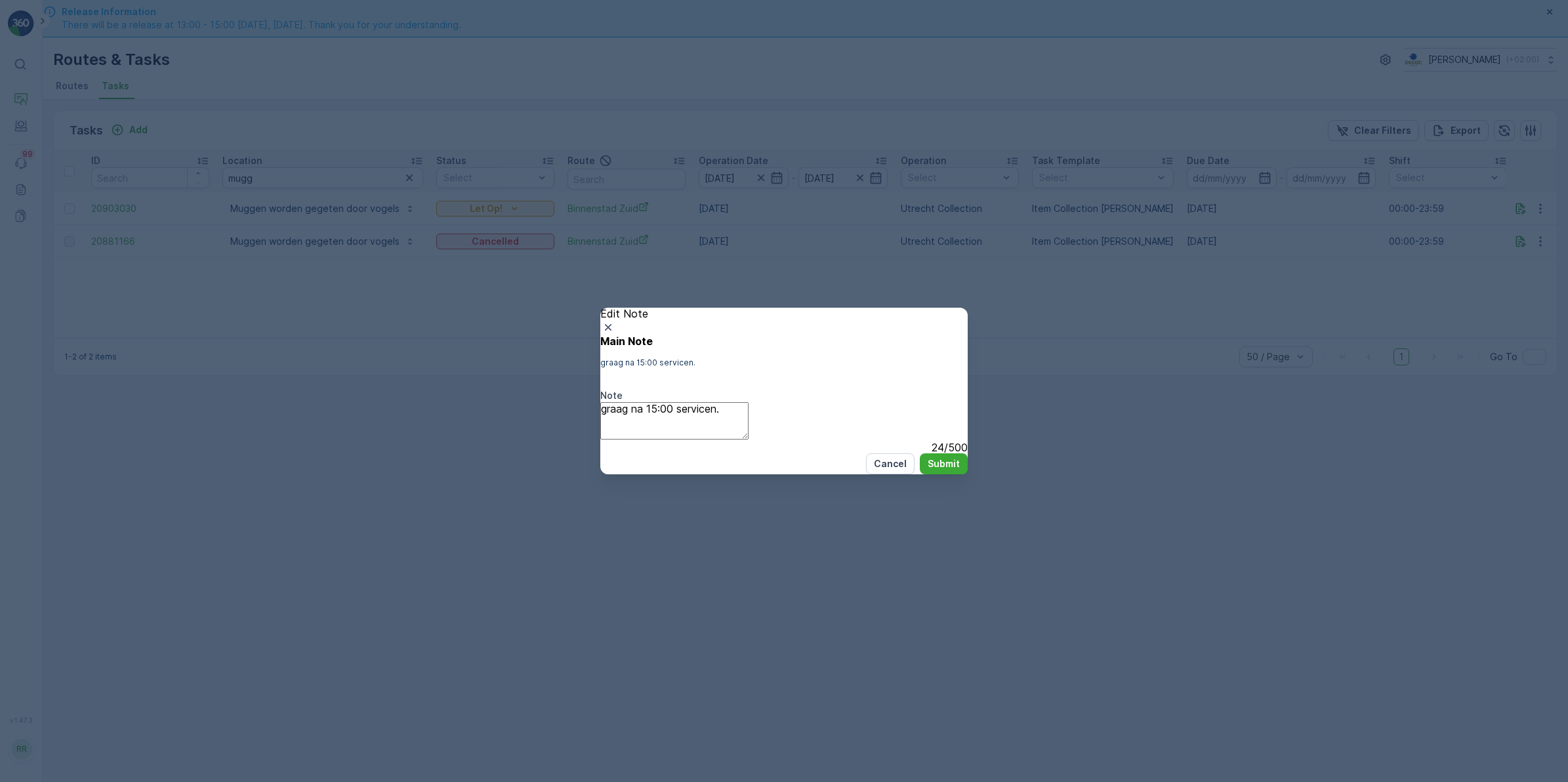
click at [749, 415] on textarea "graag na 15:00 servicen." at bounding box center [674, 421] width 148 height 37
click at [683, 412] on textarea "graag na 15:00 servicen." at bounding box center [674, 421] width 148 height 37
click at [627, 410] on textarea "graag na 14:30 servicen." at bounding box center [674, 421] width 148 height 37
click at [648, 433] on textarea "Graag na 14:30 servicen." at bounding box center [674, 421] width 148 height 37
click at [749, 408] on textarea "Graag na 14:30 servicen. +628594115" at bounding box center [674, 421] width 148 height 37
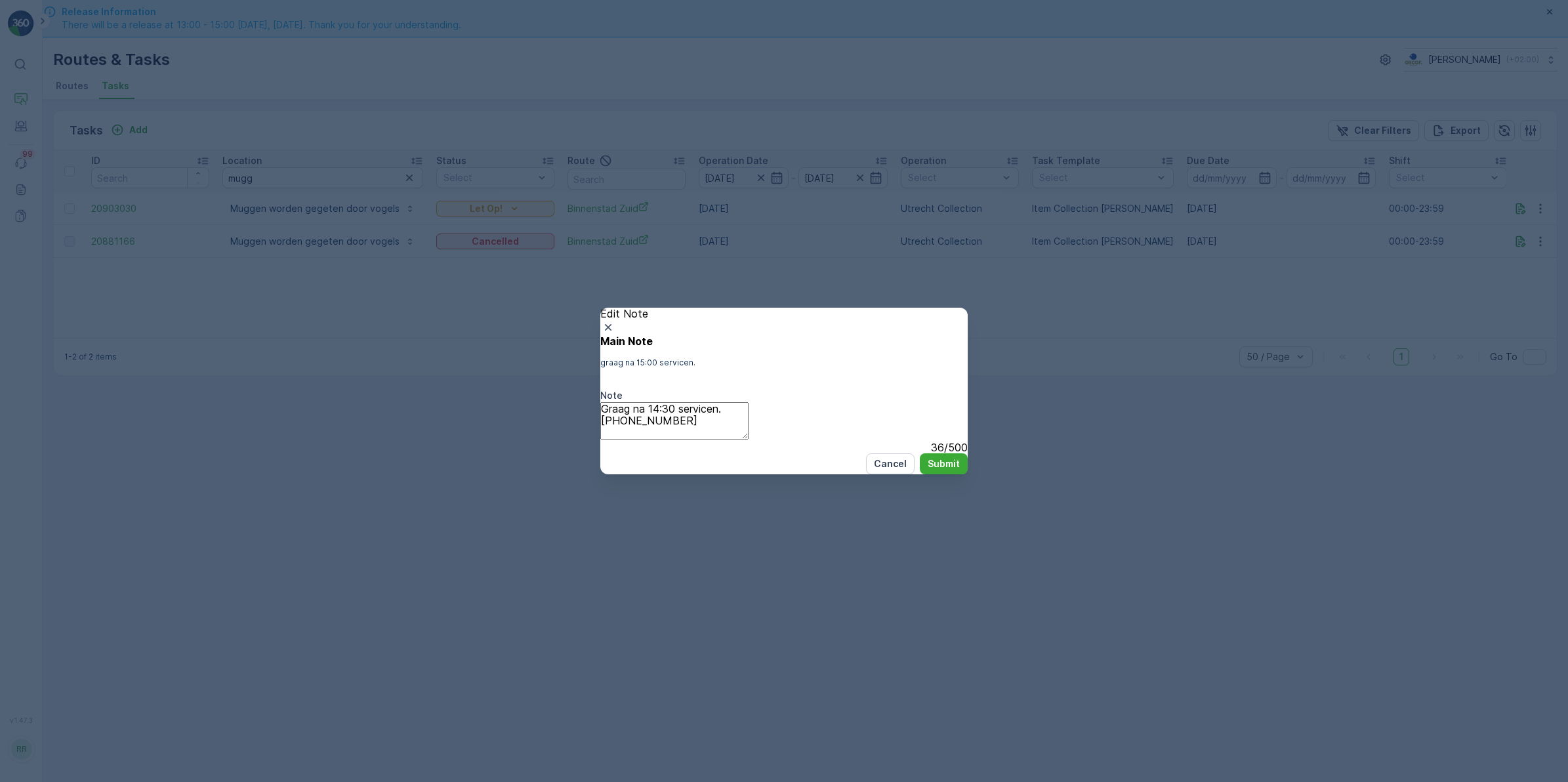
click at [622, 420] on textarea "Graag na 14:30 servicen. +628594115" at bounding box center [674, 421] width 148 height 37
drag, startPoint x: 667, startPoint y: 409, endPoint x: 610, endPoint y: 409, distance: 57.0
click at [610, 409] on div "Main Note graag na 15:00 servicen. Note Graag na 14:30 servicen. +31628594115 3…" at bounding box center [784, 394] width 367 height 118
click at [749, 411] on textarea "Only serve after 14:30 servicen. +31628594115" at bounding box center [674, 421] width 148 height 37
click at [736, 427] on textarea "Only serve after 14:30! +31628594115" at bounding box center [674, 421] width 148 height 37
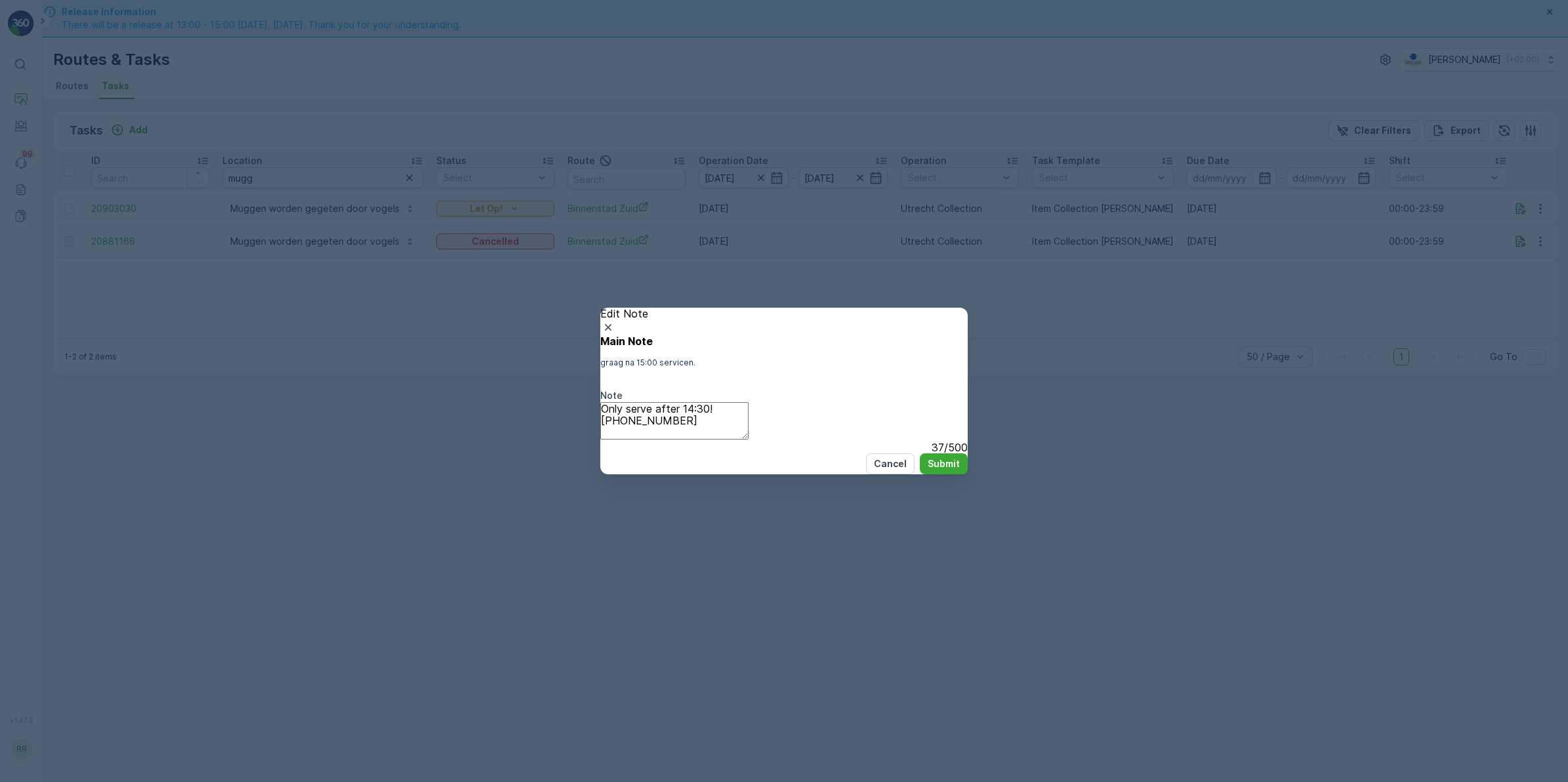
click at [703, 423] on textarea "Only serve after 14:30! +31628594115" at bounding box center [674, 421] width 148 height 37
click at [749, 420] on textarea "Only serve after 14:30! If it's impossible to serve before this time, please ca…" at bounding box center [674, 421] width 148 height 37
click at [749, 421] on textarea "Only serve after 14:30! If it's impossible to serve before this time, please ca…" at bounding box center [674, 421] width 148 height 37
drag, startPoint x: 894, startPoint y: 433, endPoint x: 596, endPoint y: 384, distance: 302.0
click at [596, 384] on div "Edit Note Main Note graag na 15:00 servicen. Note Only serve after 14:30! If it…" at bounding box center [784, 391] width 1568 height 782
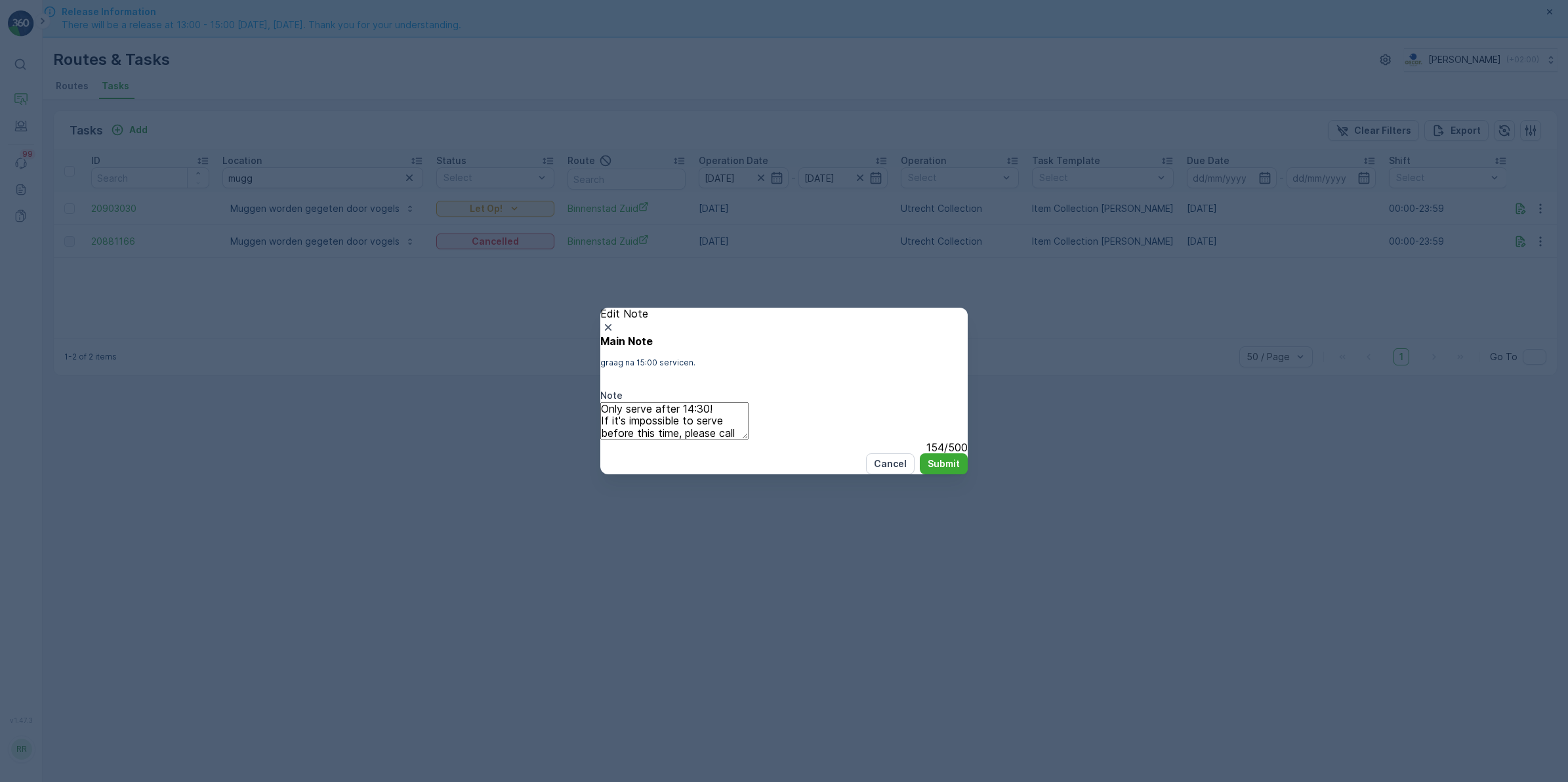
click at [749, 405] on textarea "Only serve after 14:30! If it's impossible to serve before this time, please ca…" at bounding box center [674, 421] width 148 height 37
type textarea "Only serve after 14:30! If it's impossible to serve before this time, please ca…"
click at [923, 474] on button "Submit" at bounding box center [944, 464] width 48 height 21
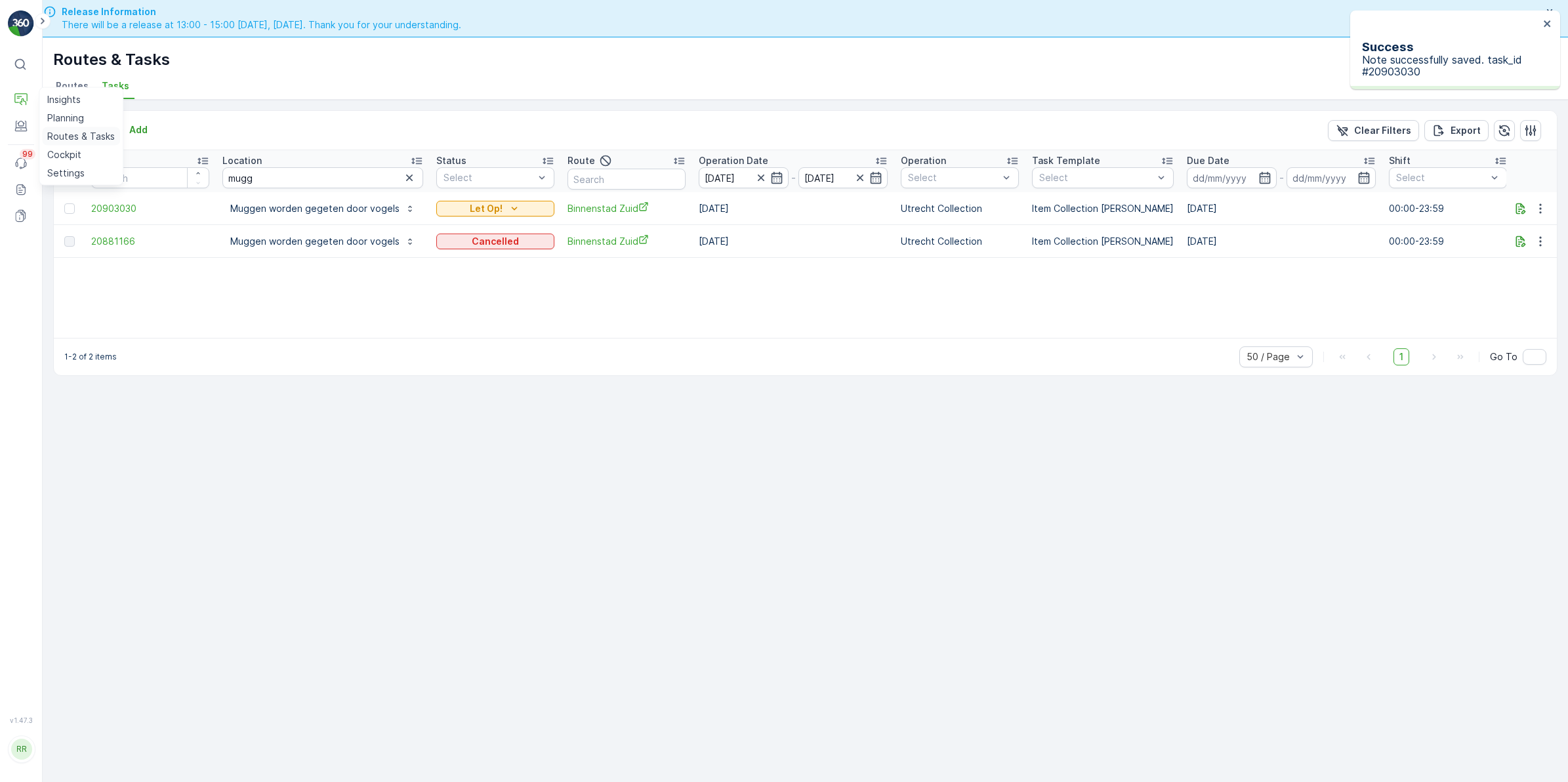
drag, startPoint x: 69, startPoint y: 129, endPoint x: 86, endPoint y: 126, distance: 17.3
click at [69, 130] on p "Routes & Tasks" at bounding box center [81, 136] width 67 height 13
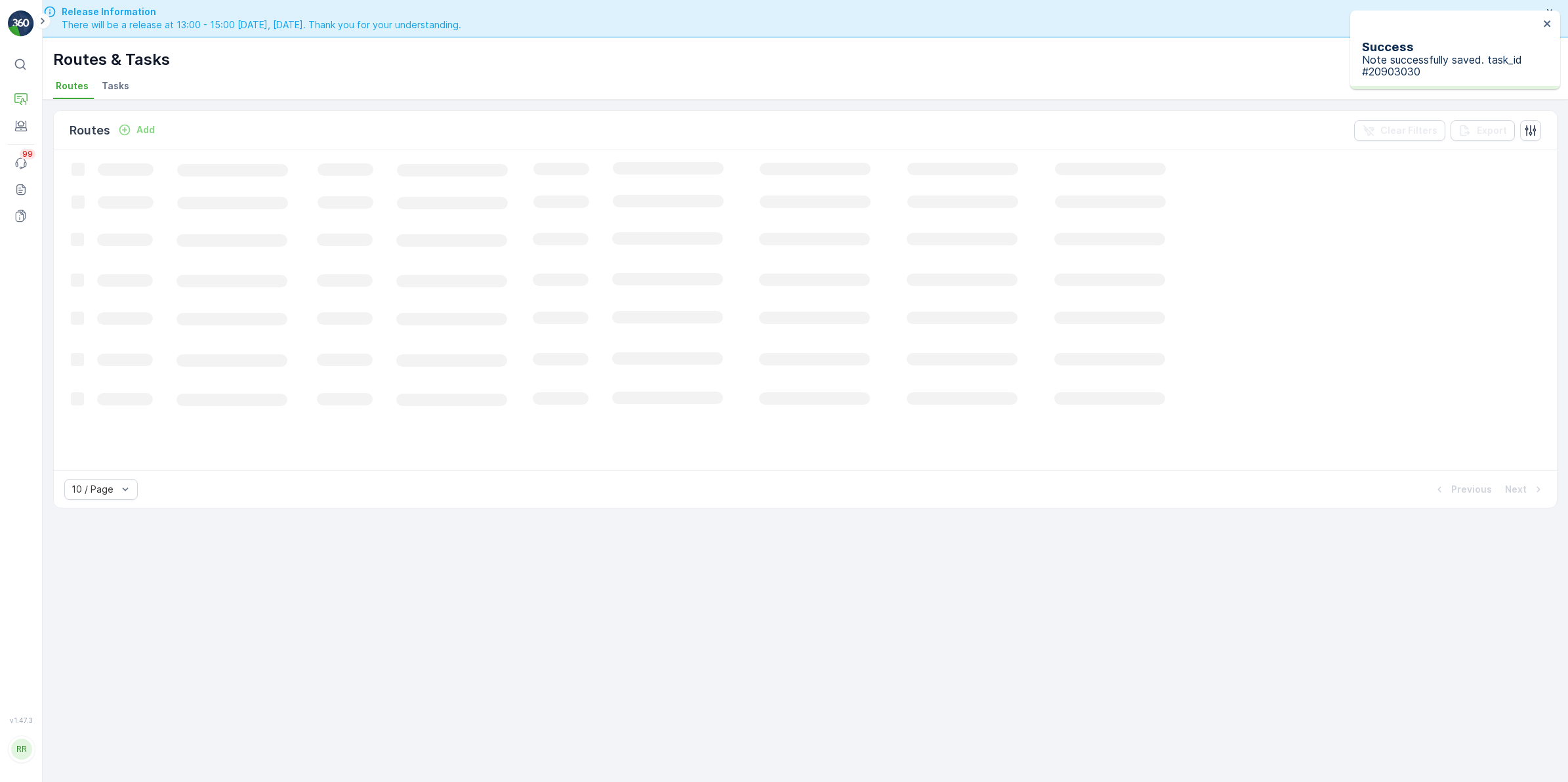
click at [120, 77] on li "Tasks" at bounding box center [116, 88] width 35 height 22
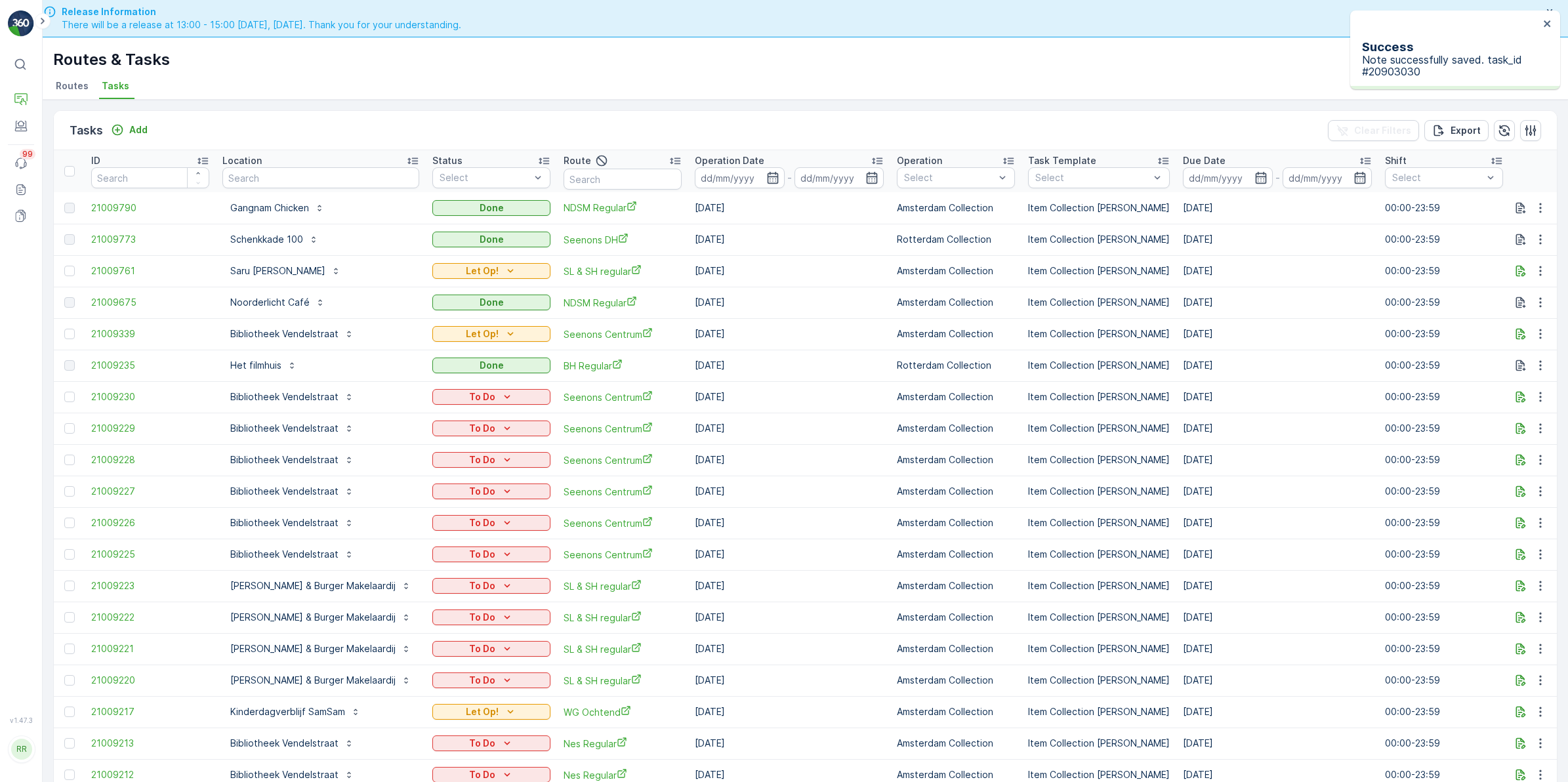
click at [80, 86] on span "Routes" at bounding box center [72, 85] width 33 height 13
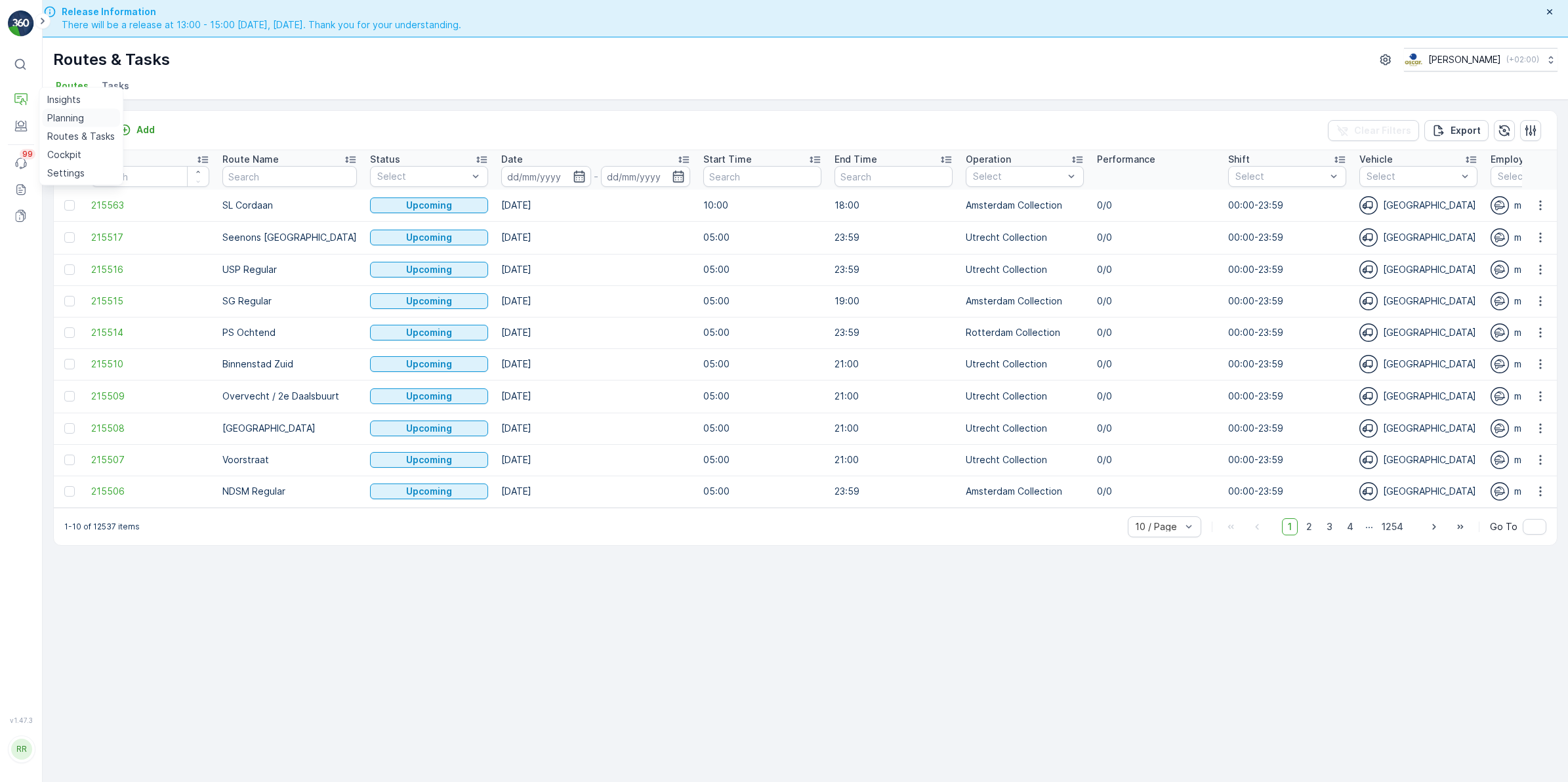
click at [50, 109] on link "Planning" at bounding box center [80, 118] width 78 height 19
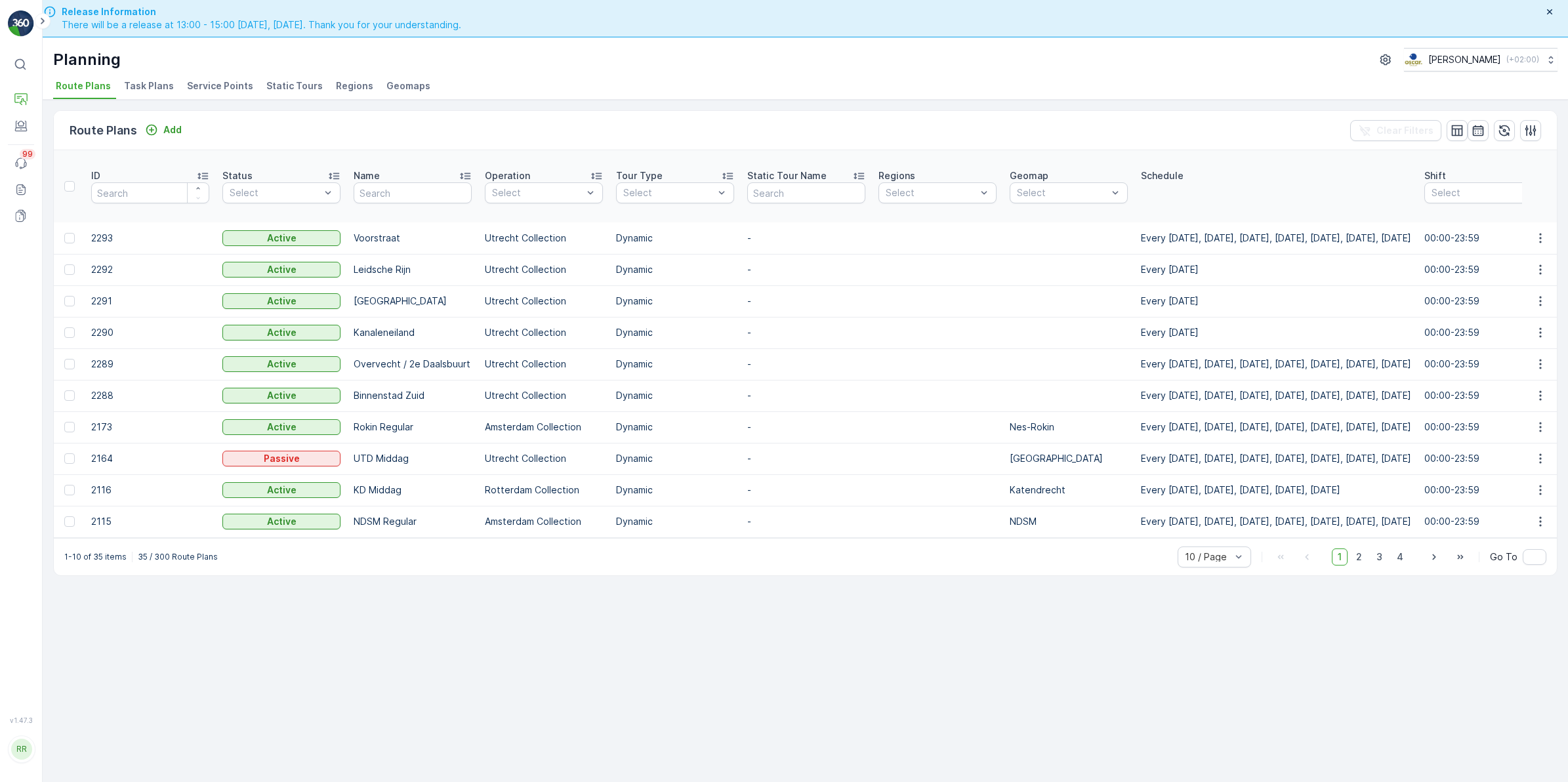
click at [147, 79] on span "Task Plans" at bounding box center [149, 85] width 50 height 13
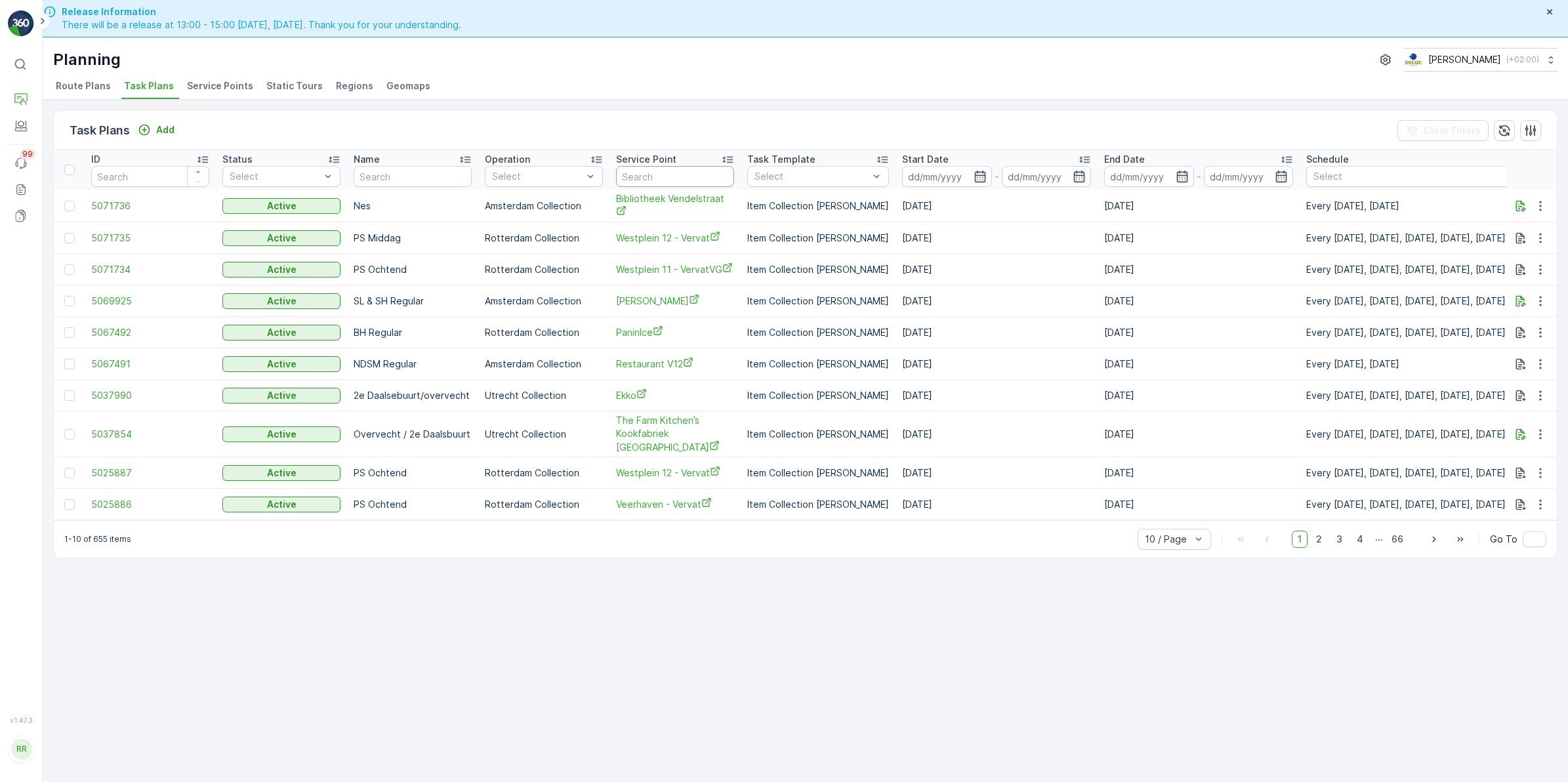
click at [696, 173] on input "text" at bounding box center [675, 176] width 118 height 21
type input "muggne"
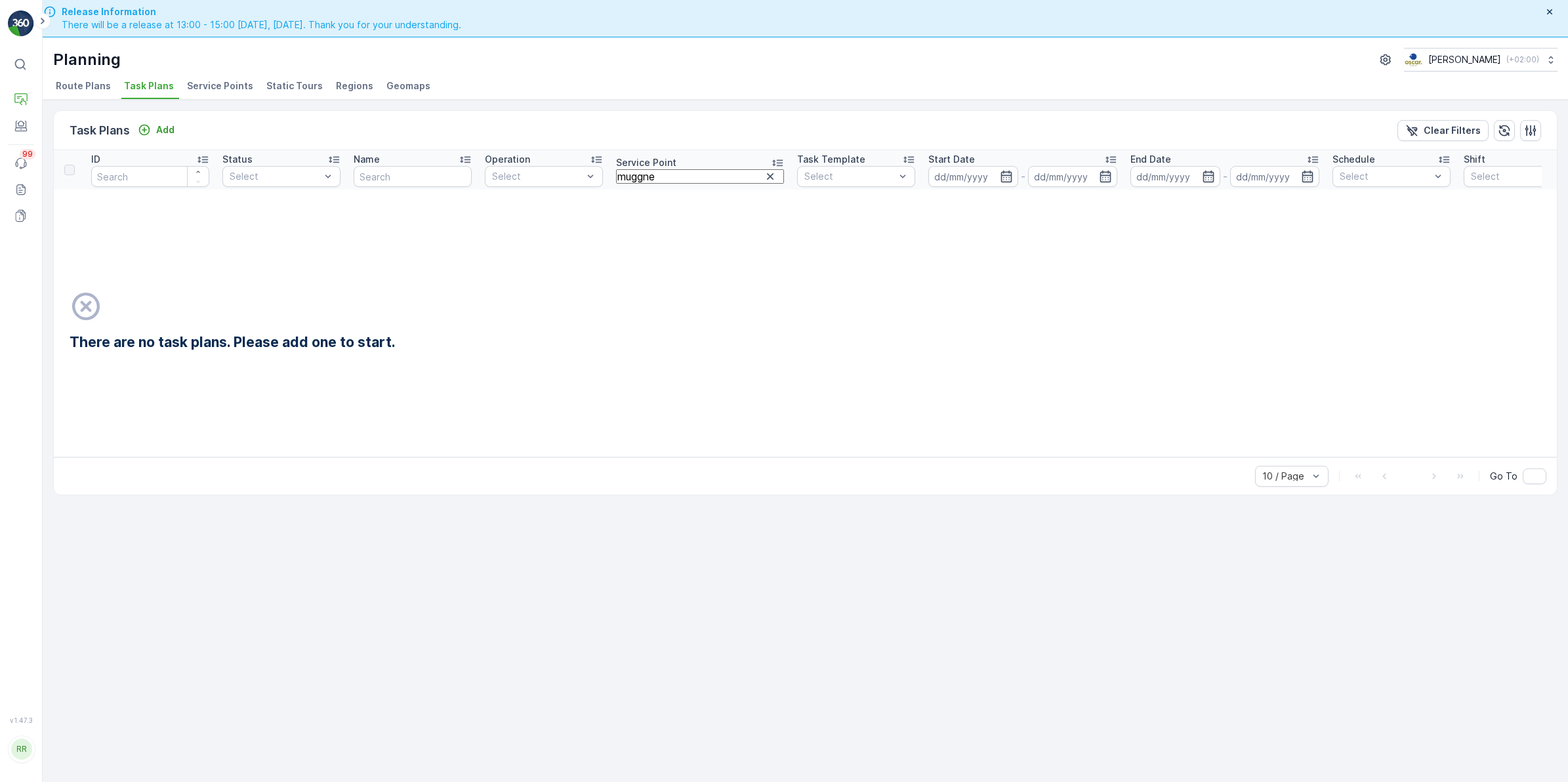
click at [676, 190] on td "There are no task plans. Please add one to start." at bounding box center [894, 324] width 1682 height 267
click at [673, 181] on input "muggne" at bounding box center [675, 176] width 118 height 21
type input "muggen"
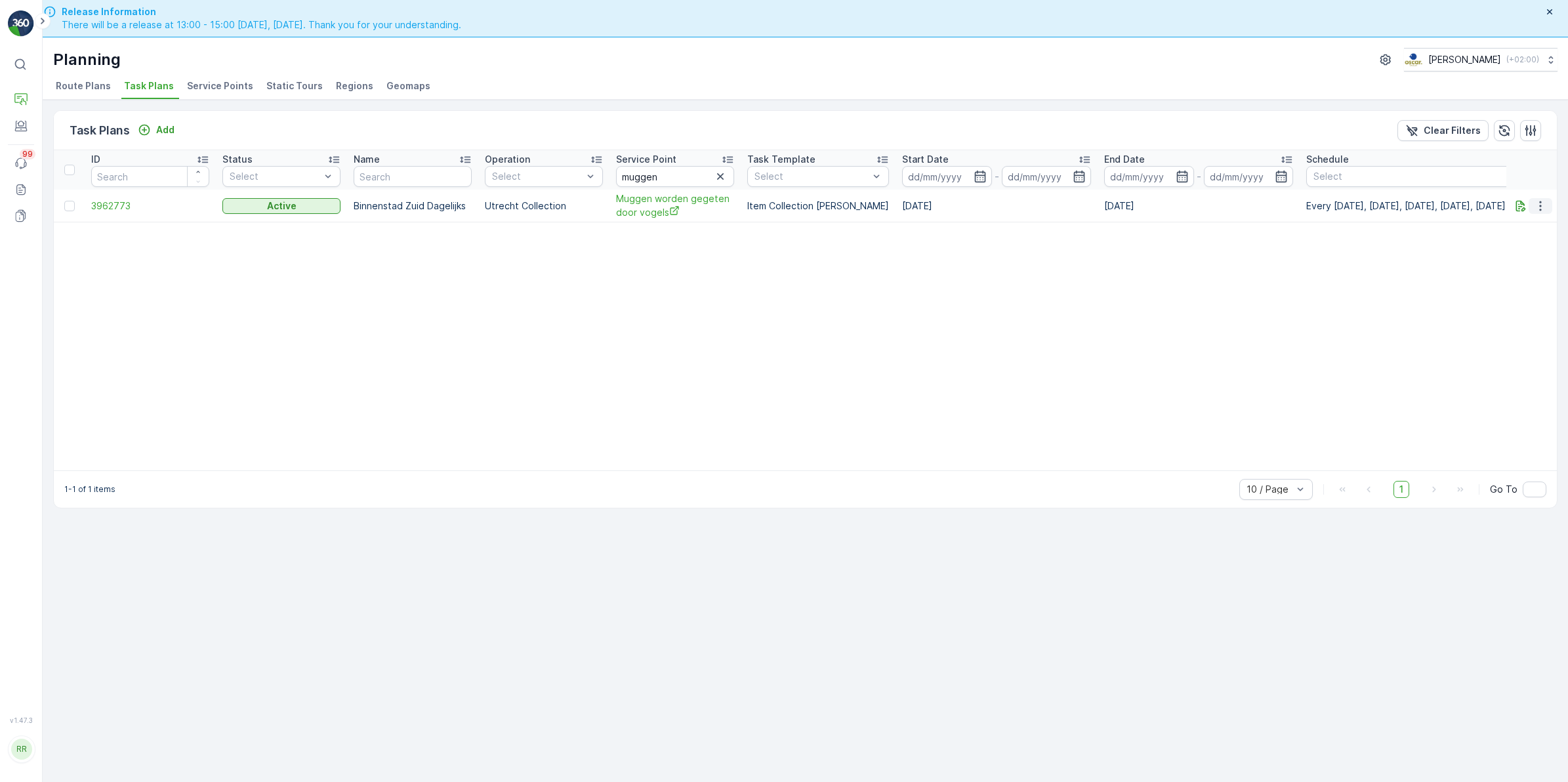
click at [1538, 204] on icon "button" at bounding box center [1540, 206] width 13 height 13
click at [1543, 242] on span "Edit Task Plan" at bounding box center [1525, 247] width 61 height 13
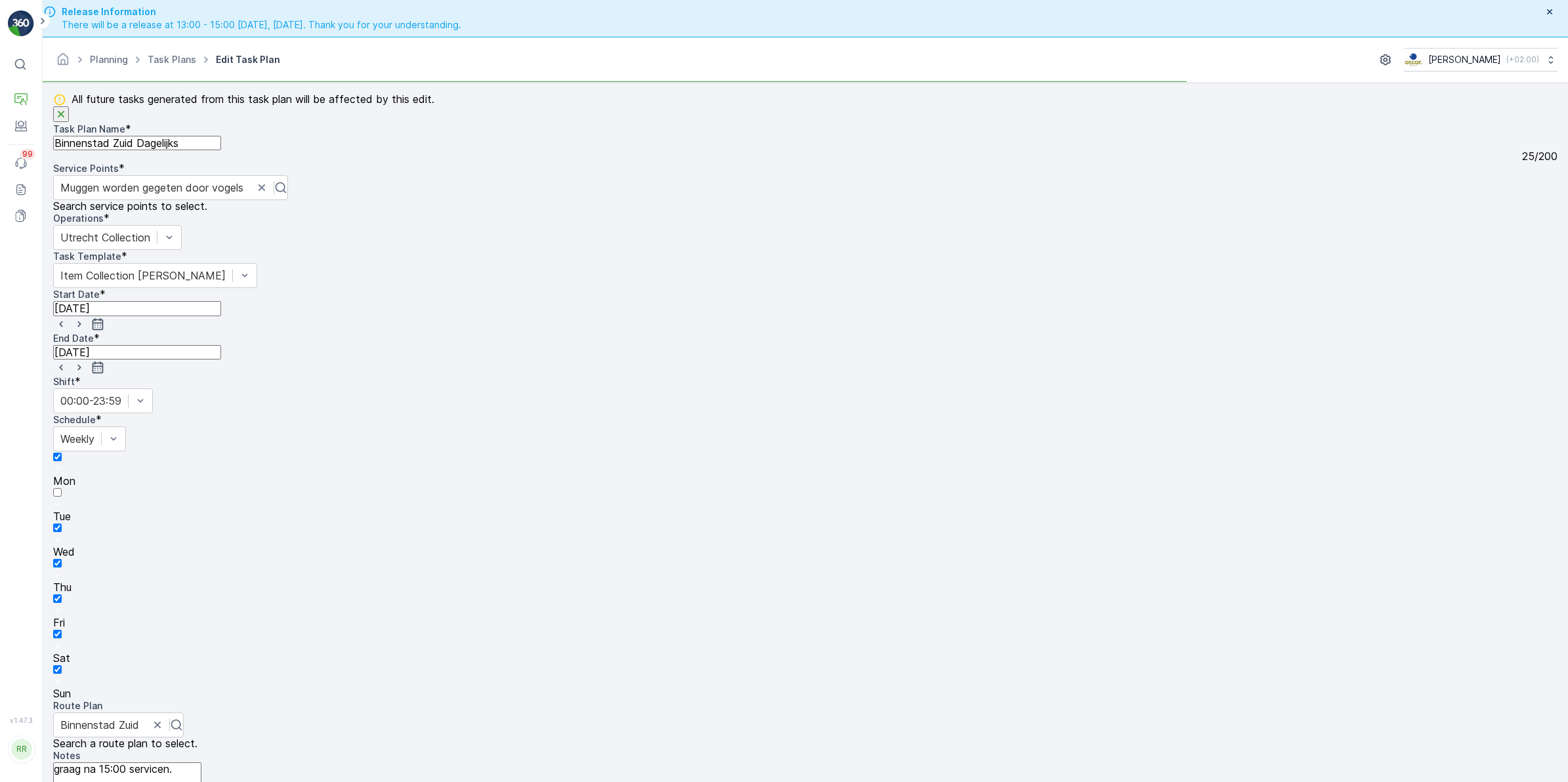
scroll to position [624, 0]
drag, startPoint x: 197, startPoint y: 500, endPoint x: 7, endPoint y: 496, distance: 190.0
click at [7, 496] on div "⌘B Operations Engagement Events 99 Reports Documents v 1.47.3 RR riesvandijk ri…" at bounding box center [784, 391] width 1568 height 782
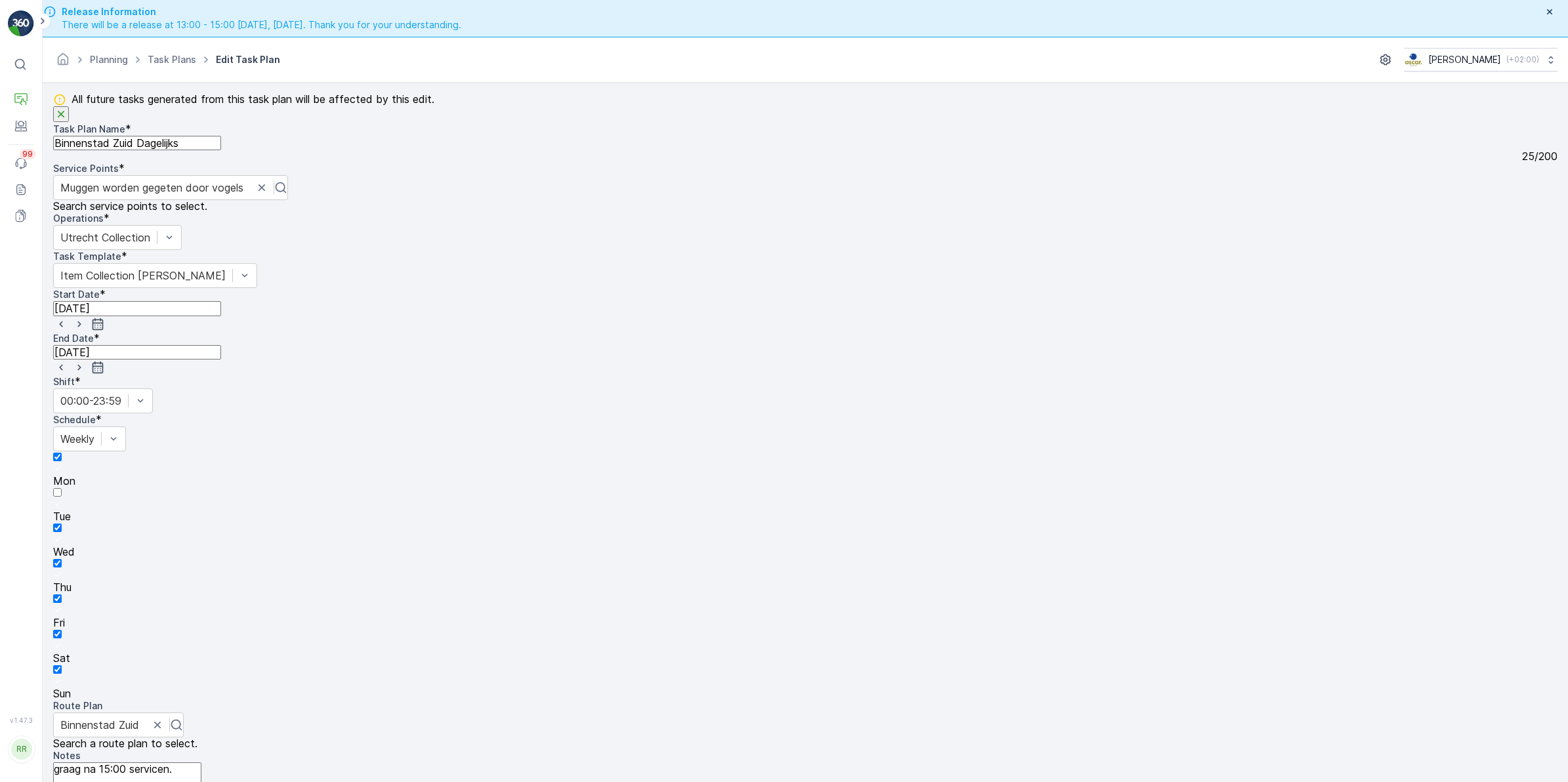
drag, startPoint x: 204, startPoint y: 198, endPoint x: 4, endPoint y: 197, distance: 200.0
click at [4, 197] on div "⌘B Operations Engagement Events 99 Reports Documents v 1.47.3 RR riesvandijk ri…" at bounding box center [784, 391] width 1568 height 782
paste textarea "Only serve after 14:30! If it's impossible to serve before this time, please ca…"
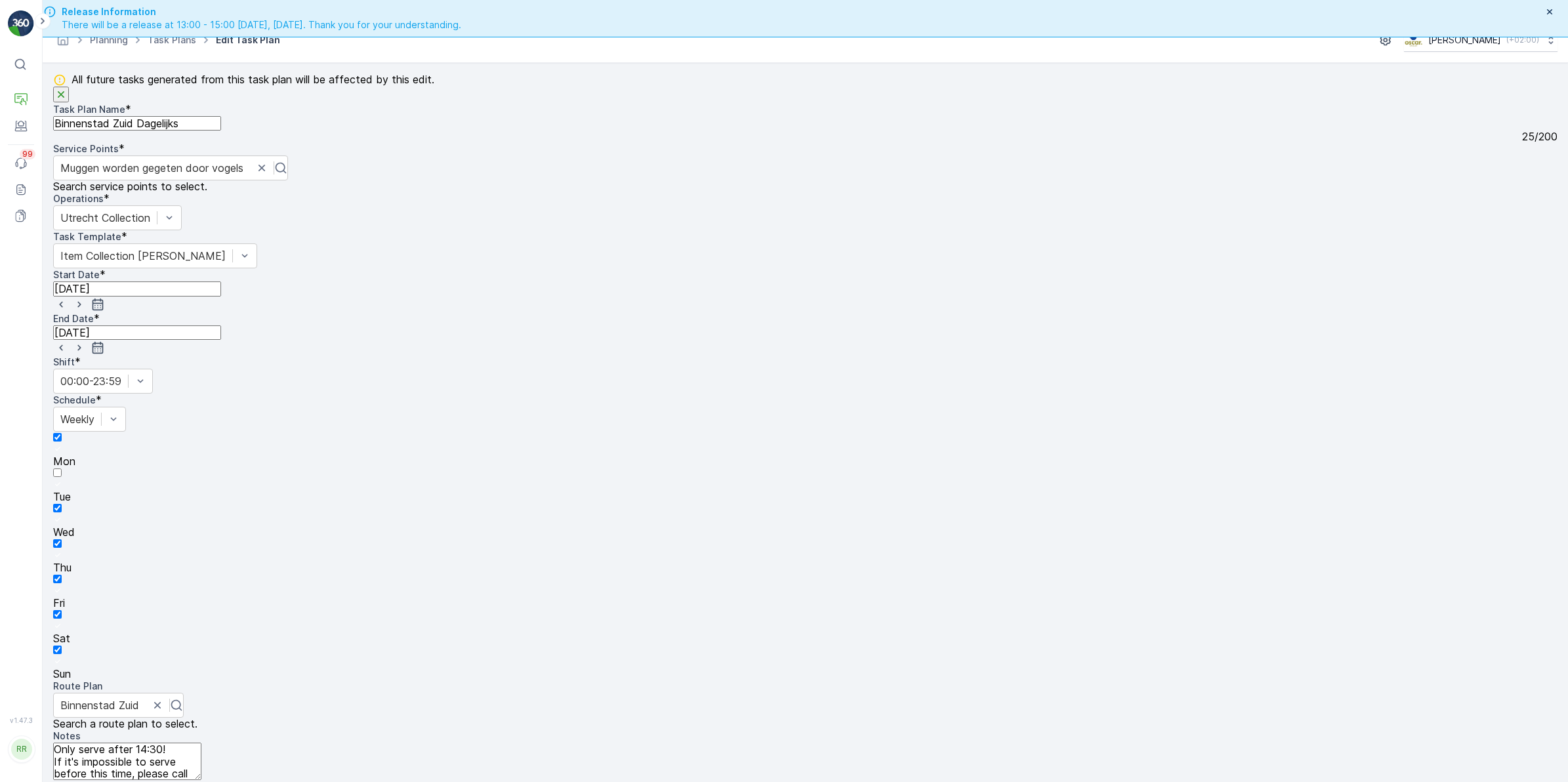
scroll to position [37, 0]
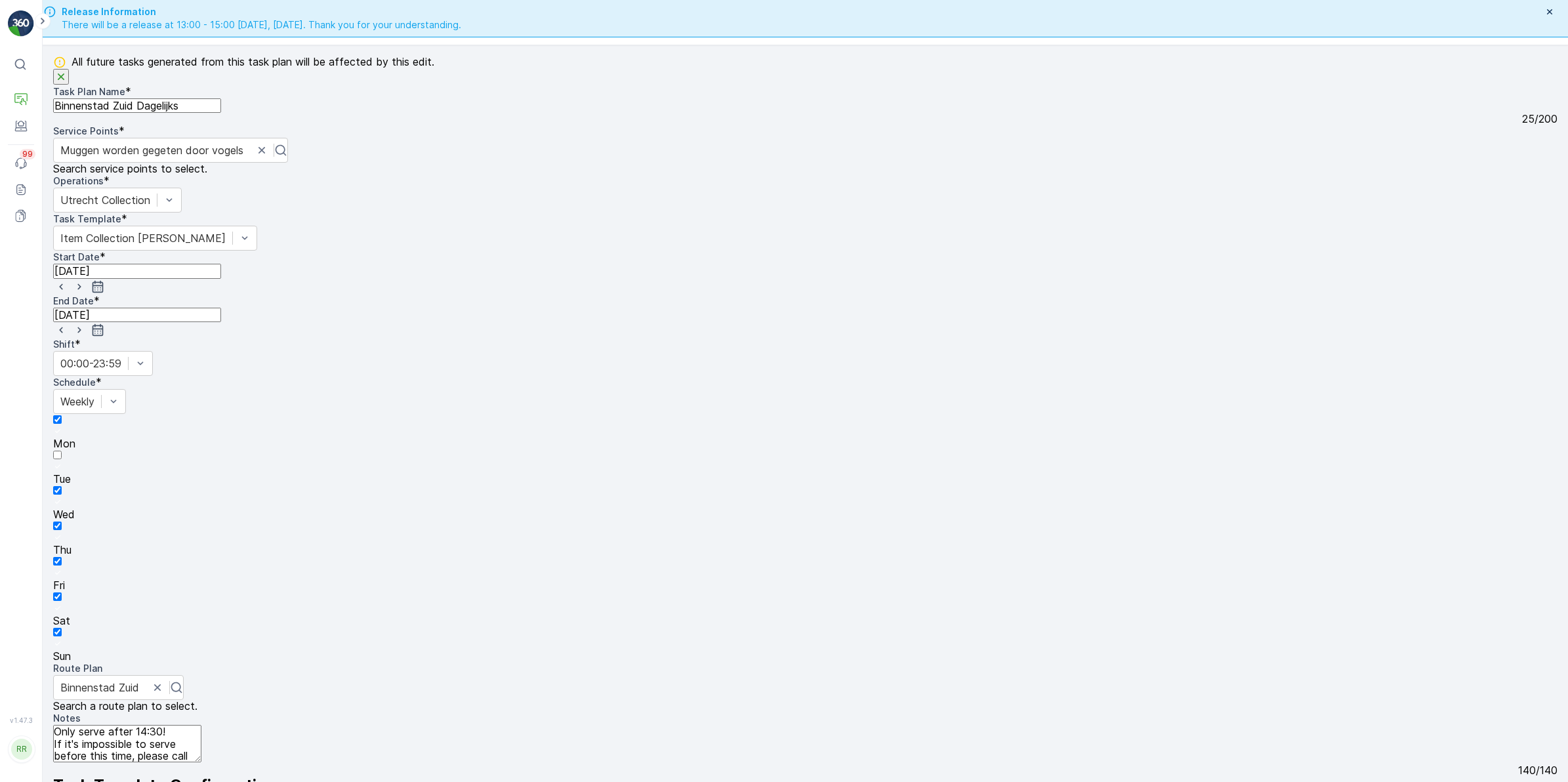
type textarea "Only serve after 14:30! If it's impossible to serve before this time, please ca…"
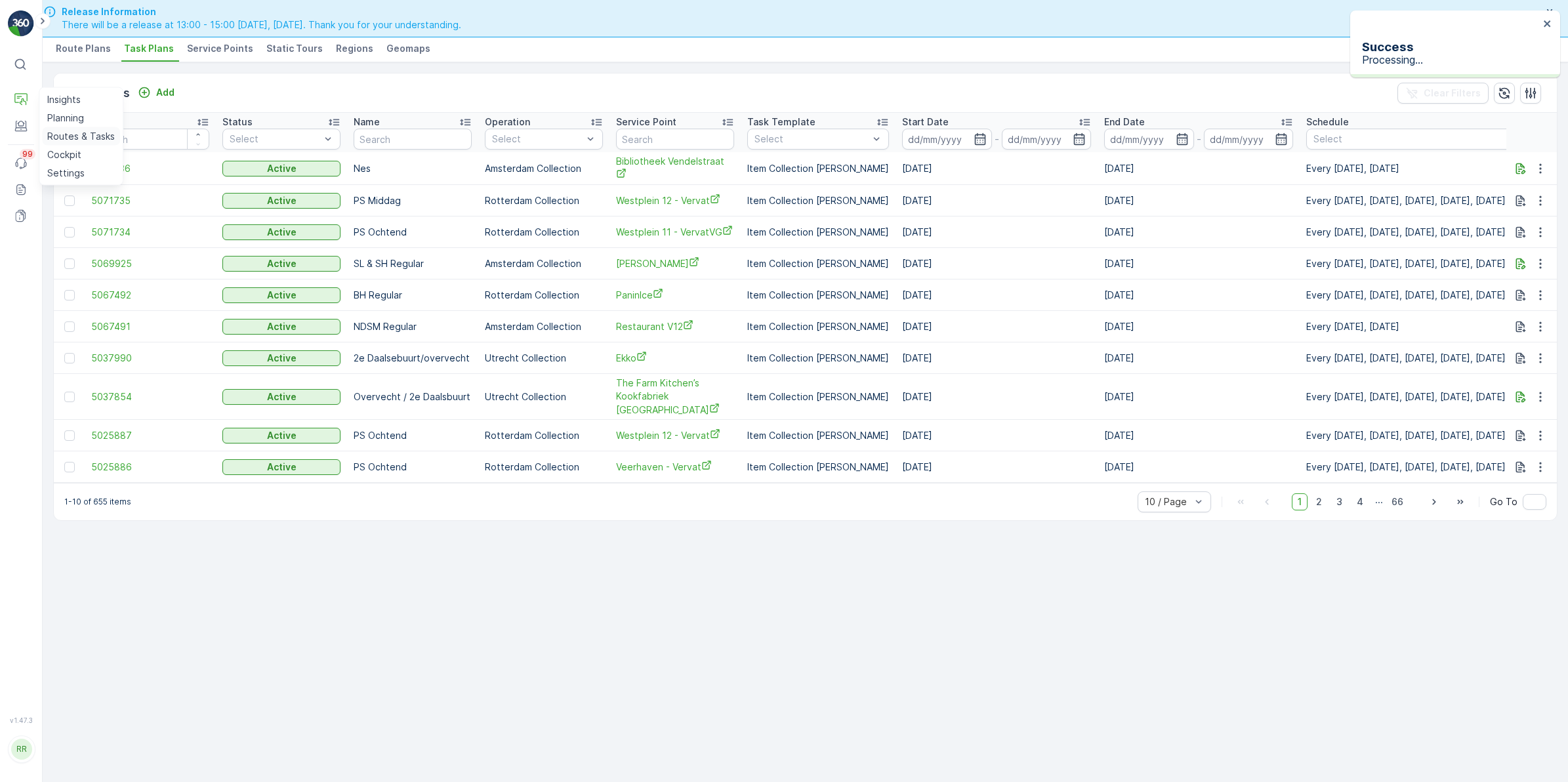
click at [74, 131] on p "Routes & Tasks" at bounding box center [81, 136] width 67 height 13
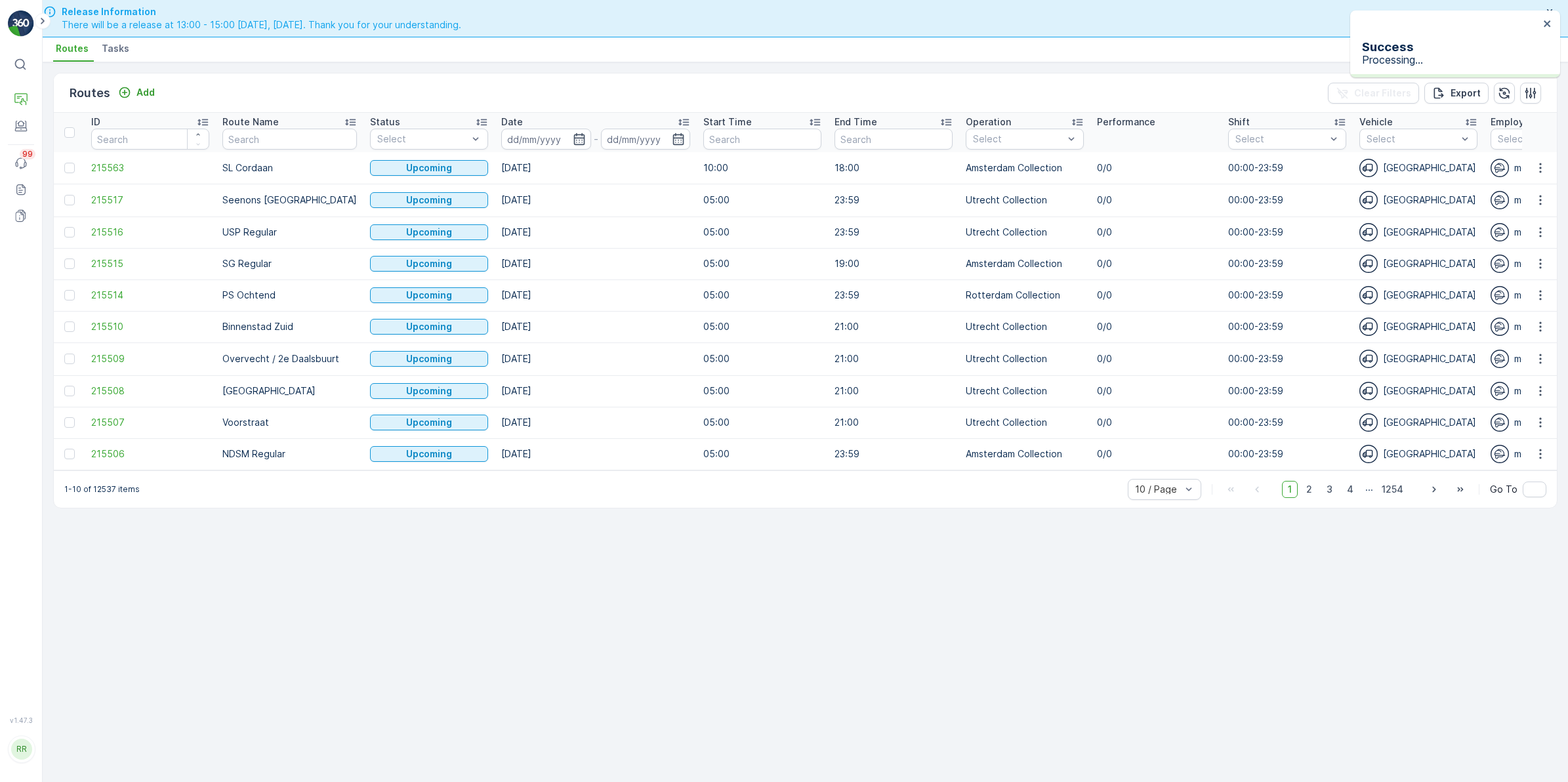
click at [122, 47] on span "Tasks" at bounding box center [116, 48] width 28 height 13
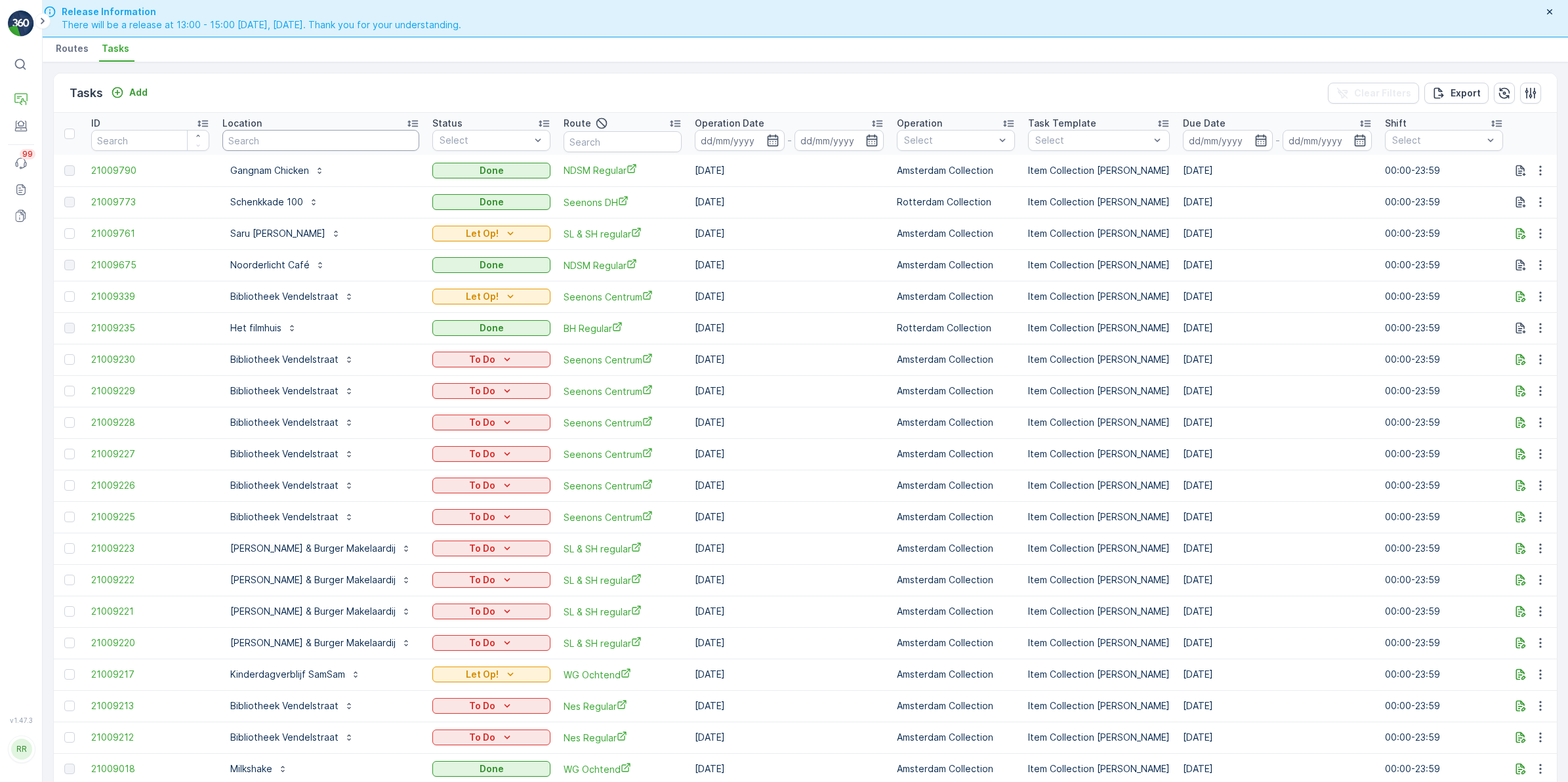
click at [283, 139] on input "text" at bounding box center [321, 140] width 197 height 21
type input "muggen"
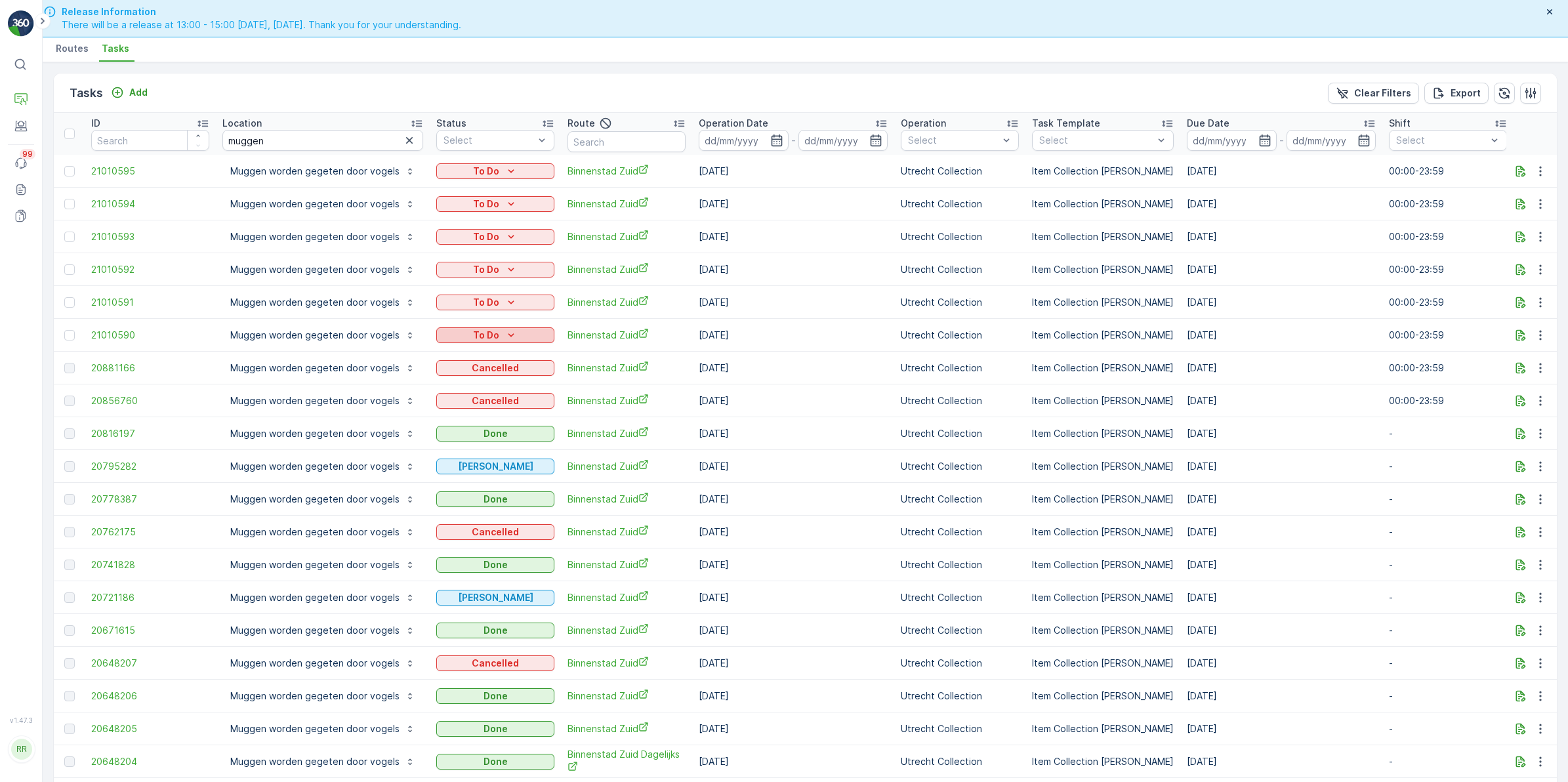
click at [513, 338] on div "To Do" at bounding box center [495, 335] width 107 height 13
click at [1516, 338] on icon "button" at bounding box center [1520, 335] width 13 height 13
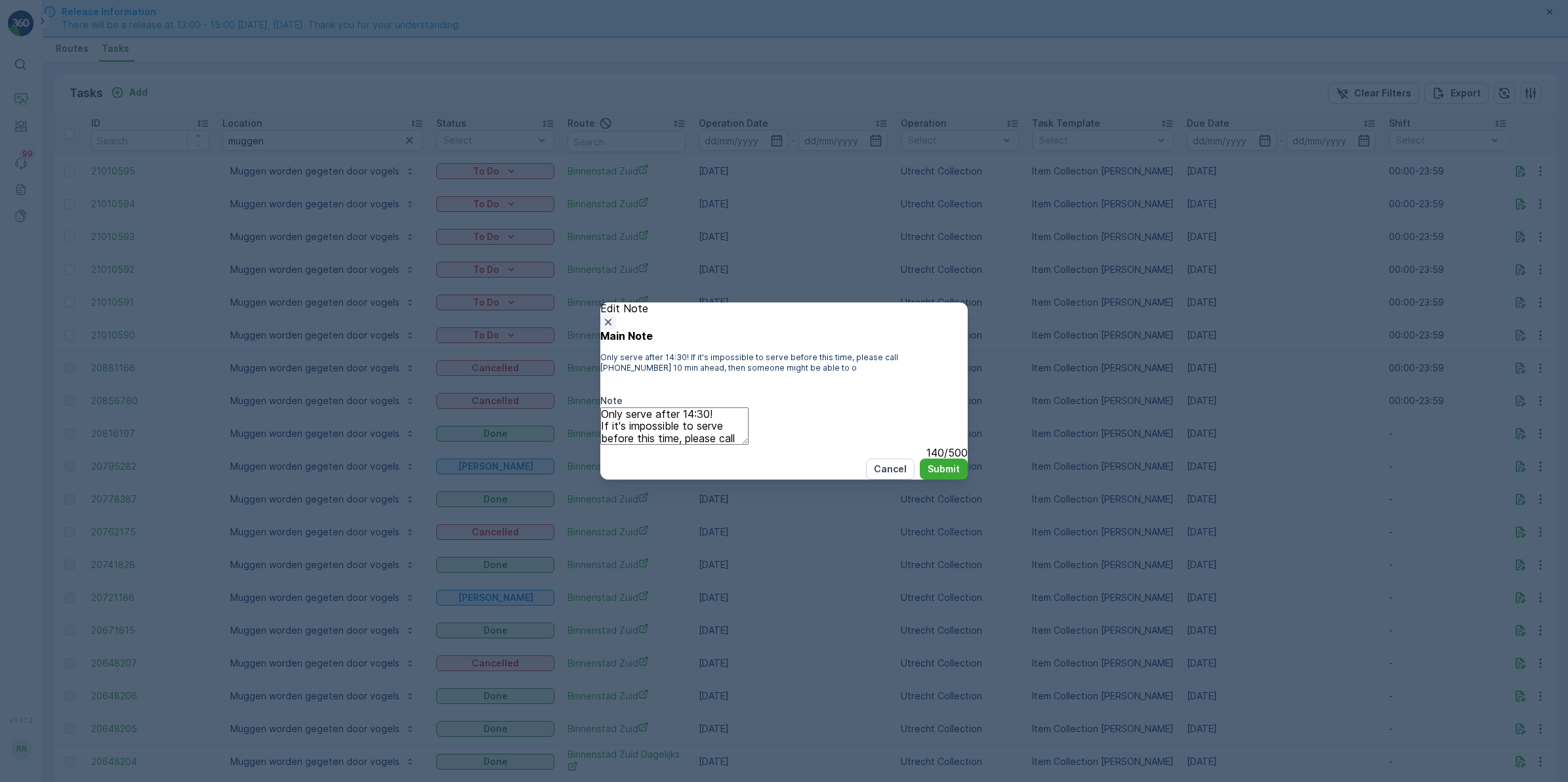
click at [612, 319] on icon "button" at bounding box center [608, 322] width 7 height 7
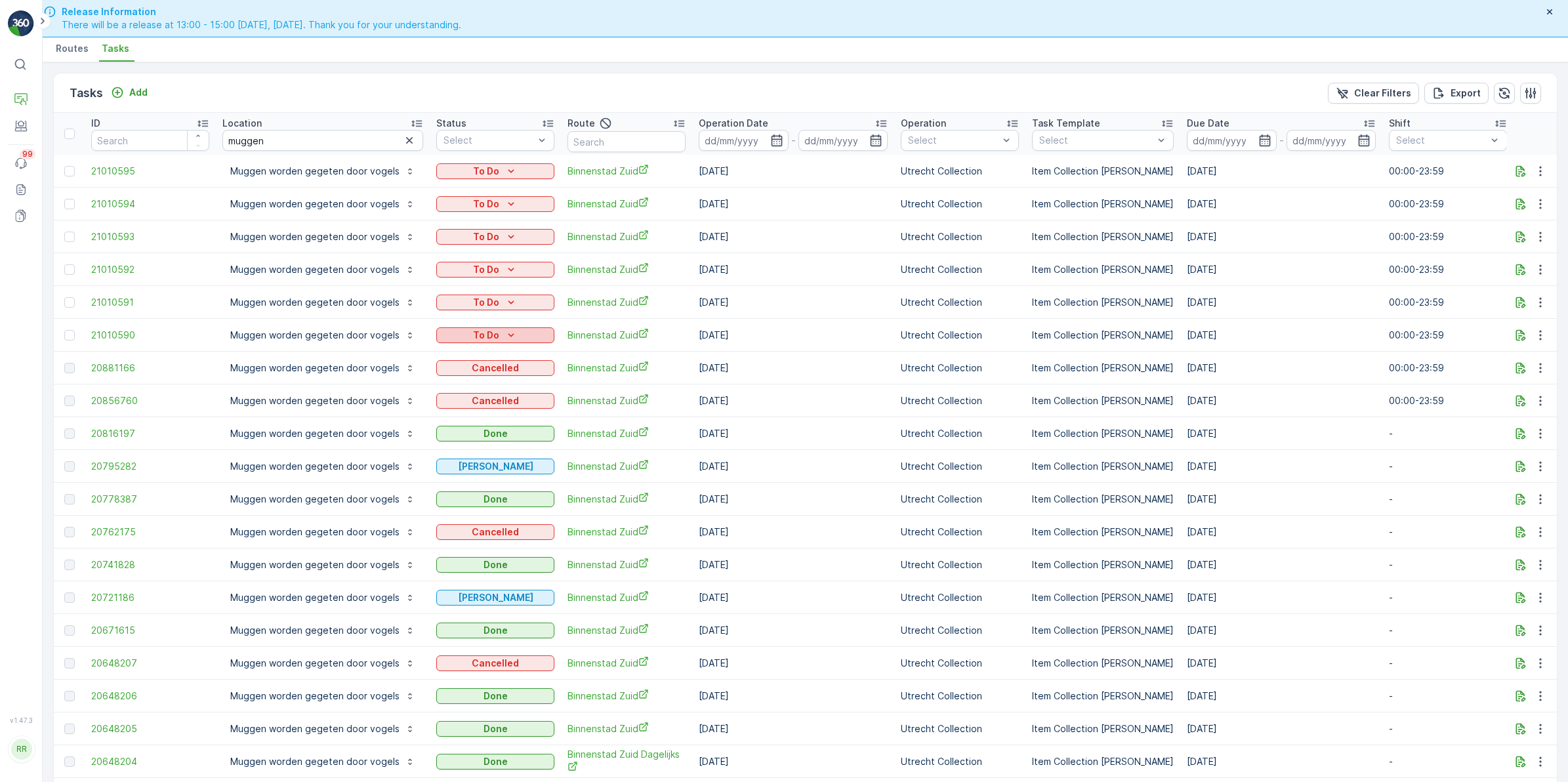
click at [494, 332] on div "To Do" at bounding box center [495, 335] width 107 height 13
click at [464, 391] on span "Let Op!" at bounding box center [462, 397] width 33 height 13
click at [1514, 332] on icon "button" at bounding box center [1520, 335] width 13 height 13
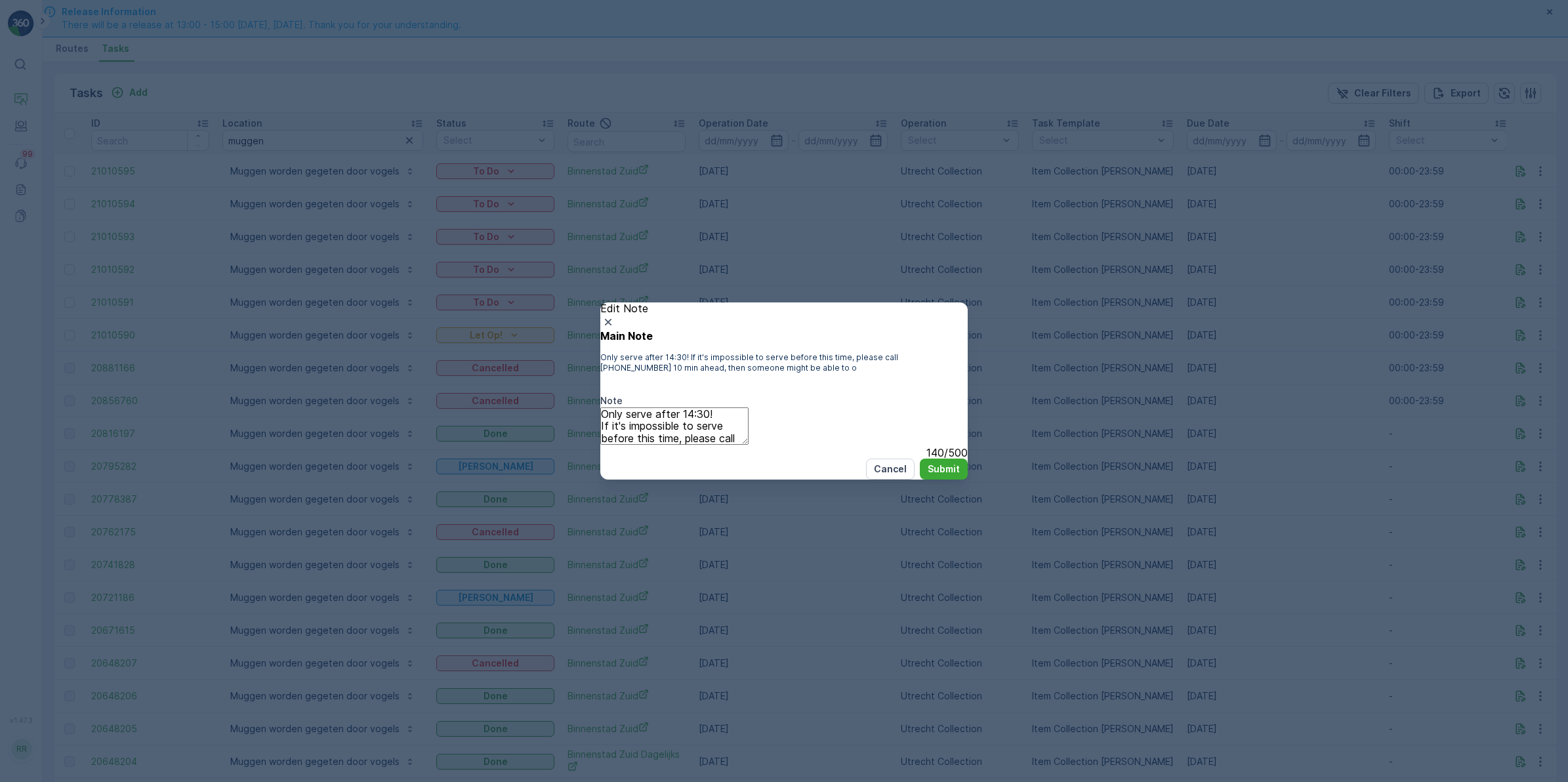
click at [749, 438] on textarea "Only serve after 14:30! If it's impossible to serve before this time, please ca…" at bounding box center [674, 426] width 148 height 37
click at [614, 316] on icon "button" at bounding box center [608, 322] width 13 height 13
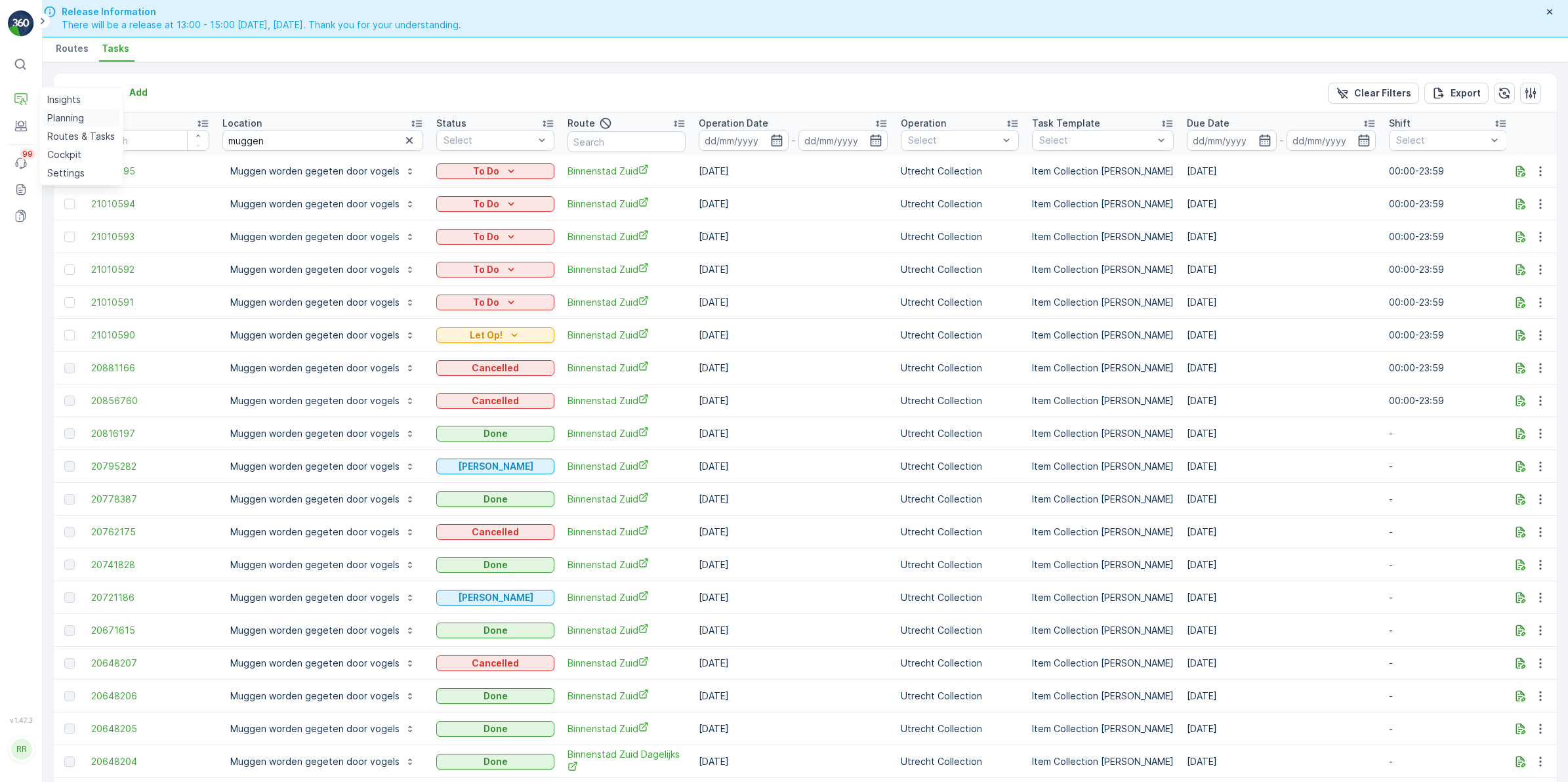
click at [73, 114] on p "Planning" at bounding box center [65, 118] width 36 height 13
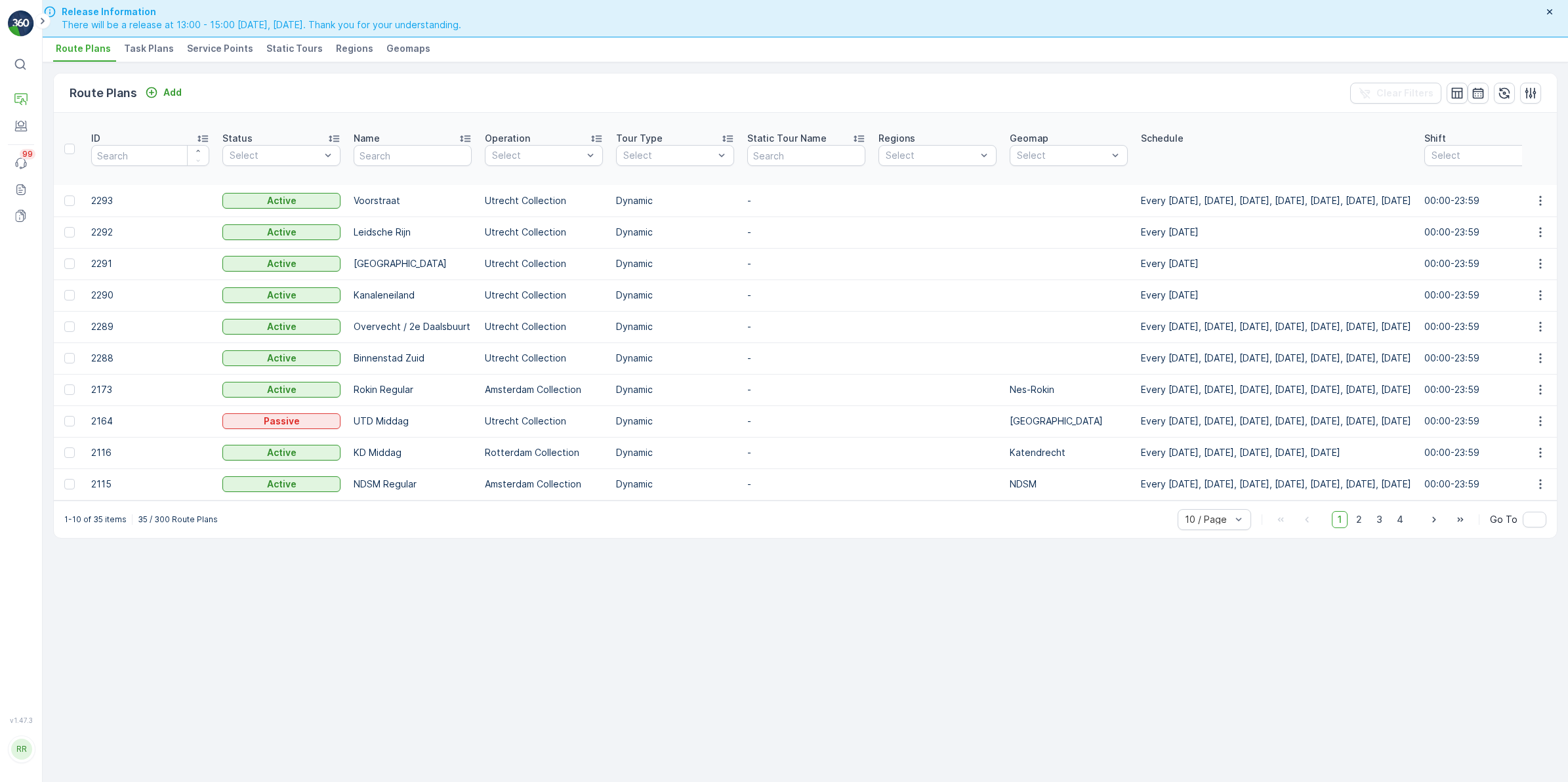
click at [139, 41] on li "Task Plans" at bounding box center [150, 50] width 58 height 22
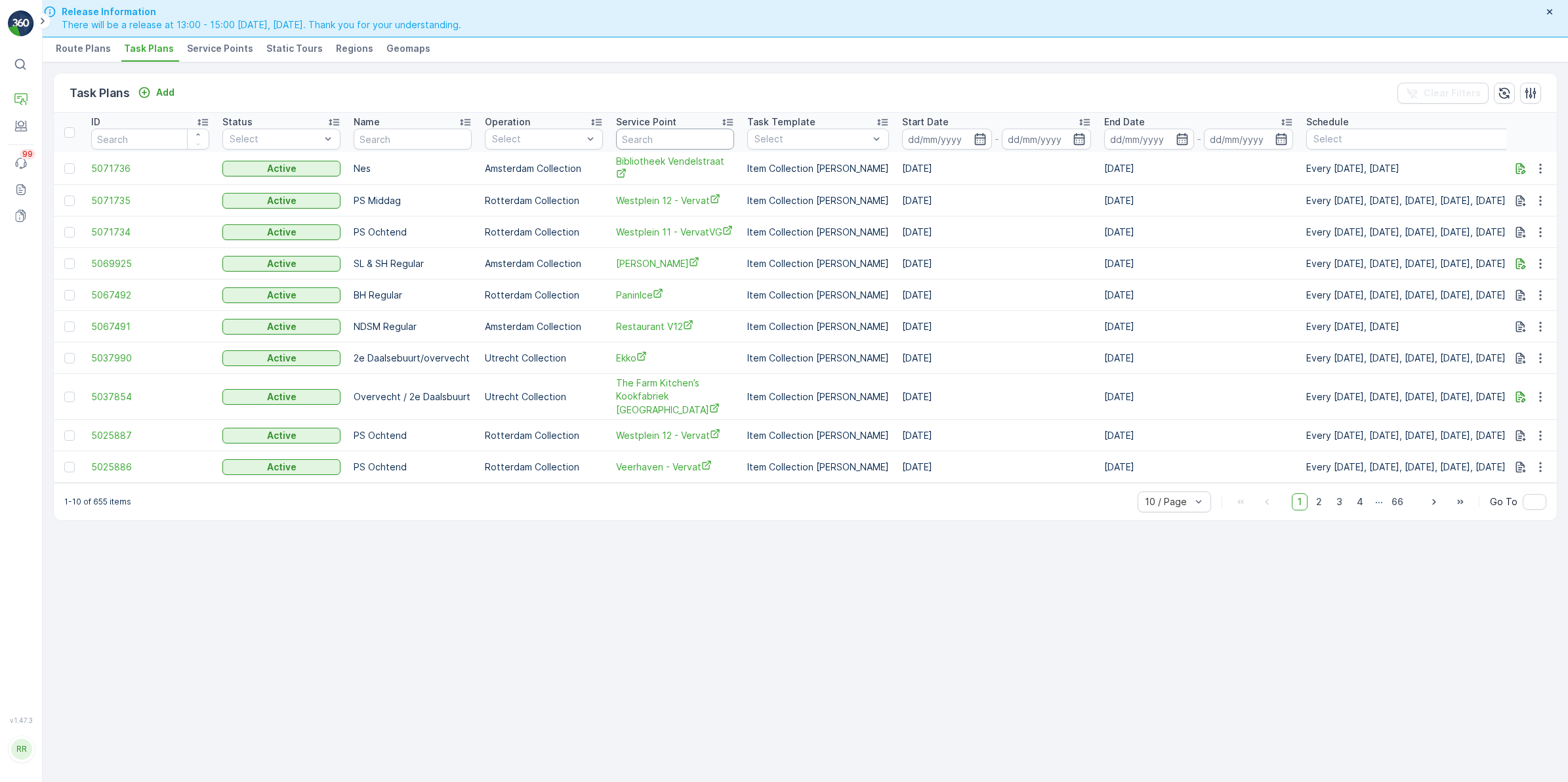
click at [700, 136] on input "text" at bounding box center [675, 139] width 118 height 21
click at [427, 139] on input "text" at bounding box center [413, 139] width 118 height 21
click at [674, 139] on input "text" at bounding box center [675, 139] width 118 height 21
type input "mugge"
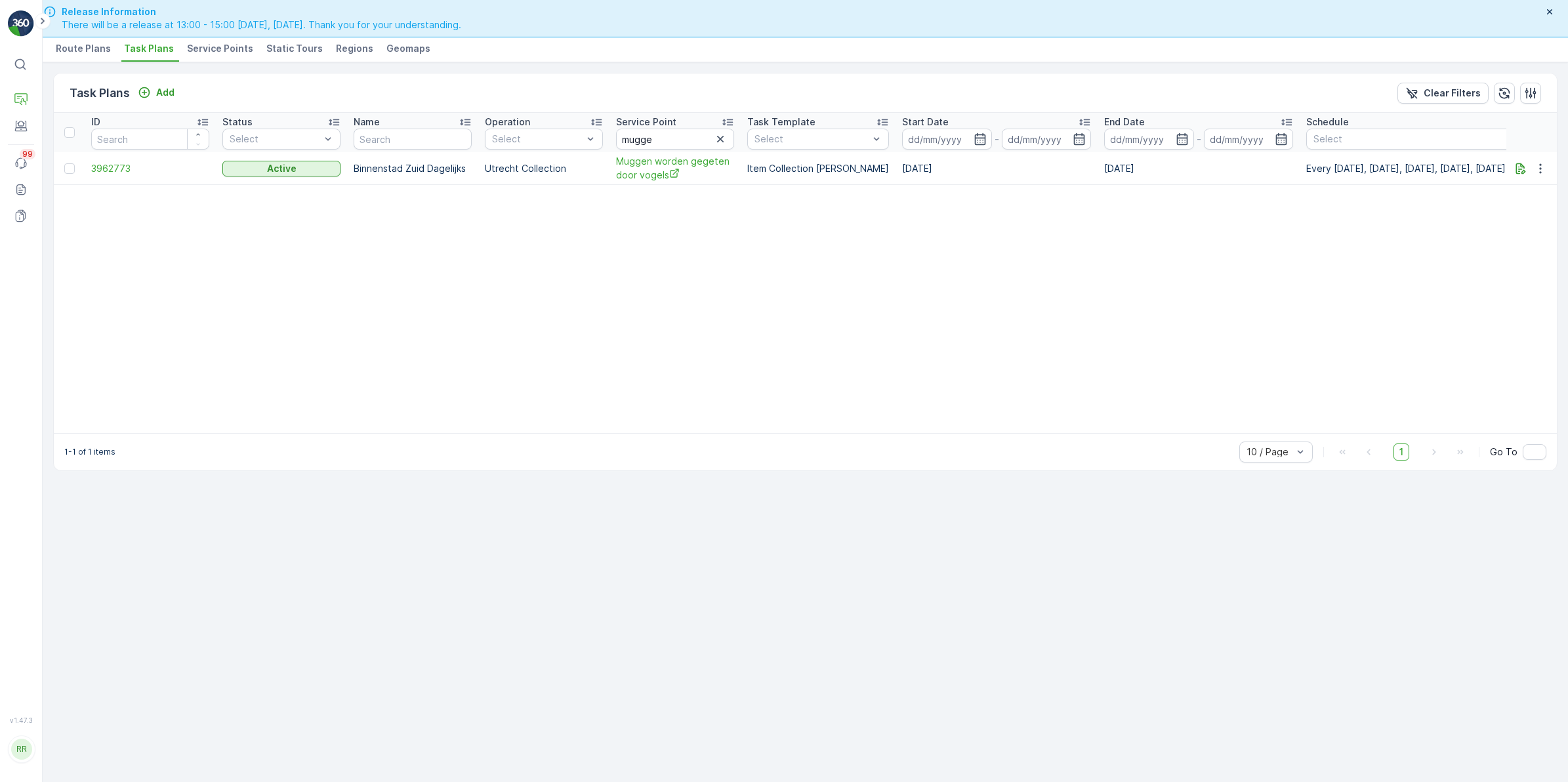
click at [1540, 165] on icon "button" at bounding box center [1540, 168] width 13 height 13
click at [1527, 208] on span "Edit Task Plan" at bounding box center [1525, 210] width 61 height 13
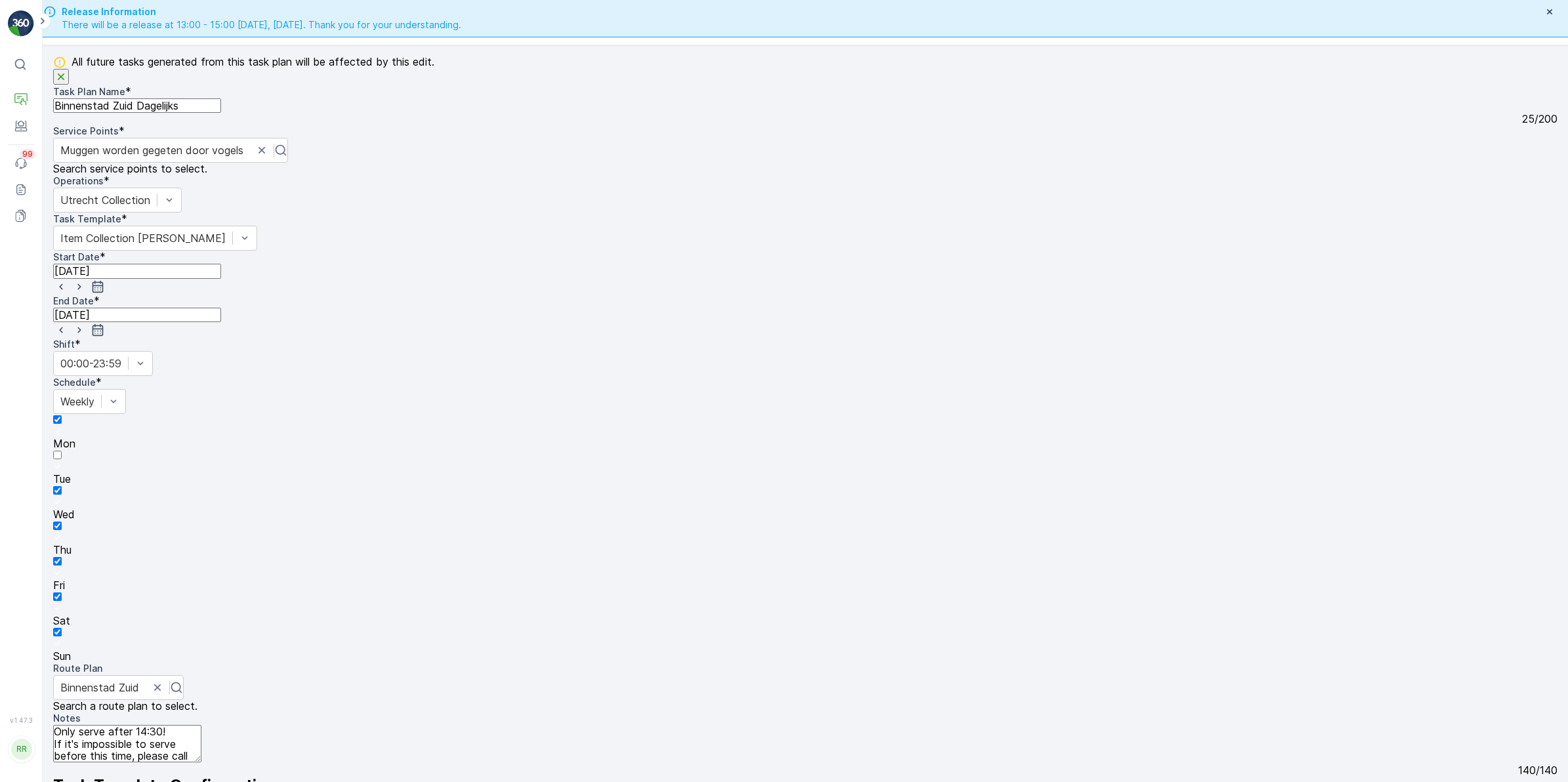
scroll to position [377, 0]
click at [202, 725] on textarea "Only serve after 14:30! If it's impossible to serve before this time, please ca…" at bounding box center [127, 743] width 148 height 37
click at [96, 725] on textarea "Only serve after 14:30! If it's impossible to serve before this time, please ca…" at bounding box center [127, 743] width 148 height 37
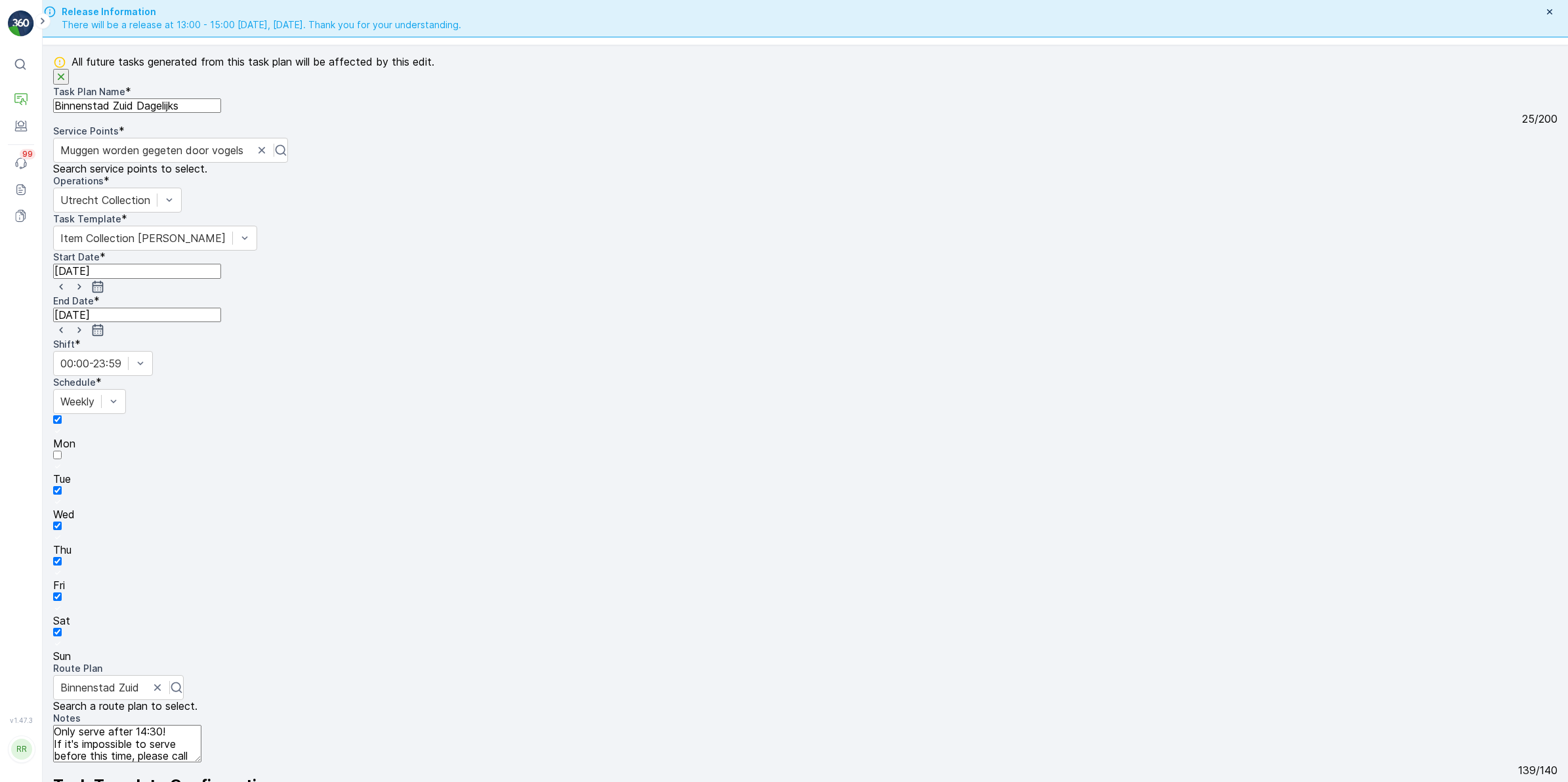
click at [83, 725] on textarea "Only serve after 14:30! If it's impossible to serve before this time, please ca…" at bounding box center [127, 743] width 148 height 37
click at [202, 725] on textarea "Only serve after 14:30! If not possible to serve before this time, please call …" at bounding box center [127, 743] width 148 height 37
click at [202, 725] on textarea "Only serve after 14:30! If not possible to serve before this time, call +316285…" at bounding box center [127, 743] width 148 height 37
type textarea "Only serve after 14:30! If not possible to serve before this time, call +316285…"
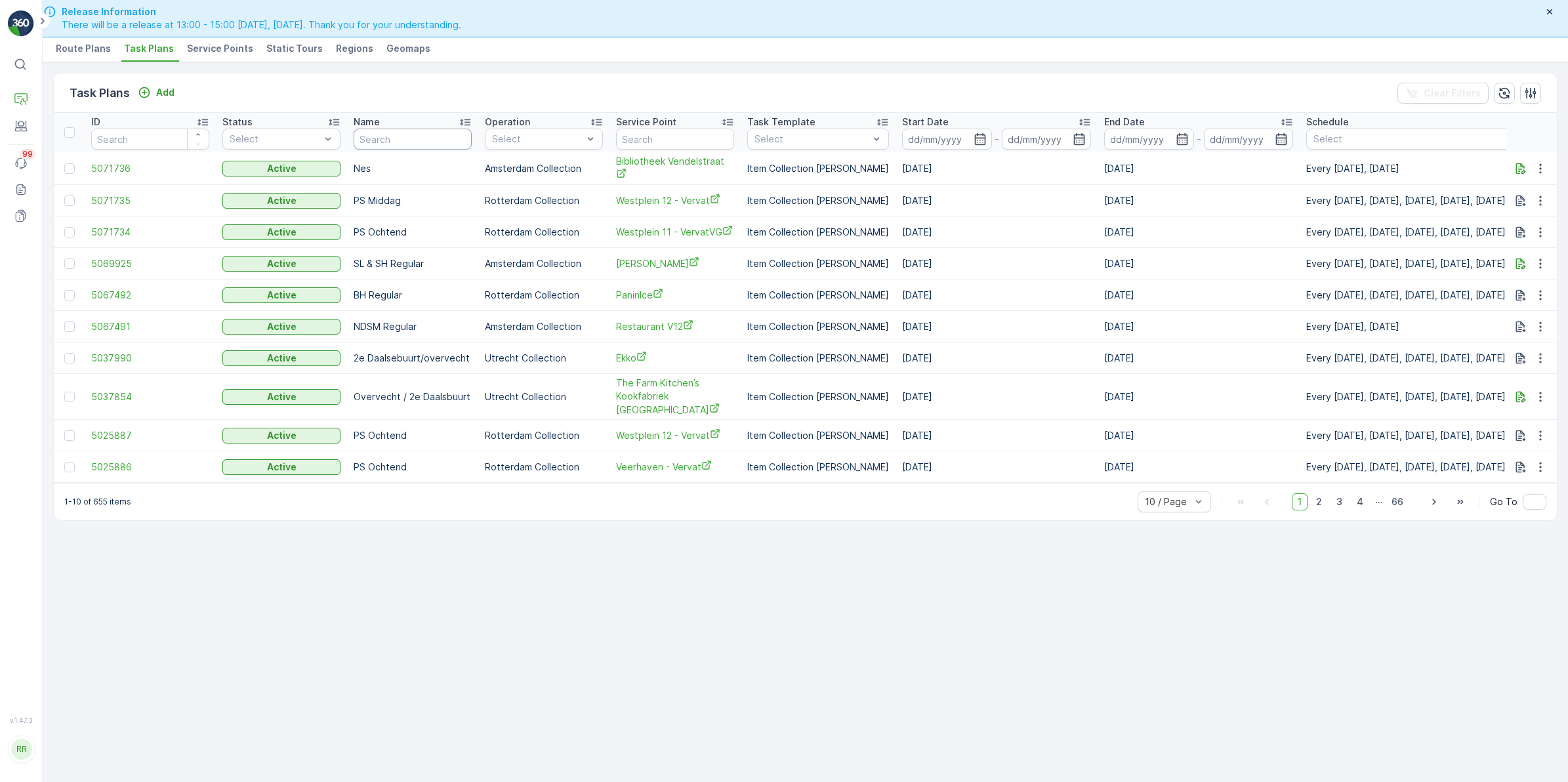
click at [434, 143] on input "text" at bounding box center [413, 139] width 118 height 21
click at [686, 134] on input "text" at bounding box center [675, 139] width 118 height 21
type input "m"
type input "muggen"
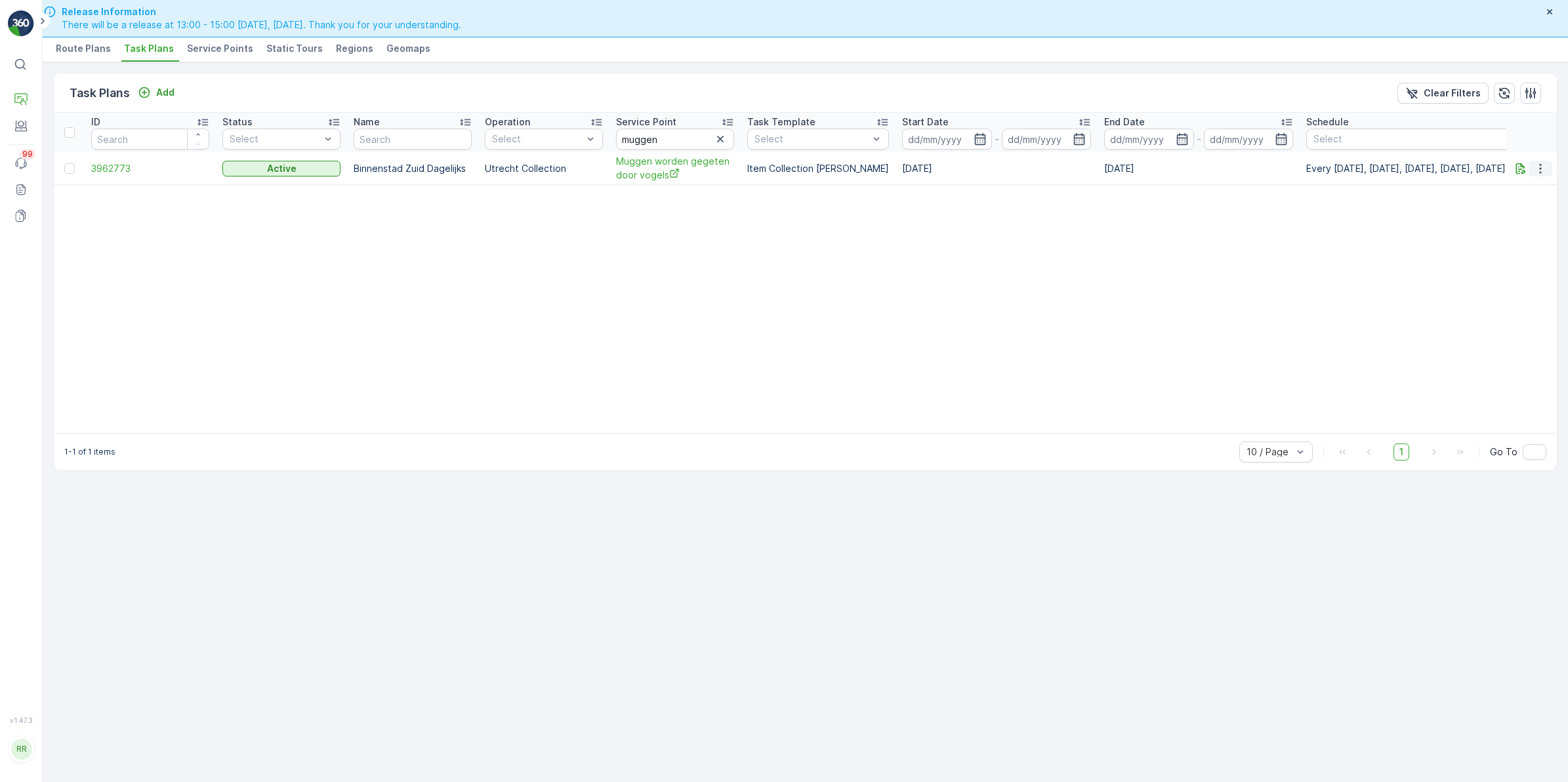
click at [1543, 166] on icon "button" at bounding box center [1540, 168] width 13 height 13
click at [1535, 207] on span "Edit Task Plan" at bounding box center [1525, 210] width 61 height 13
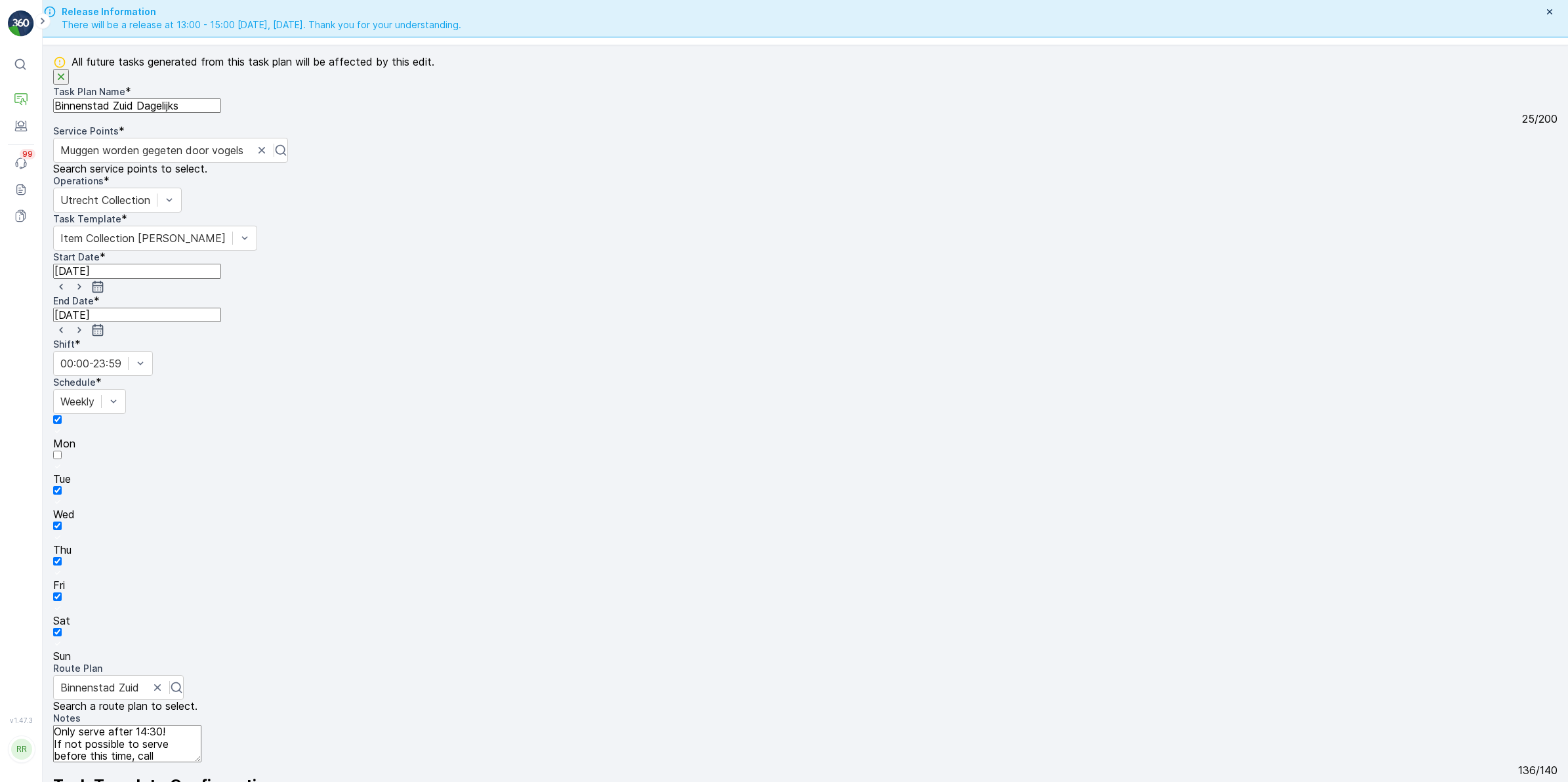
scroll to position [50, 0]
click at [97, 725] on textarea "Only serve after 14:30! If not possible to serve before this time, call +316285…" at bounding box center [127, 743] width 148 height 37
click at [202, 725] on textarea "Only serve after 14:30! If not possible to serve before this time, call +316285…" at bounding box center [127, 743] width 148 height 37
type textarea "Only serve after 14:30! If not possible to serve after this time, call +3162859…"
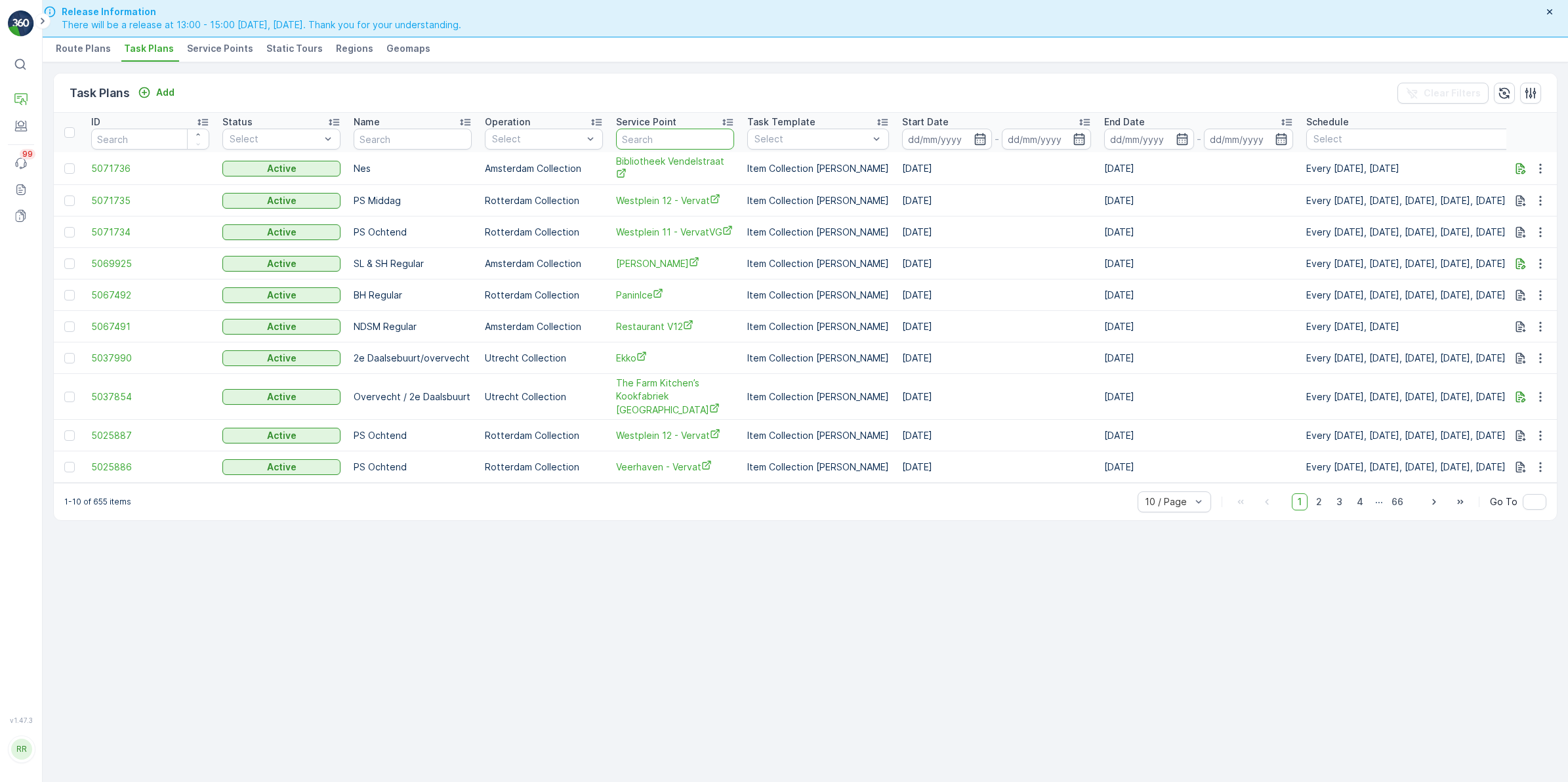
click at [651, 140] on input "text" at bounding box center [675, 139] width 118 height 21
click at [87, 130] on p "Routes & Tasks" at bounding box center [81, 136] width 67 height 13
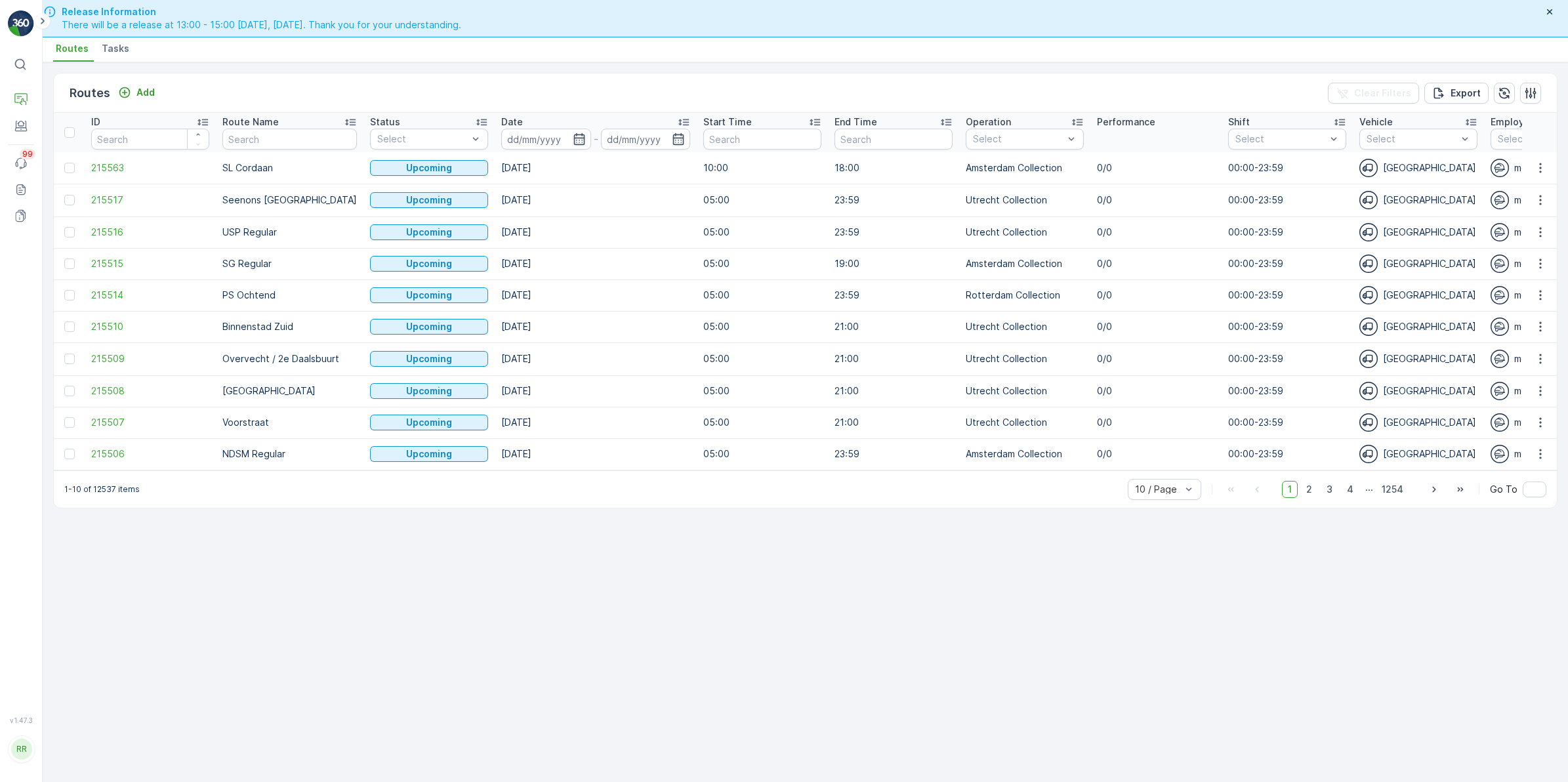
click at [120, 50] on span "Tasks" at bounding box center [116, 48] width 28 height 13
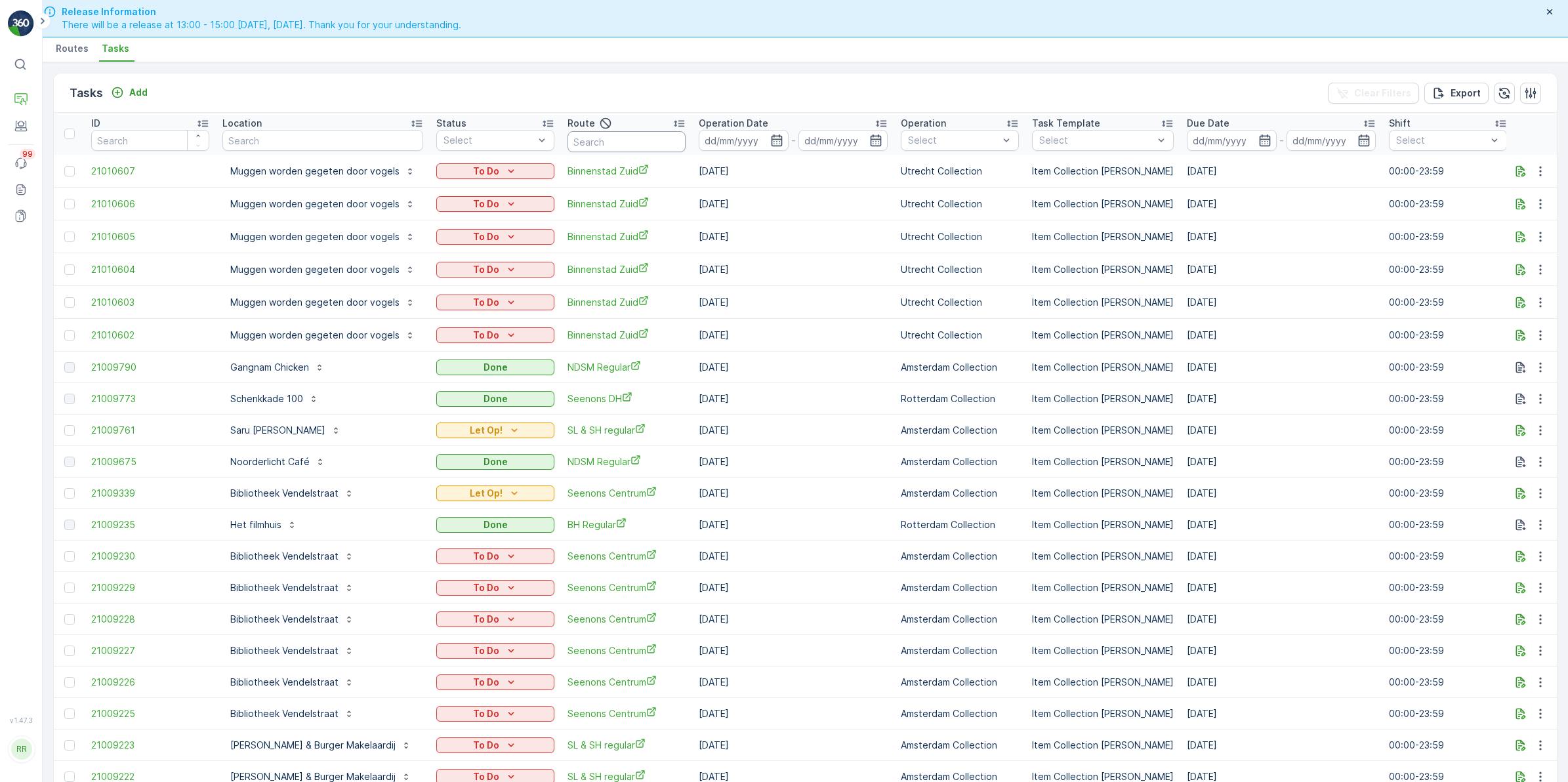
click at [600, 142] on input "text" at bounding box center [627, 142] width 118 height 21
type input "land"
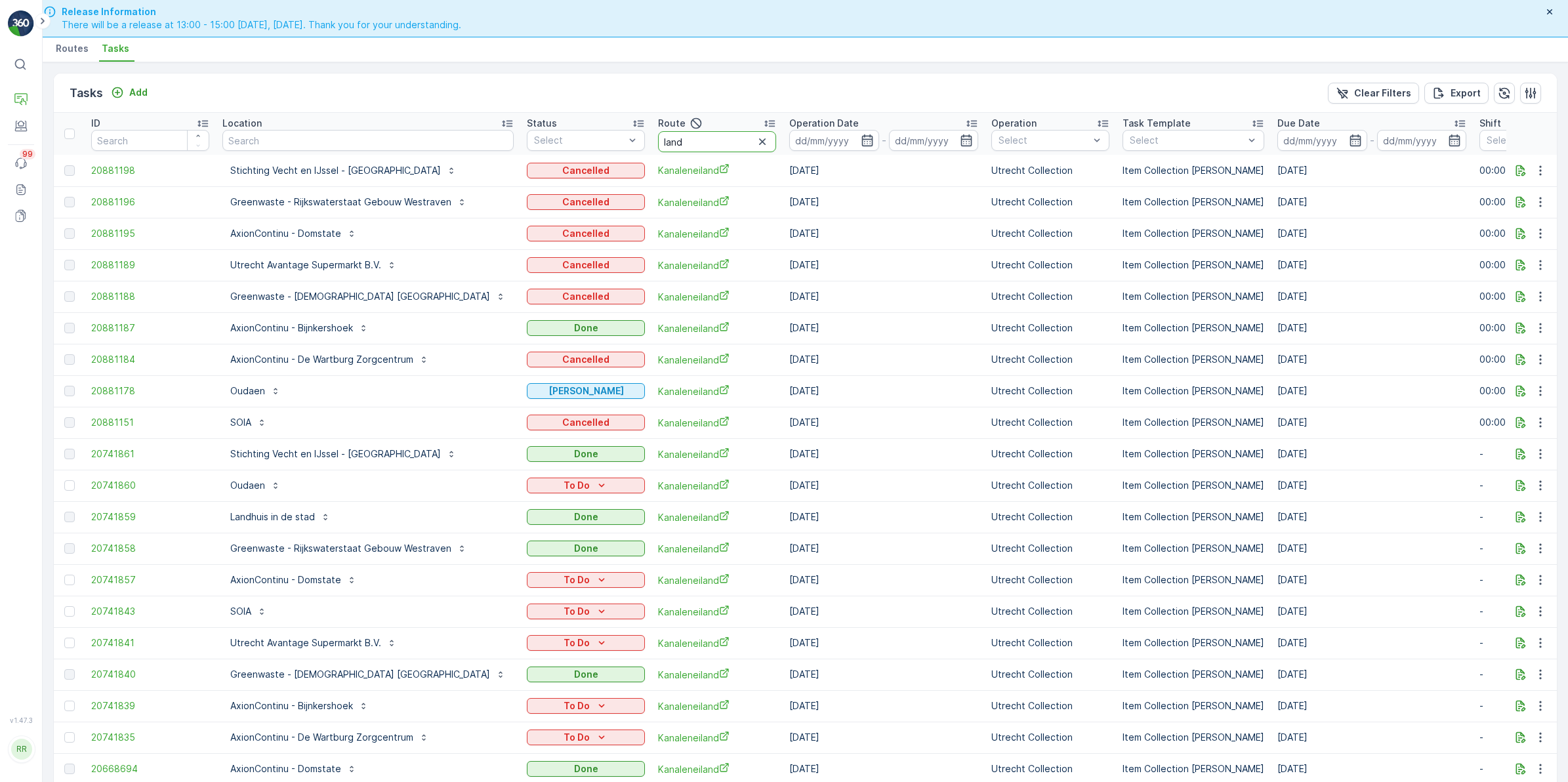
drag, startPoint x: 649, startPoint y: 145, endPoint x: 570, endPoint y: 155, distance: 79.6
click at [570, 152] on tr "ID Location Status Select Route land Operation Date - Operation Select Task Tem…" at bounding box center [1152, 134] width 2197 height 42
click at [303, 136] on input "text" at bounding box center [367, 140] width 291 height 21
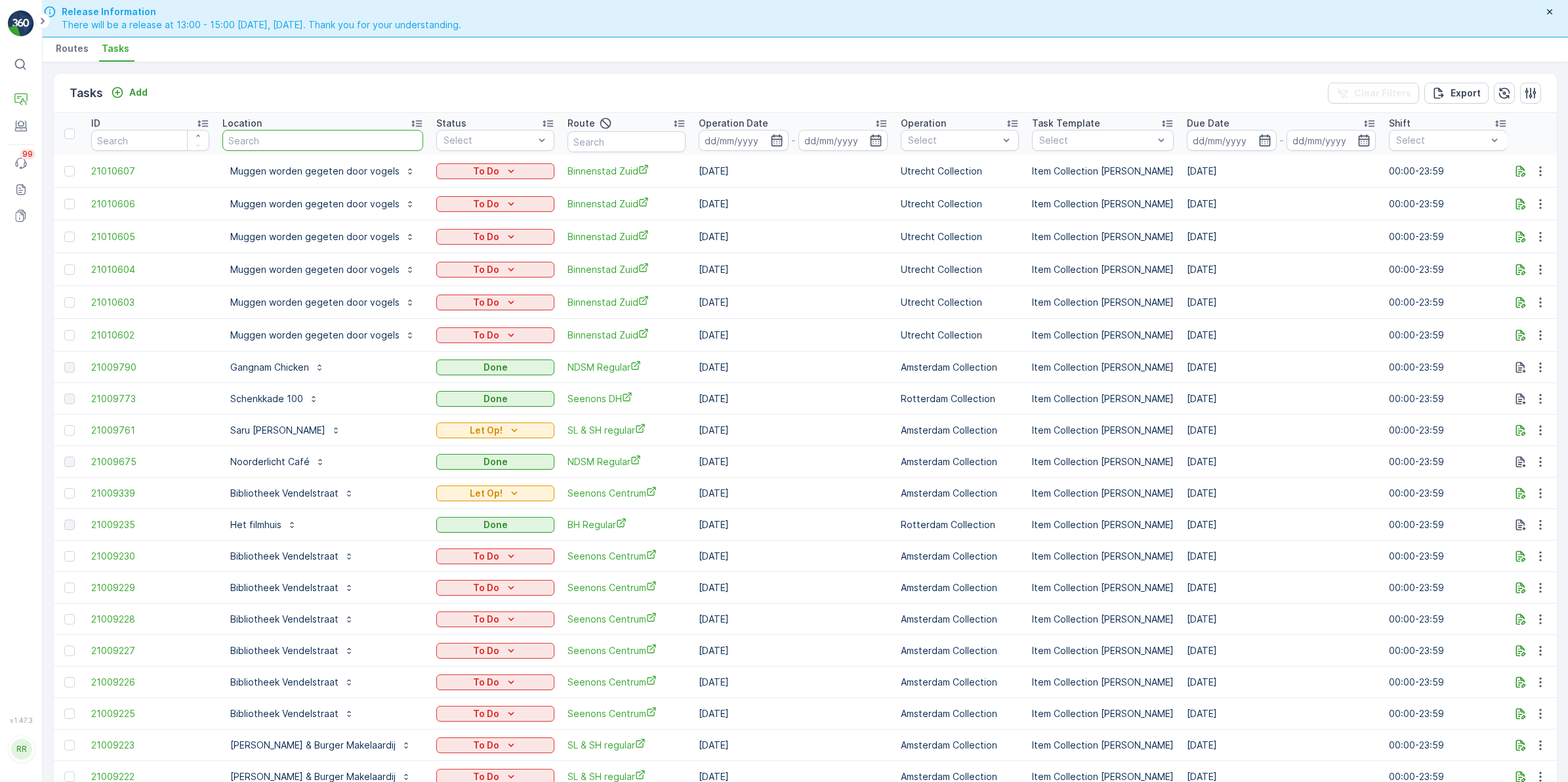
click at [303, 136] on input "text" at bounding box center [323, 140] width 201 height 21
type input "land"
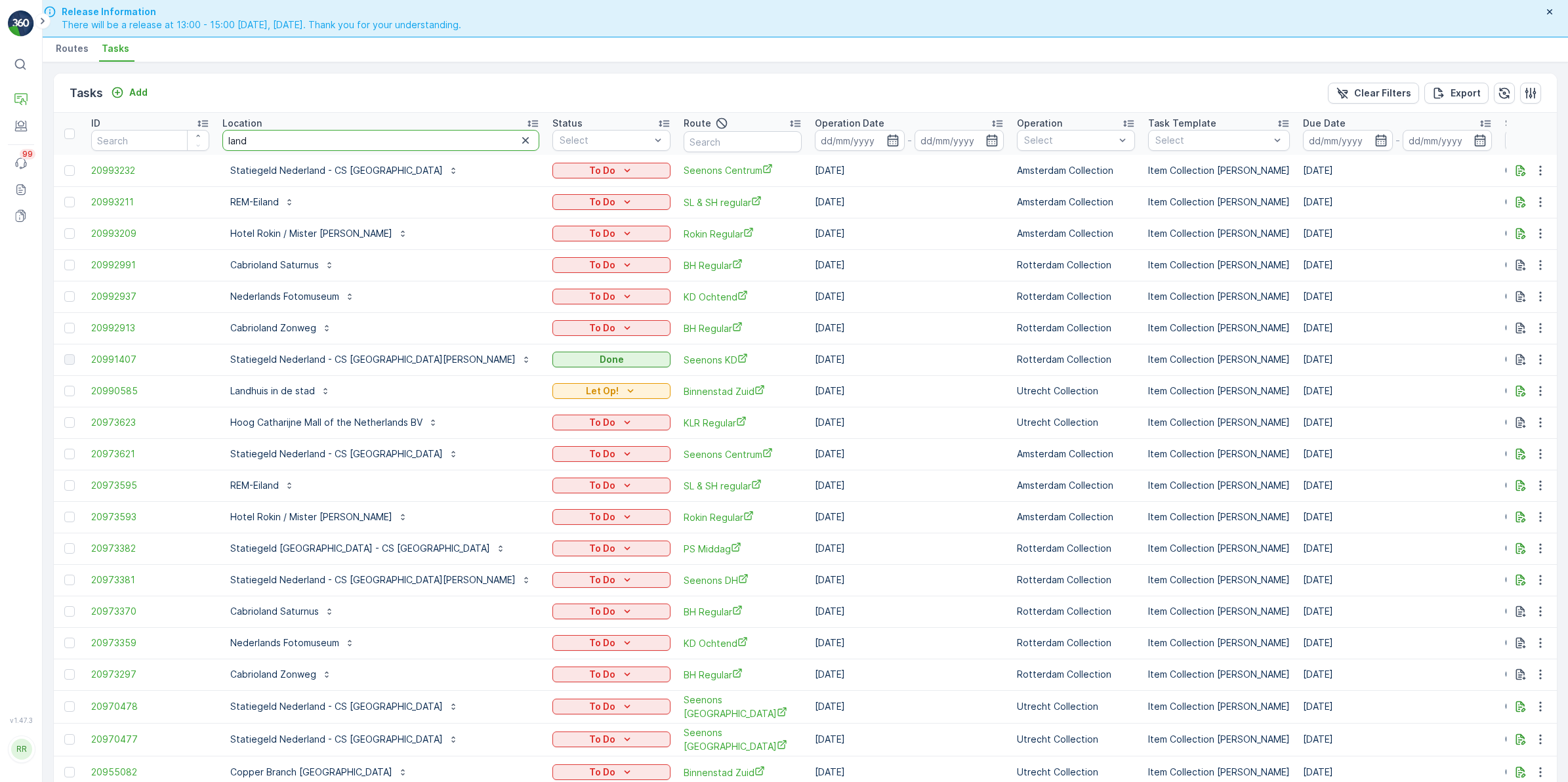
click at [320, 140] on input "land" at bounding box center [380, 140] width 316 height 21
type input "landhuis"
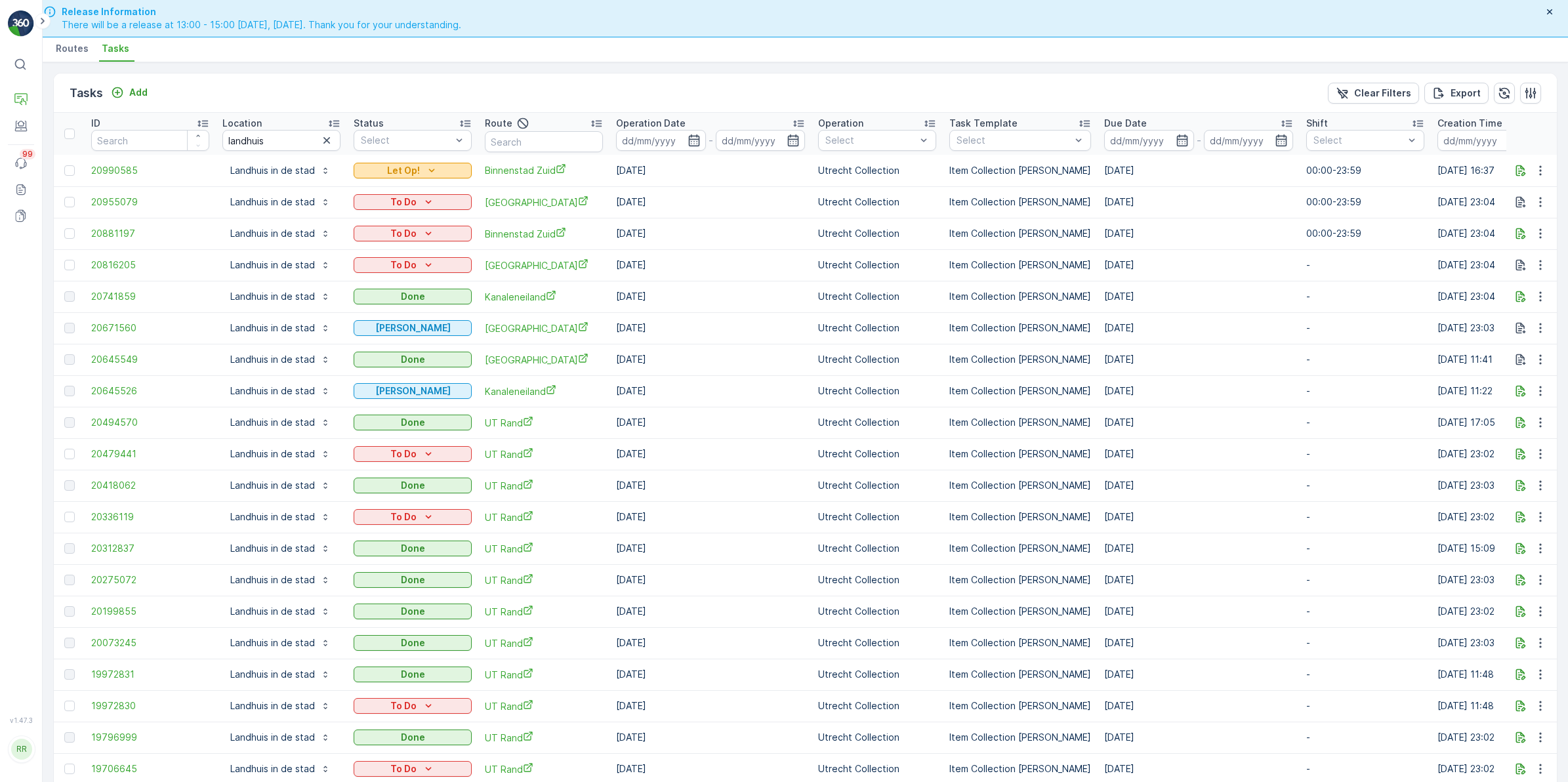
click at [453, 176] on div "Let Op!" at bounding box center [412, 170] width 107 height 13
click at [1521, 171] on icon "button" at bounding box center [1520, 170] width 13 height 13
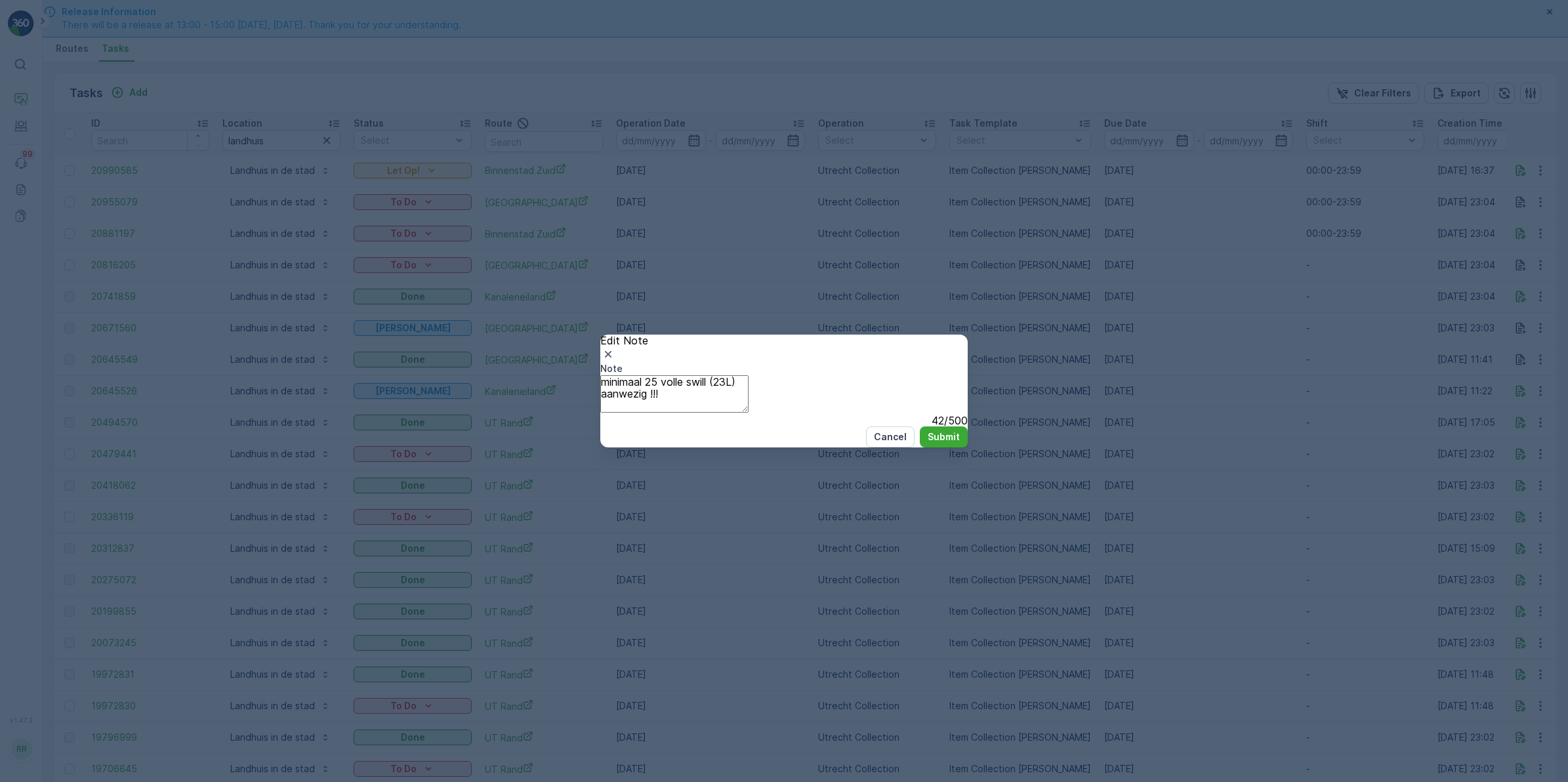
click at [614, 348] on icon "button" at bounding box center [608, 354] width 13 height 13
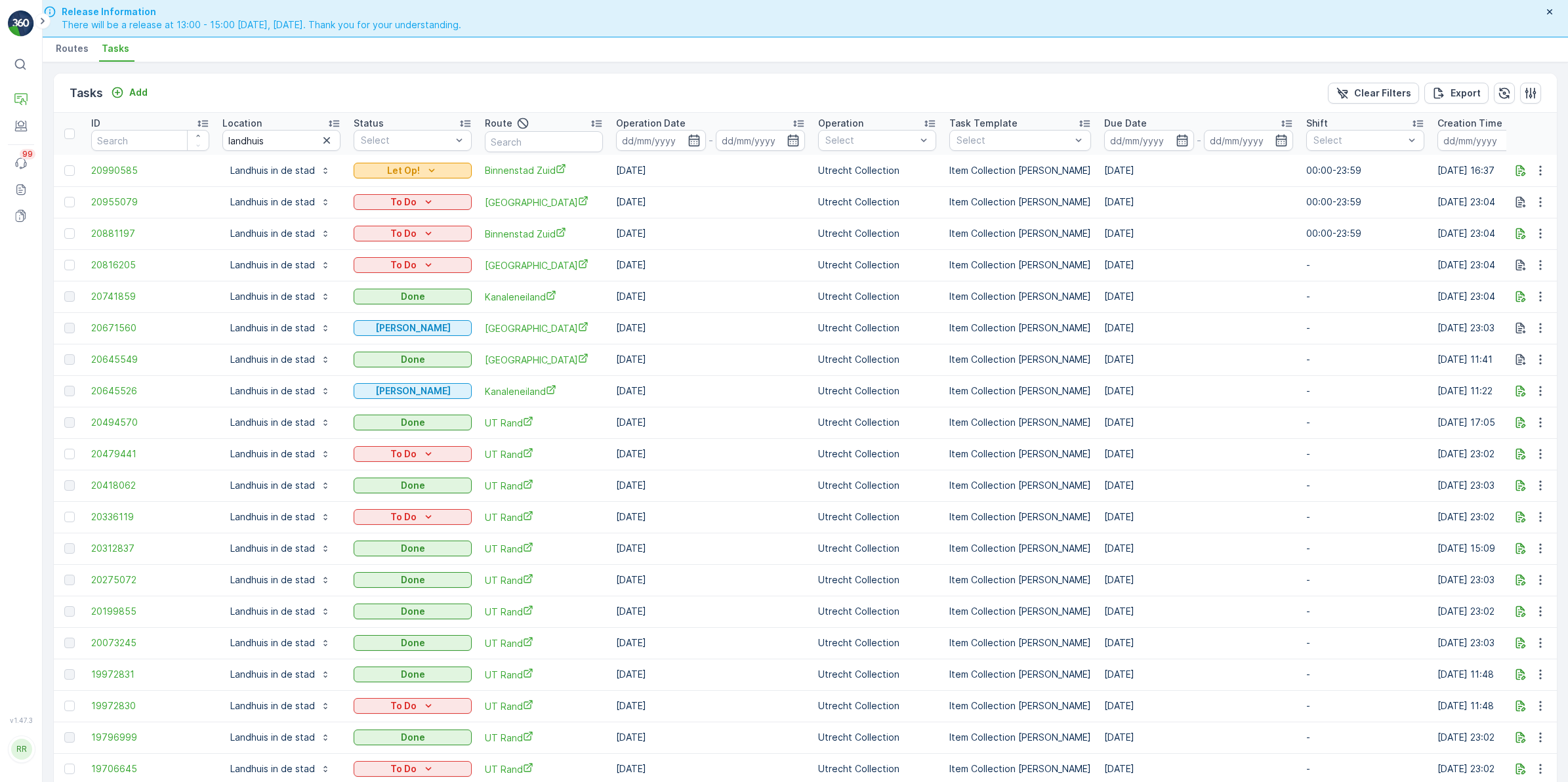
click at [436, 165] on icon "Let Op!" at bounding box center [431, 170] width 13 height 13
click at [393, 189] on div "Done" at bounding box center [381, 191] width 23 height 13
click at [440, 237] on div "To Do" at bounding box center [412, 233] width 107 height 13
click at [390, 255] on div "Done" at bounding box center [381, 253] width 23 height 13
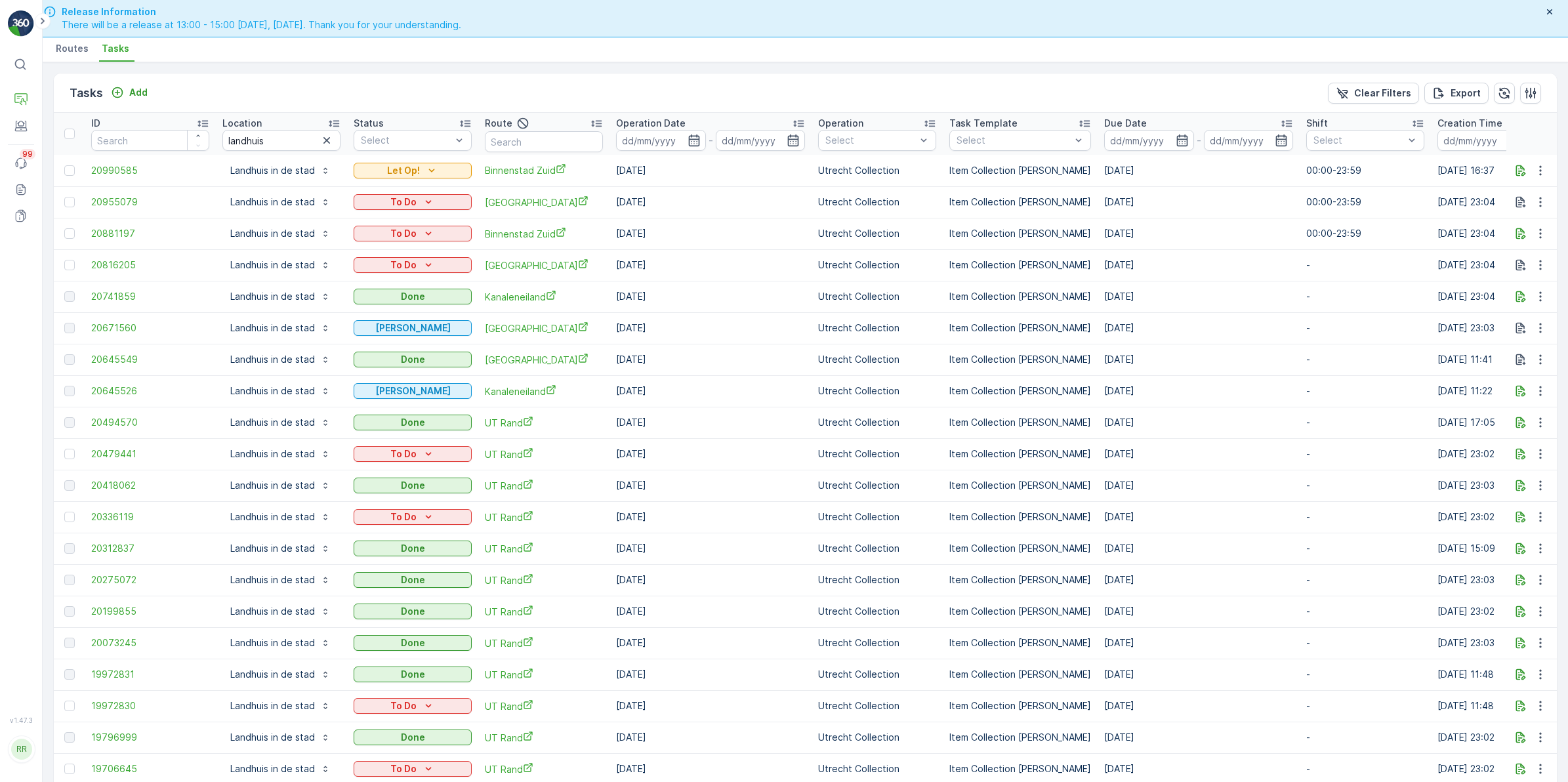
type Quantity "30"
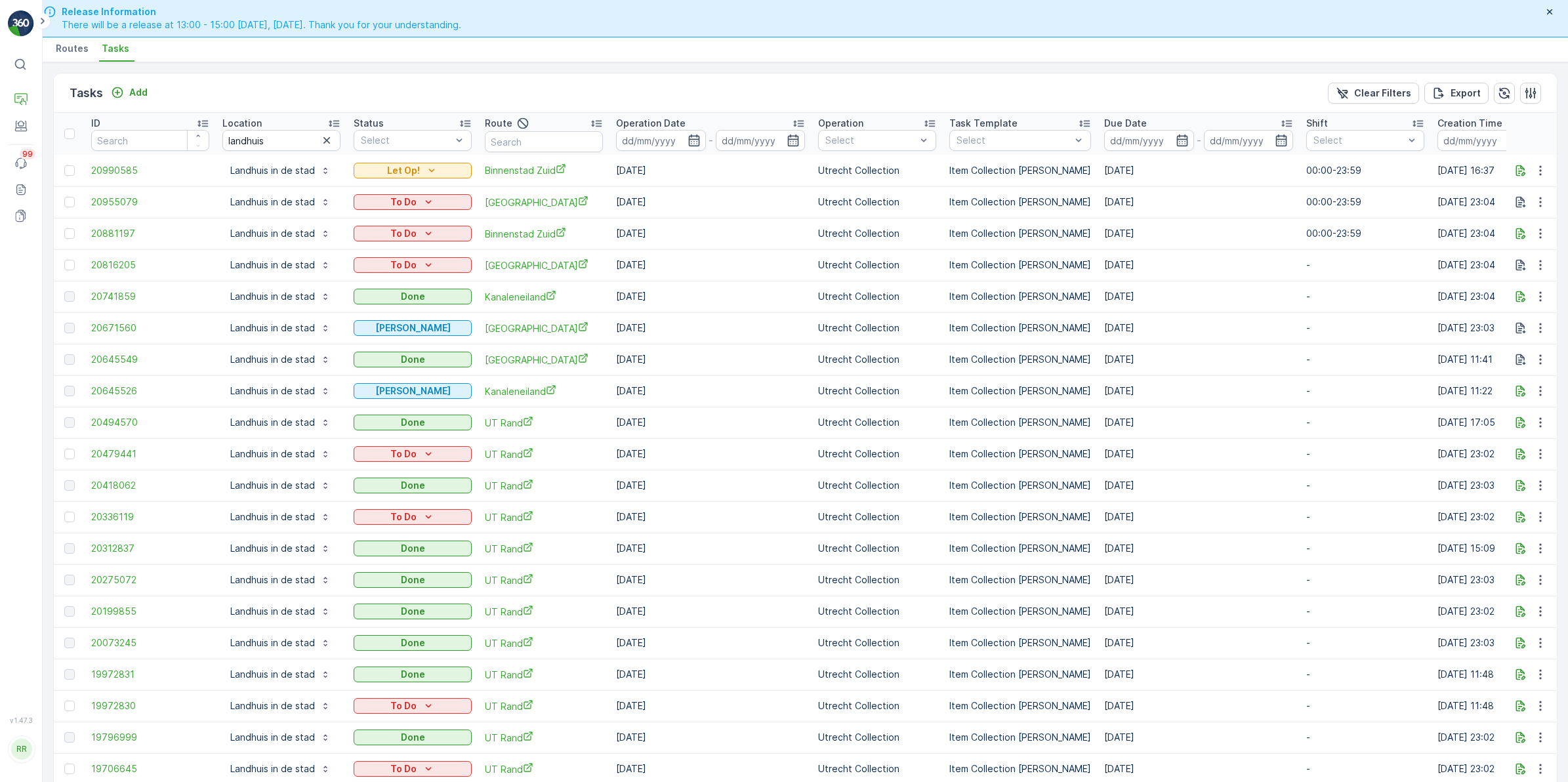
drag, startPoint x: 1530, startPoint y: 224, endPoint x: 1532, endPoint y: 340, distance: 116.0
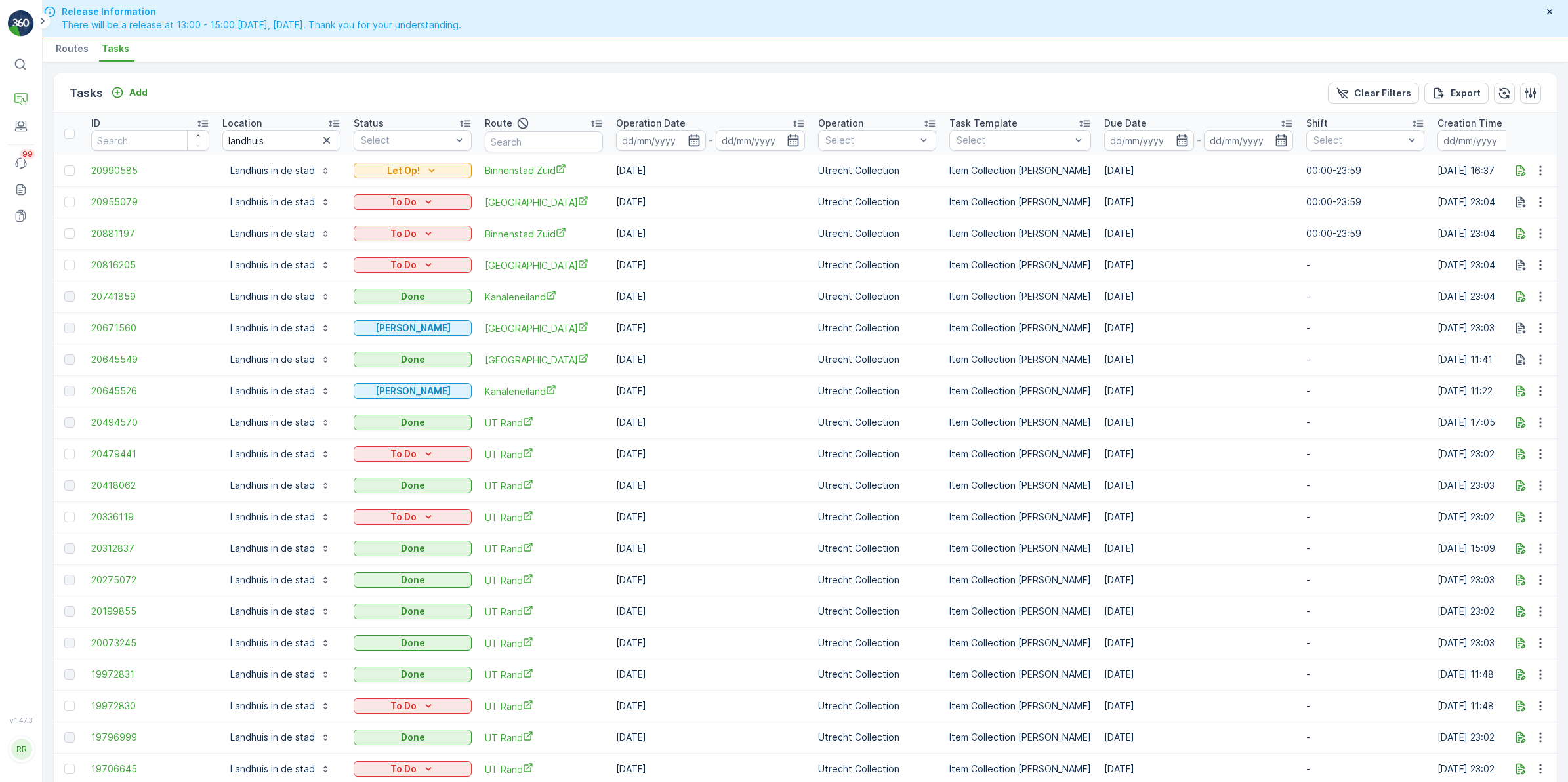
click at [697, 138] on icon "button" at bounding box center [694, 140] width 13 height 13
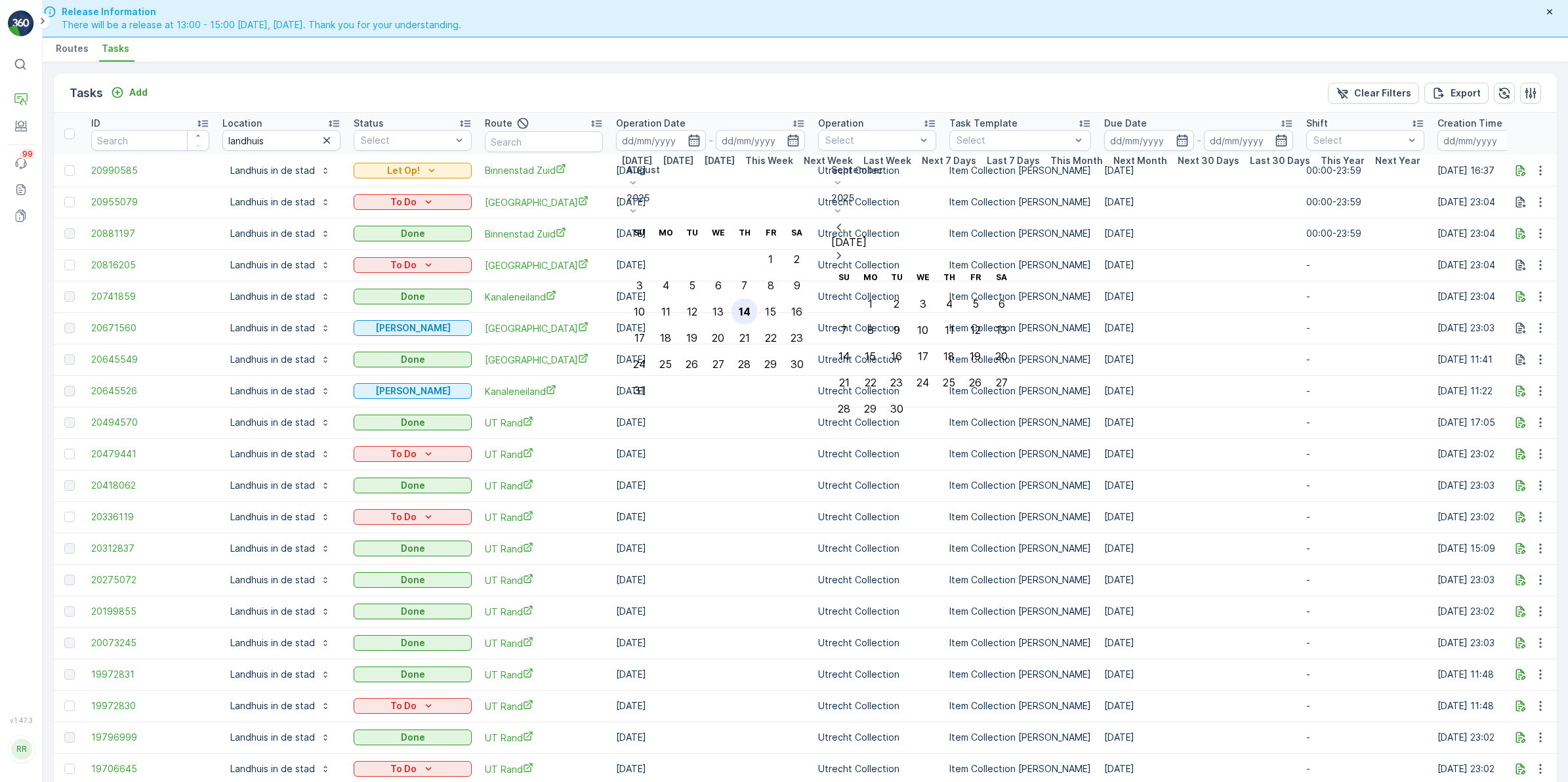
click at [751, 306] on div "14" at bounding box center [744, 311] width 12 height 12
type input "[DATE]"
click at [802, 306] on div "16" at bounding box center [797, 311] width 11 height 12
type input "16.08.2025"
click at [751, 306] on div "14" at bounding box center [744, 311] width 12 height 12
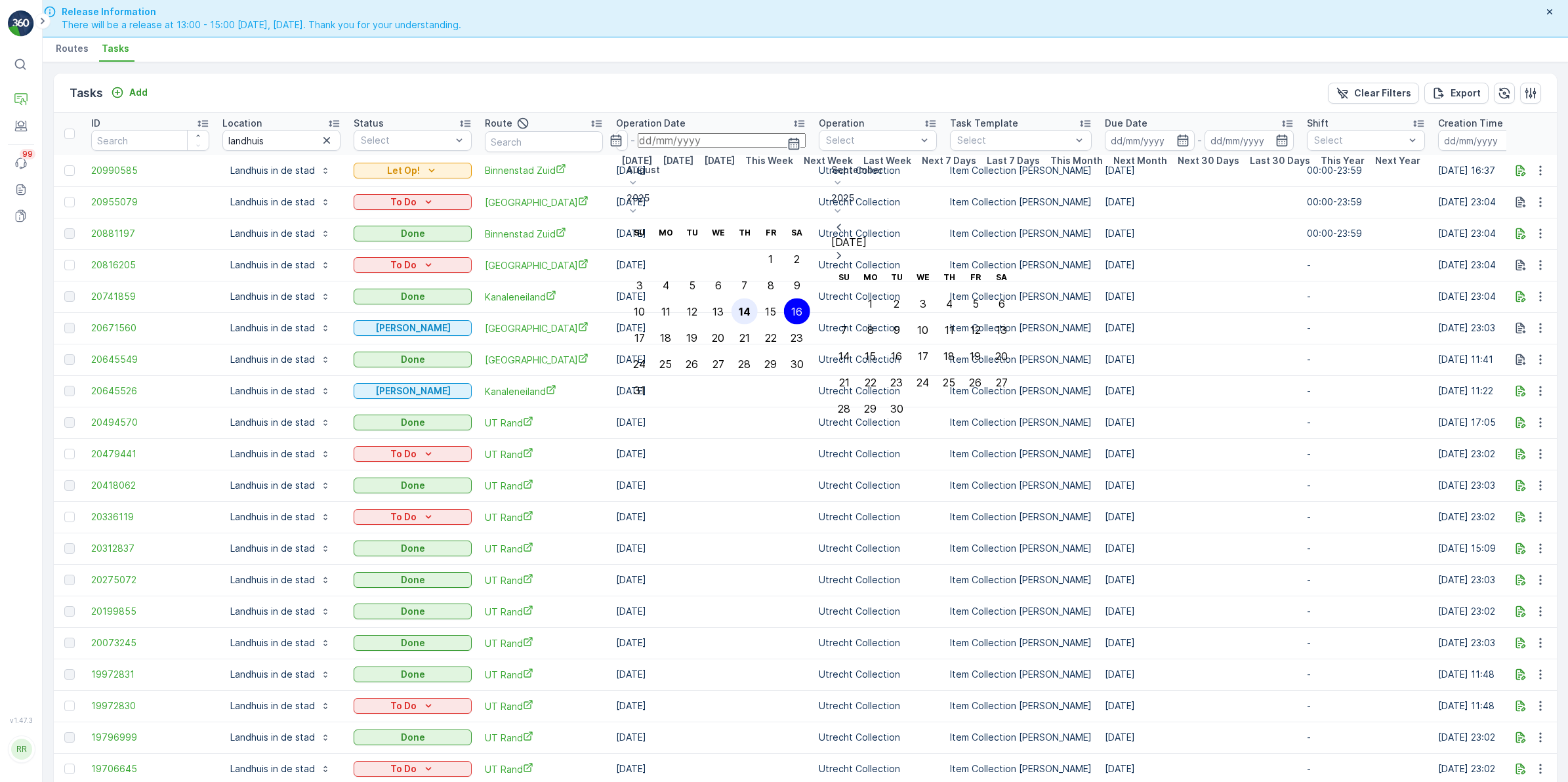
type input "[DATE]"
click at [802, 306] on div "16" at bounding box center [797, 311] width 11 height 12
type input "16.08.2025"
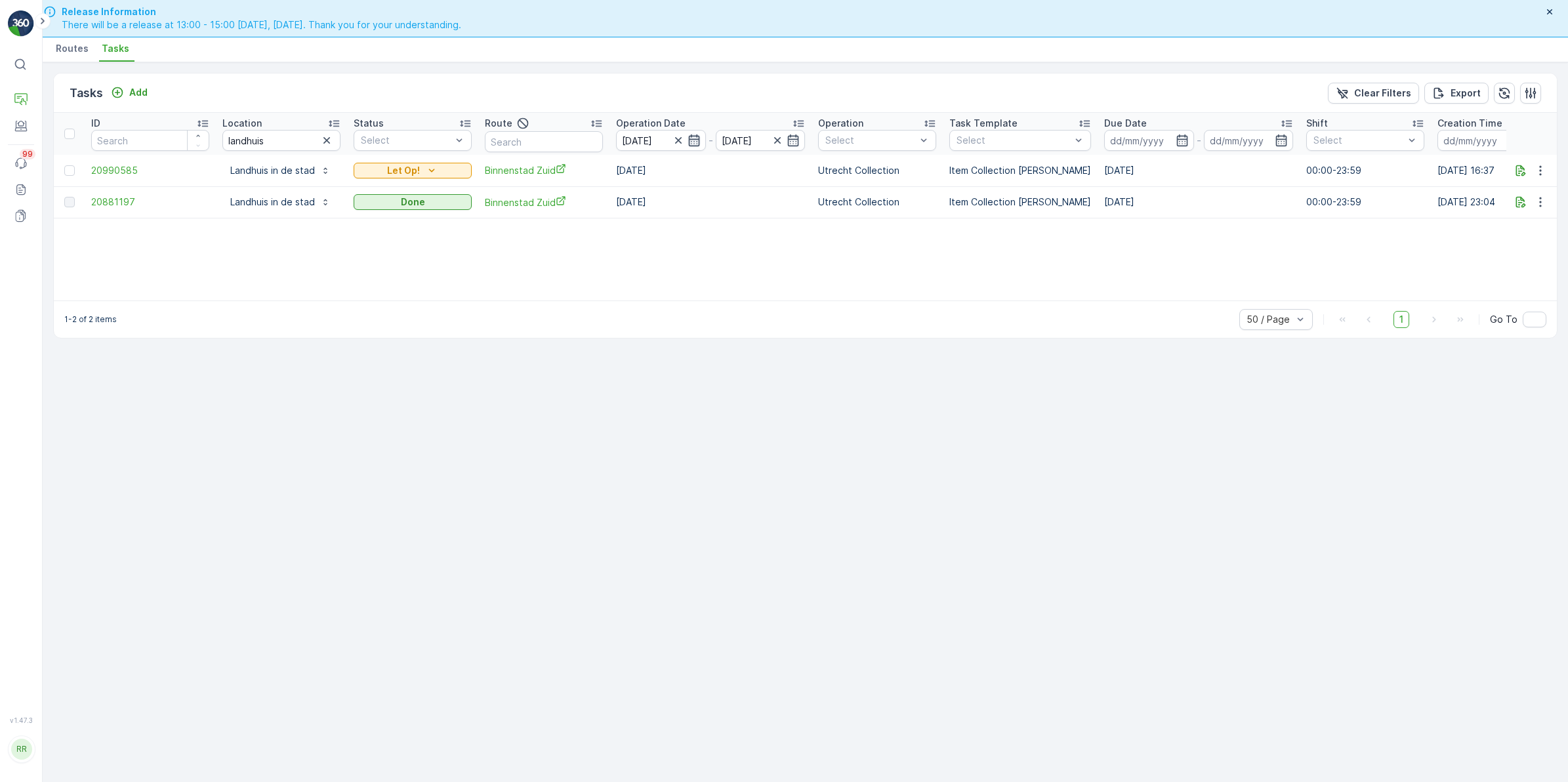
click at [693, 142] on icon "button" at bounding box center [694, 140] width 13 height 13
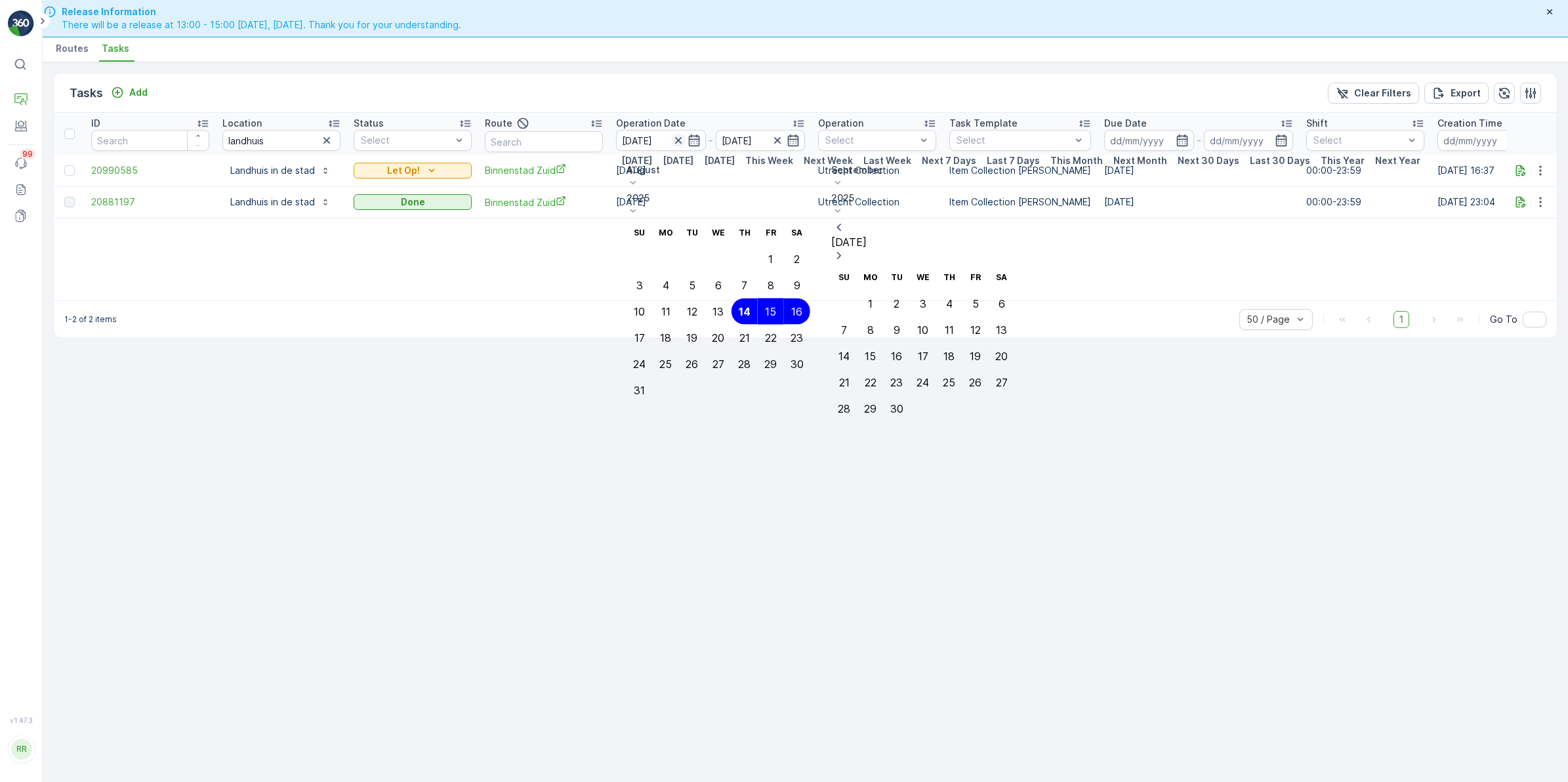
click at [680, 142] on icon "button" at bounding box center [678, 140] width 13 height 13
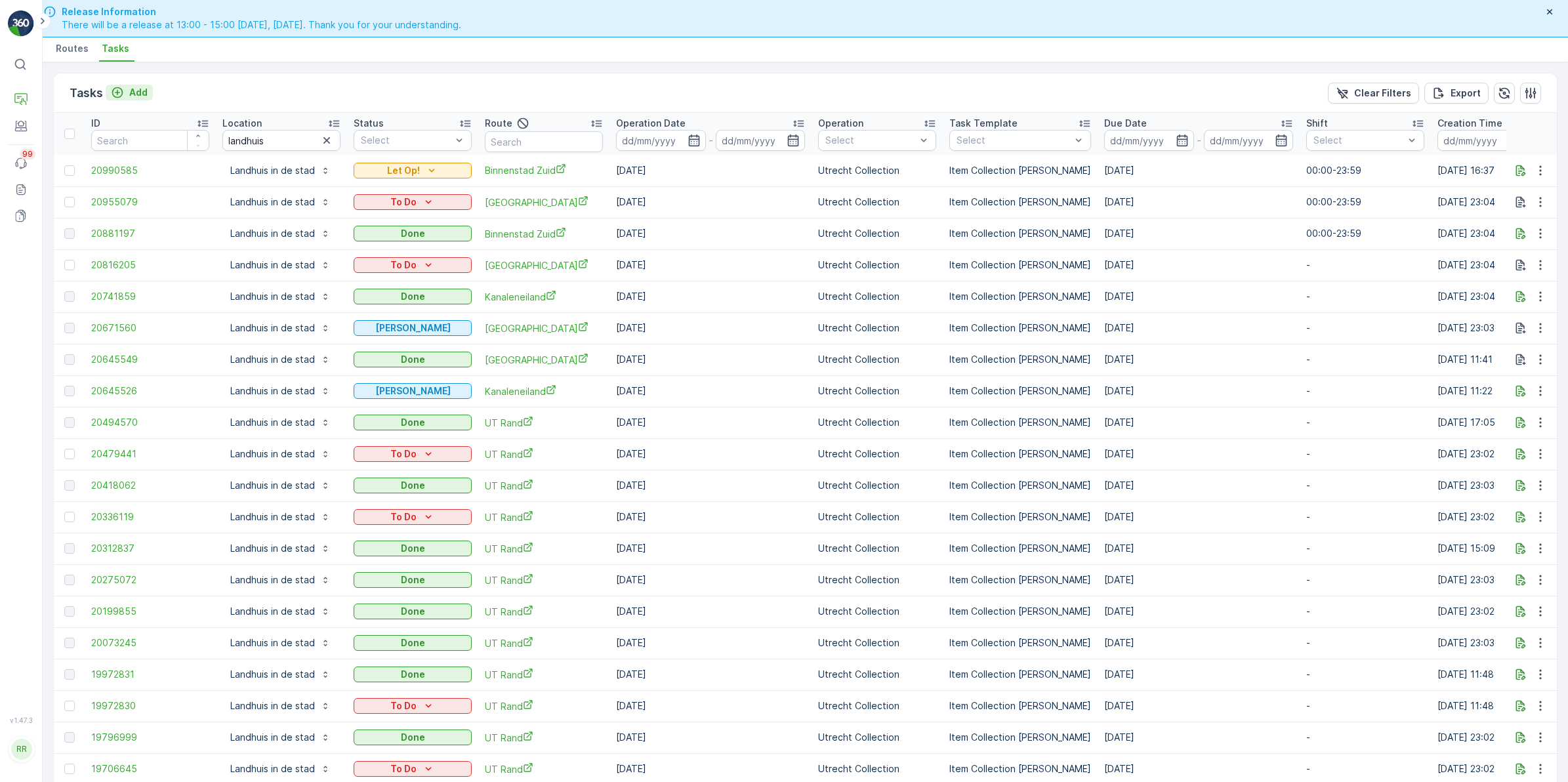
click at [133, 93] on p "Add" at bounding box center [138, 92] width 19 height 13
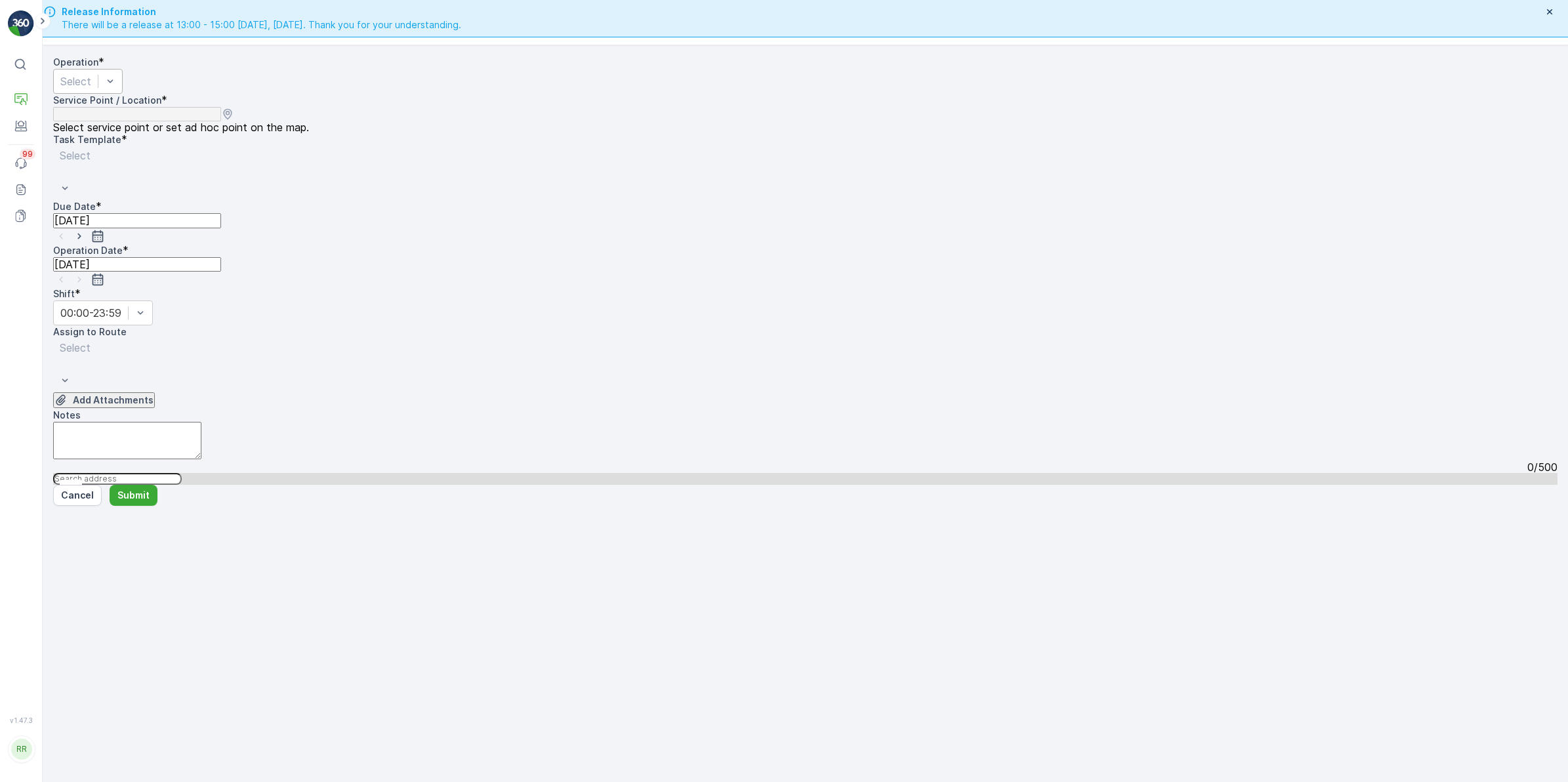
click at [239, 94] on div "Operation * Select" at bounding box center [805, 74] width 1504 height 38
click at [92, 89] on div at bounding box center [76, 81] width 31 height 14
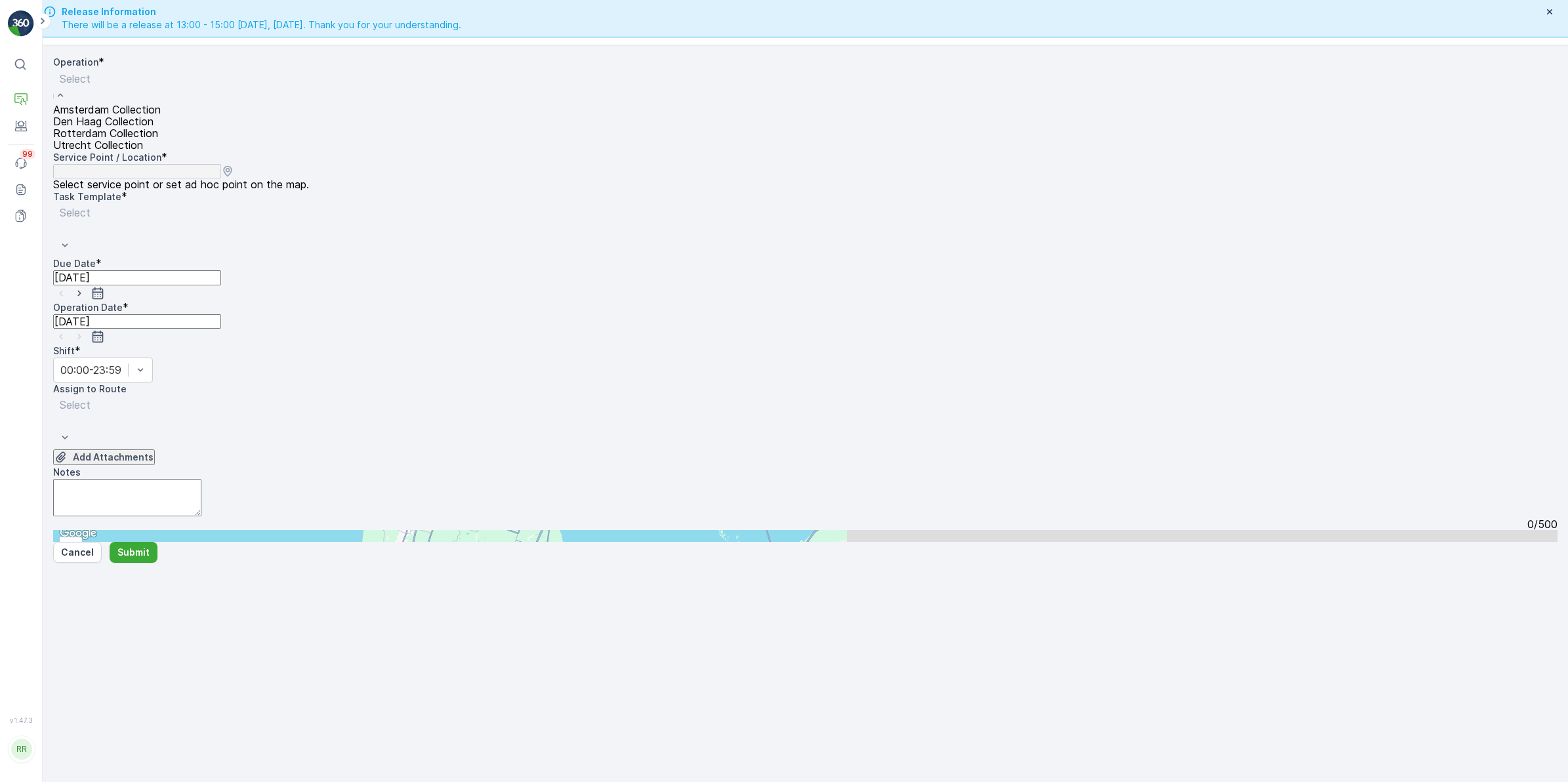
click at [161, 116] on span "Amsterdam Collection" at bounding box center [107, 109] width 107 height 12
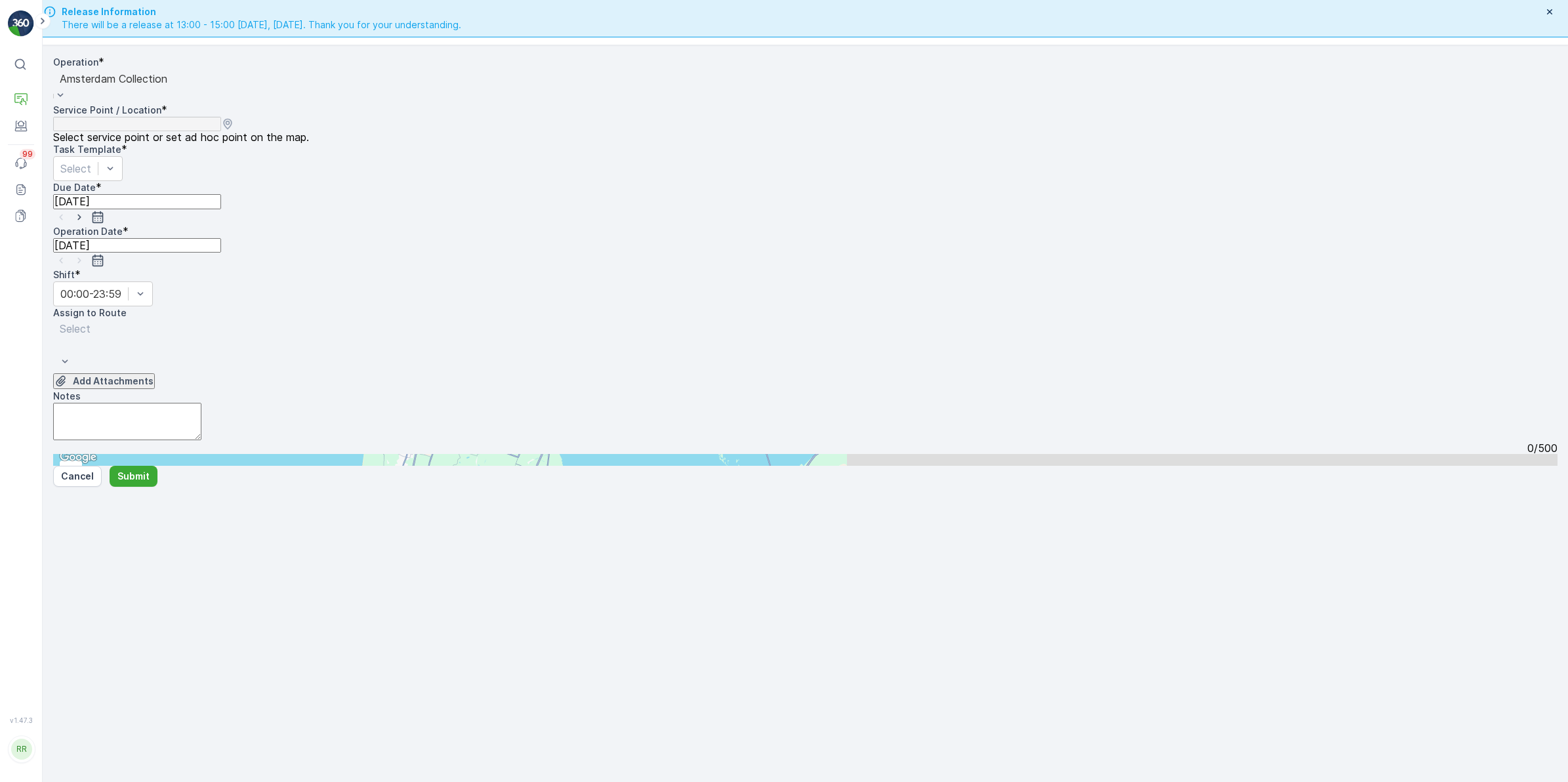
click at [167, 86] on div at bounding box center [114, 78] width 107 height 14
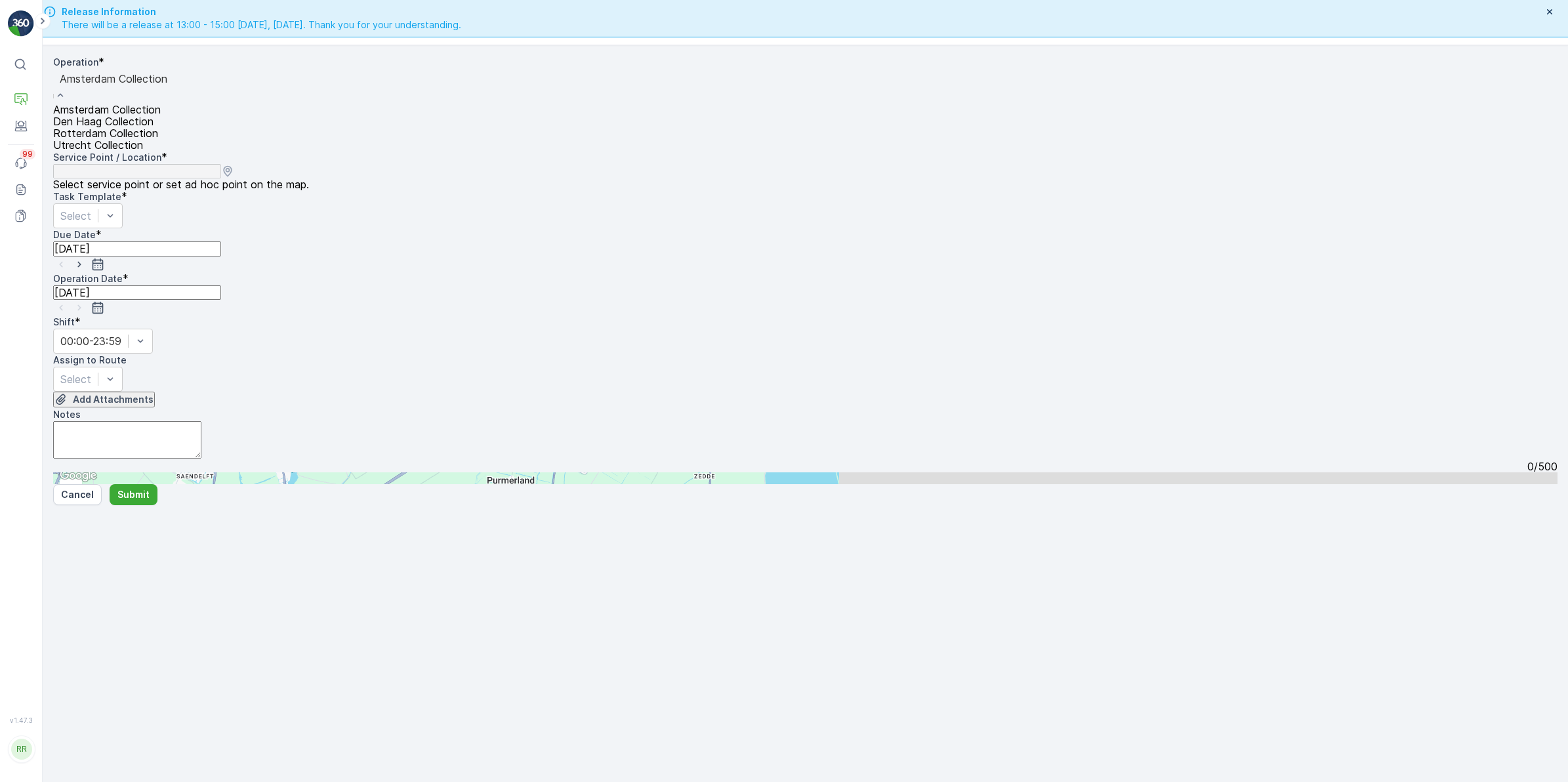
click at [120, 151] on div "Utrecht Collection" at bounding box center [113, 145] width 120 height 12
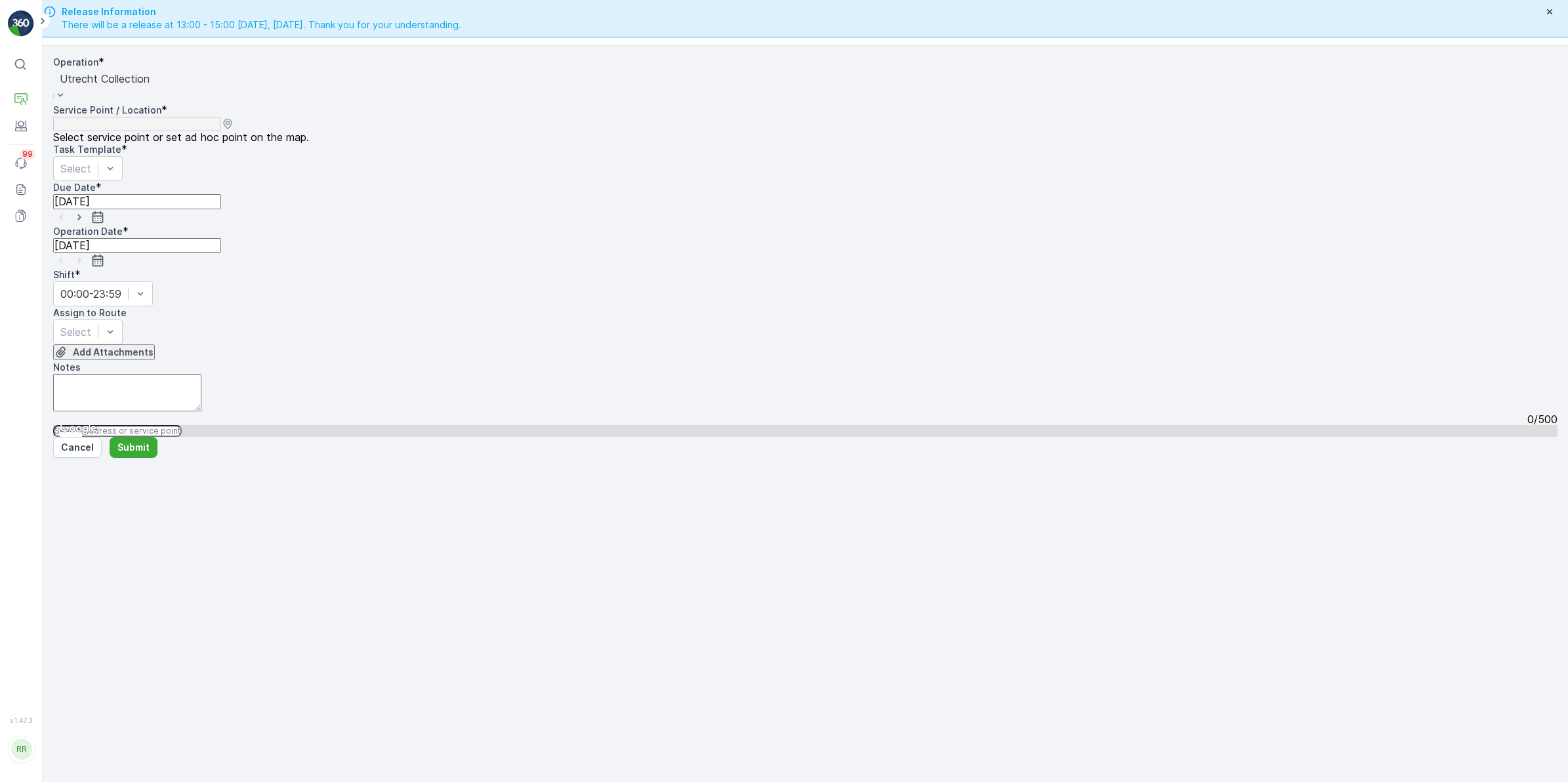
click at [182, 425] on input "text" at bounding box center [117, 431] width 129 height 12
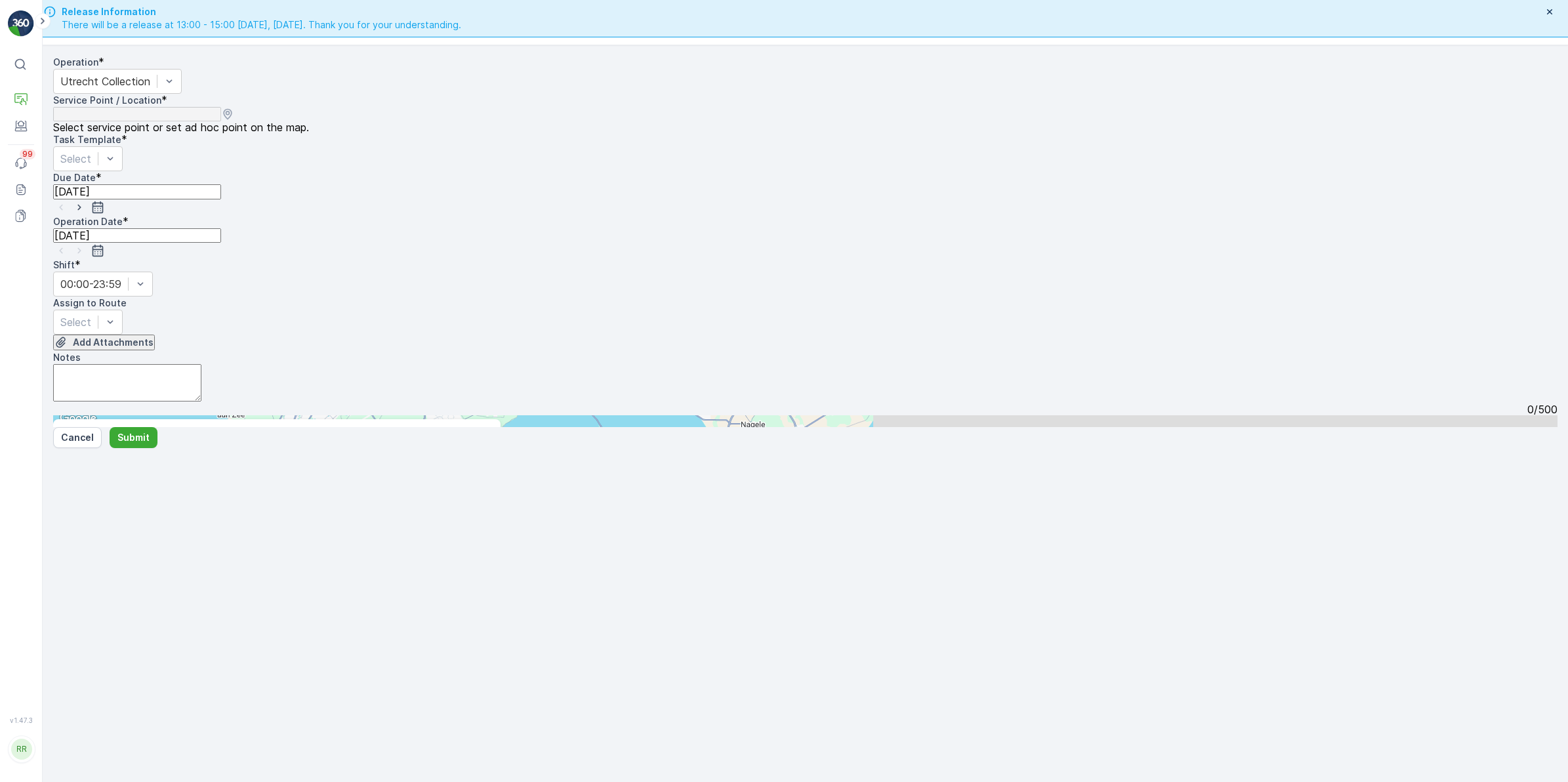
type input "l"
type input "b"
type input "land"
drag, startPoint x: 1117, startPoint y: 251, endPoint x: 1004, endPoint y: 233, distance: 114.4
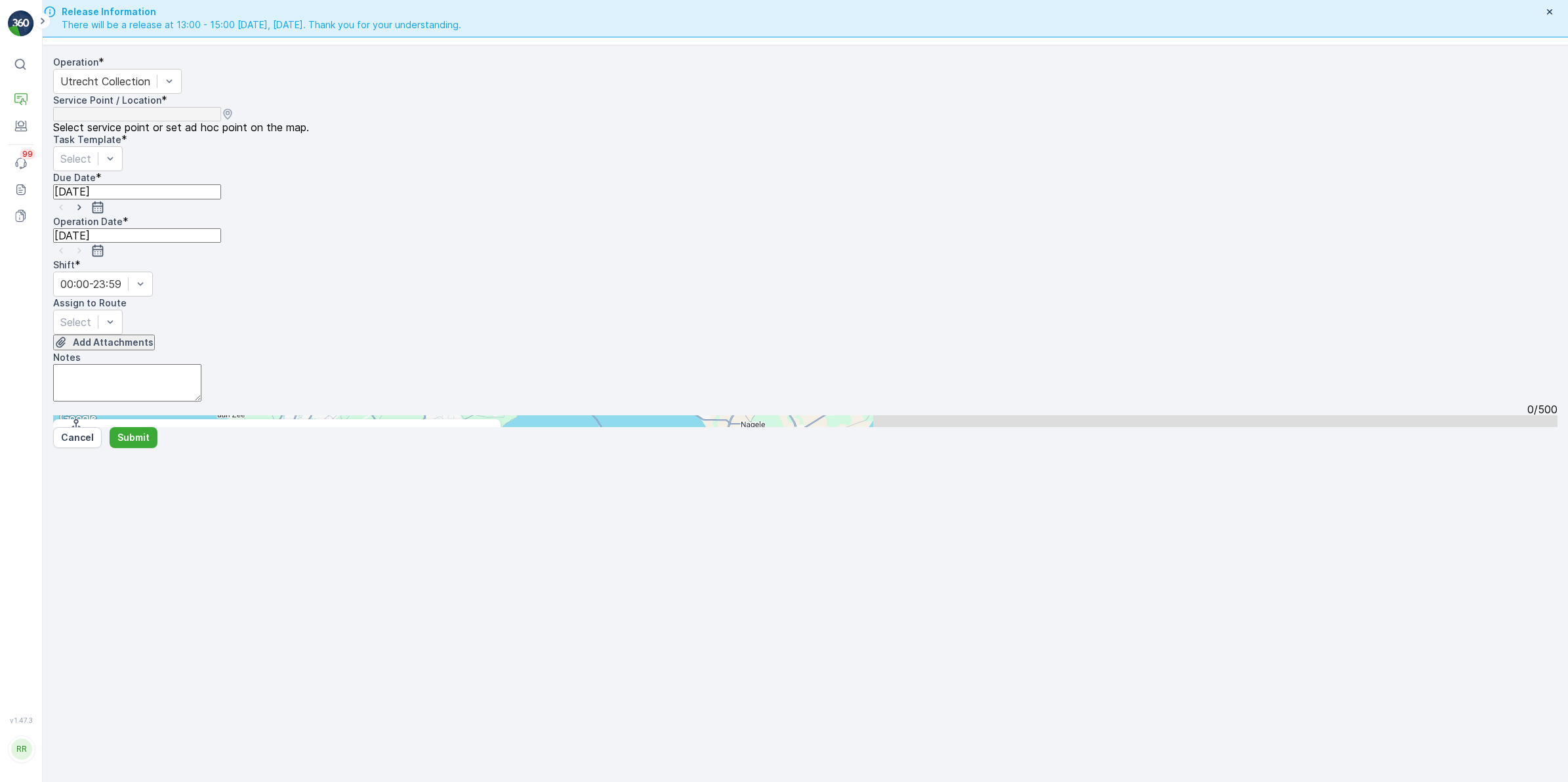
click at [144, 620] on div "Land huis in de stad" at bounding box center [106, 634] width 75 height 30
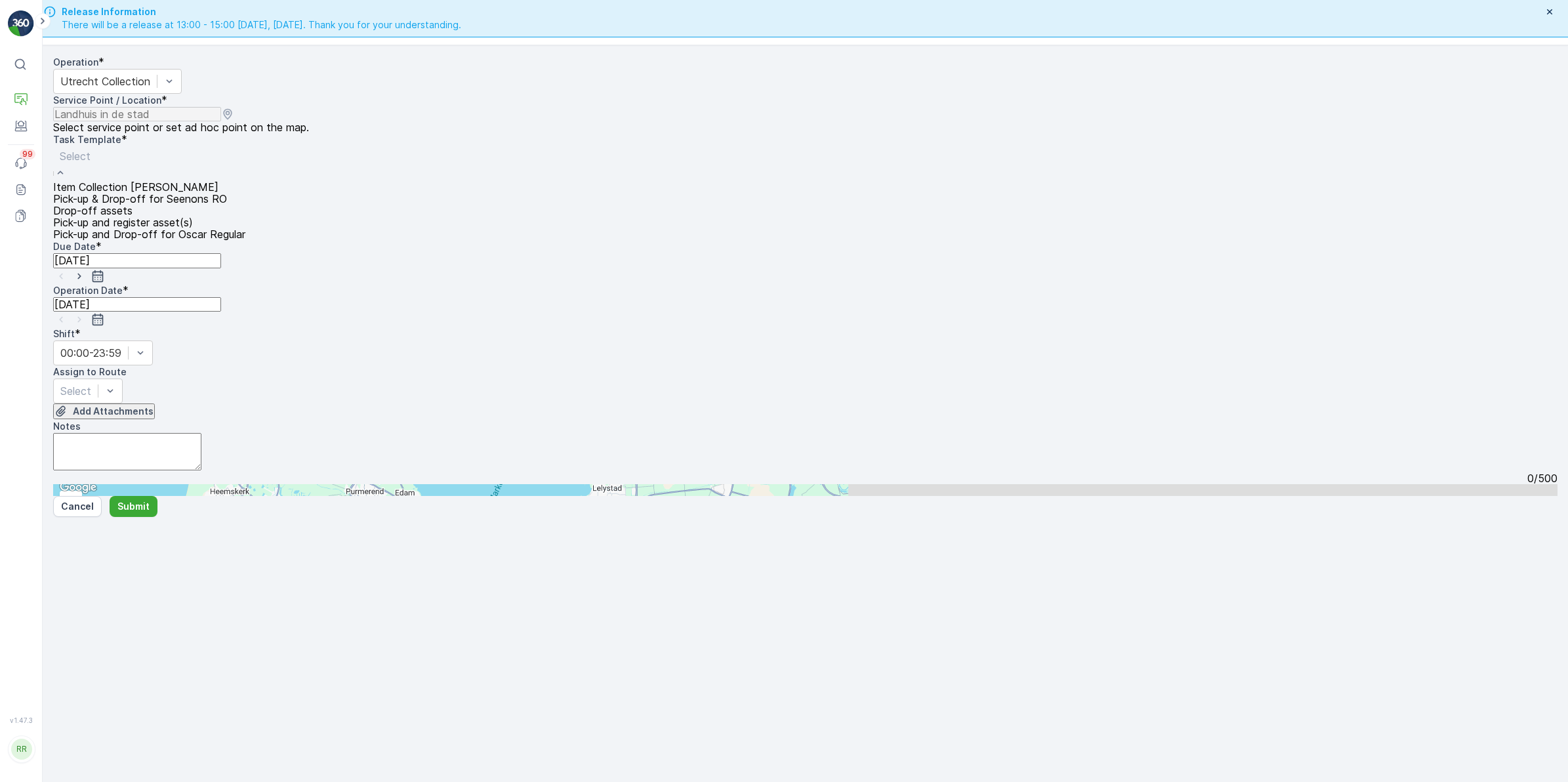
click at [239, 163] on div at bounding box center [149, 156] width 179 height 14
click at [246, 184] on div "Item Collection [PERSON_NAME]" at bounding box center [149, 187] width 192 height 12
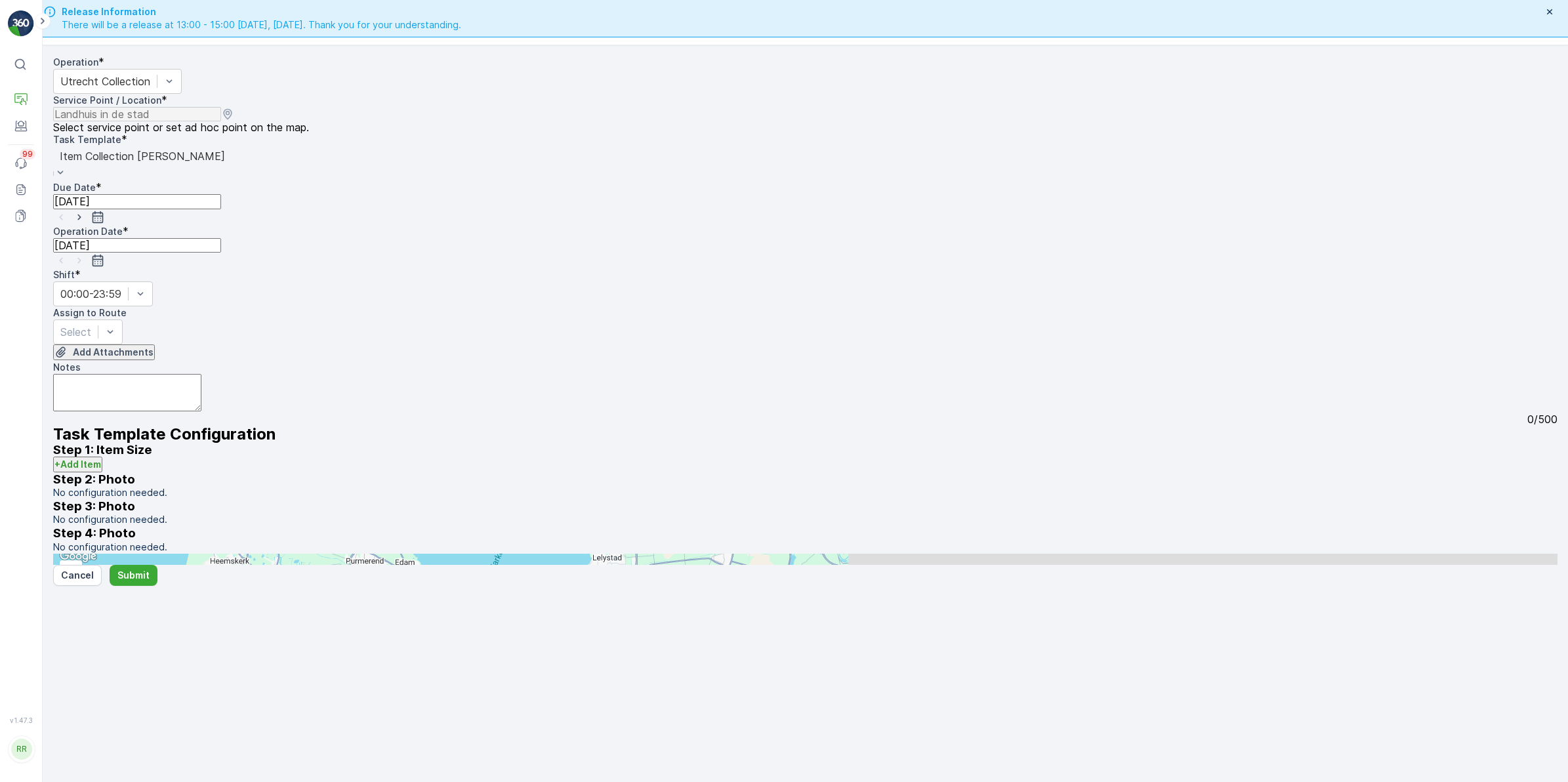
click at [221, 194] on input "[DATE]" at bounding box center [137, 201] width 168 height 14
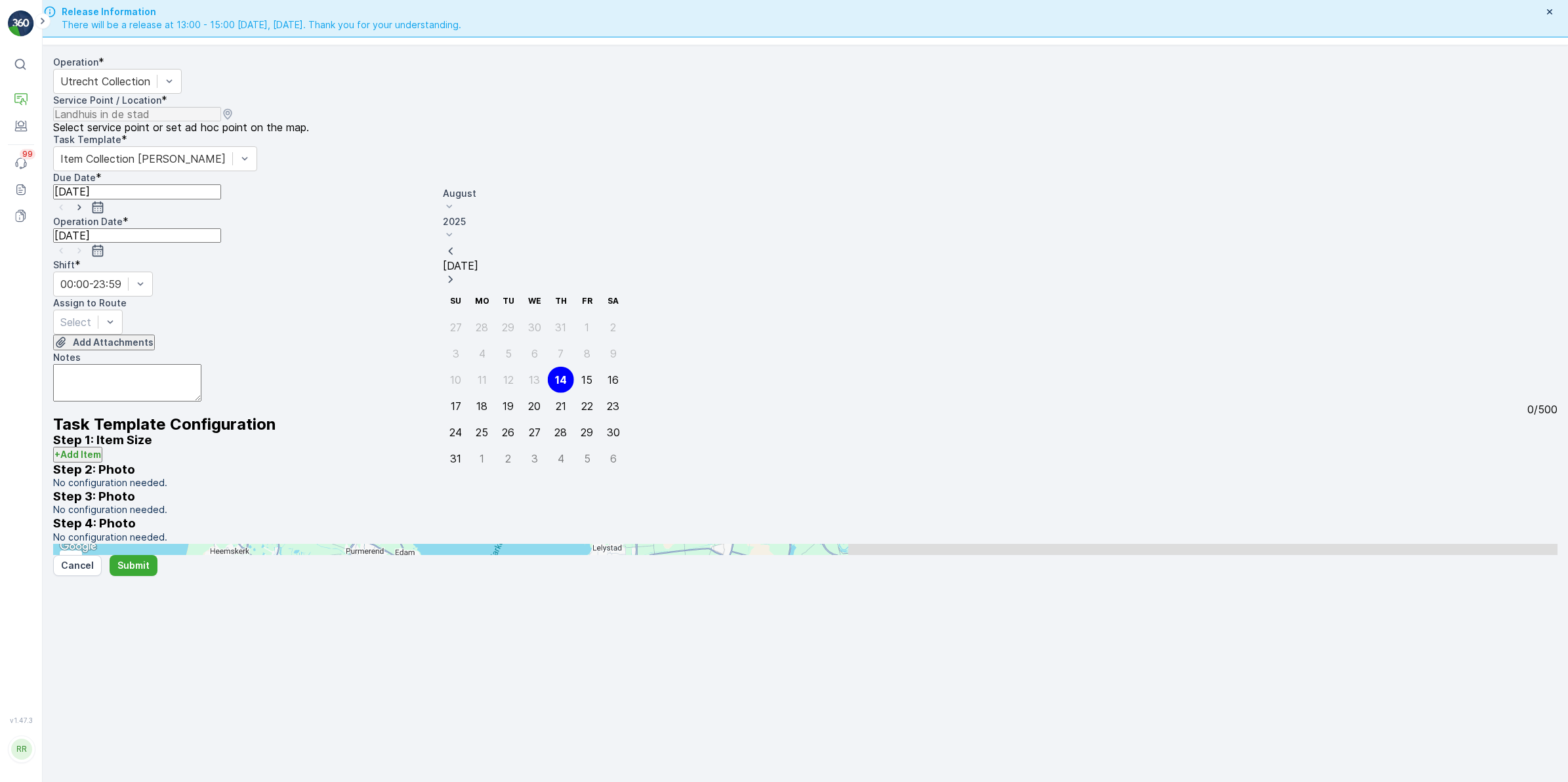
drag, startPoint x: 569, startPoint y: 293, endPoint x: 513, endPoint y: 266, distance: 62.2
click at [581, 374] on div "15" at bounding box center [587, 379] width 11 height 12
type input "15.08.2025"
click at [208, 229] on input "[DATE]" at bounding box center [137, 235] width 168 height 14
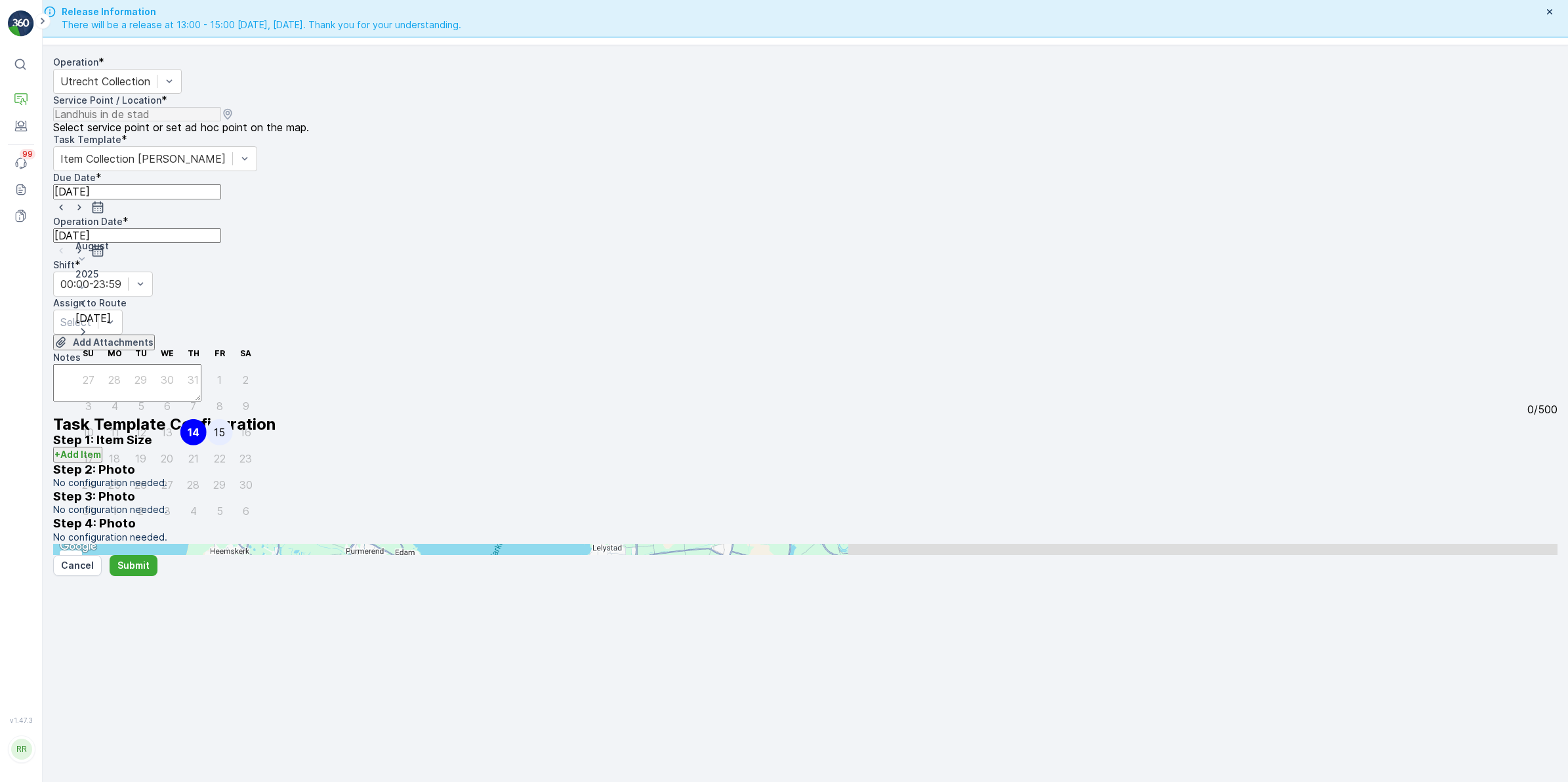
click at [214, 427] on div "15" at bounding box center [219, 432] width 11 height 12
type input "15.08.2025"
click at [92, 315] on div at bounding box center [76, 322] width 31 height 14
click at [202, 364] on textarea "Notes" at bounding box center [127, 383] width 148 height 37
click at [122, 310] on div "Select" at bounding box center [87, 322] width 69 height 25
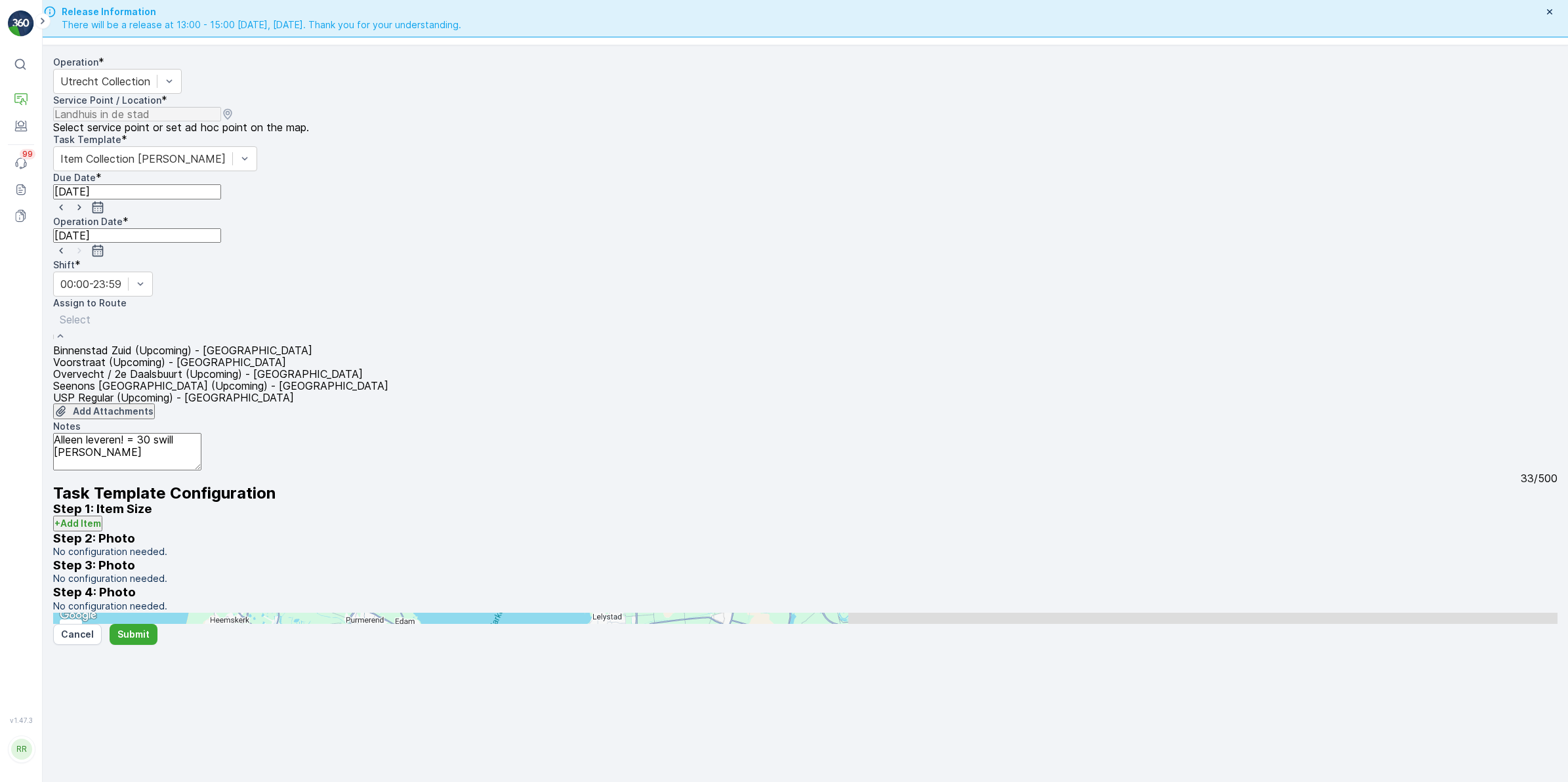
click at [555, 403] on div "Add Attachments" at bounding box center [805, 412] width 1504 height 17
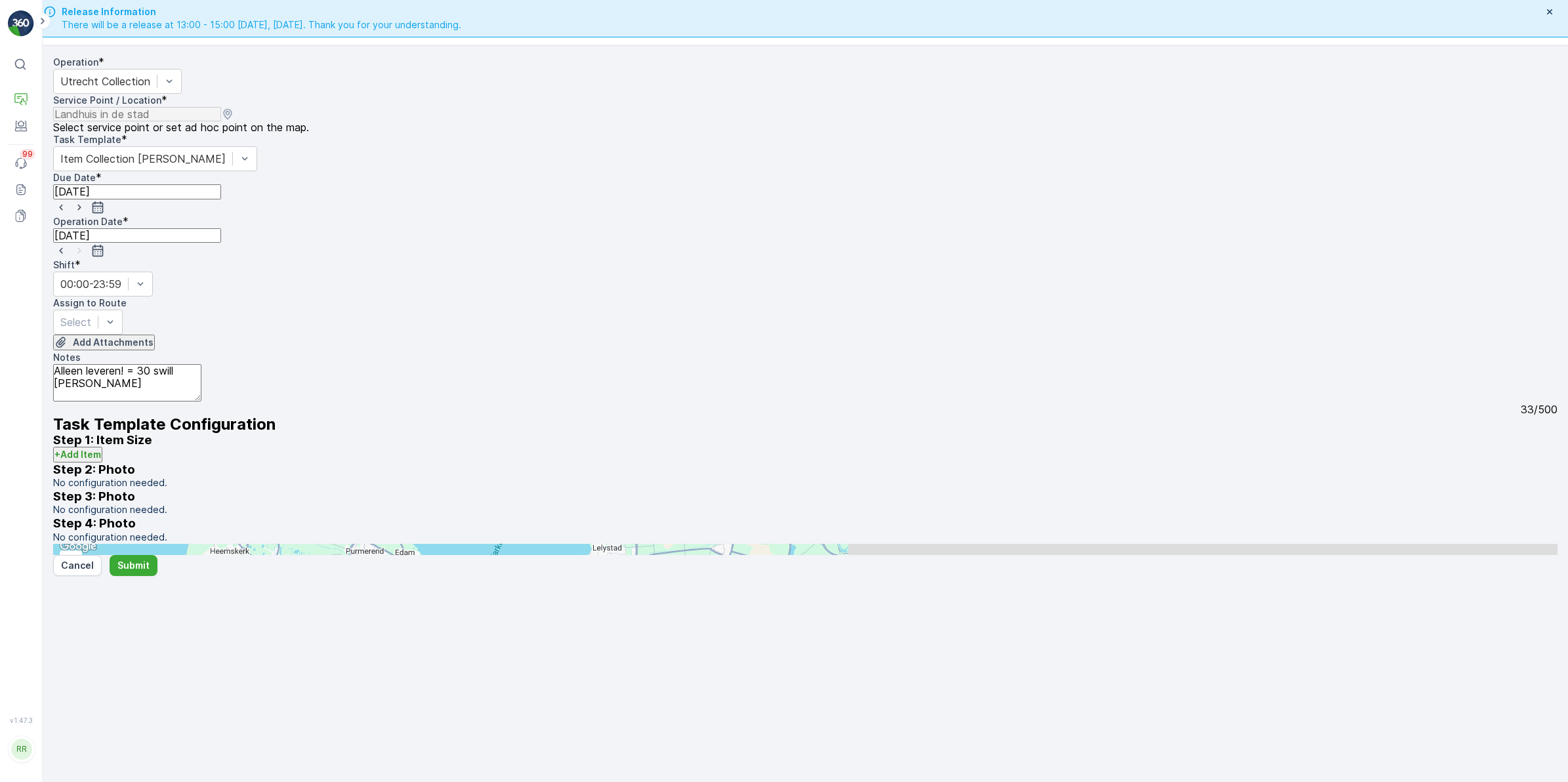
click at [202, 365] on textarea "Alleen leveren! = 30 swill bakken" at bounding box center [127, 383] width 148 height 37
type textarea "Alleen leveren! = 30 swill bakken, met hoge nood"
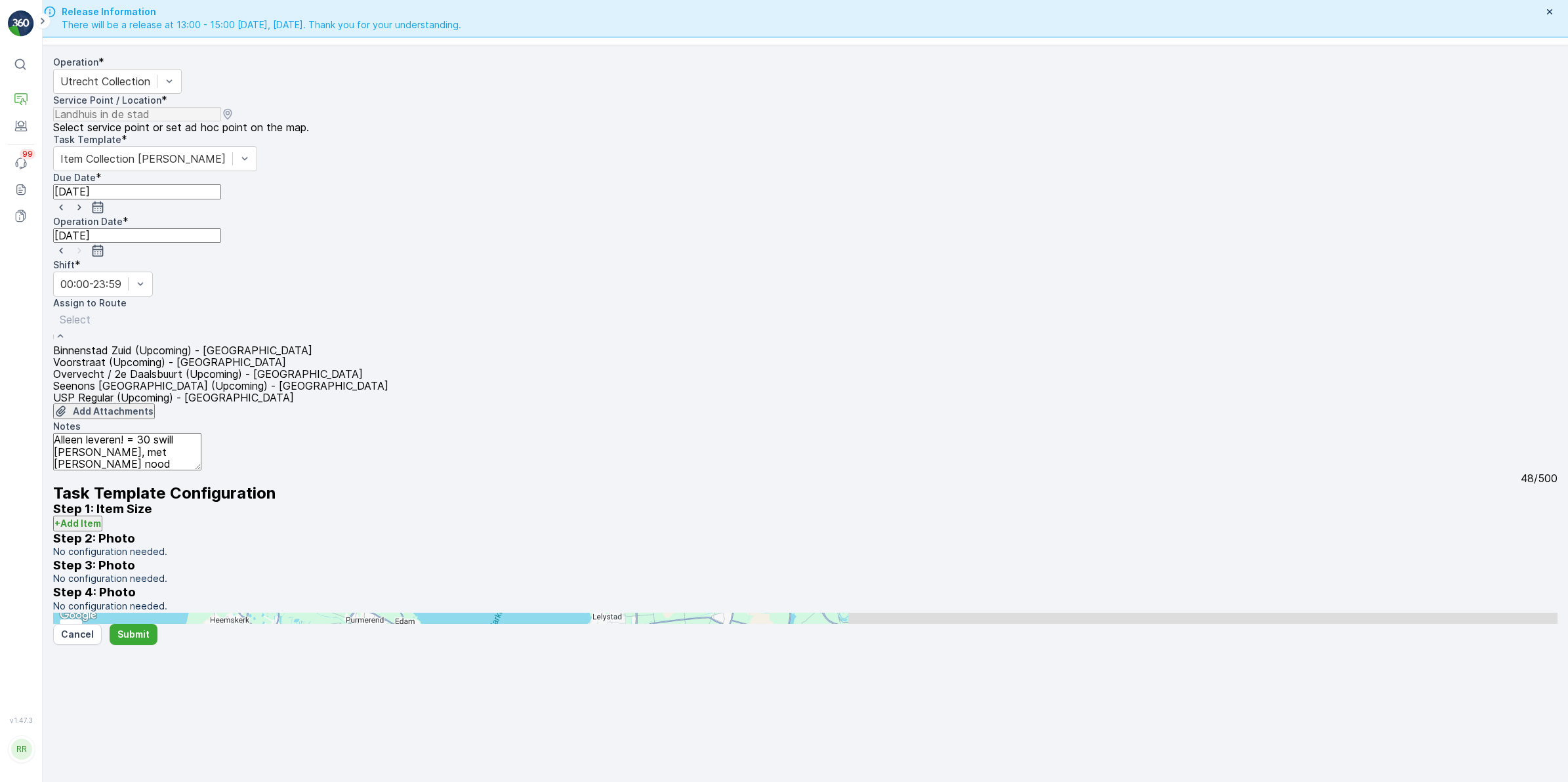
drag, startPoint x: 162, startPoint y: 300, endPoint x: 206, endPoint y: 296, distance: 44.2
click at [162, 345] on span "Binnenstad Zuid (Upcoming) - Utrecht" at bounding box center [182, 350] width 259 height 12
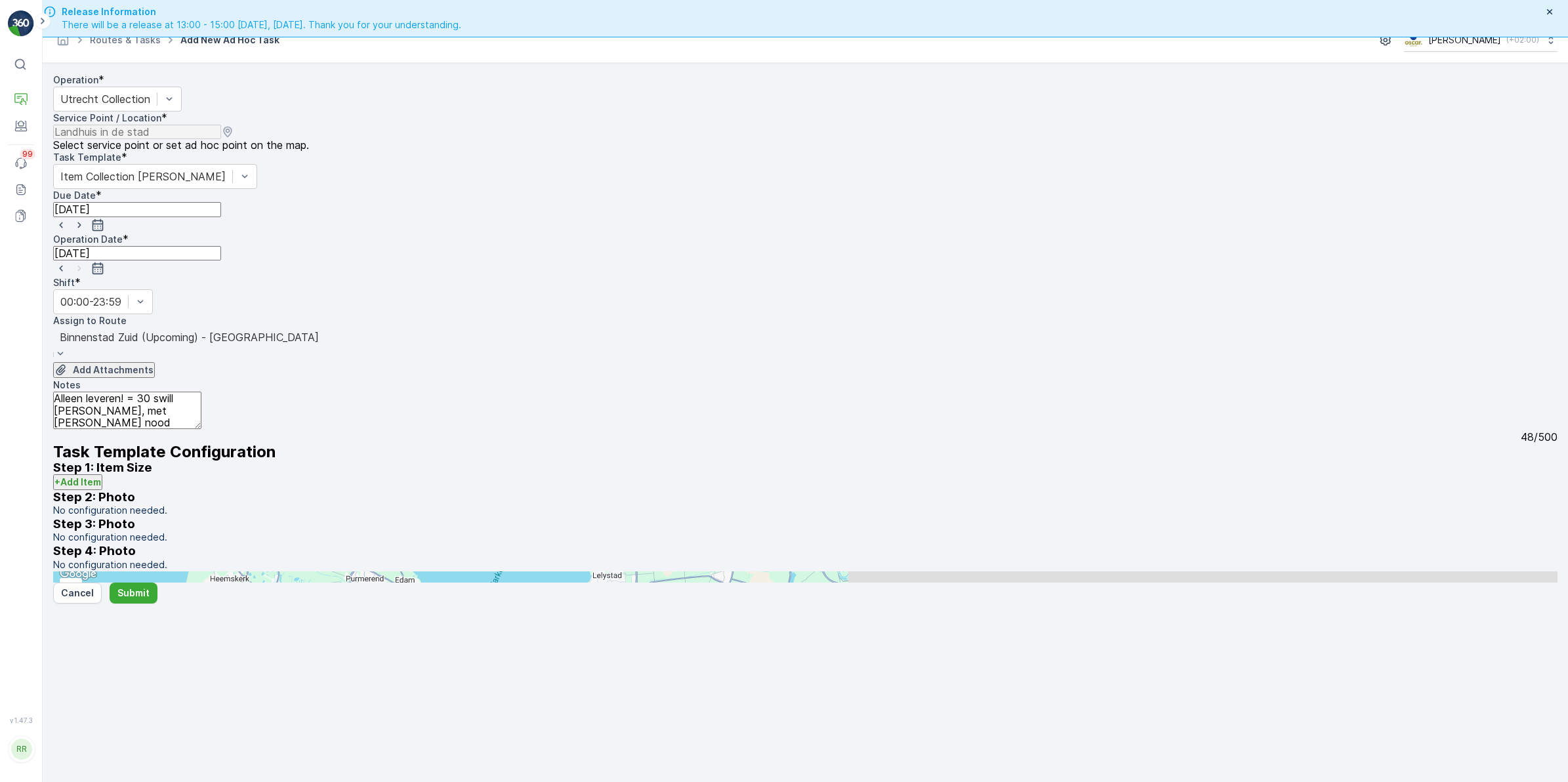
scroll to position [37, 0]
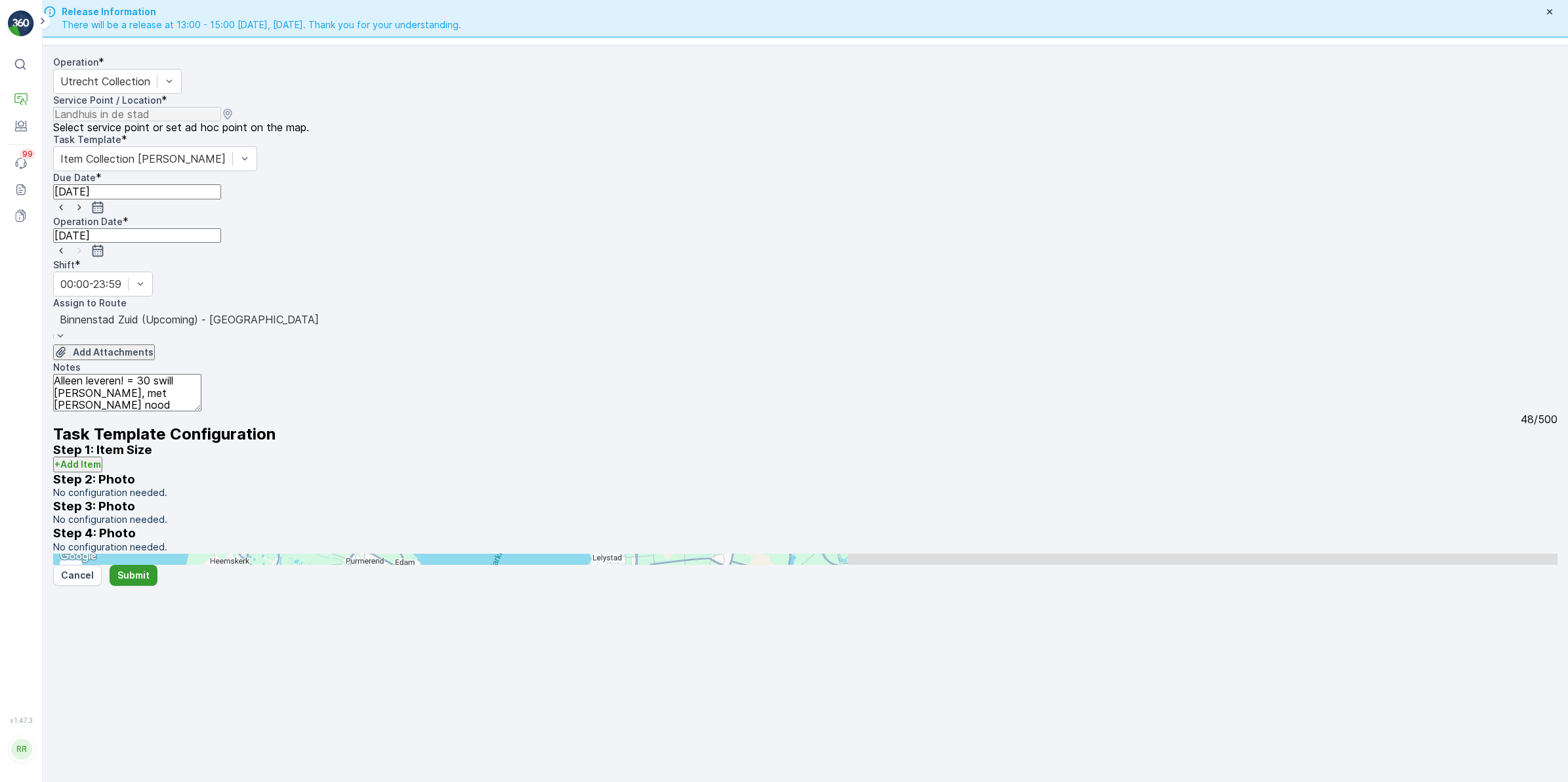
click at [138, 582] on p "Submit" at bounding box center [133, 575] width 32 height 13
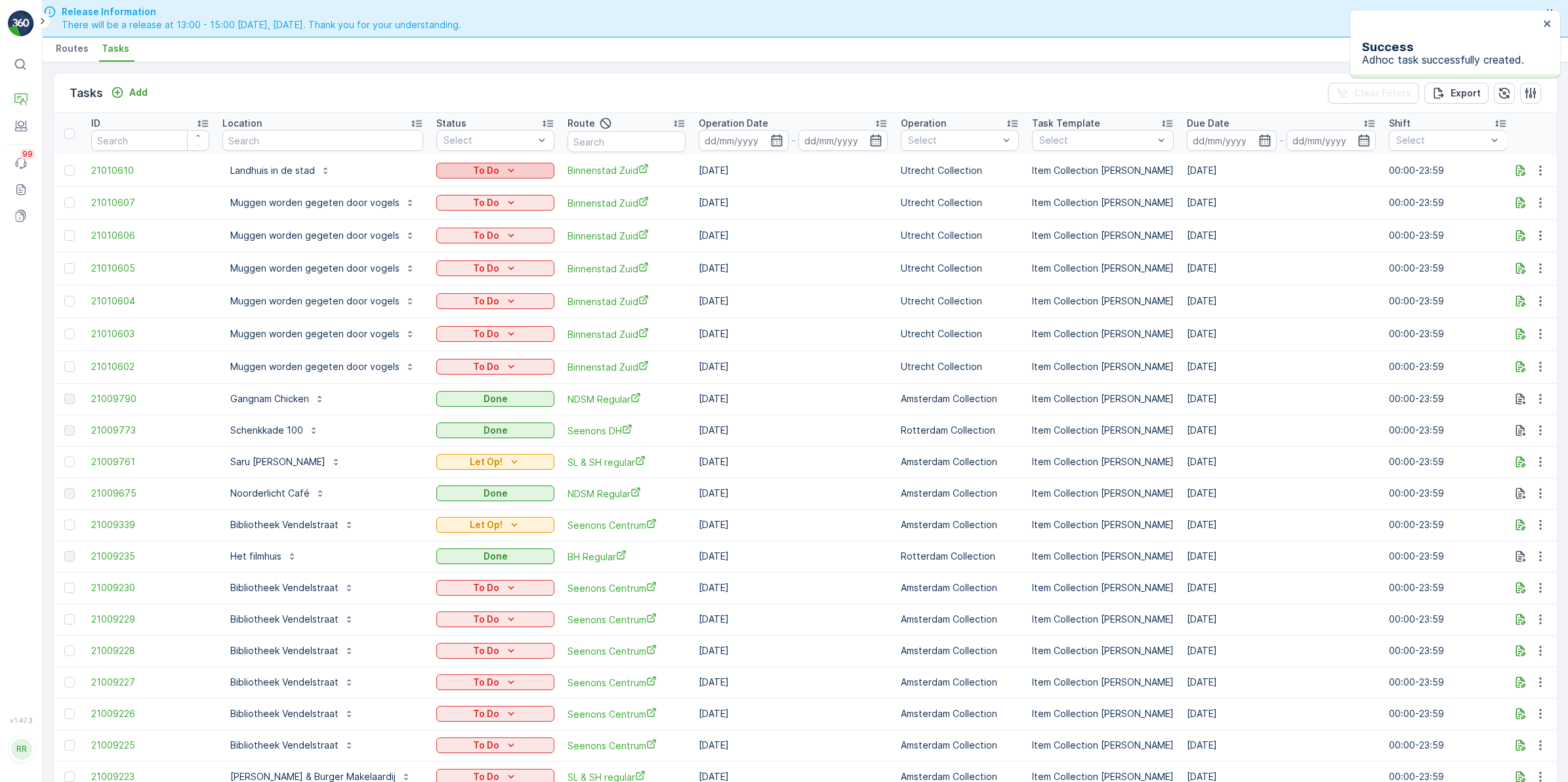
click at [531, 168] on div "To Do" at bounding box center [495, 170] width 107 height 13
click at [468, 229] on span "Let Op!" at bounding box center [462, 233] width 33 height 13
click at [1514, 174] on icon "button" at bounding box center [1520, 170] width 13 height 13
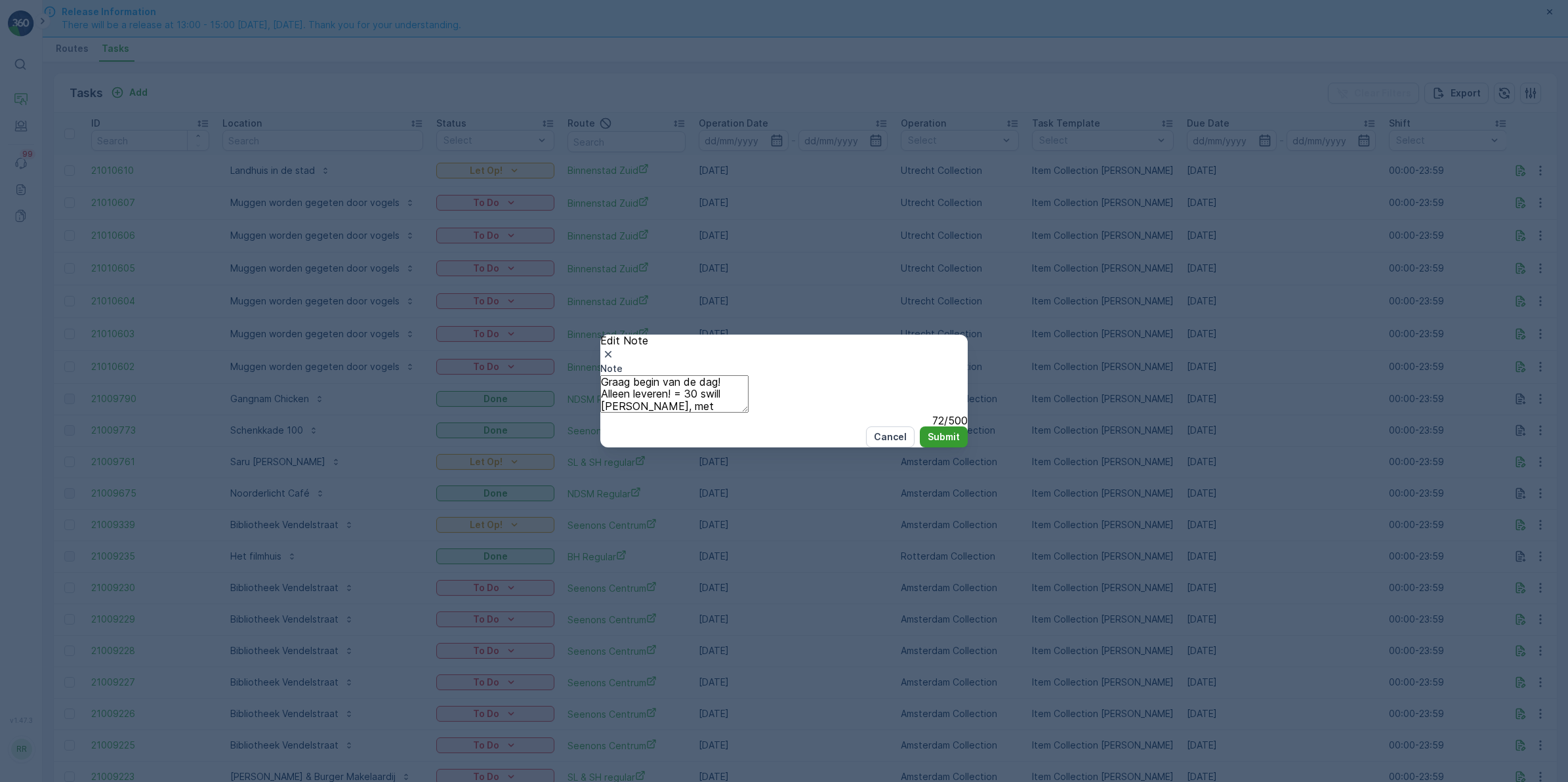
type textarea "Graag begin van de dag! Alleen leveren! = 30 swill bakken, met hoge nood"
click at [945, 447] on button "Submit" at bounding box center [944, 437] width 48 height 21
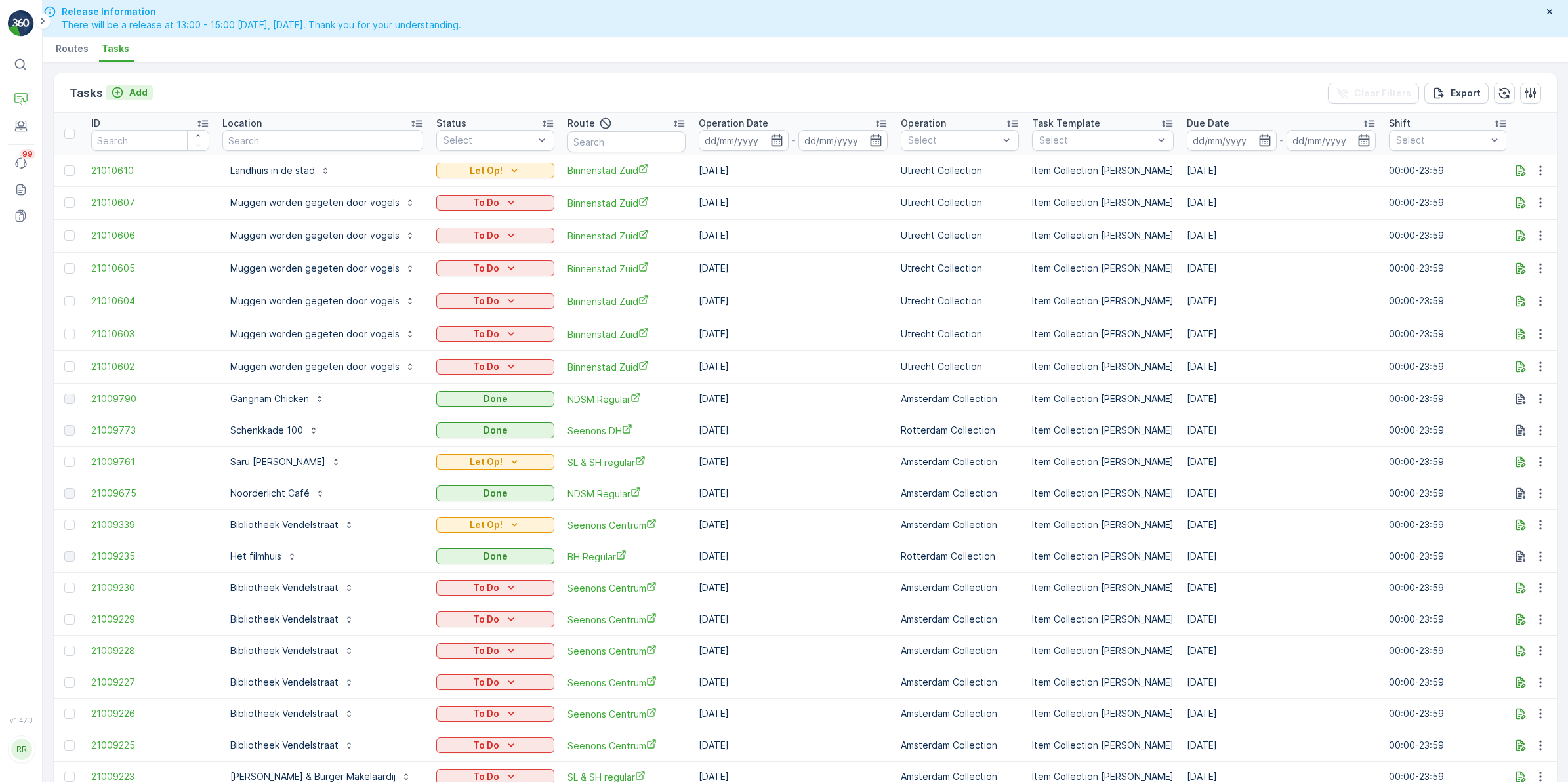
click at [136, 92] on p "Add" at bounding box center [138, 92] width 19 height 13
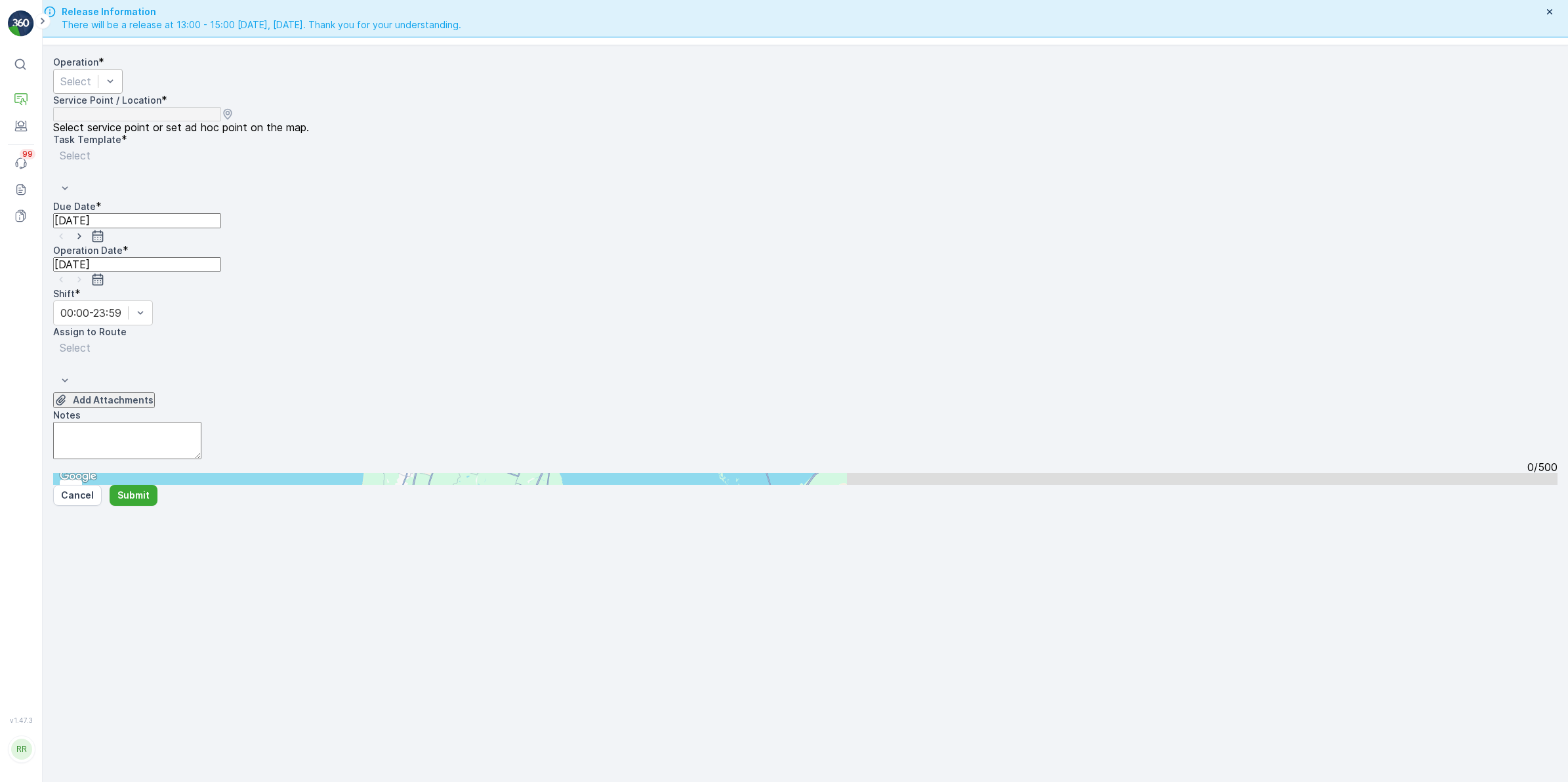
click at [92, 89] on div at bounding box center [76, 81] width 31 height 14
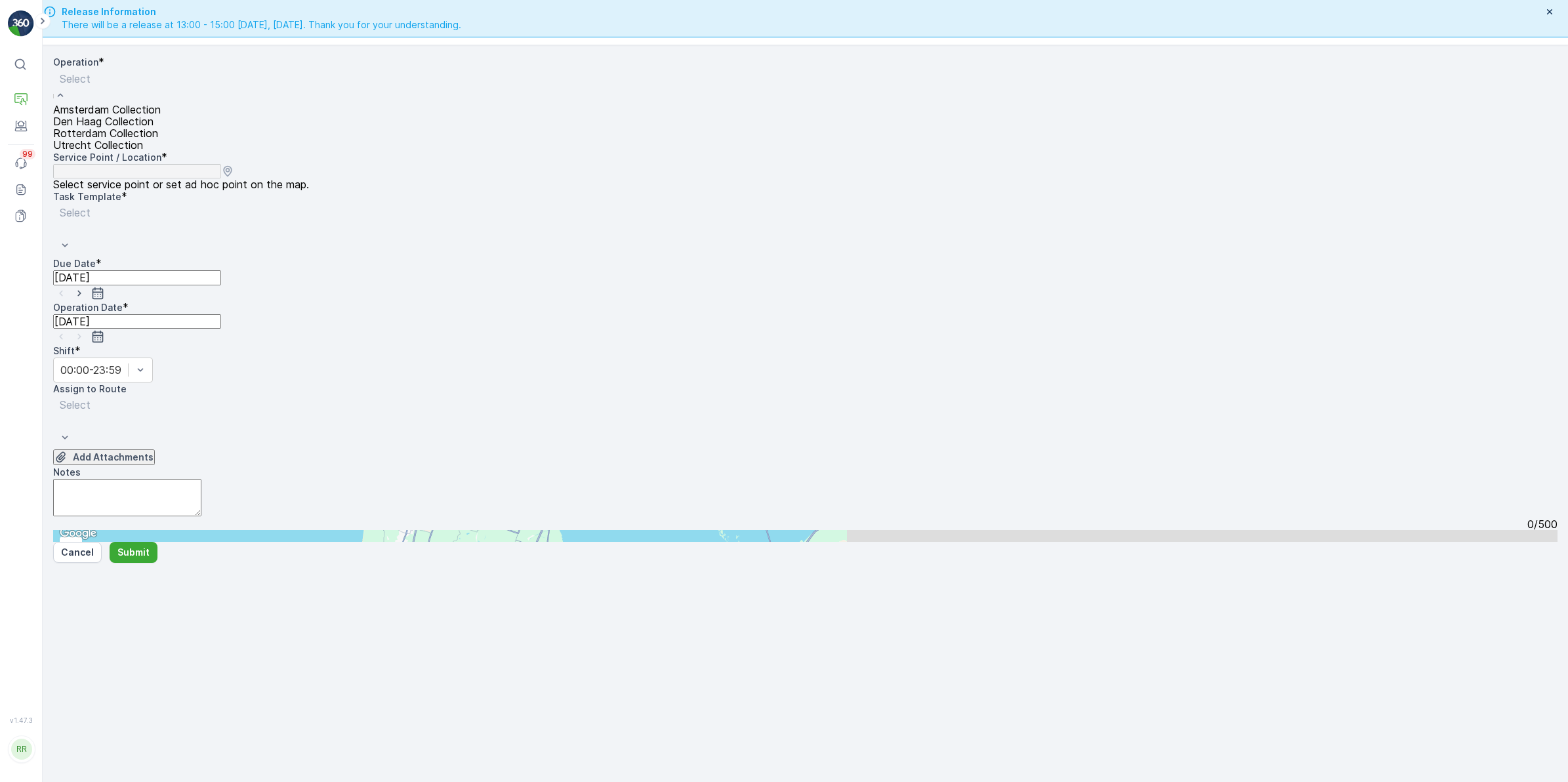
drag, startPoint x: 159, startPoint y: 192, endPoint x: 388, endPoint y: 116, distance: 241.3
click at [143, 151] on span "Utrecht Collection" at bounding box center [98, 145] width 90 height 12
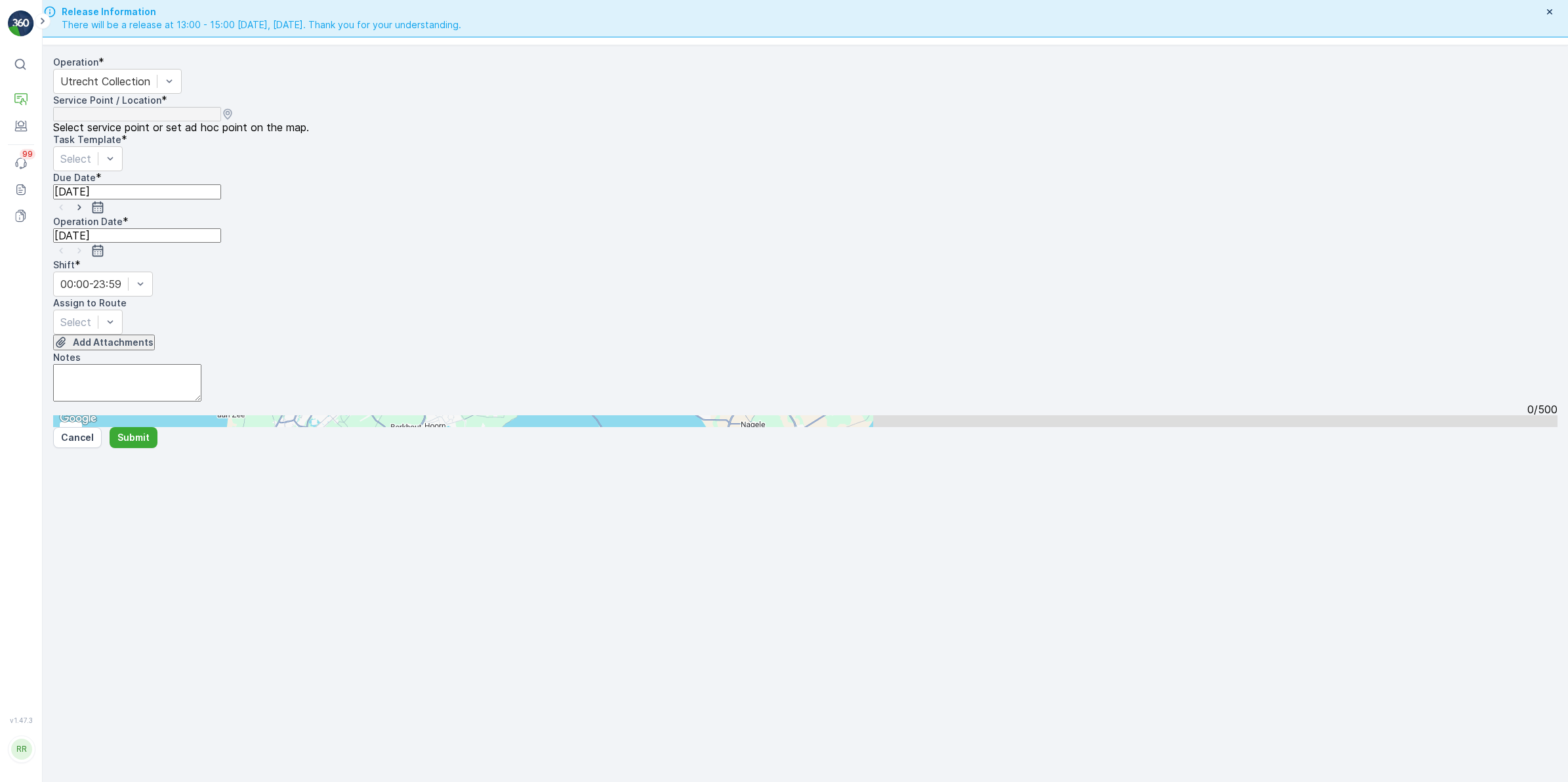
click at [182, 415] on input "text" at bounding box center [117, 421] width 129 height 12
type input "land"
click at [144, 662] on span "Land huis in de stad" at bounding box center [106, 668] width 75 height 12
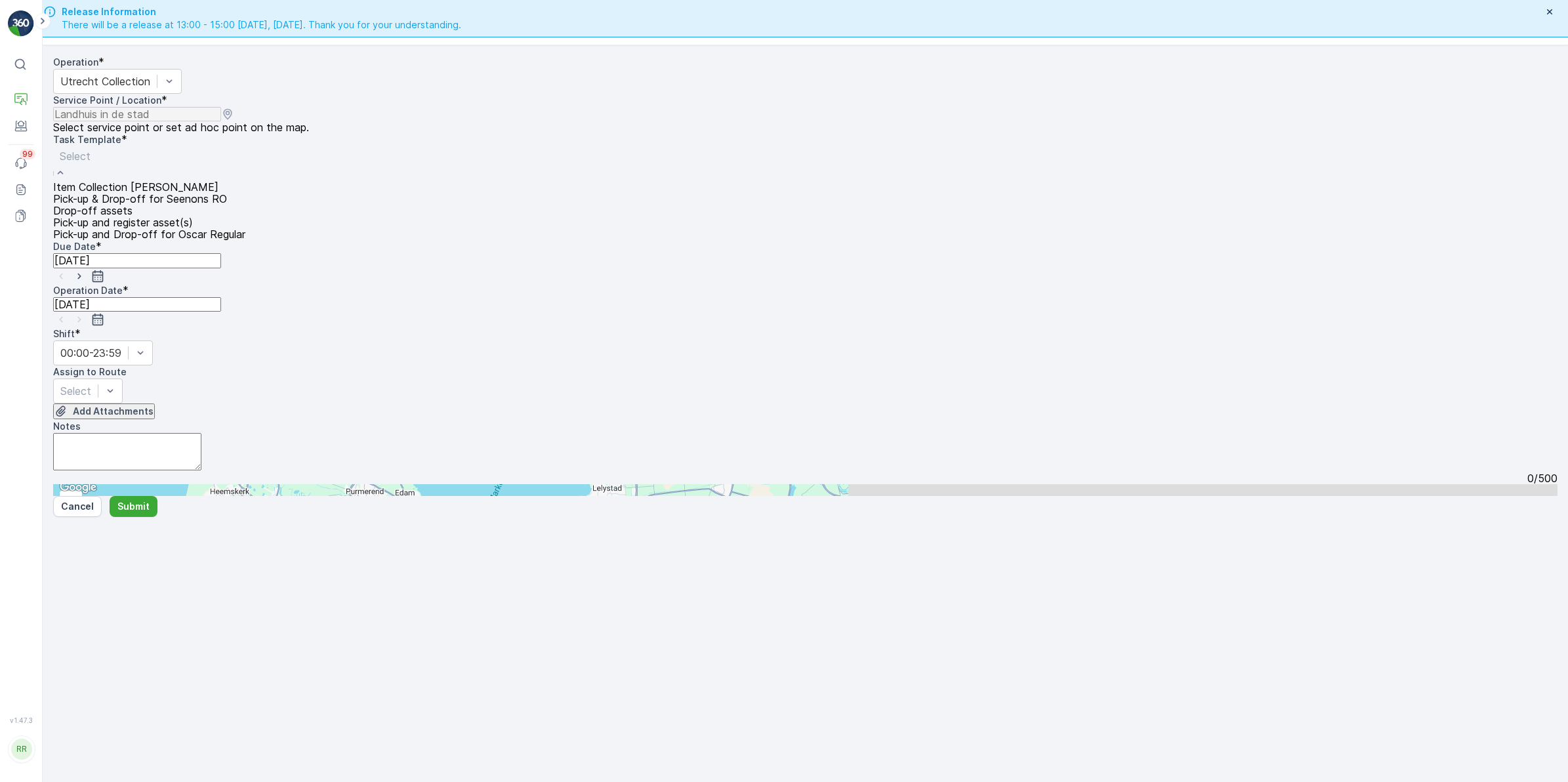
click at [239, 163] on div at bounding box center [149, 156] width 179 height 14
click at [217, 188] on span "Item Collection [PERSON_NAME]" at bounding box center [136, 187] width 165 height 12
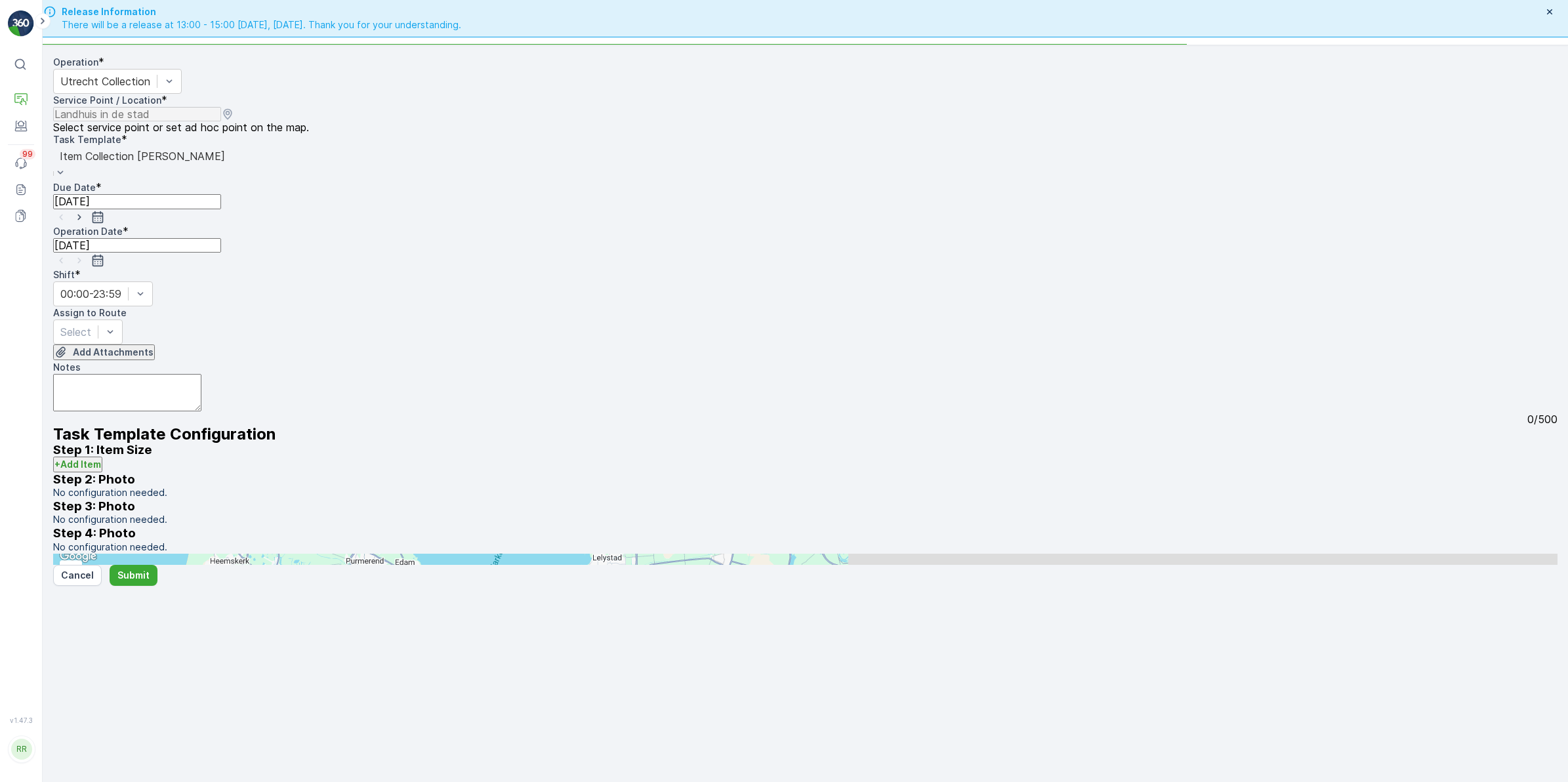
click at [221, 194] on input "[DATE]" at bounding box center [137, 201] width 168 height 14
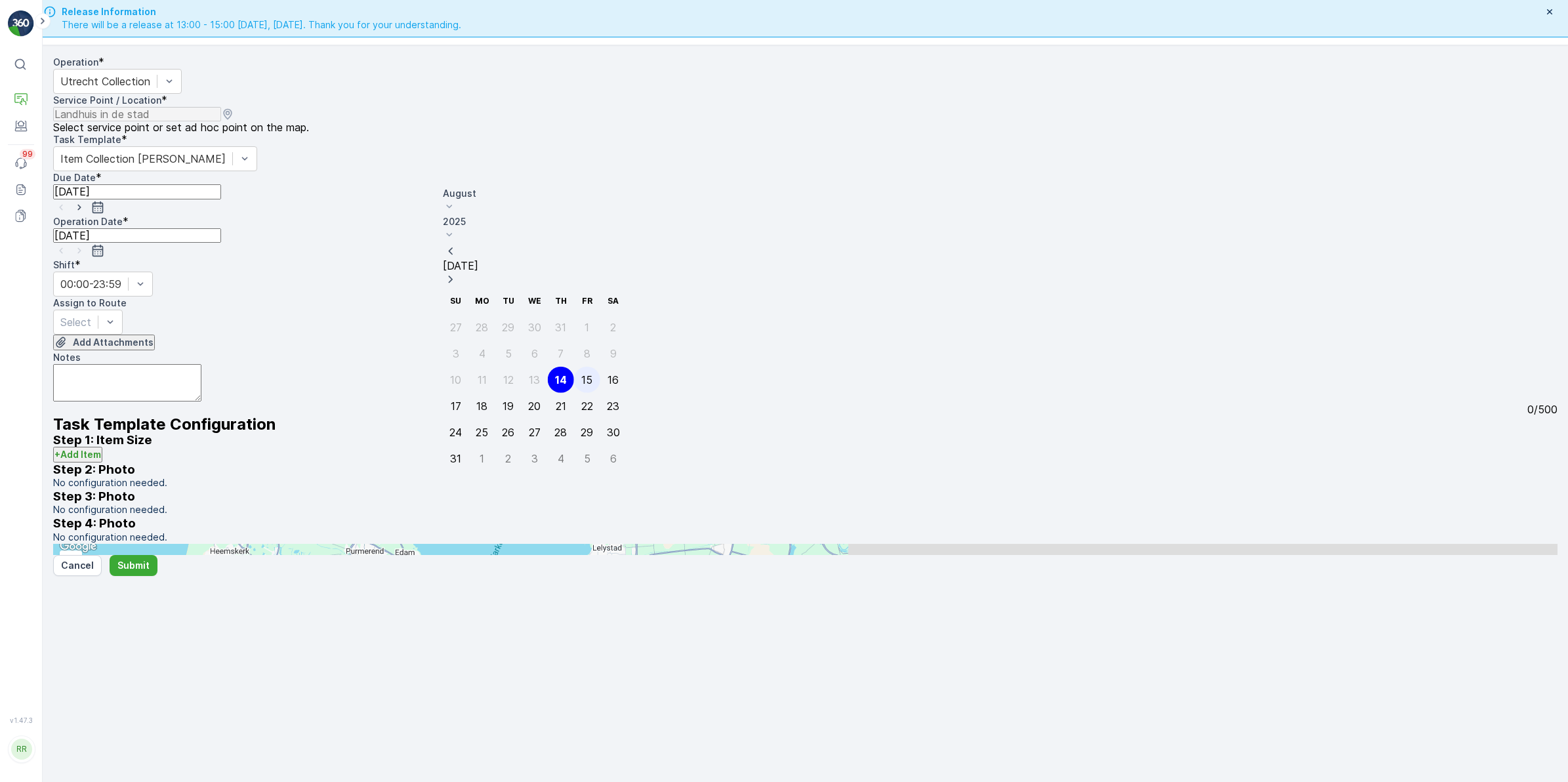
click at [581, 374] on div "15" at bounding box center [587, 379] width 11 height 12
type input "15.08.2025"
click at [221, 229] on input "[DATE]" at bounding box center [137, 235] width 168 height 14
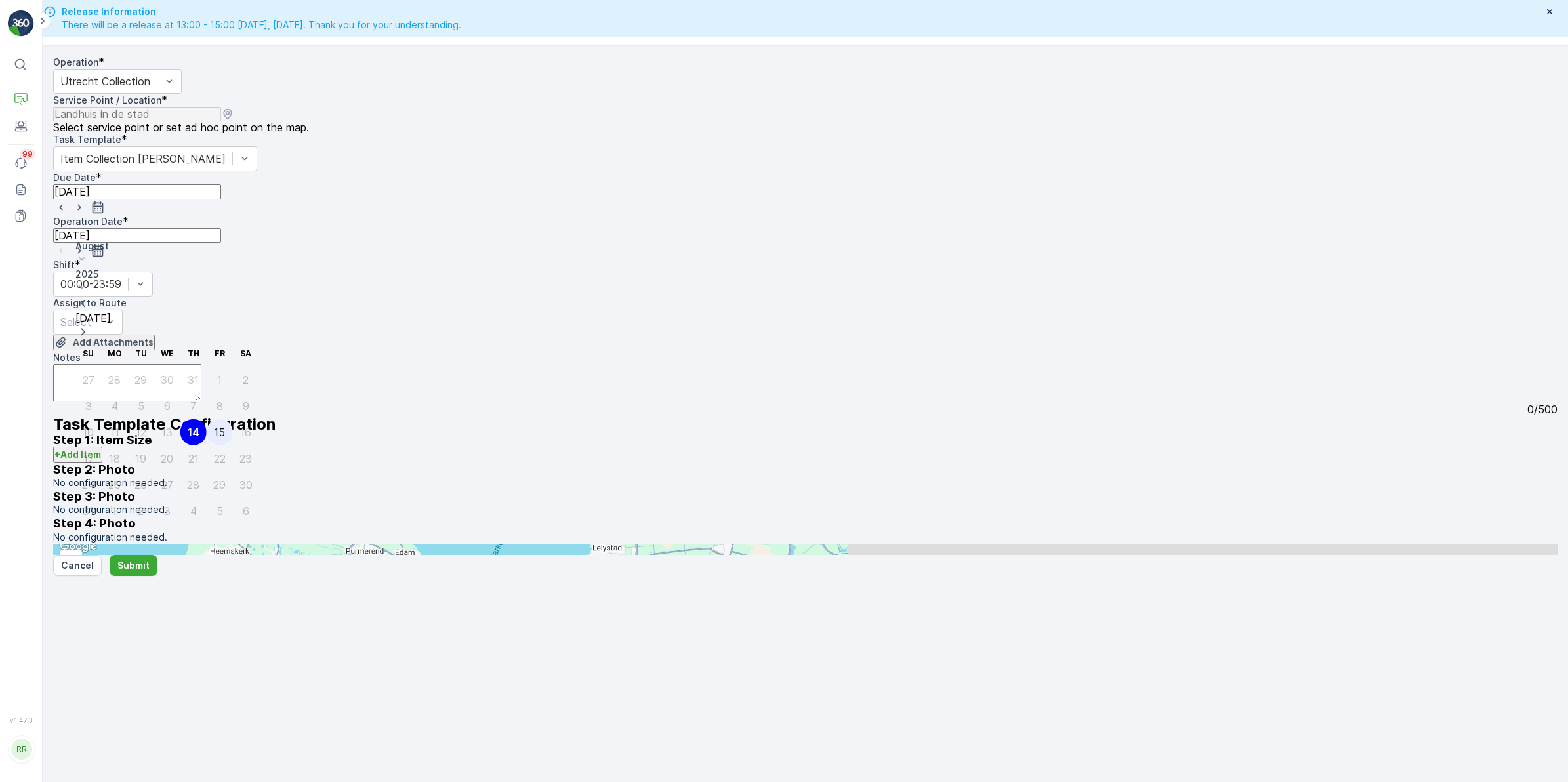
click at [214, 427] on div "15" at bounding box center [219, 432] width 11 height 12
type input "15.08.2025"
click at [122, 310] on div "Select" at bounding box center [87, 322] width 69 height 25
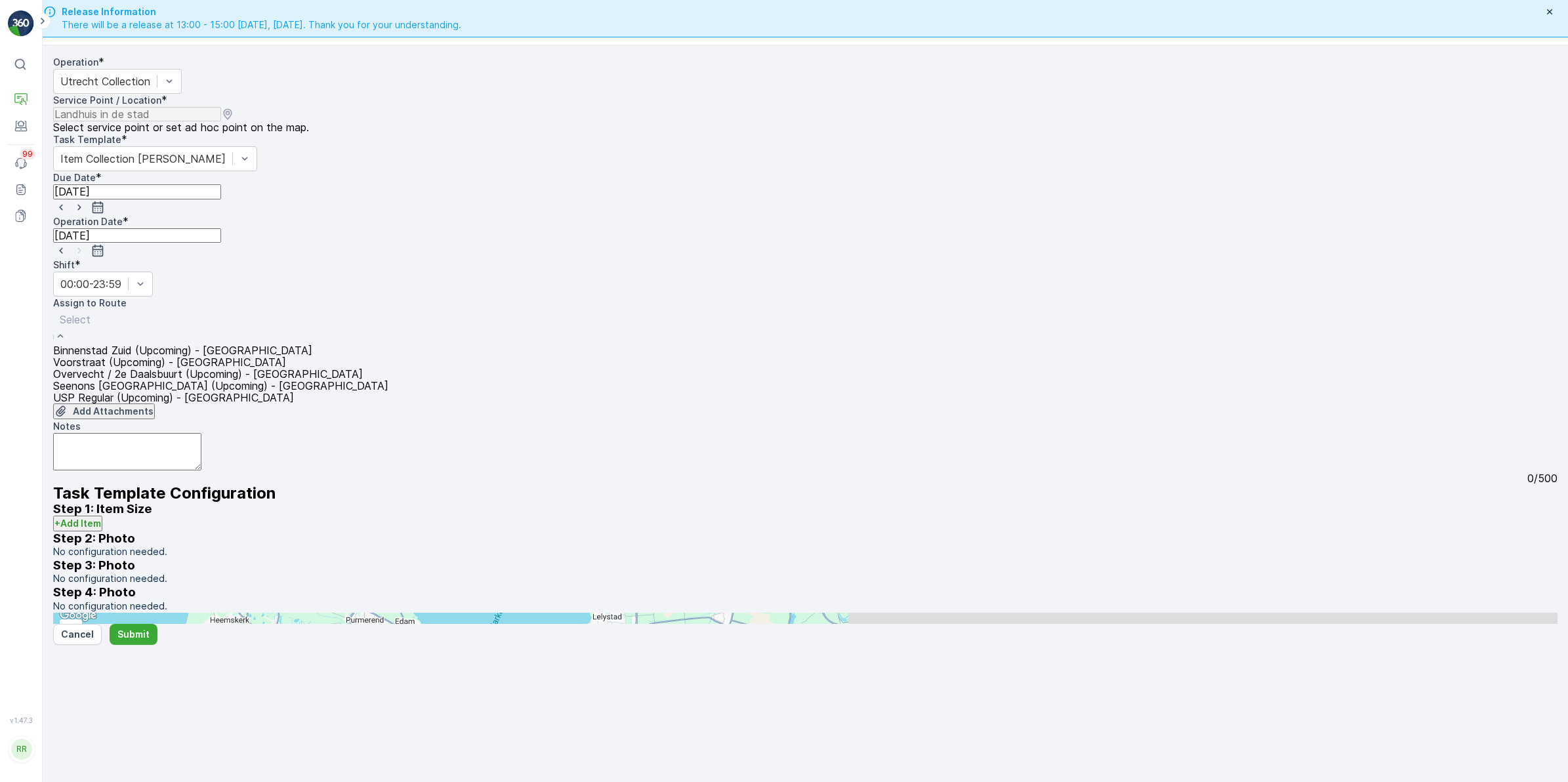
click at [143, 368] on span "Overvecht / 2e Daalsbuurt (Upcoming) - Utrecht" at bounding box center [208, 374] width 310 height 12
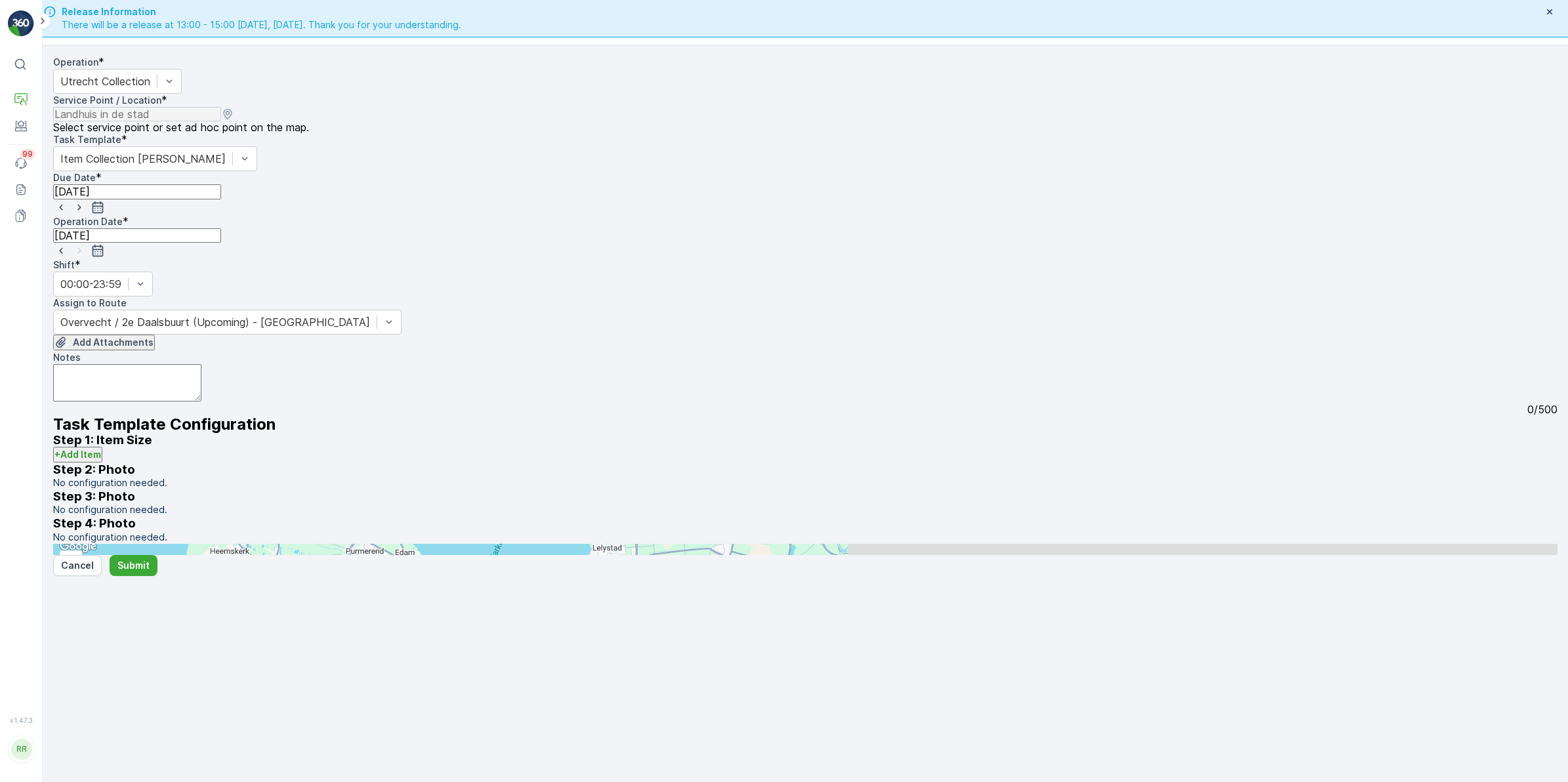
click at [202, 375] on textarea "Notes" at bounding box center [127, 383] width 148 height 37
click at [155, 370] on textarea "Notes" at bounding box center [127, 383] width 148 height 37
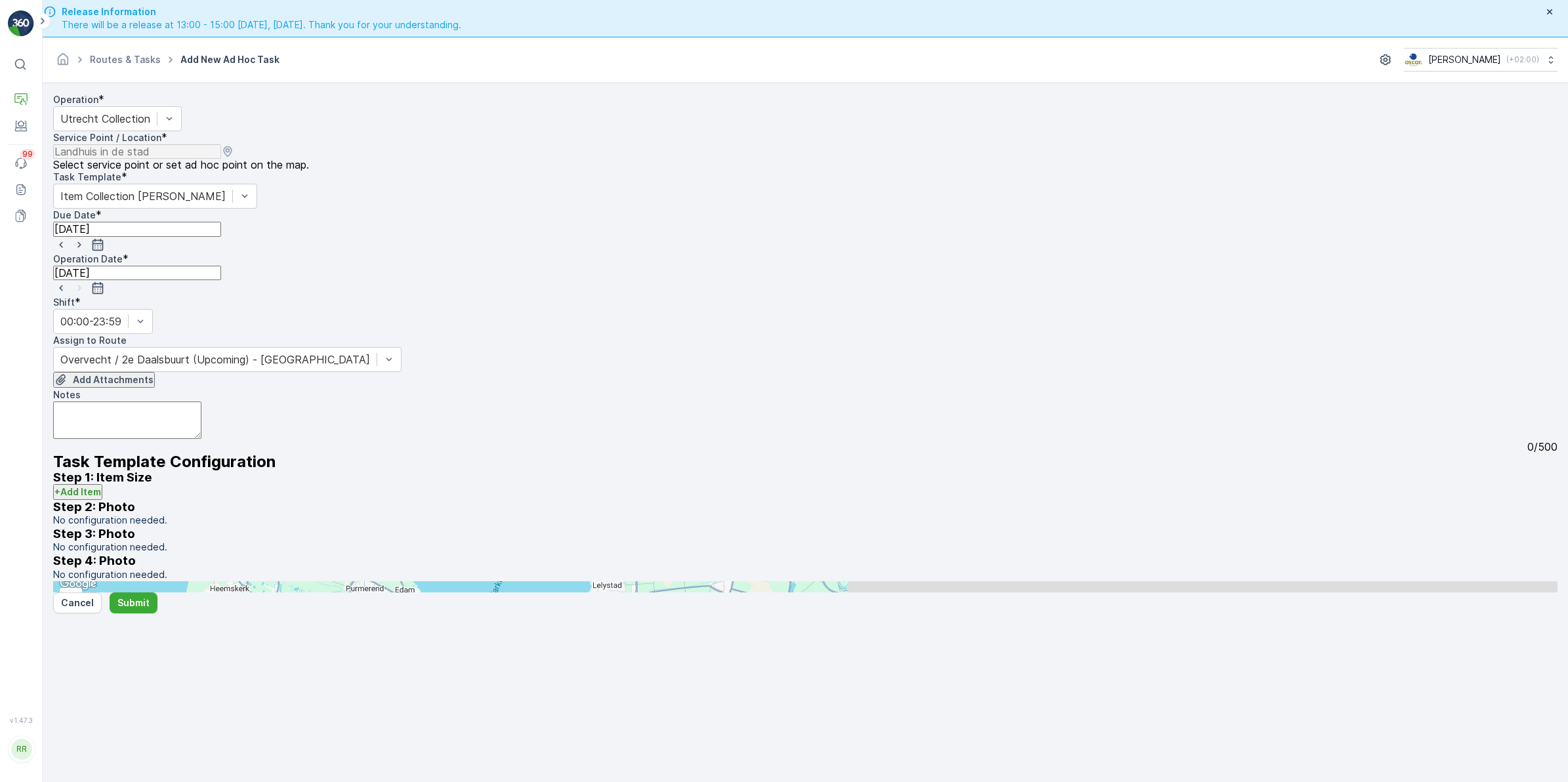
click at [202, 401] on textarea "Notes" at bounding box center [127, 420] width 148 height 37
paste textarea "Graag begin van de dag! Alleen leveren! = 30 swill bakken, met hoge nood"
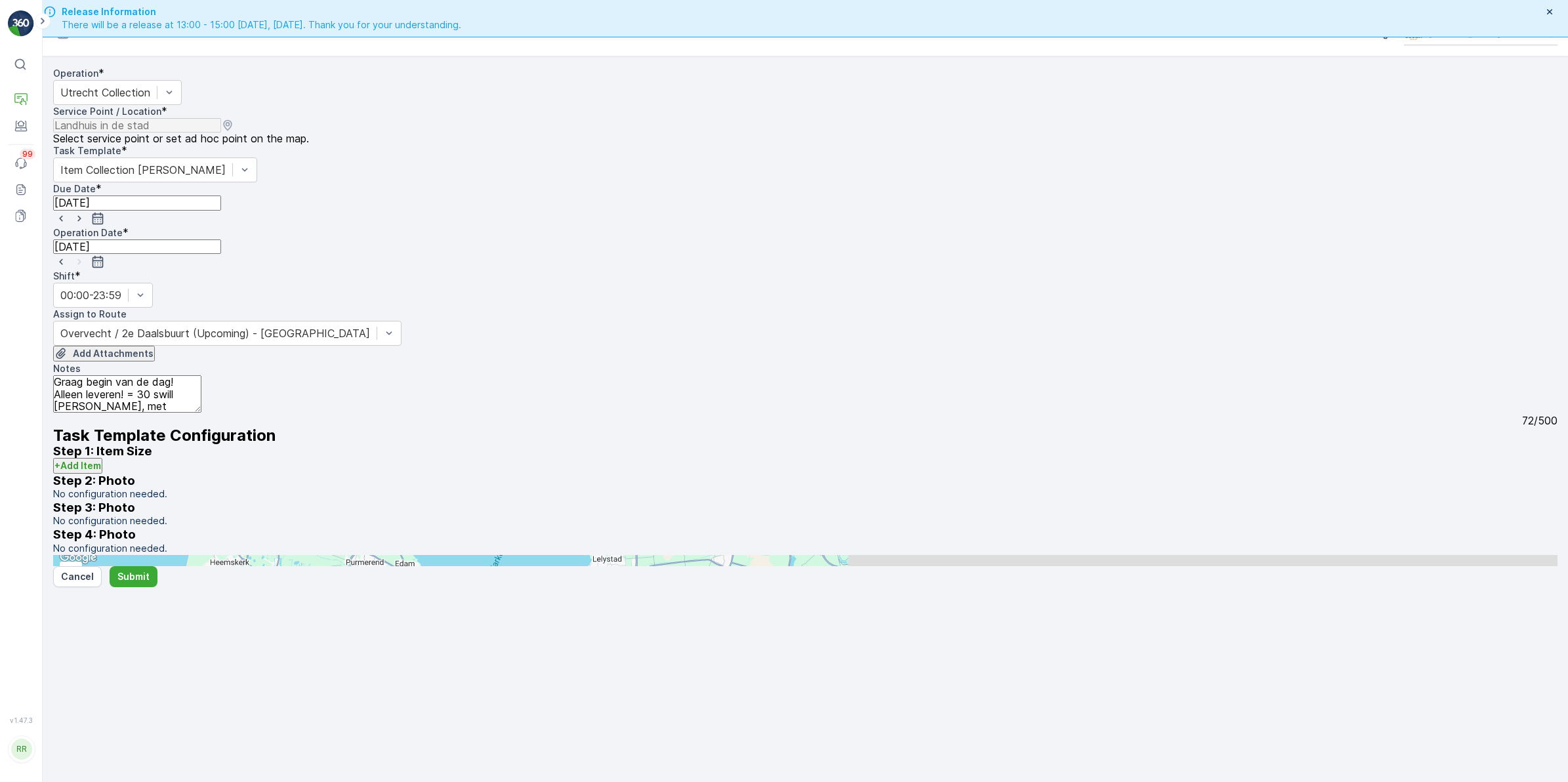
scroll to position [37, 0]
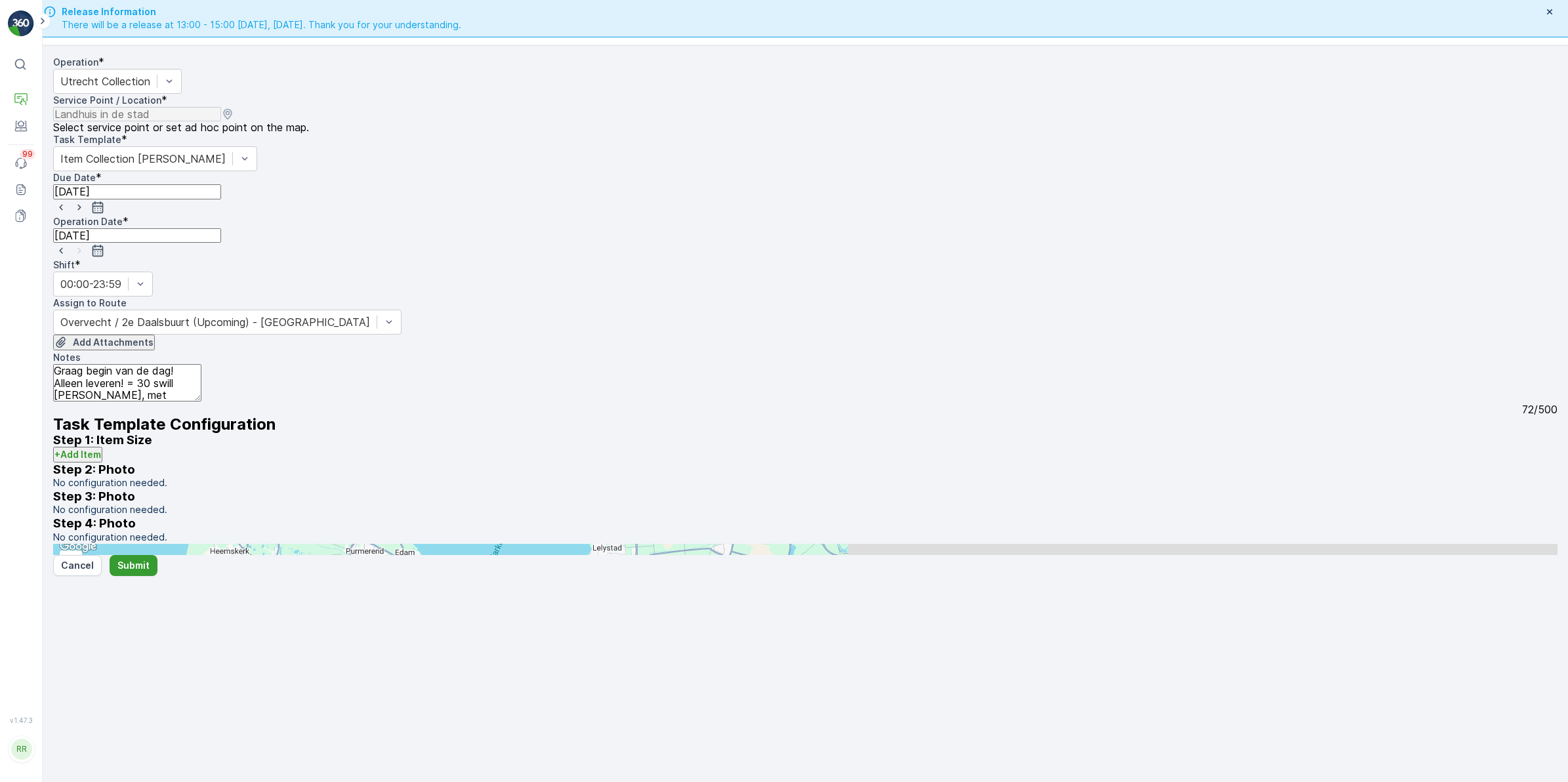
type textarea "Graag begin van de dag! Alleen leveren! = 30 swill bakken, met hoge nood"
click at [136, 576] on button "Submit" at bounding box center [133, 566] width 48 height 21
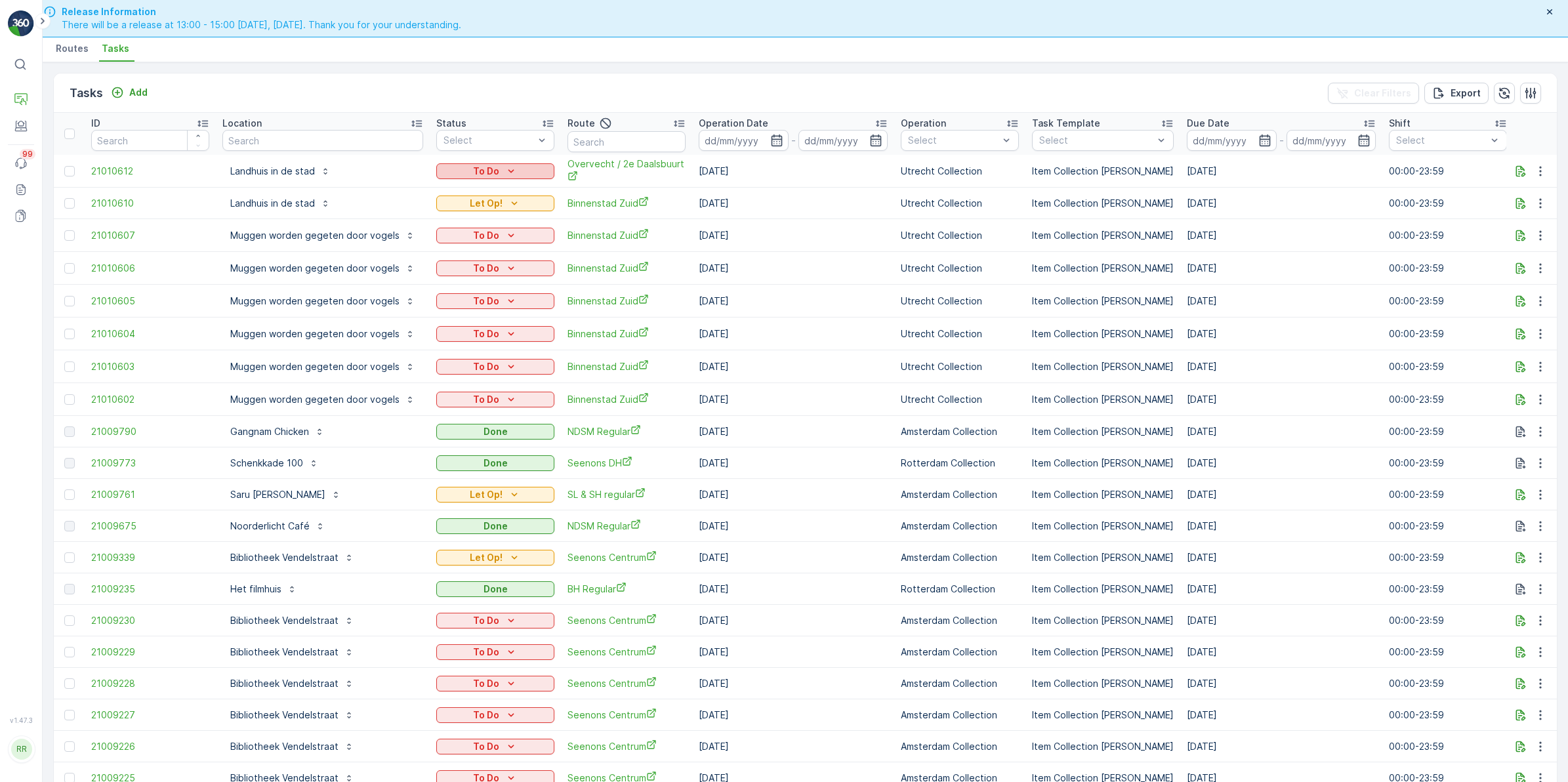
click at [526, 165] on div "To Do" at bounding box center [495, 171] width 107 height 13
click at [458, 226] on span "Let Op!" at bounding box center [462, 233] width 33 height 13
click at [1534, 204] on icon "button" at bounding box center [1540, 203] width 13 height 13
click at [1500, 307] on span "Delete" at bounding box center [1499, 307] width 32 height 12
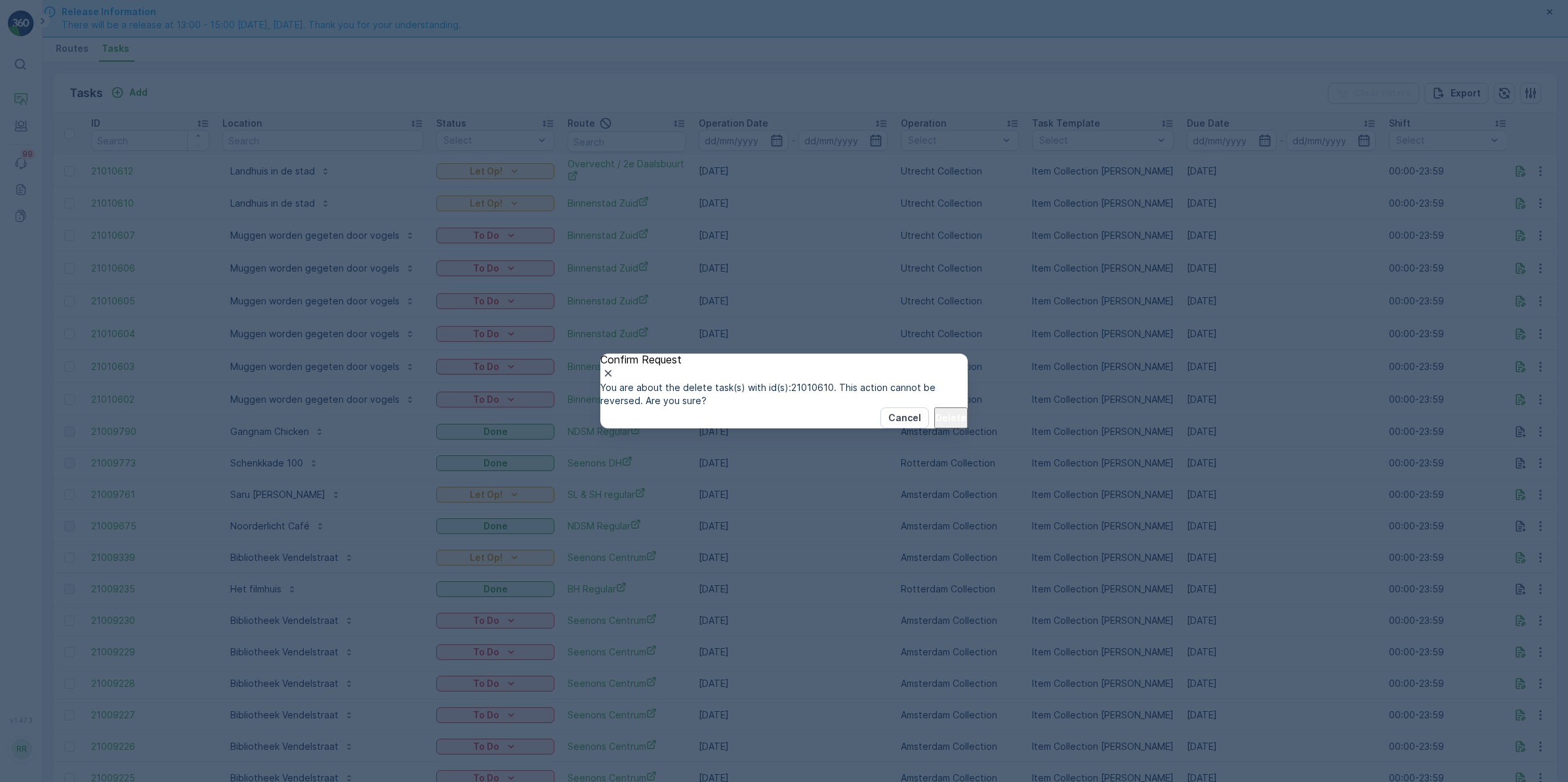
click at [936, 425] on p "Delete" at bounding box center [951, 418] width 31 height 13
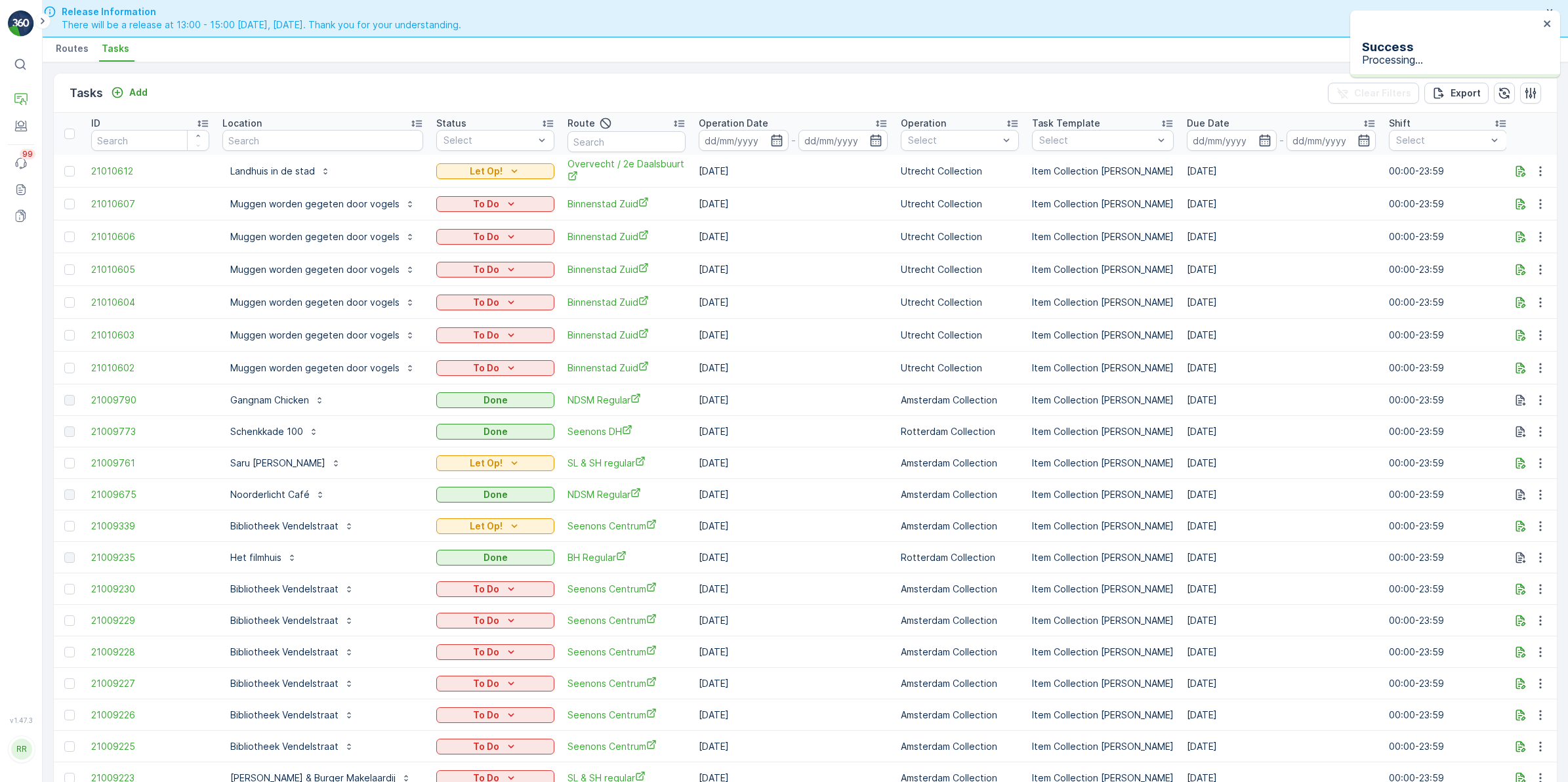
click at [1556, 23] on div "Success Processing..." at bounding box center [1454, 43] width 210 height 67
click at [1550, 23] on icon "close" at bounding box center [1547, 23] width 9 height 10
click at [277, 143] on input "text" at bounding box center [323, 140] width 201 height 21
type input "rest"
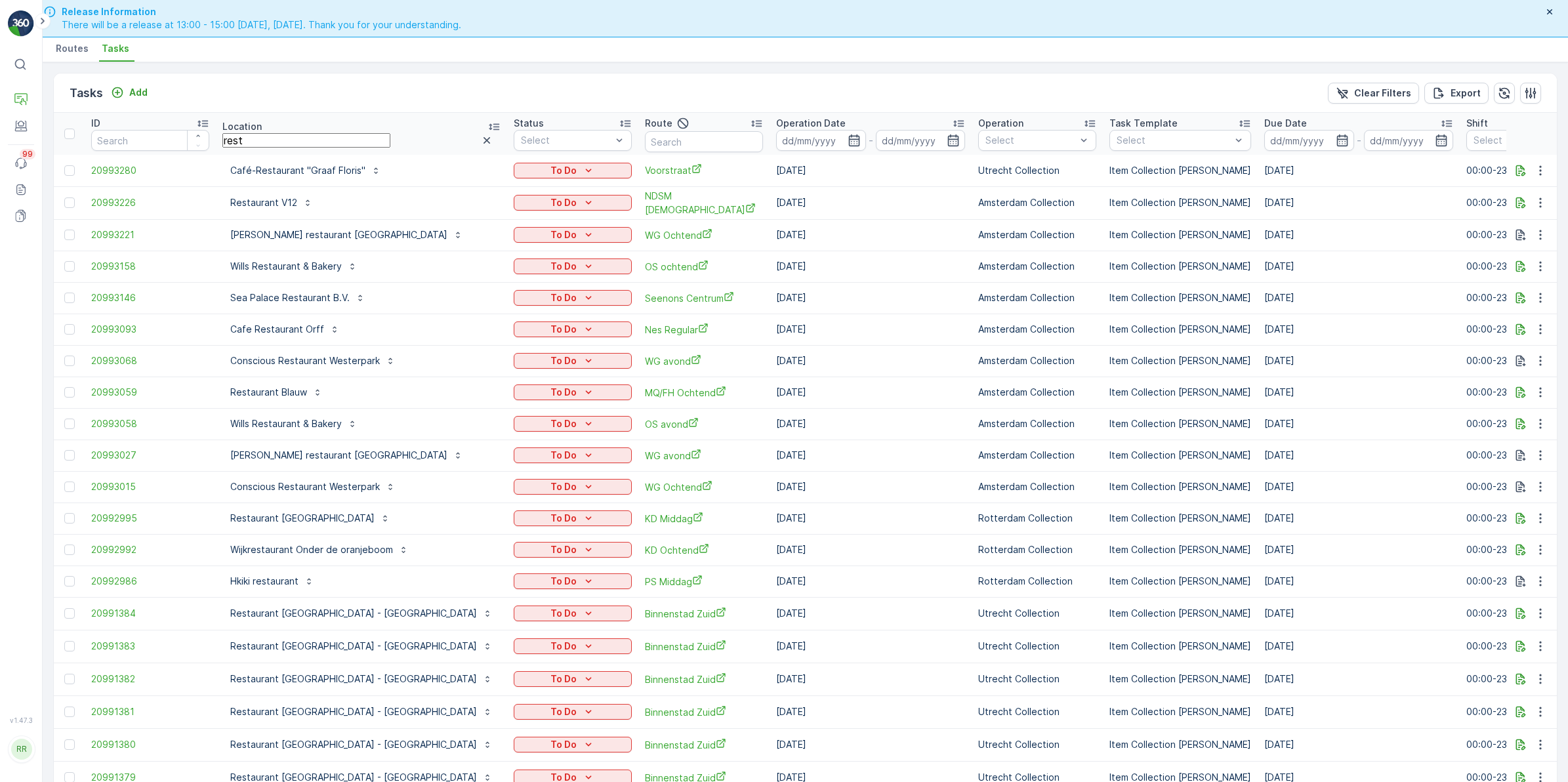
click at [283, 143] on input "rest" at bounding box center [306, 140] width 168 height 14
type input "r"
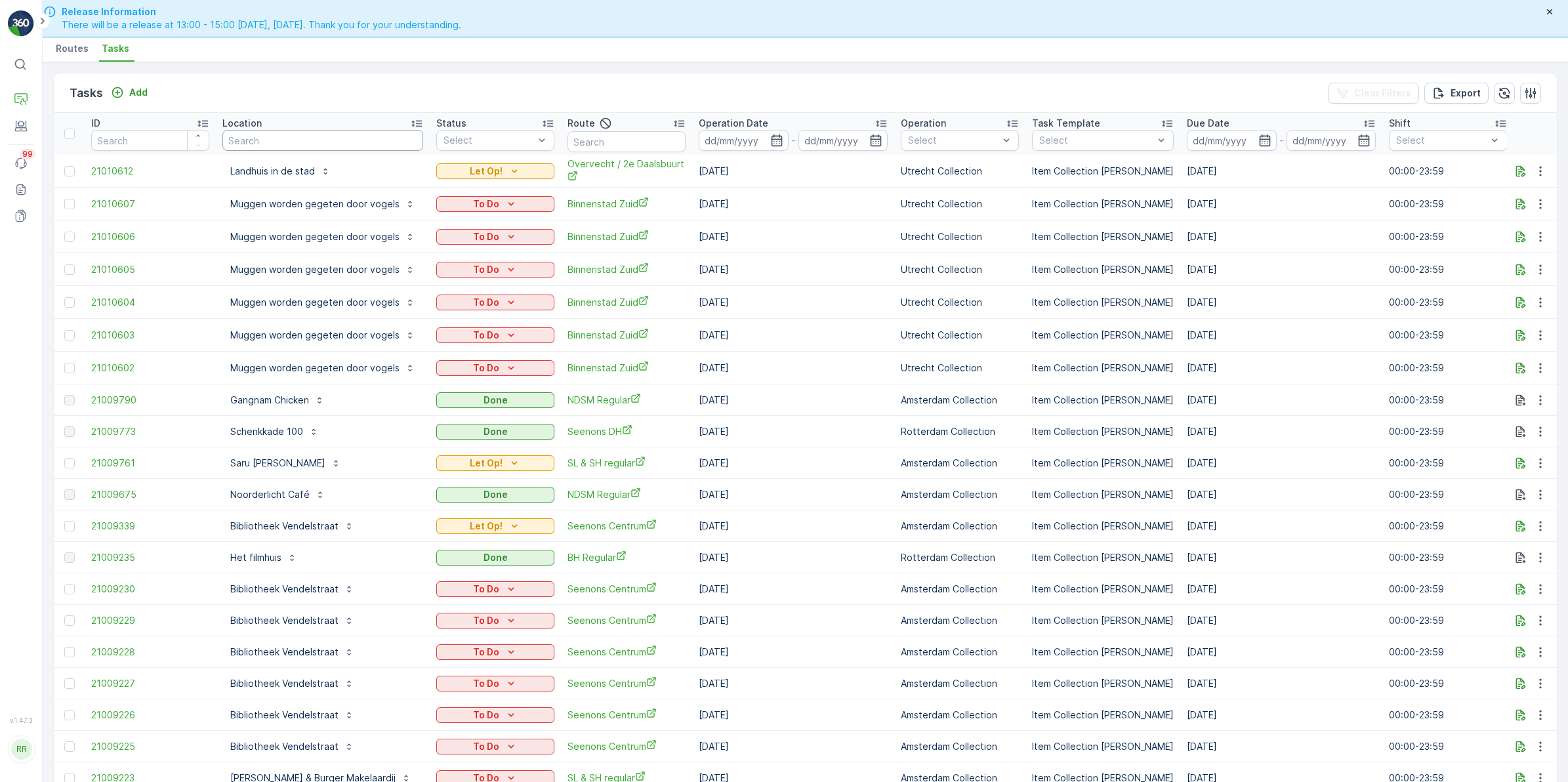
click at [283, 143] on input "text" at bounding box center [323, 140] width 201 height 21
type input "blauw"
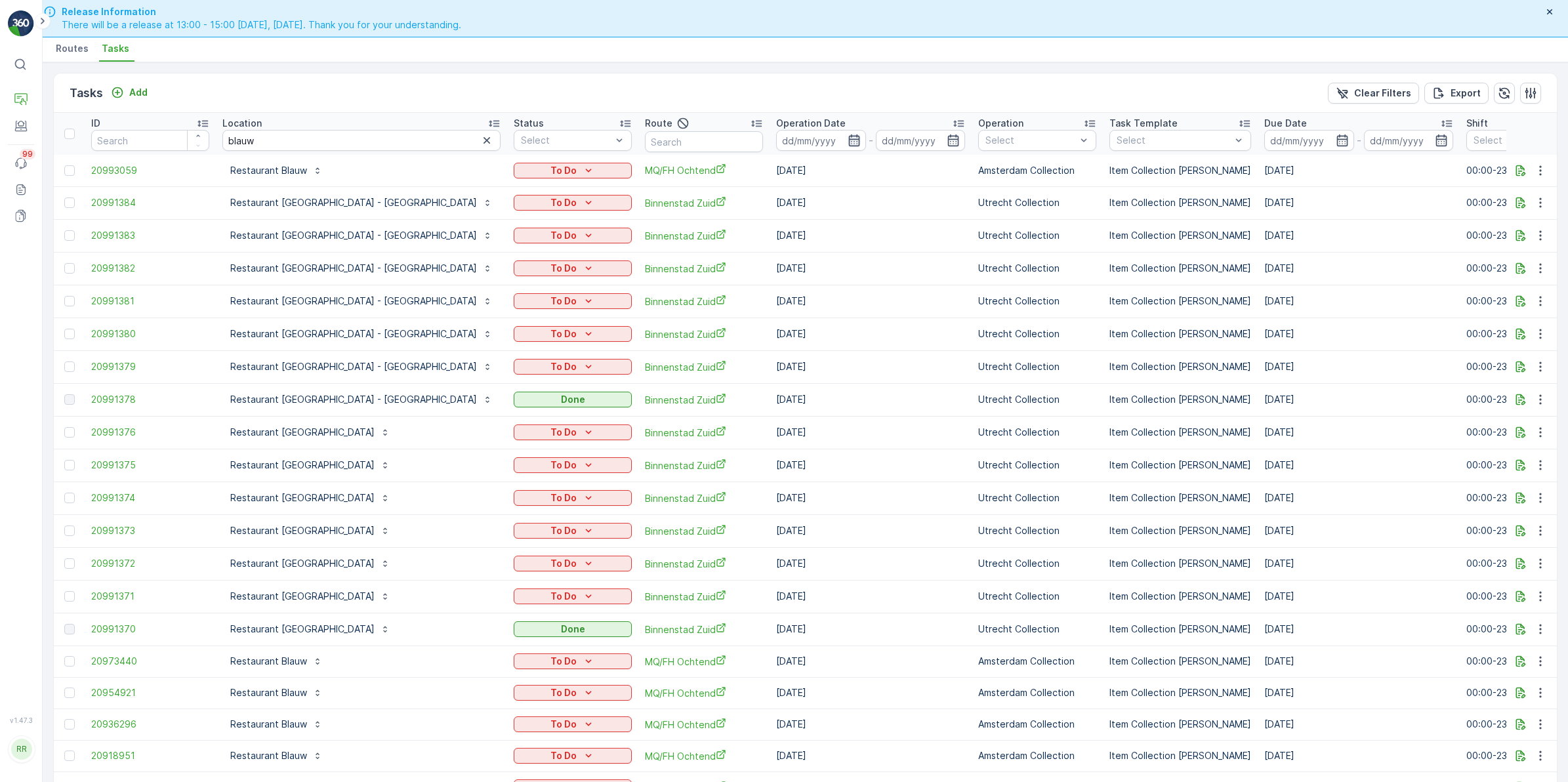
click at [848, 139] on icon "button" at bounding box center [854, 140] width 11 height 12
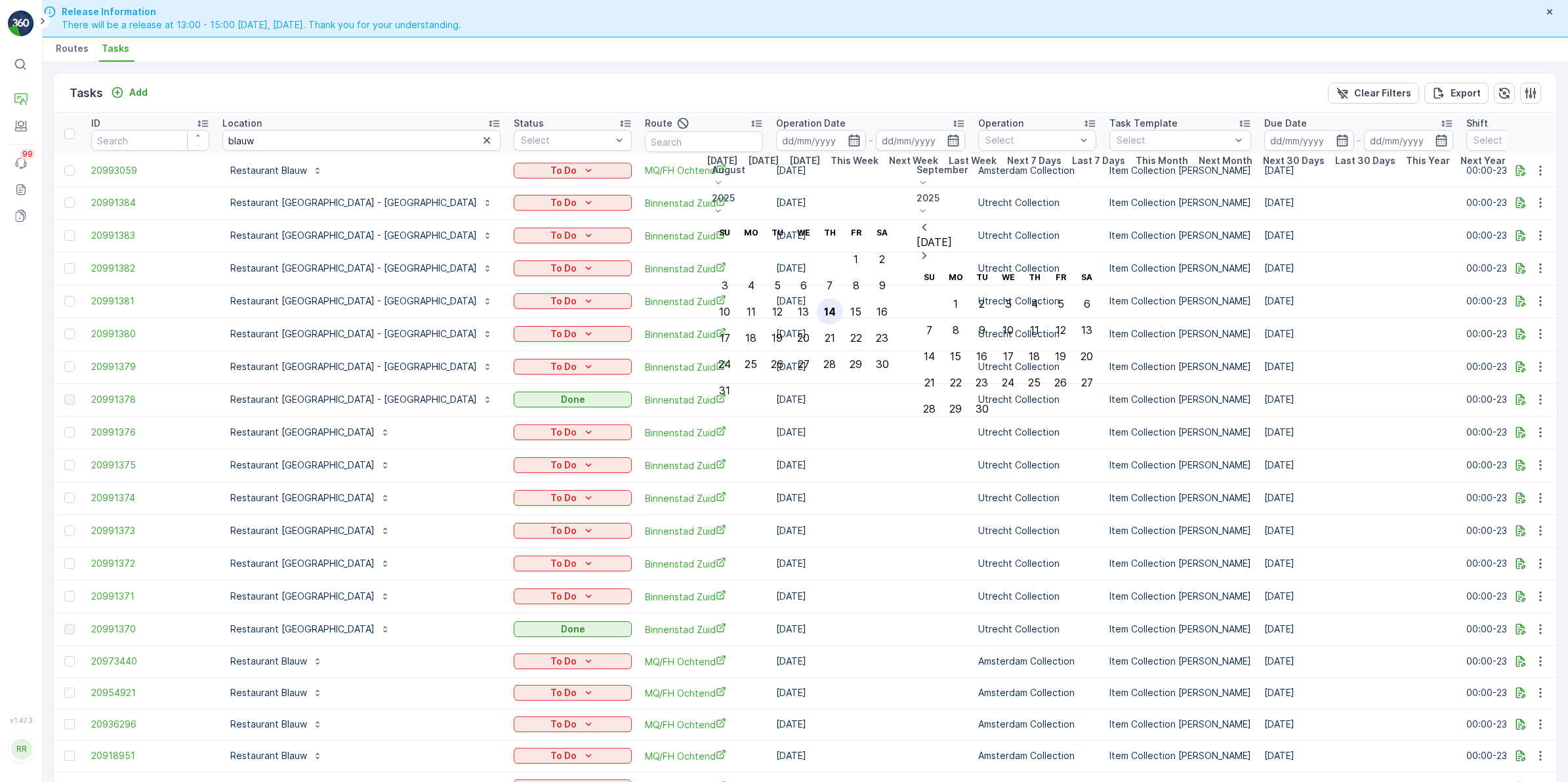
click at [836, 306] on div "14" at bounding box center [829, 311] width 12 height 12
type input "[DATE]"
click at [836, 306] on div "14" at bounding box center [829, 311] width 12 height 12
type input "[DATE]"
click at [836, 306] on div "14" at bounding box center [829, 311] width 12 height 12
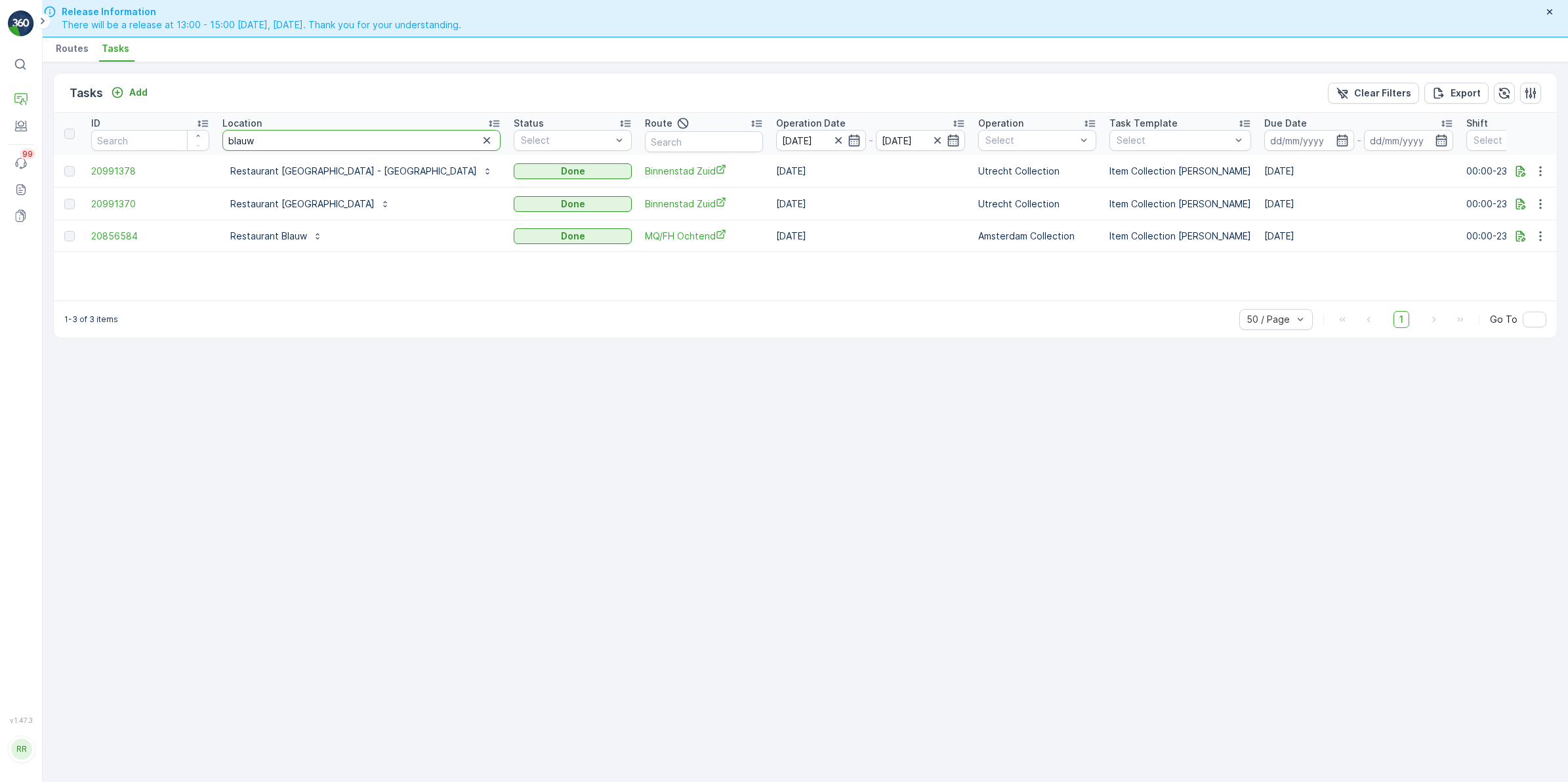
drag, startPoint x: 287, startPoint y: 142, endPoint x: 187, endPoint y: 159, distance: 101.4
click at [186, 158] on table "ID Location blauw Status Select Route Operation Date 14.08.2025 - 14.08.2025 Op…" at bounding box center [1146, 182] width 2184 height 139
type input "kreek"
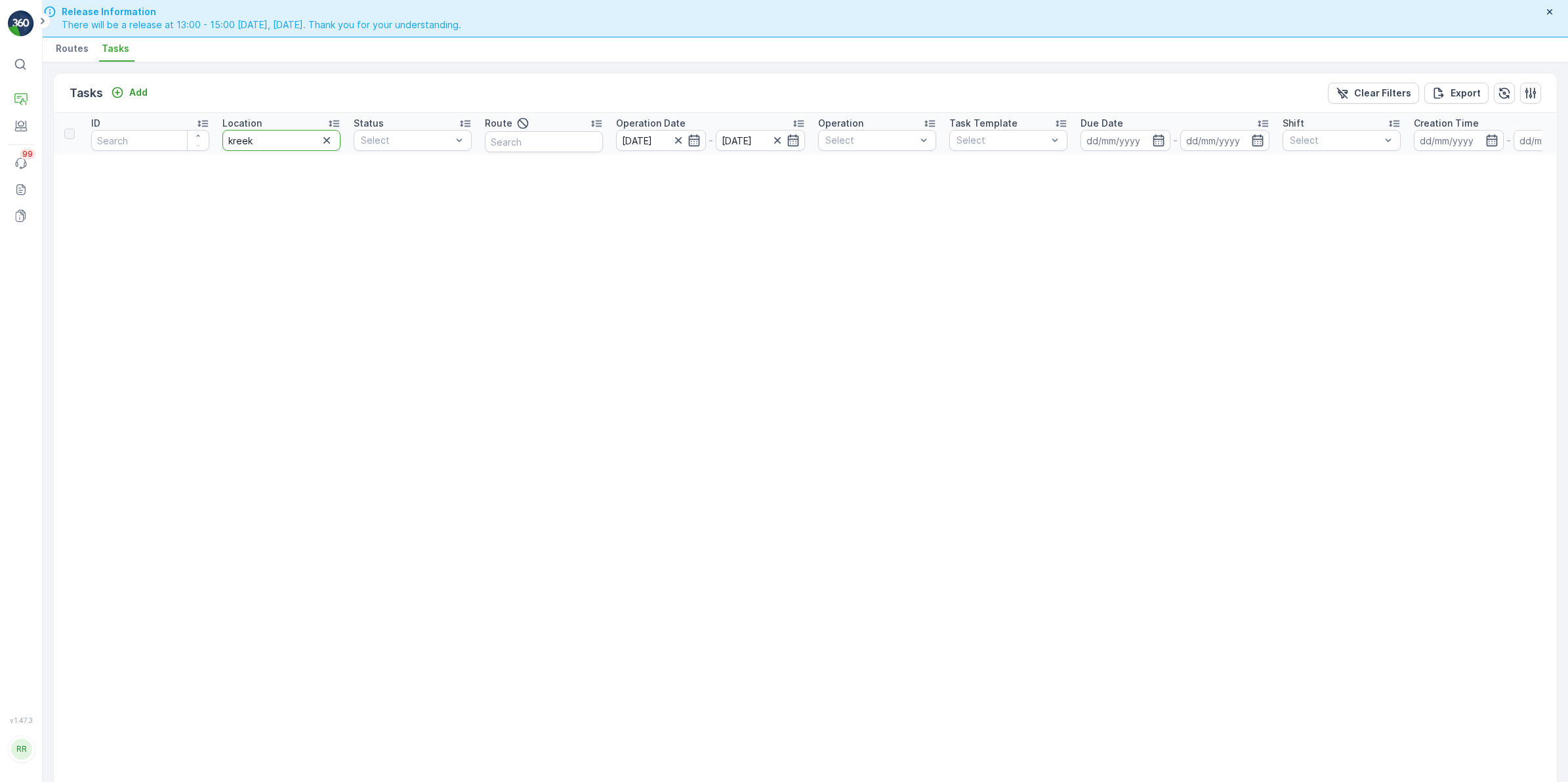
click at [303, 142] on input "kreek" at bounding box center [281, 140] width 118 height 21
type input "kre"
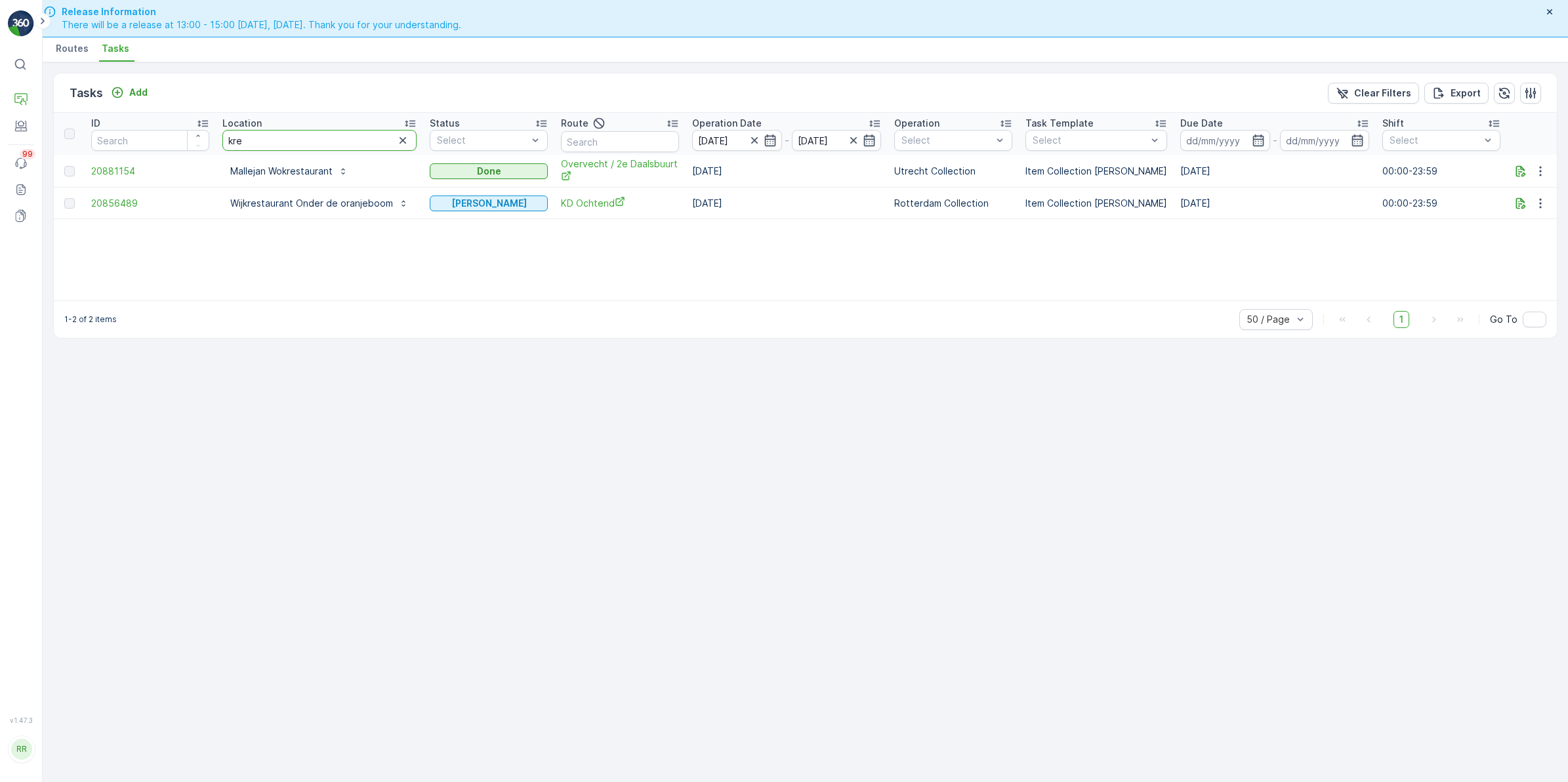
click at [263, 140] on input "kre" at bounding box center [319, 140] width 194 height 21
type input "k"
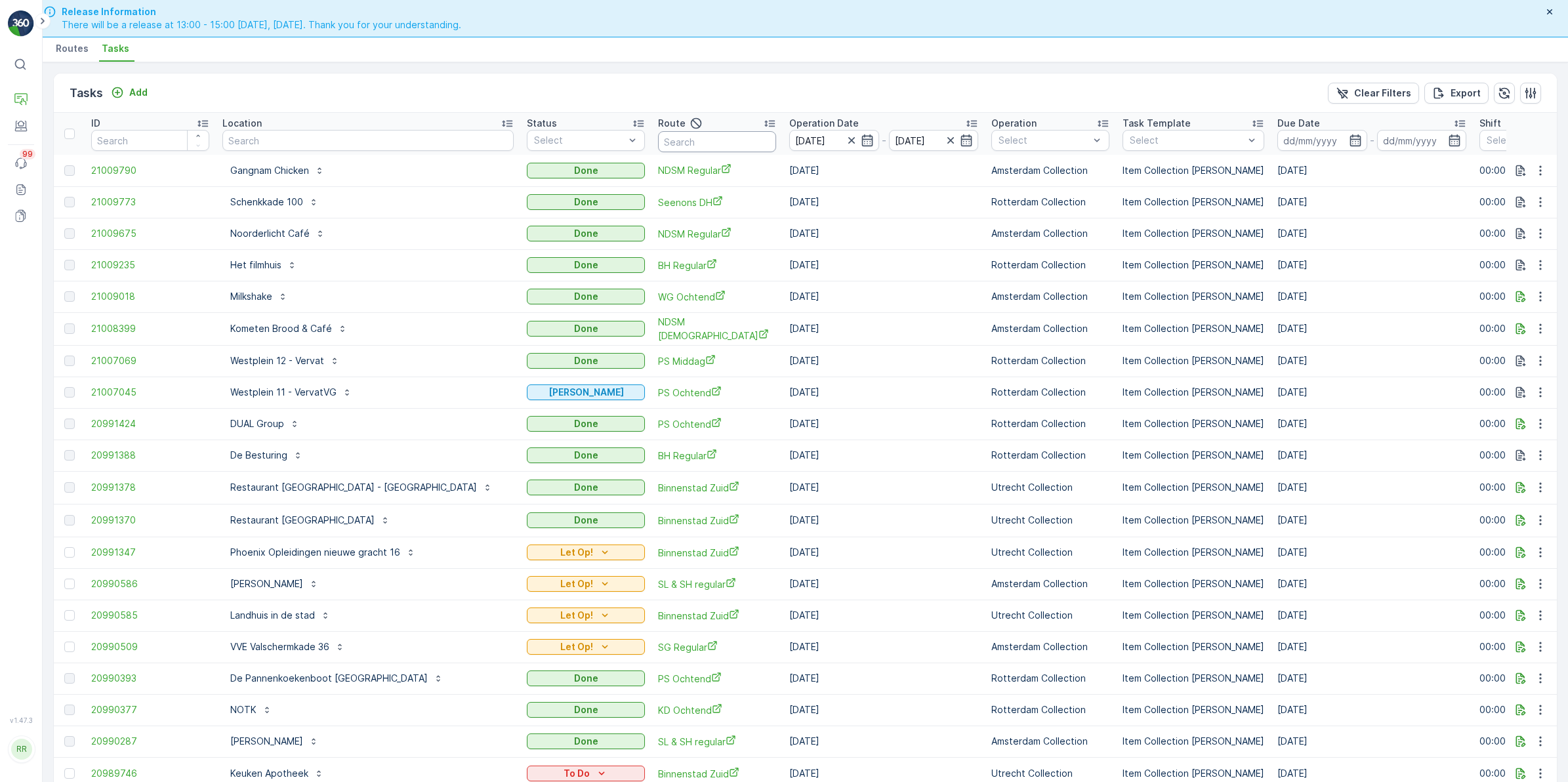
click at [658, 138] on input "text" at bounding box center [717, 142] width 118 height 21
type input "binnen"
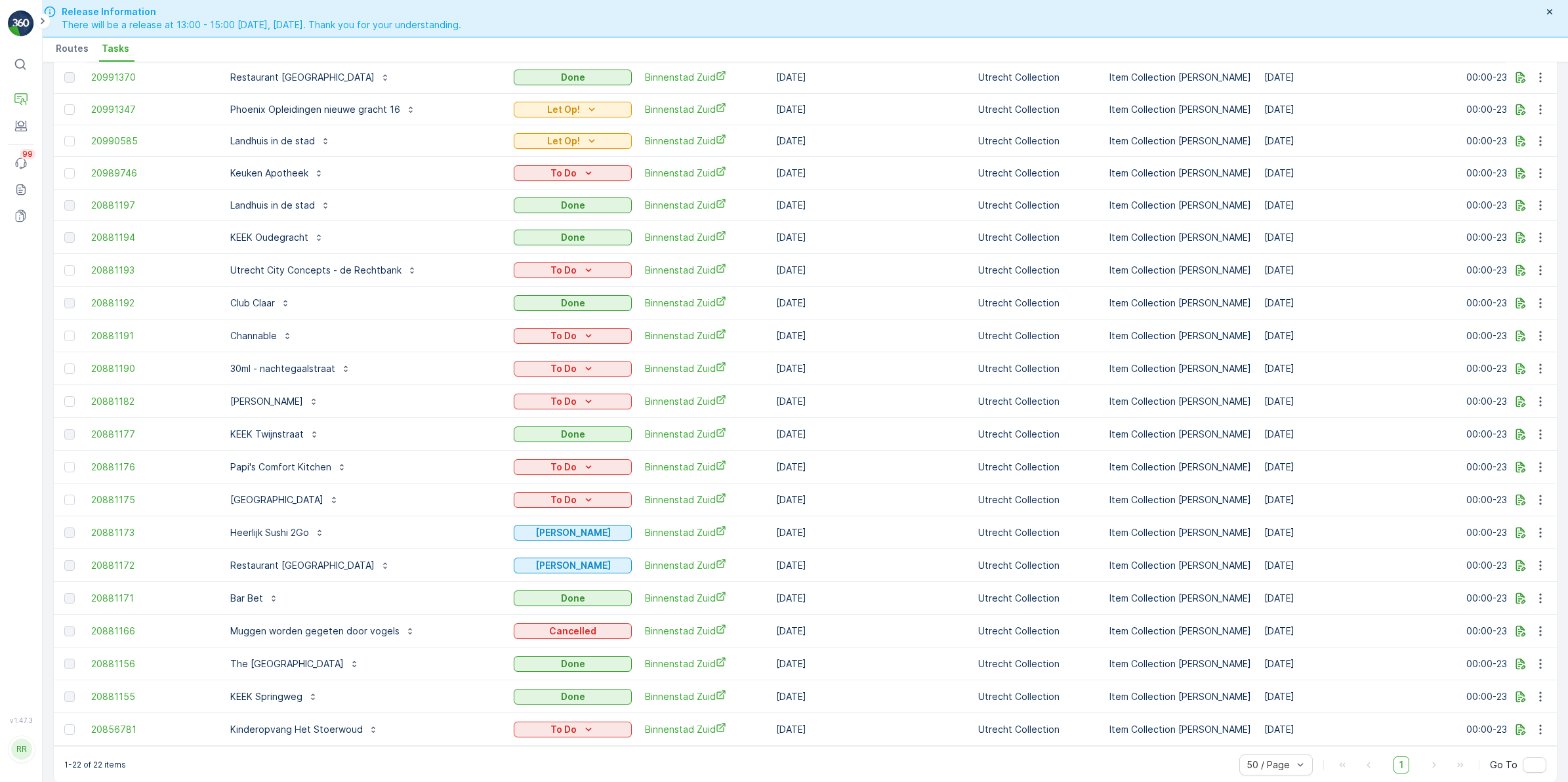
scroll to position [148, 0]
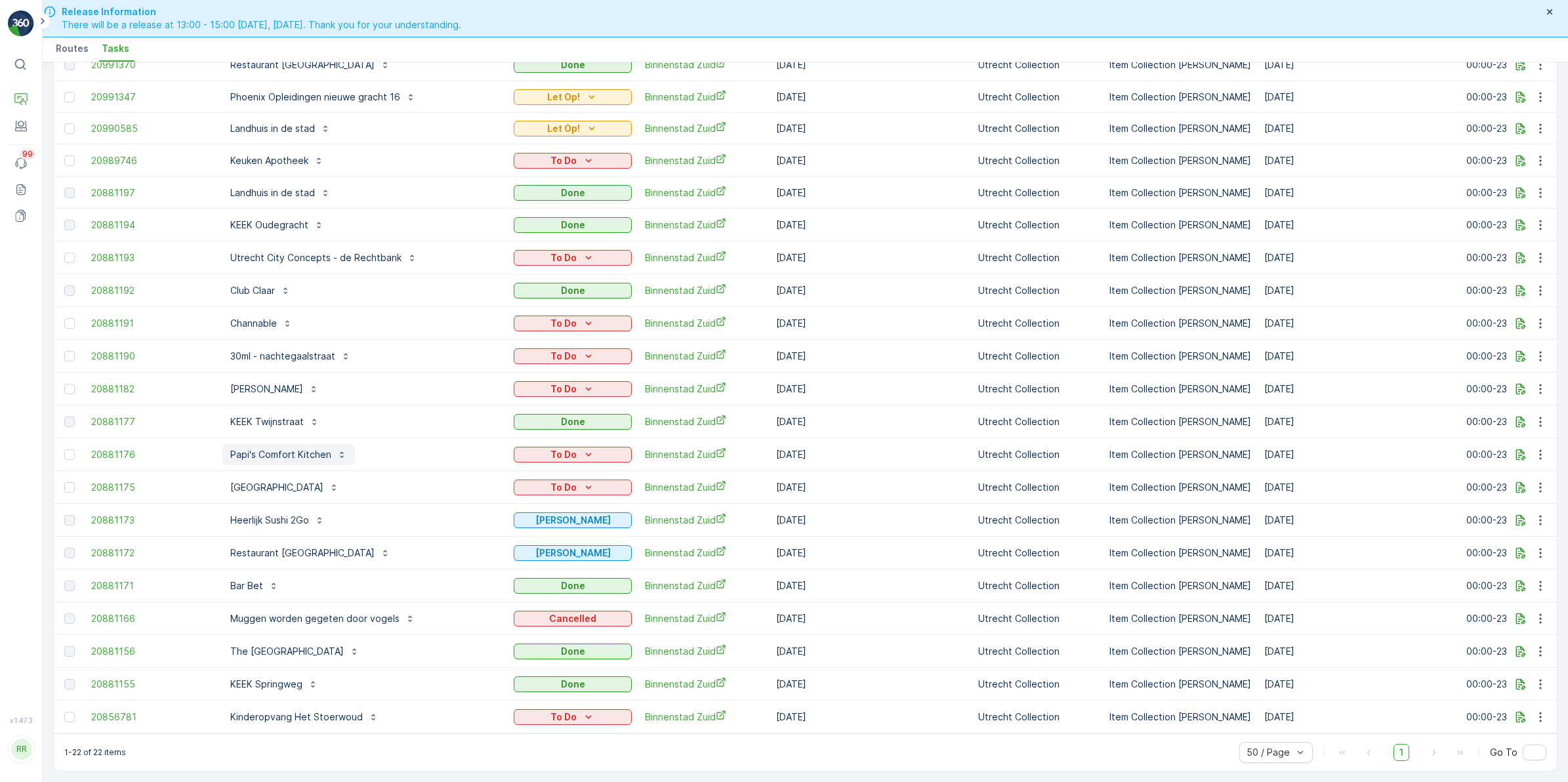
click at [294, 448] on p "Papi's Comfort Kitchen" at bounding box center [281, 454] width 101 height 13
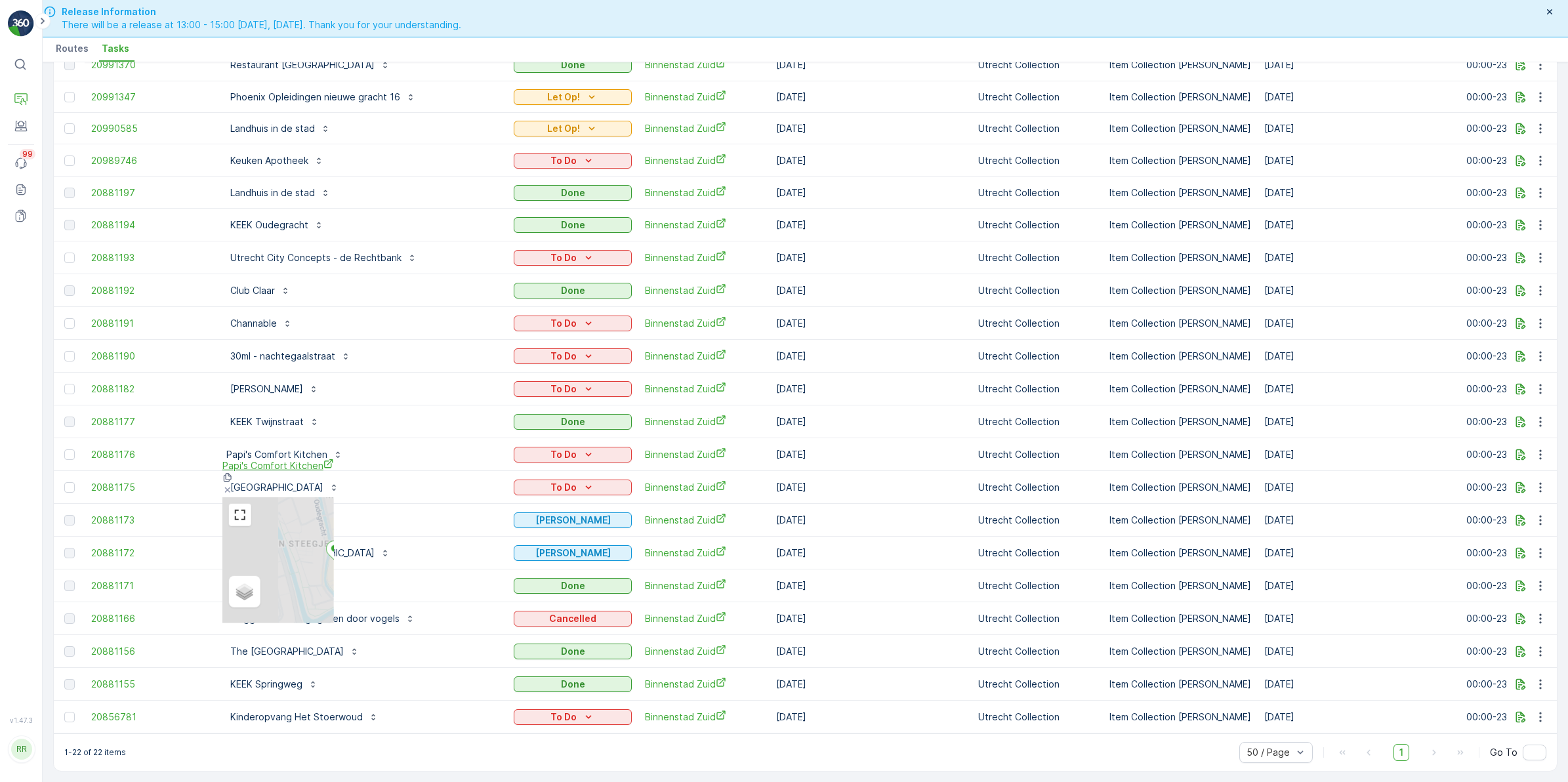
click at [286, 464] on span "Papi's Comfort Kitchen" at bounding box center [278, 465] width 111 height 14
click at [233, 485] on icon at bounding box center [227, 490] width 10 height 10
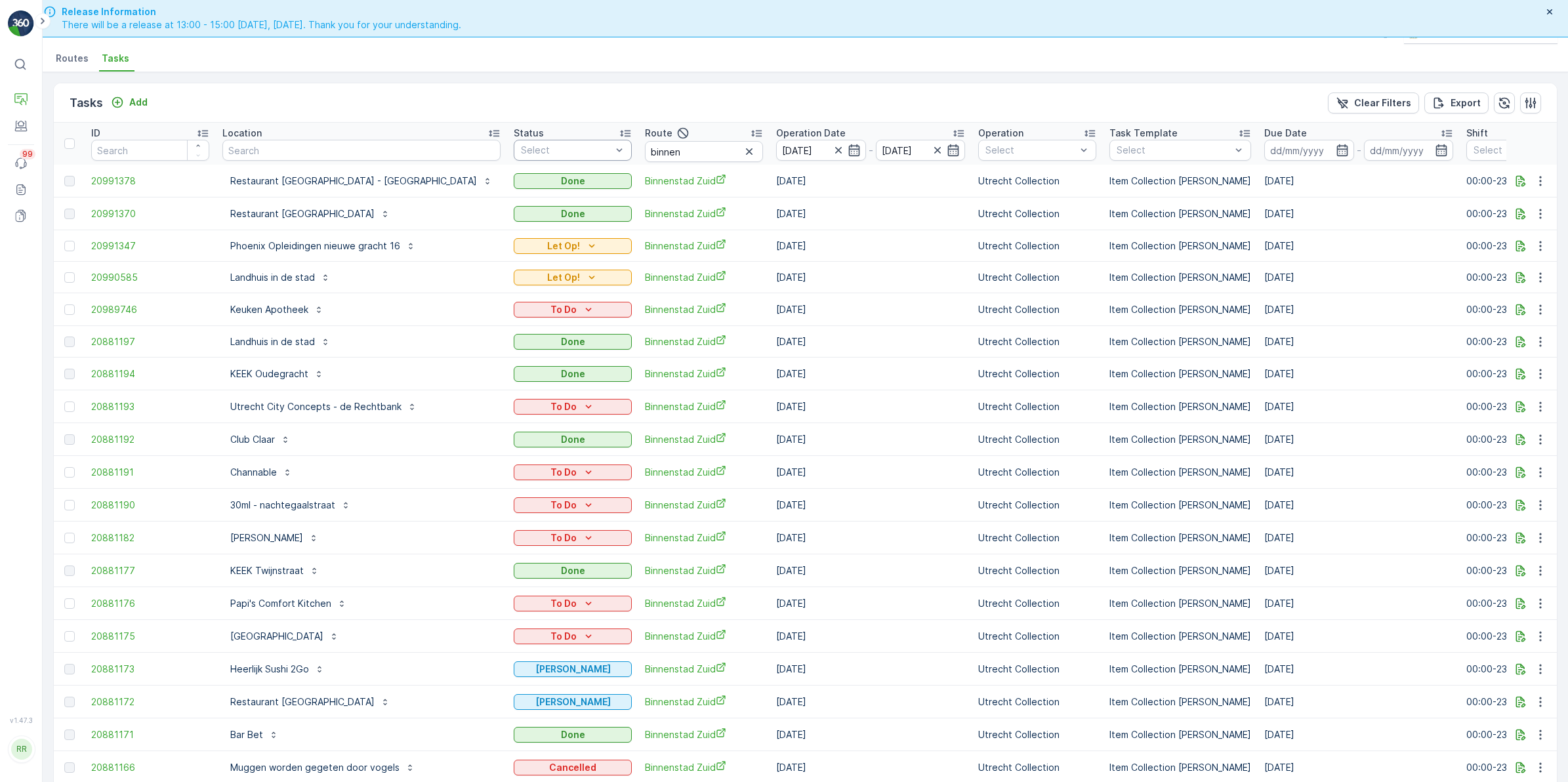
scroll to position [0, 0]
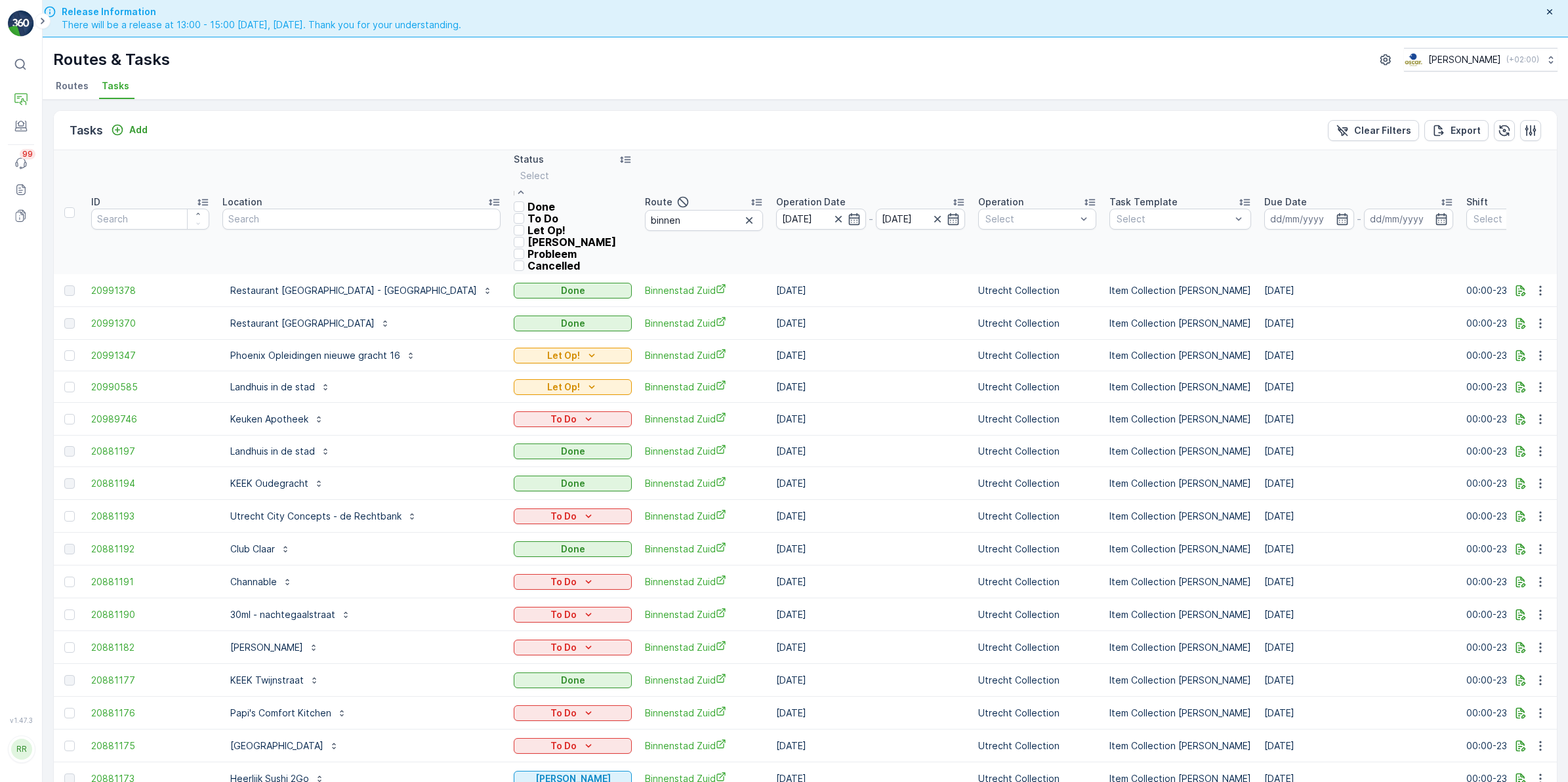
click at [513, 224] on div at bounding box center [518, 218] width 10 height 10
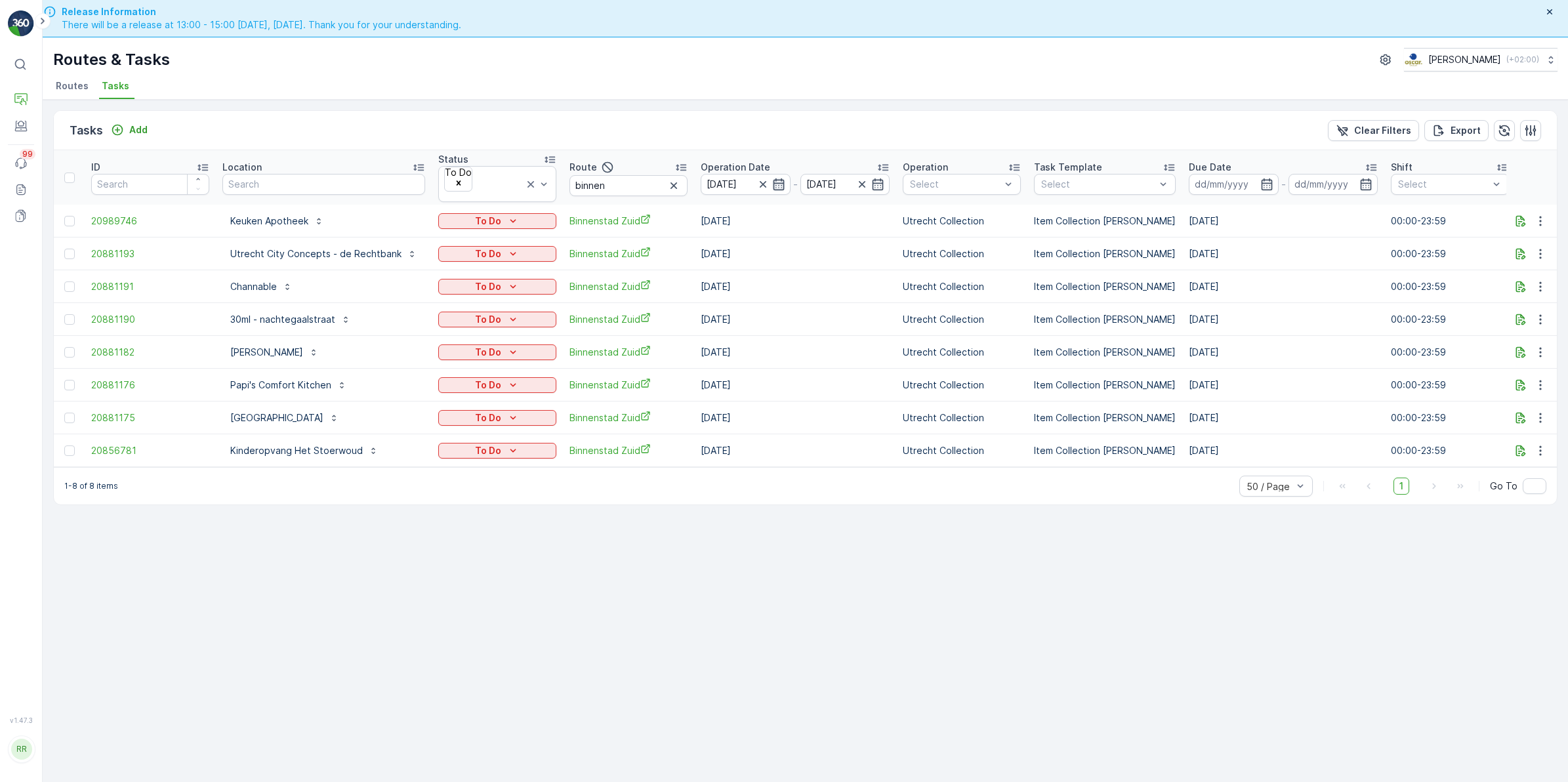
click at [775, 178] on icon "button" at bounding box center [778, 184] width 13 height 13
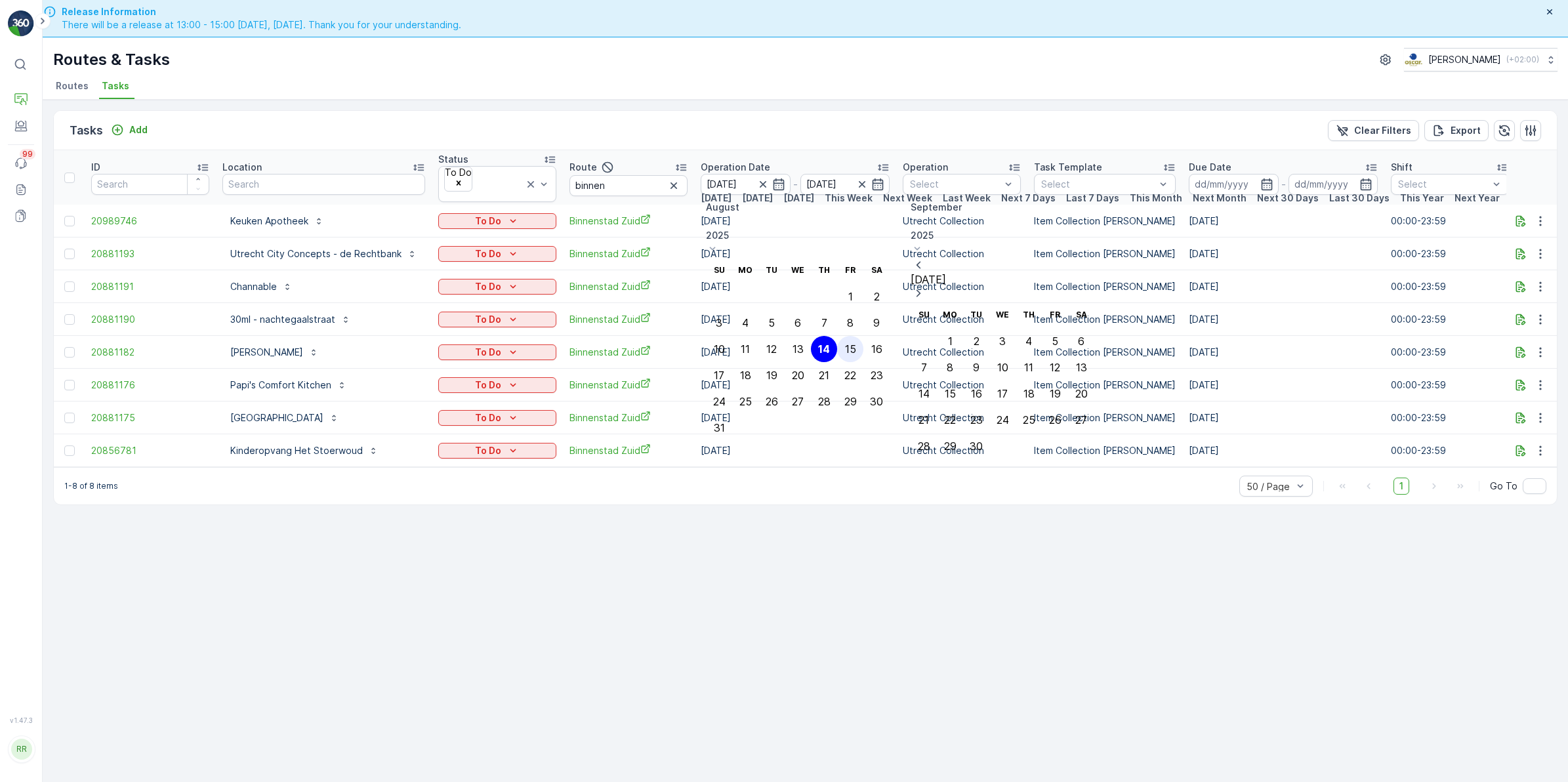
click at [856, 344] on div "15" at bounding box center [850, 349] width 11 height 12
type input "15.08.2025"
click at [930, 316] on td "Utrecht Collection" at bounding box center [961, 319] width 131 height 33
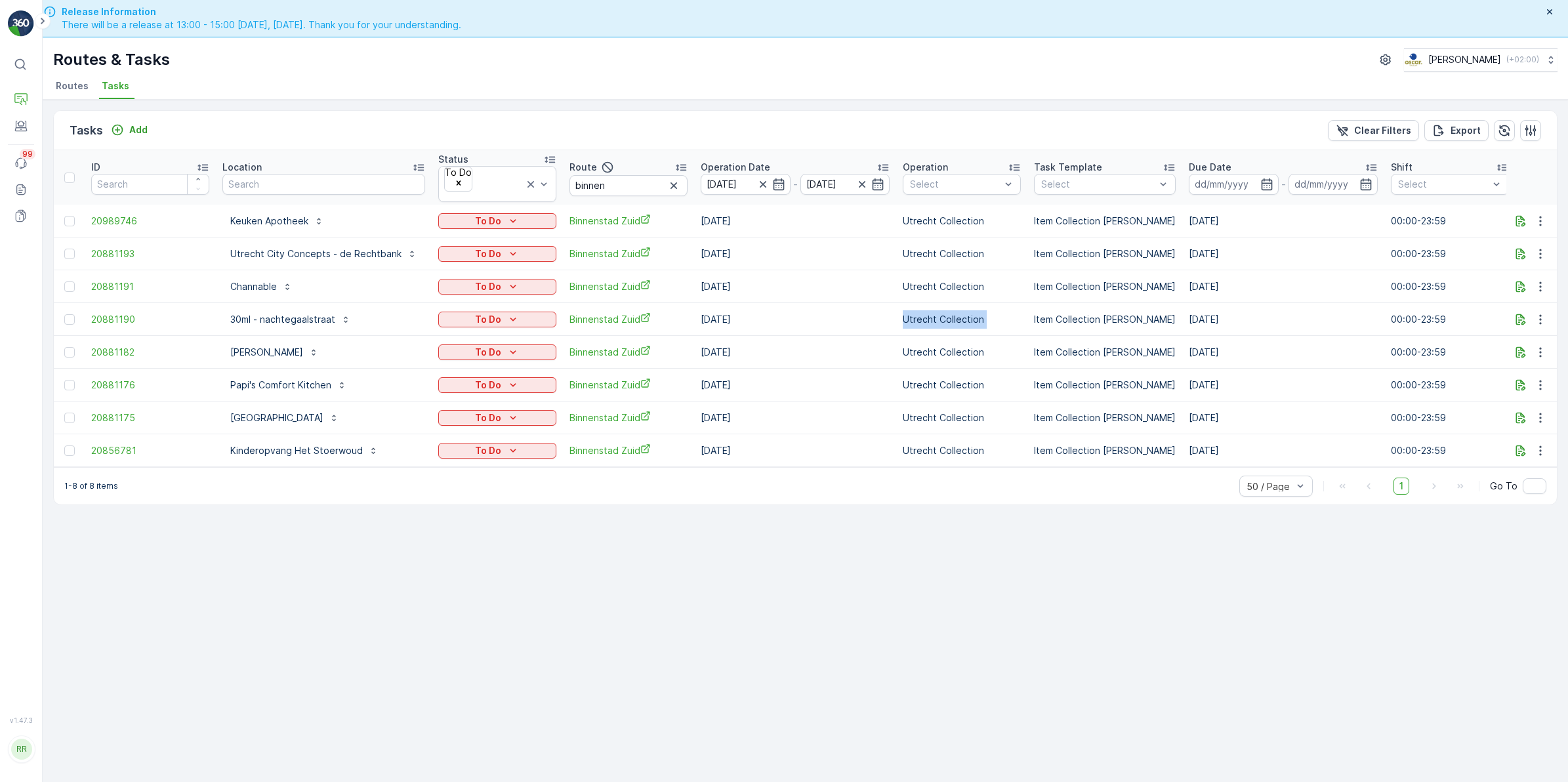
click at [930, 316] on td "Utrecht Collection" at bounding box center [961, 319] width 131 height 33
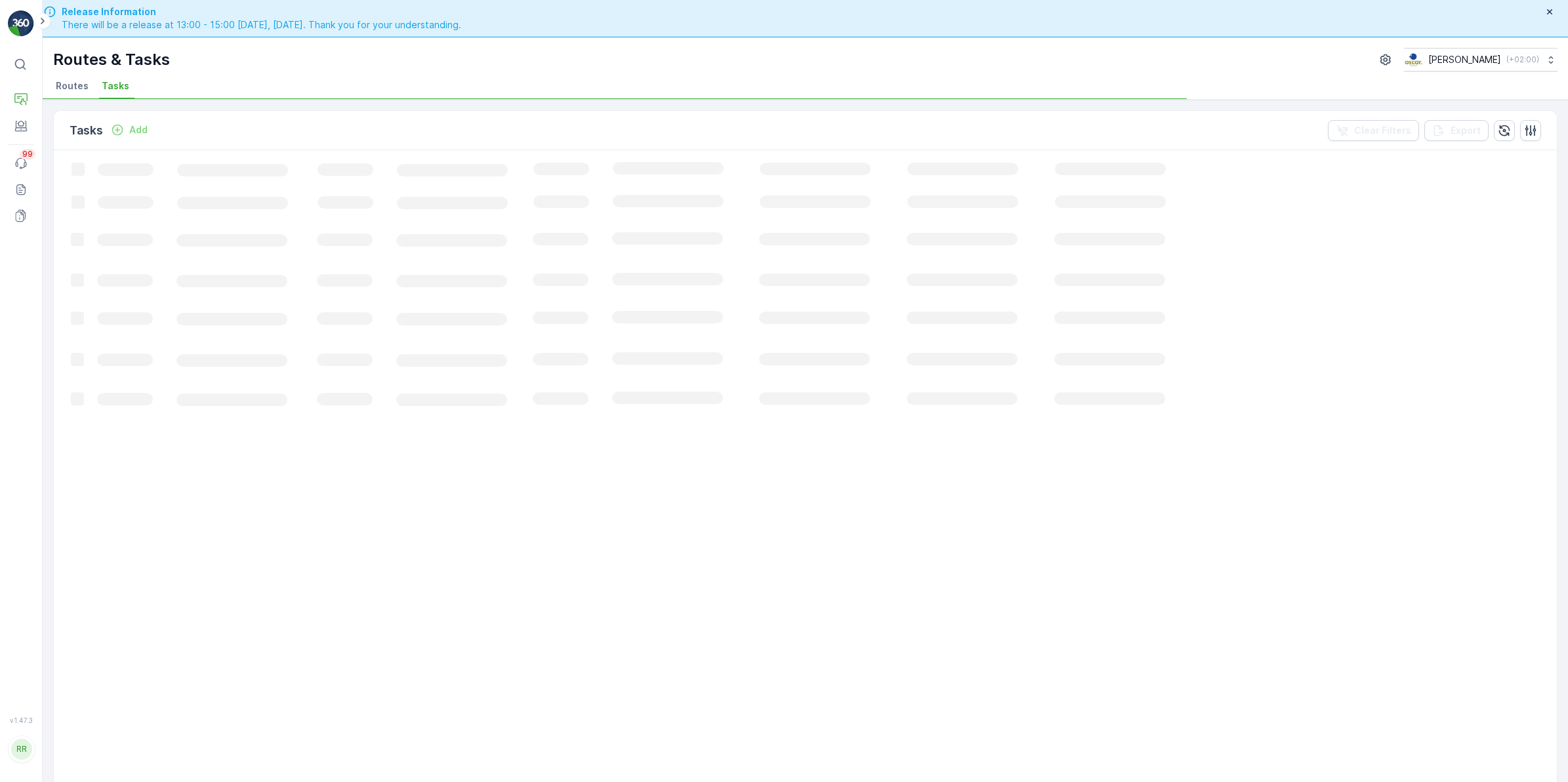
click at [791, 123] on div "Tasks Add Clear Filters Export" at bounding box center [805, 130] width 1503 height 39
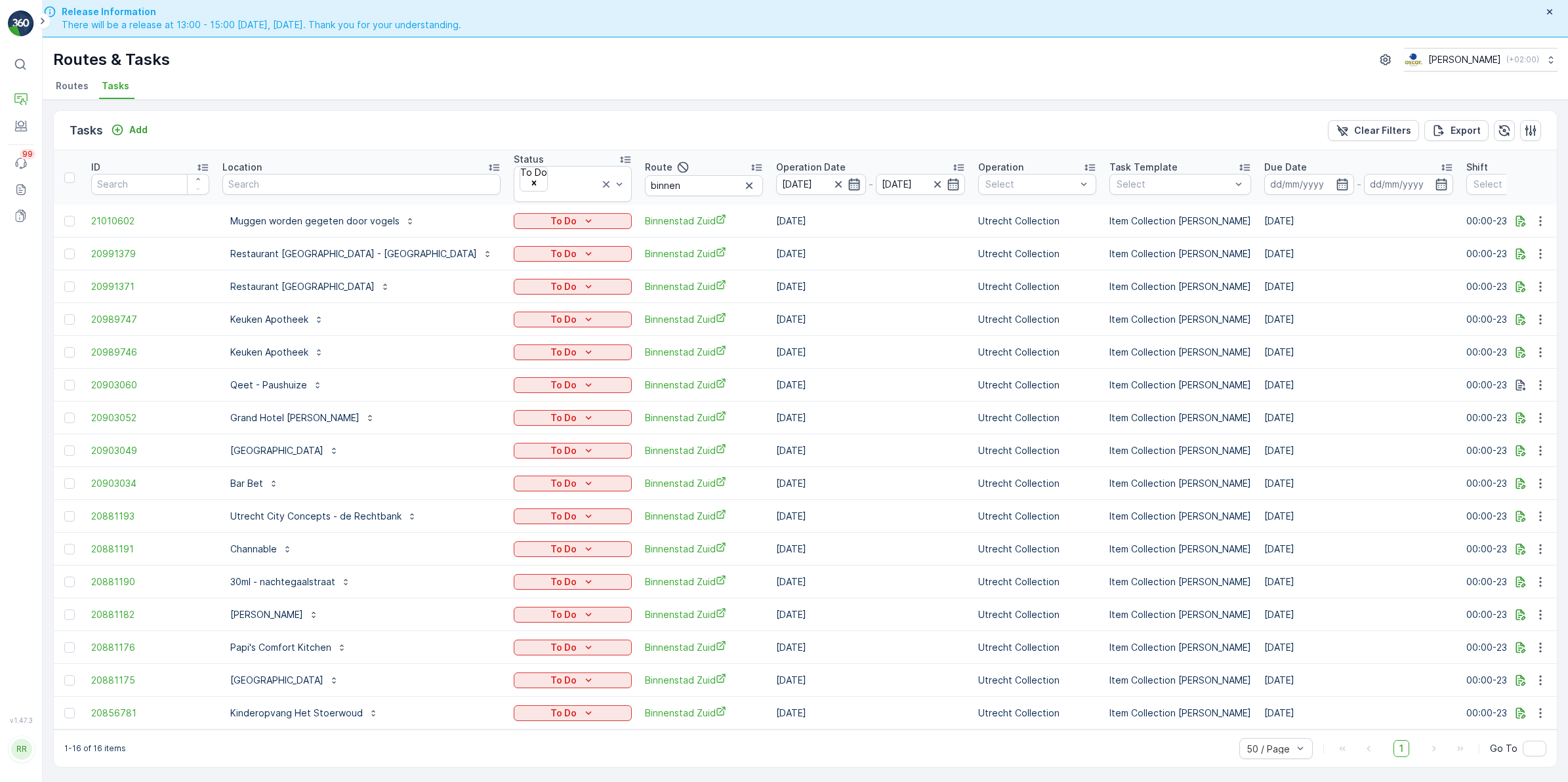
click at [848, 182] on icon "button" at bounding box center [854, 184] width 13 height 13
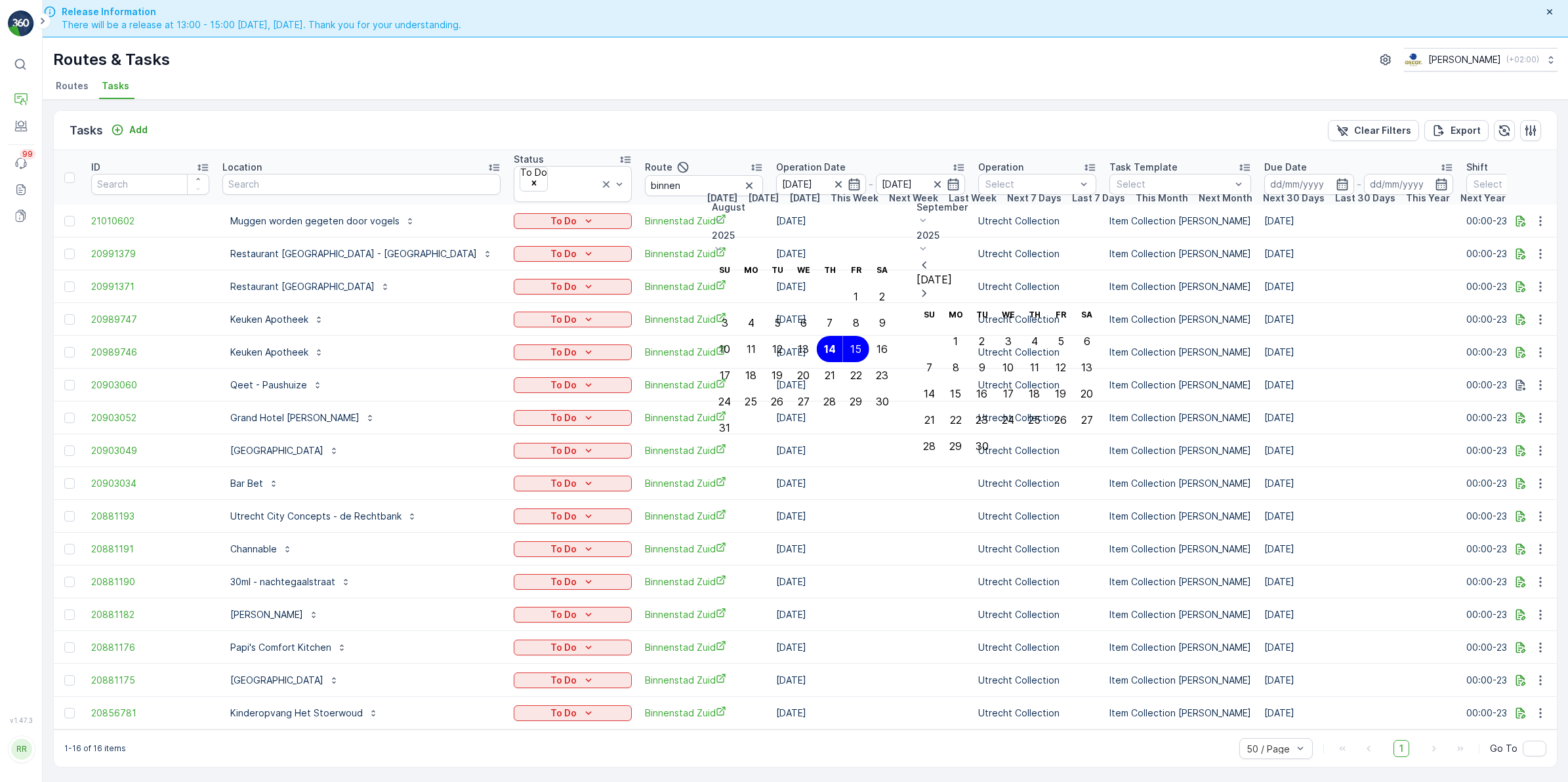
click at [836, 344] on div "14" at bounding box center [829, 349] width 12 height 12
type input "[DATE]"
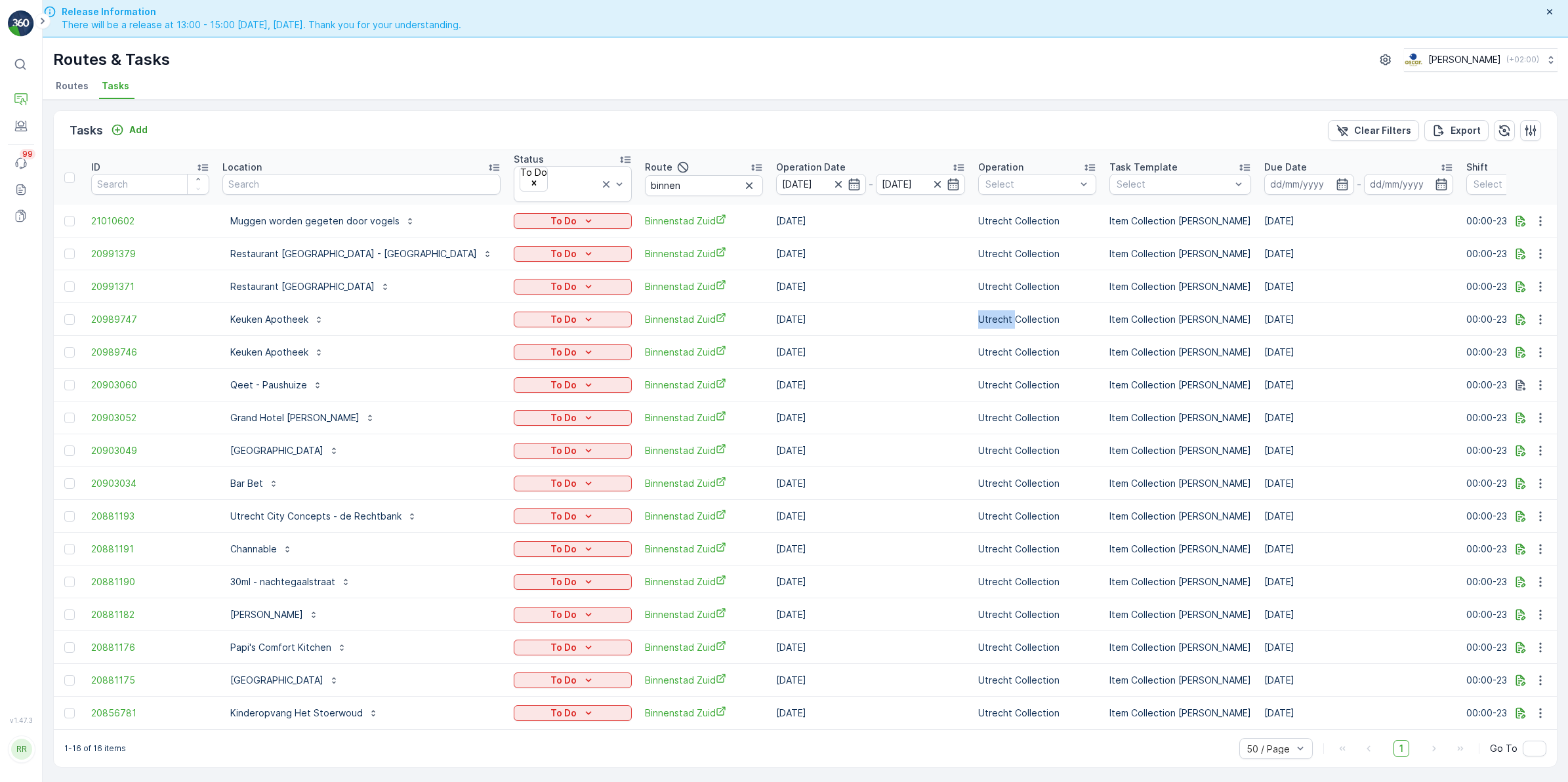
click at [971, 315] on td "Utrecht Collection" at bounding box center [1037, 319] width 131 height 33
click at [776, 122] on div "Tasks Add Clear Filters Export" at bounding box center [805, 130] width 1503 height 39
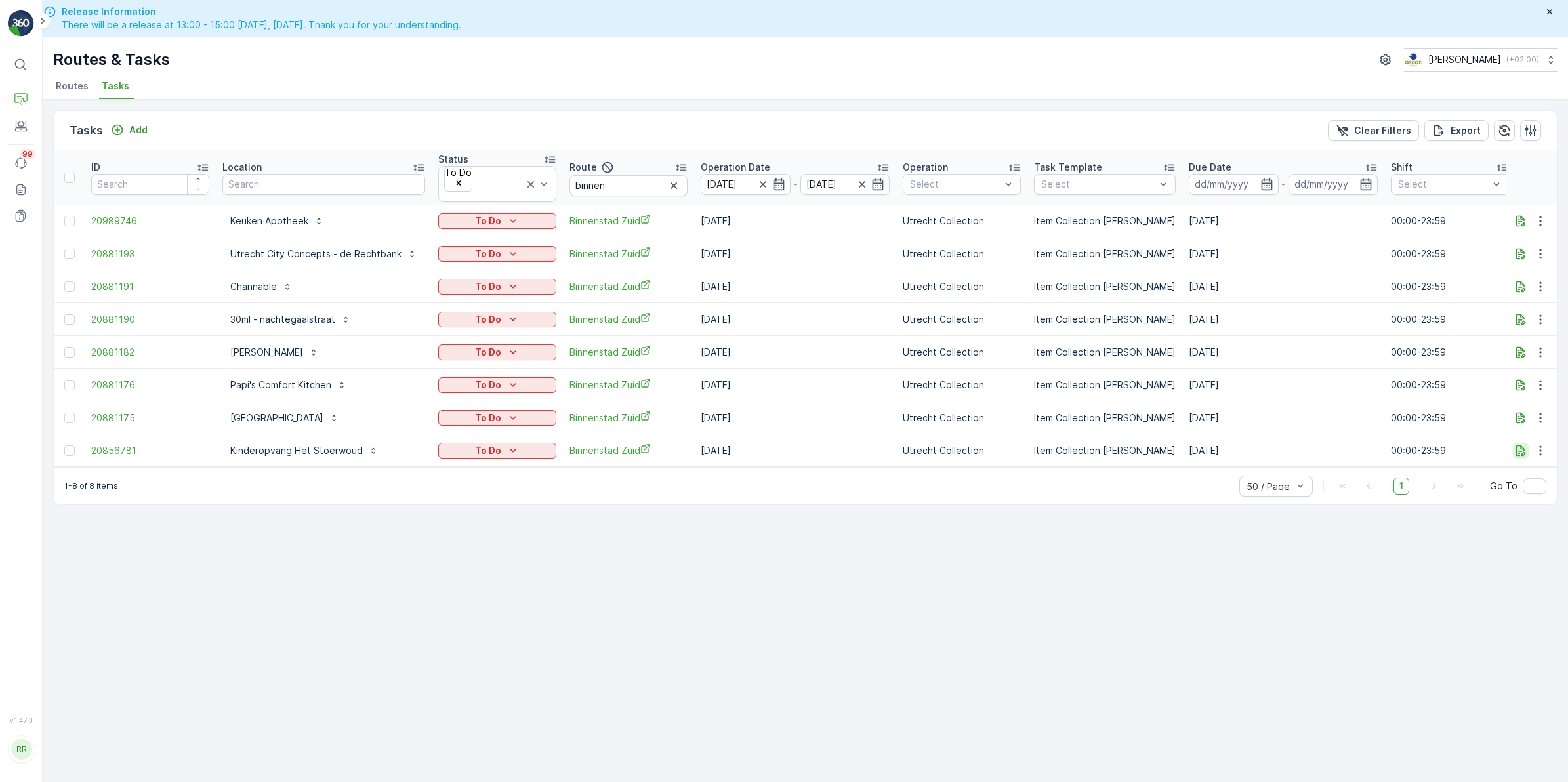
click at [1519, 445] on icon "button" at bounding box center [1521, 451] width 10 height 11
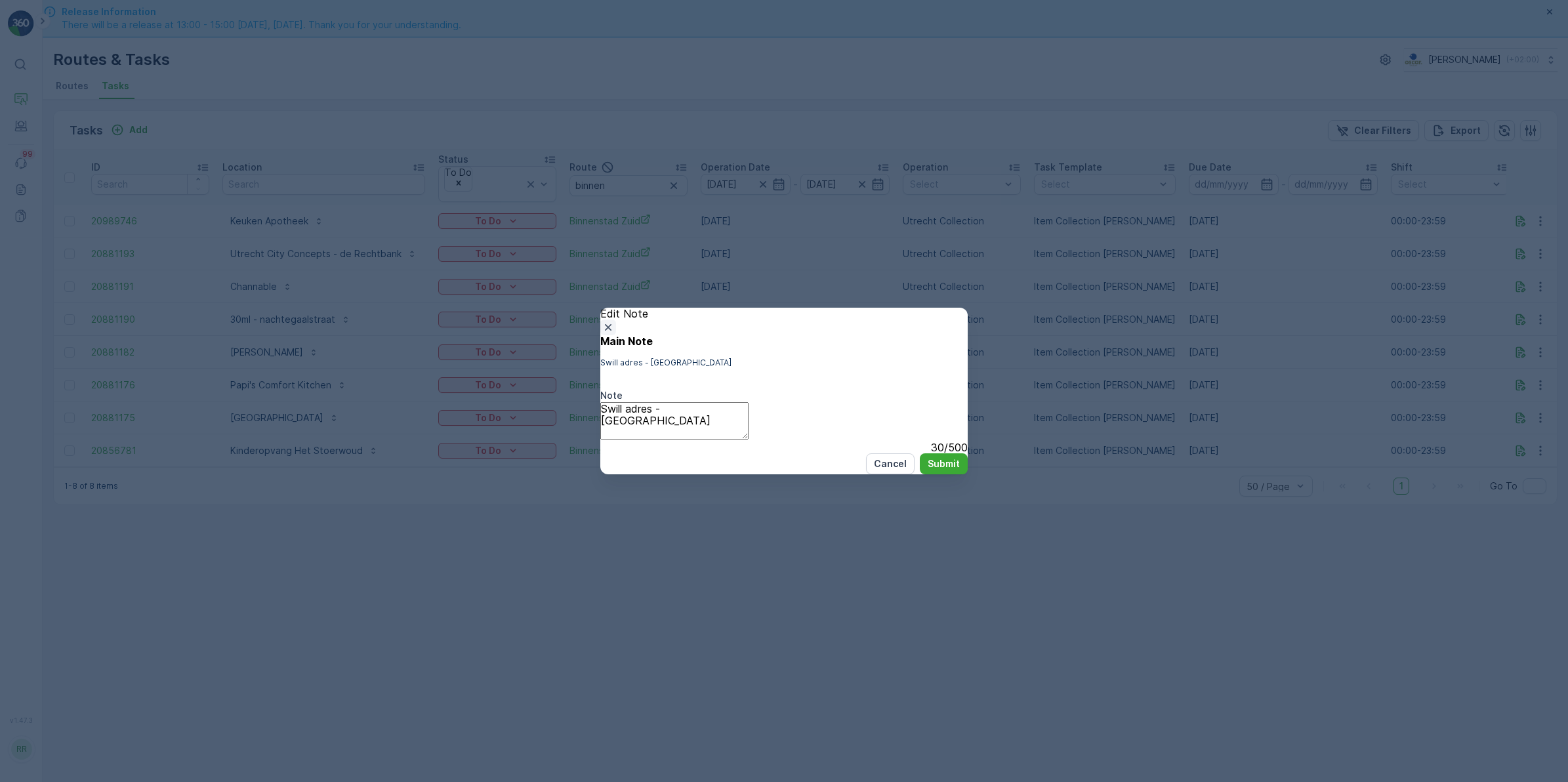
click at [614, 321] on icon "button" at bounding box center [608, 327] width 13 height 13
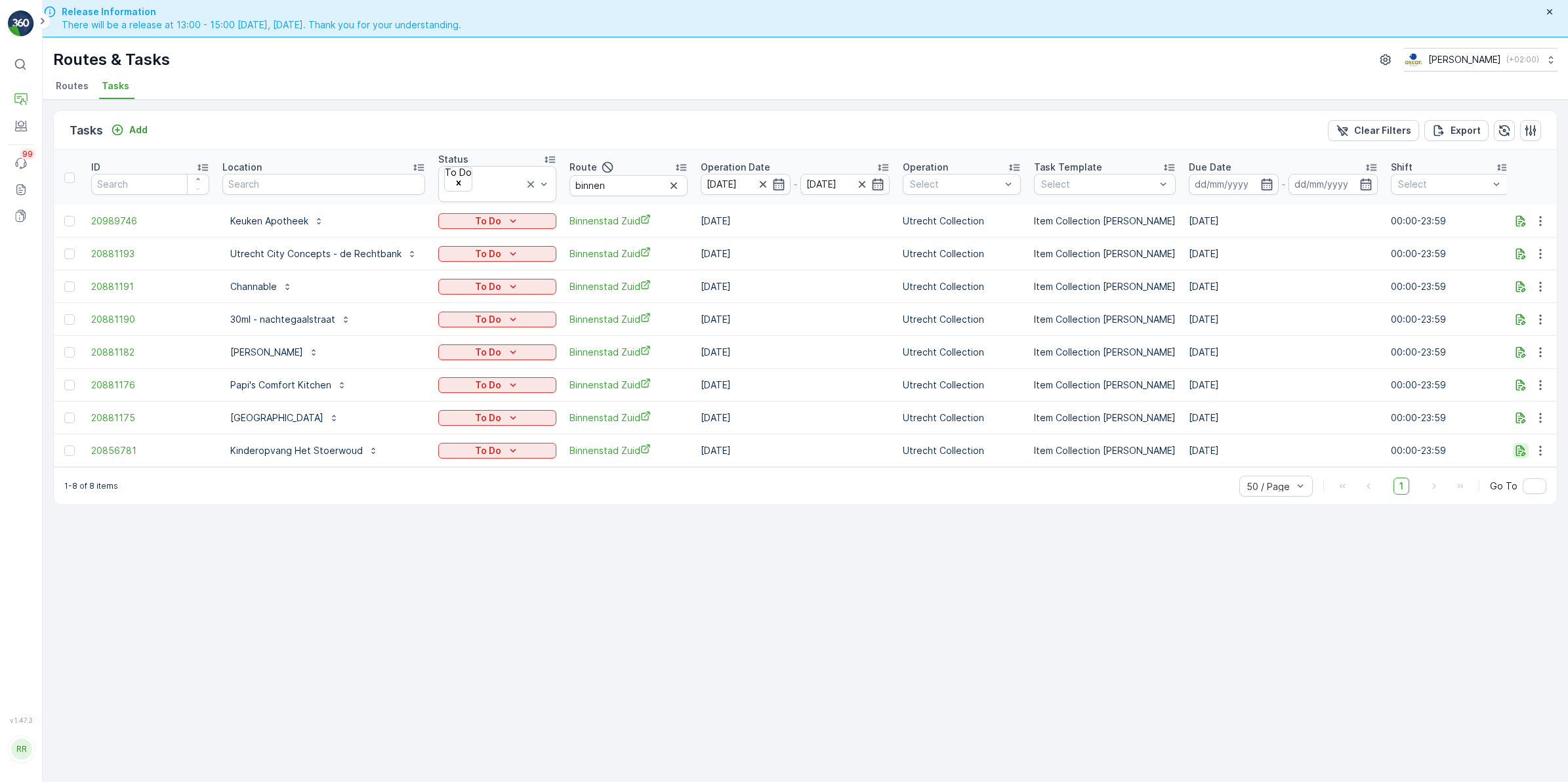
click at [1516, 445] on icon "button" at bounding box center [1521, 451] width 10 height 11
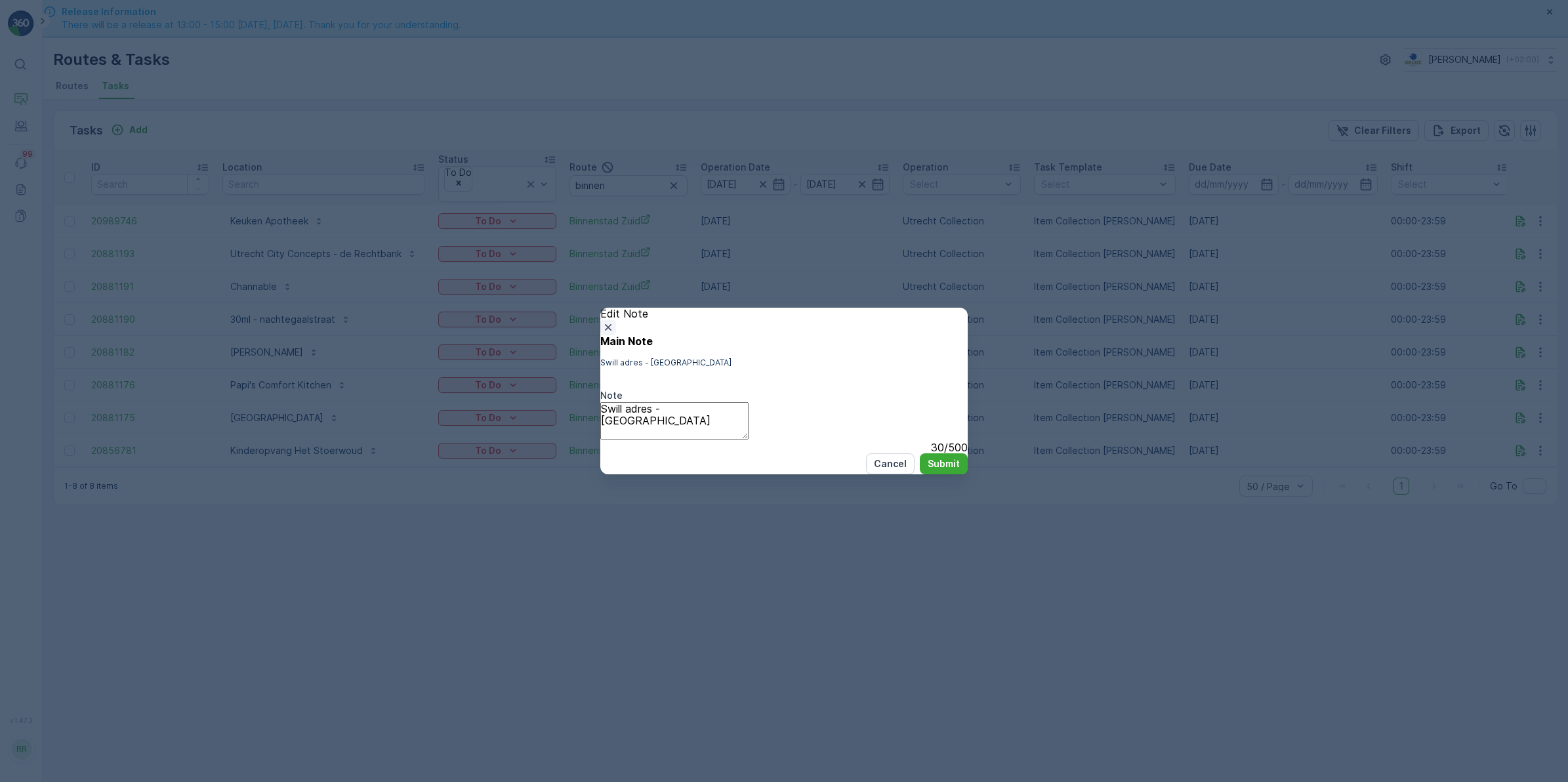
click at [614, 321] on icon "button" at bounding box center [608, 327] width 13 height 13
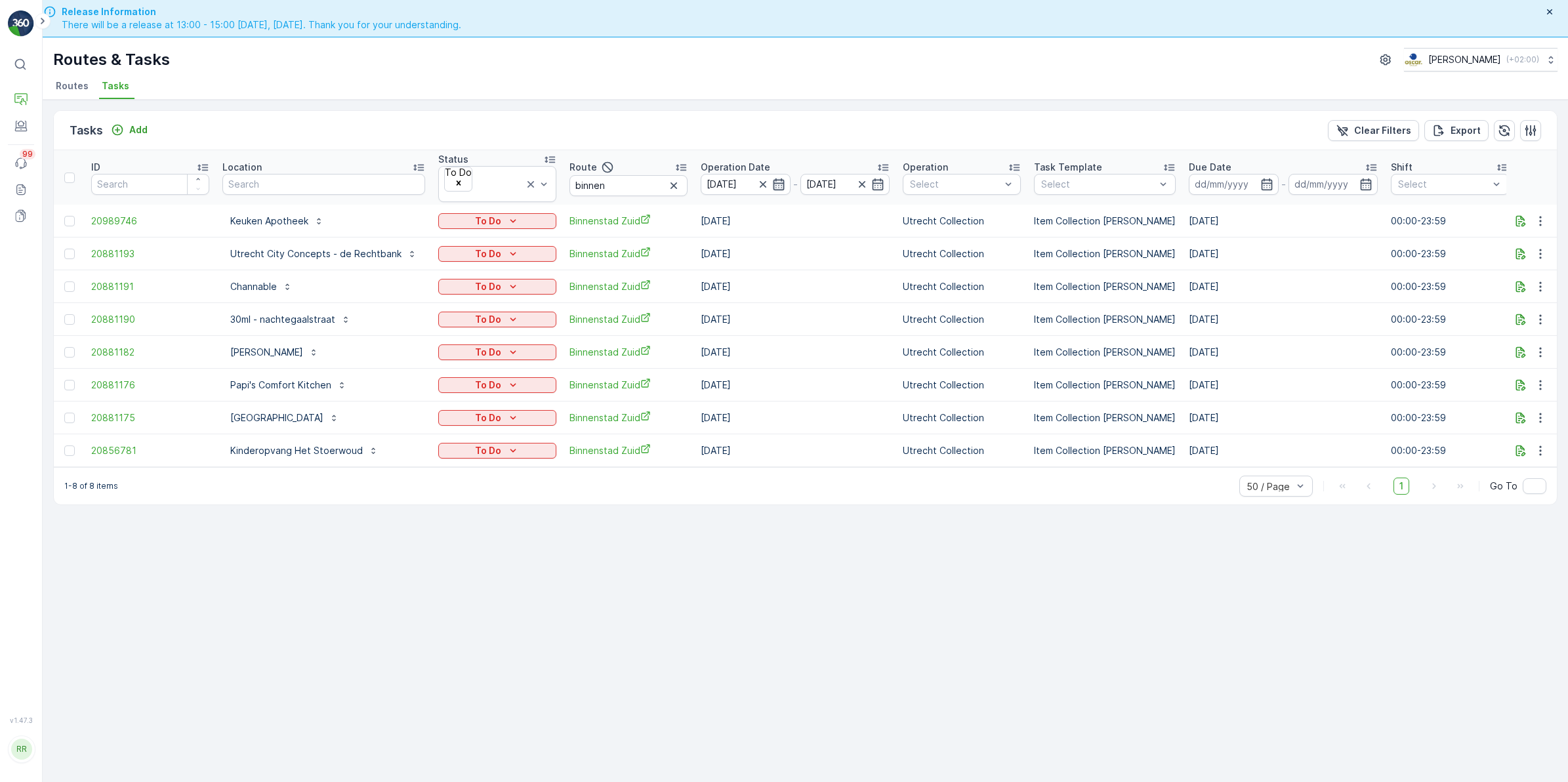
click at [772, 178] on icon "button" at bounding box center [778, 184] width 13 height 13
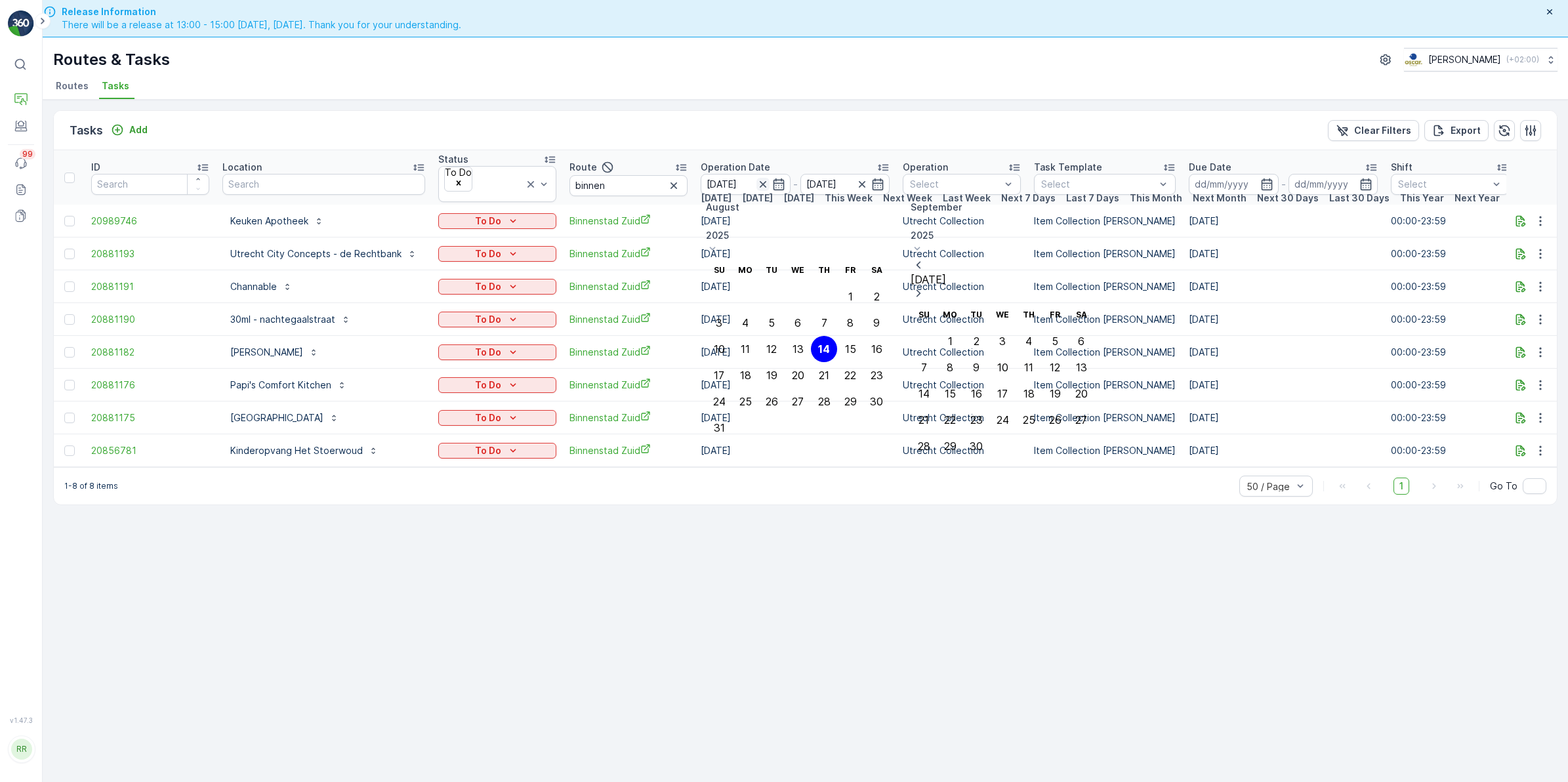
click at [758, 179] on icon "button" at bounding box center [762, 184] width 13 height 13
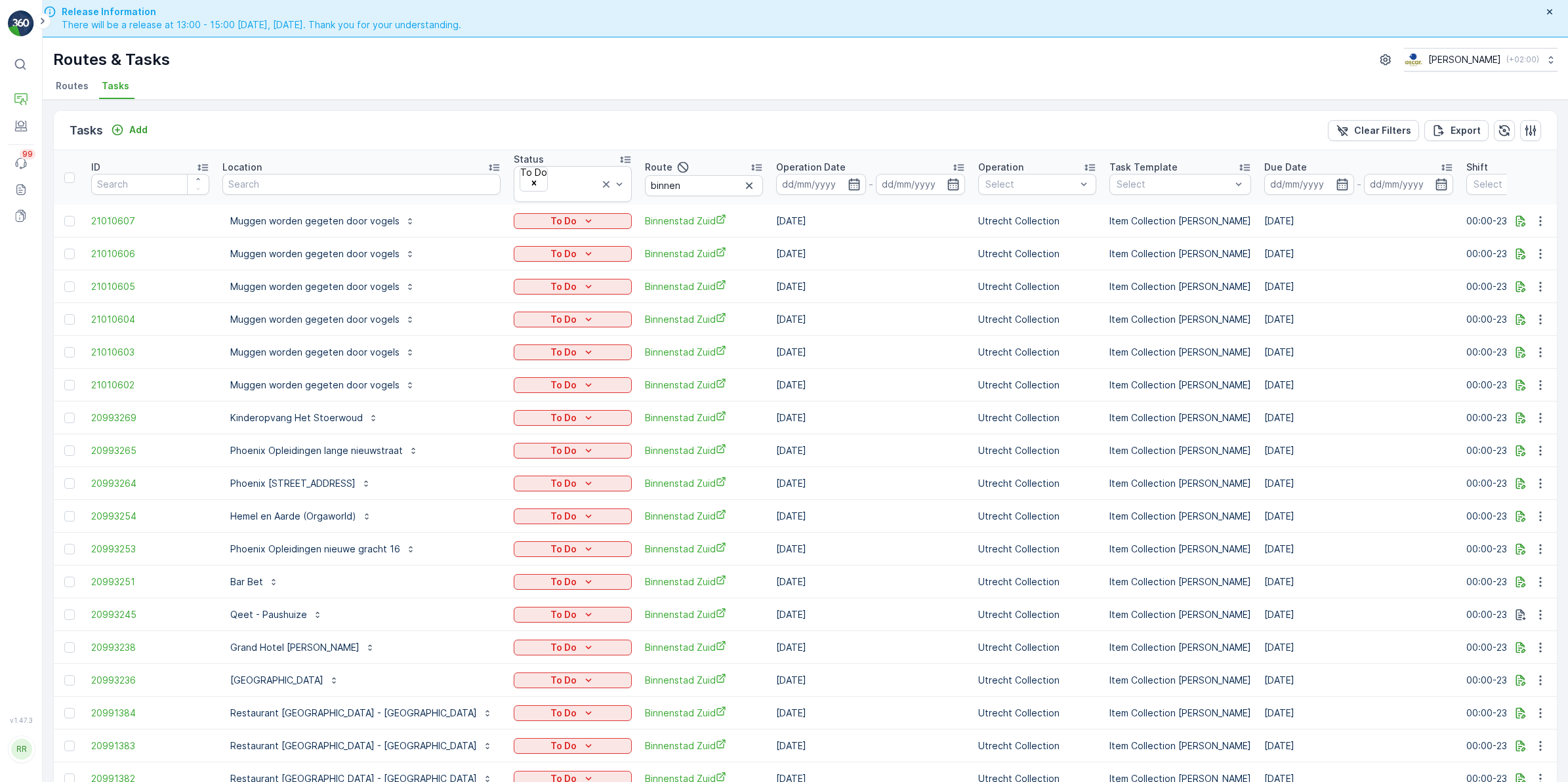
click at [848, 178] on icon "button" at bounding box center [854, 184] width 13 height 13
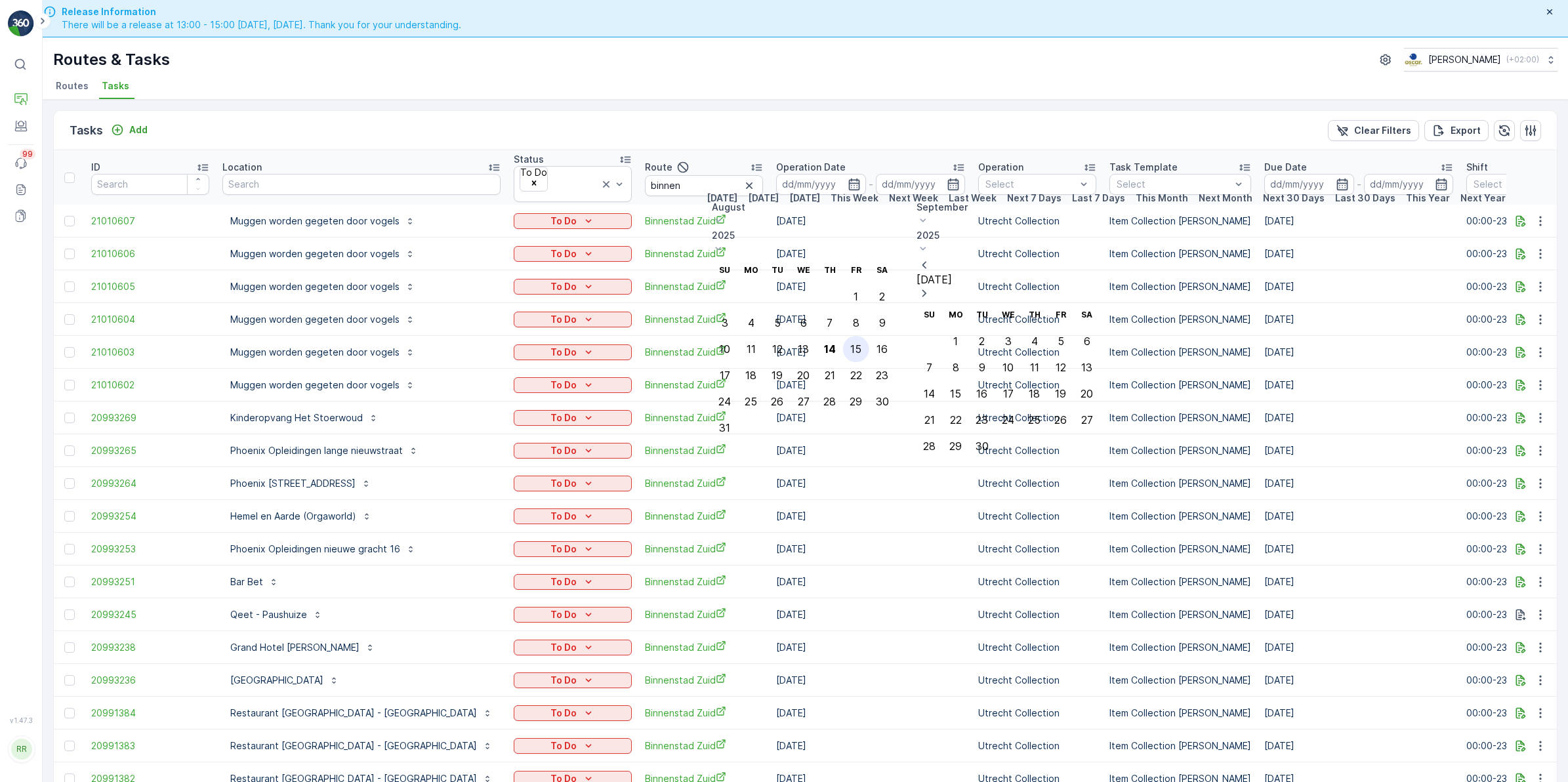
click at [861, 344] on div "15" at bounding box center [856, 349] width 11 height 12
type input "15.08.2025"
click at [861, 344] on div "15" at bounding box center [856, 349] width 11 height 12
type input "15.08.2025"
click at [861, 344] on div "15" at bounding box center [856, 349] width 11 height 12
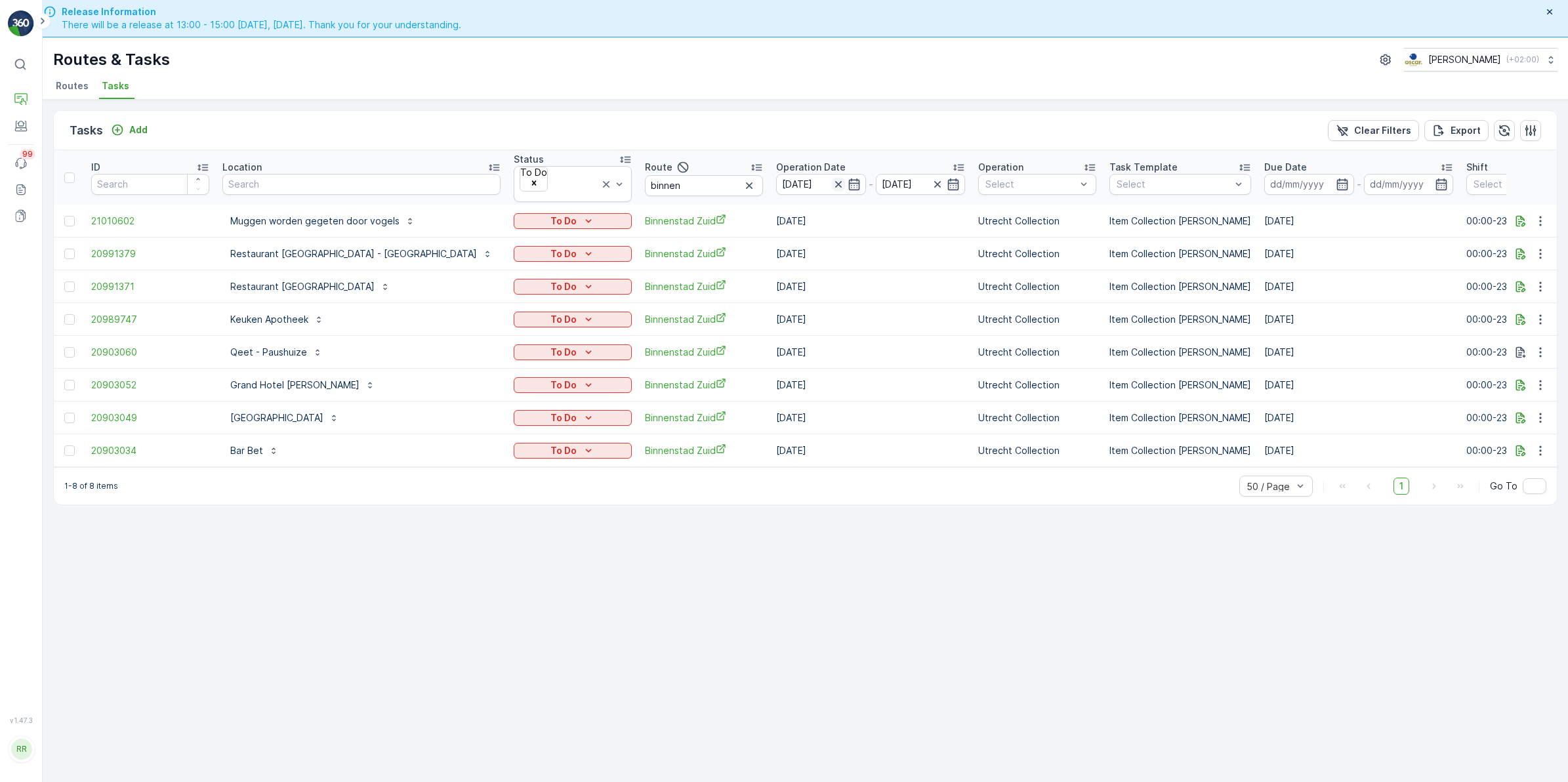
click at [832, 178] on icon "button" at bounding box center [838, 184] width 13 height 13
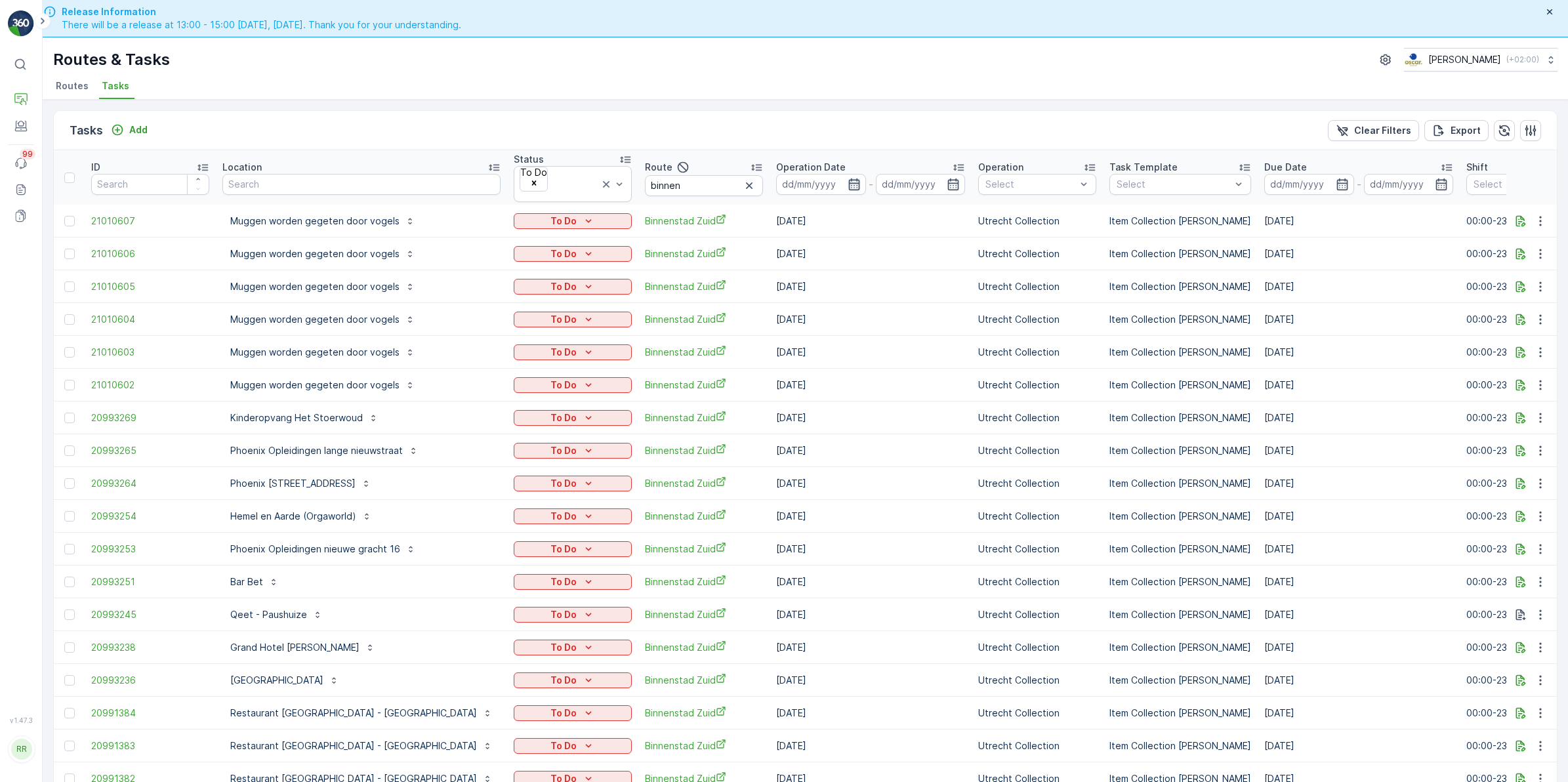
click at [848, 178] on icon "button" at bounding box center [854, 184] width 13 height 13
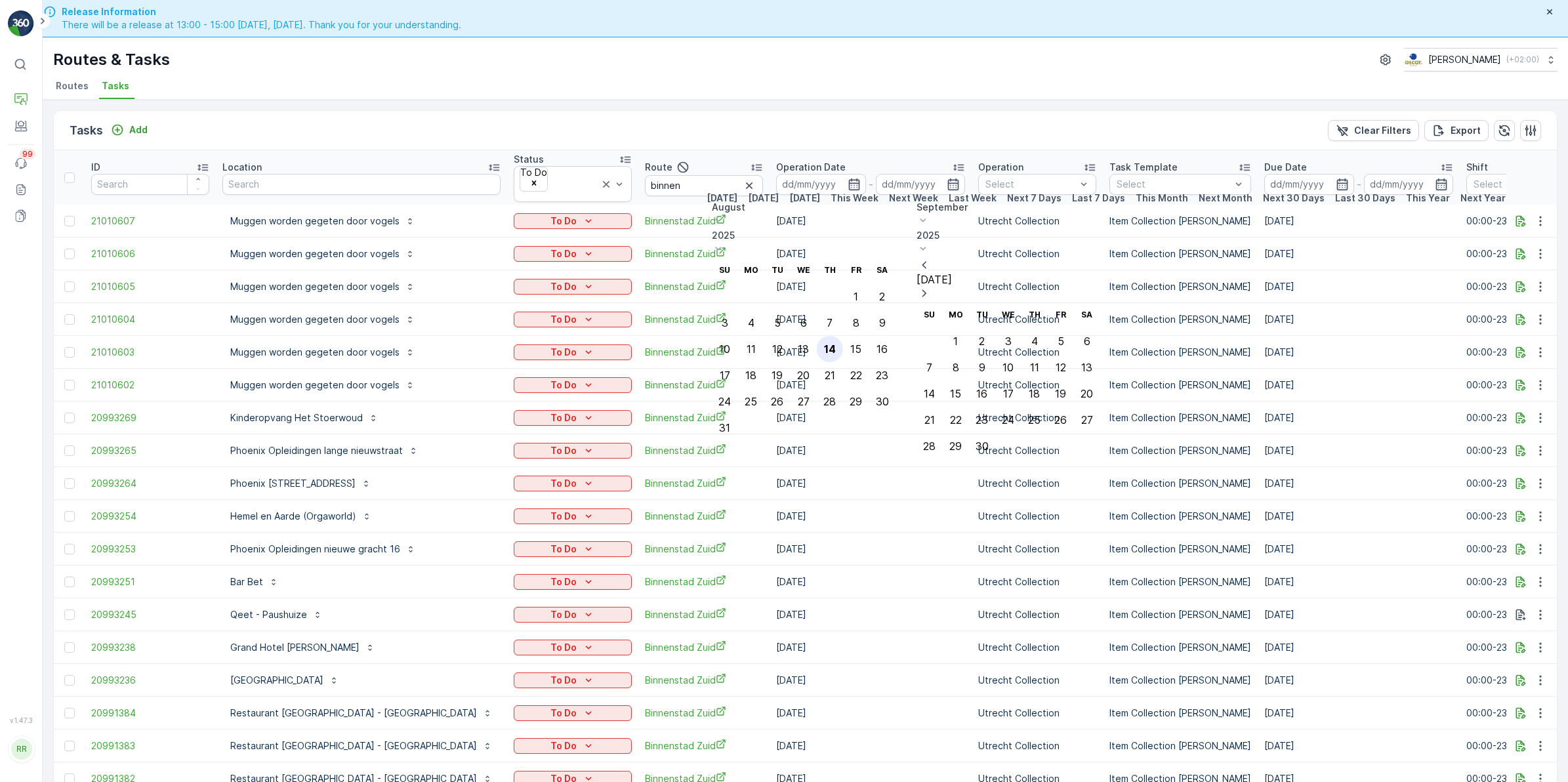
click at [836, 344] on div "14" at bounding box center [829, 349] width 12 height 12
type input "[DATE]"
click at [836, 344] on div "14" at bounding box center [829, 349] width 12 height 12
type input "[DATE]"
click at [836, 344] on div "14" at bounding box center [829, 349] width 12 height 12
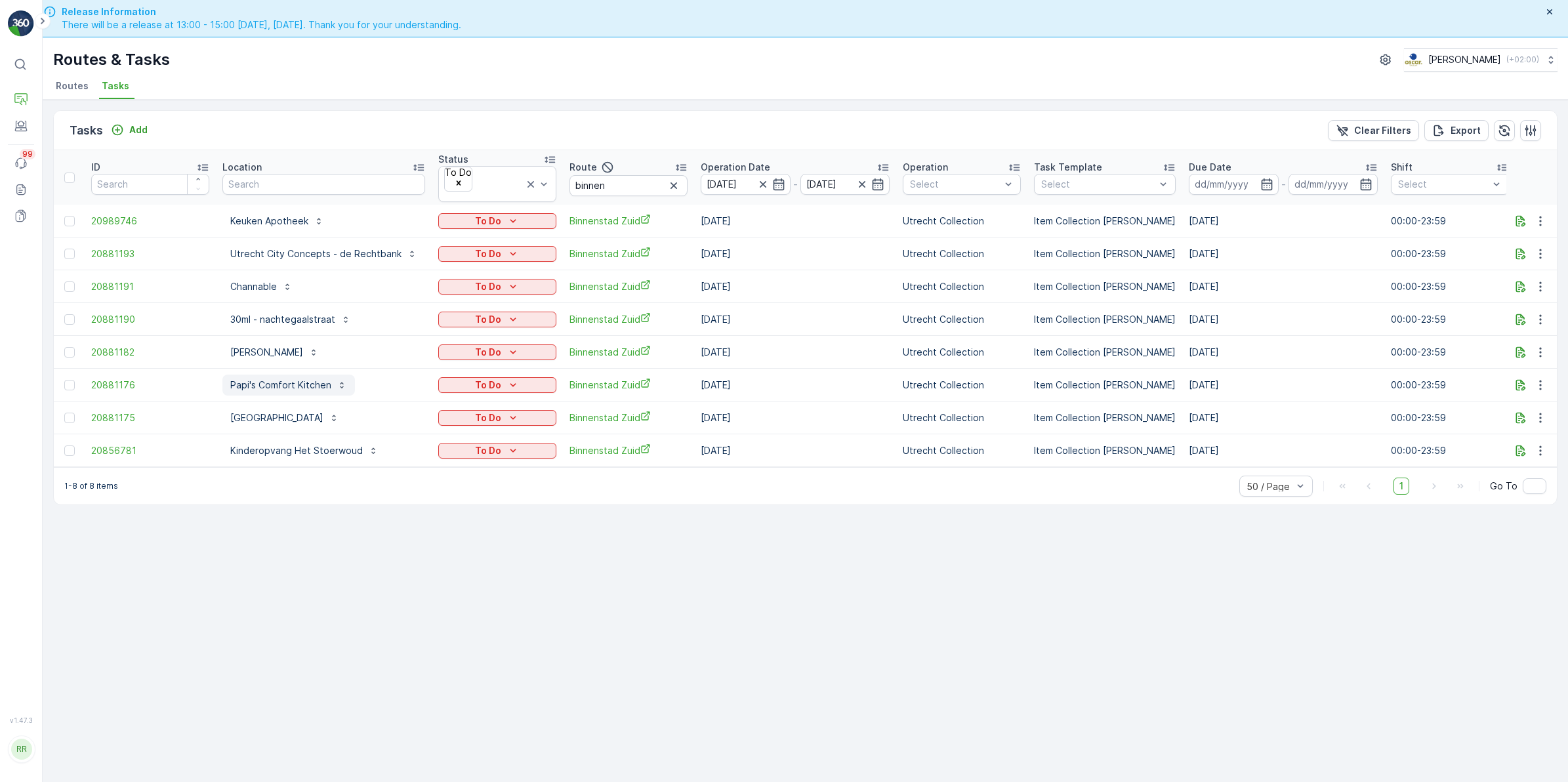
click at [280, 379] on p "Papi's Comfort Kitchen" at bounding box center [281, 385] width 101 height 13
click at [275, 399] on span "Papi's Comfort Kitchen" at bounding box center [278, 393] width 111 height 14
click at [633, 593] on div "Tasks Add Clear Filters Export ID Location Status To Do Route binnen Operation …" at bounding box center [805, 460] width 1525 height 720
click at [316, 247] on p "Utrecht City Concepts - de Rechtbank" at bounding box center [316, 253] width 171 height 13
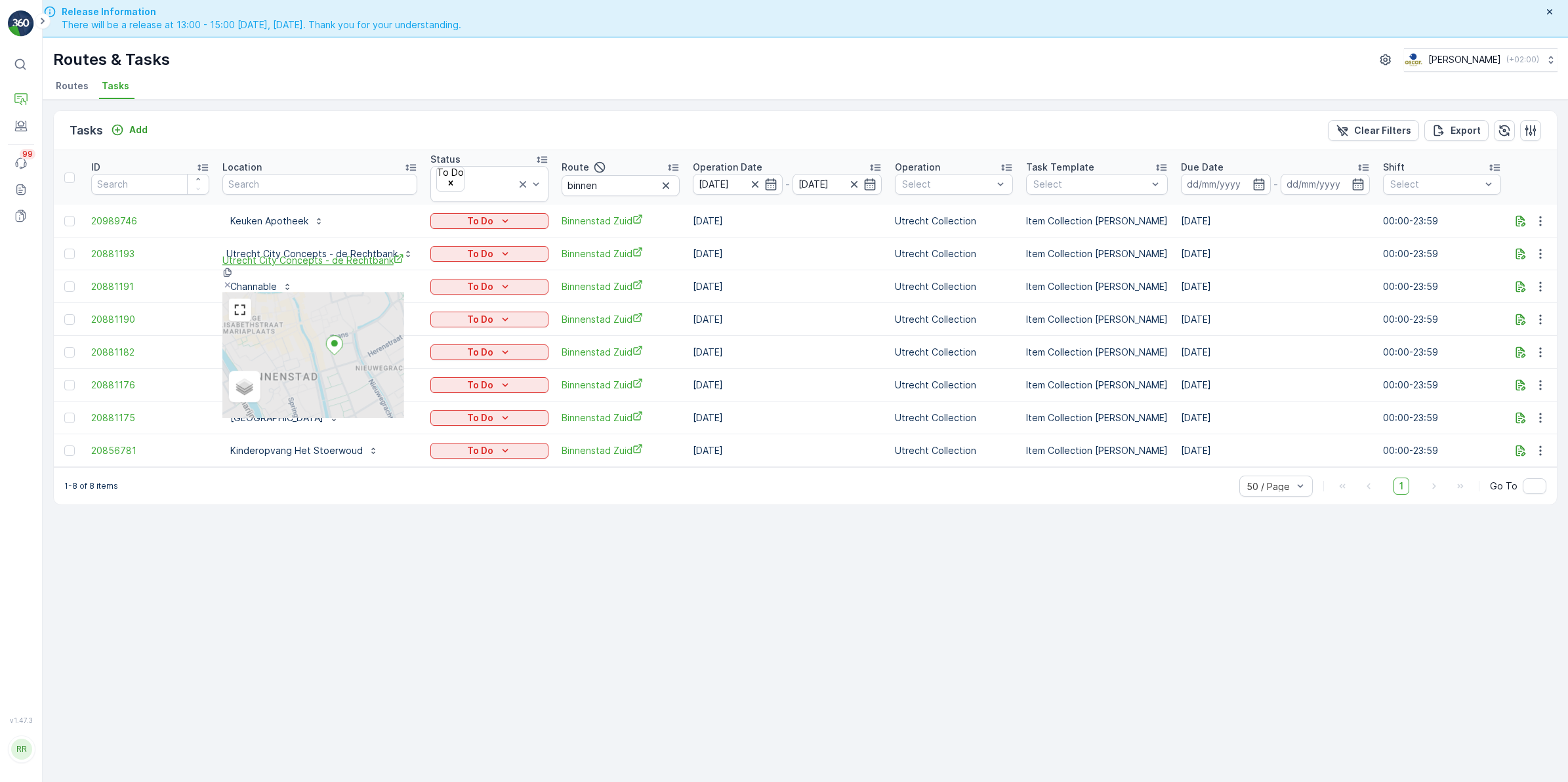
click at [289, 261] on span "Utrecht City Concepts - de Rechtbank" at bounding box center [313, 260] width 182 height 14
click at [414, 119] on div "Tasks Add Clear Filters Export" at bounding box center [805, 130] width 1503 height 39
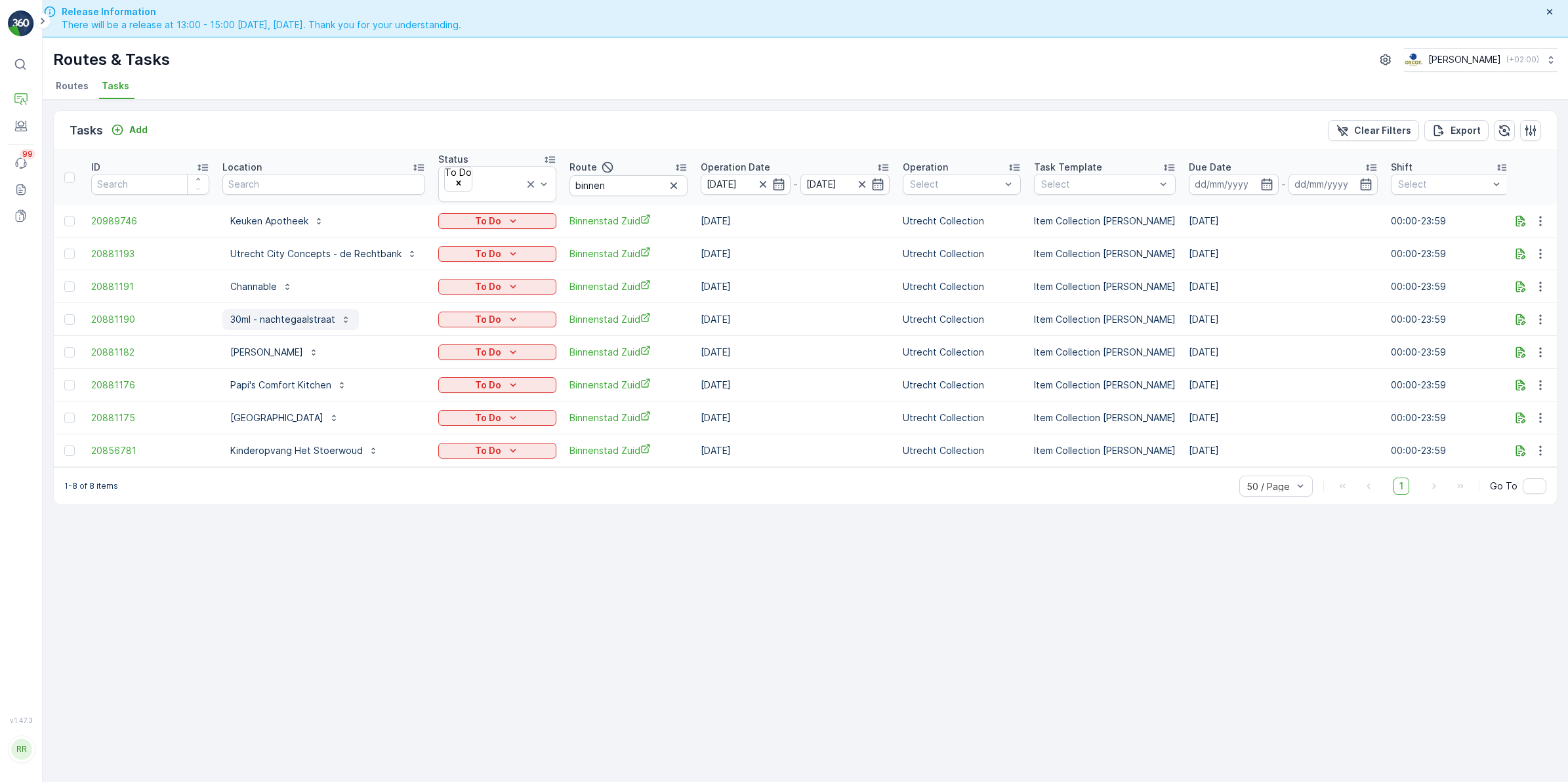
click at [301, 313] on p "30ml - nachtegaalstraat" at bounding box center [283, 319] width 105 height 13
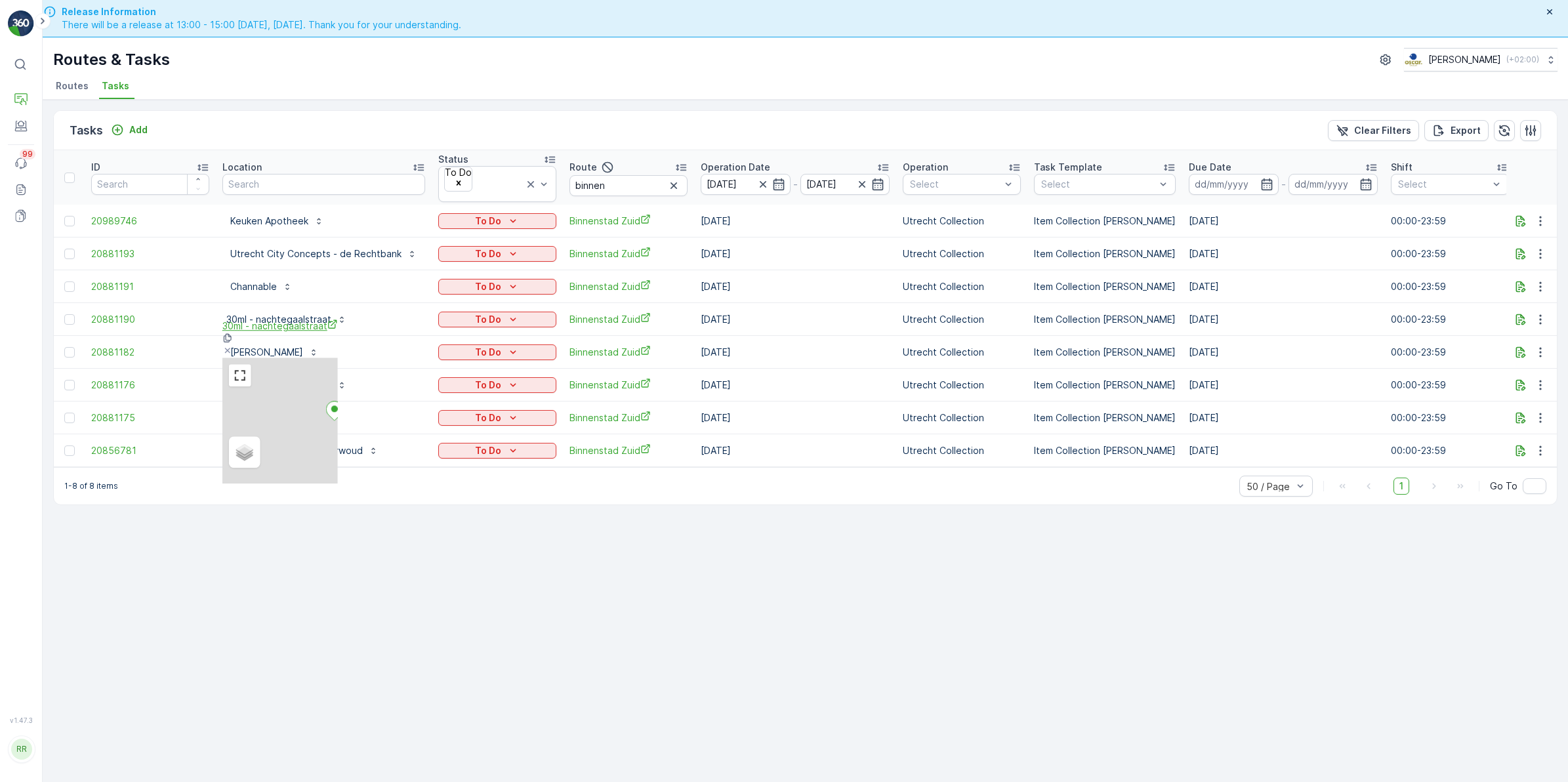
click at [322, 332] on span "30ml - nachtegaalstraat" at bounding box center [280, 326] width 116 height 14
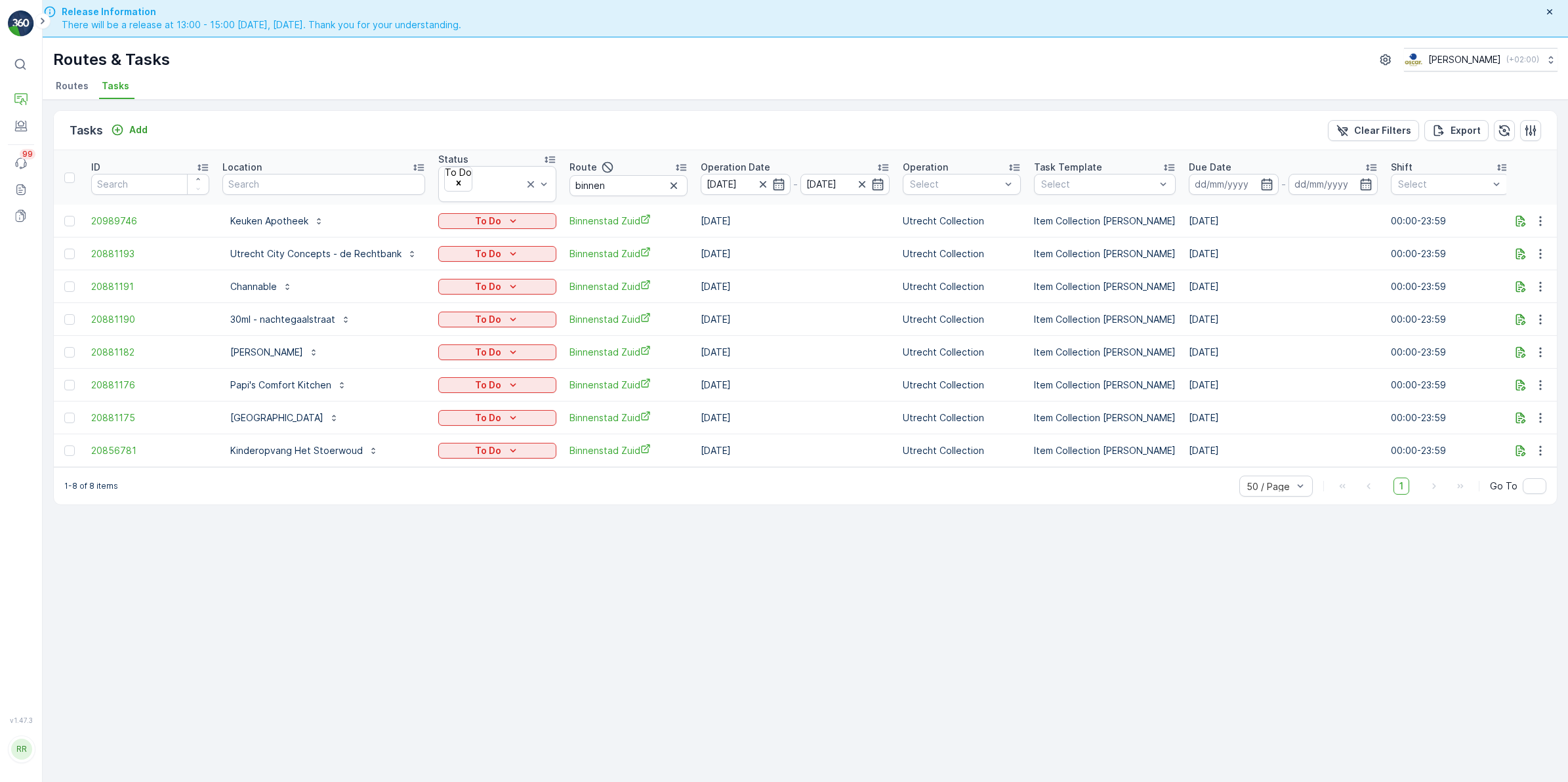
drag, startPoint x: 600, startPoint y: 549, endPoint x: 594, endPoint y: 546, distance: 6.7
click at [599, 549] on div "Tasks Add Clear Filters Export ID Location Status To Do Route binnen Operation …" at bounding box center [805, 460] width 1525 height 720
click at [511, 219] on icon "To Do" at bounding box center [513, 220] width 6 height 3
click at [473, 286] on span "Cancelled" at bounding box center [471, 292] width 44 height 13
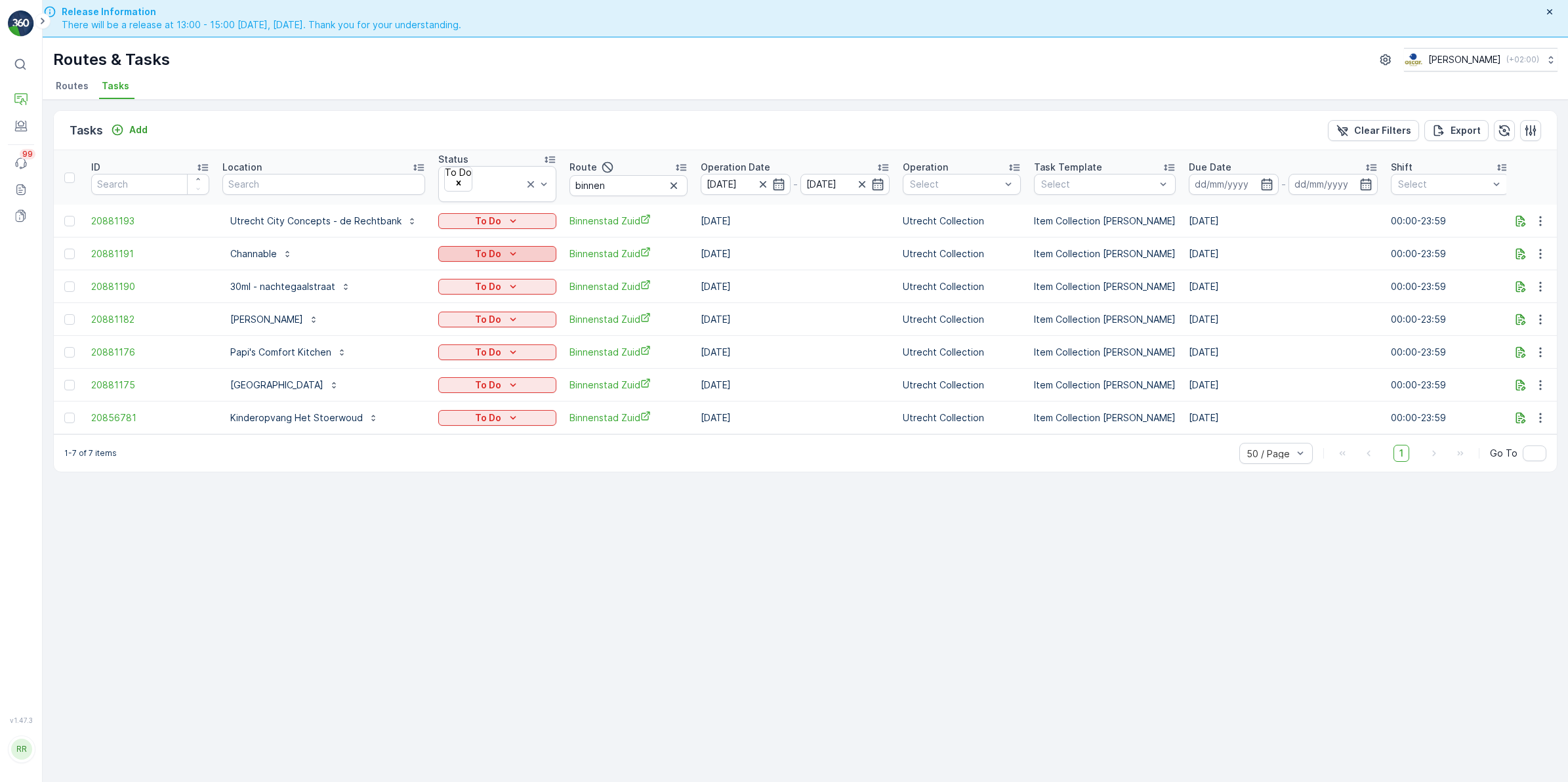
click at [510, 247] on icon "To Do" at bounding box center [513, 253] width 13 height 13
click at [480, 318] on div "Cancelled" at bounding box center [471, 324] width 44 height 13
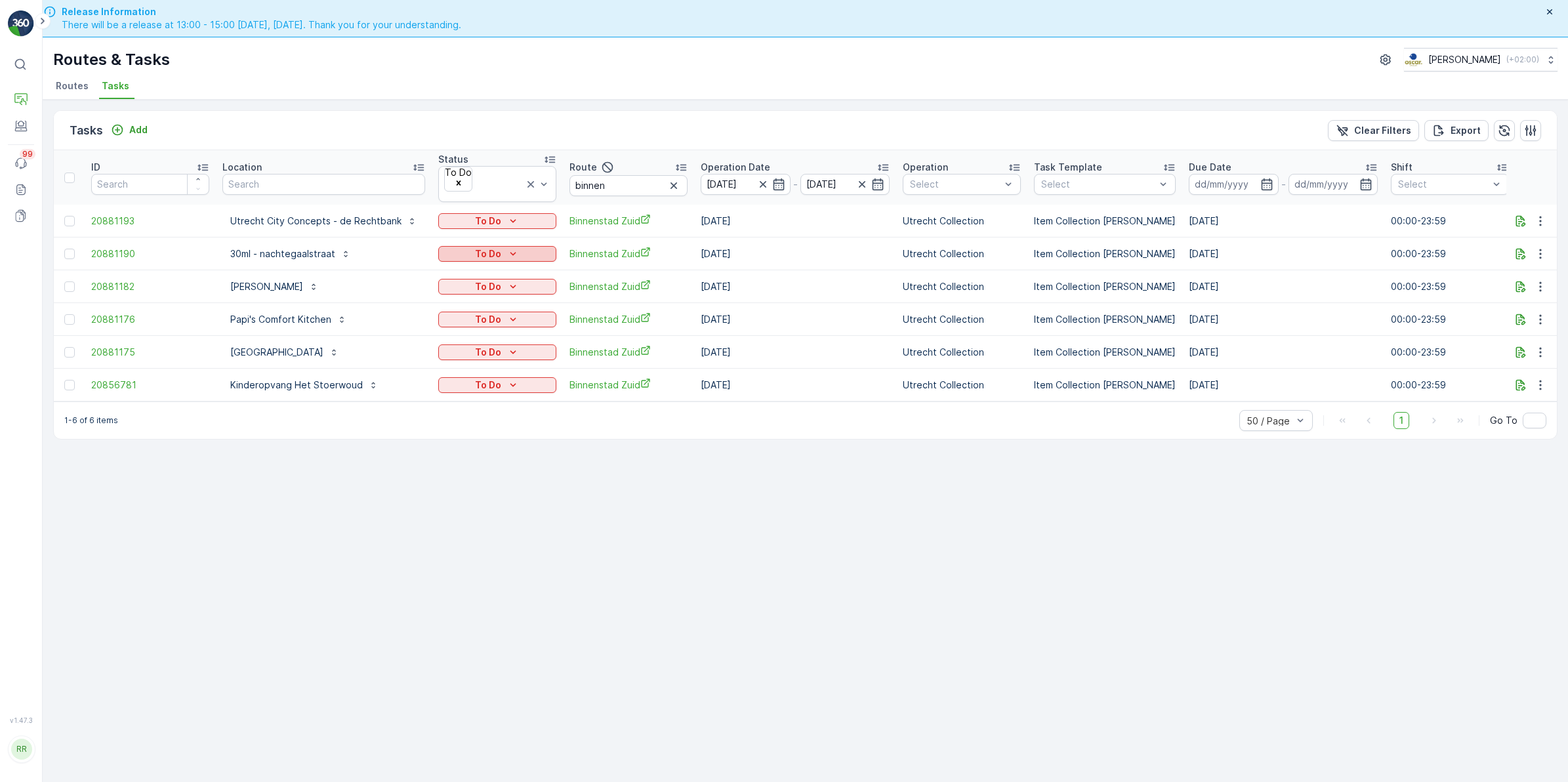
click at [506, 247] on icon "To Do" at bounding box center [513, 253] width 13 height 13
click at [471, 318] on span "Cancelled" at bounding box center [471, 324] width 44 height 13
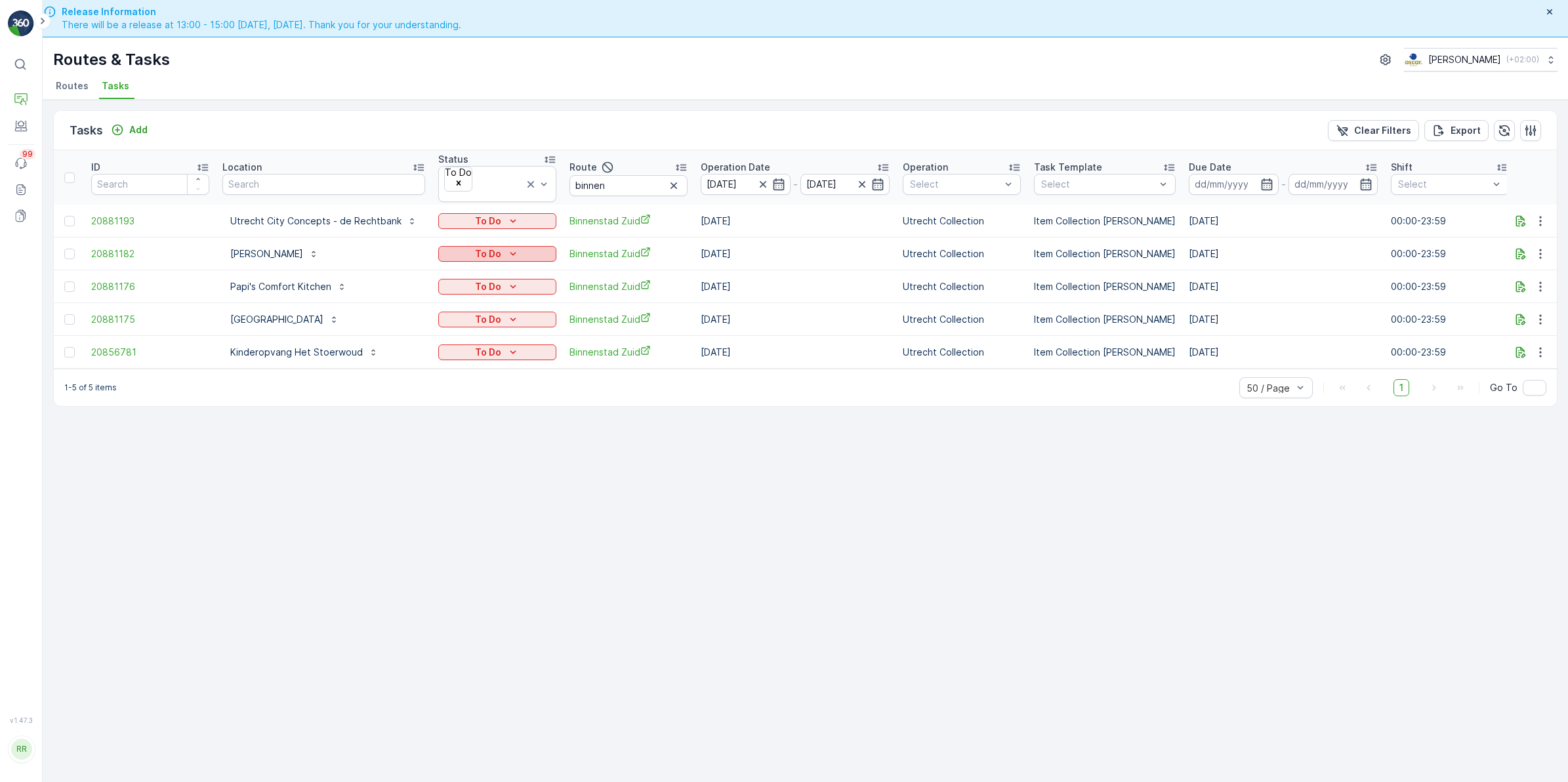
click at [484, 247] on p "To Do" at bounding box center [488, 253] width 26 height 13
click at [477, 318] on span "Cancelled" at bounding box center [471, 324] width 44 height 13
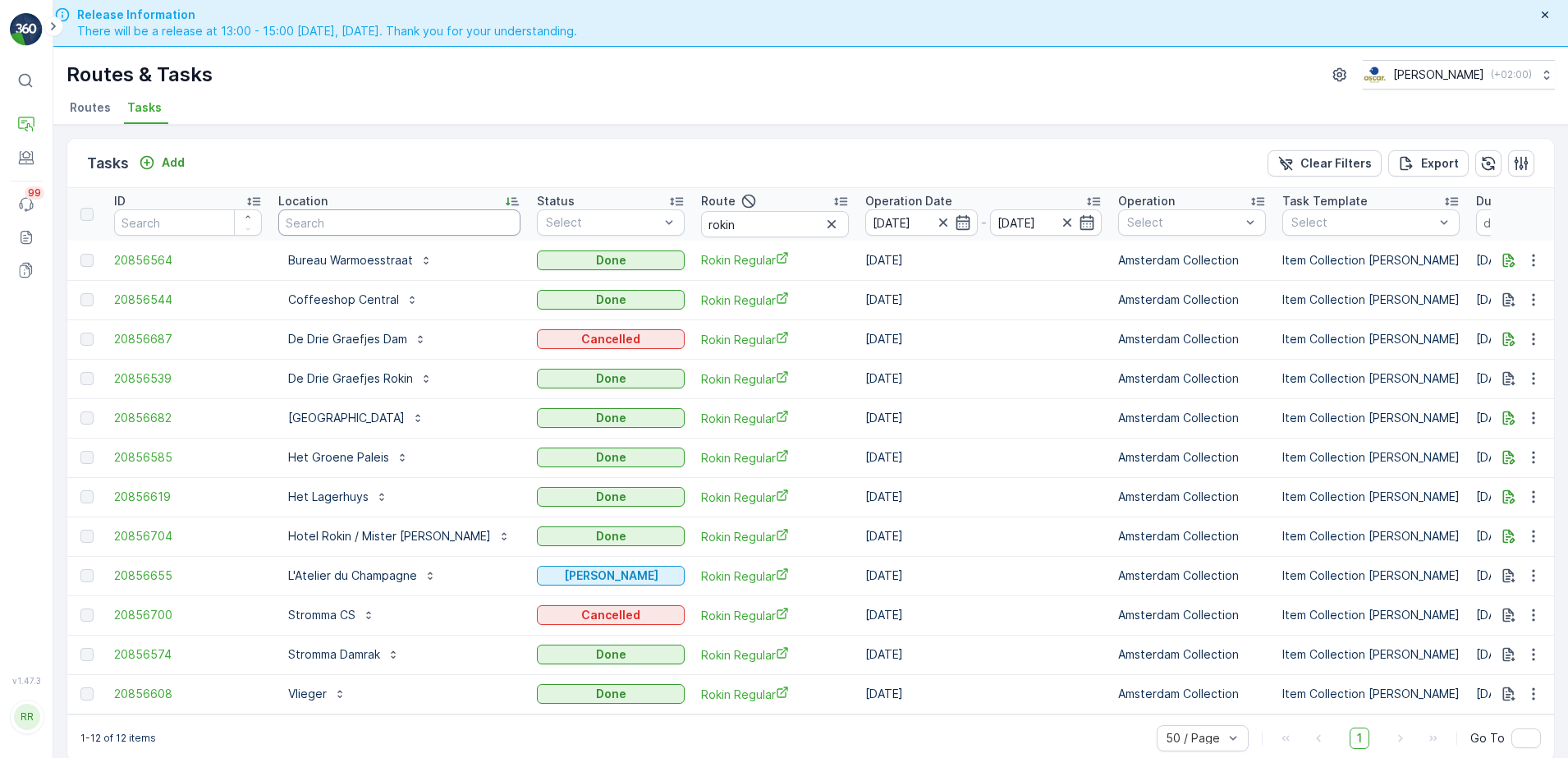
click at [412, 224] on input "text" at bounding box center [399, 222] width 242 height 27
click at [935, 221] on icon "button" at bounding box center [943, 222] width 16 height 16
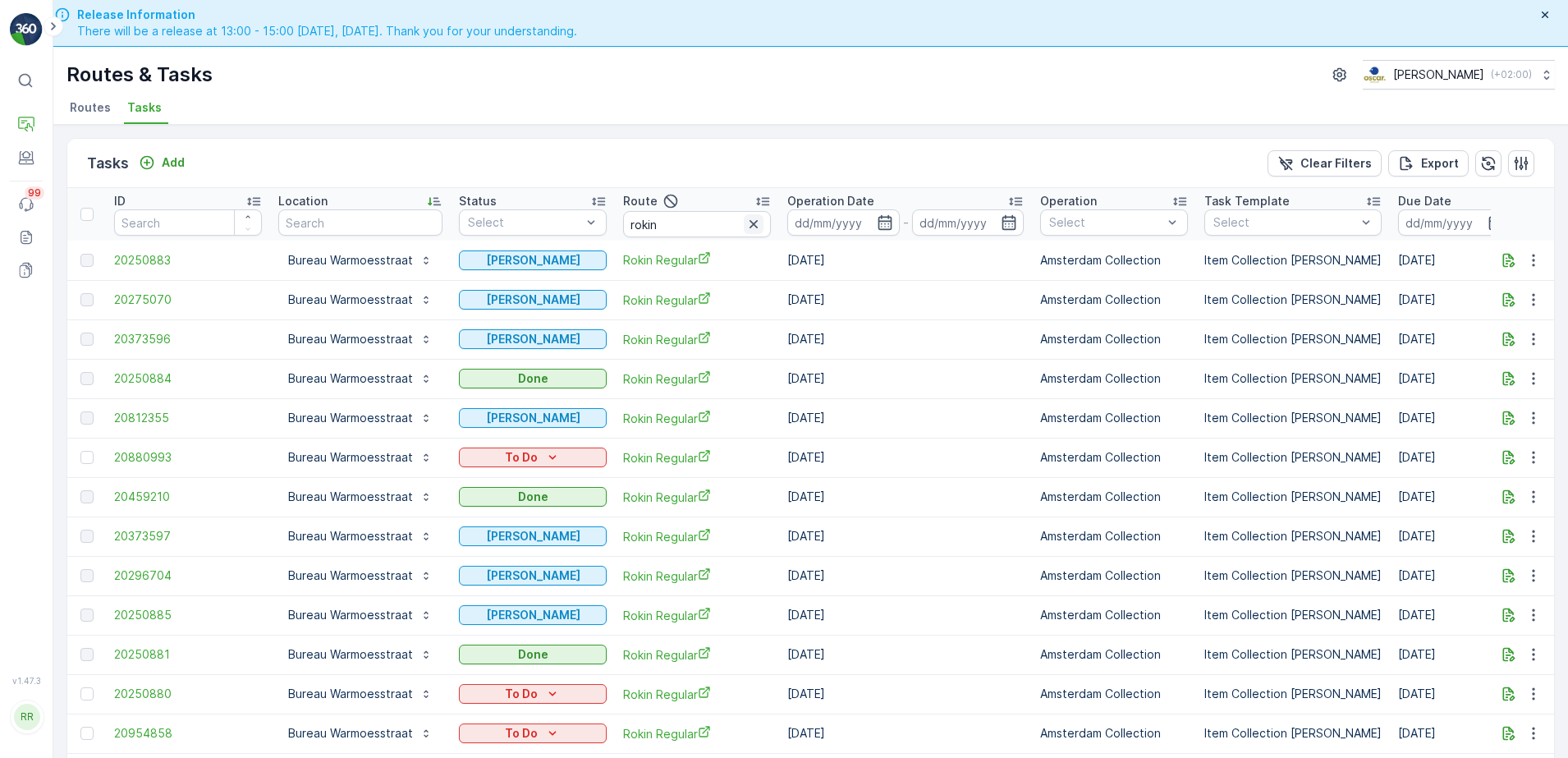
click at [756, 220] on icon "button" at bounding box center [753, 224] width 16 height 16
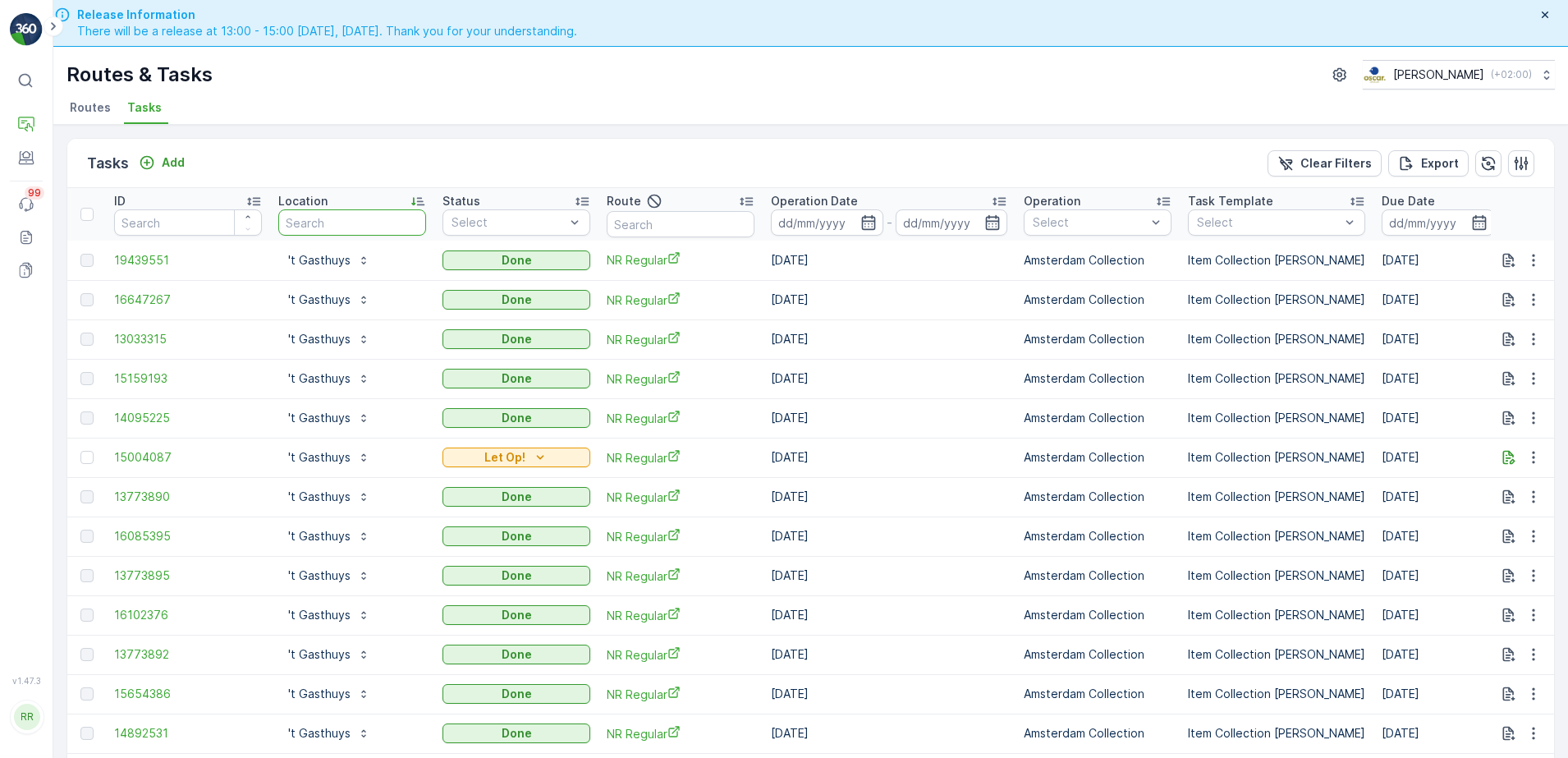
drag, startPoint x: 350, startPoint y: 225, endPoint x: 590, endPoint y: 9, distance: 322.9
click at [352, 221] on input "text" at bounding box center [352, 222] width 148 height 27
type input "landhuis"
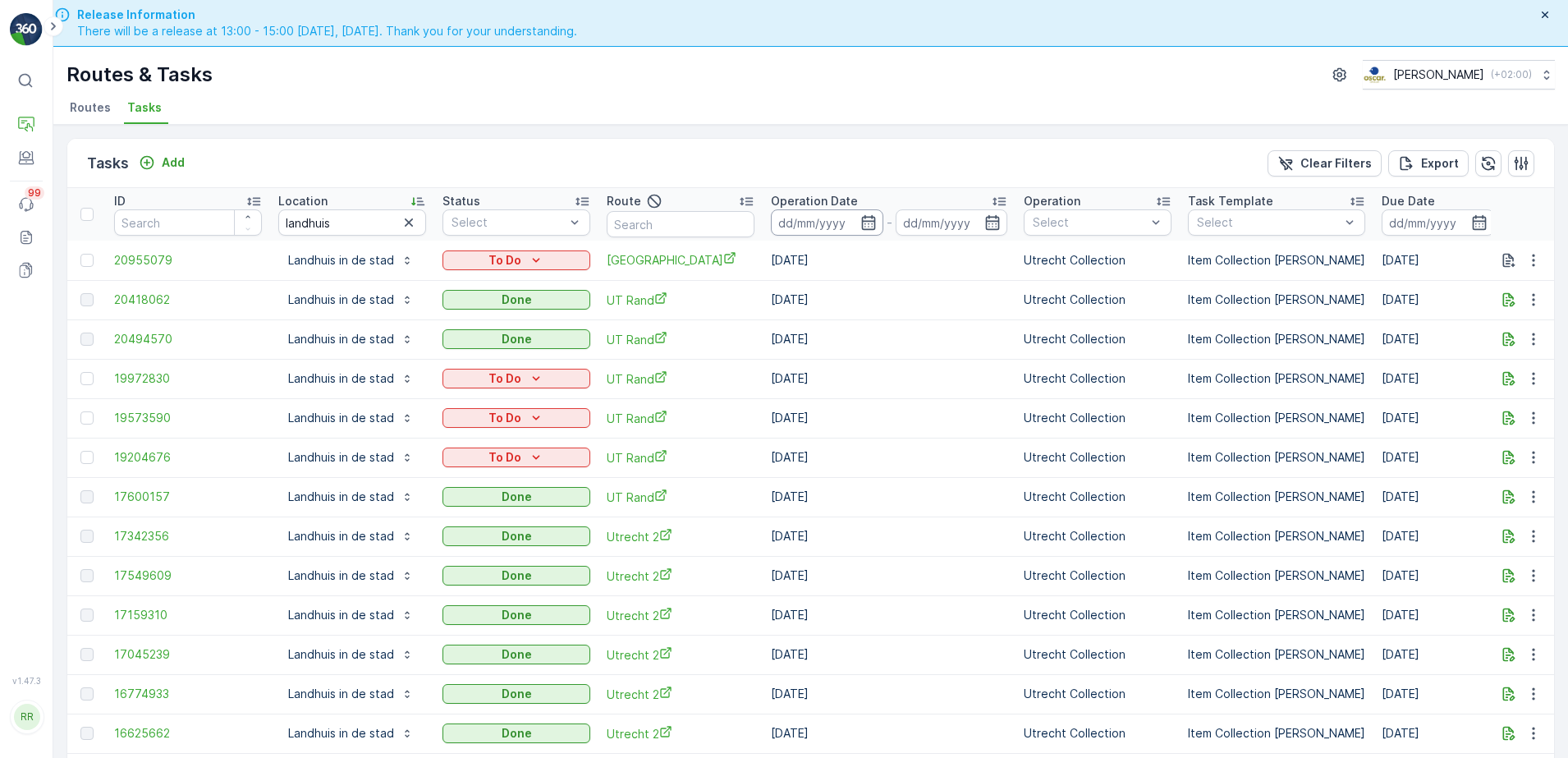
click at [871, 231] on input at bounding box center [827, 222] width 113 height 27
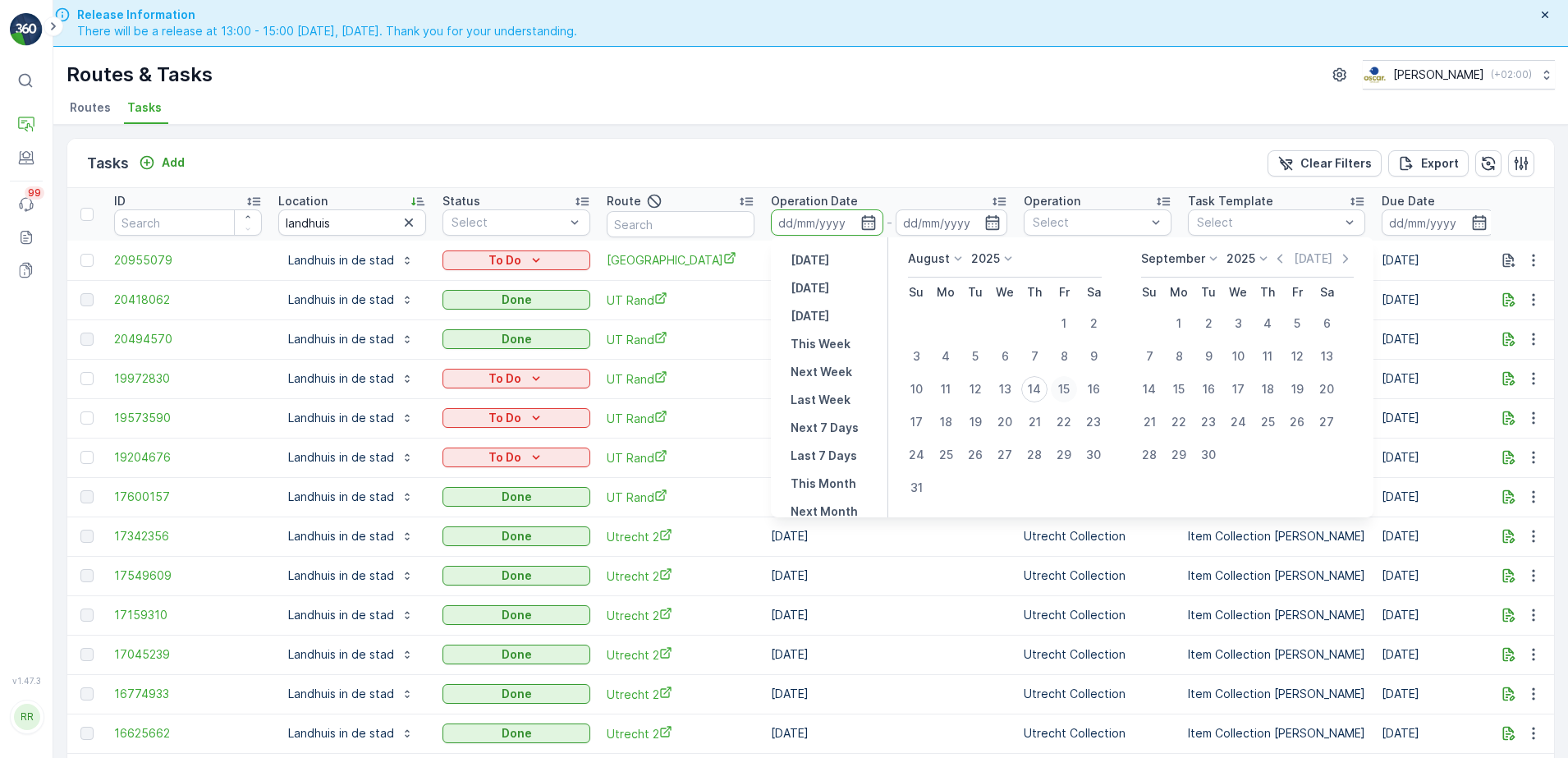
click at [1060, 391] on div "15" at bounding box center [1063, 389] width 27 height 27
type input "[DATE]"
click at [1060, 391] on div "15" at bounding box center [1063, 389] width 27 height 27
type input "[DATE]"
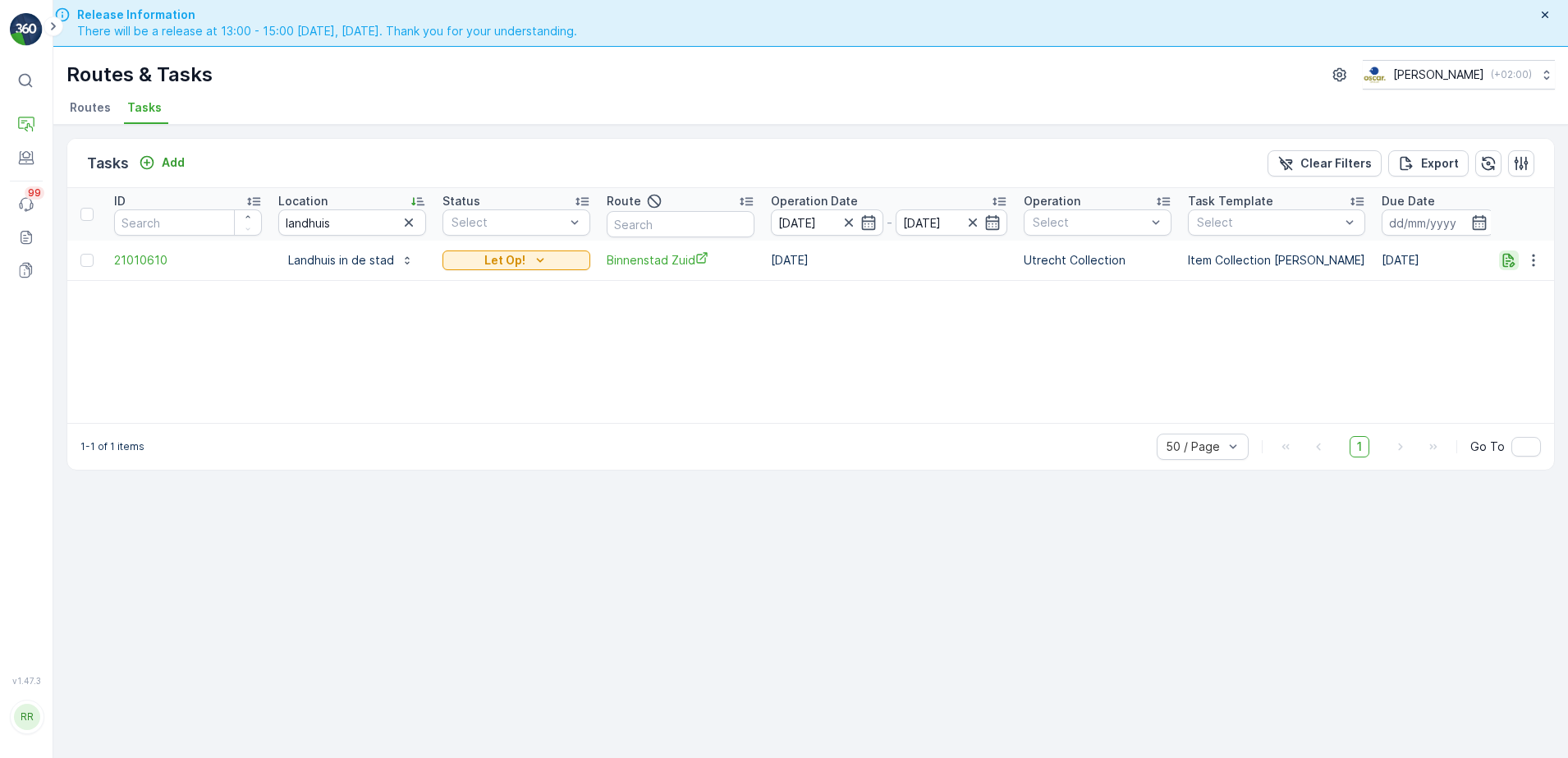
click at [1506, 263] on icon "button" at bounding box center [1509, 260] width 12 height 14
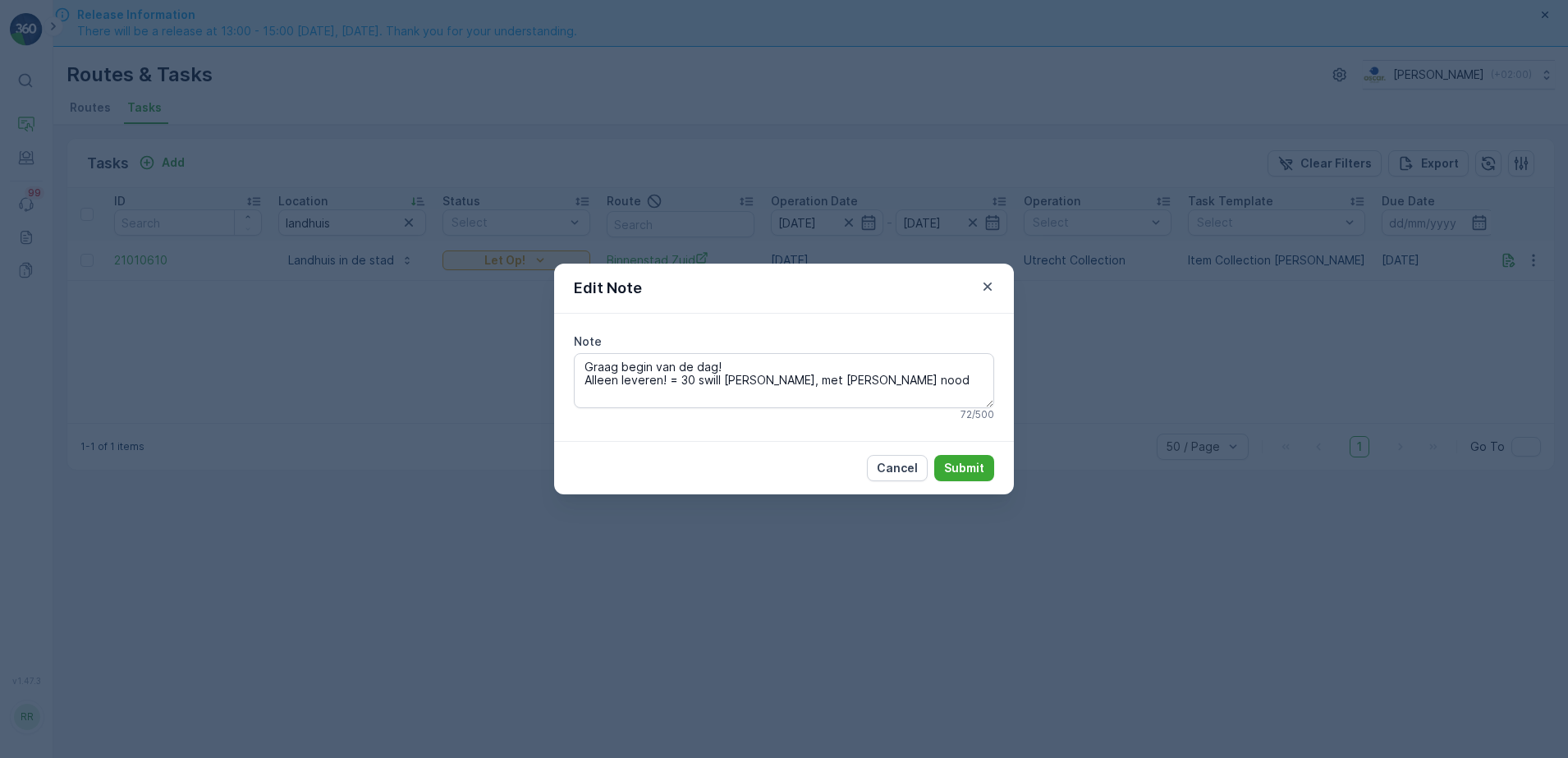
drag, startPoint x: 860, startPoint y: 381, endPoint x: 523, endPoint y: 360, distance: 337.7
click at [523, 360] on div "Edit Note Note Graag begin van de dag! Alleen leveren! = 30 swill [PERSON_NAME]…" at bounding box center [784, 379] width 1568 height 758
click at [989, 289] on icon "button" at bounding box center [988, 287] width 9 height 9
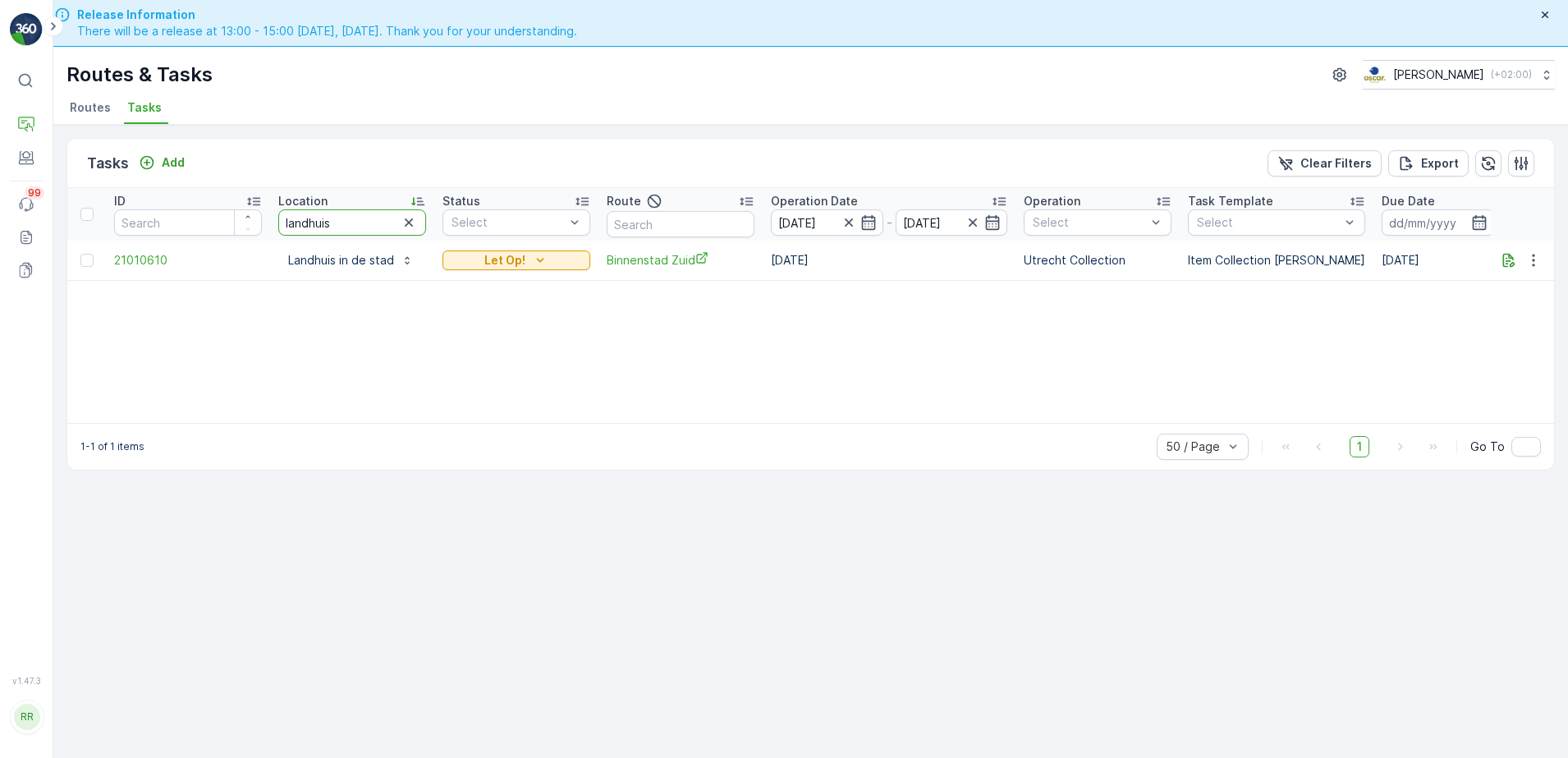
drag, startPoint x: 346, startPoint y: 218, endPoint x: 194, endPoint y: 228, distance: 152.3
click at [194, 228] on tr "ID Location landhuis Status Select Route Operation Date [DATE] - [DATE] Operati…" at bounding box center [1333, 214] width 2532 height 53
type input "apo"
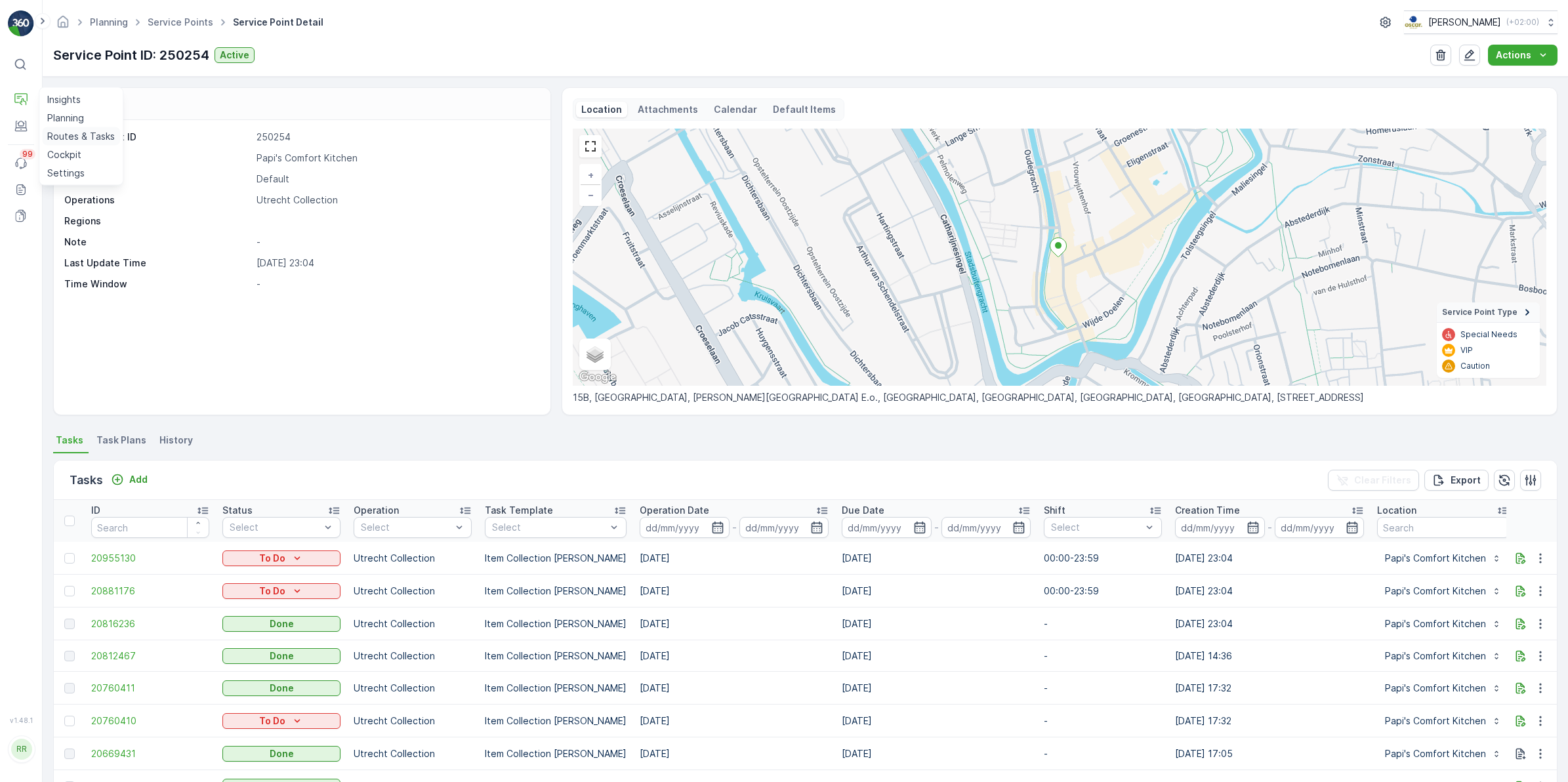
drag, startPoint x: 64, startPoint y: 134, endPoint x: 92, endPoint y: 139, distance: 28.4
click at [65, 134] on p "Routes & Tasks" at bounding box center [81, 136] width 67 height 13
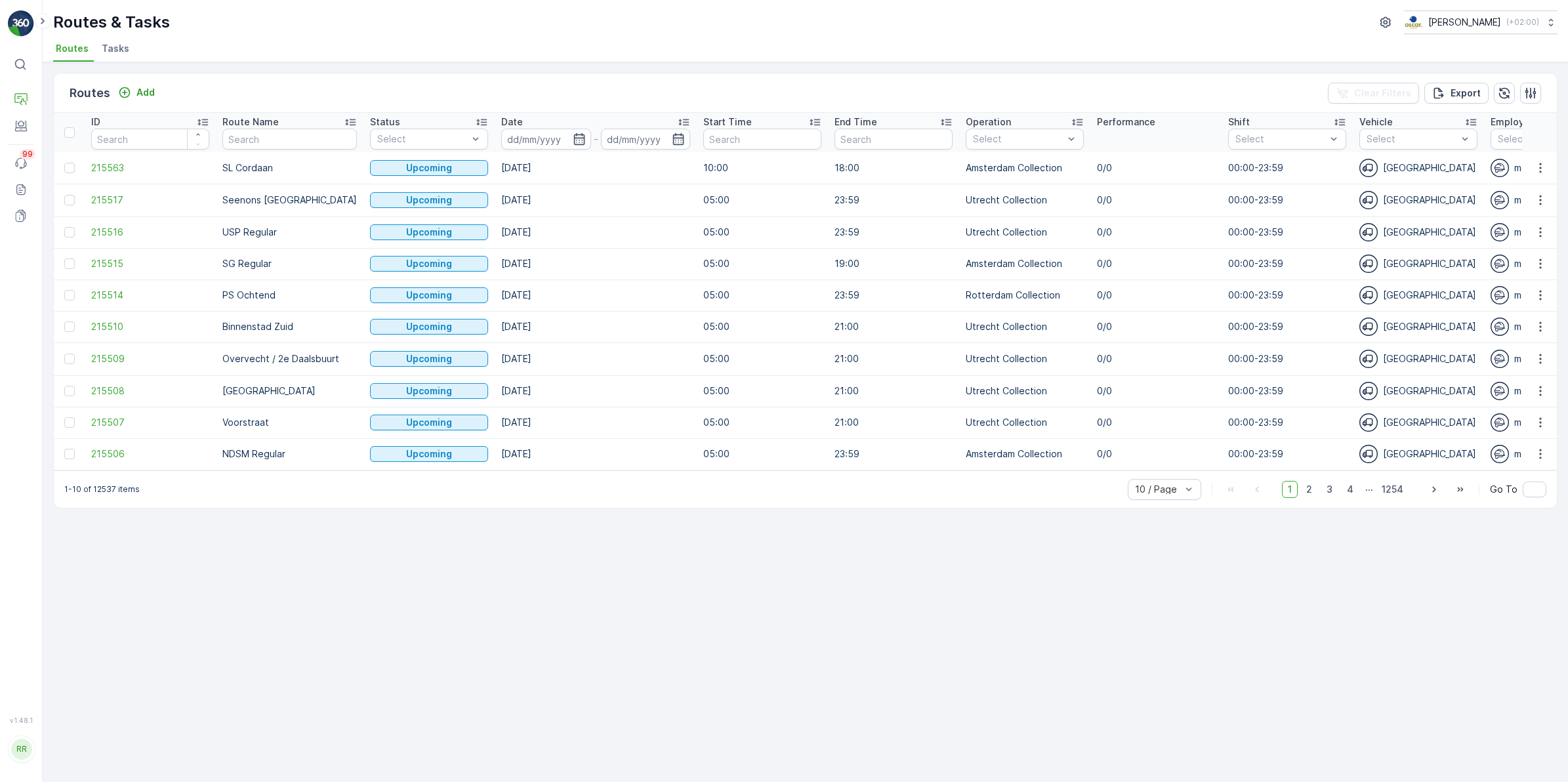
click at [123, 48] on span "Tasks" at bounding box center [116, 48] width 28 height 13
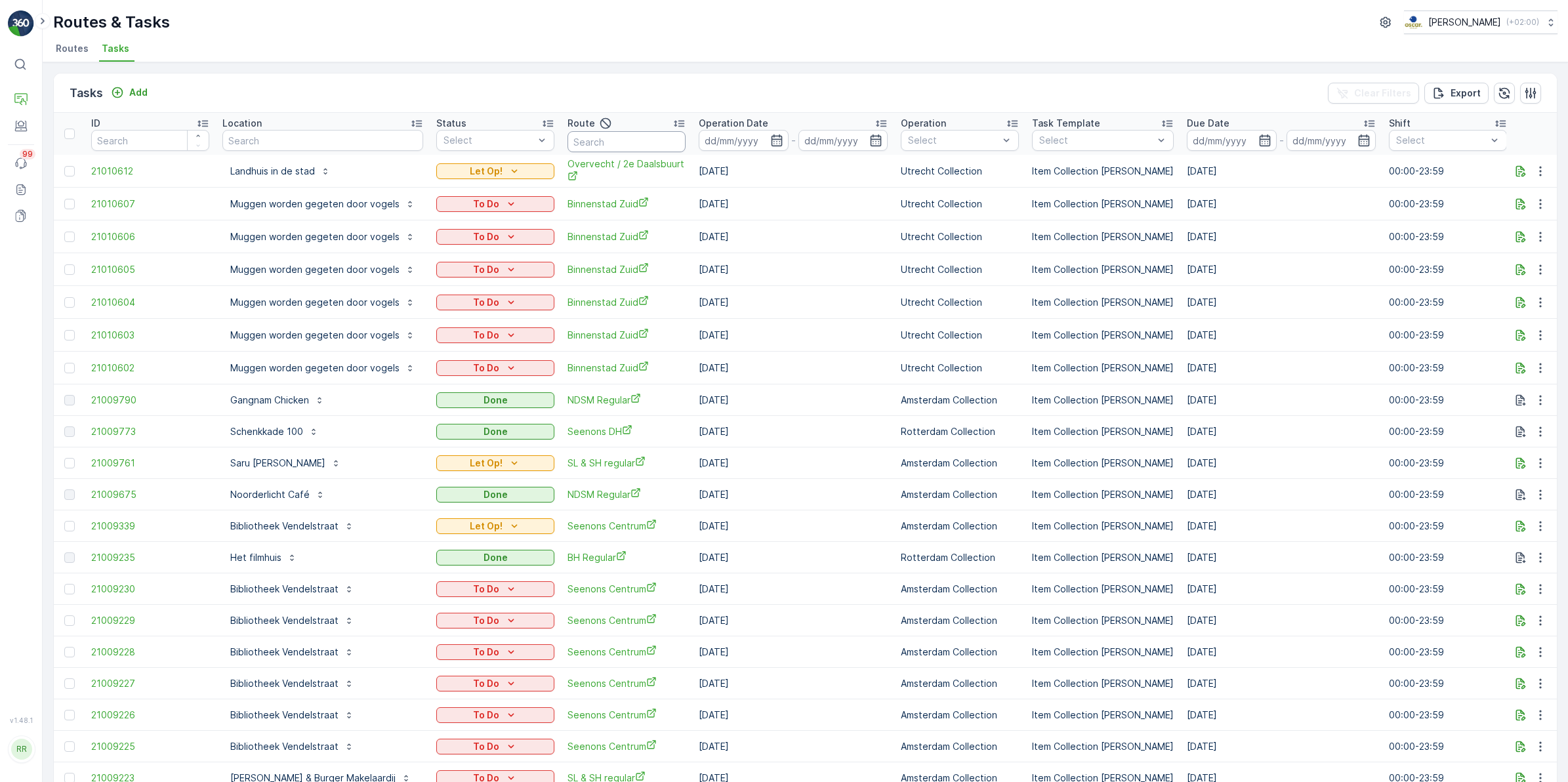
click at [611, 140] on input "text" at bounding box center [627, 142] width 118 height 21
type input "rokin"
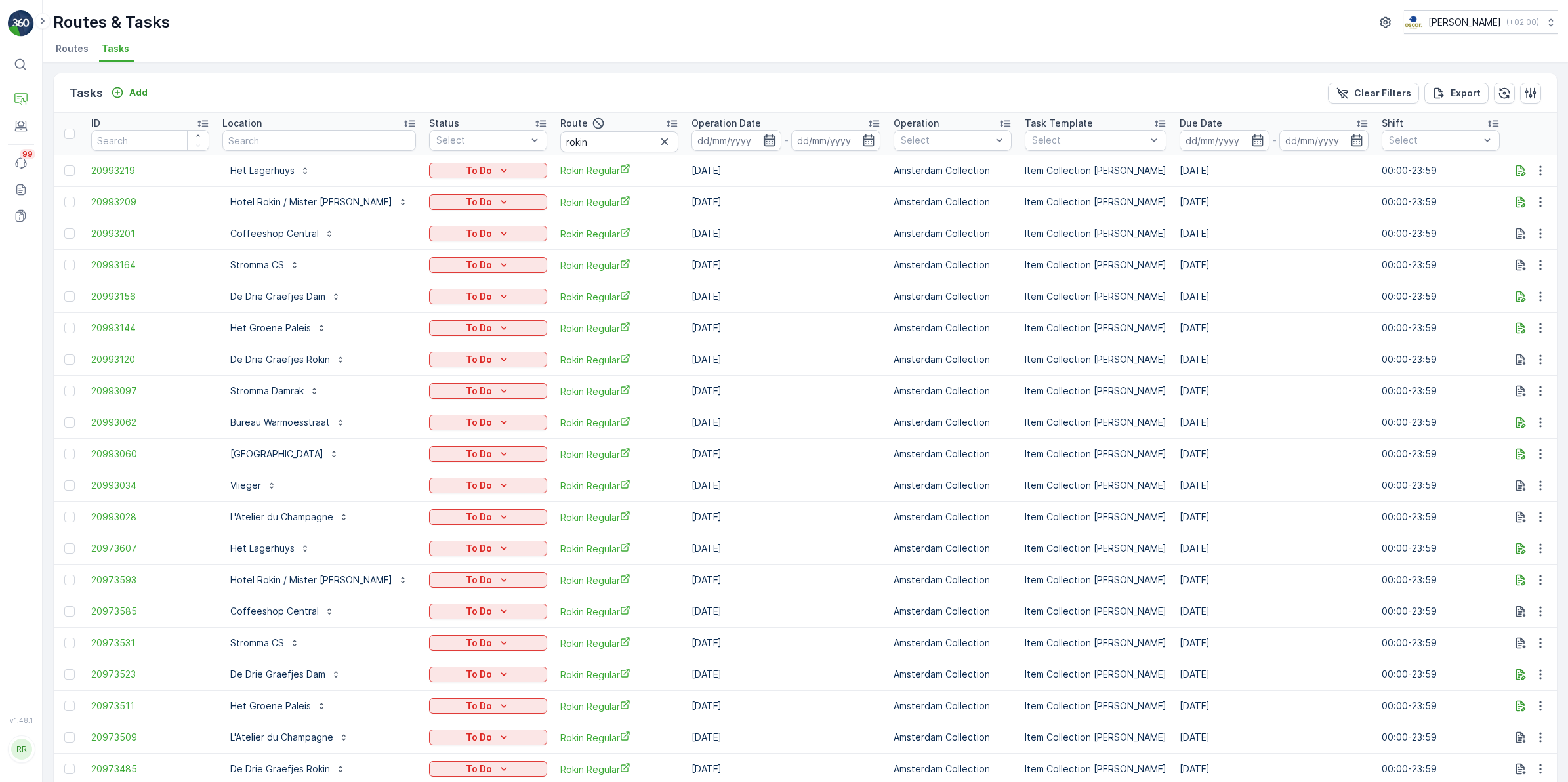
click at [763, 135] on icon "button" at bounding box center [769, 140] width 13 height 13
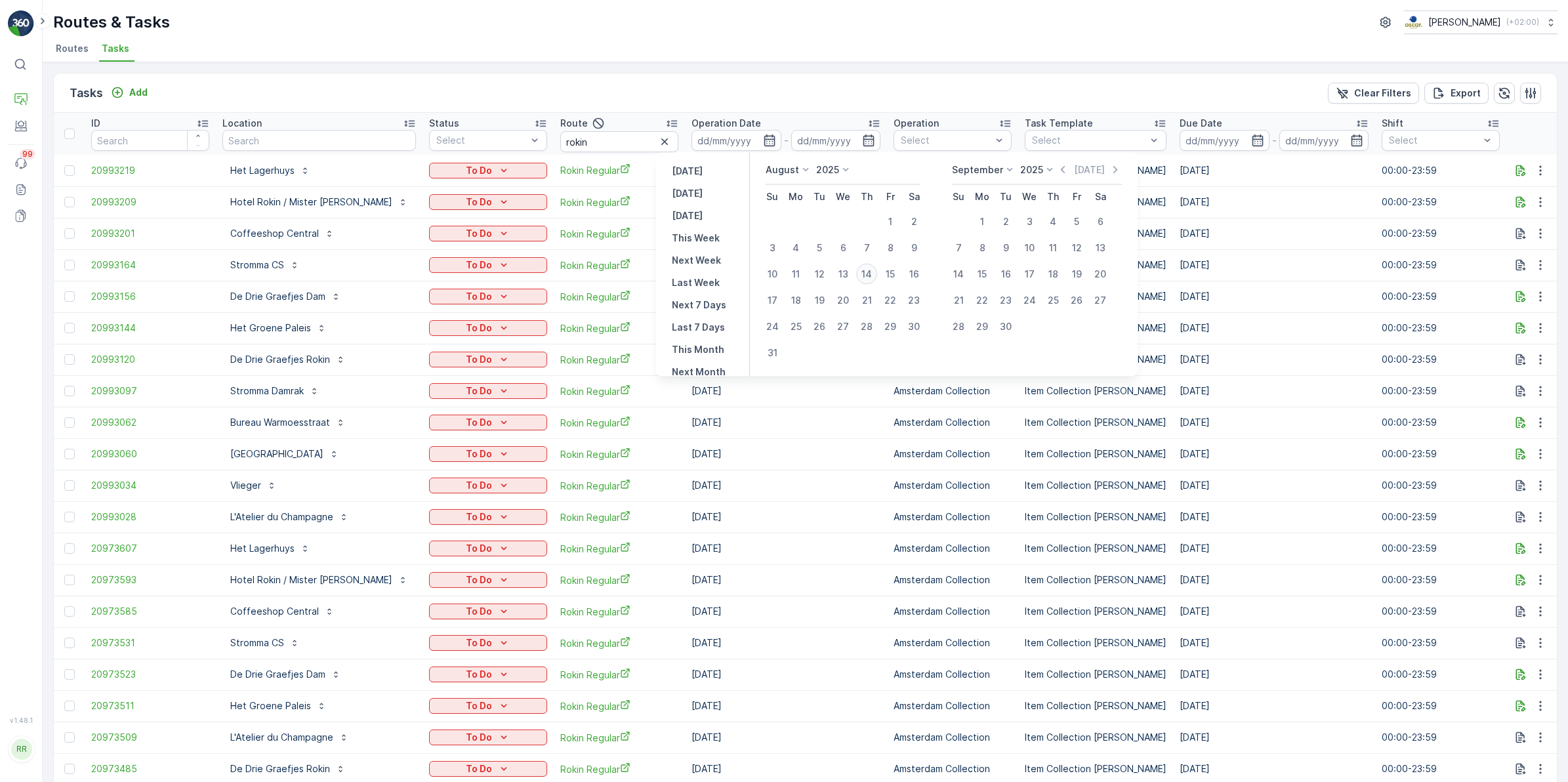
click at [870, 277] on div "14" at bounding box center [866, 274] width 21 height 21
type input "[DATE]"
click at [870, 277] on div "14" at bounding box center [866, 274] width 21 height 21
type input "[DATE]"
click at [870, 276] on div "14" at bounding box center [866, 274] width 21 height 21
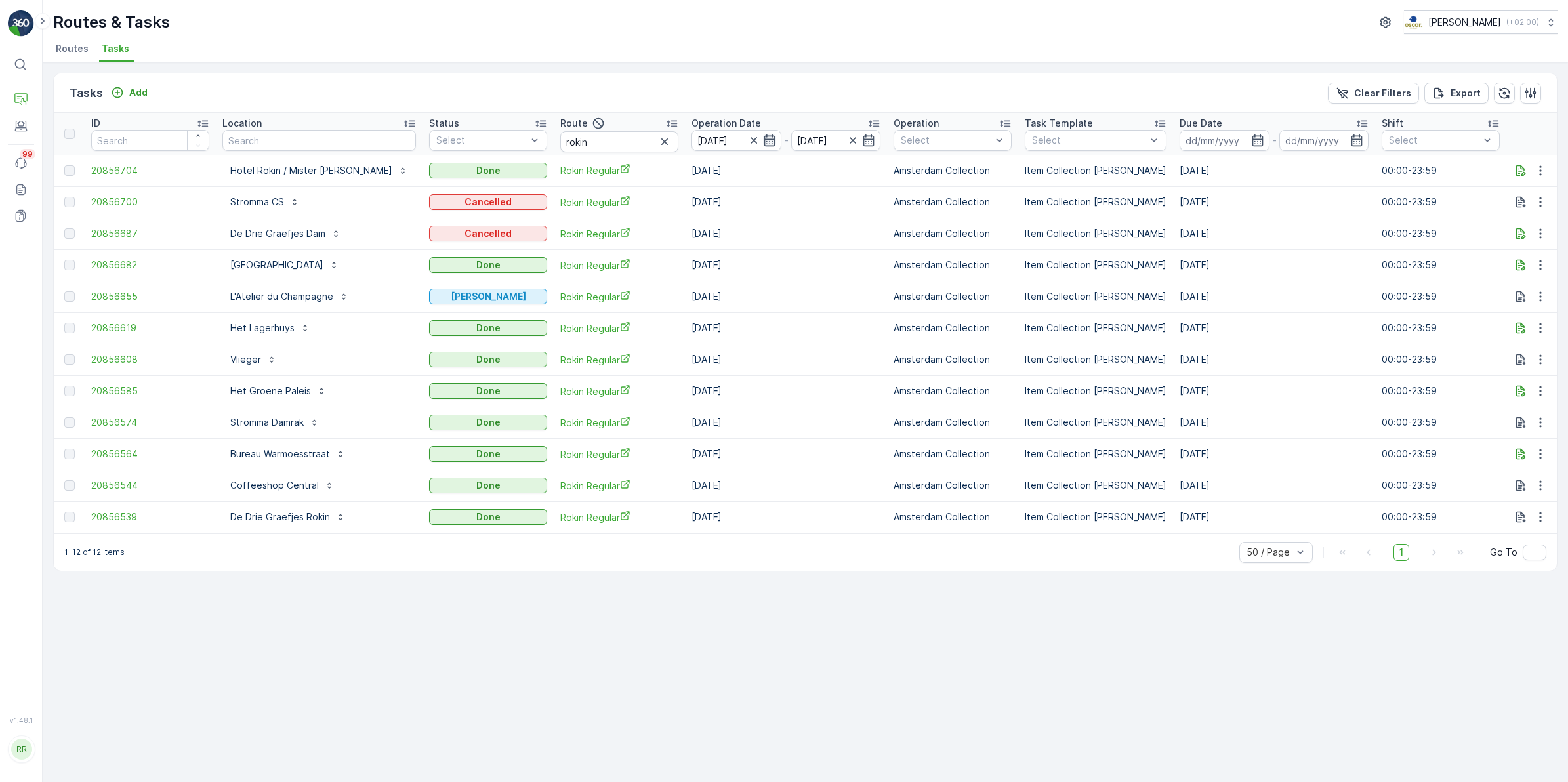
click at [764, 138] on icon "button" at bounding box center [769, 140] width 11 height 12
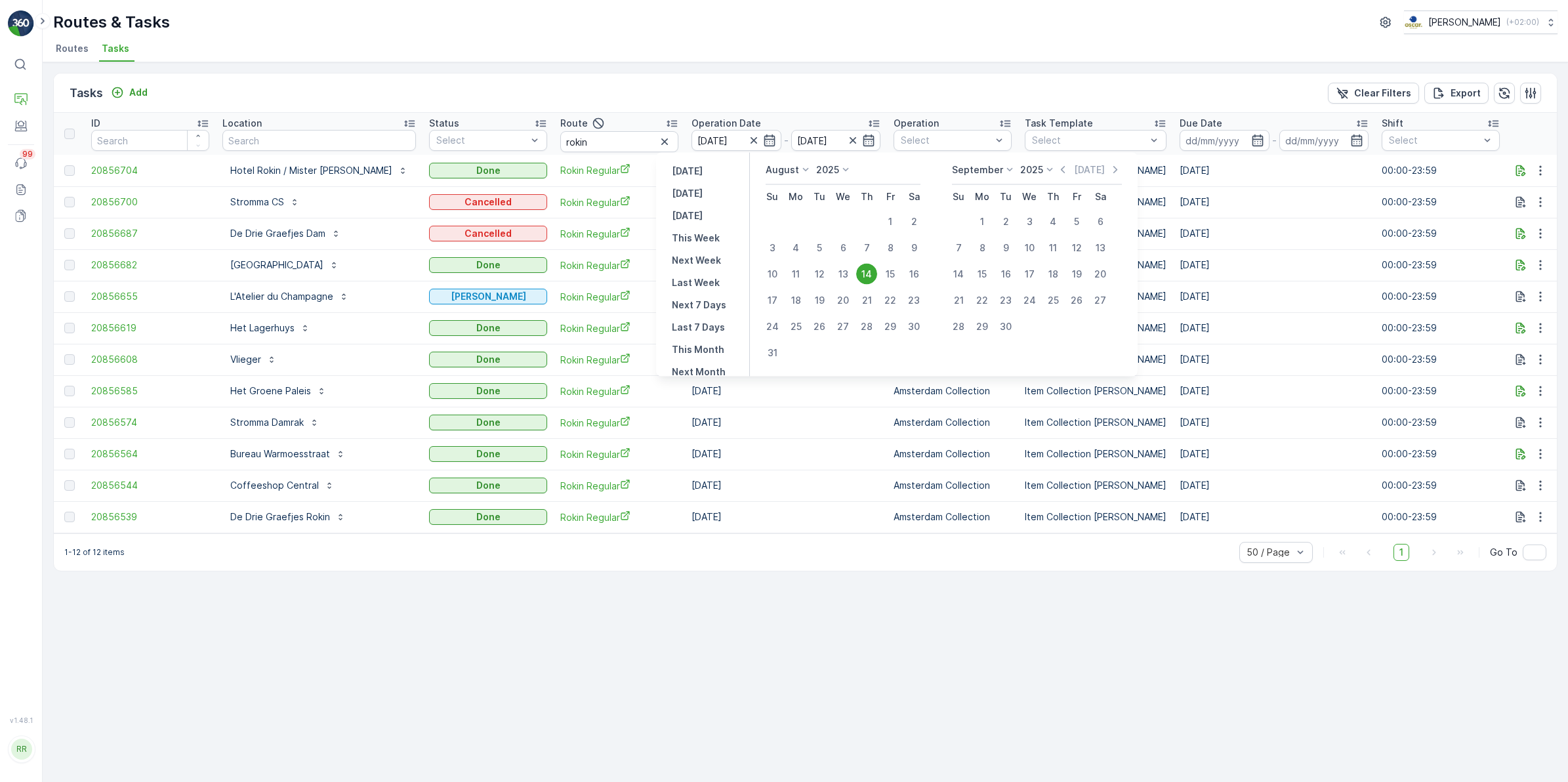
click at [888, 275] on div "15" at bounding box center [890, 274] width 21 height 21
type input "[DATE]"
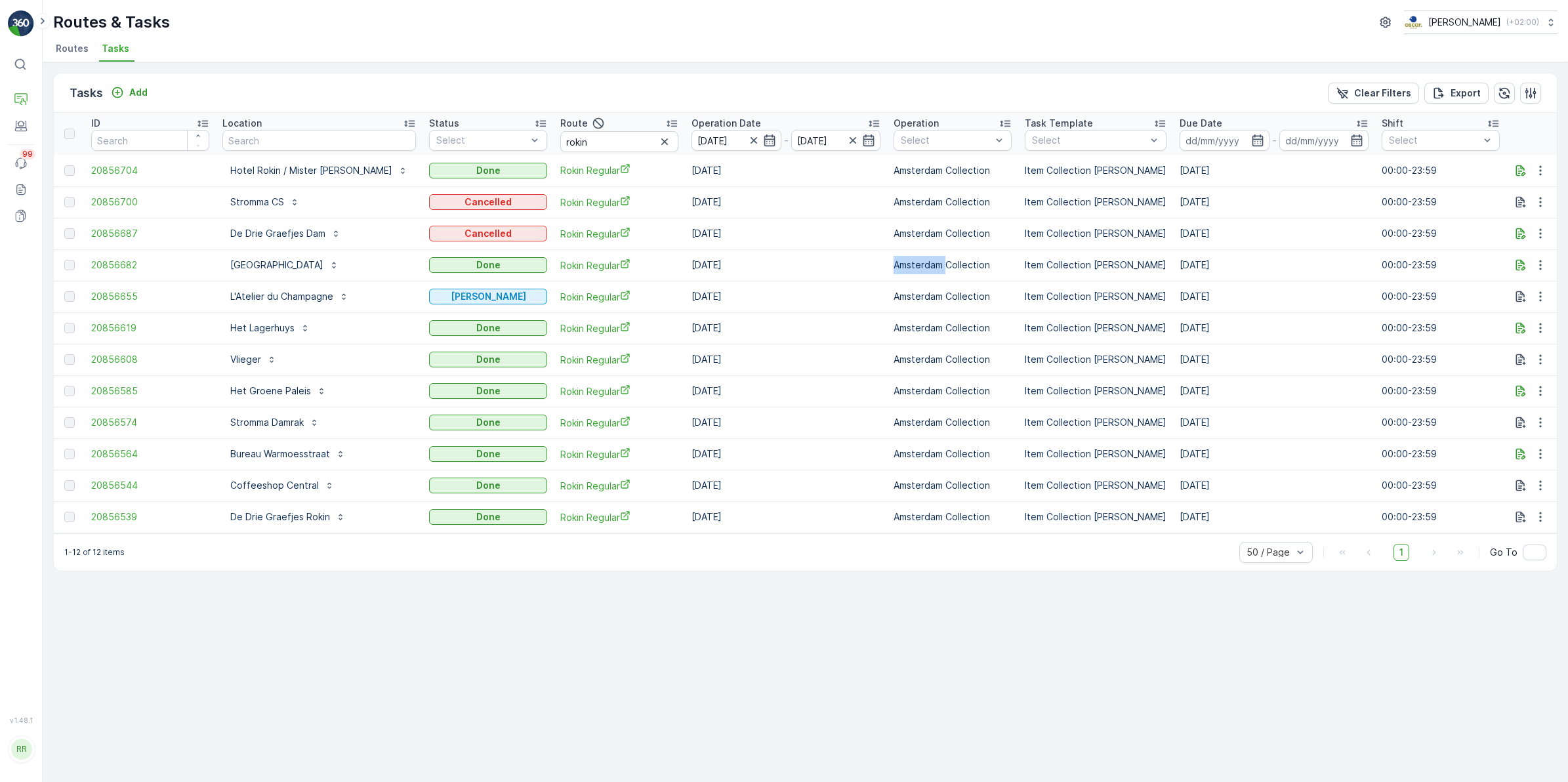
click at [888, 275] on td "Amsterdam Collection" at bounding box center [952, 265] width 131 height 32
drag, startPoint x: 888, startPoint y: 275, endPoint x: 807, endPoint y: 48, distance: 241.0
click at [807, 48] on ul "Routes Tasks" at bounding box center [799, 50] width 1494 height 22
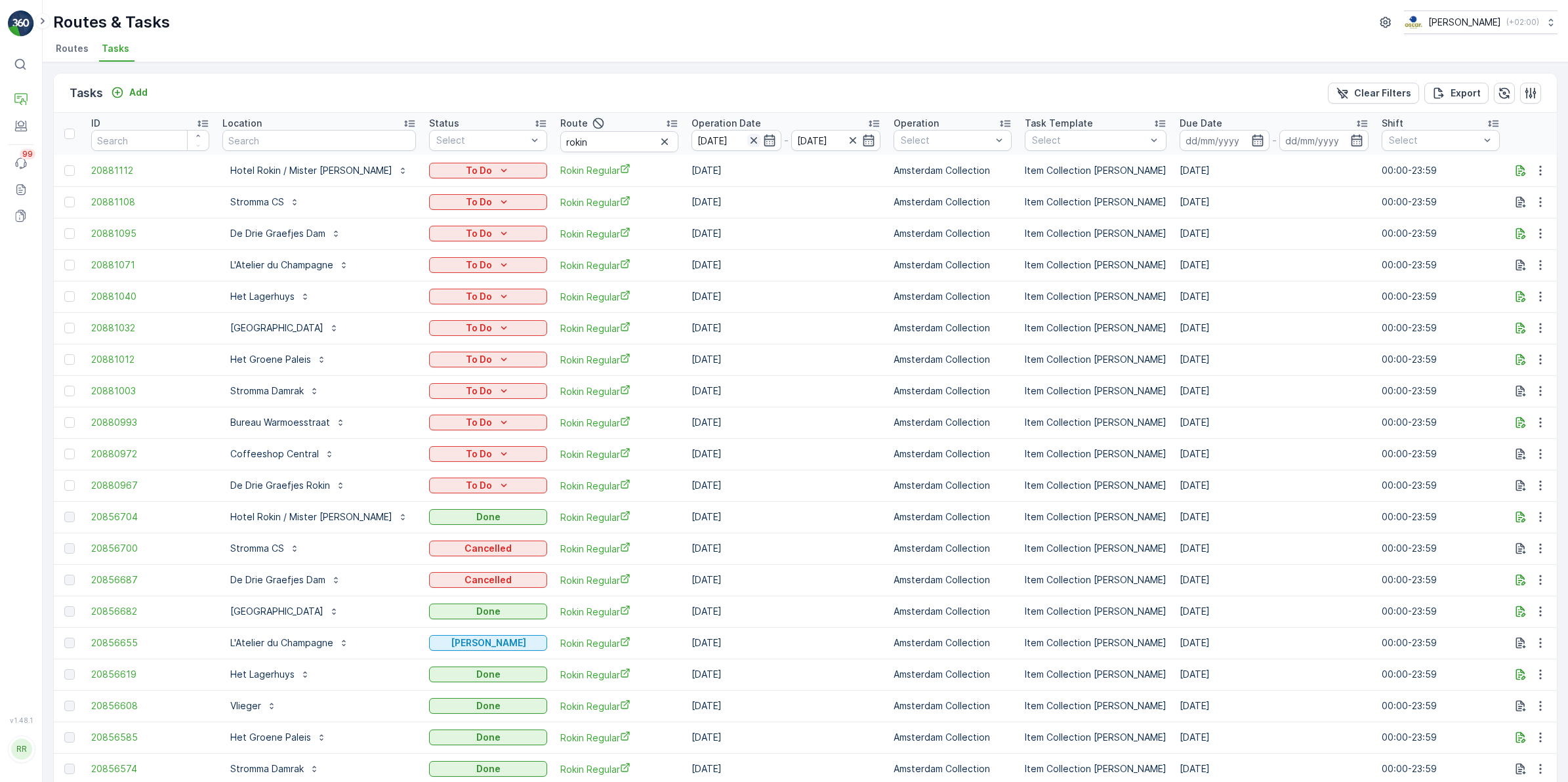
click at [747, 142] on icon "button" at bounding box center [753, 140] width 13 height 13
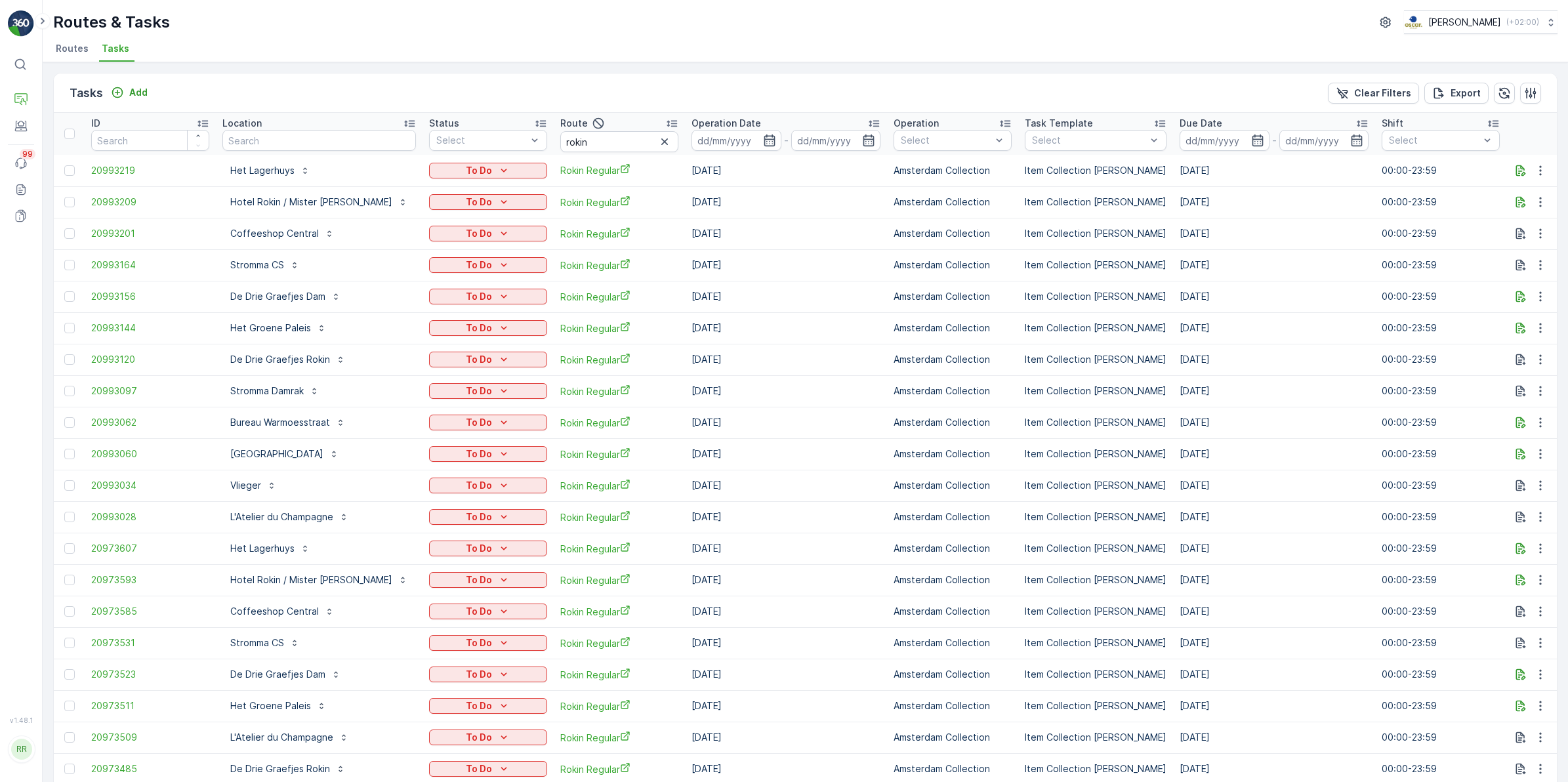
click at [784, 138] on p "-" at bounding box center [786, 140] width 5 height 16
click at [763, 141] on icon "button" at bounding box center [769, 140] width 13 height 13
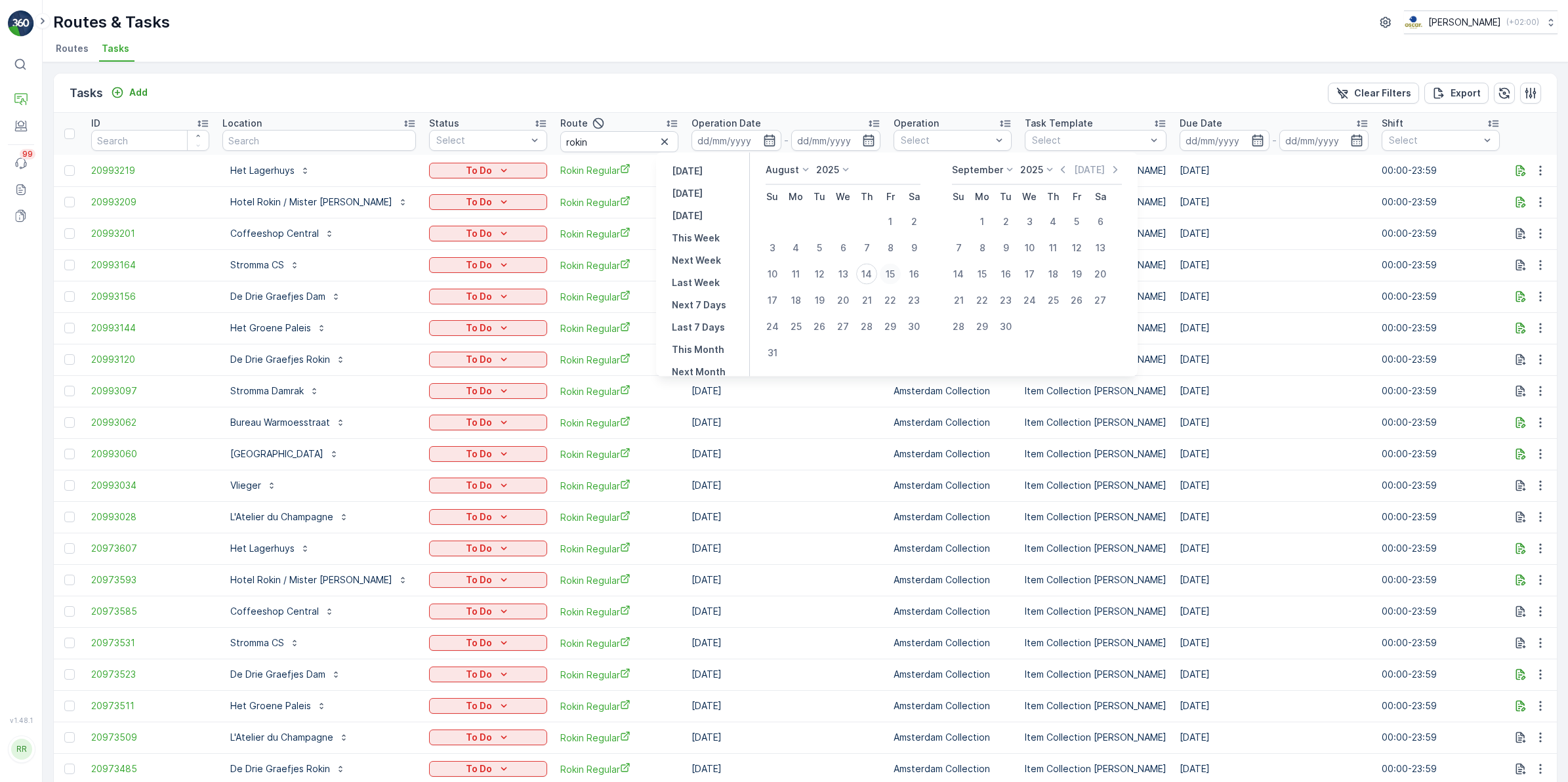
click at [884, 273] on div "15" at bounding box center [890, 274] width 21 height 21
type input "[DATE]"
click at [884, 273] on div "15" at bounding box center [890, 274] width 21 height 21
type input "[DATE]"
click at [884, 273] on div "15" at bounding box center [890, 274] width 21 height 21
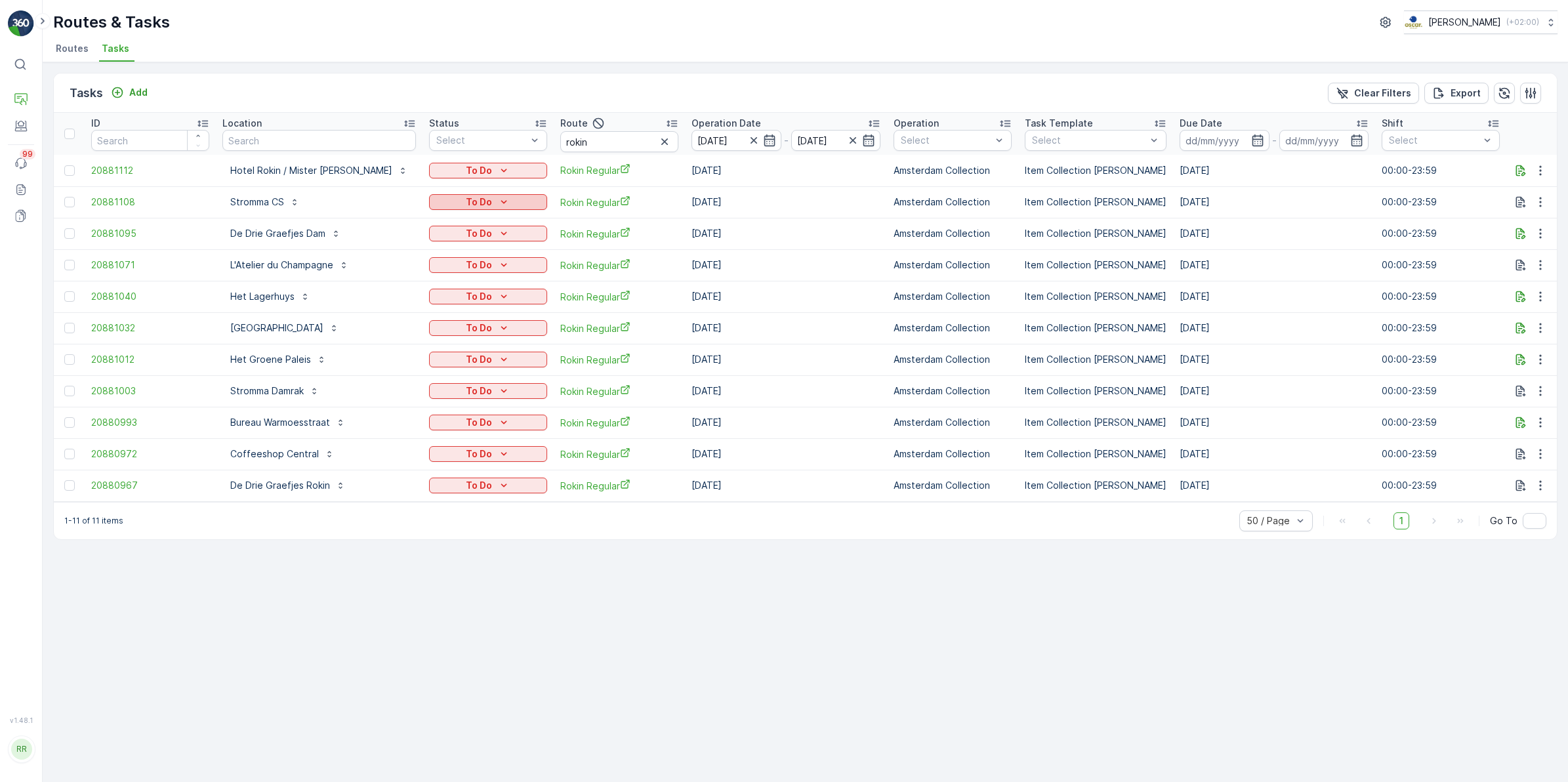
click at [485, 196] on div "To Do" at bounding box center [488, 202] width 107 height 13
click at [415, 224] on span "Let Op!" at bounding box center [418, 221] width 33 height 13
click at [763, 134] on icon "button" at bounding box center [769, 140] width 13 height 13
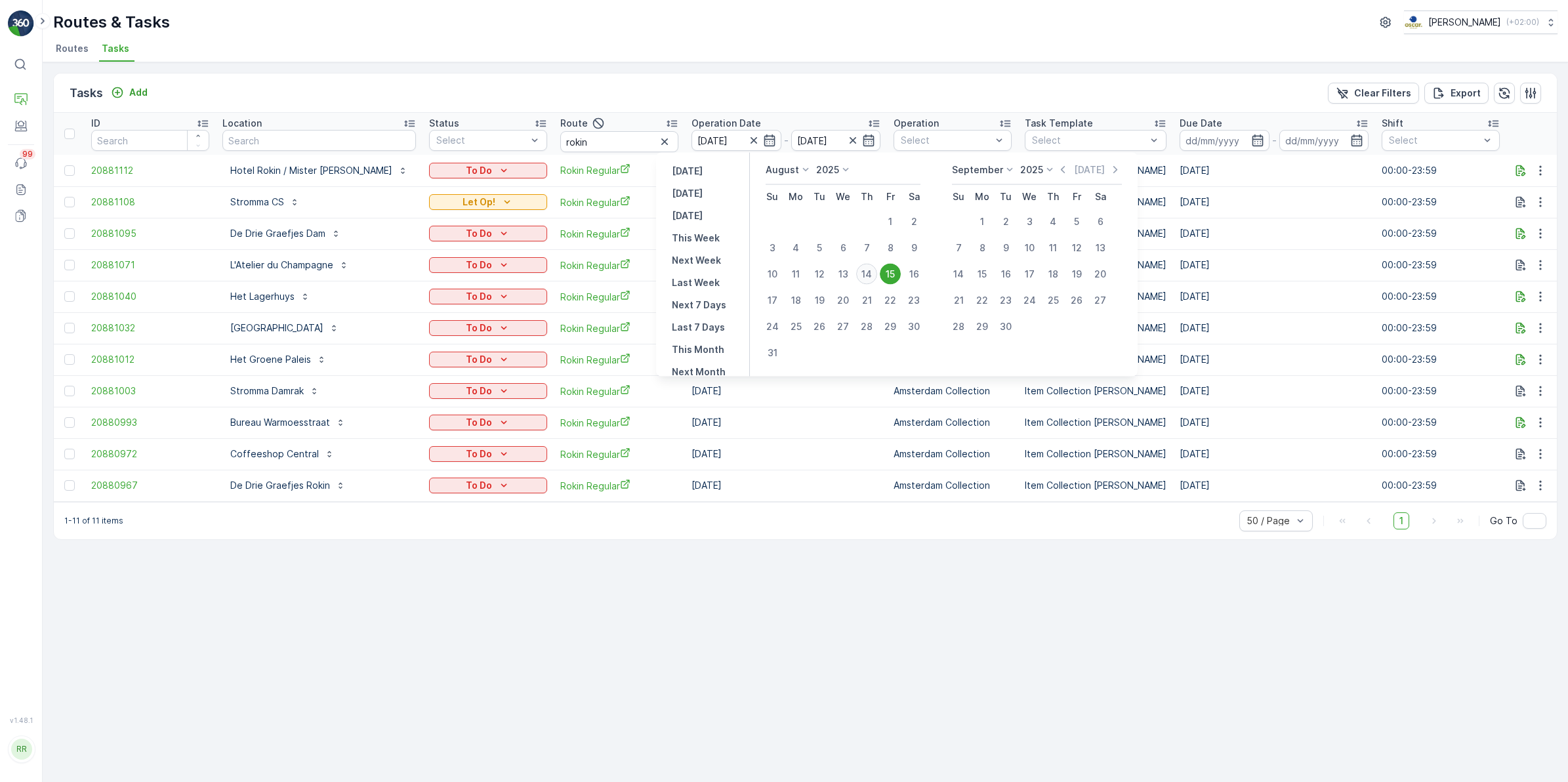
click at [870, 276] on div "14" at bounding box center [866, 274] width 21 height 21
type input "[DATE]"
click at [870, 276] on div "14" at bounding box center [866, 274] width 21 height 21
type input "[DATE]"
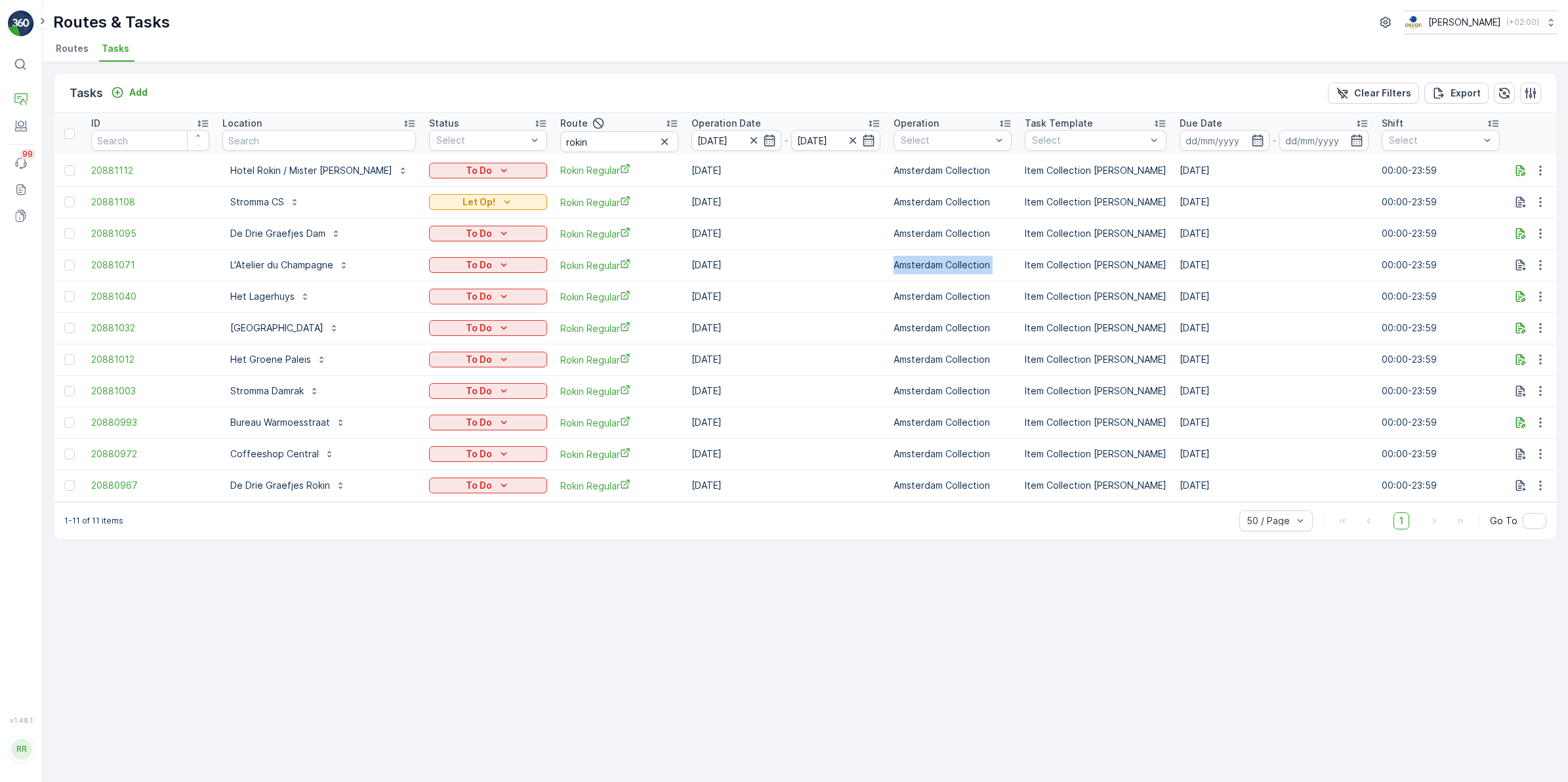
click at [887, 276] on td "Amsterdam Collection" at bounding box center [952, 265] width 131 height 32
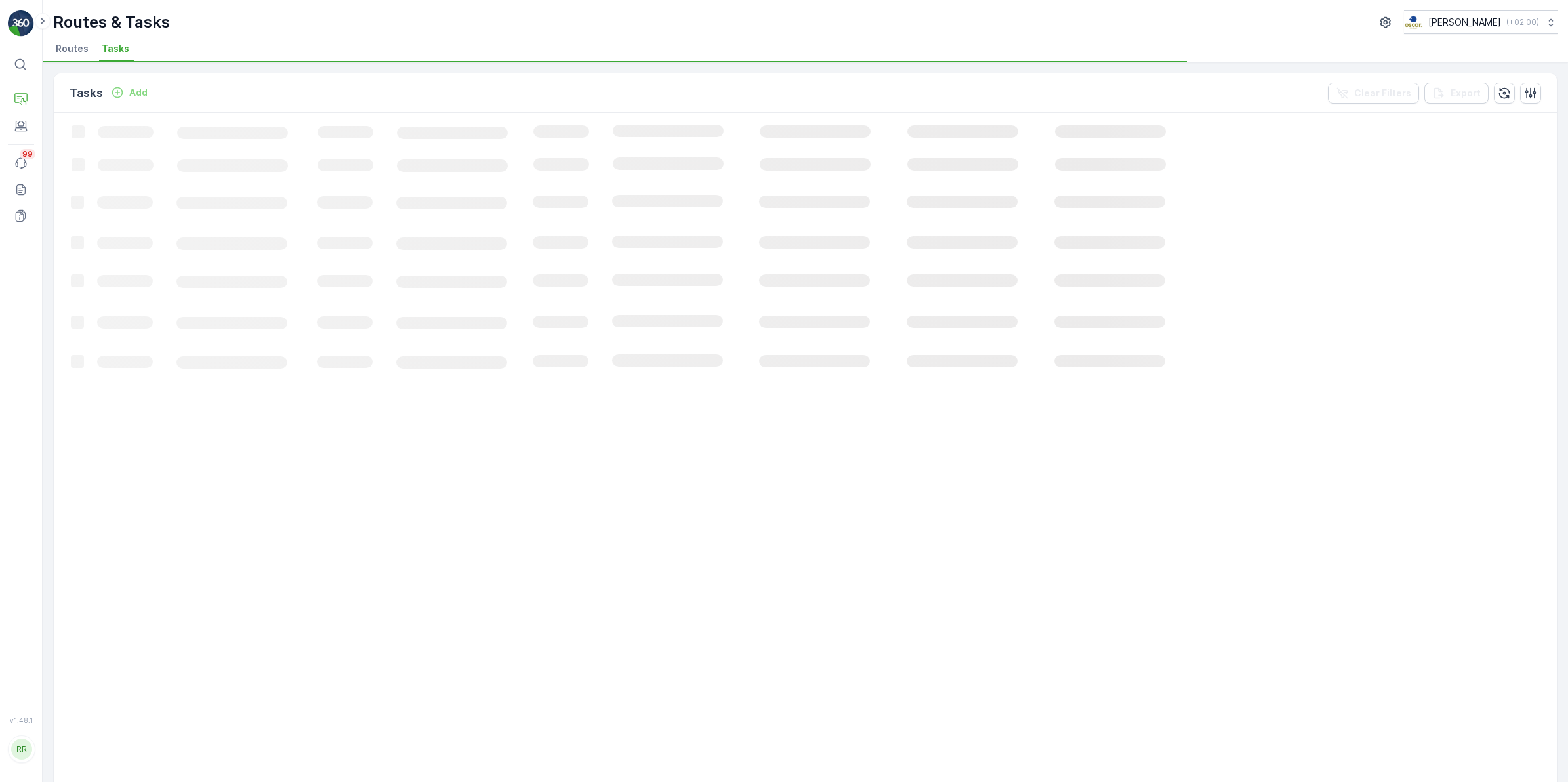
drag, startPoint x: 870, startPoint y: 276, endPoint x: 737, endPoint y: 92, distance: 227.0
click at [737, 92] on div "Tasks Add Clear Filters Export" at bounding box center [805, 93] width 1503 height 39
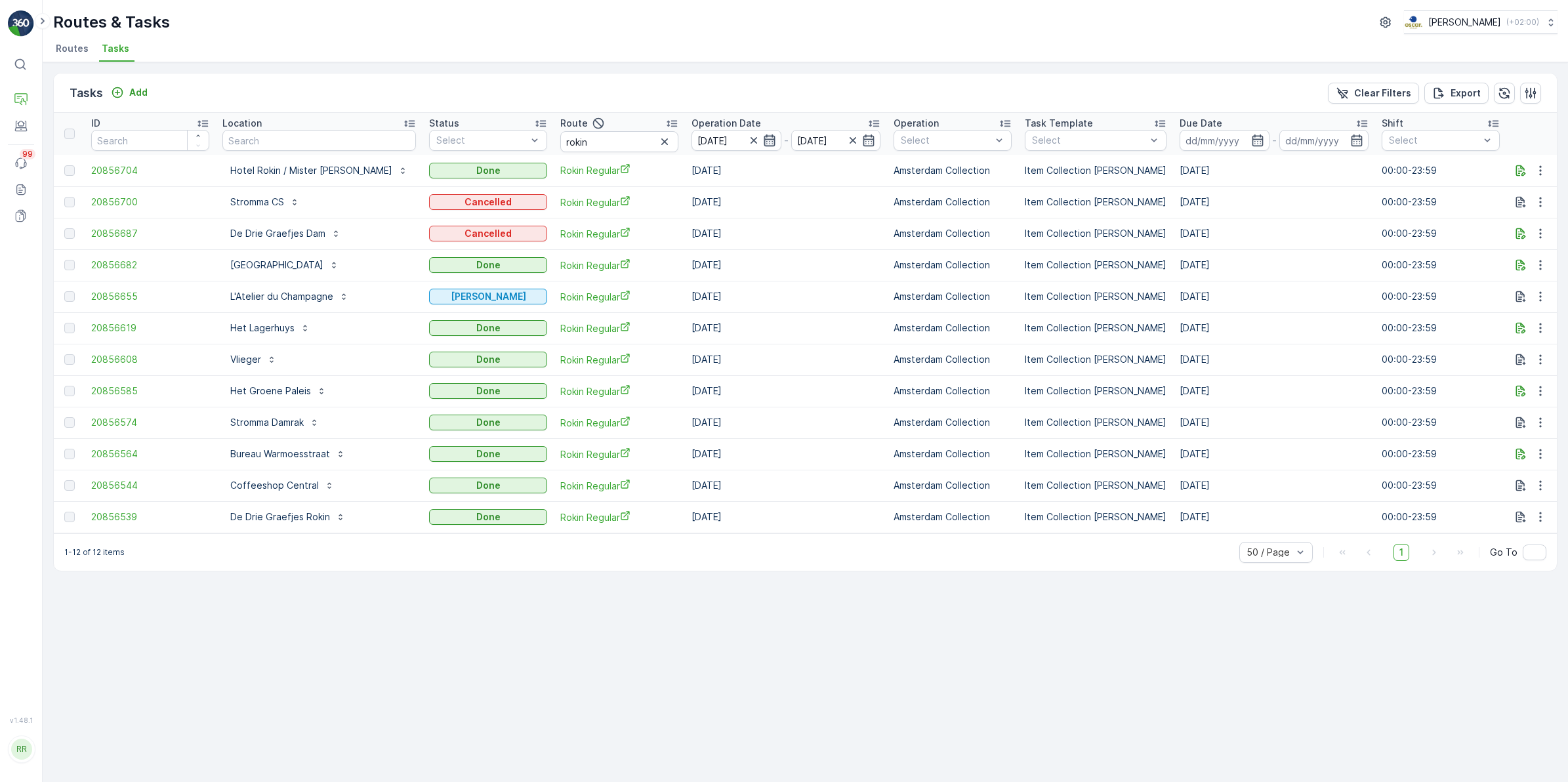
click at [763, 136] on icon "button" at bounding box center [769, 140] width 13 height 13
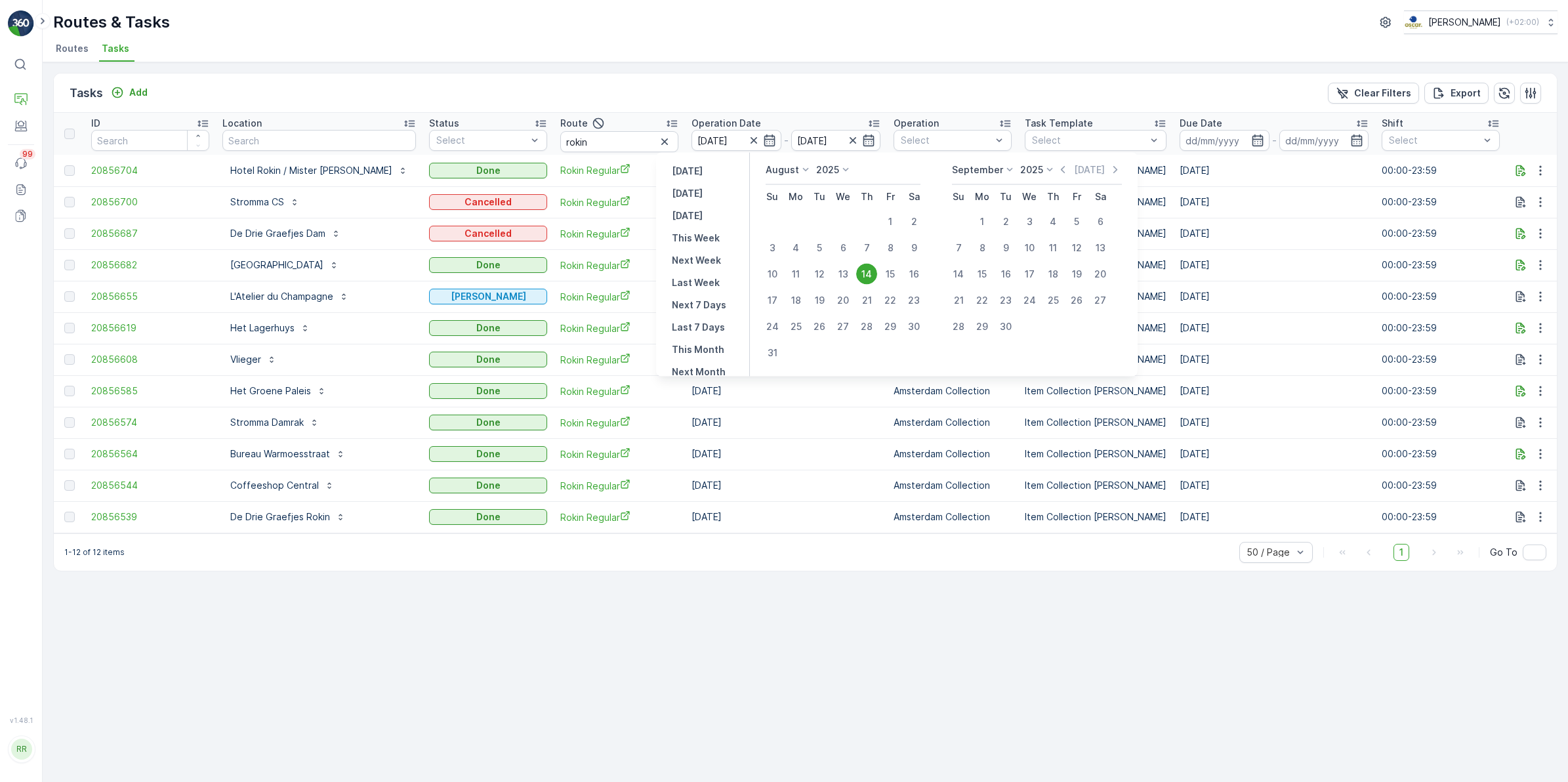
click at [888, 273] on div "15" at bounding box center [890, 274] width 21 height 21
type input "[DATE]"
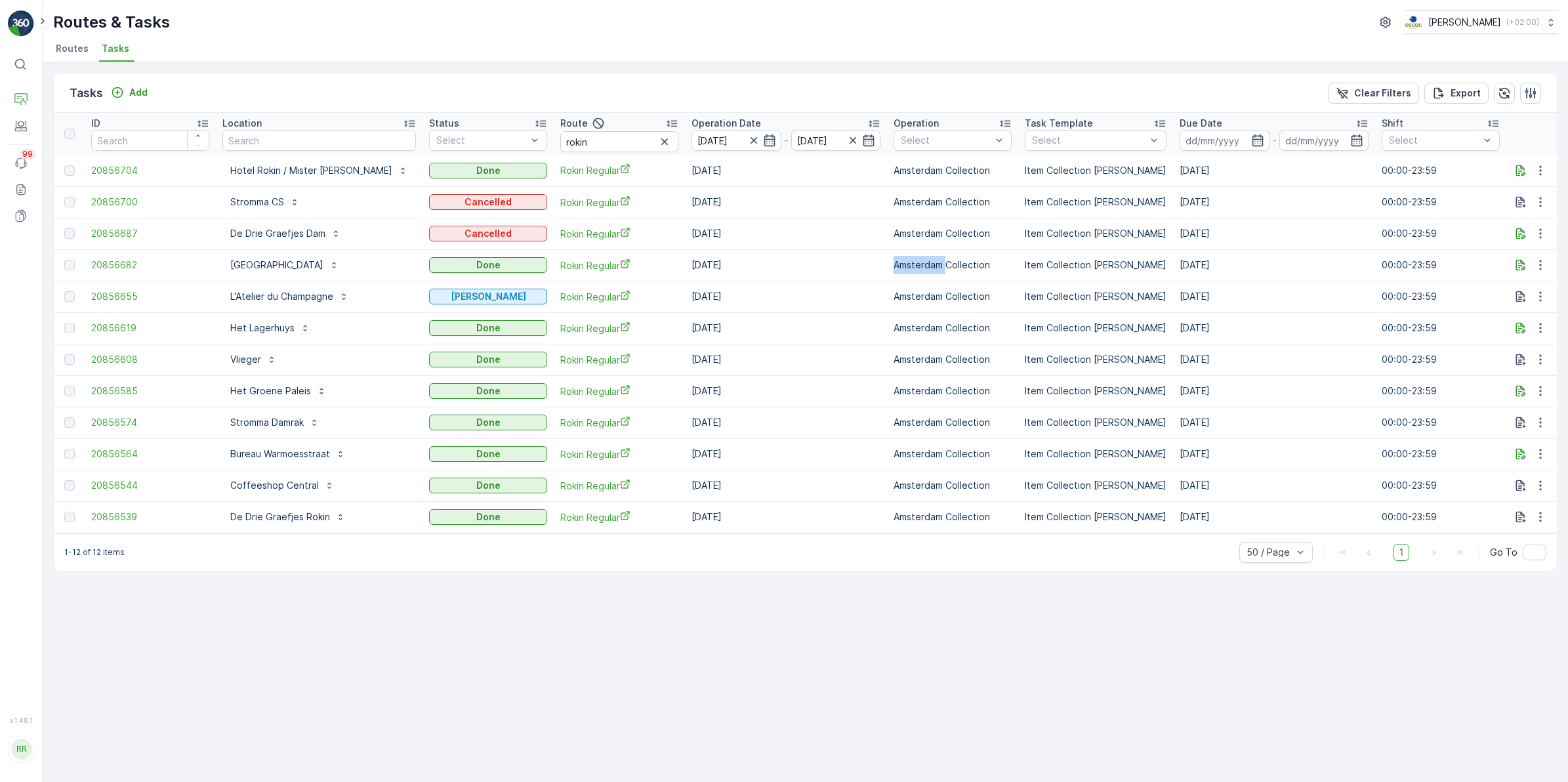
click at [888, 273] on td "Amsterdam Collection" at bounding box center [952, 265] width 131 height 32
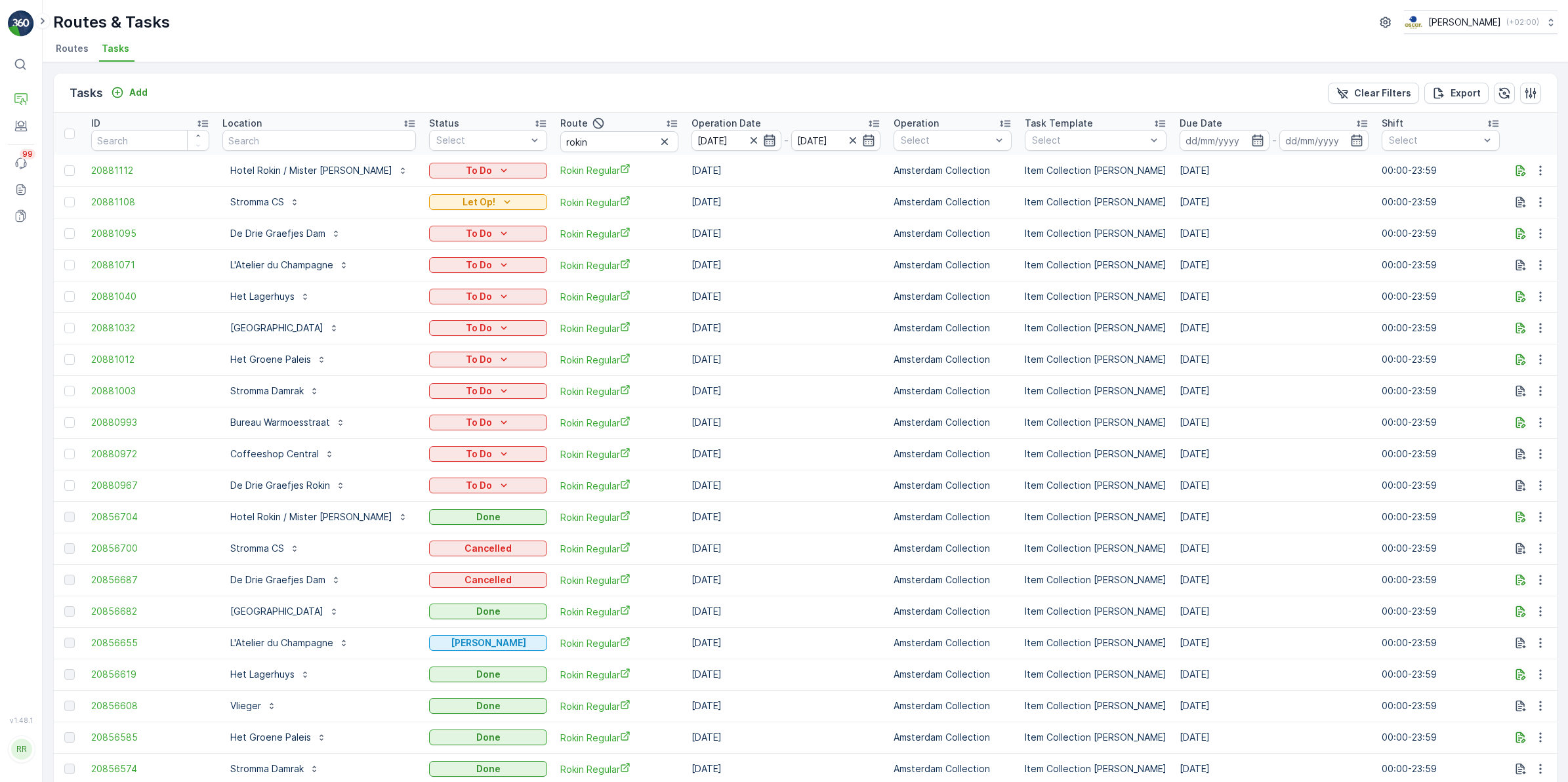
click at [763, 134] on icon "button" at bounding box center [769, 140] width 13 height 13
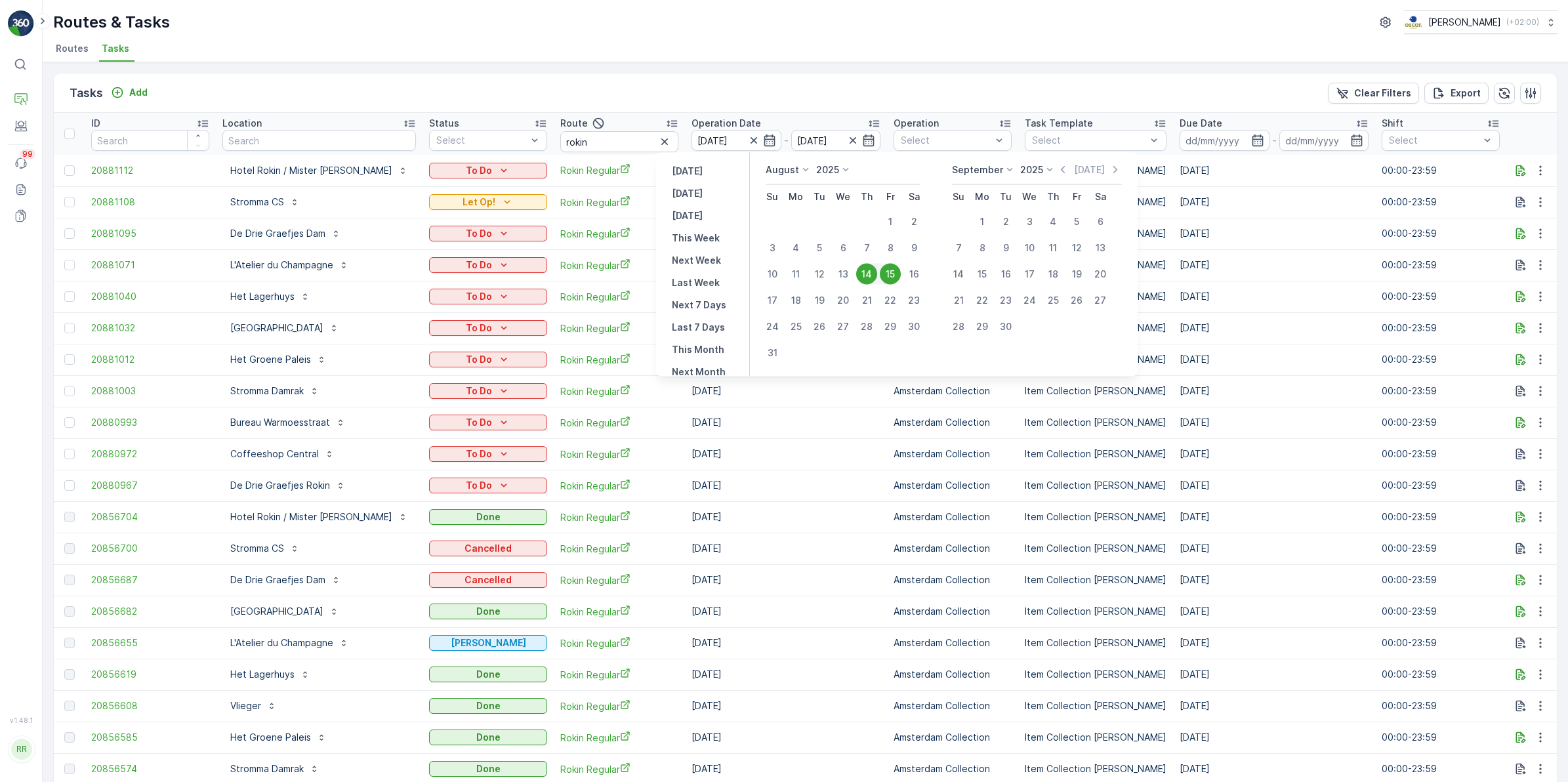
click at [892, 271] on div "15" at bounding box center [890, 274] width 21 height 21
type input "[DATE]"
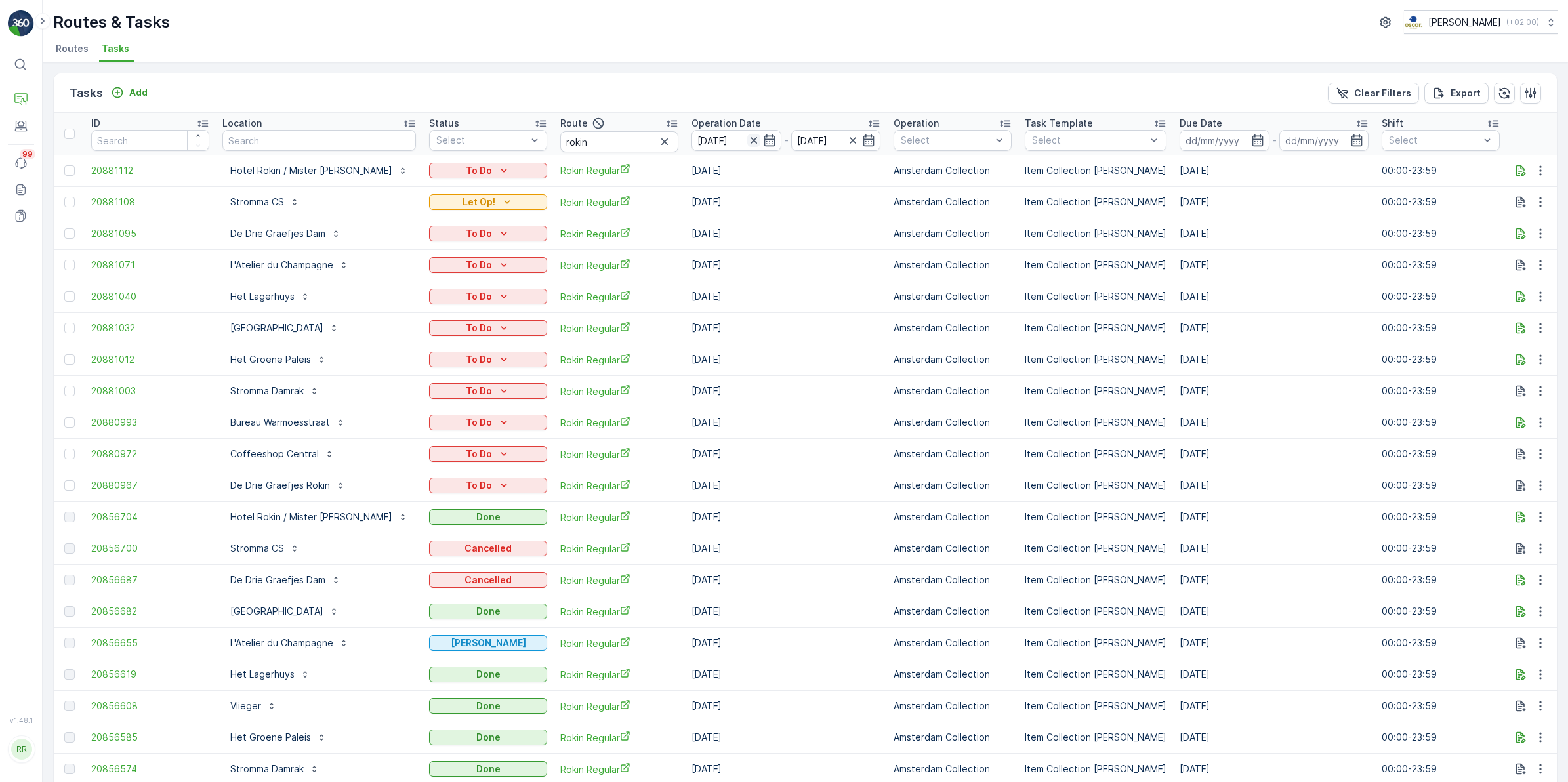
click at [747, 139] on icon "button" at bounding box center [753, 140] width 13 height 13
click at [763, 140] on icon "button" at bounding box center [769, 140] width 13 height 13
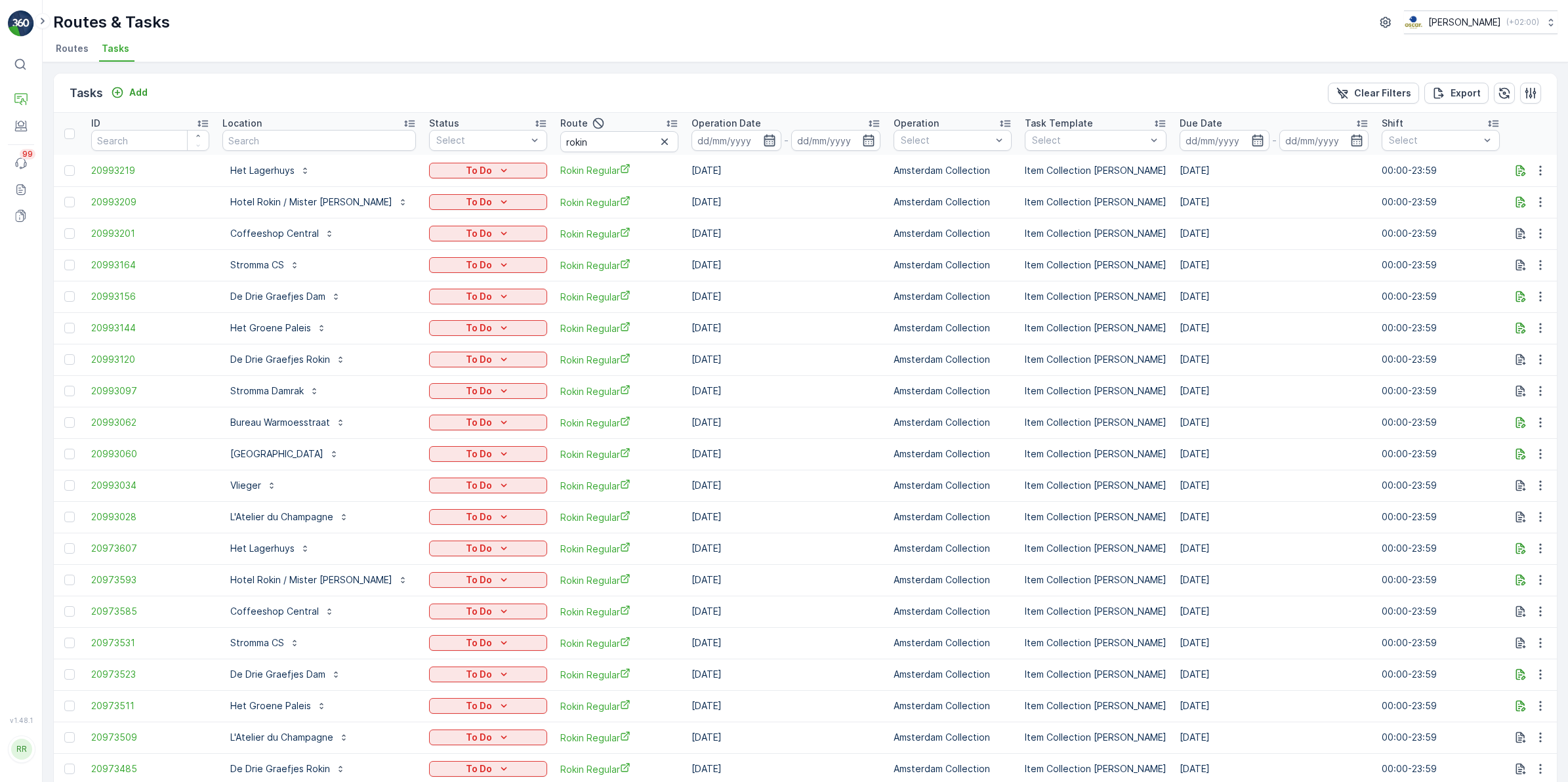
click at [763, 135] on icon "button" at bounding box center [769, 140] width 13 height 13
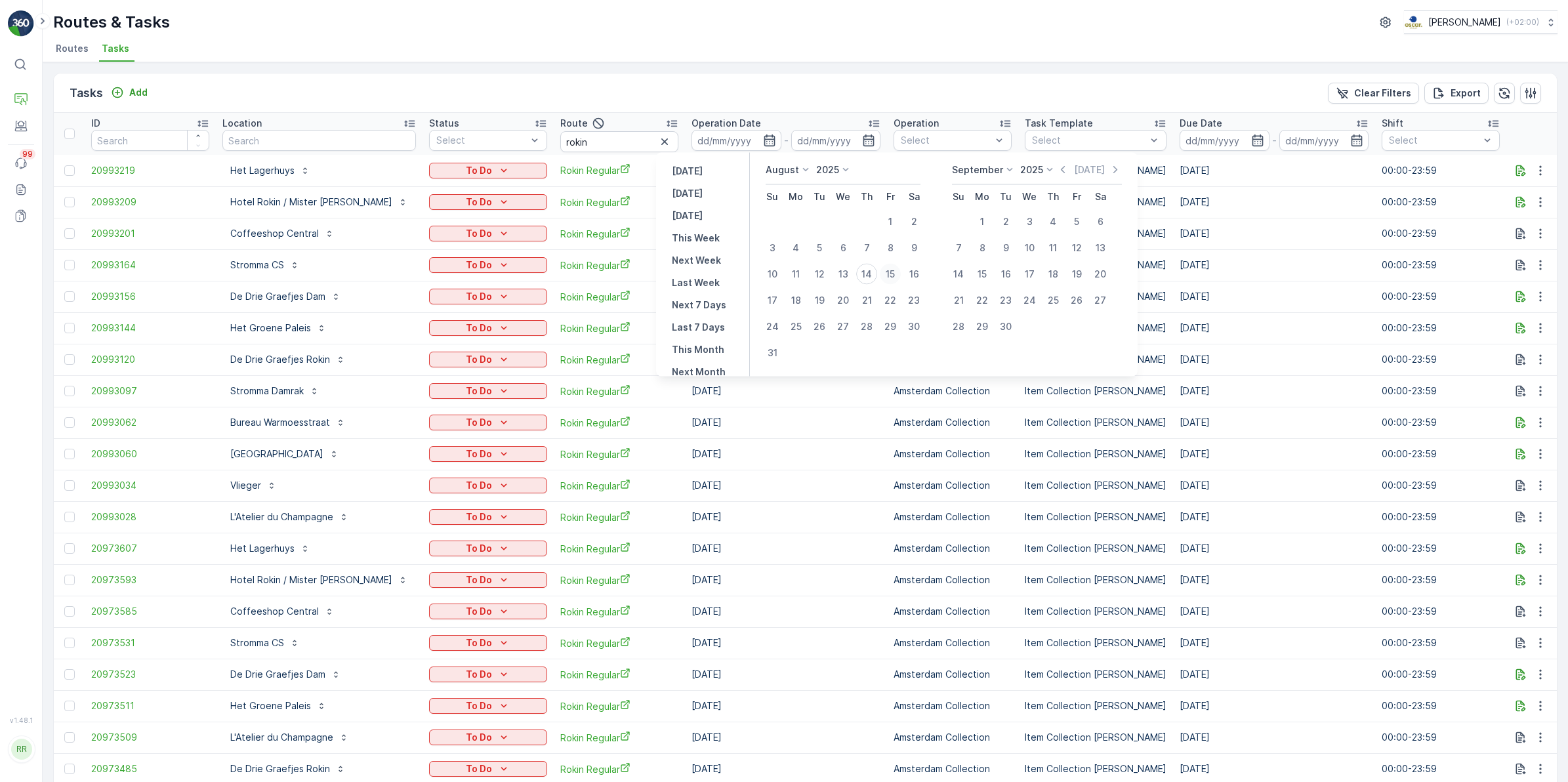
click at [888, 270] on div "15" at bounding box center [890, 274] width 21 height 21
type input "[DATE]"
click at [888, 270] on div "15" at bounding box center [890, 274] width 21 height 21
type input "[DATE]"
click at [892, 269] on div "15" at bounding box center [890, 274] width 21 height 21
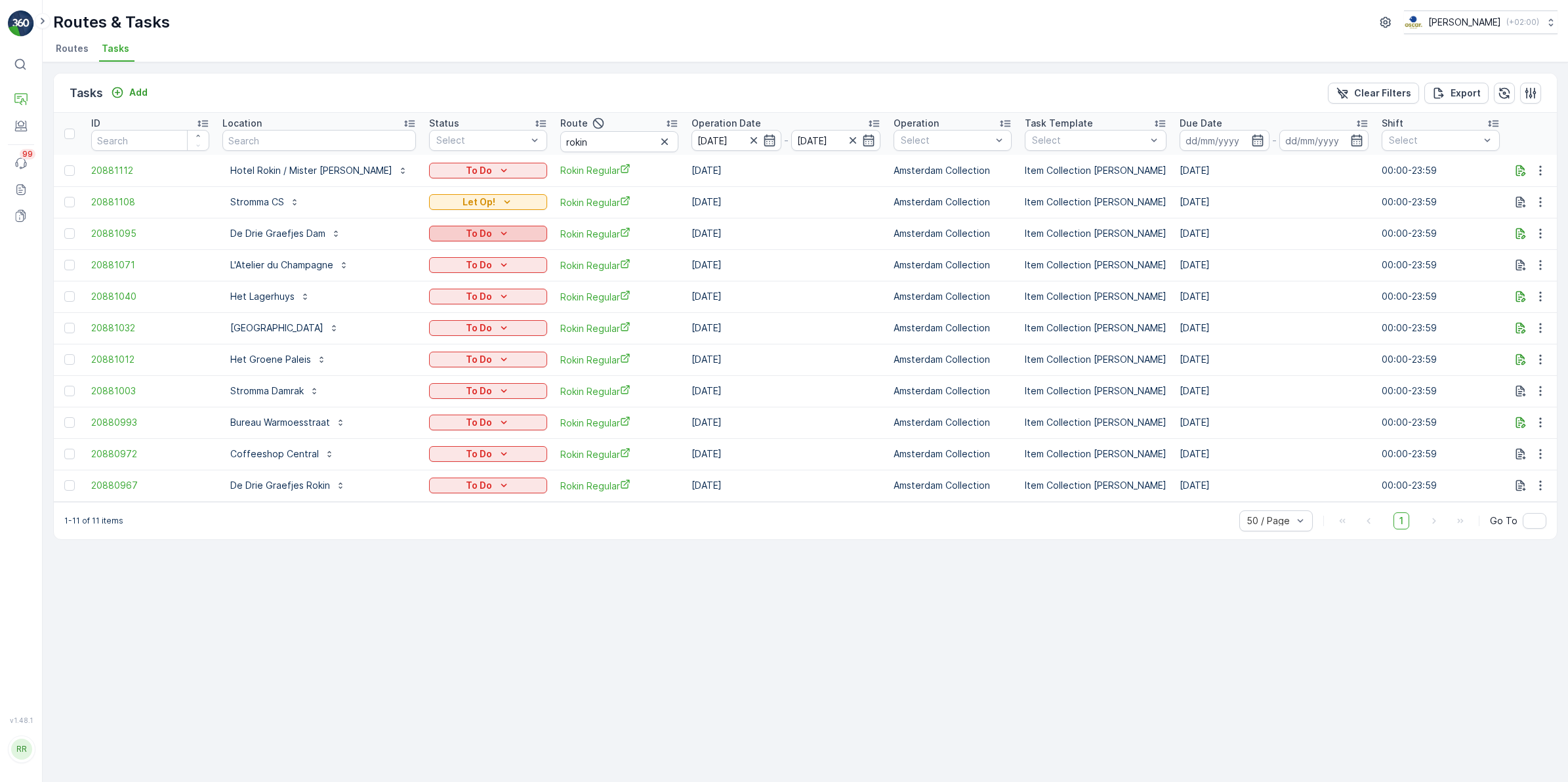
click at [466, 237] on p "To Do" at bounding box center [479, 233] width 26 height 13
click at [425, 246] on span "Let Op!" at bounding box center [418, 253] width 33 height 13
click at [1520, 204] on icon "button" at bounding box center [1520, 202] width 13 height 13
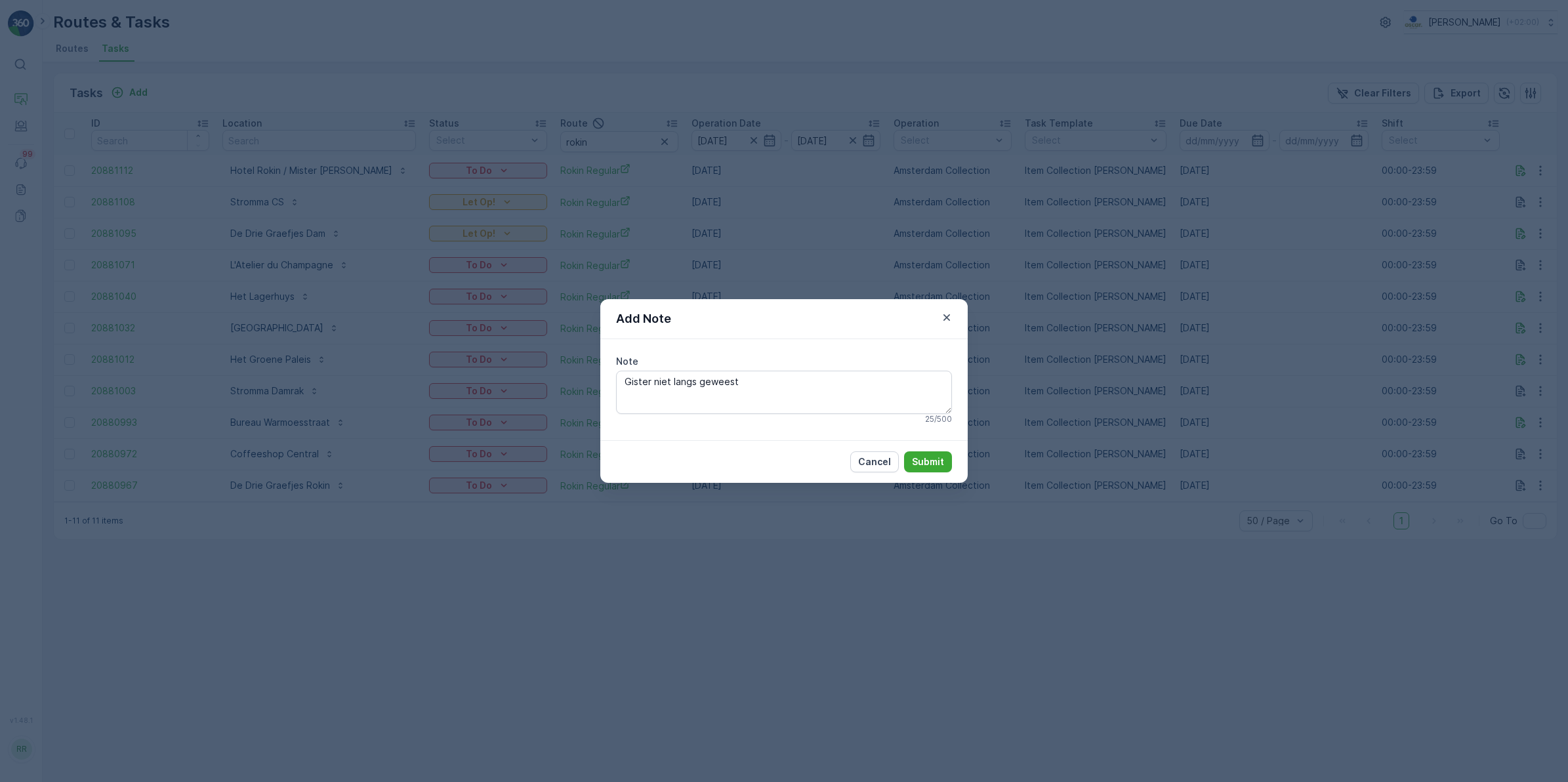
drag, startPoint x: 742, startPoint y: 381, endPoint x: 538, endPoint y: 387, distance: 204.1
click at [538, 387] on div "Add Note Note Gister niet langs geweest 25 / 500 Cancel Submit" at bounding box center [784, 391] width 1568 height 782
type textarea "Gister niet langs geweest"
click at [943, 466] on p "Submit" at bounding box center [927, 462] width 32 height 13
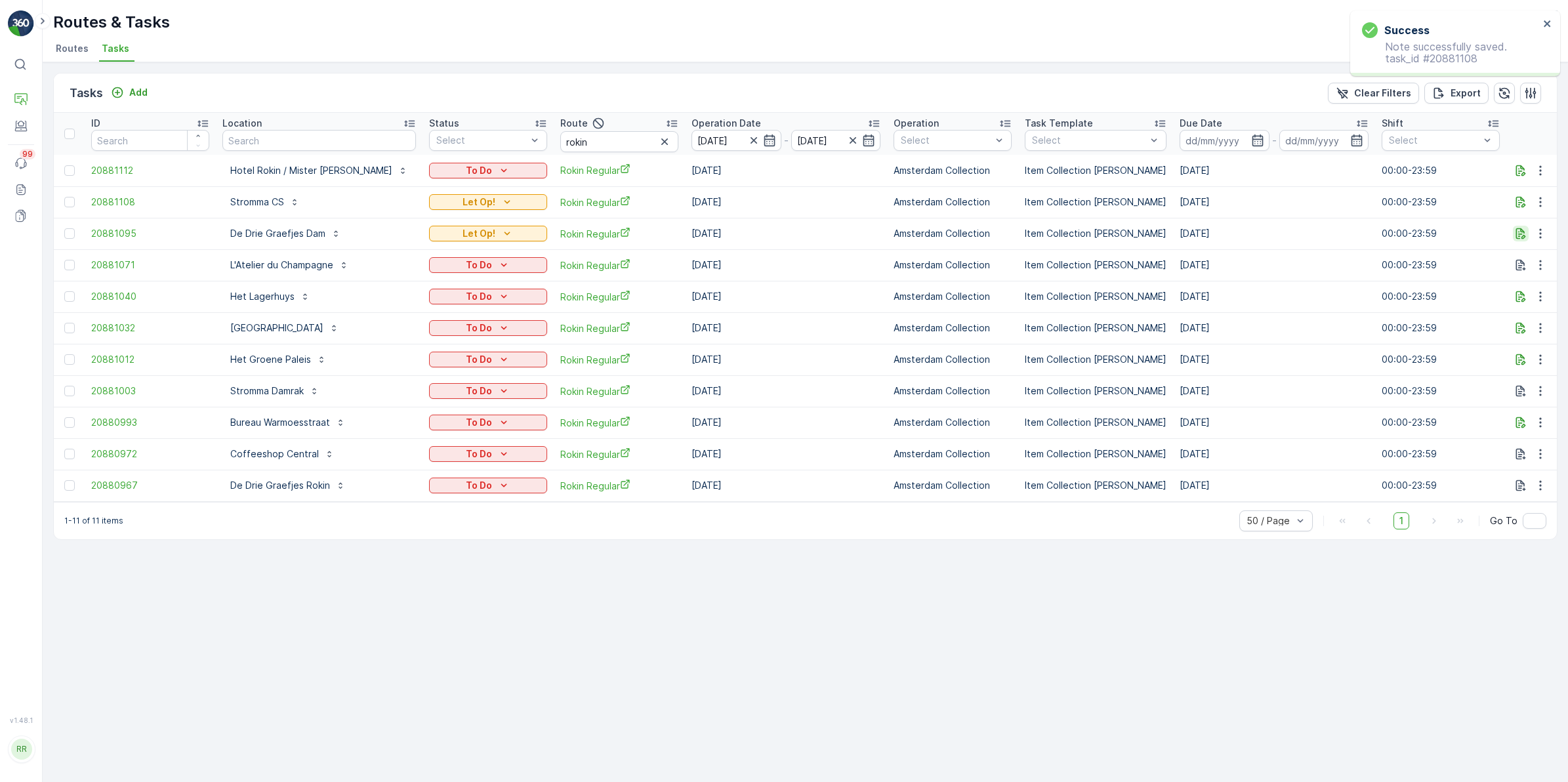
click at [1518, 233] on icon "button" at bounding box center [1521, 234] width 10 height 11
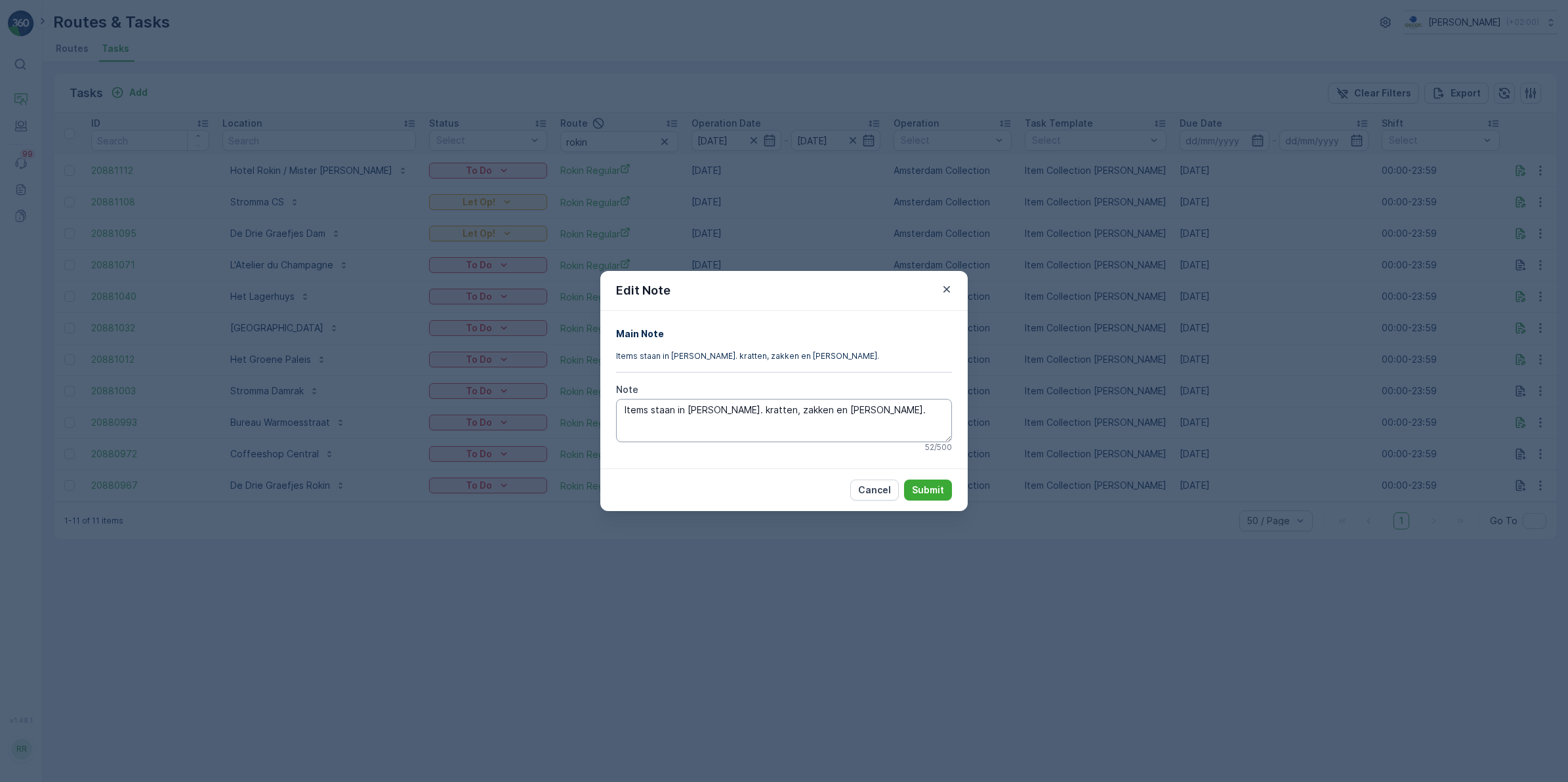
click at [893, 408] on textarea "Items staan in de kelder. kratten, zakken en emmers." at bounding box center [784, 421] width 336 height 43
type textarea "Items staan in de kelder. kratten, zakken en emmers. Gister niet langs geweest"
click at [917, 489] on p "Submit" at bounding box center [927, 490] width 32 height 13
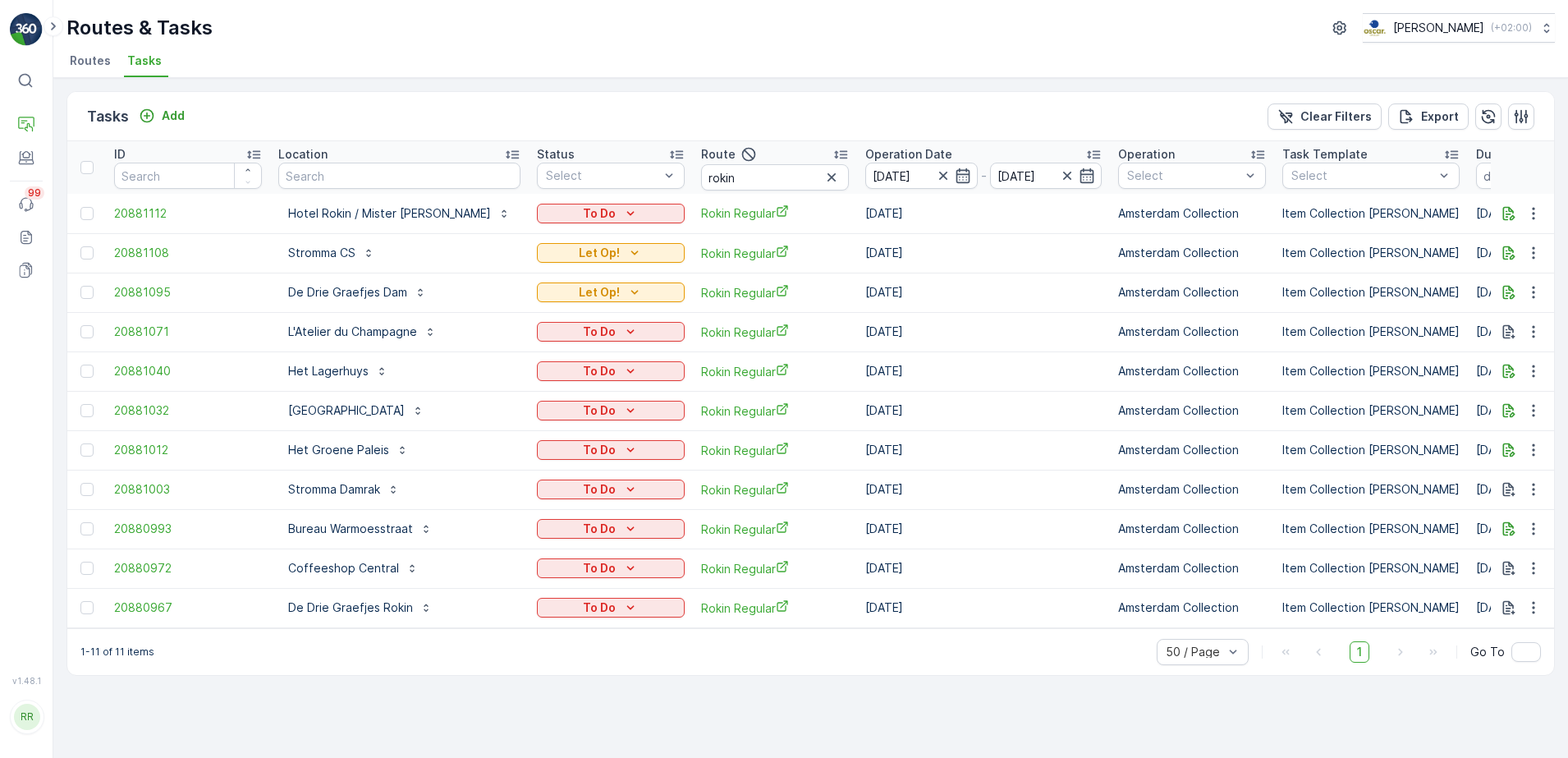
click at [823, 178] on icon "button" at bounding box center [831, 177] width 16 height 16
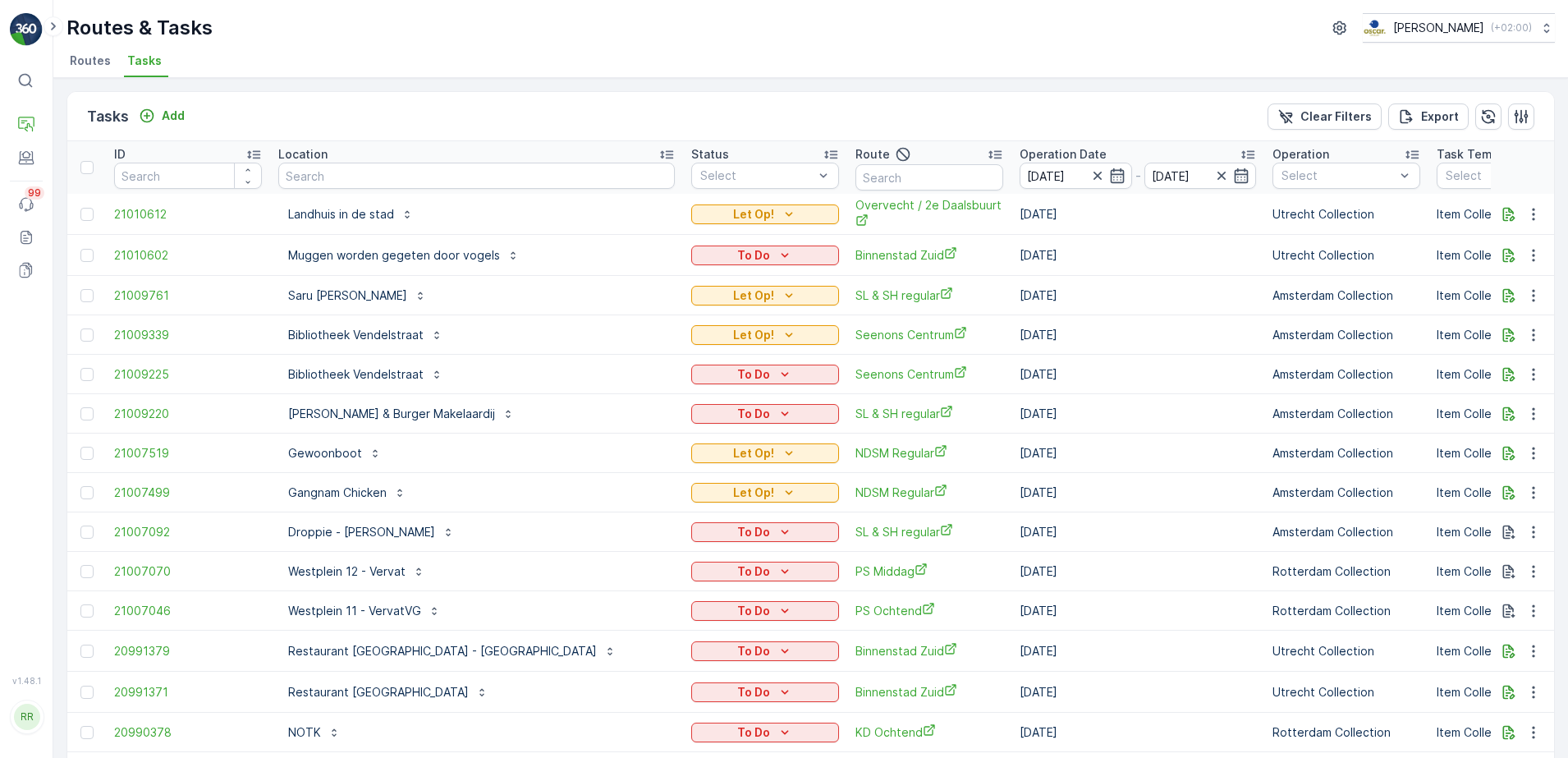
click at [364, 180] on input "text" at bounding box center [476, 176] width 396 height 27
type input "chan"
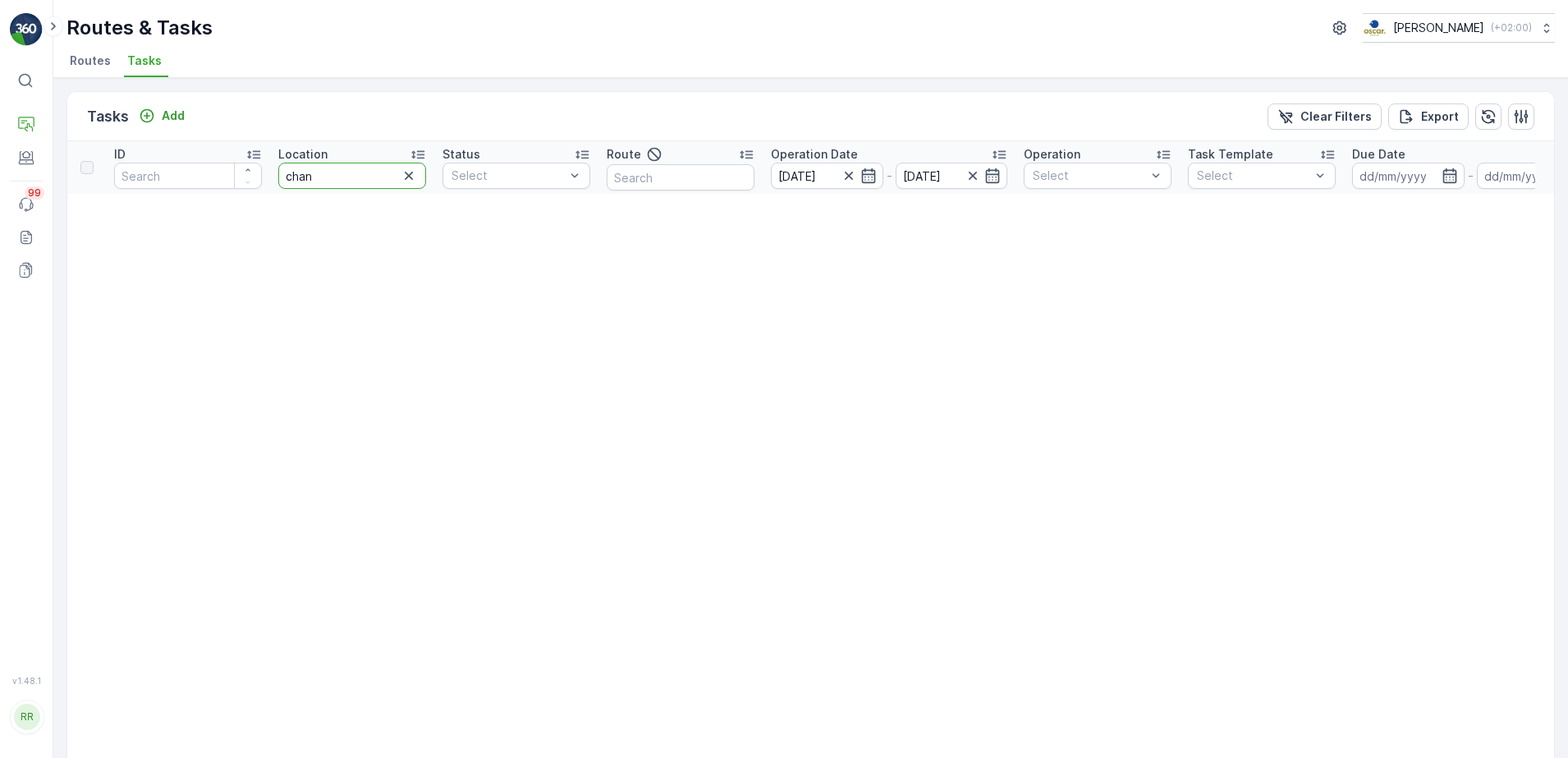
drag, startPoint x: 360, startPoint y: 174, endPoint x: 218, endPoint y: 201, distance: 144.5
type input "30 ml"
drag, startPoint x: 348, startPoint y: 179, endPoint x: 231, endPoint y: 191, distance: 117.6
click at [231, 191] on tr "ID Location 30 ml Status Select Route Operation Date 15.08.2025 - 15.08.2025 Op…" at bounding box center [1296, 167] width 2458 height 53
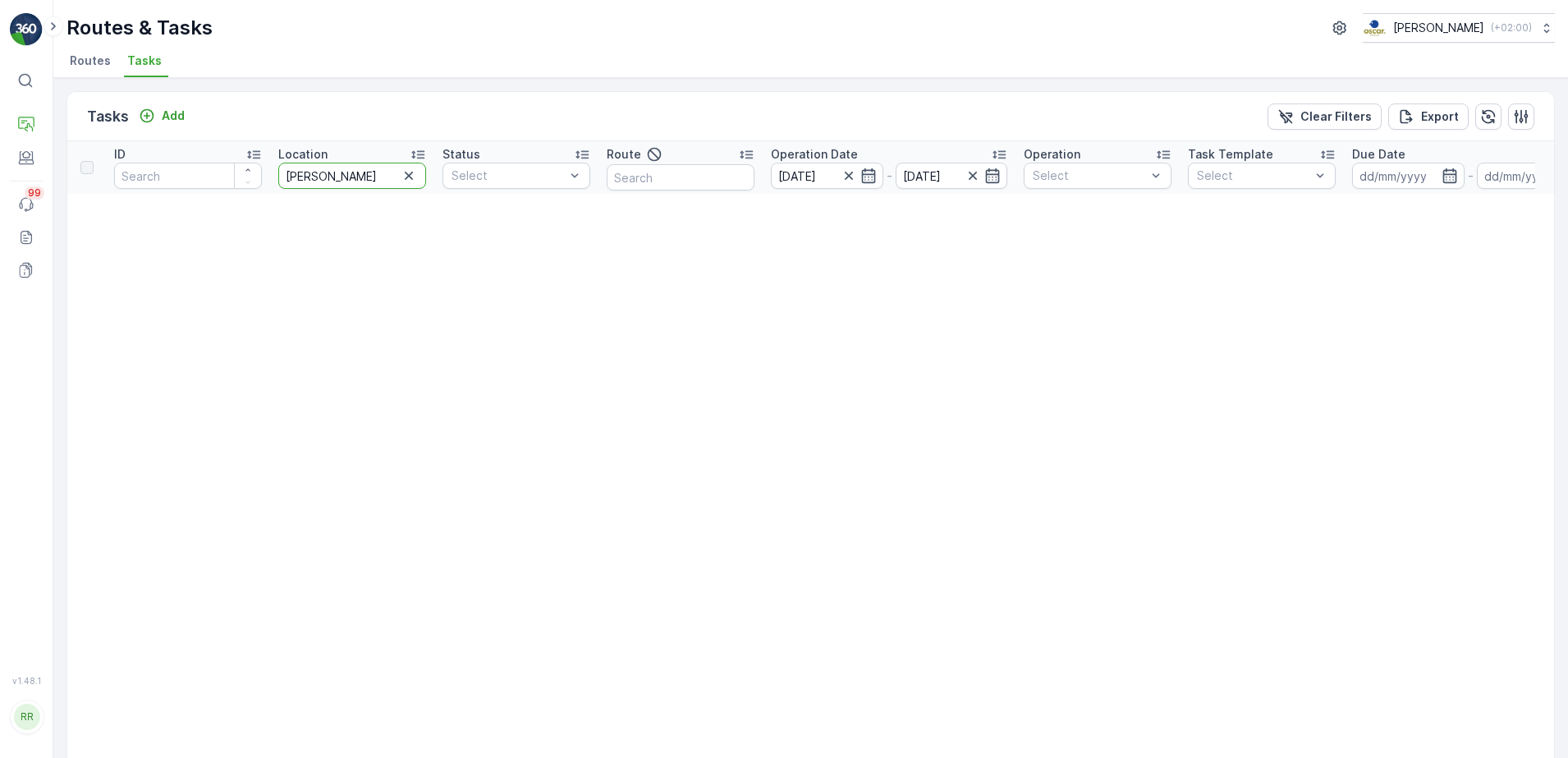
type input "bartho"
drag, startPoint x: 356, startPoint y: 171, endPoint x: 191, endPoint y: 174, distance: 165.0
click at [191, 174] on tr "ID Location bartho Status Select Route Operation Date 15.08.2025 - 15.08.2025 O…" at bounding box center [1296, 167] width 2458 height 53
type input "papi"
drag, startPoint x: 344, startPoint y: 185, endPoint x: 262, endPoint y: 183, distance: 82.0
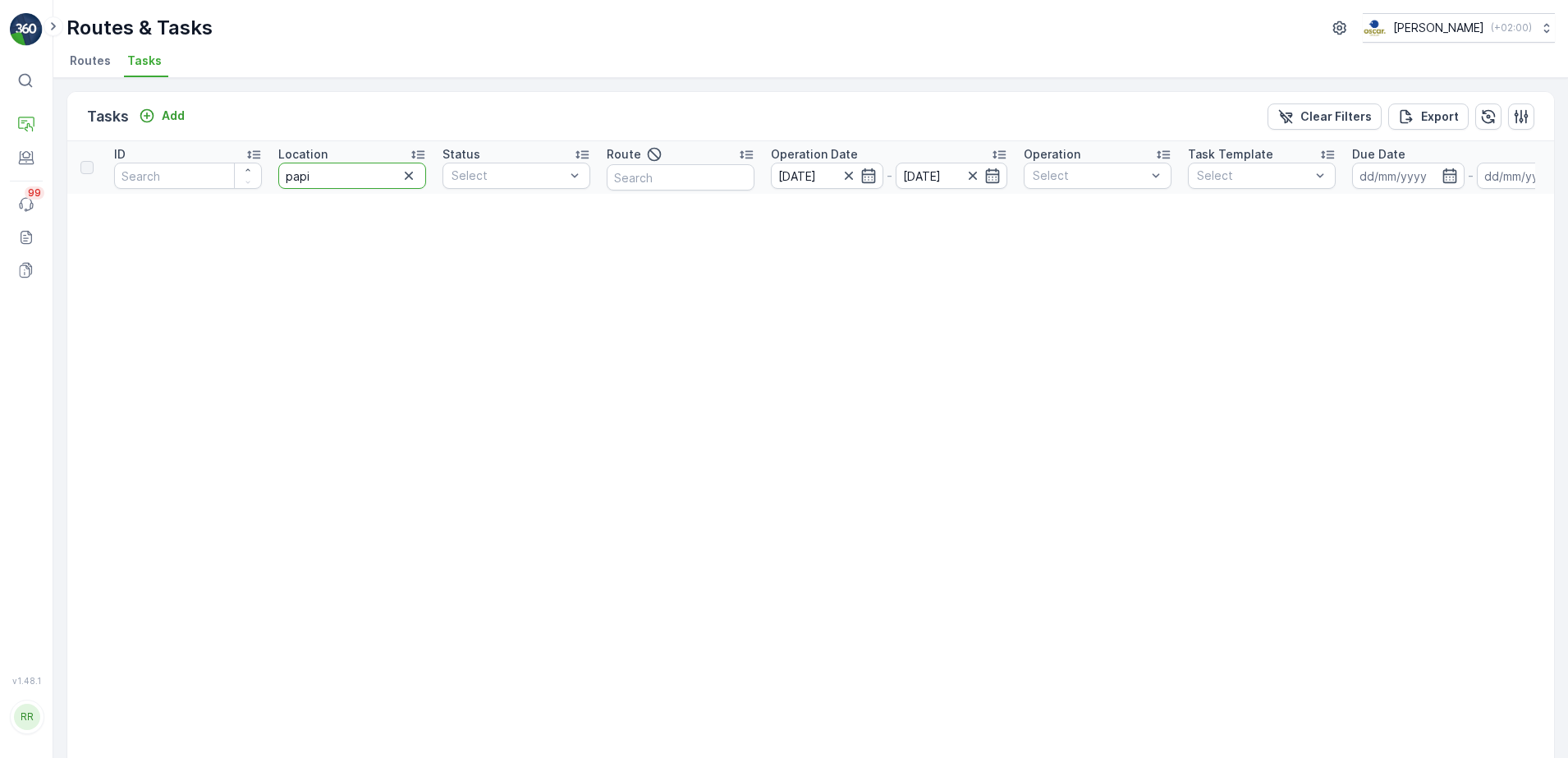
click at [262, 183] on tr "ID Location papi Status Select Route Operation Date 15.08.2025 - 15.08.2025 Ope…" at bounding box center [1296, 167] width 2458 height 53
type input "kinder"
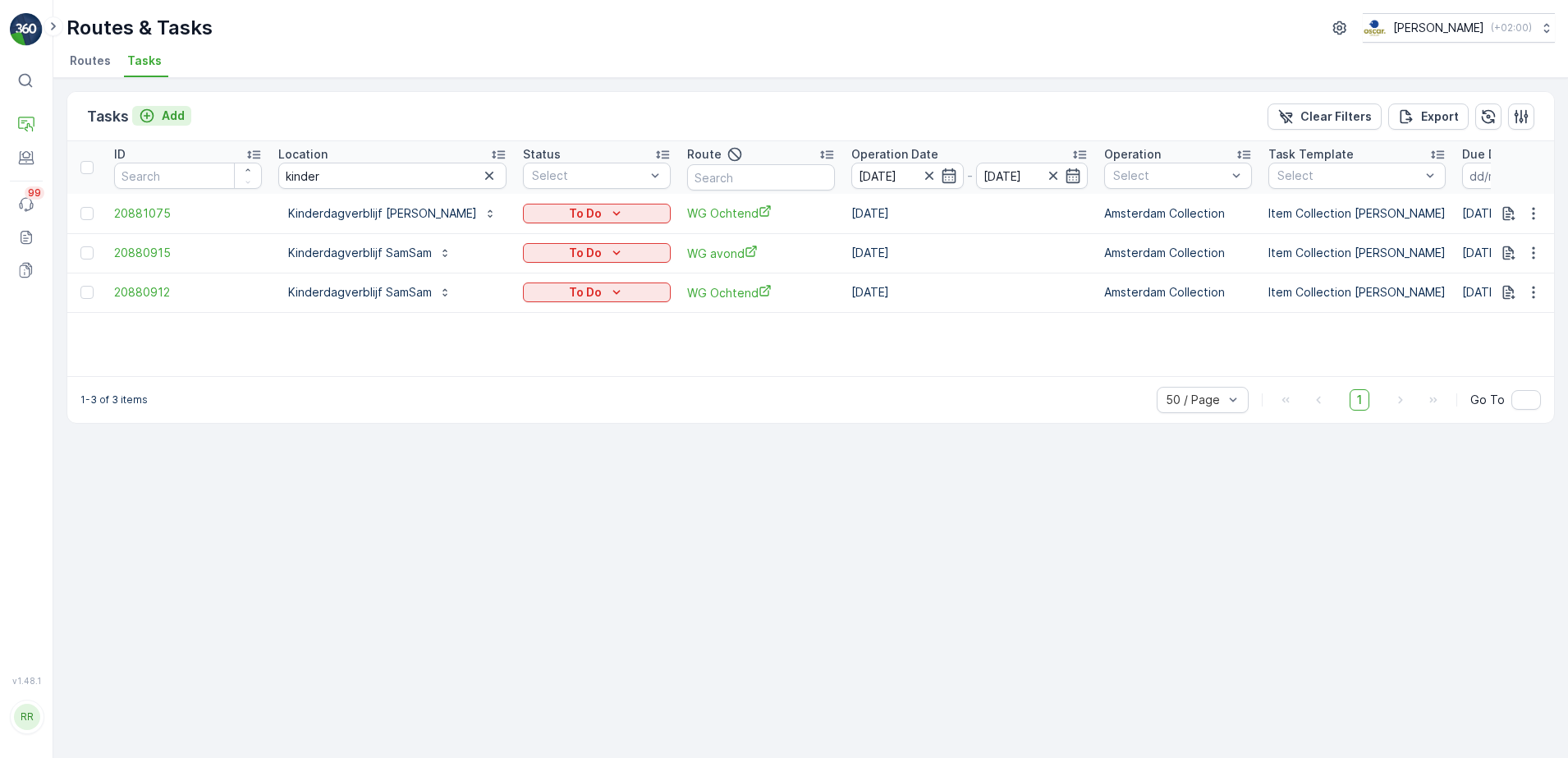
click at [184, 119] on p "Add" at bounding box center [173, 115] width 23 height 16
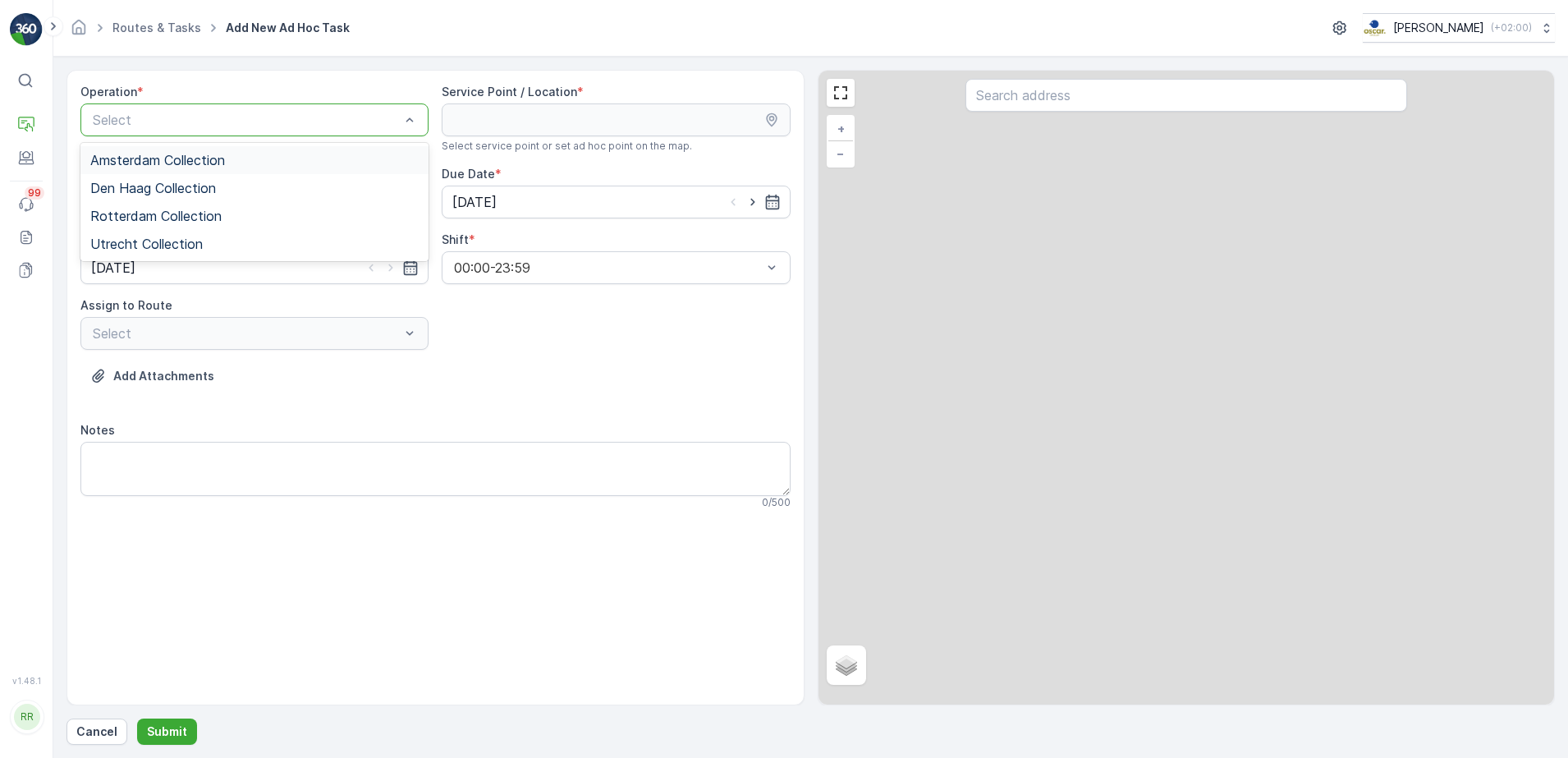
click at [395, 116] on div at bounding box center [246, 120] width 310 height 15
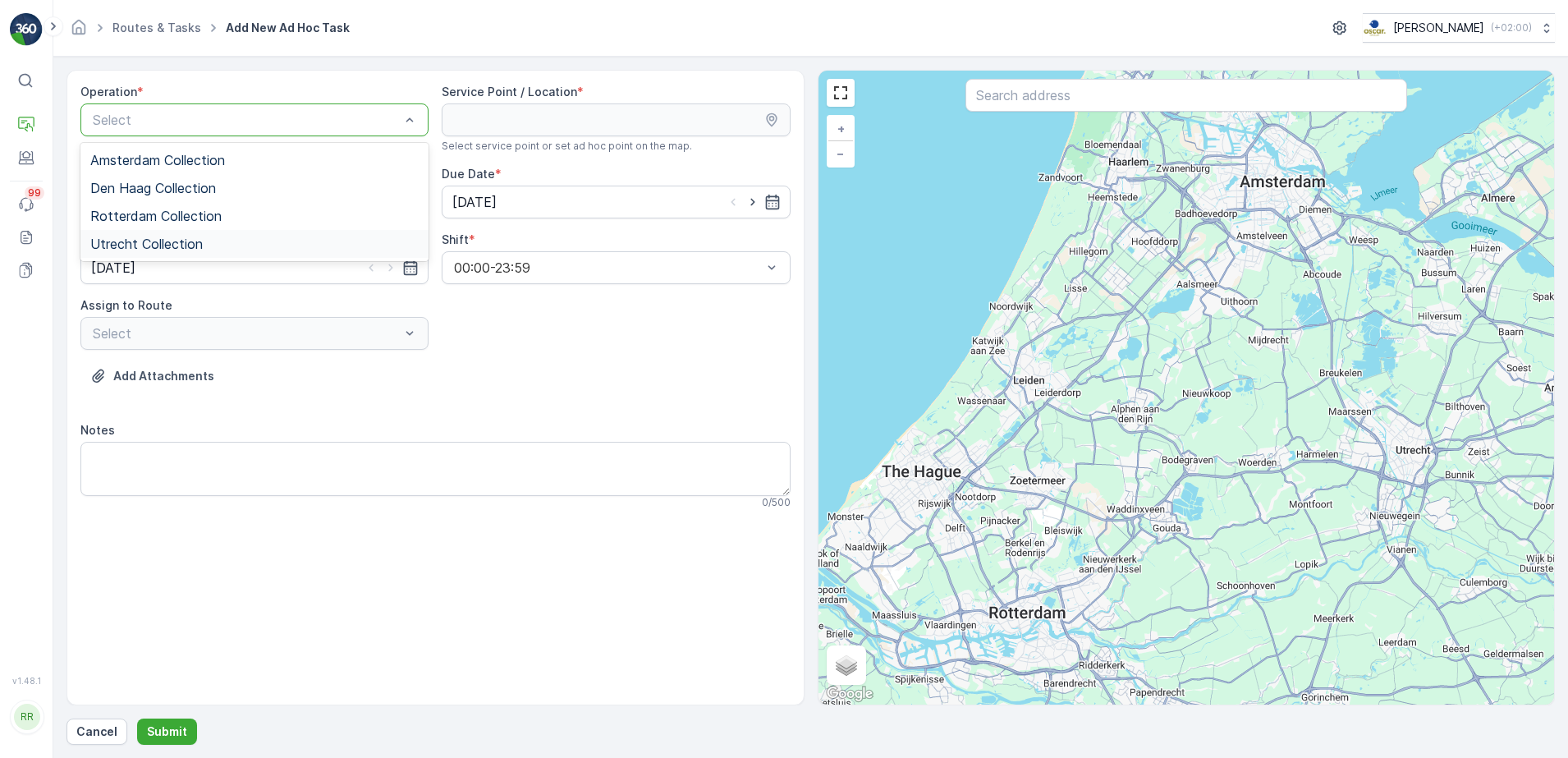
click at [155, 244] on span "Utrecht Collection" at bounding box center [146, 244] width 113 height 15
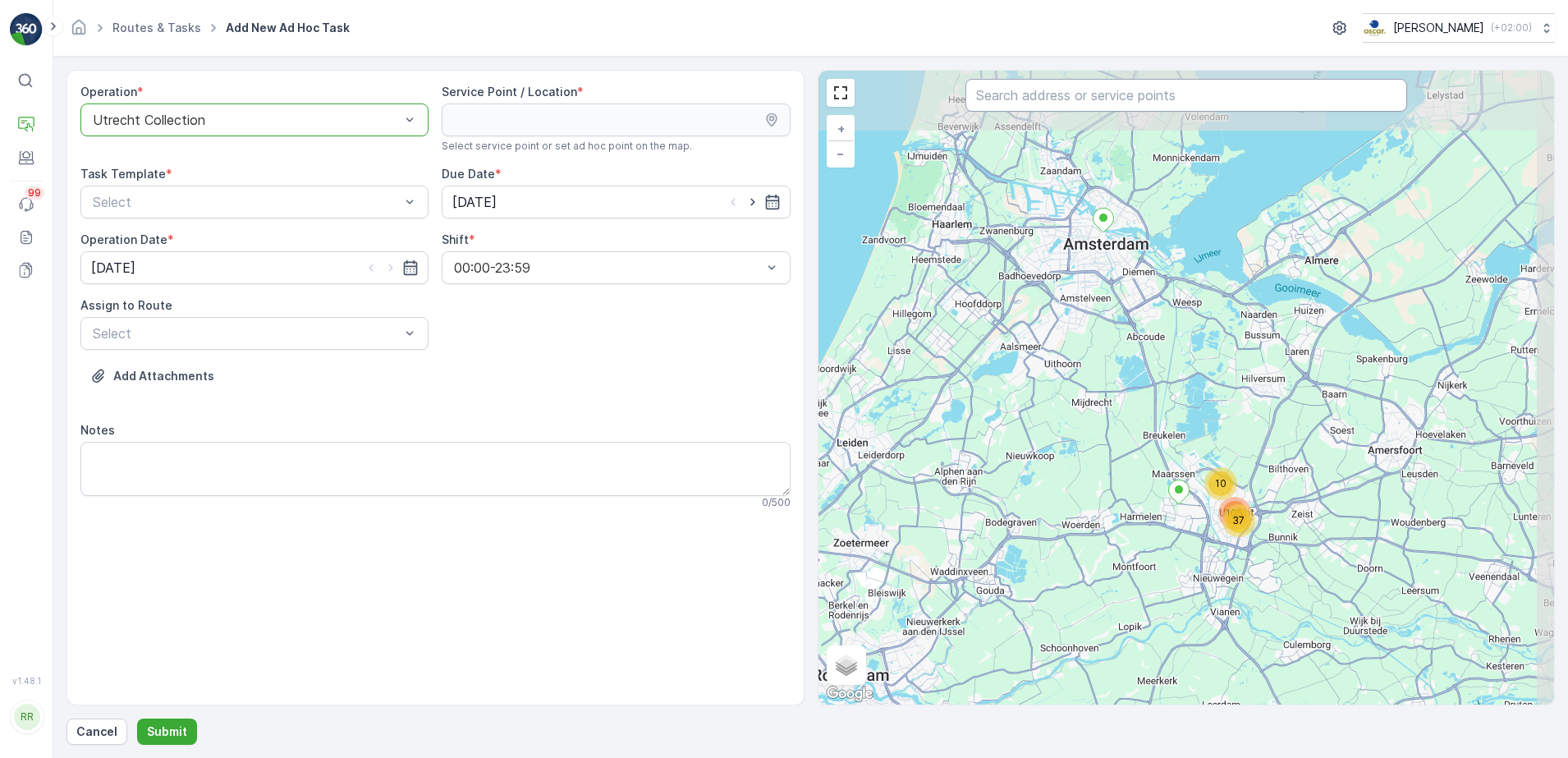
click at [1206, 103] on input "text" at bounding box center [1186, 96] width 442 height 33
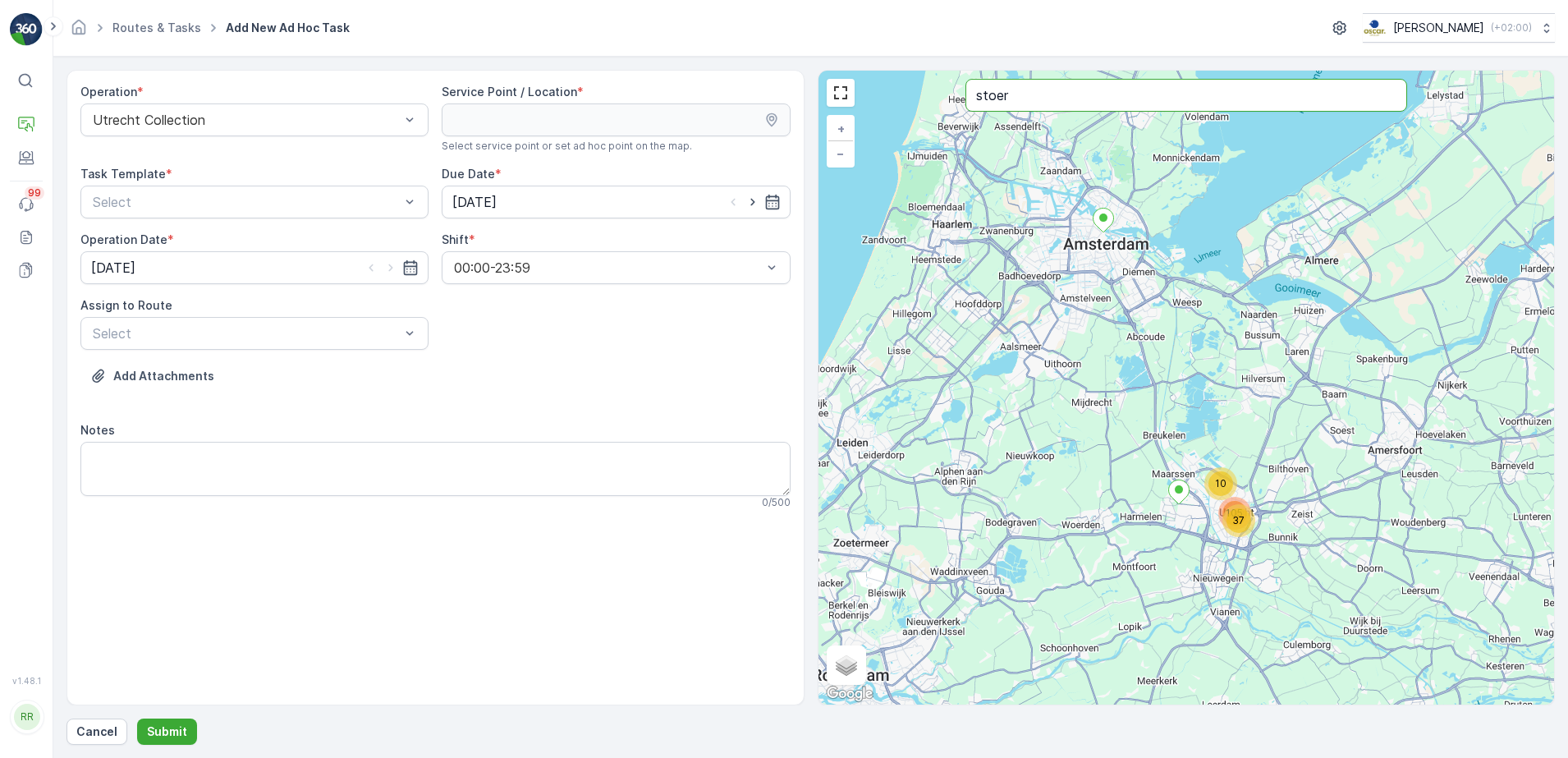
type input "stoer"
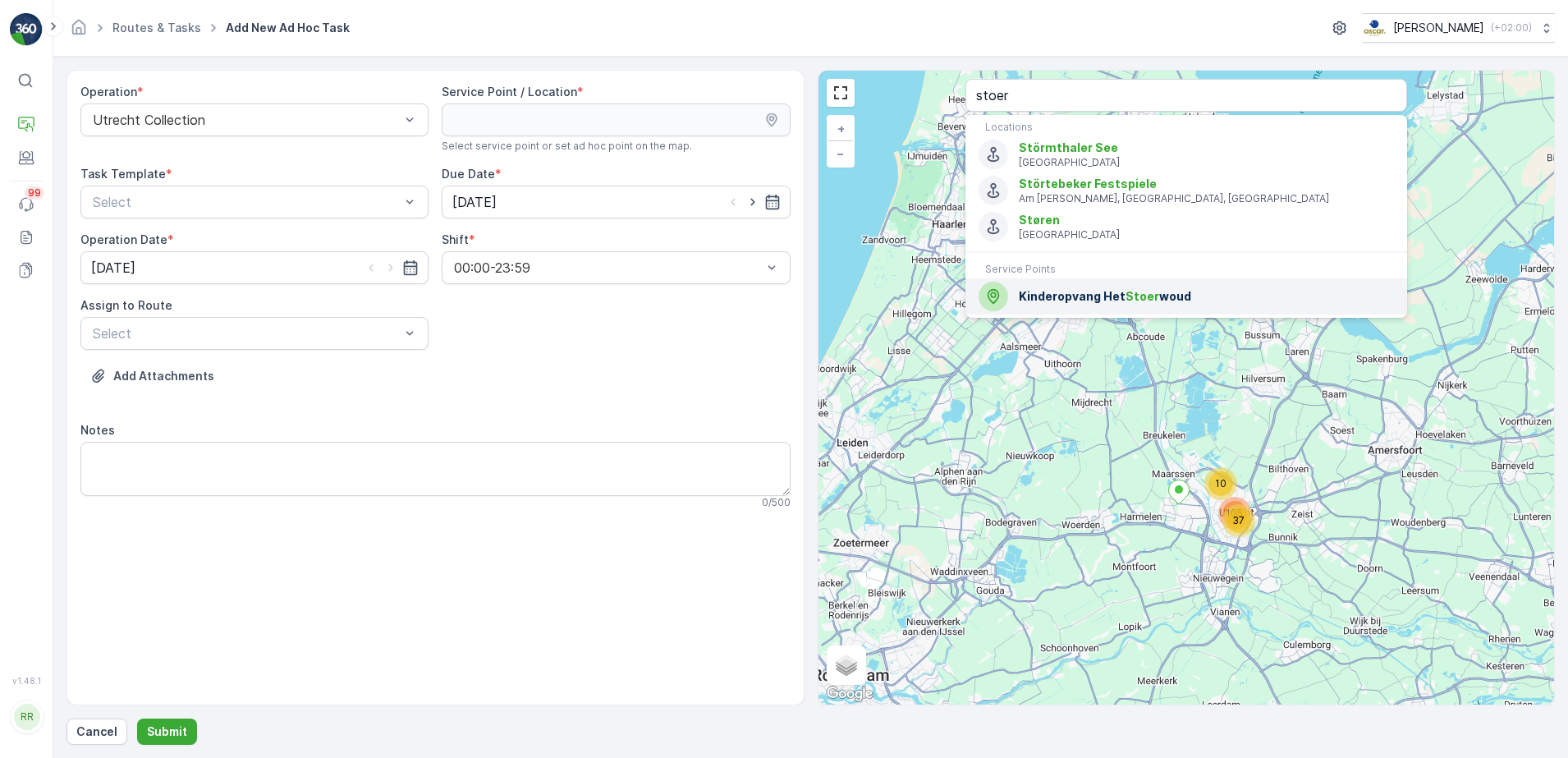
click at [1086, 300] on span "Kinderopvang Het Stoer woud" at bounding box center [1206, 296] width 375 height 16
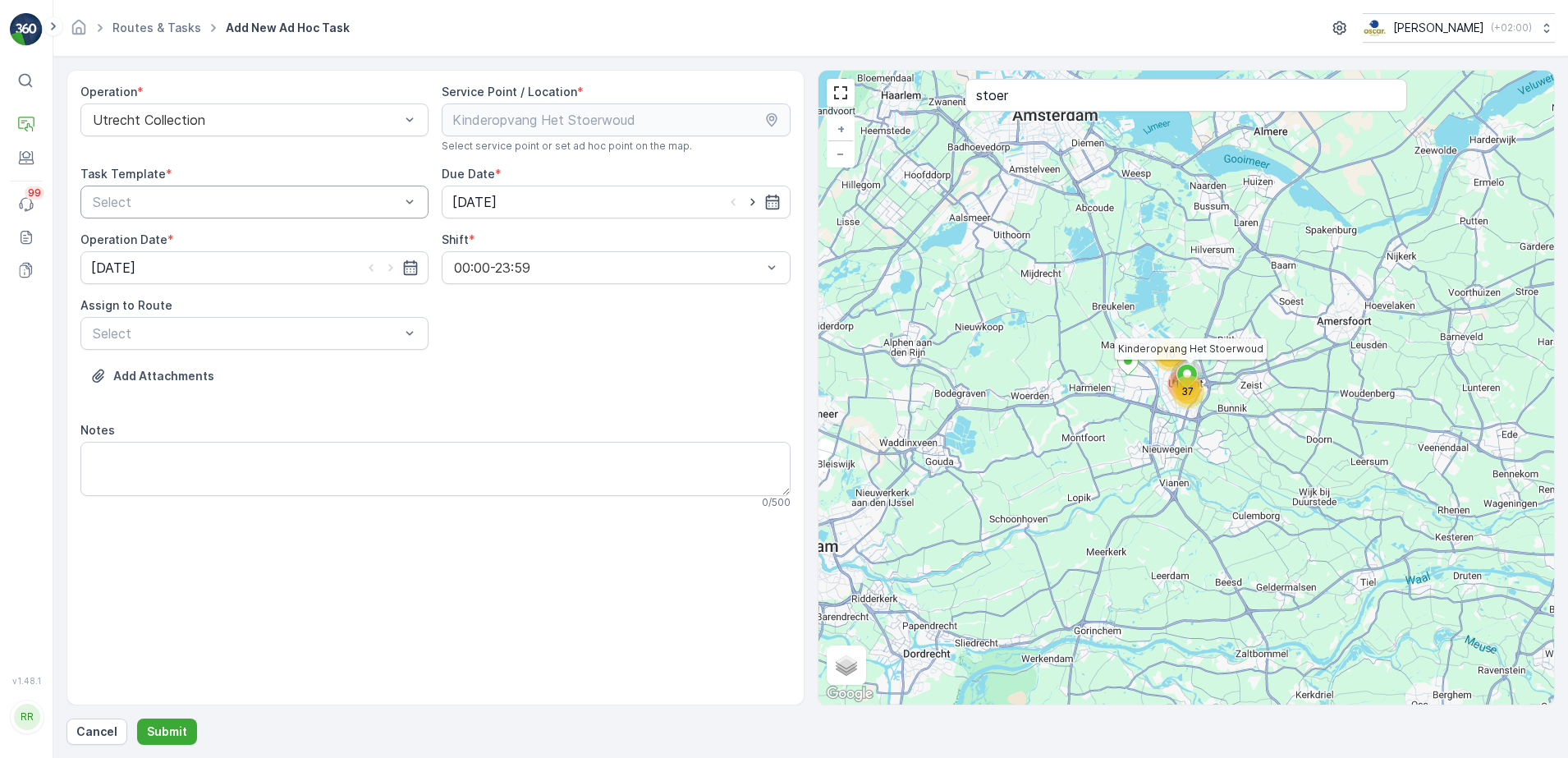
click at [252, 214] on div "Select" at bounding box center [254, 202] width 348 height 33
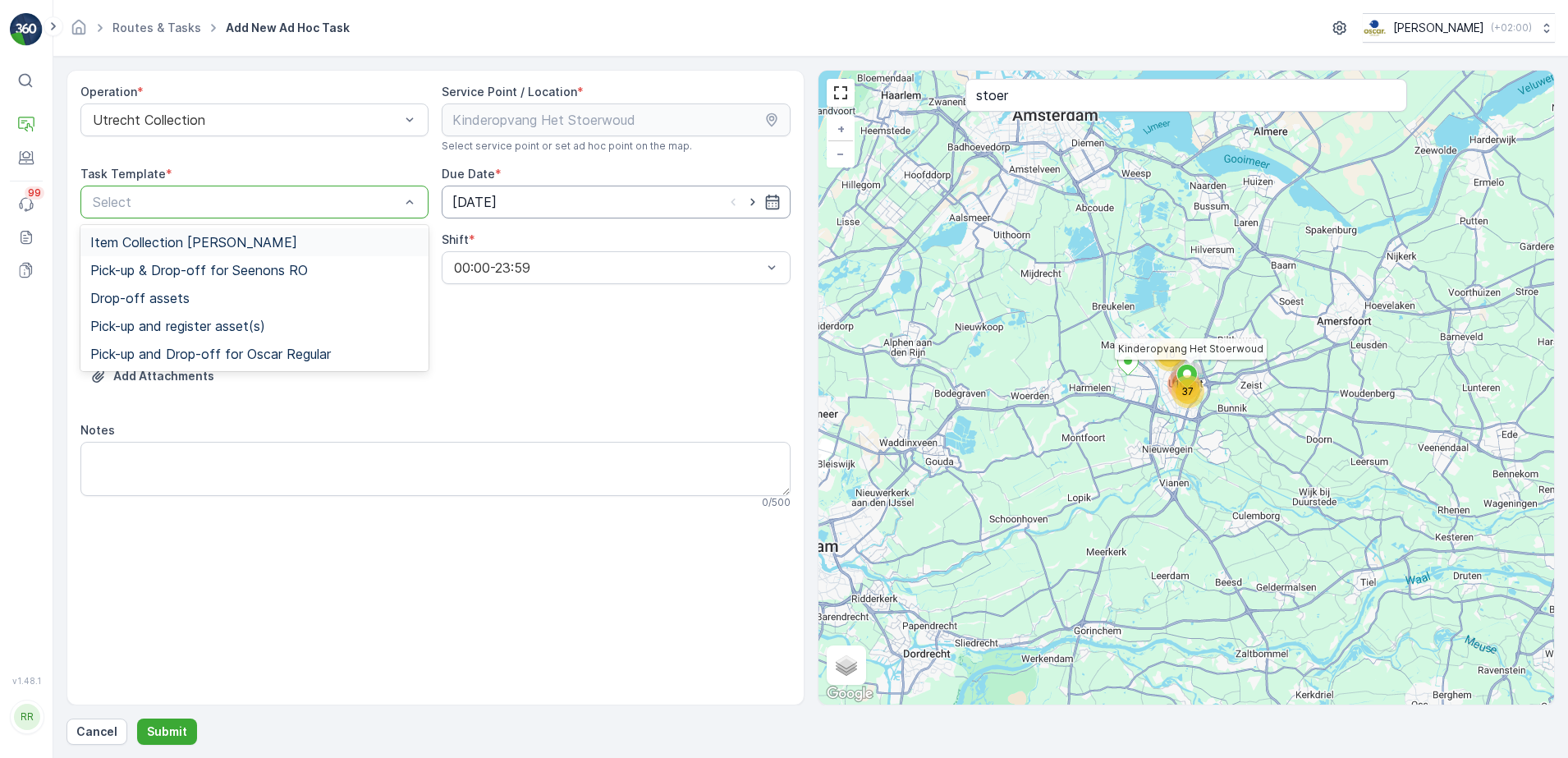
drag, startPoint x: 245, startPoint y: 238, endPoint x: 451, endPoint y: 202, distance: 209.1
click at [245, 238] on span "Item Collection [PERSON_NAME]" at bounding box center [194, 242] width 207 height 15
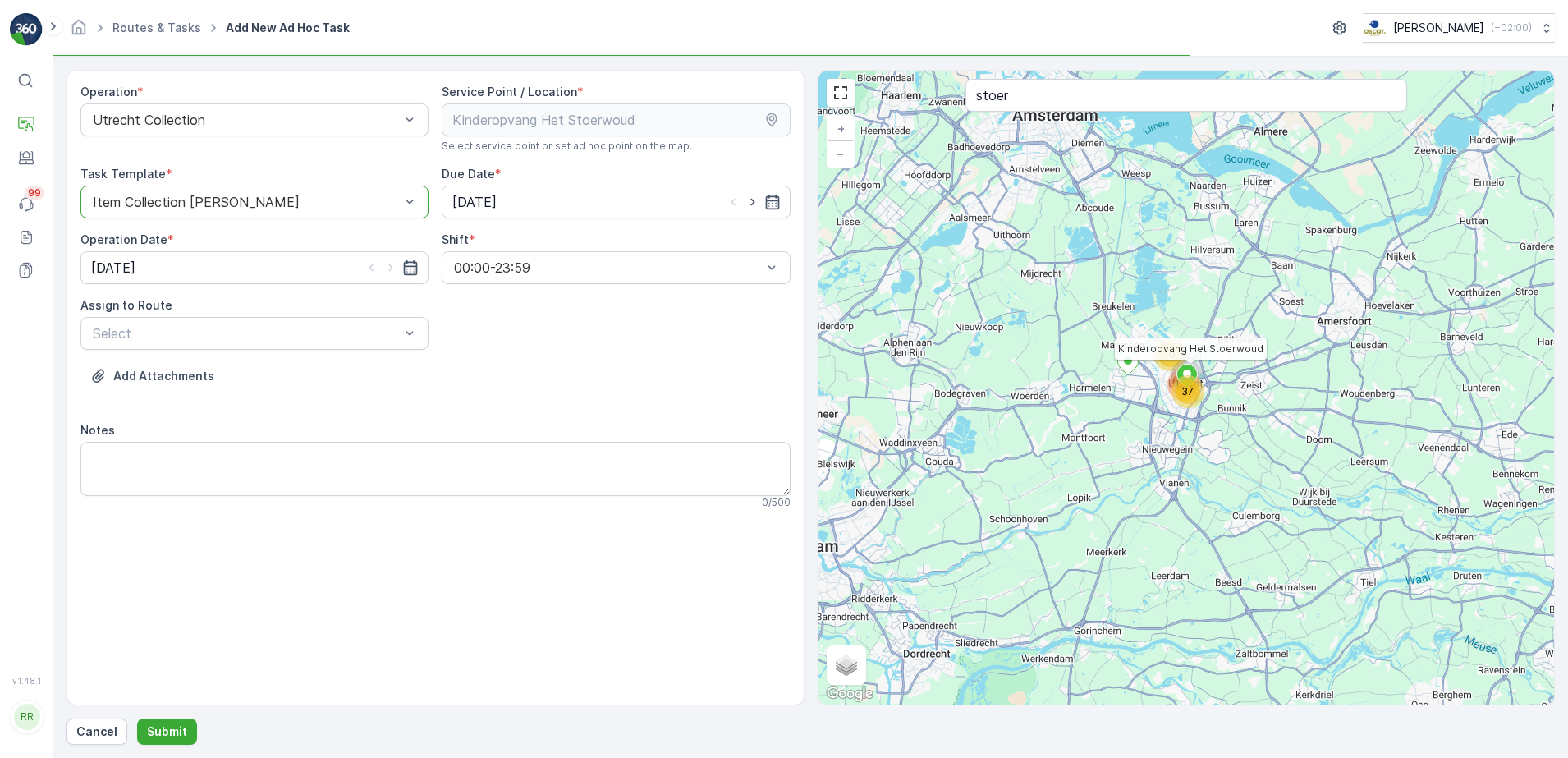
click at [589, 183] on div "Due Date * 14.08.2025" at bounding box center [616, 192] width 348 height 53
click at [577, 199] on input "[DATE]" at bounding box center [616, 202] width 348 height 33
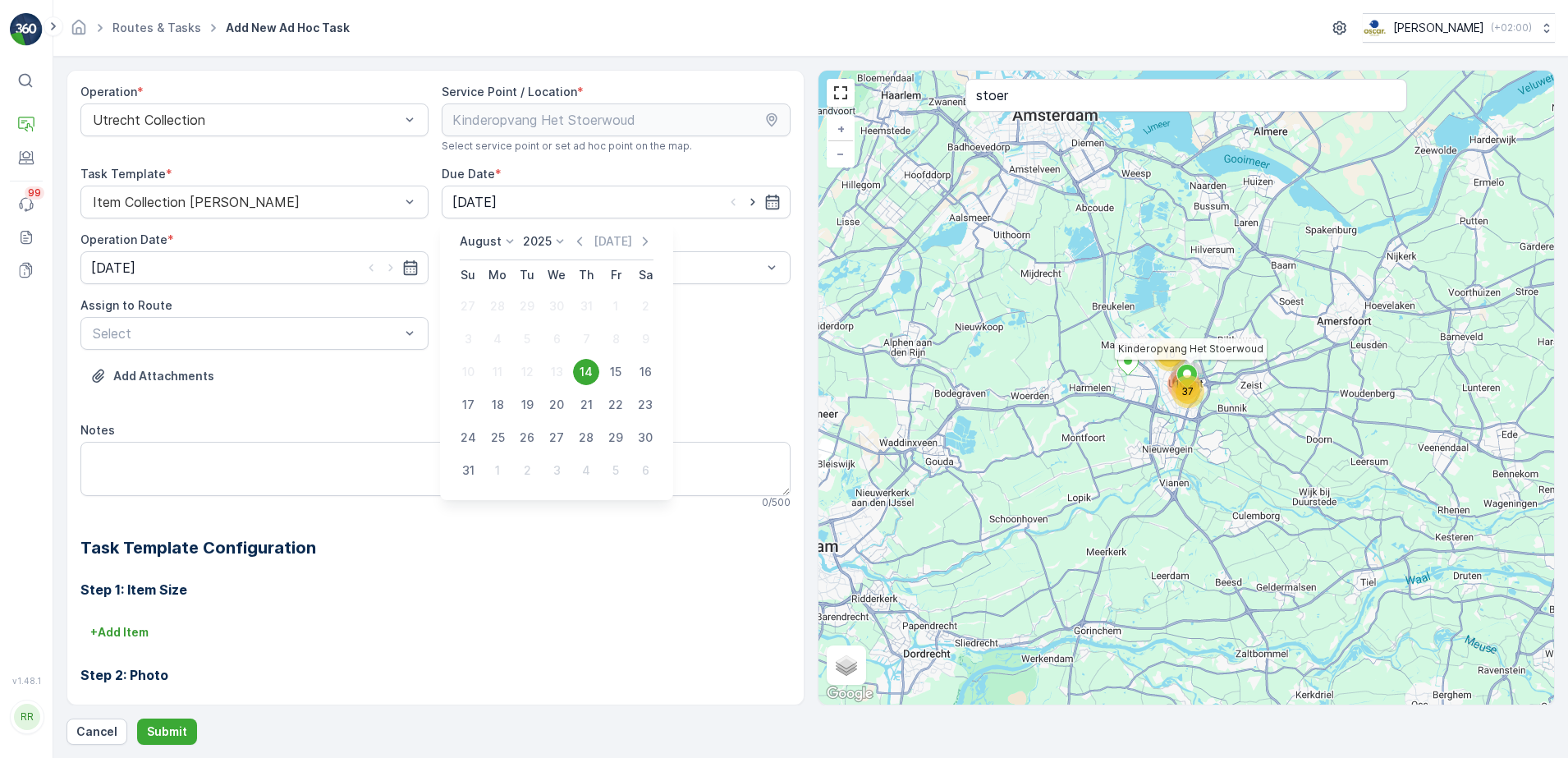
drag, startPoint x: 612, startPoint y: 363, endPoint x: 355, endPoint y: 309, distance: 262.6
click at [610, 363] on div "15" at bounding box center [616, 372] width 27 height 27
type input "15.08.2025"
click at [293, 271] on input "[DATE]" at bounding box center [254, 268] width 348 height 33
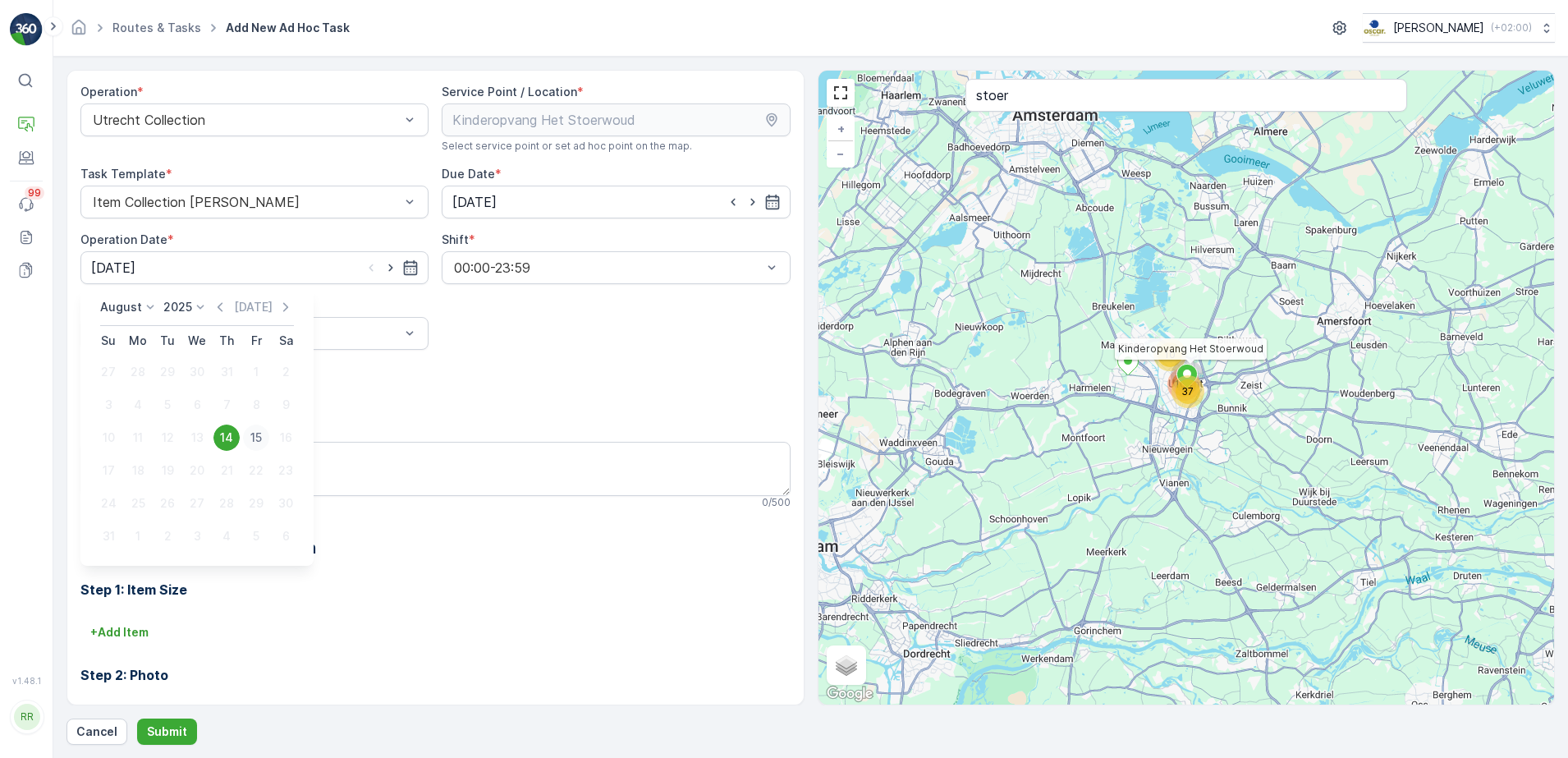
click at [257, 442] on div "15" at bounding box center [256, 438] width 27 height 27
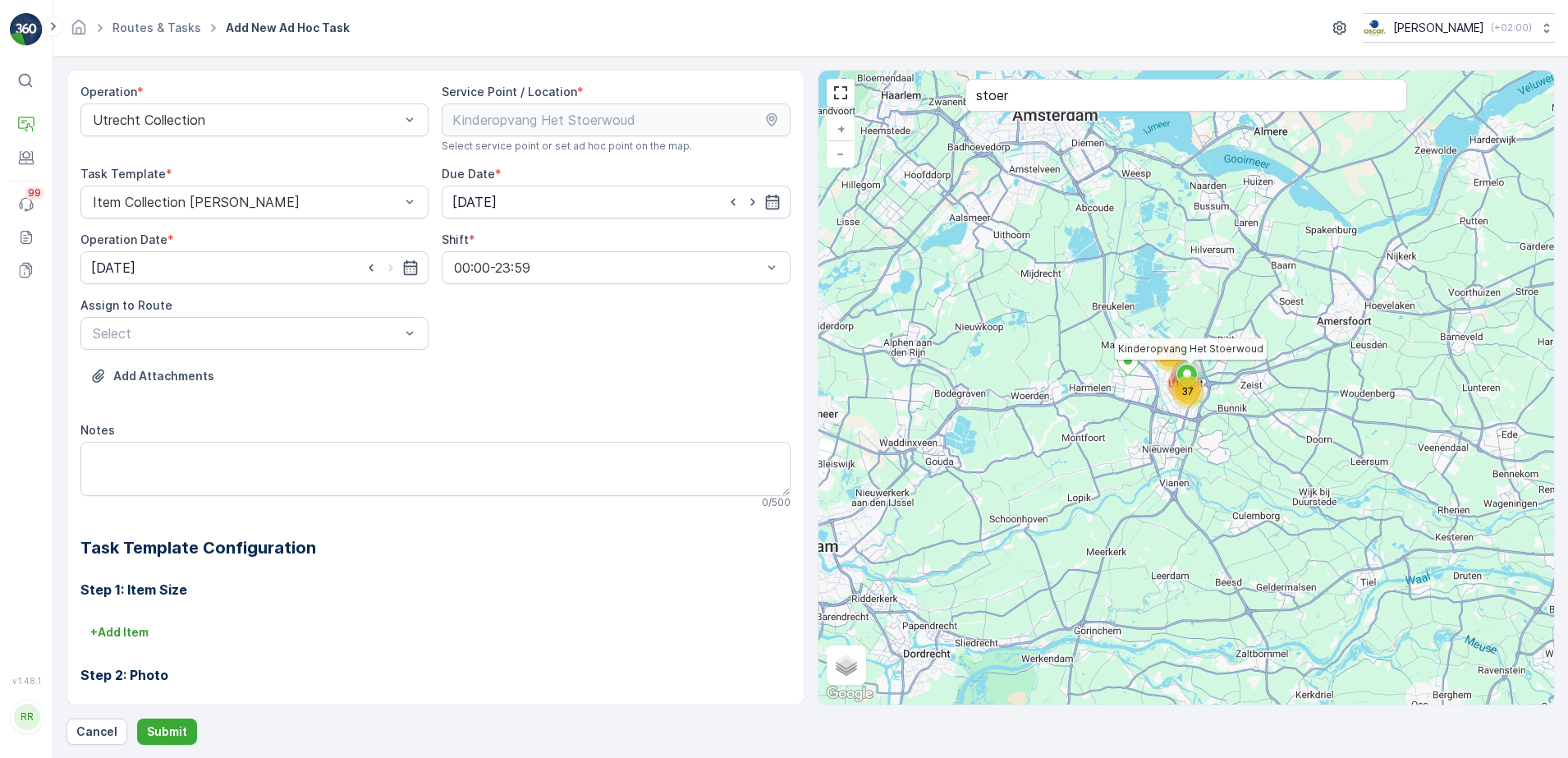
type input "15.08.2025"
click at [176, 339] on div at bounding box center [246, 332] width 310 height 15
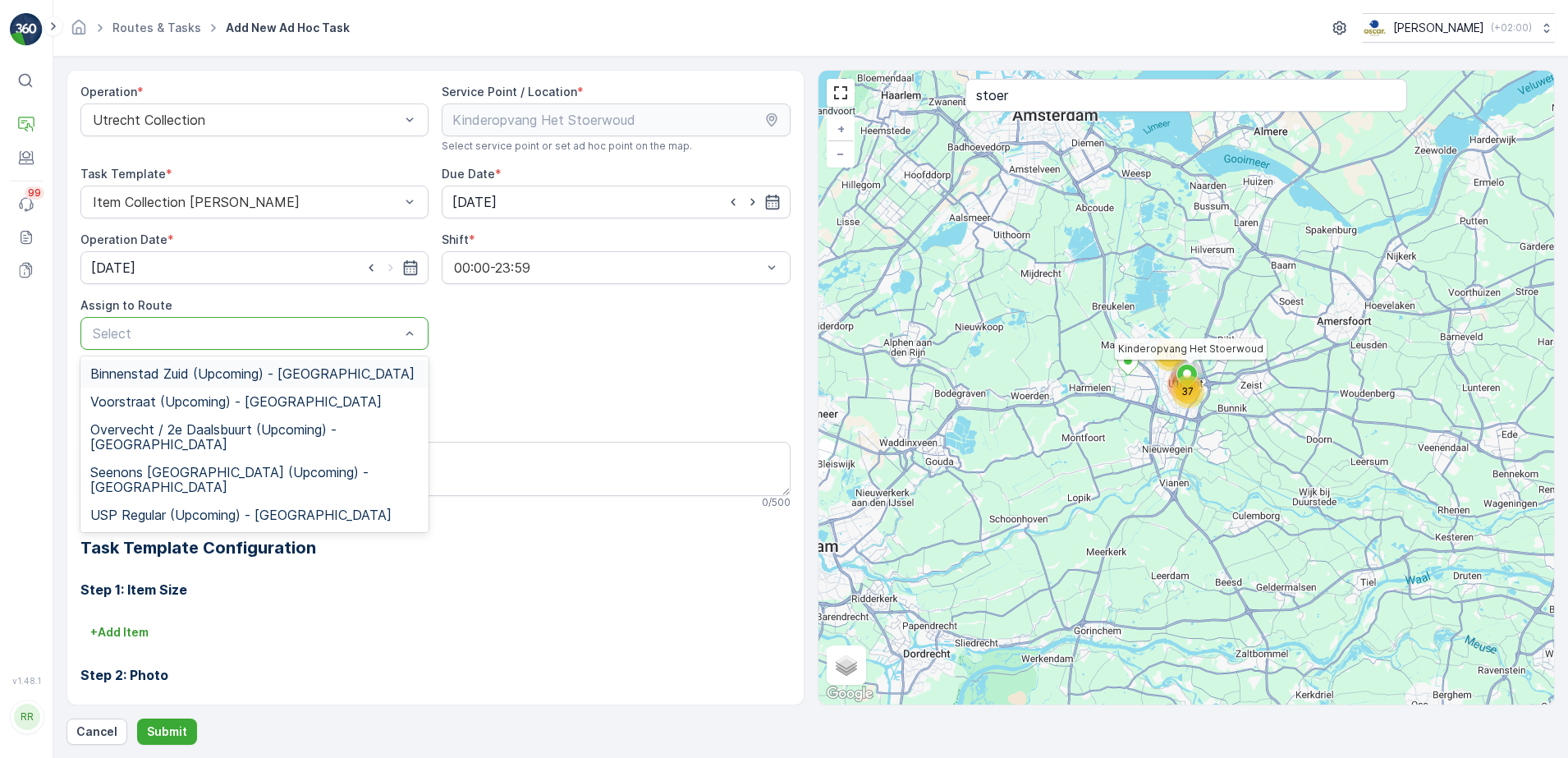
click at [201, 377] on span "Binnenstad Zuid (Upcoming) - Utrecht" at bounding box center [252, 373] width 325 height 15
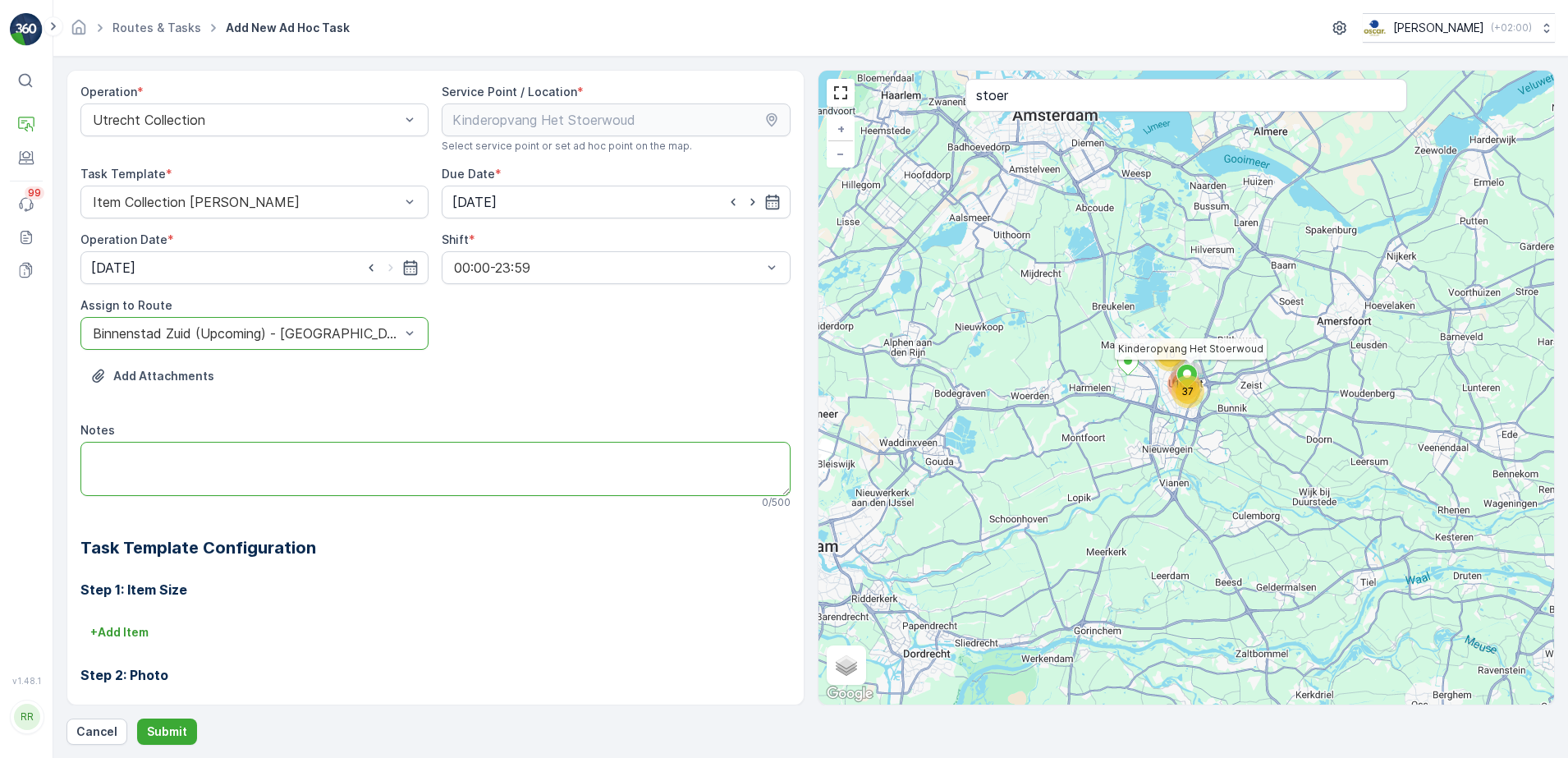
click at [312, 460] on textarea "Notes" at bounding box center [435, 469] width 710 height 54
type textarea "Volle 120L swill container!"
click at [177, 732] on p "Submit" at bounding box center [167, 731] width 40 height 16
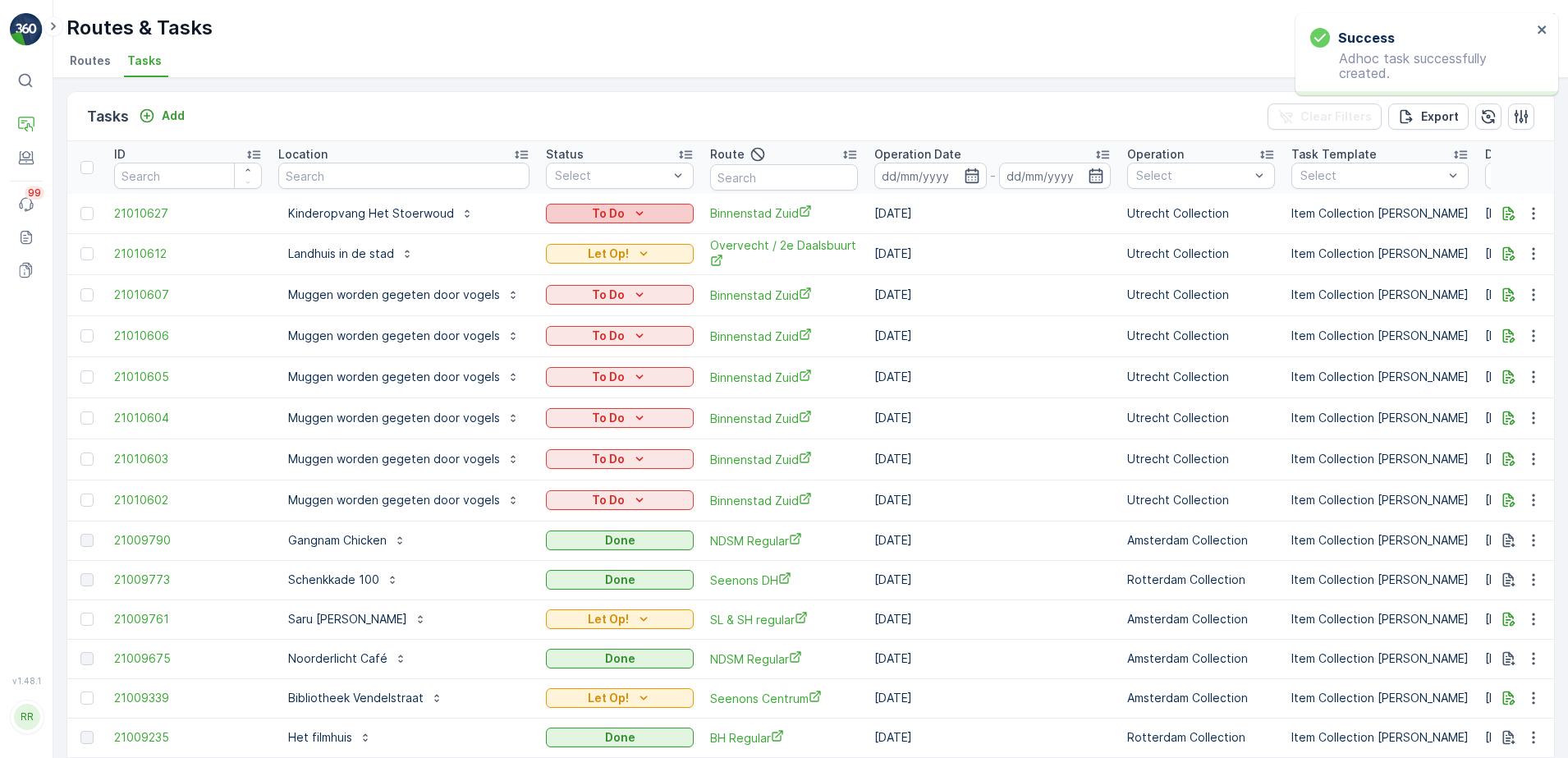
click at [592, 213] on p "To Do" at bounding box center [608, 213] width 33 height 16
click at [579, 286] on span "Let Op!" at bounding box center [568, 283] width 41 height 16
click at [964, 177] on icon "button" at bounding box center [971, 175] width 16 height 16
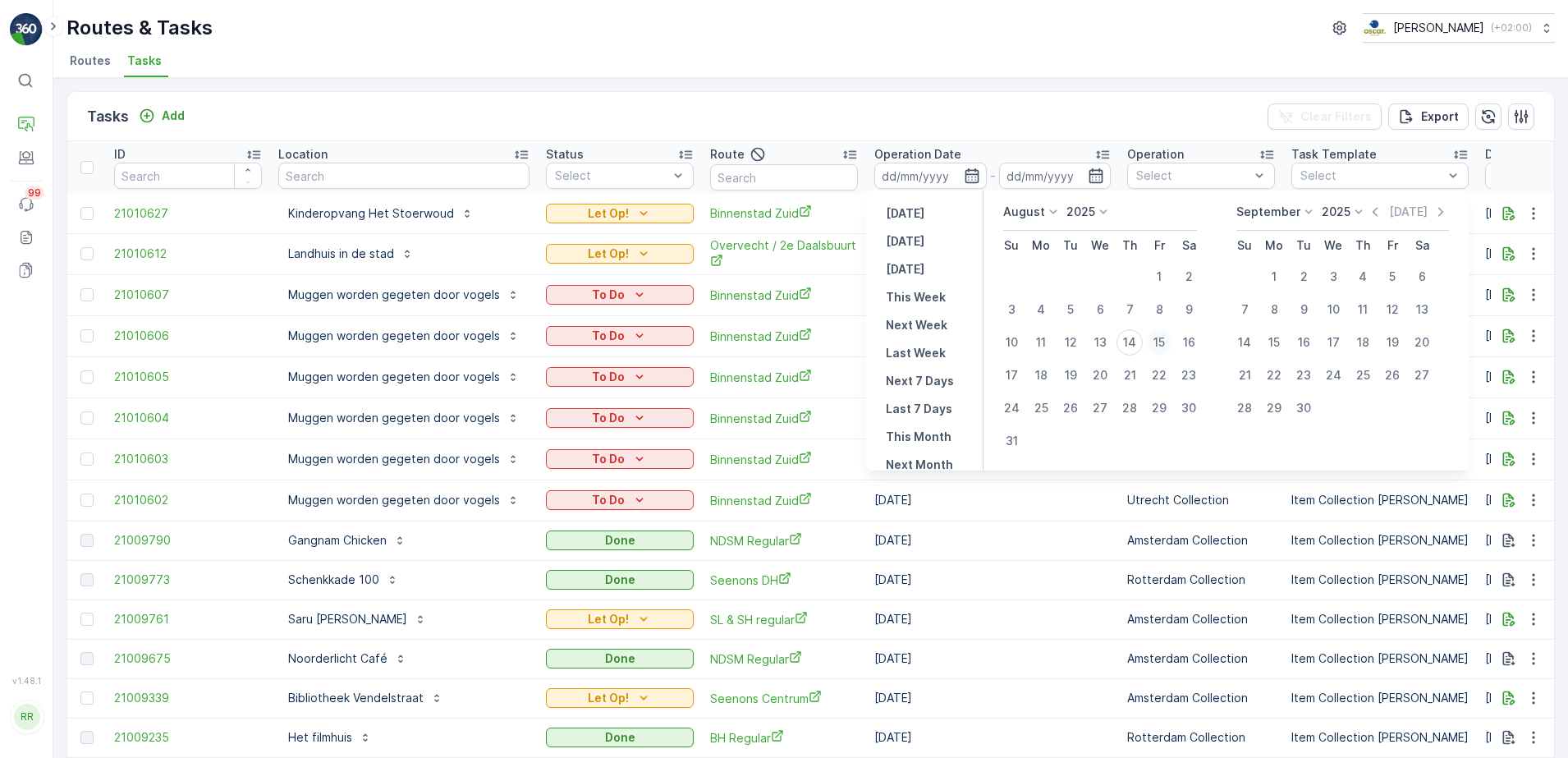
click at [1160, 343] on div "15" at bounding box center [1159, 342] width 27 height 27
type input "15.08.2025"
click at [1160, 343] on div "15" at bounding box center [1159, 342] width 27 height 27
type input "15.08.2025"
click at [1160, 343] on div "15" at bounding box center [1159, 342] width 27 height 27
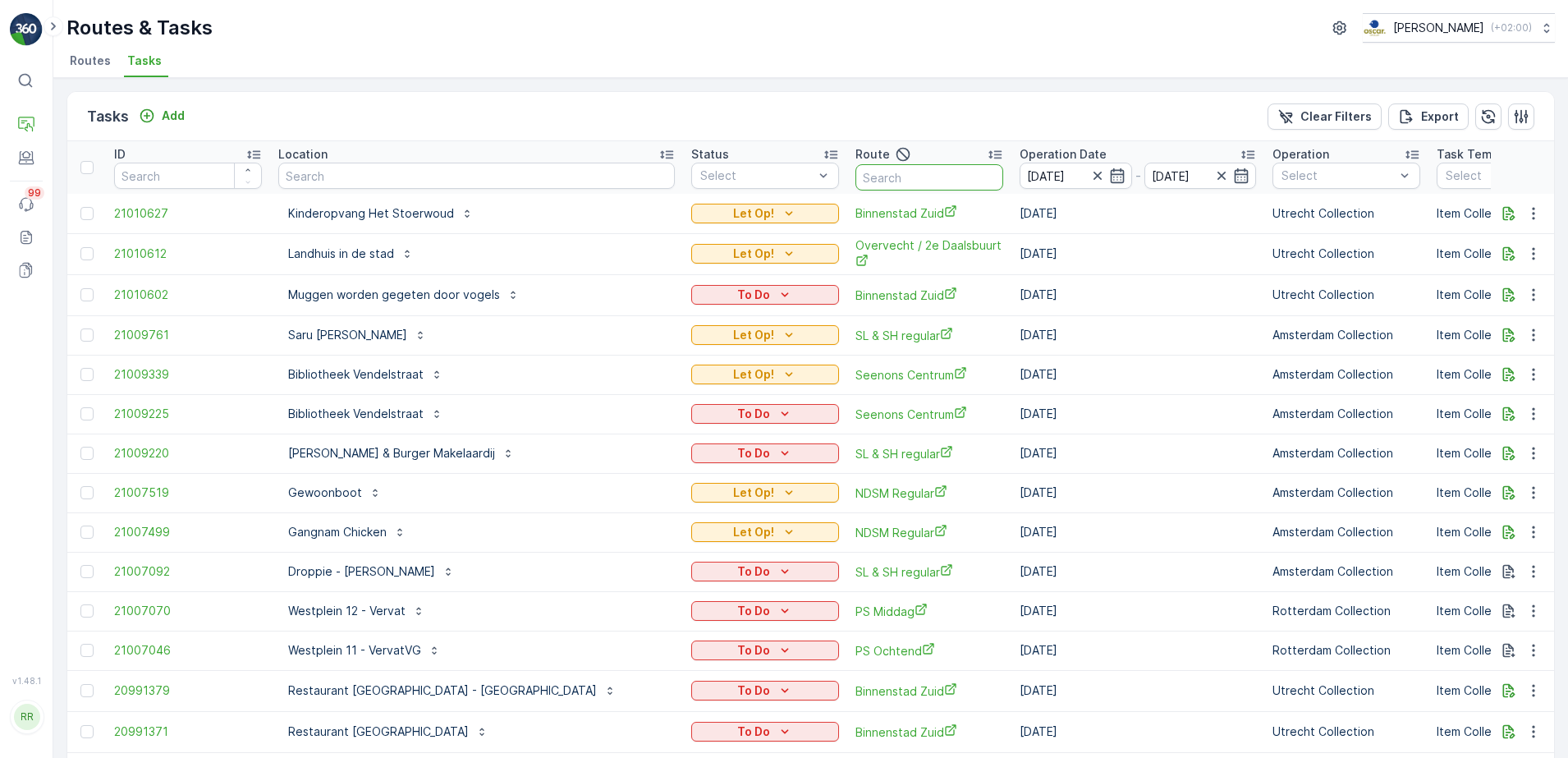
click at [855, 172] on input "text" at bounding box center [929, 177] width 148 height 27
type input "binne"
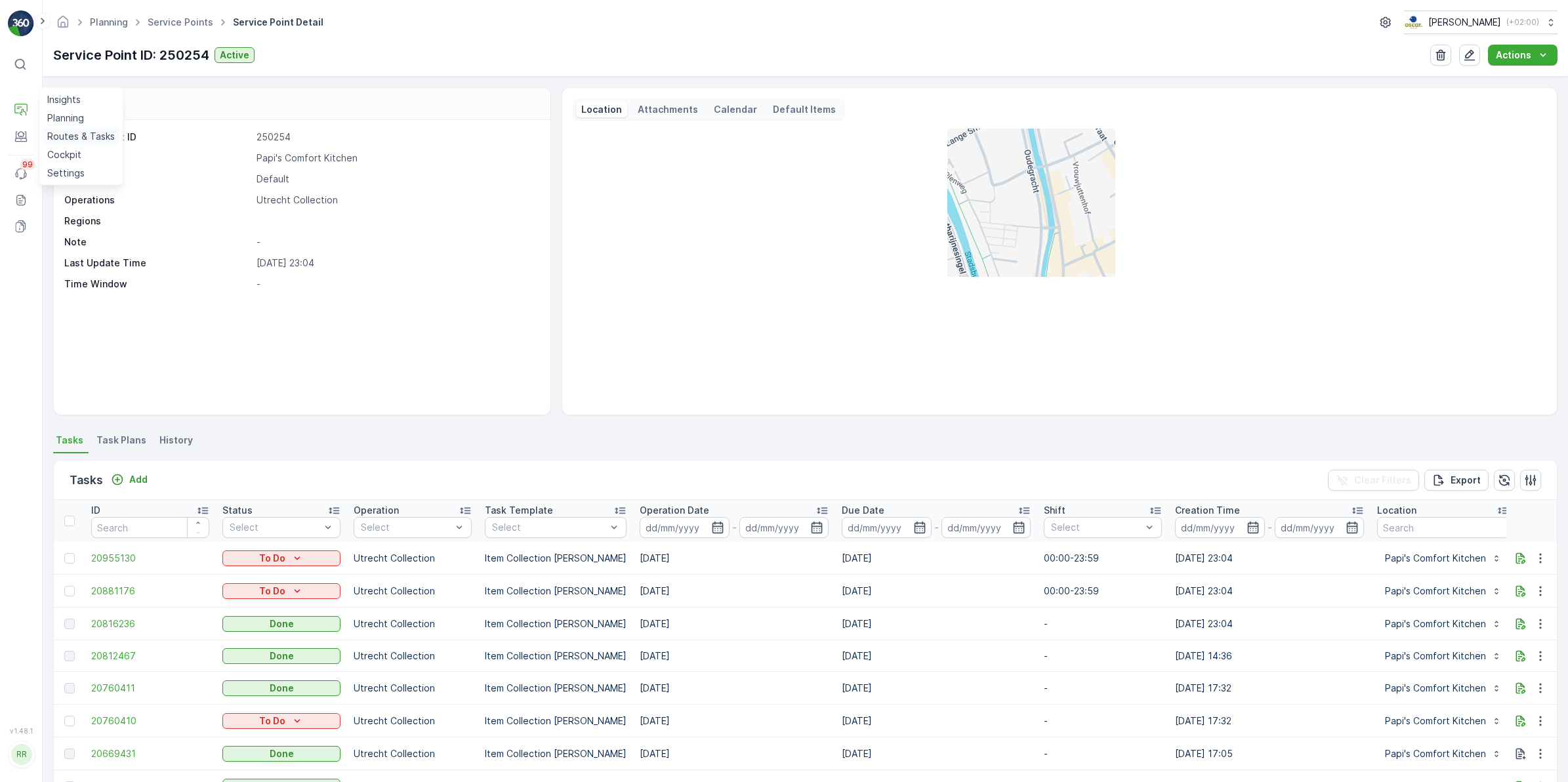
drag, startPoint x: 70, startPoint y: 136, endPoint x: 115, endPoint y: 134, distance: 45.0
click at [71, 136] on p "Routes & Tasks" at bounding box center [81, 136] width 67 height 13
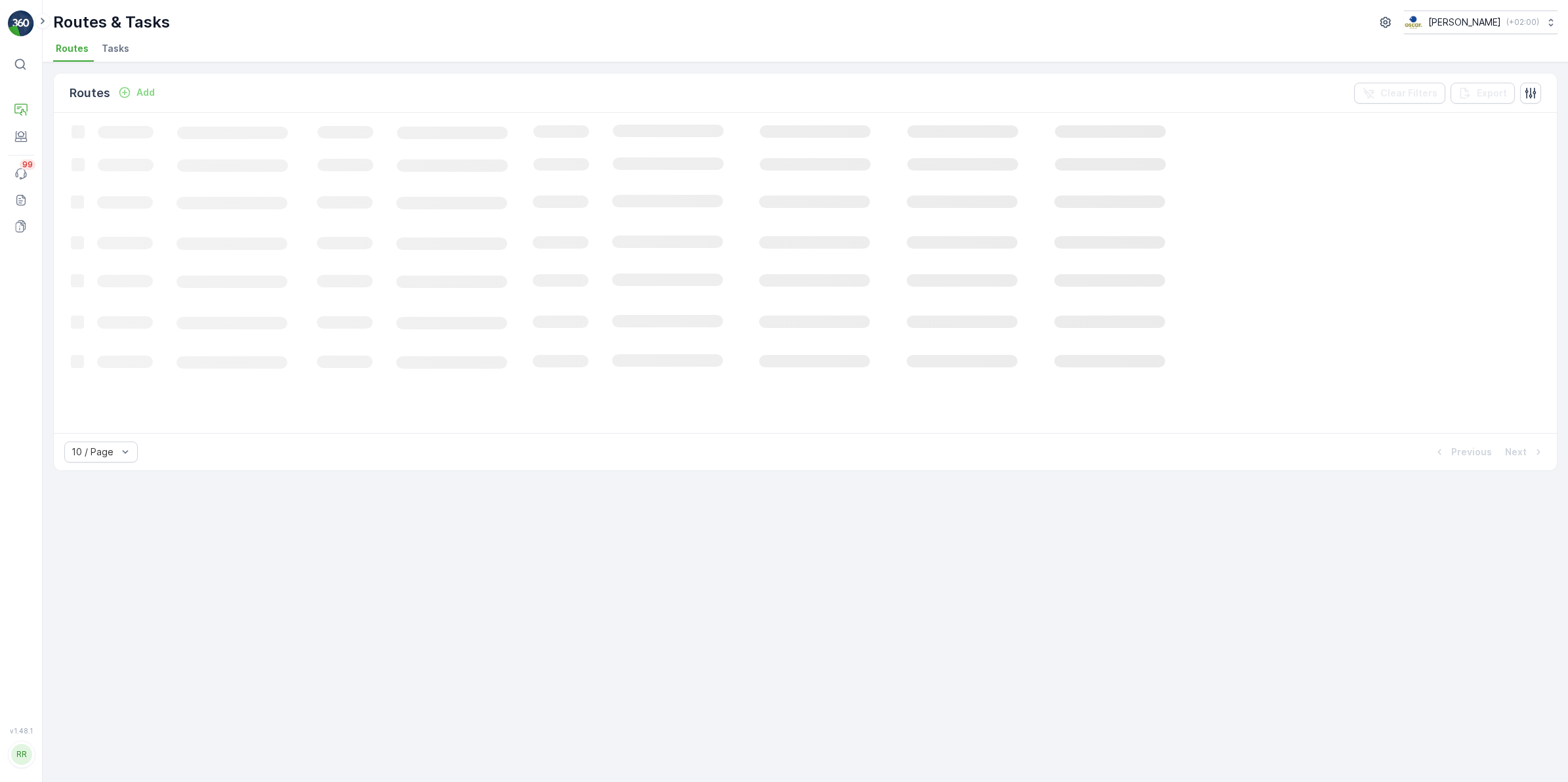
click at [120, 50] on span "Tasks" at bounding box center [116, 48] width 28 height 13
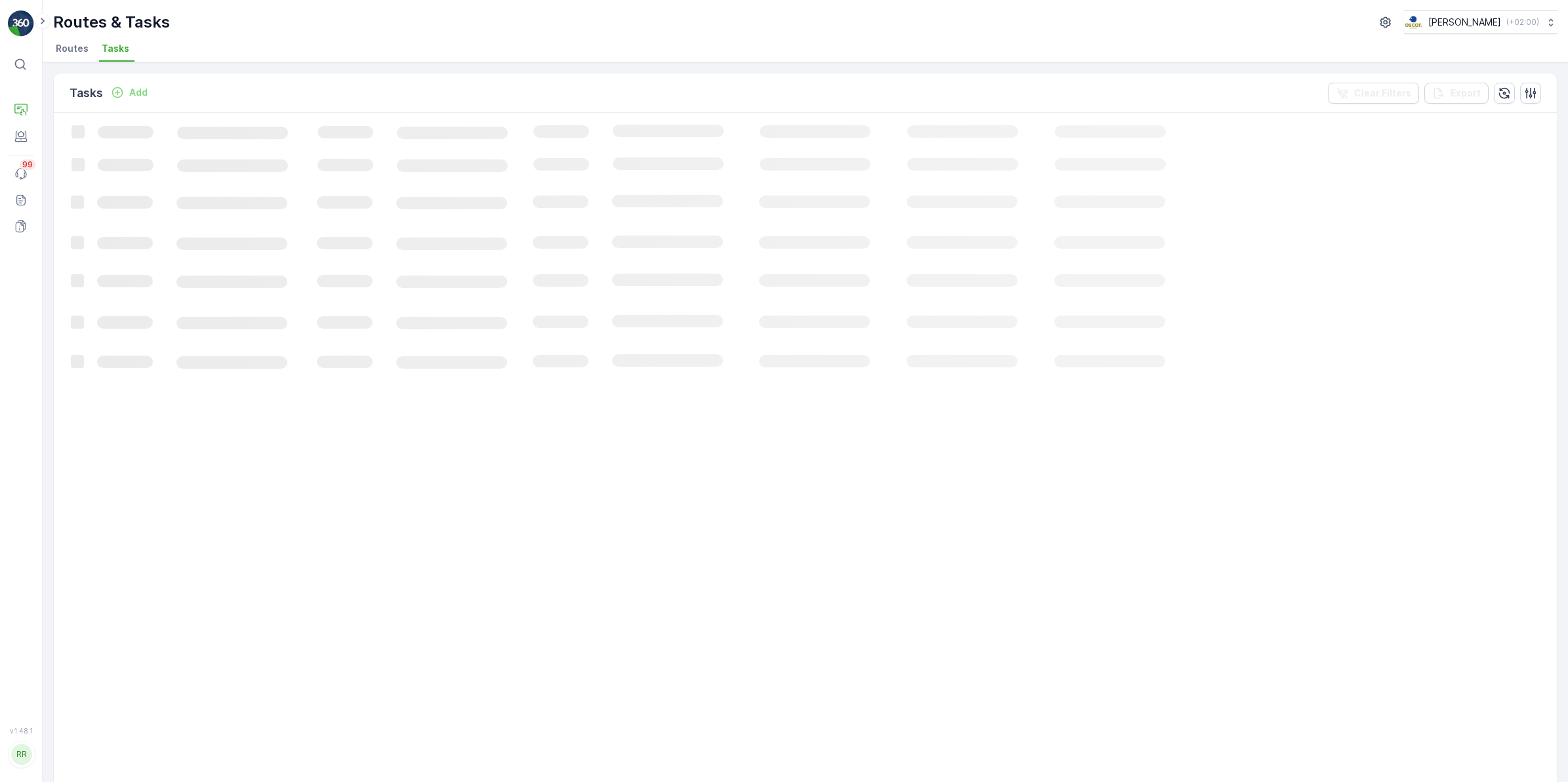
click at [132, 96] on p "Add" at bounding box center [138, 92] width 19 height 13
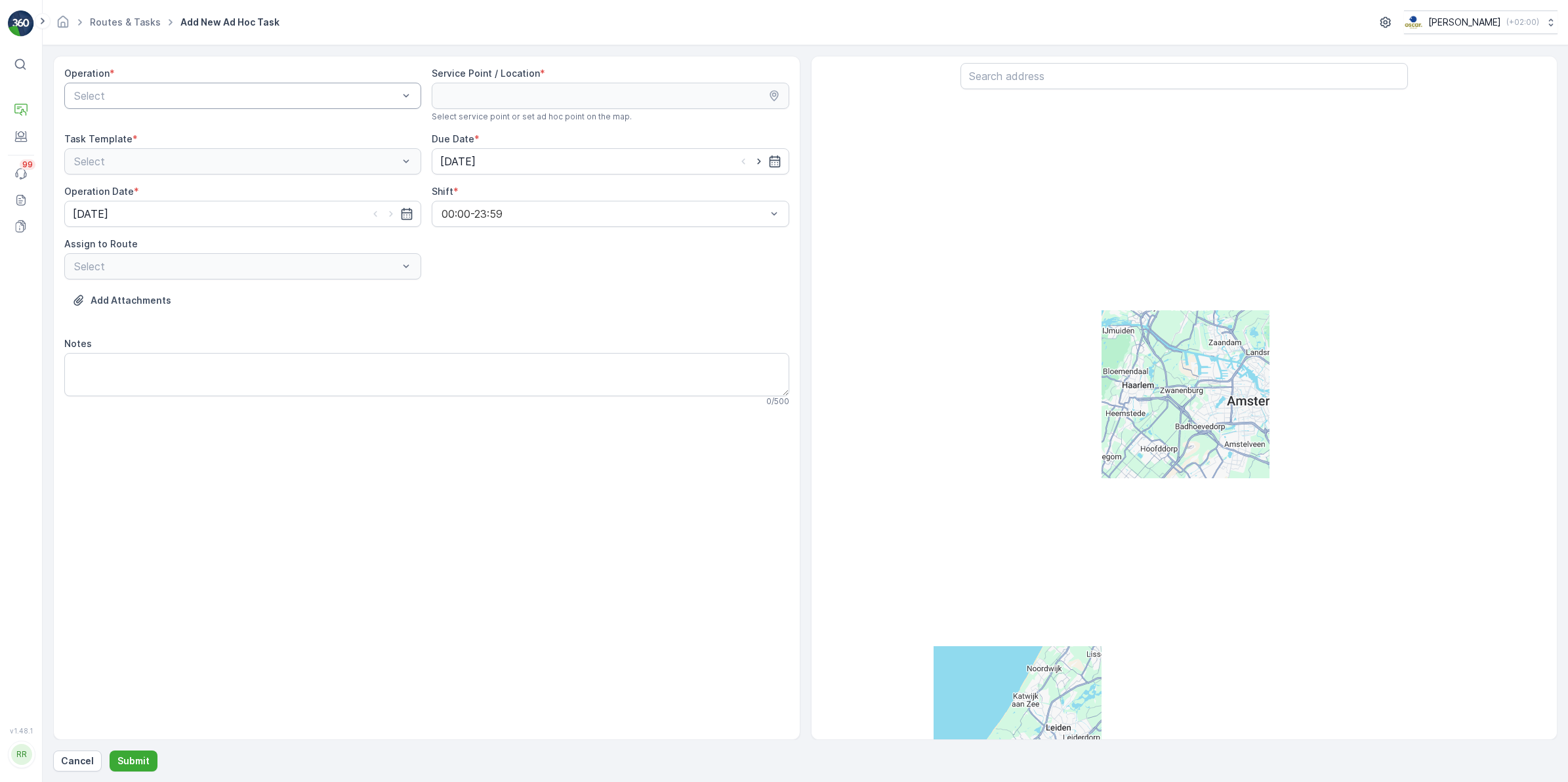
click at [372, 90] on div at bounding box center [236, 96] width 327 height 12
click at [172, 190] on div "Utrecht Collection" at bounding box center [243, 195] width 341 height 12
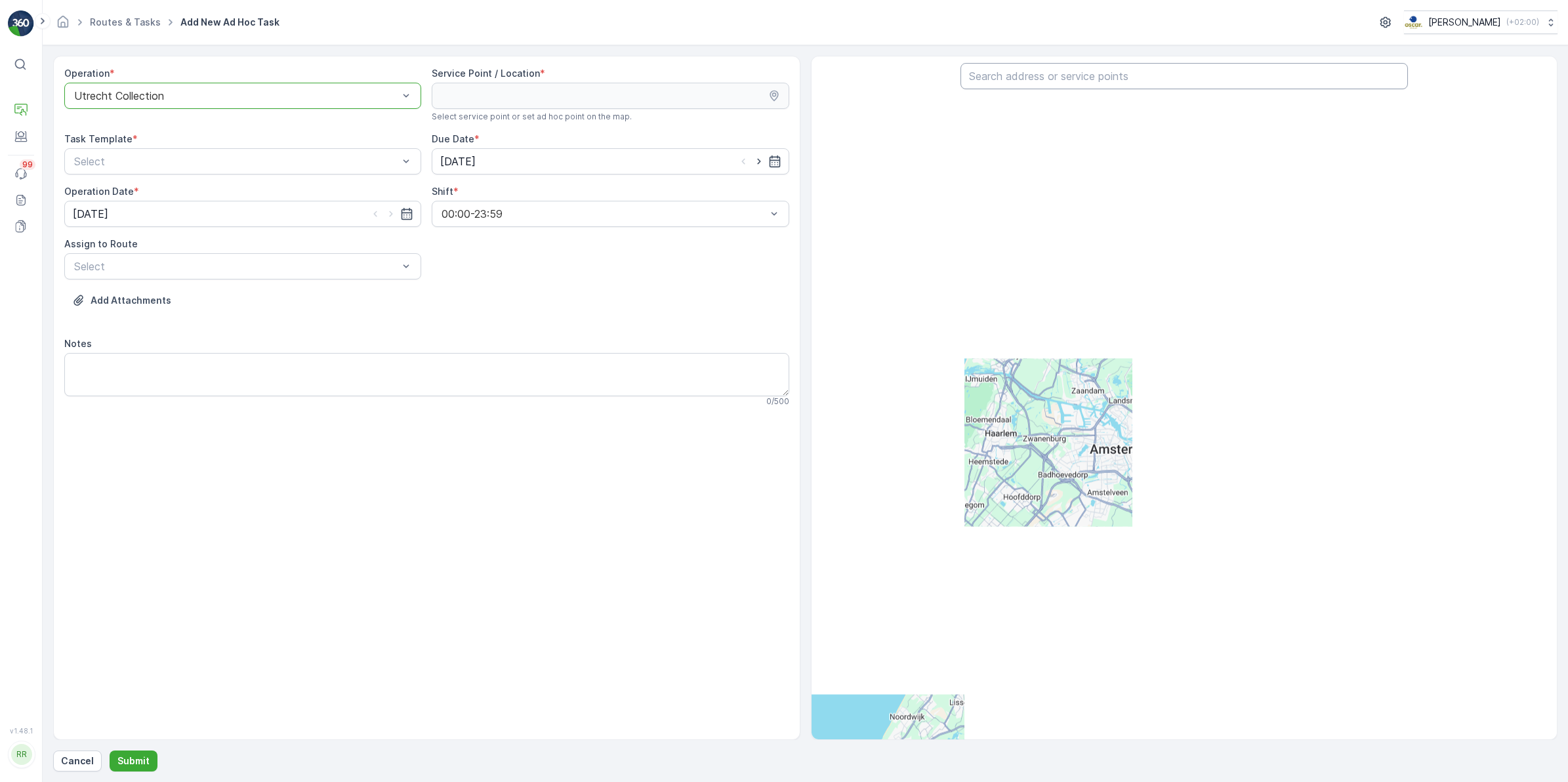
click at [1132, 76] on input "text" at bounding box center [1184, 76] width 447 height 26
type input "bar"
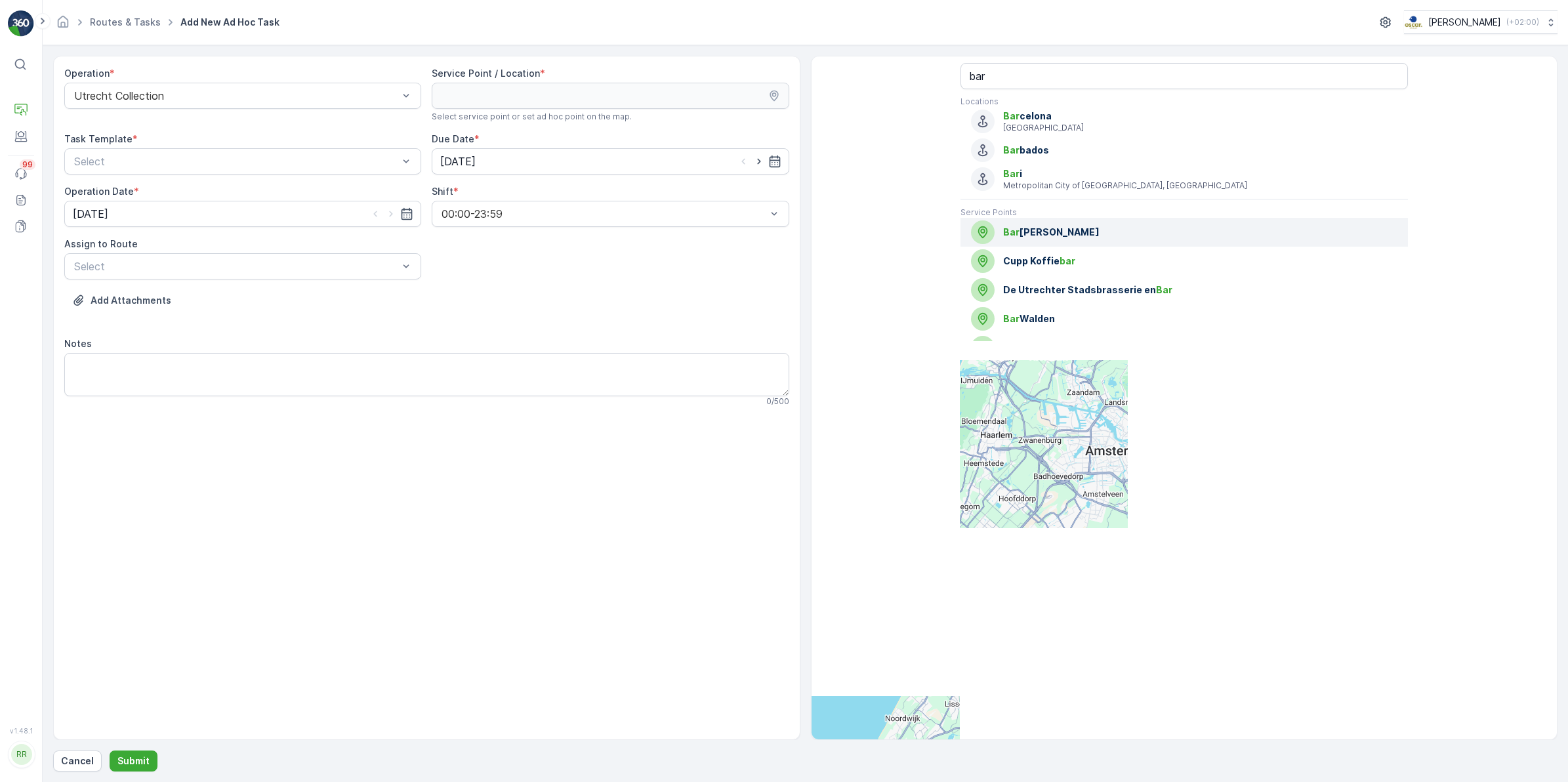
click at [1110, 239] on span "Bar tholomeus Gasthuis" at bounding box center [1200, 232] width 394 height 13
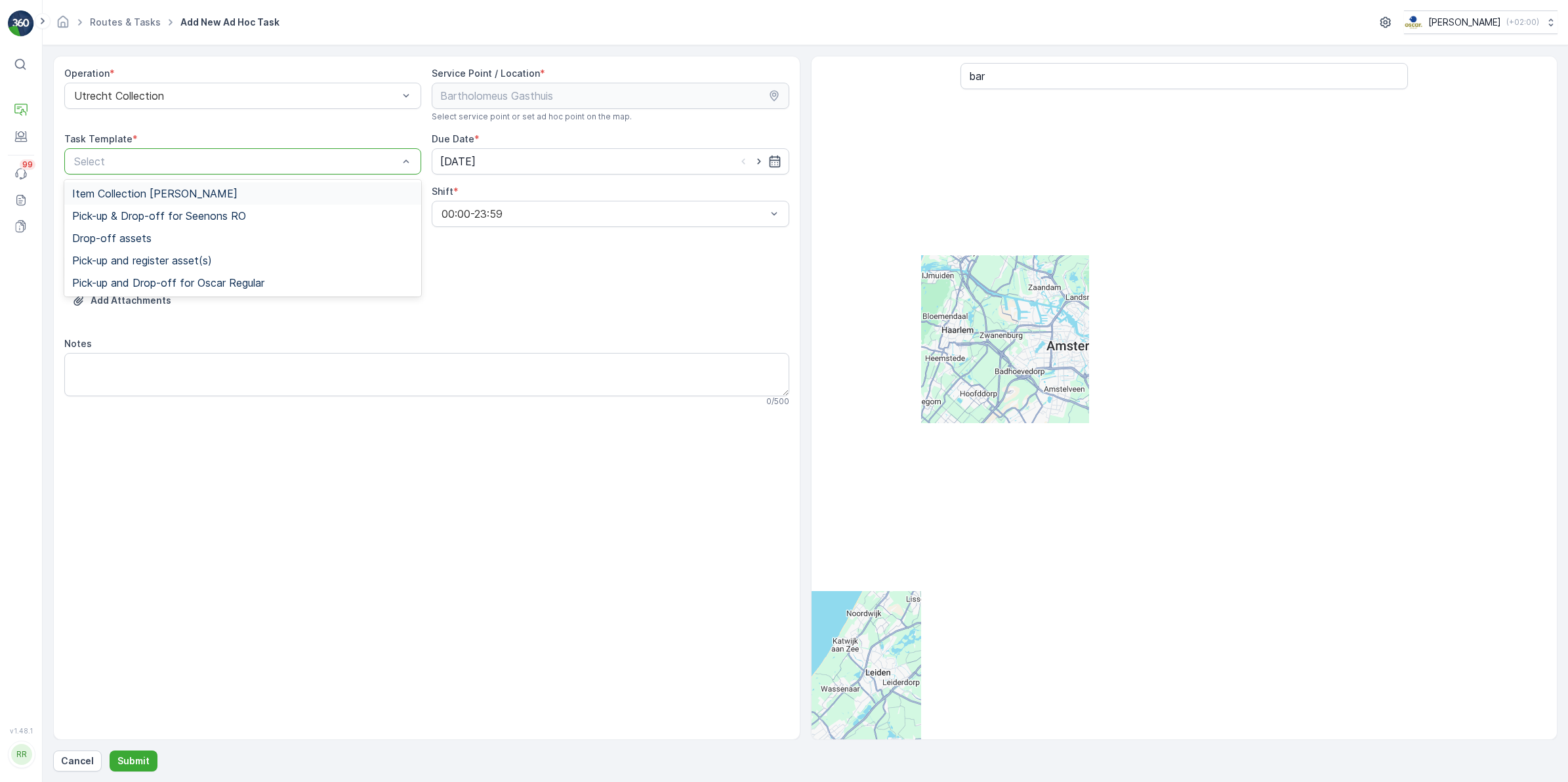
click at [330, 162] on div at bounding box center [236, 161] width 327 height 12
click at [264, 193] on div "Item Collection [PERSON_NAME]" at bounding box center [243, 193] width 341 height 12
click at [616, 153] on input "[DATE]" at bounding box center [610, 161] width 357 height 26
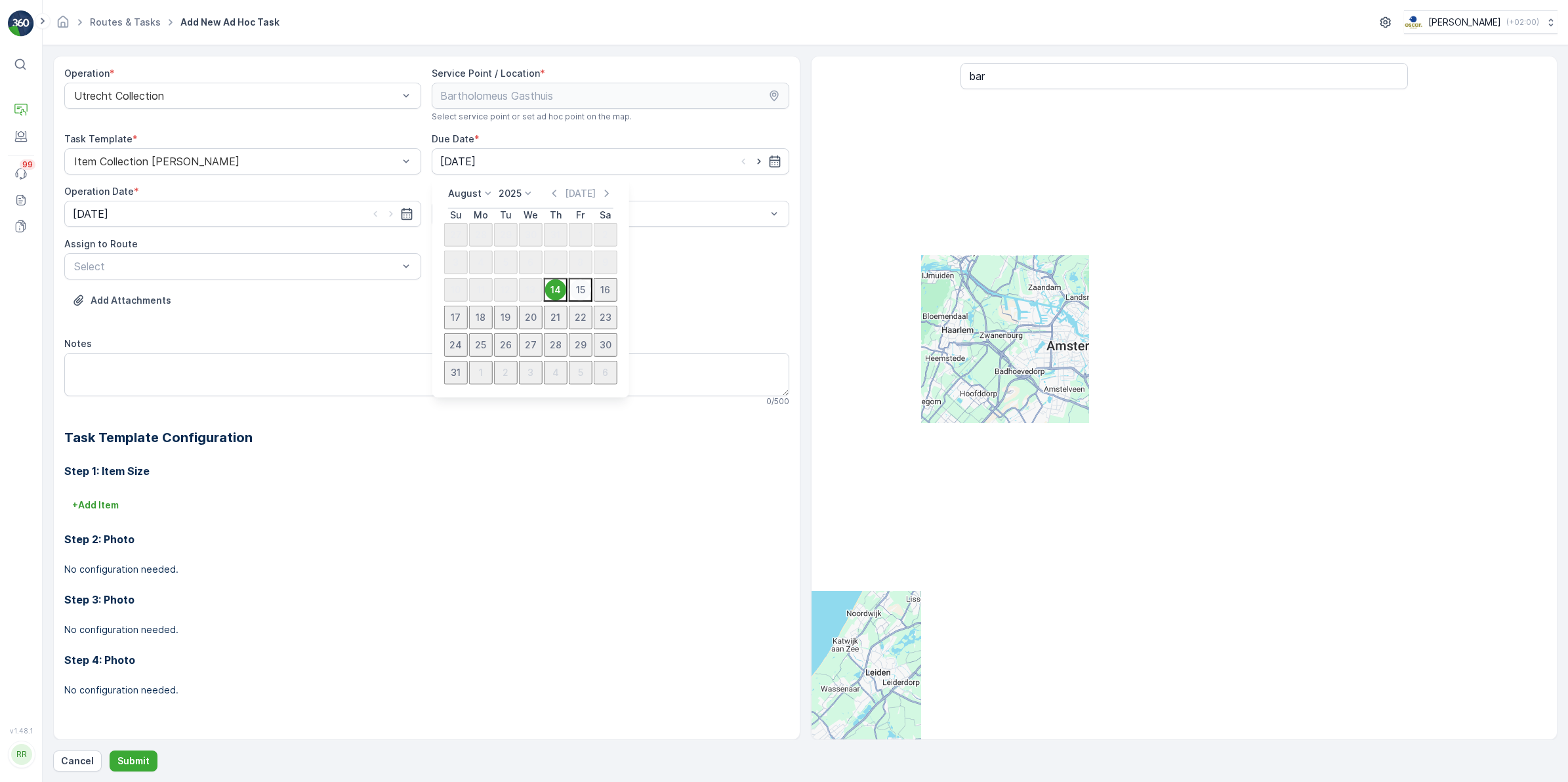
click at [570, 297] on div "15" at bounding box center [580, 290] width 21 height 21
type input "[DATE]"
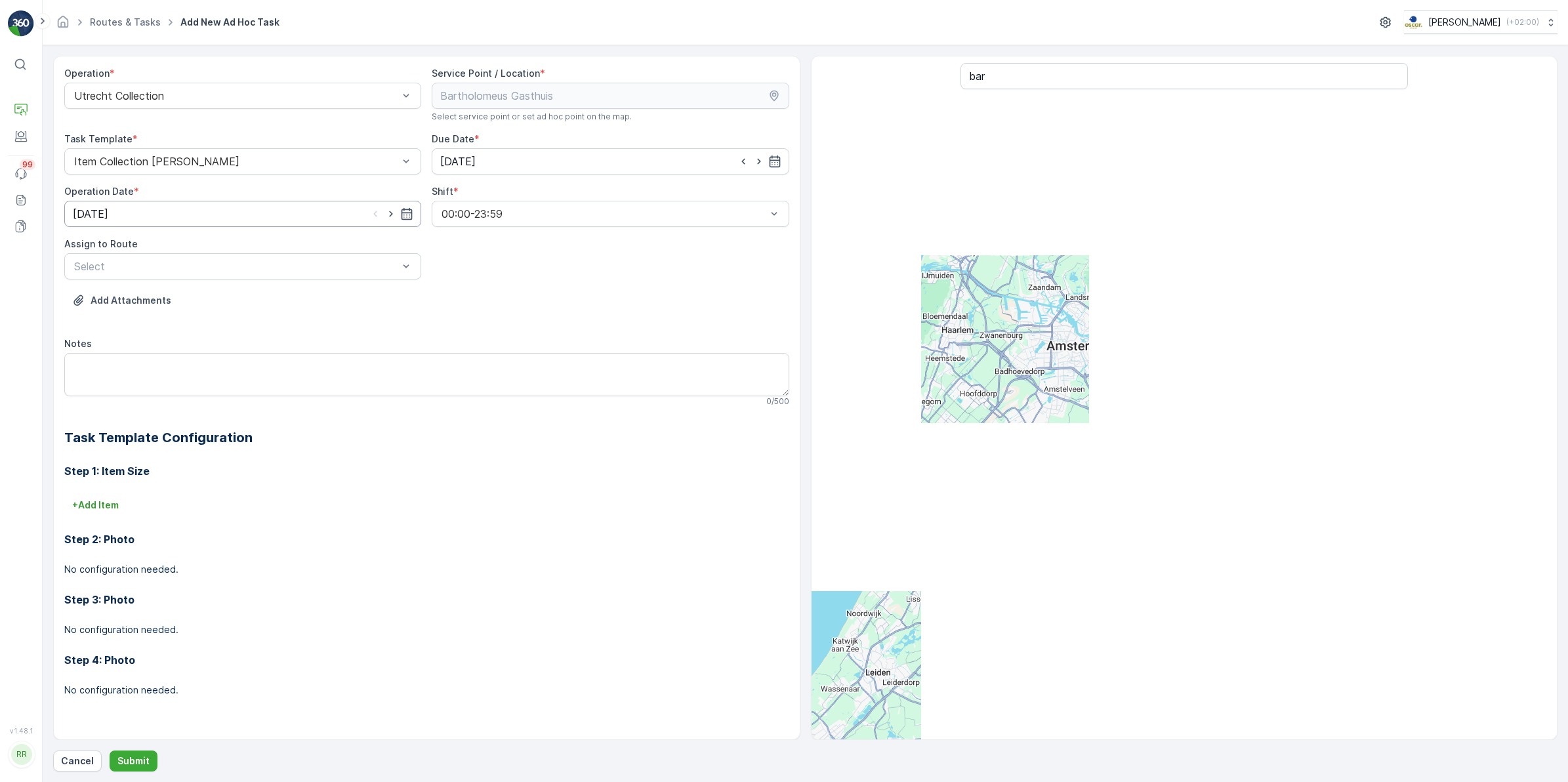
click at [299, 224] on input "[DATE]" at bounding box center [242, 214] width 357 height 26
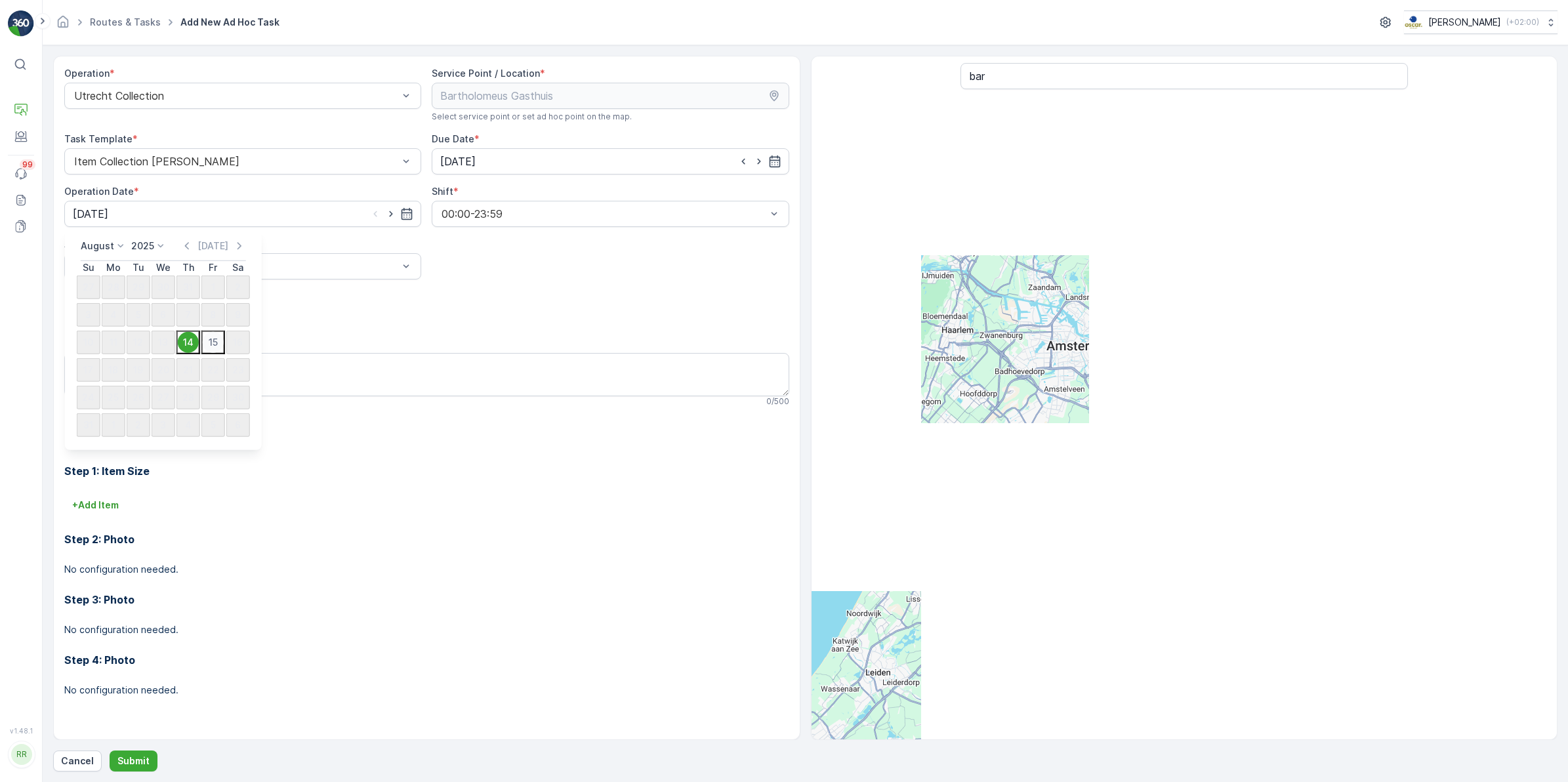
click at [210, 342] on div "15" at bounding box center [213, 342] width 21 height 21
type input "[DATE]"
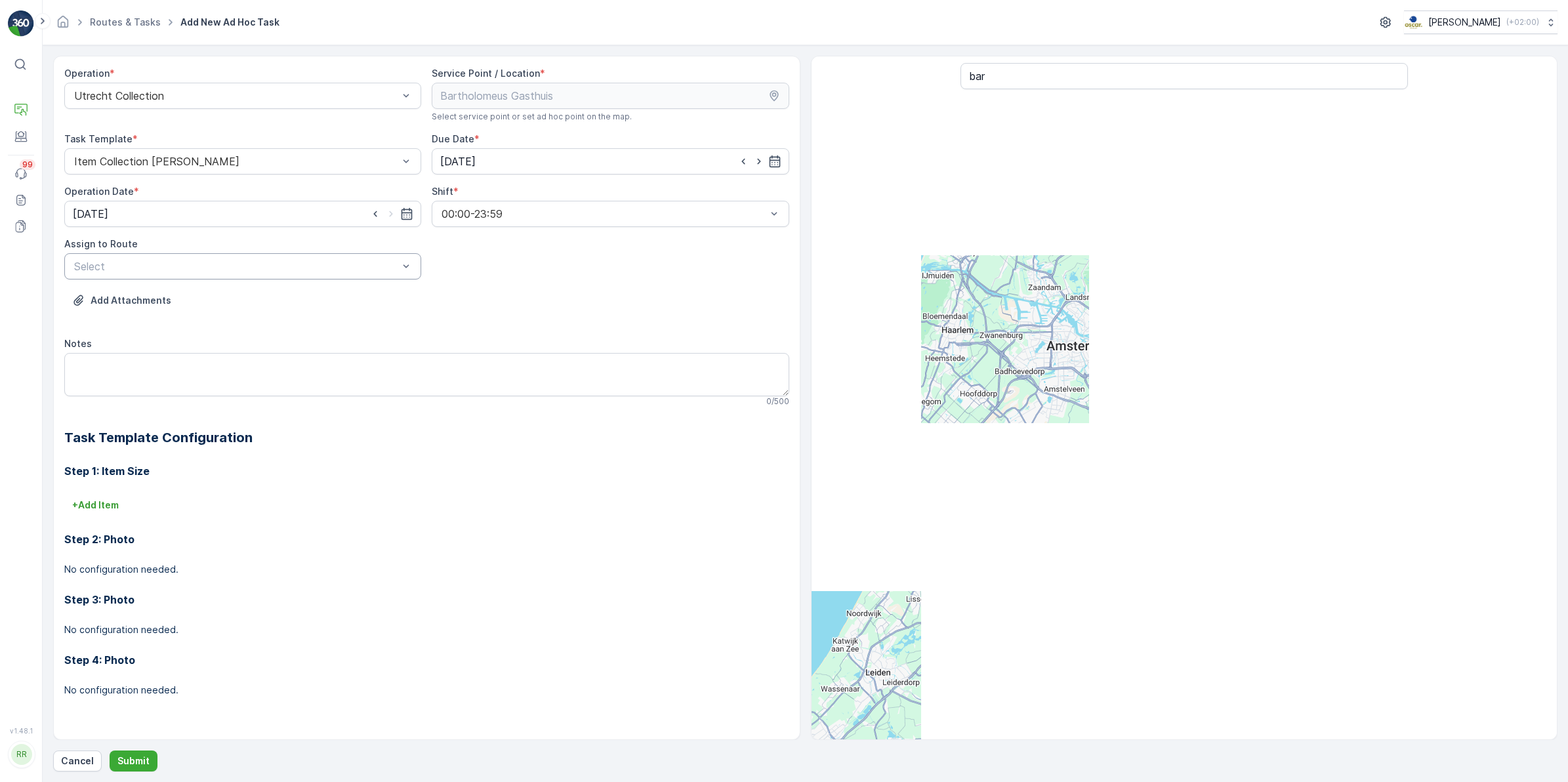
click at [223, 264] on div at bounding box center [236, 266] width 327 height 12
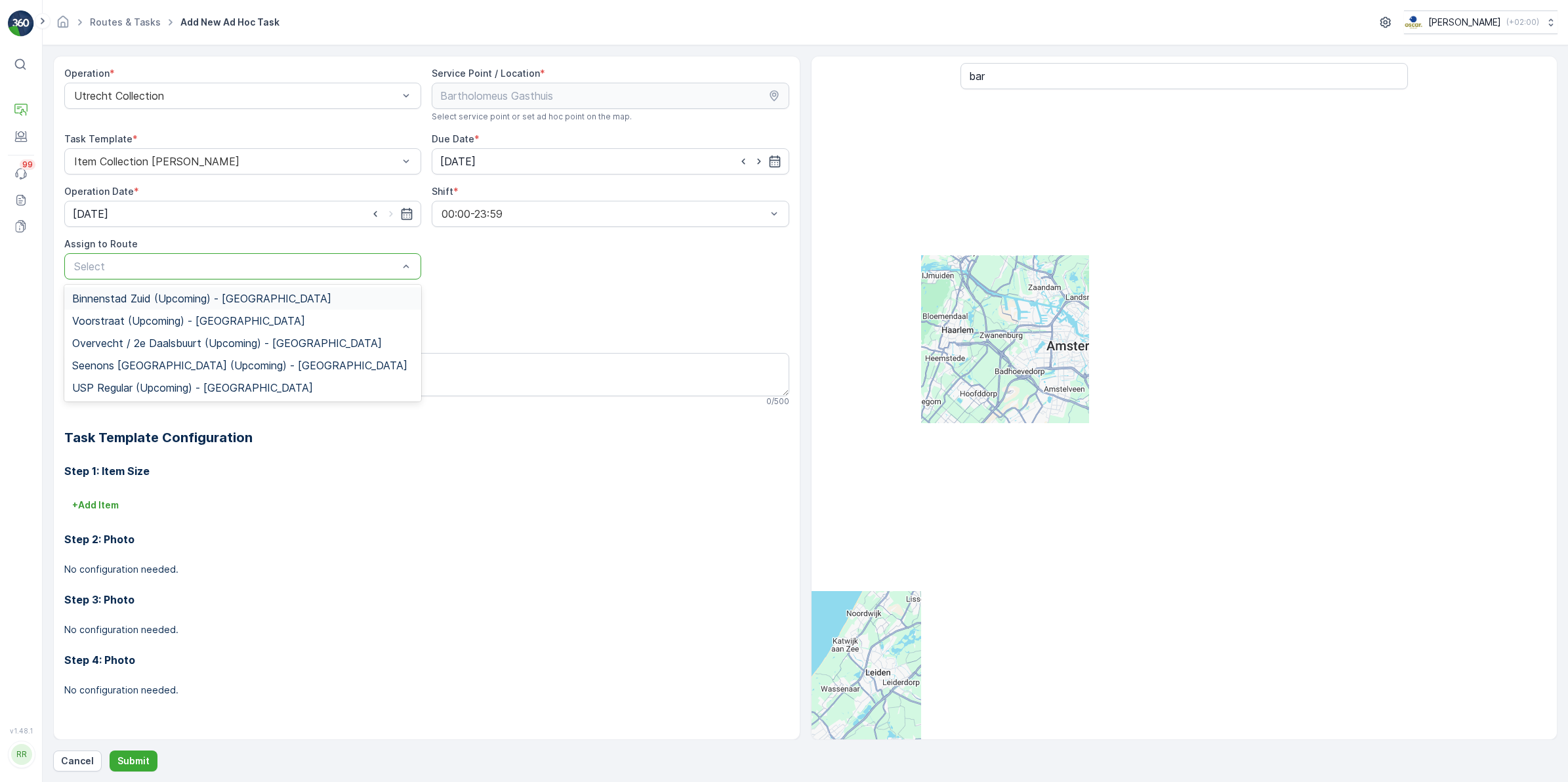
click at [155, 294] on span "Binnenstad Zuid (Upcoming) - [GEOGRAPHIC_DATA]" at bounding box center [202, 298] width 259 height 12
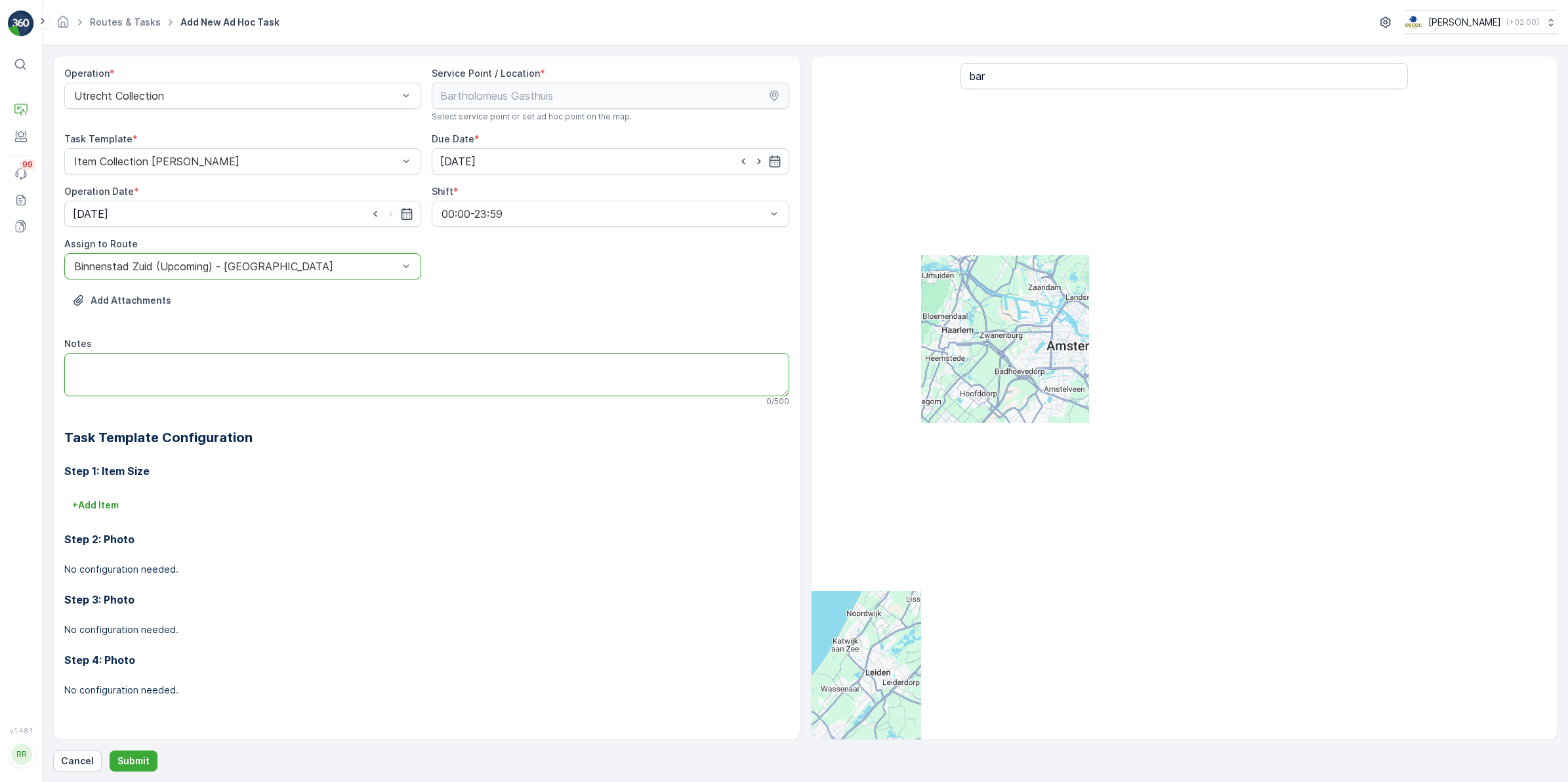
click at [160, 368] on textarea "Notes" at bounding box center [426, 374] width 724 height 43
